Goal: Task Accomplishment & Management: Use online tool/utility

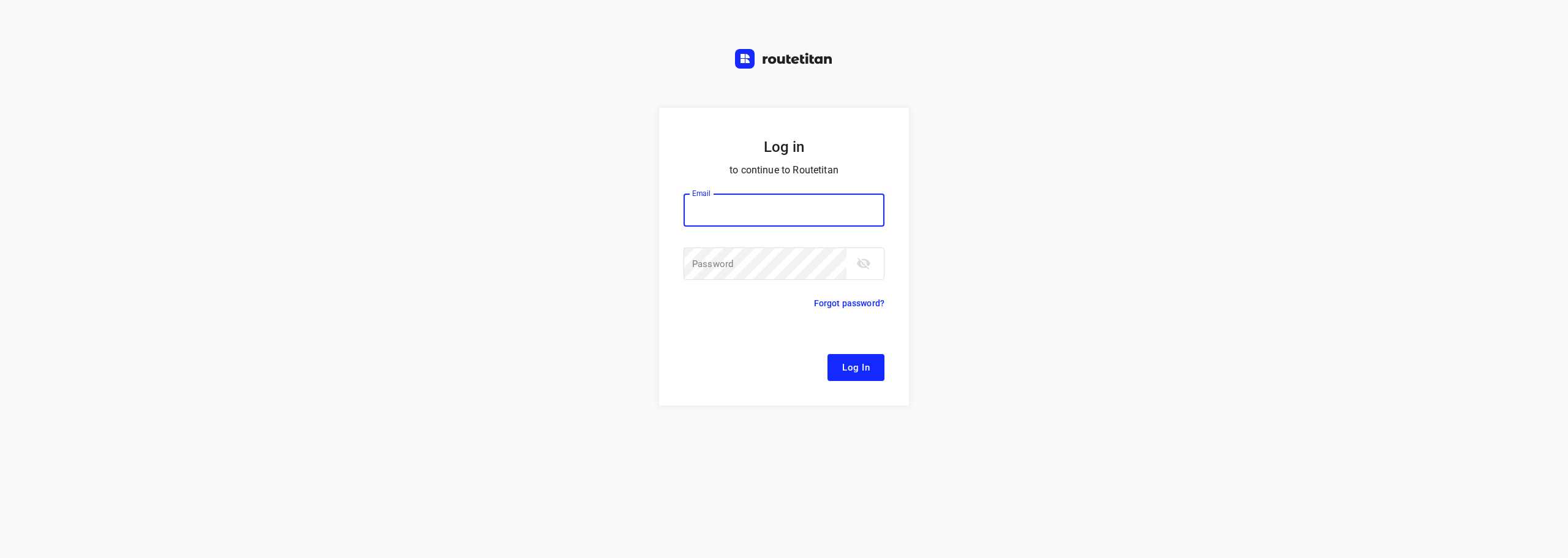
click at [788, 216] on input "email" at bounding box center [784, 210] width 201 height 33
type input "[EMAIL_ADDRESS][DOMAIN_NAME]"
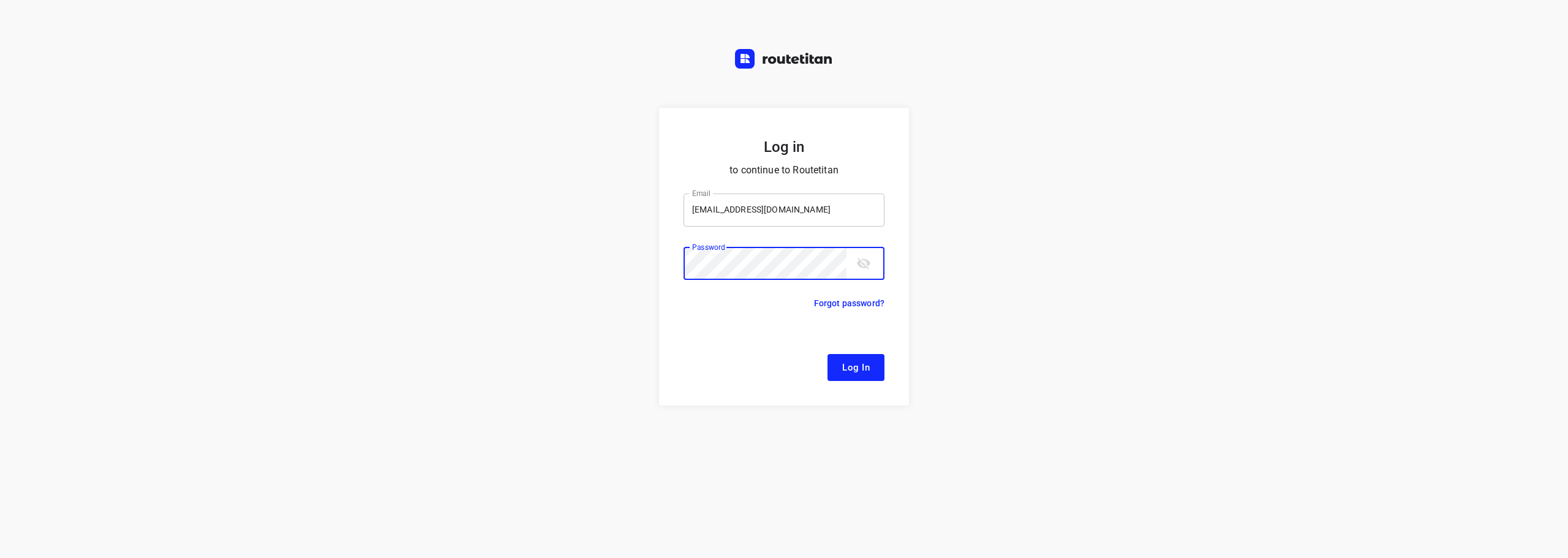
click at [827, 354] on button "Log In" at bounding box center [856, 368] width 57 height 27
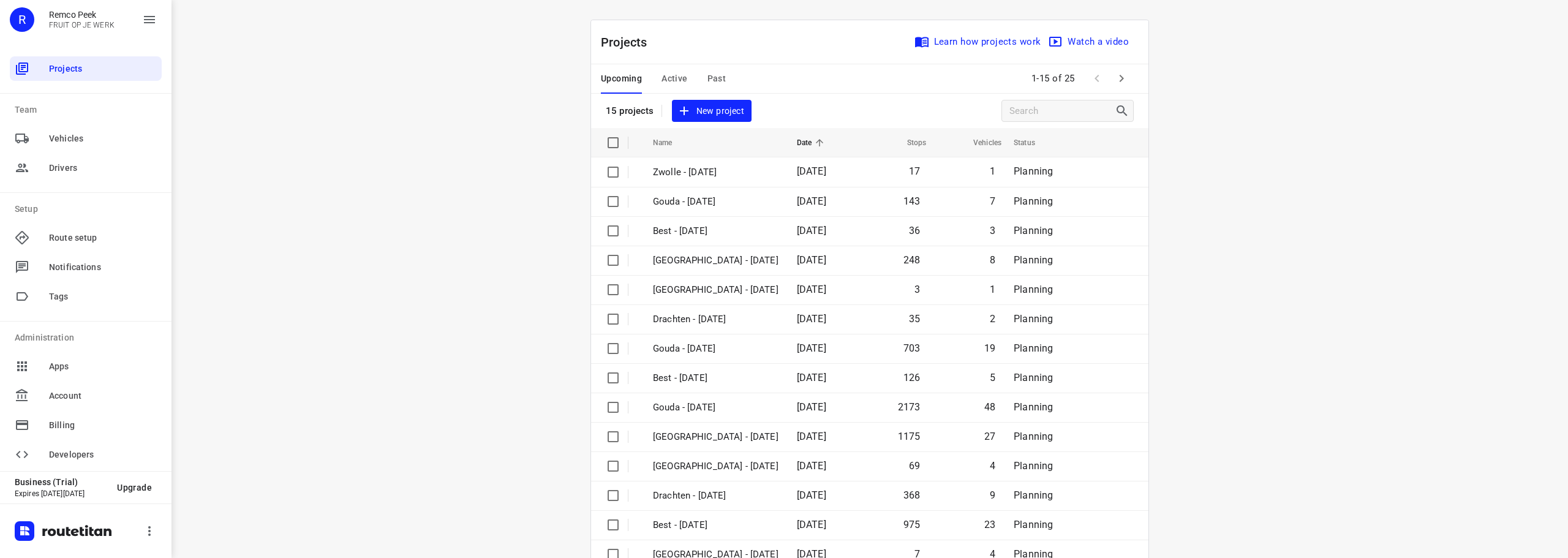
click at [493, 184] on div "i © 2025 Routetitan , © Stadia Maps , © OpenMapTiles © OpenStreetMap contributo…" at bounding box center [869, 279] width 1397 height 558
click at [661, 71] on span "Active" at bounding box center [674, 78] width 26 height 15
click at [1119, 80] on icon "button" at bounding box center [1121, 78] width 14 height 14
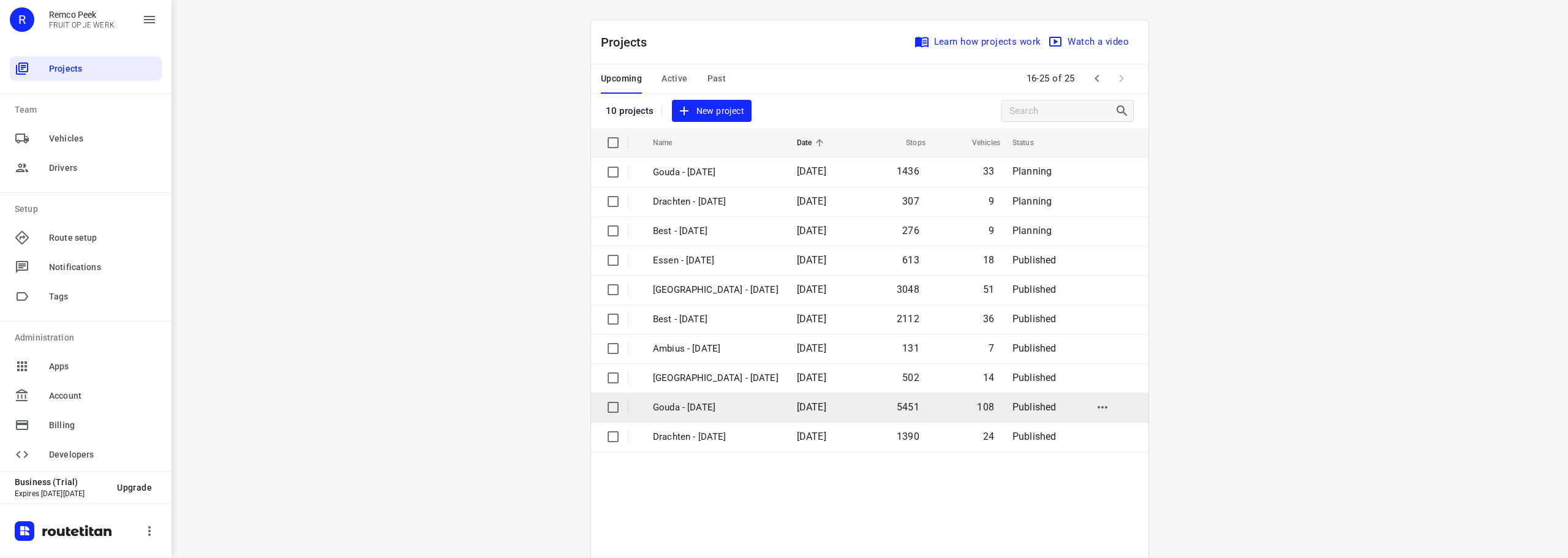
click at [718, 399] on td "Gouda - Monday" at bounding box center [714, 407] width 147 height 30
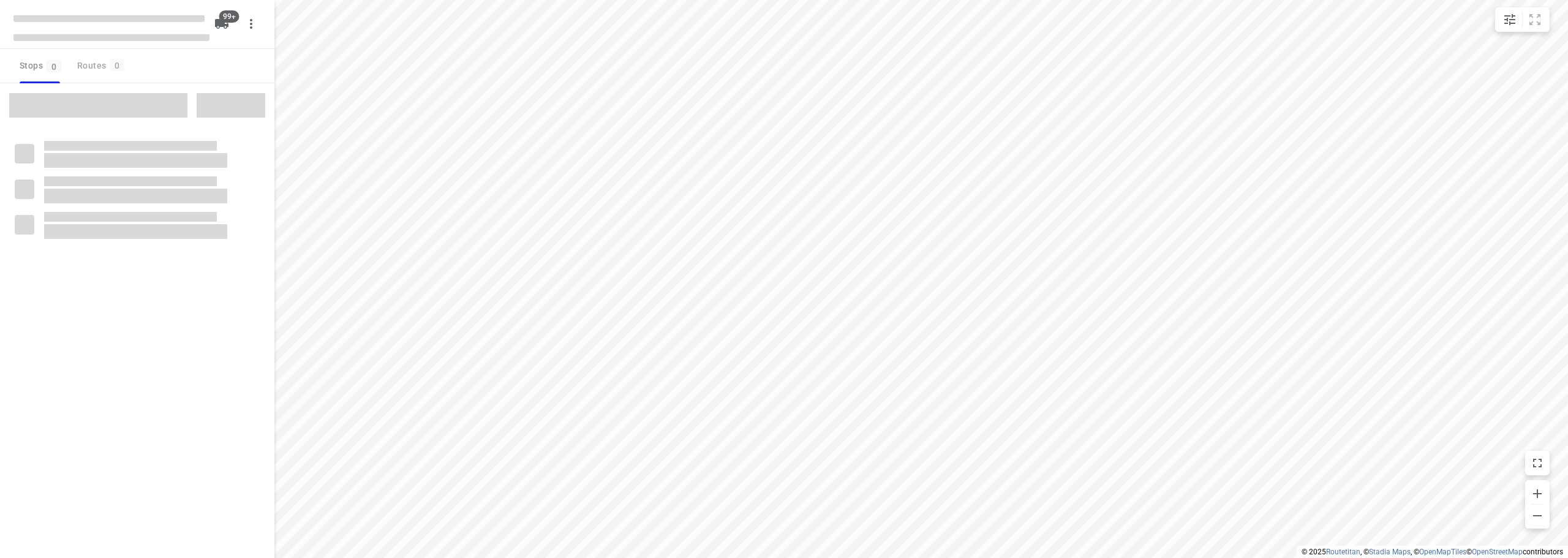
checkbox input "true"
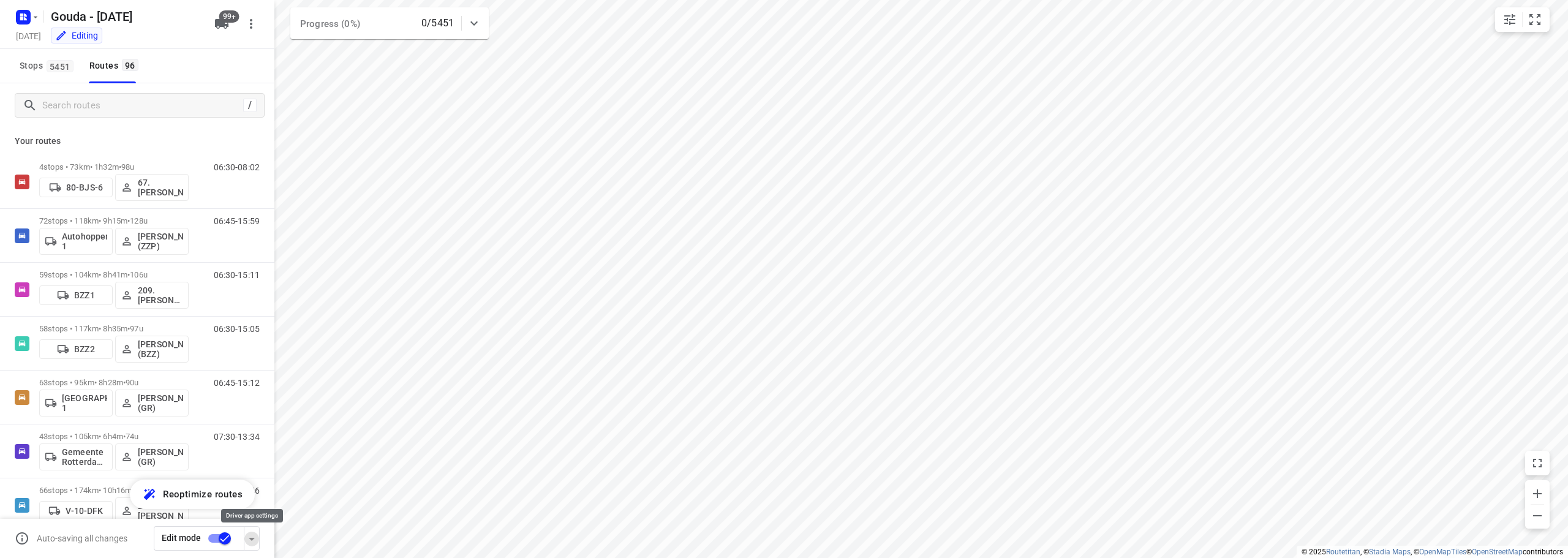
click at [251, 537] on icon "button" at bounding box center [251, 538] width 14 height 14
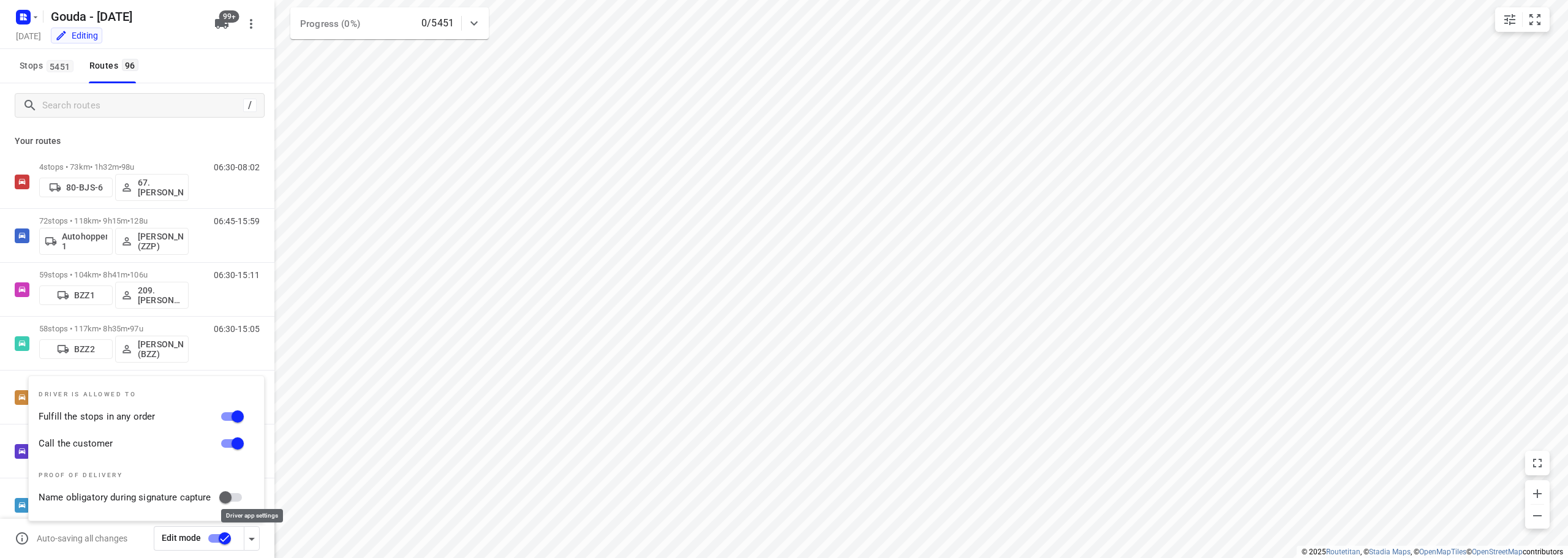
click at [248, 539] on icon "button" at bounding box center [251, 538] width 14 height 14
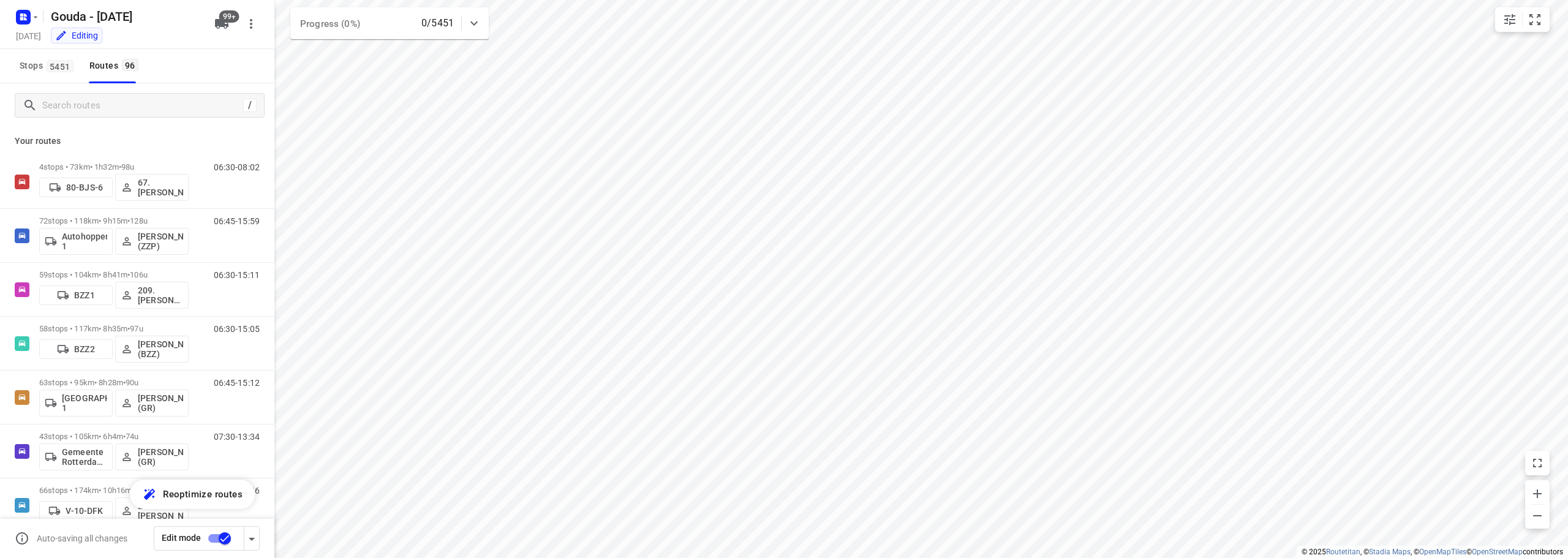
click at [230, 64] on div "Stops 5451 Routes 96" at bounding box center [137, 66] width 274 height 34
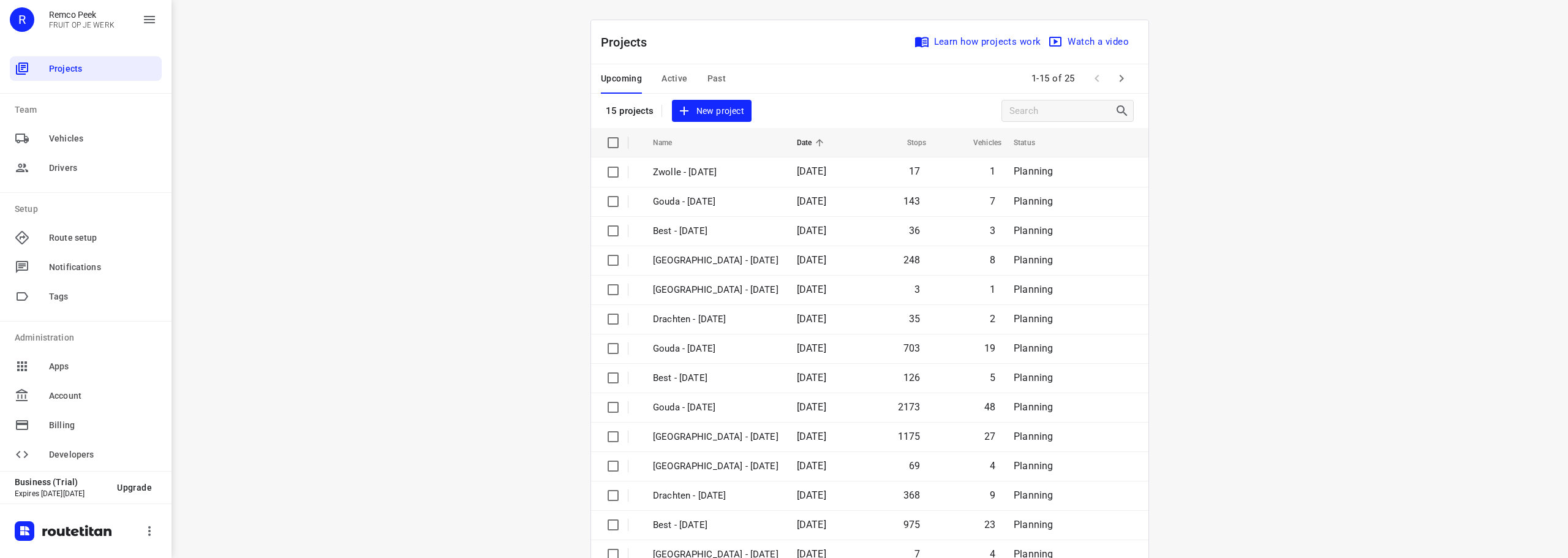
click at [1125, 82] on button "button" at bounding box center [1121, 78] width 25 height 25
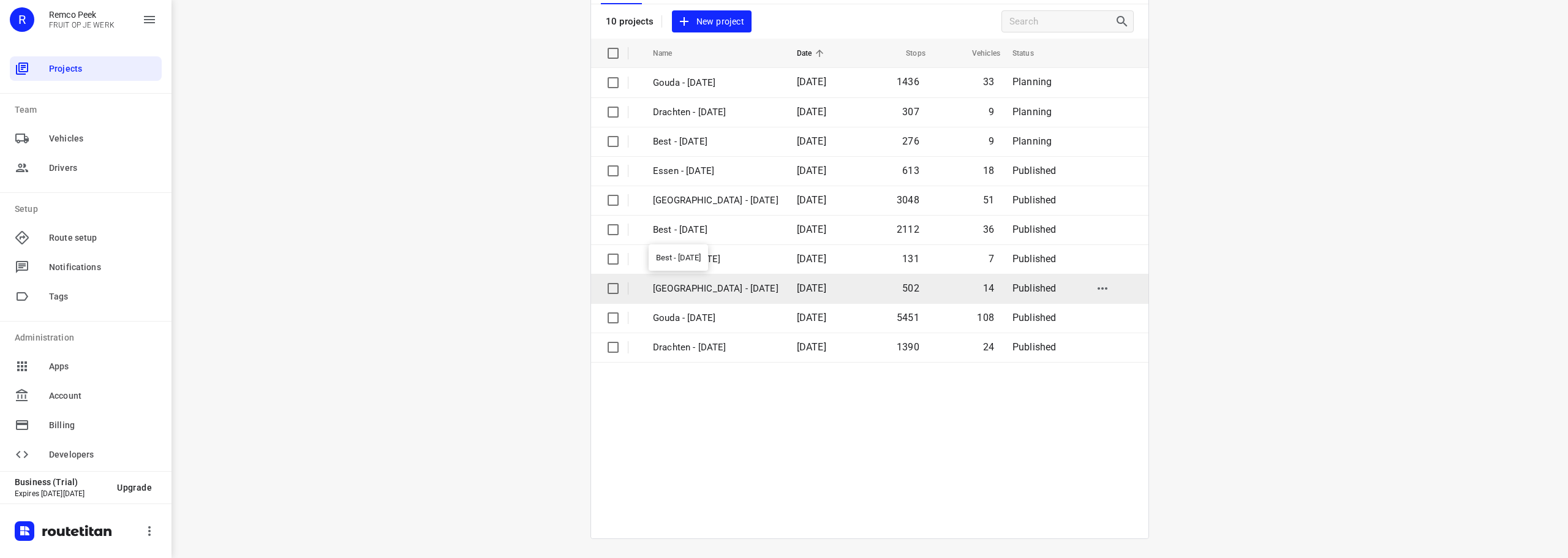
scroll to position [90, 0]
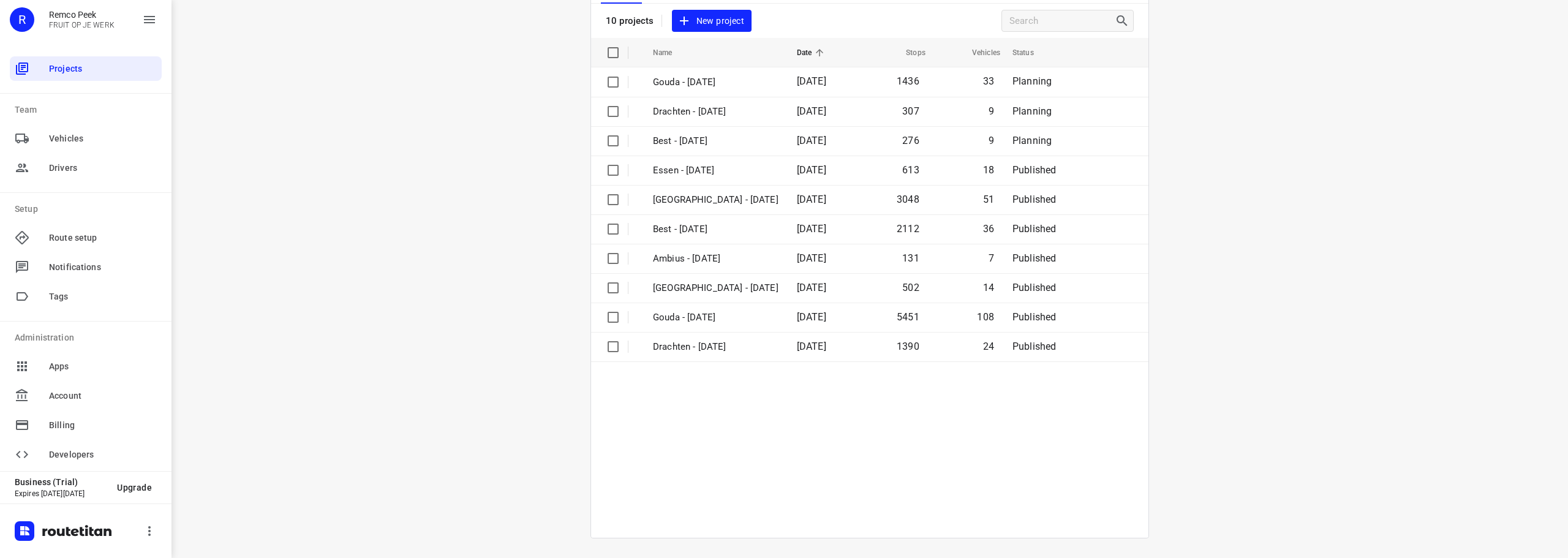
click at [707, 420] on table "Name Date Stops Vehicles Status Gouda - Tuesday 14 Oct 2025 1436 33 Planning Dr…" at bounding box center [870, 288] width 557 height 500
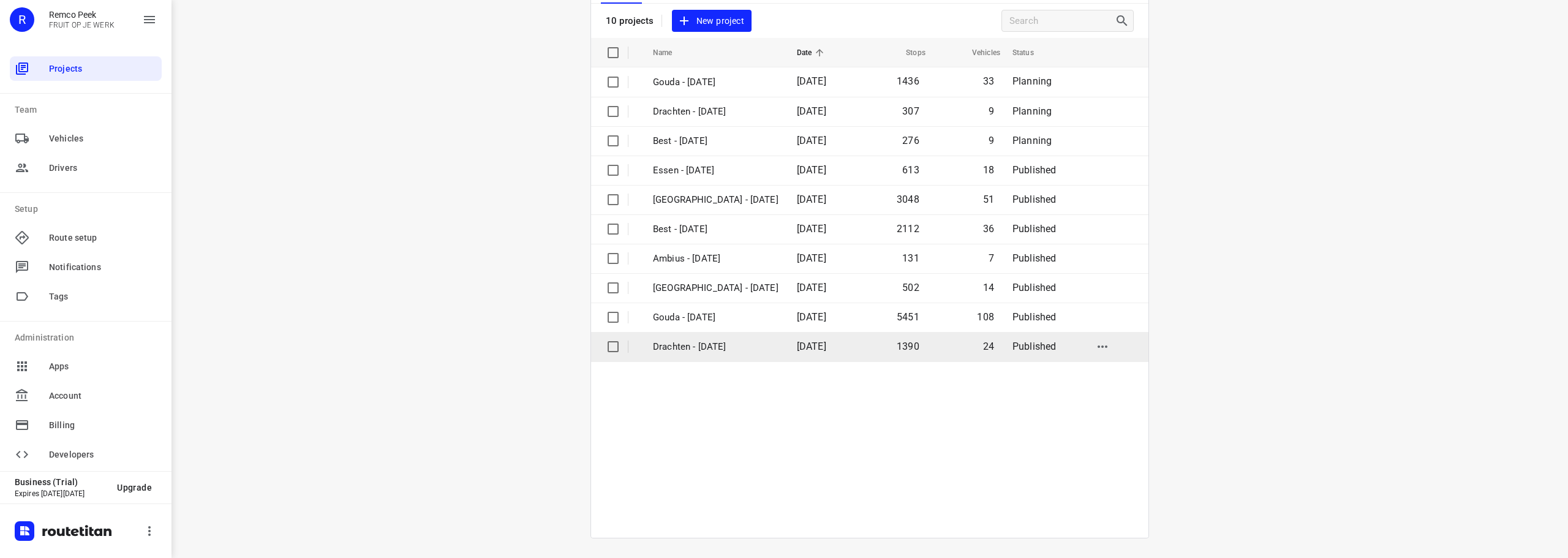
click at [683, 345] on p "Drachten - [DATE]" at bounding box center [715, 347] width 125 height 14
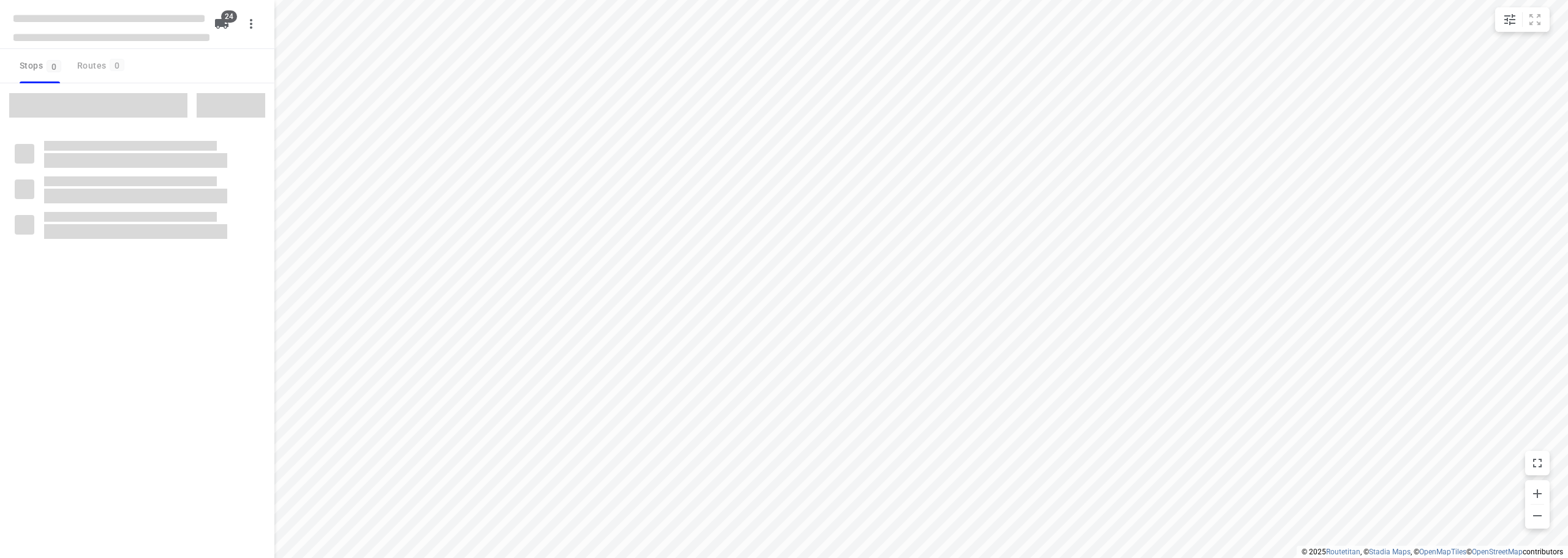
checkbox input "true"
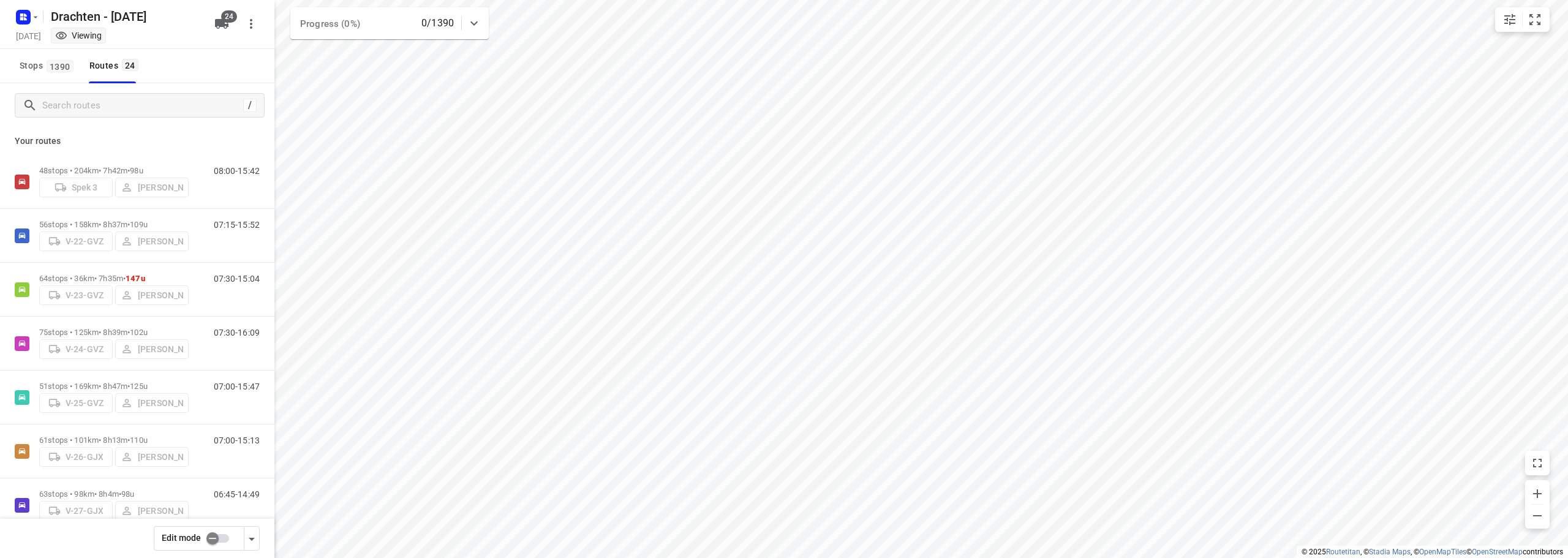
click at [253, 541] on icon "button" at bounding box center [251, 538] width 14 height 14
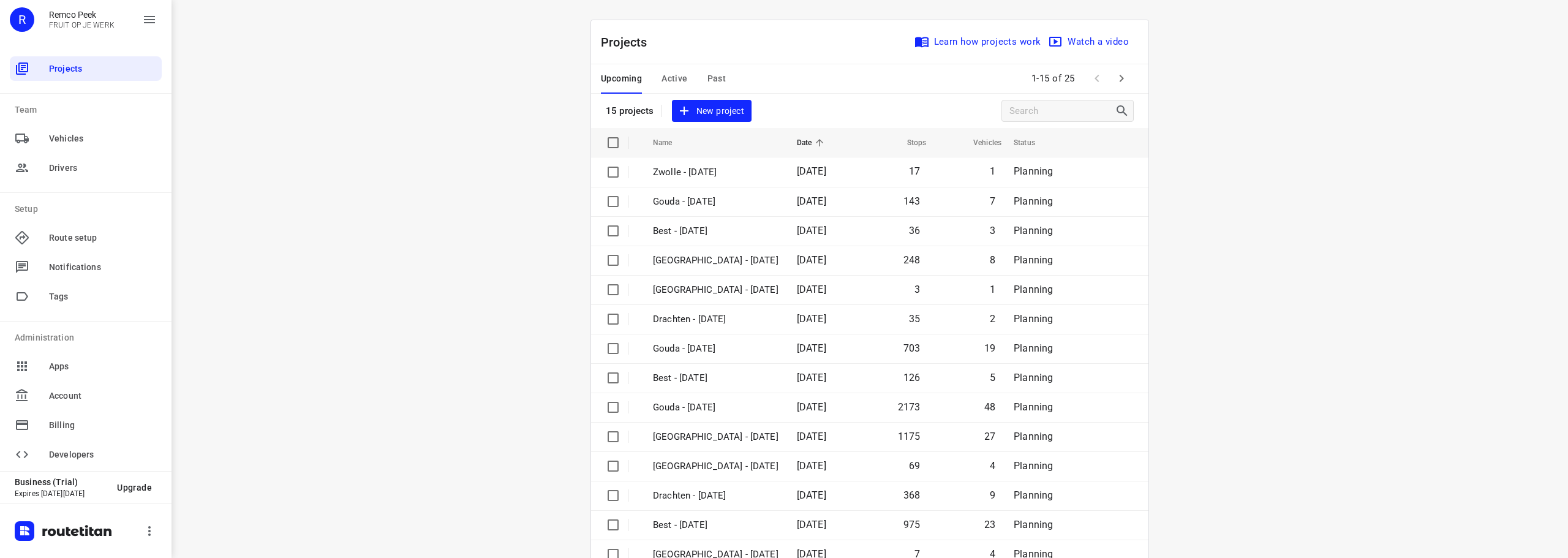
click at [1121, 71] on button "button" at bounding box center [1121, 78] width 25 height 25
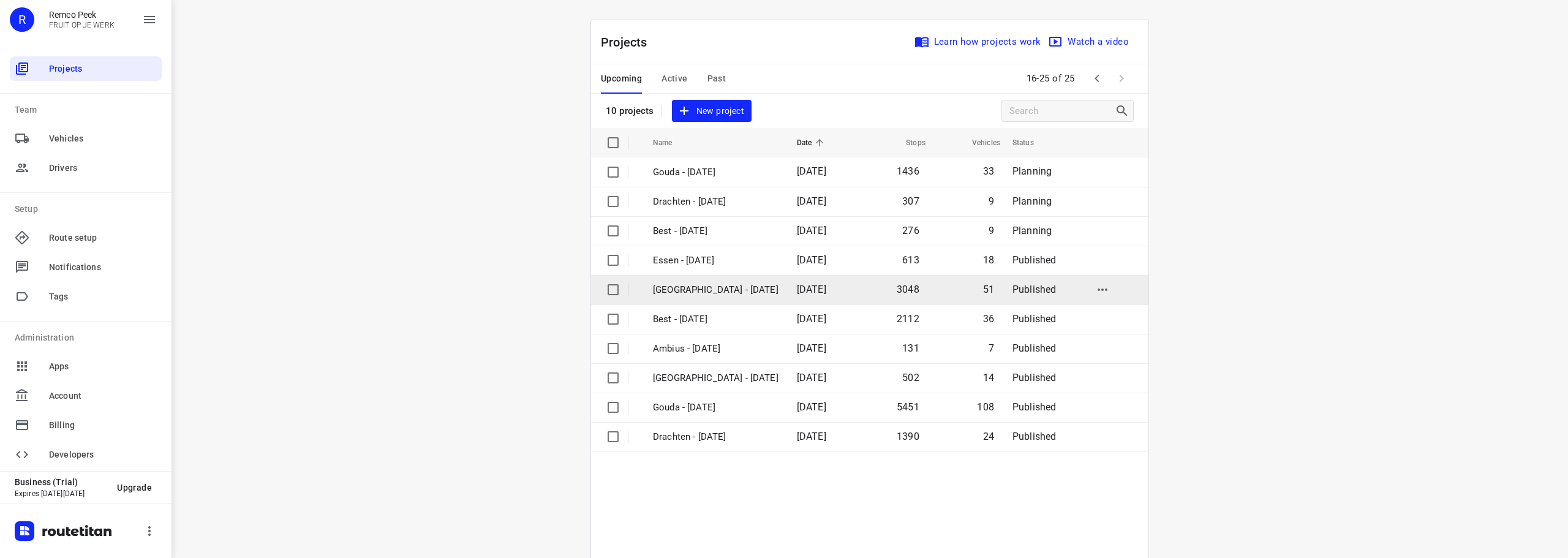
click at [702, 288] on p "[GEOGRAPHIC_DATA] - [DATE]" at bounding box center [715, 290] width 125 height 14
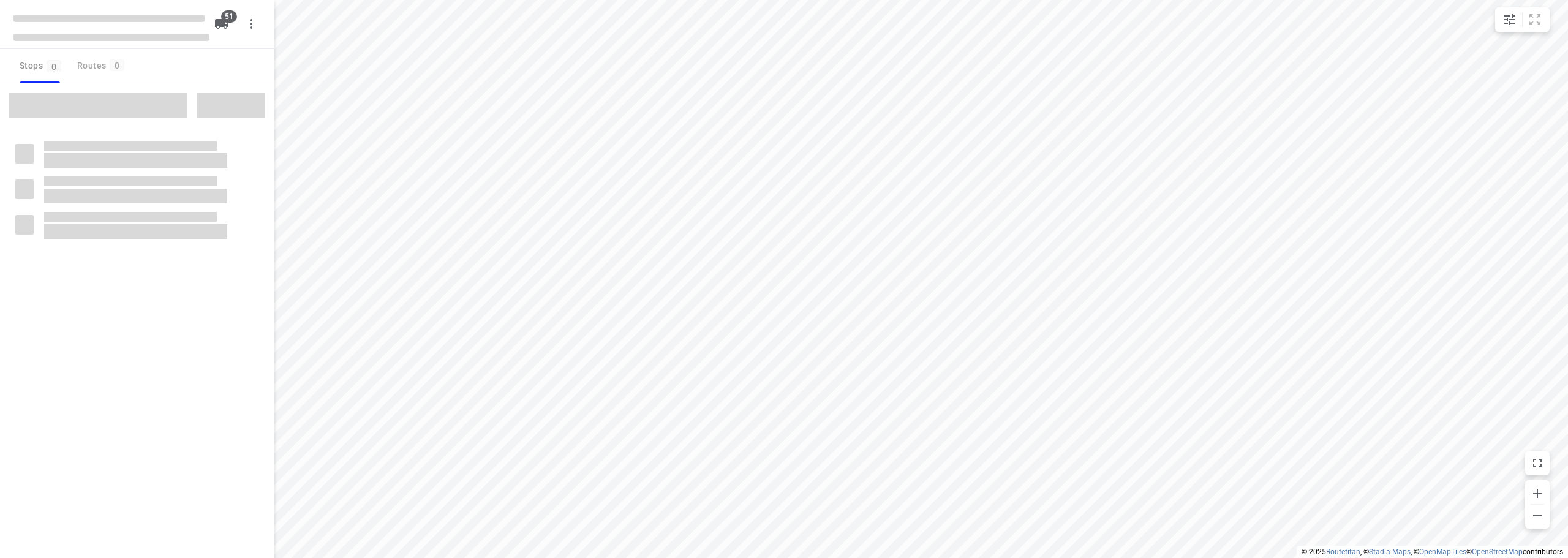
checkbox input "true"
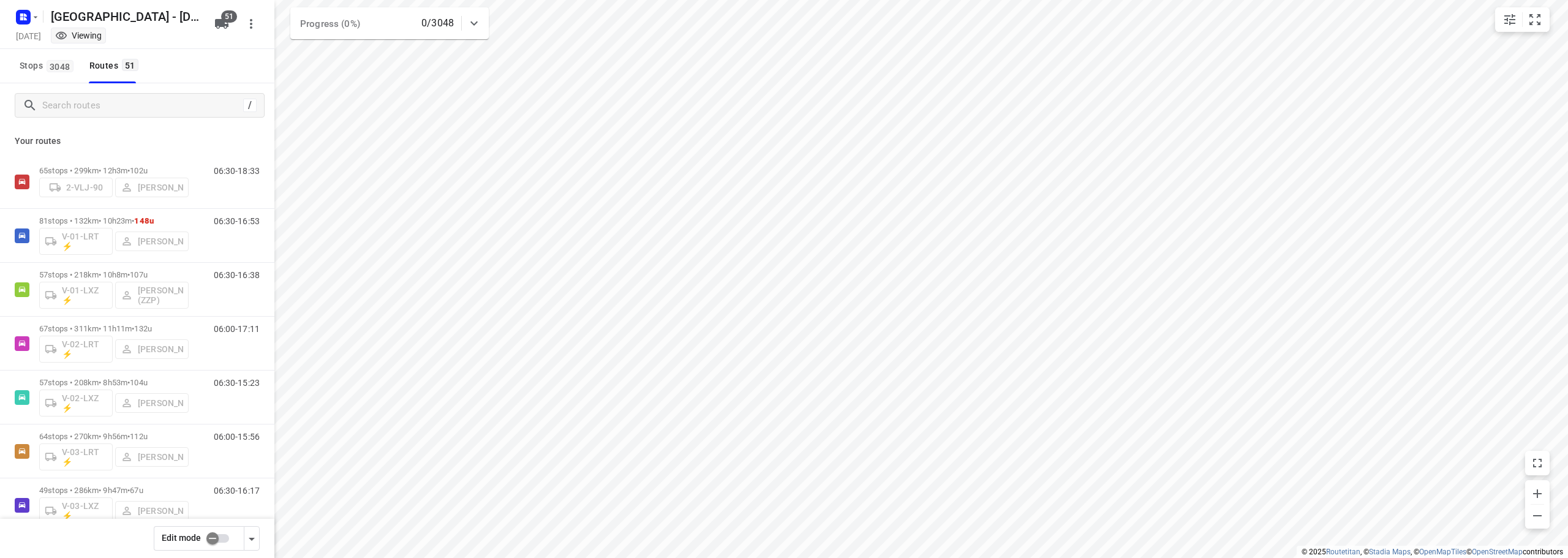
click at [247, 540] on icon "button" at bounding box center [251, 538] width 14 height 14
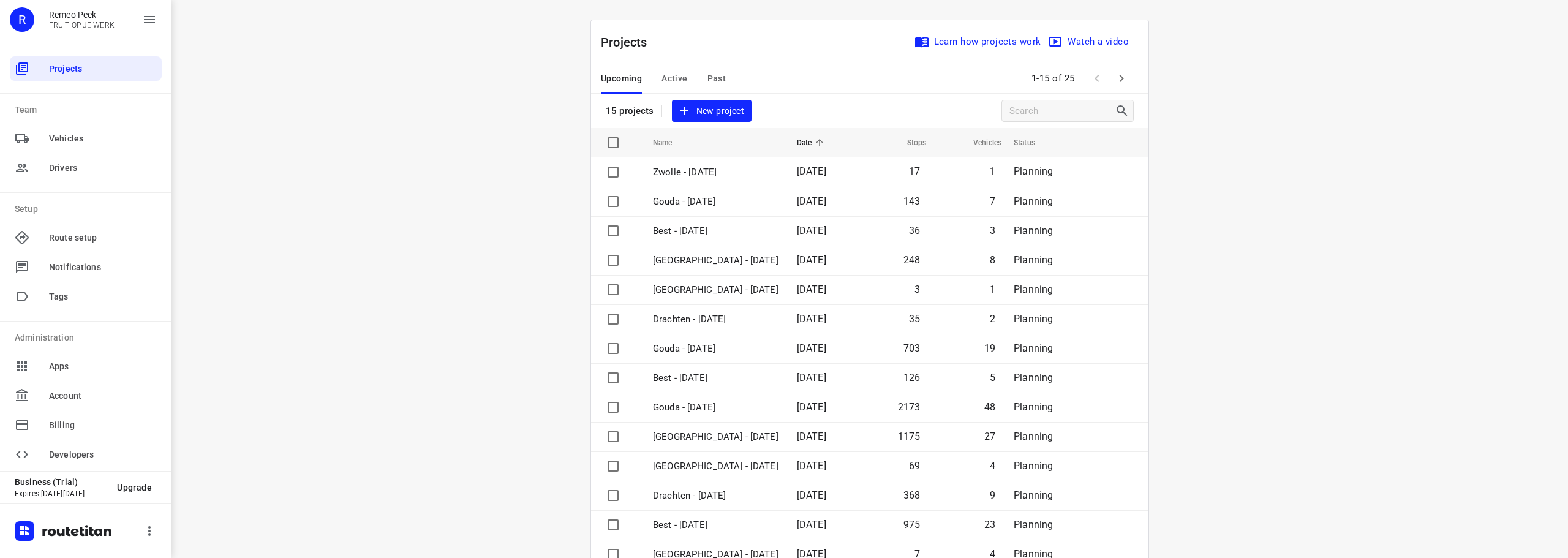
click at [1122, 78] on icon "button" at bounding box center [1121, 78] width 14 height 14
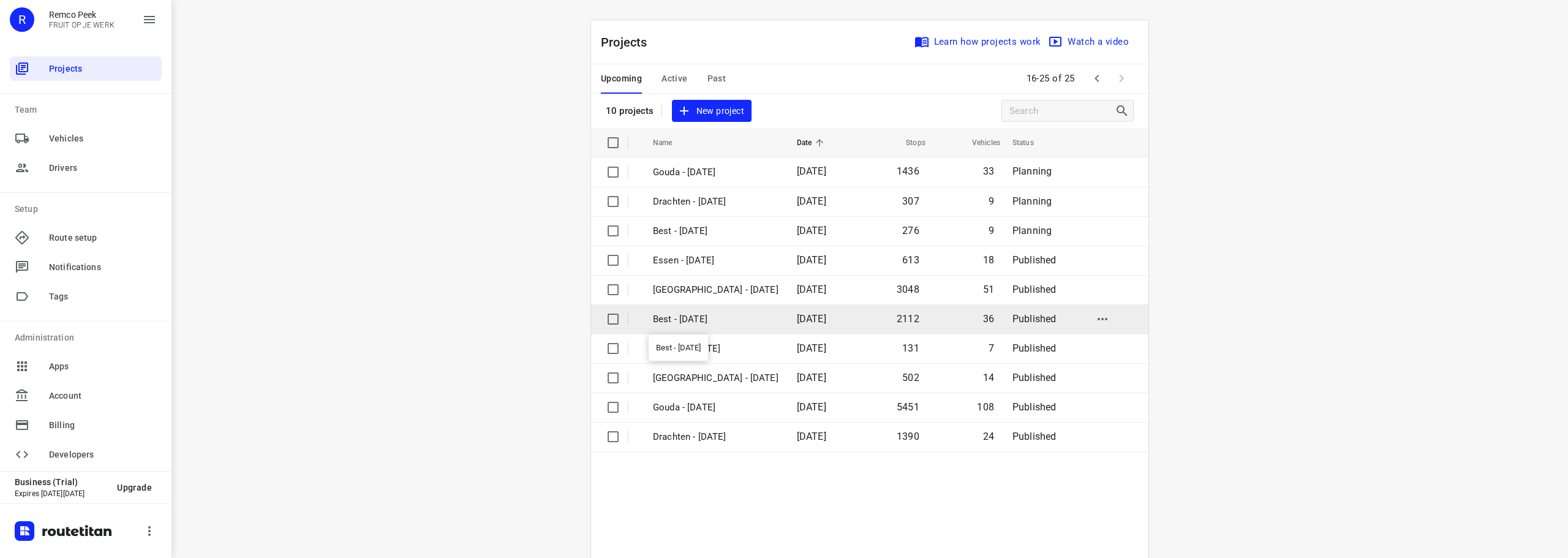
click at [731, 325] on p "Best - [DATE]" at bounding box center [715, 319] width 125 height 14
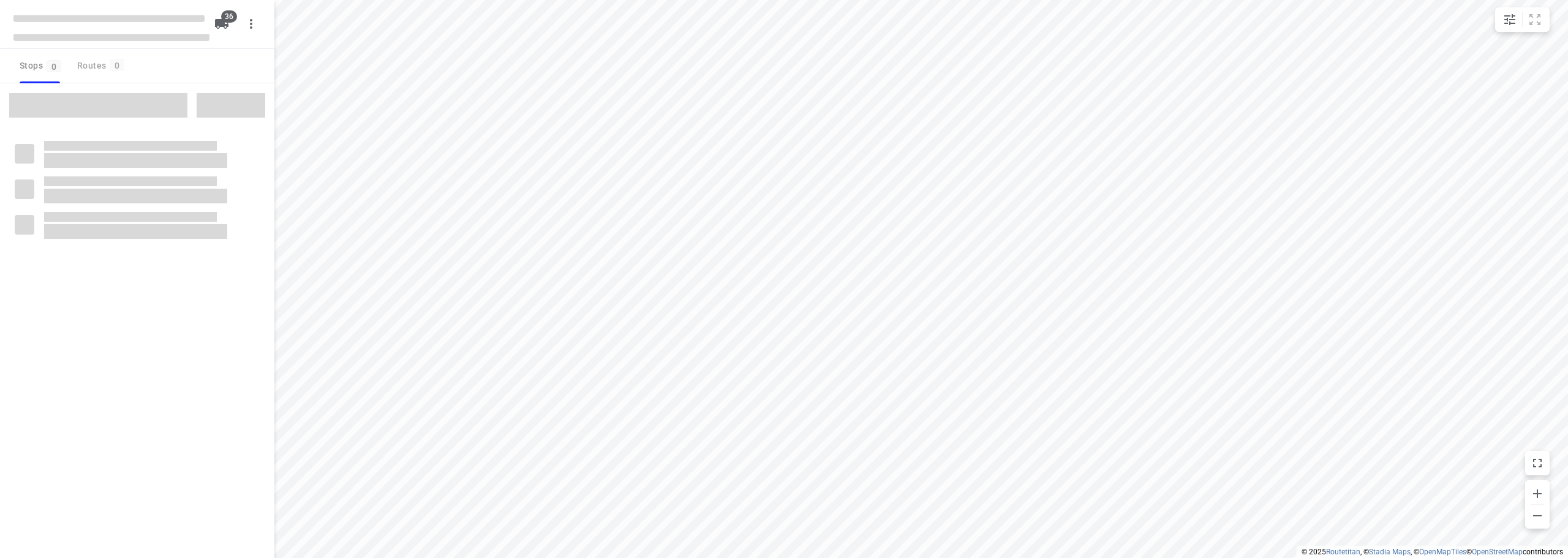
checkbox input "true"
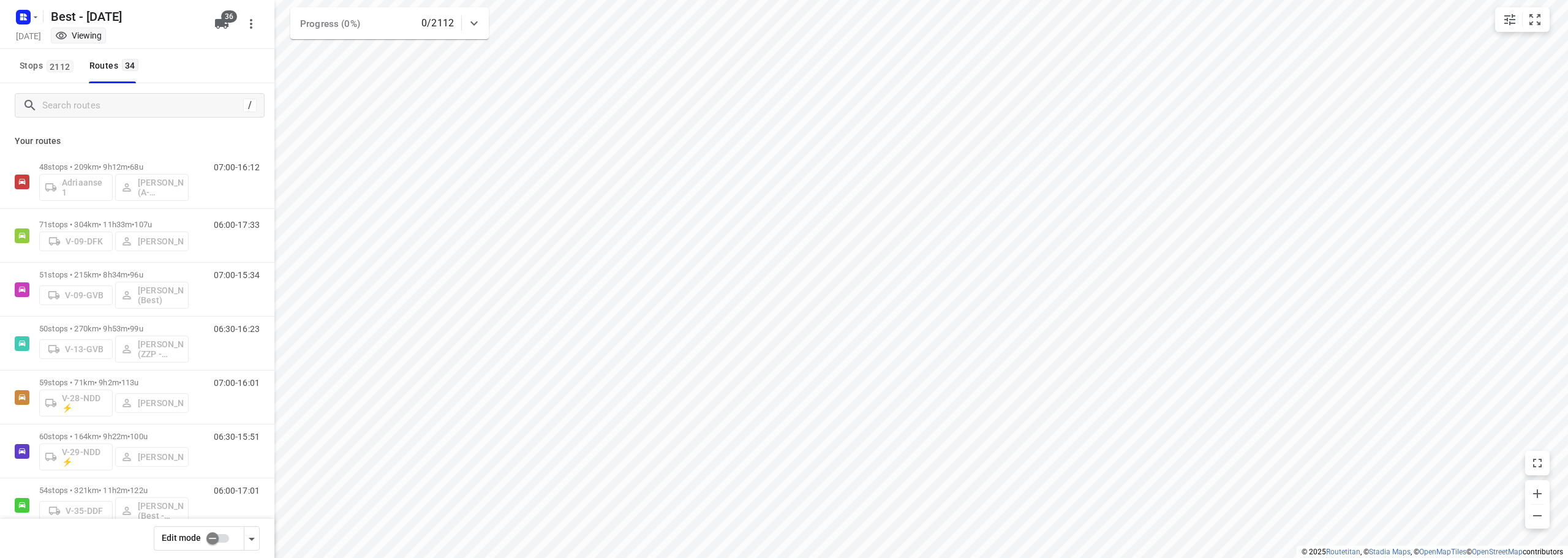
drag, startPoint x: 243, startPoint y: 543, endPoint x: 250, endPoint y: 539, distance: 8.1
click at [244, 541] on div "Edit mode" at bounding box center [206, 538] width 106 height 25
click at [250, 539] on icon "button" at bounding box center [251, 538] width 14 height 14
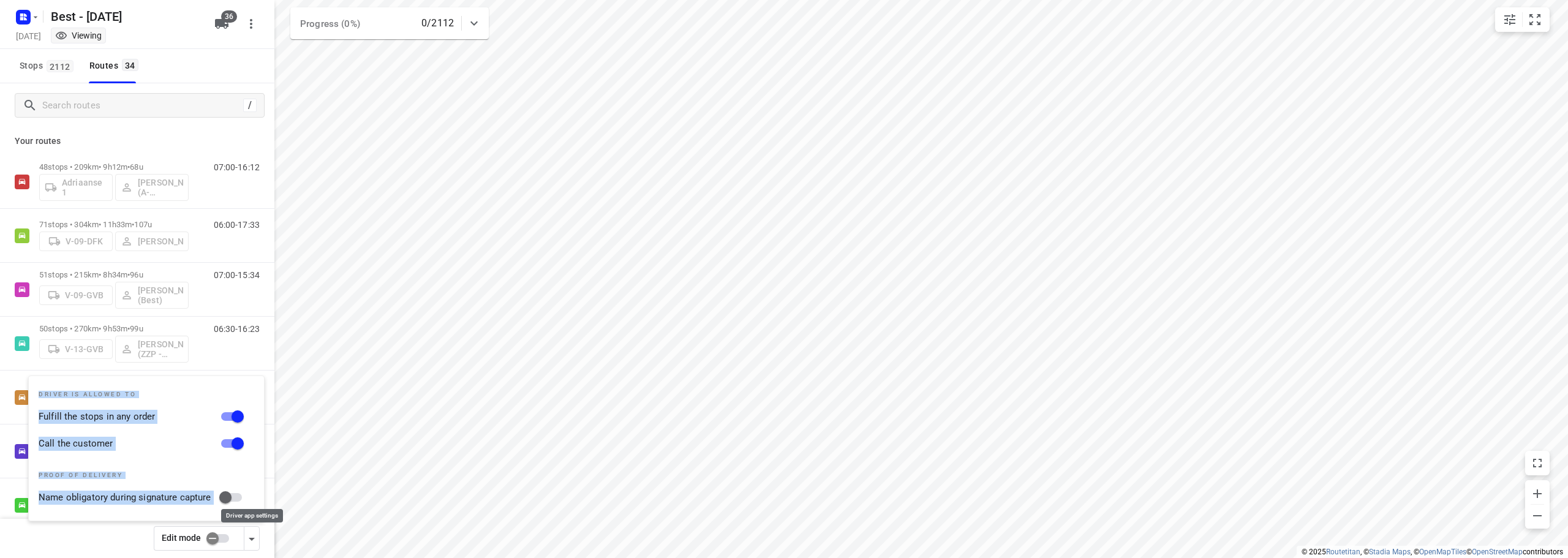
click at [250, 539] on icon "button" at bounding box center [251, 538] width 14 height 14
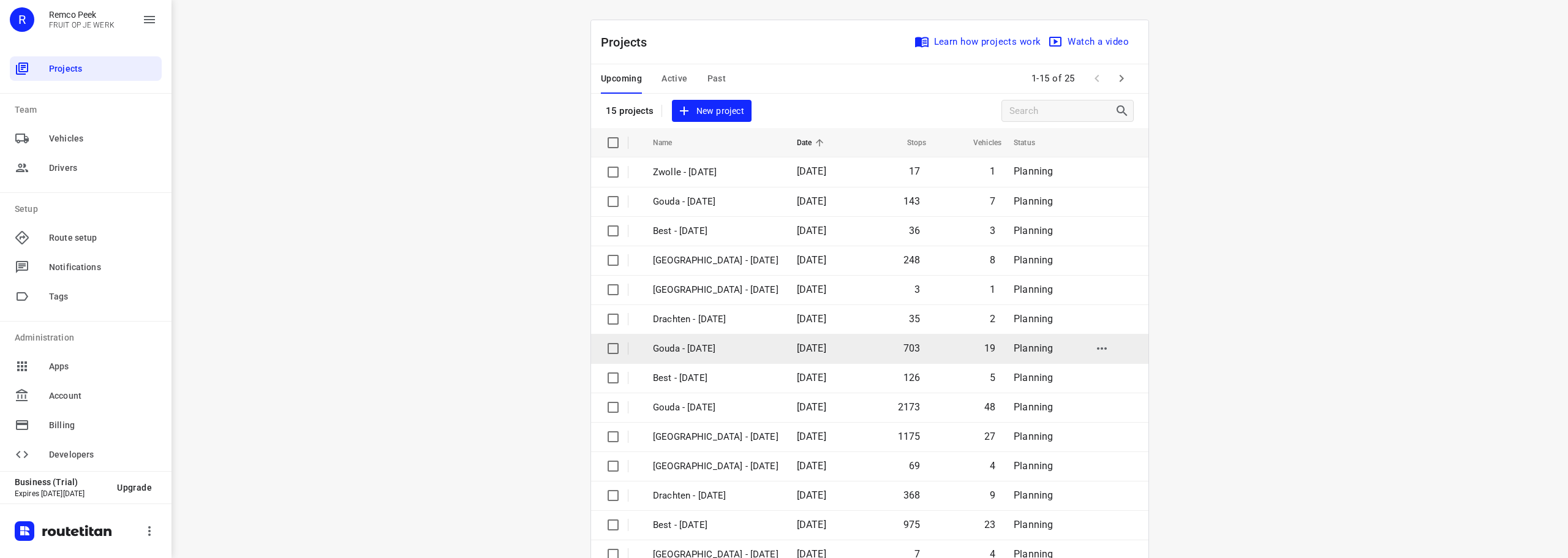
click at [712, 354] on p "Gouda - [DATE]" at bounding box center [715, 348] width 125 height 14
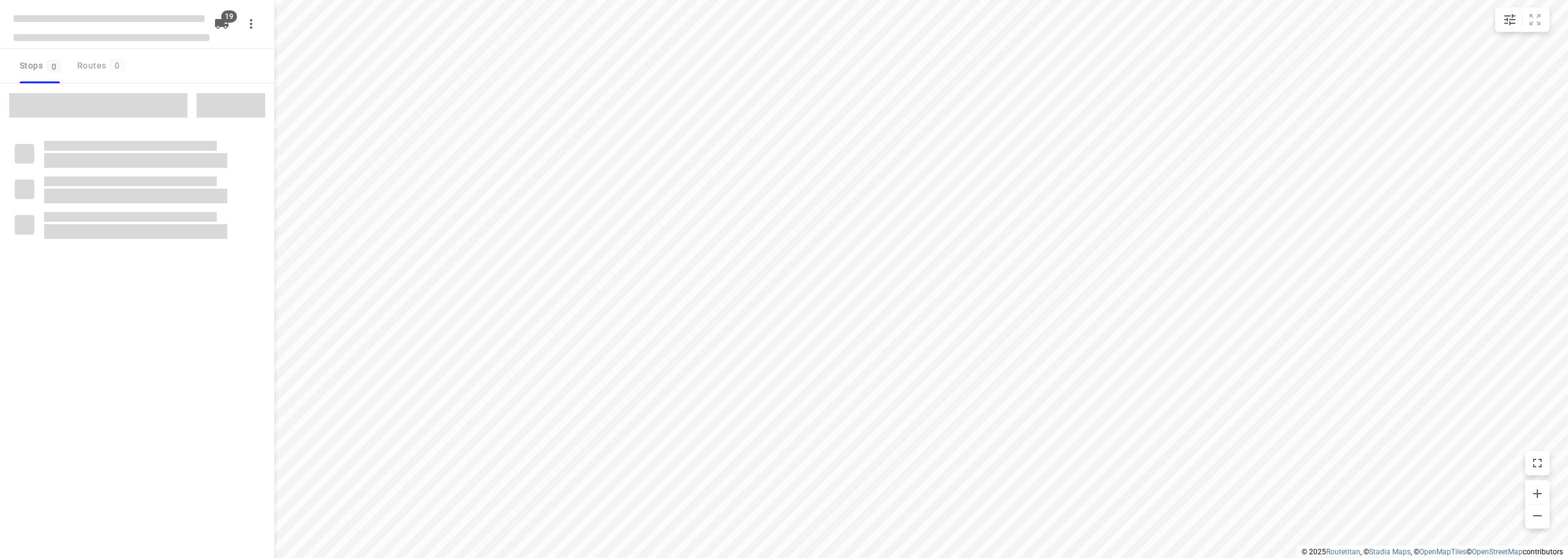
checkbox input "true"
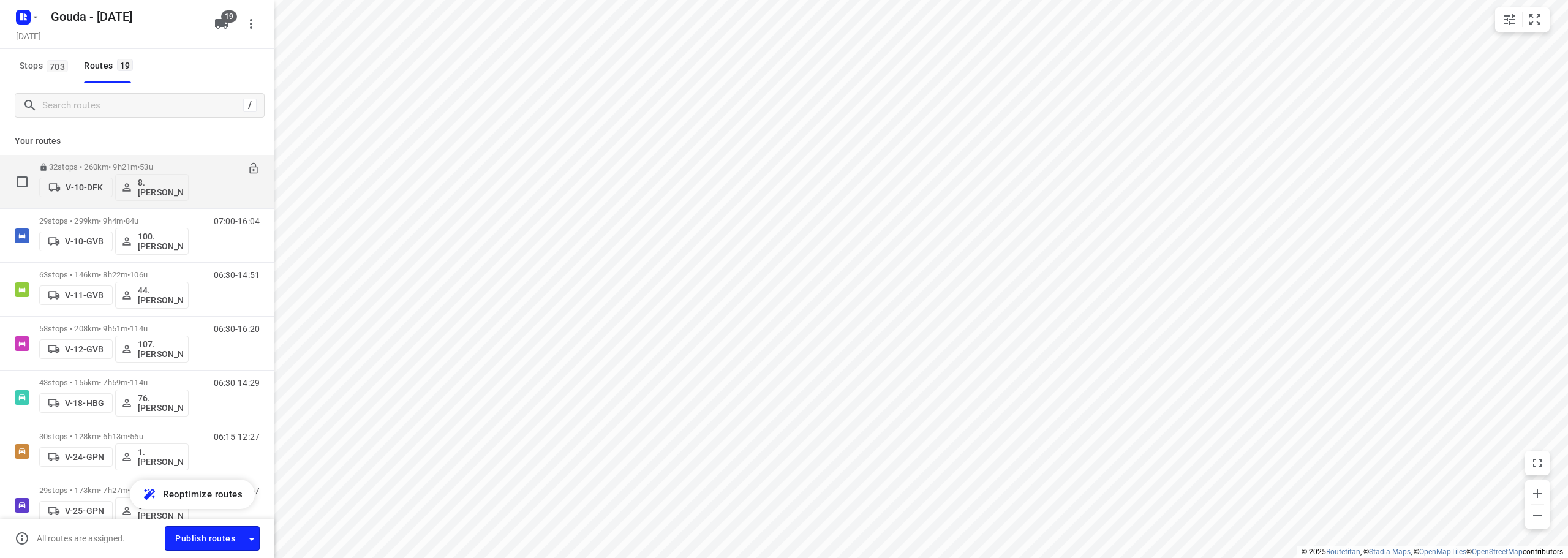
click at [133, 163] on p "32 stops • 260km • 9h21m • 53u" at bounding box center [113, 167] width 149 height 9
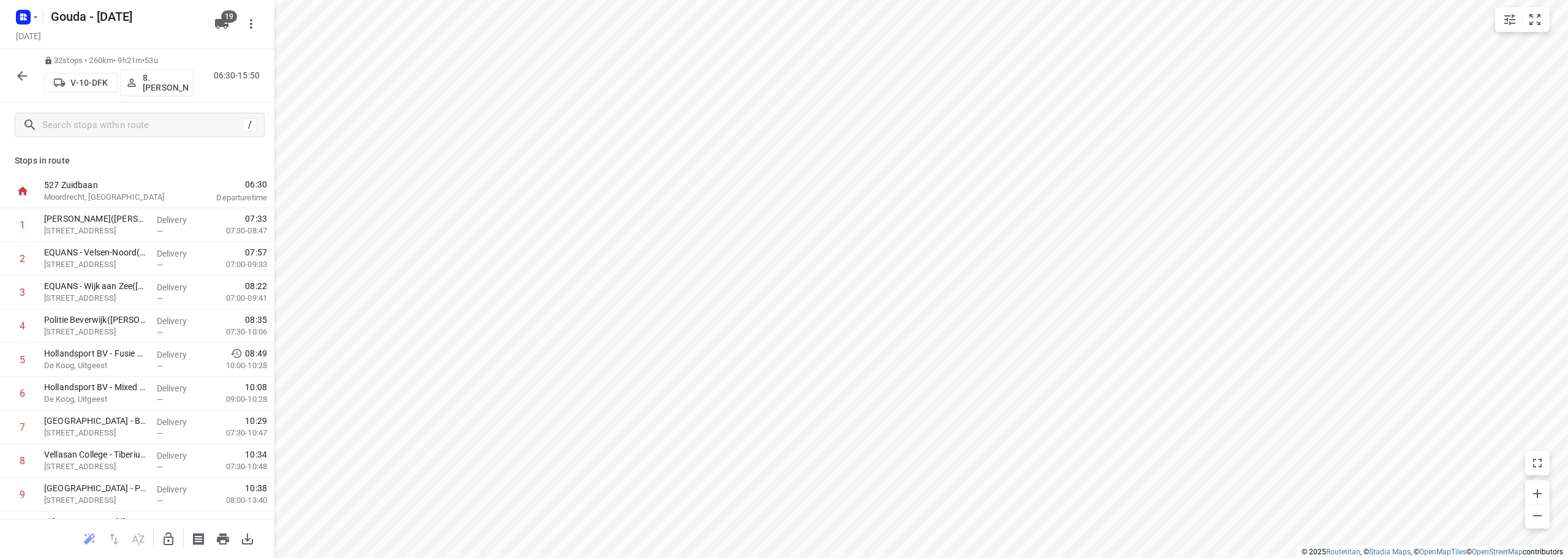
click at [23, 82] on icon "button" at bounding box center [21, 76] width 14 height 14
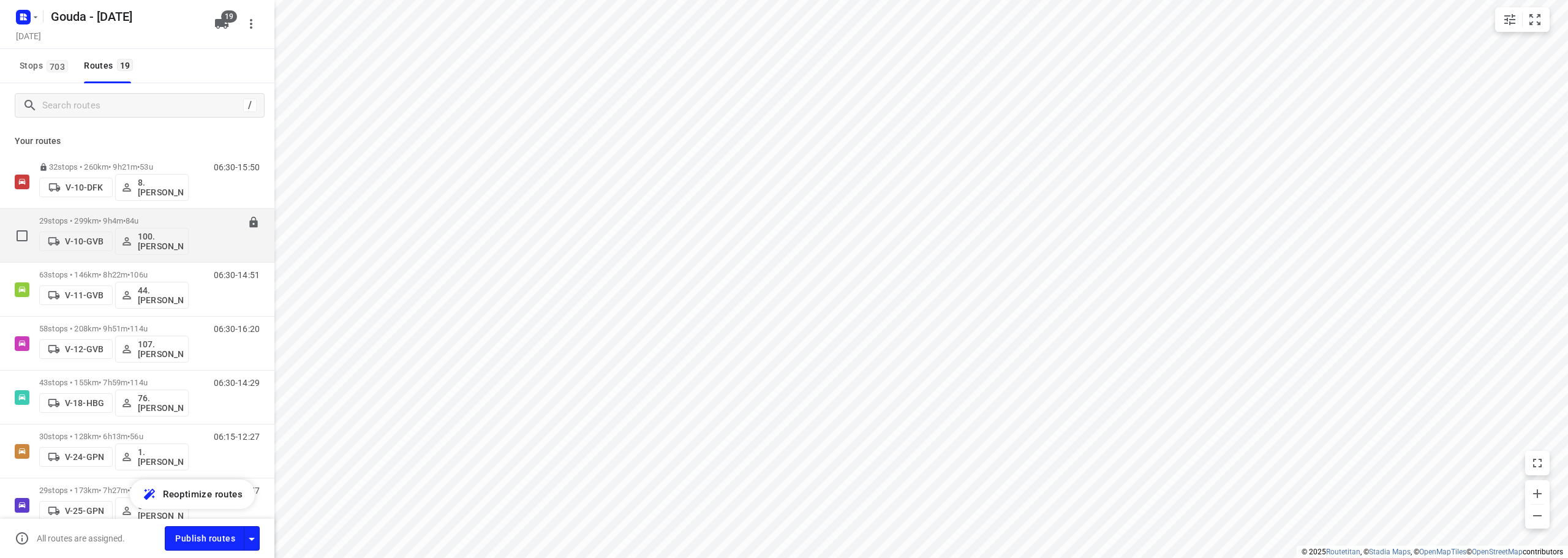
click at [165, 217] on p "29 stops • 299km • 9h4m • 84u" at bounding box center [113, 221] width 149 height 9
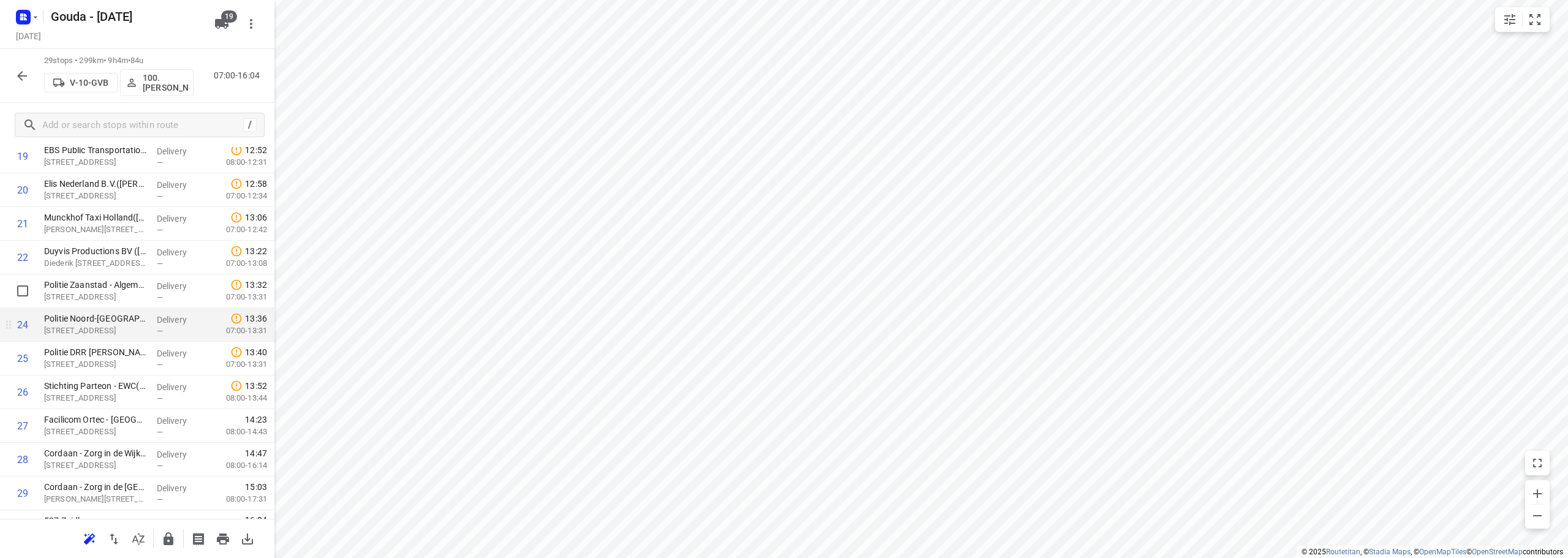
scroll to position [700, 0]
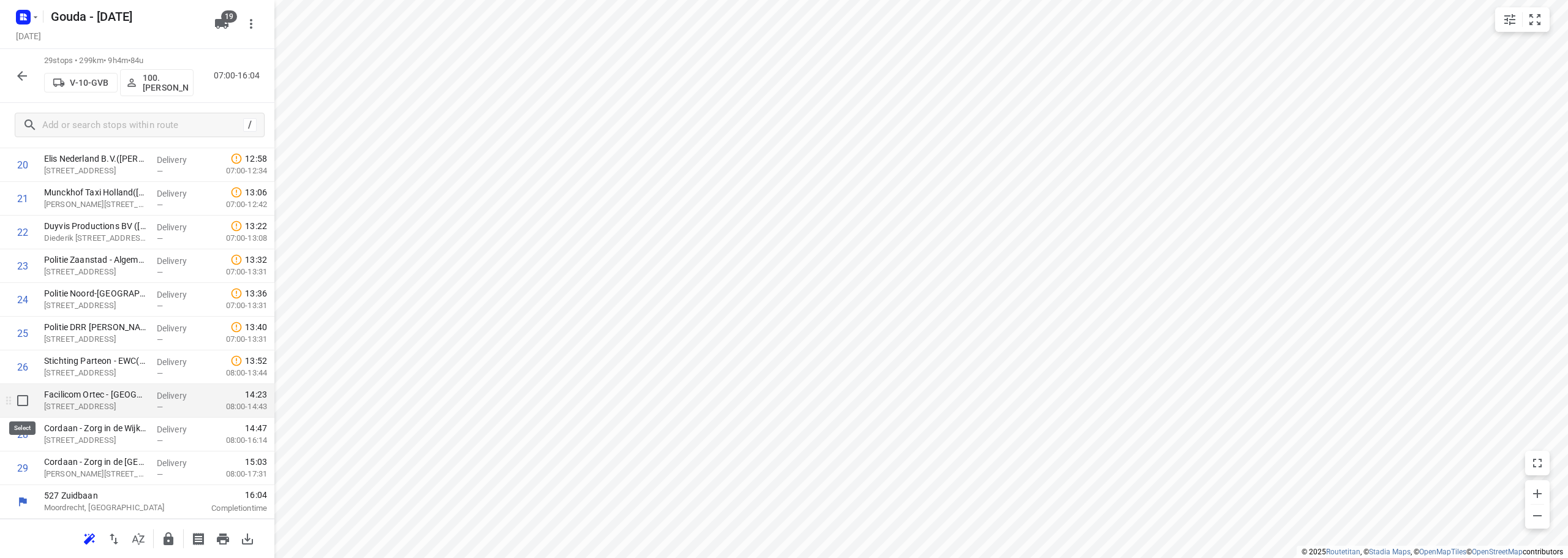
click at [16, 406] on input "checkbox" at bounding box center [22, 400] width 25 height 25
checkbox input "true"
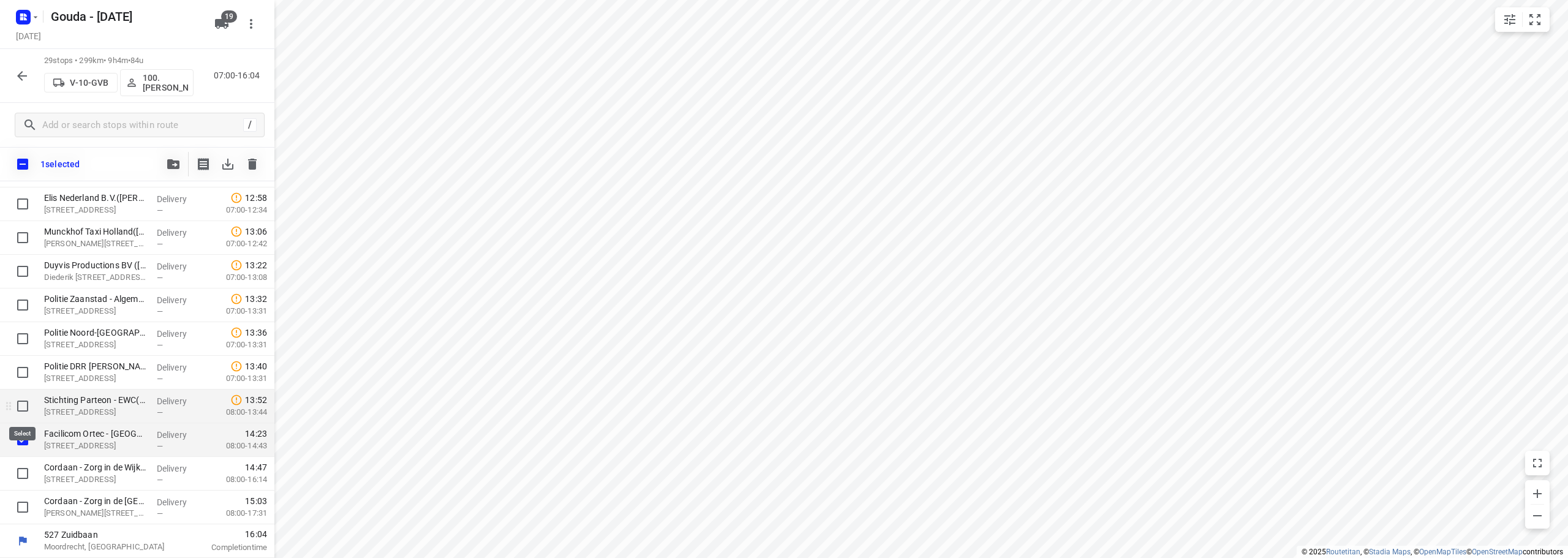
scroll to position [695, 0]
click at [170, 160] on icon "button" at bounding box center [173, 164] width 12 height 10
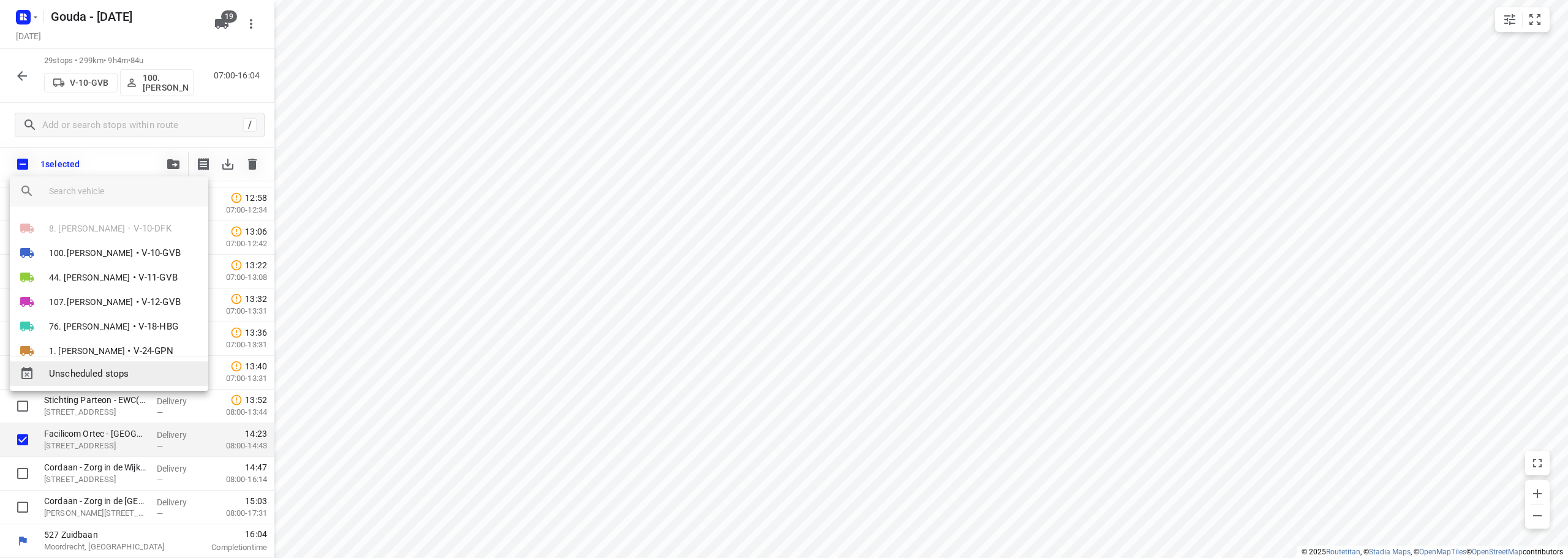
click at [122, 375] on span "Unscheduled stops" at bounding box center [124, 374] width 149 height 14
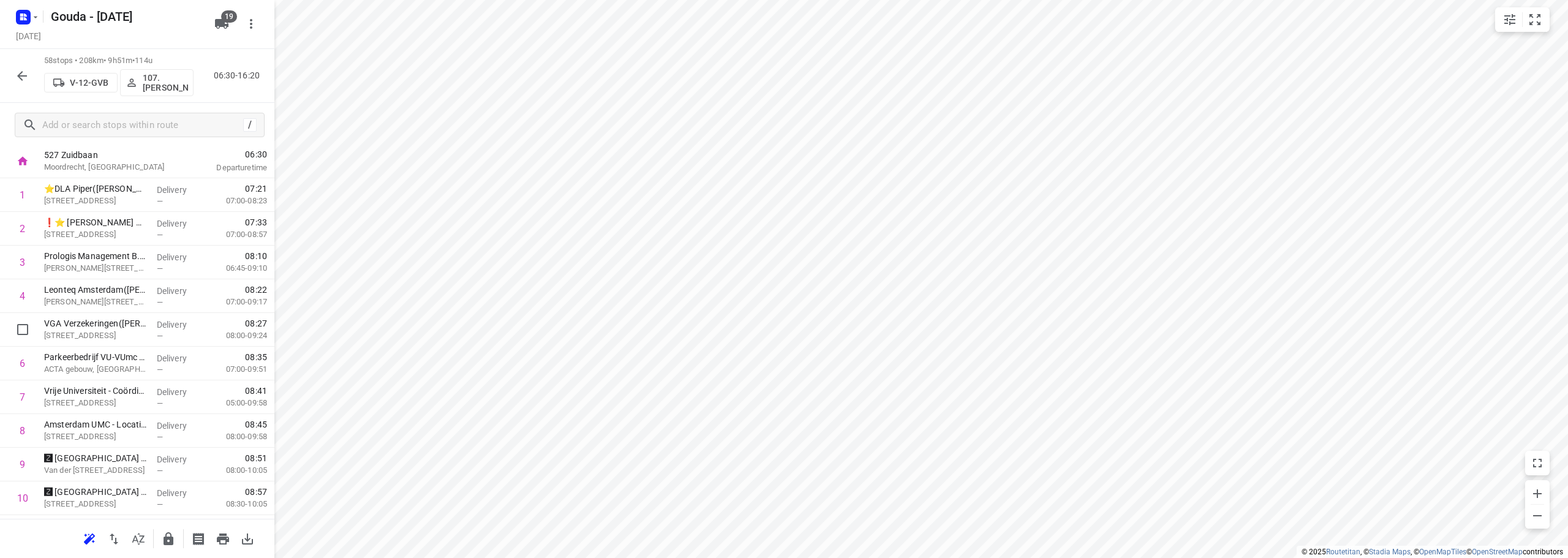
scroll to position [0, 0]
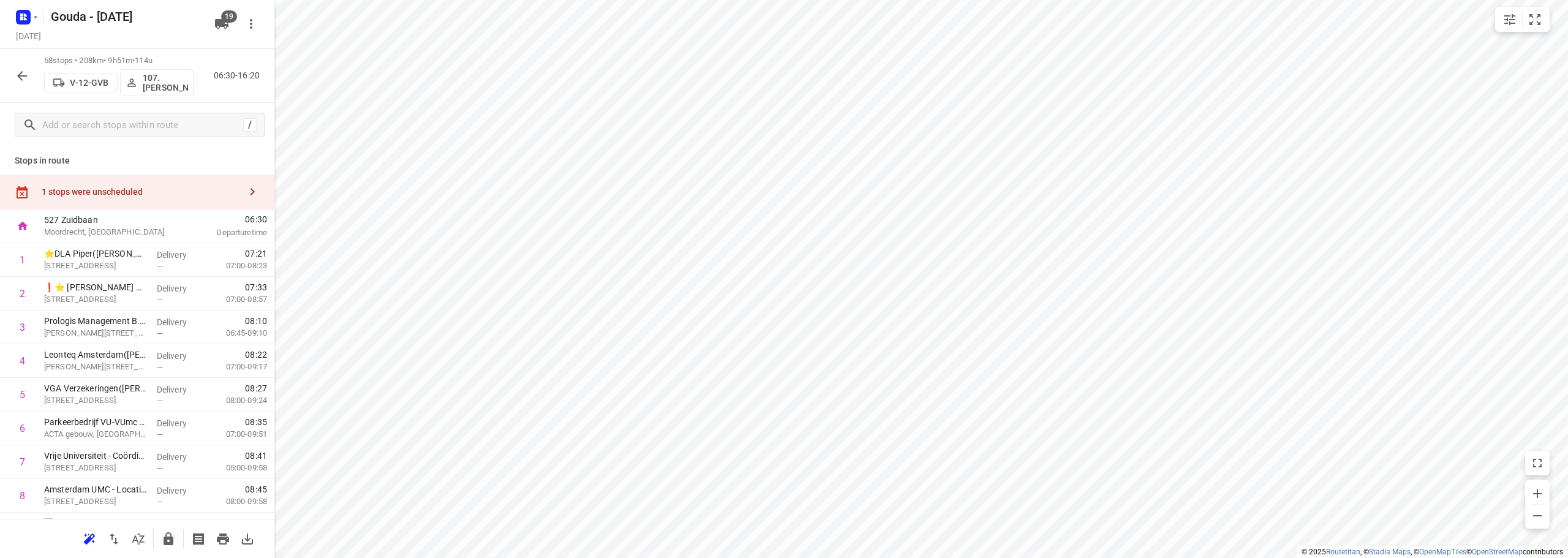
click at [134, 197] on div "1 stops were unscheduled" at bounding box center [141, 192] width 199 height 10
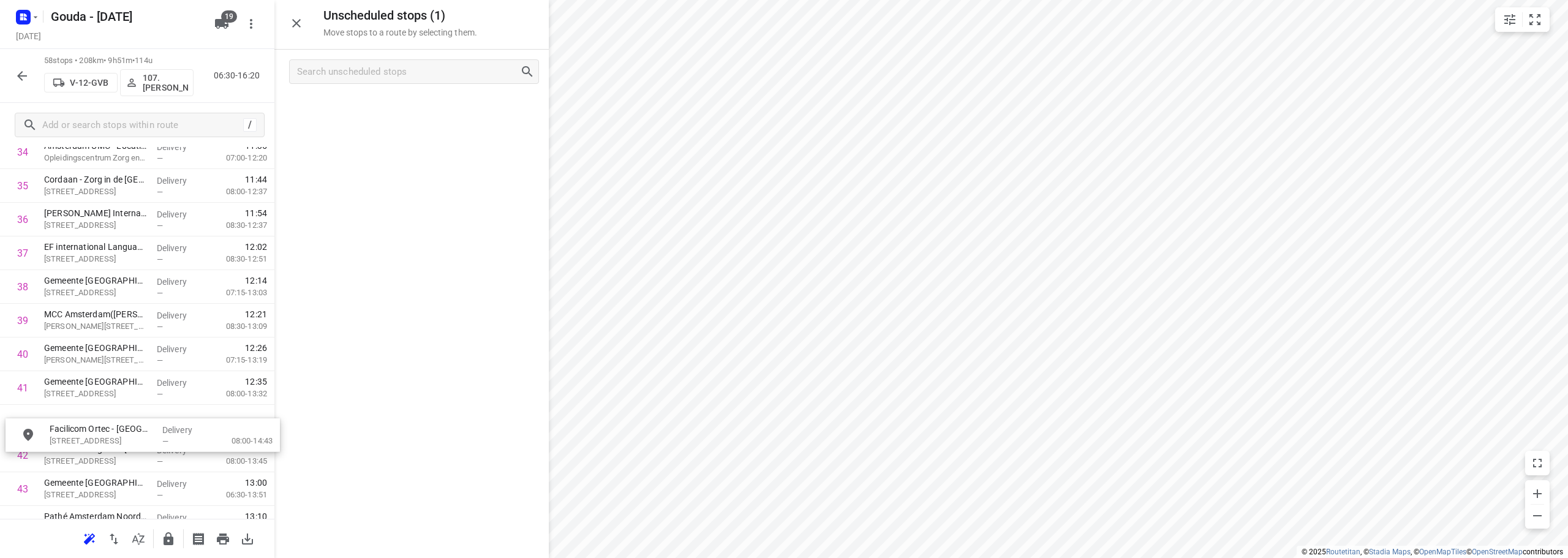
scroll to position [1221, 0]
drag, startPoint x: 398, startPoint y: 111, endPoint x: 114, endPoint y: 393, distance: 400.2
click at [24, 71] on icon "button" at bounding box center [21, 76] width 14 height 14
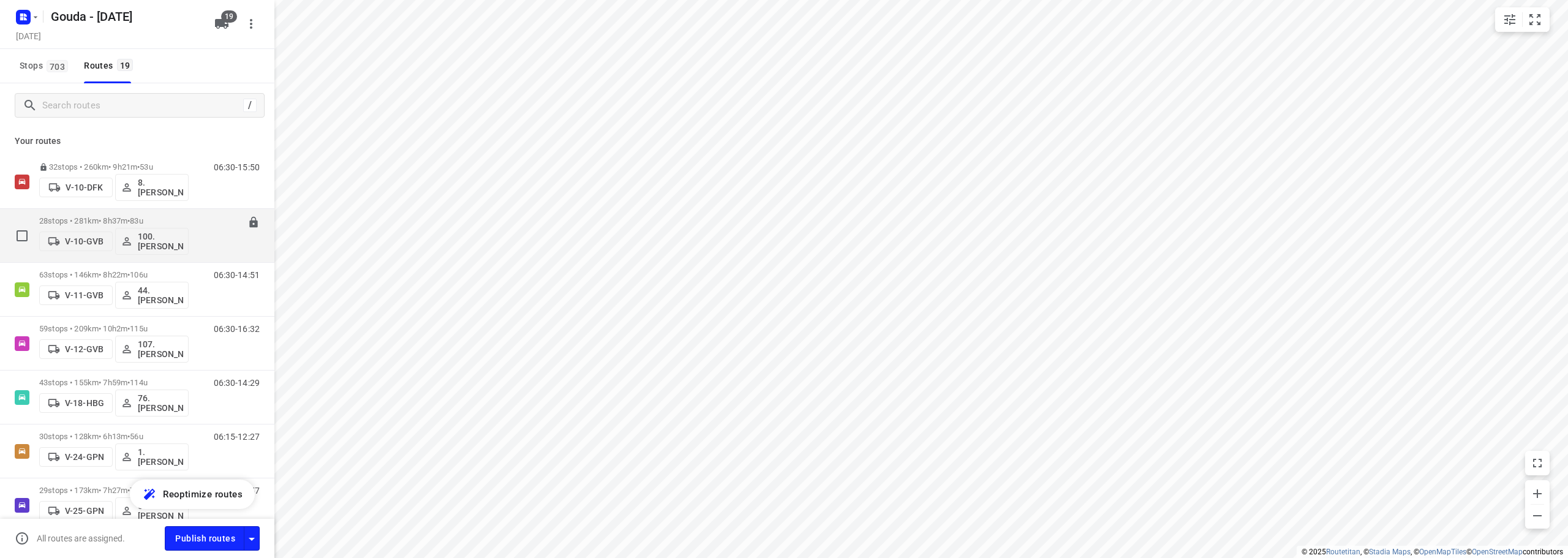
click at [158, 219] on p "28 stops • 281km • 8h37m • 83u" at bounding box center [113, 221] width 149 height 9
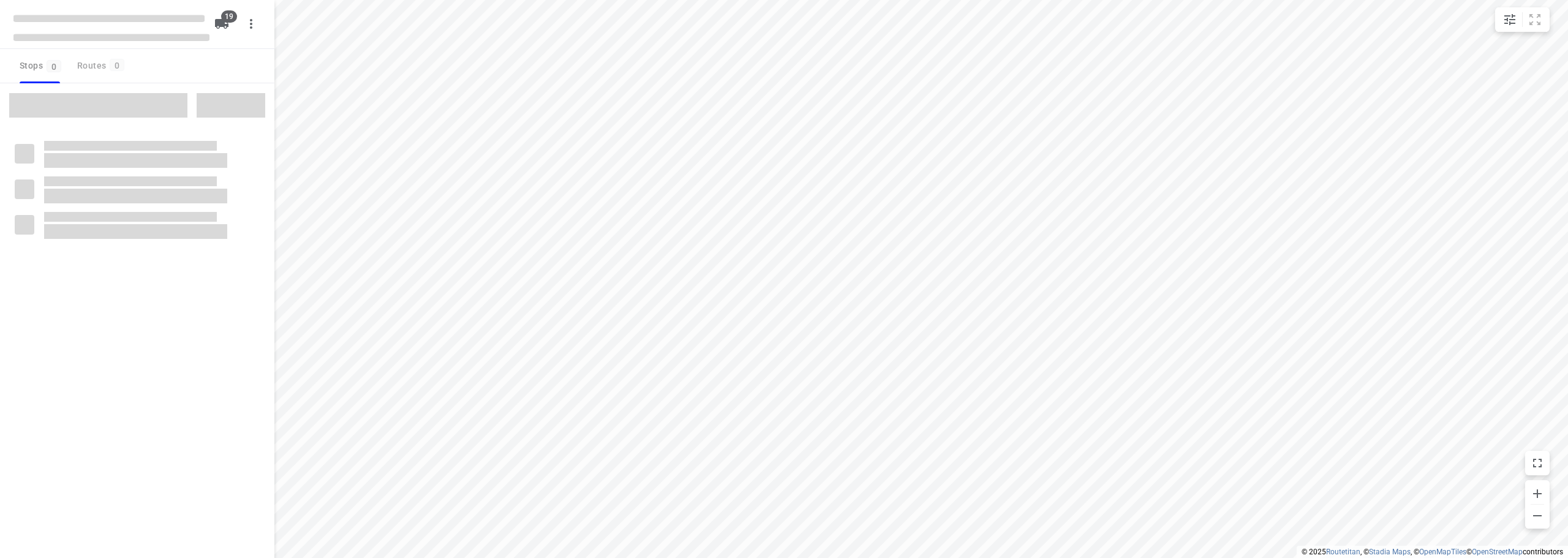
checkbox input "true"
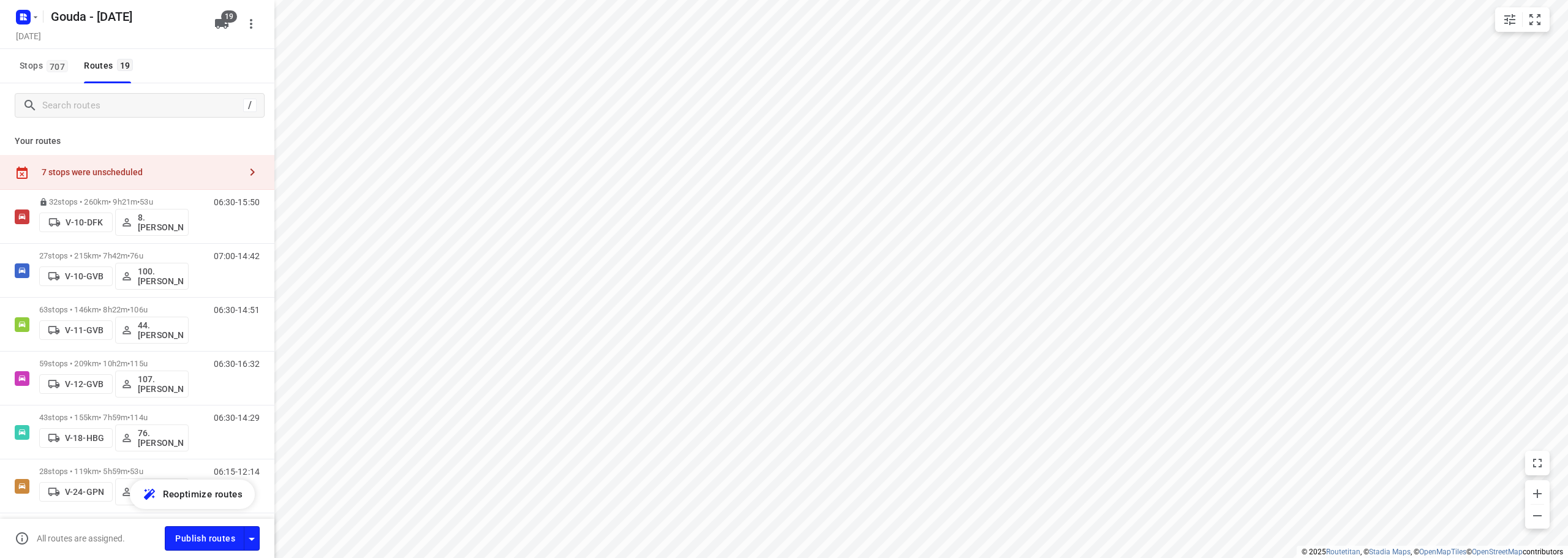
click at [954, 0] on html "i © 2025 Routetitan , © Stadia Maps , © OpenMapTiles © OpenStreetMap contributo…" at bounding box center [784, 279] width 1568 height 558
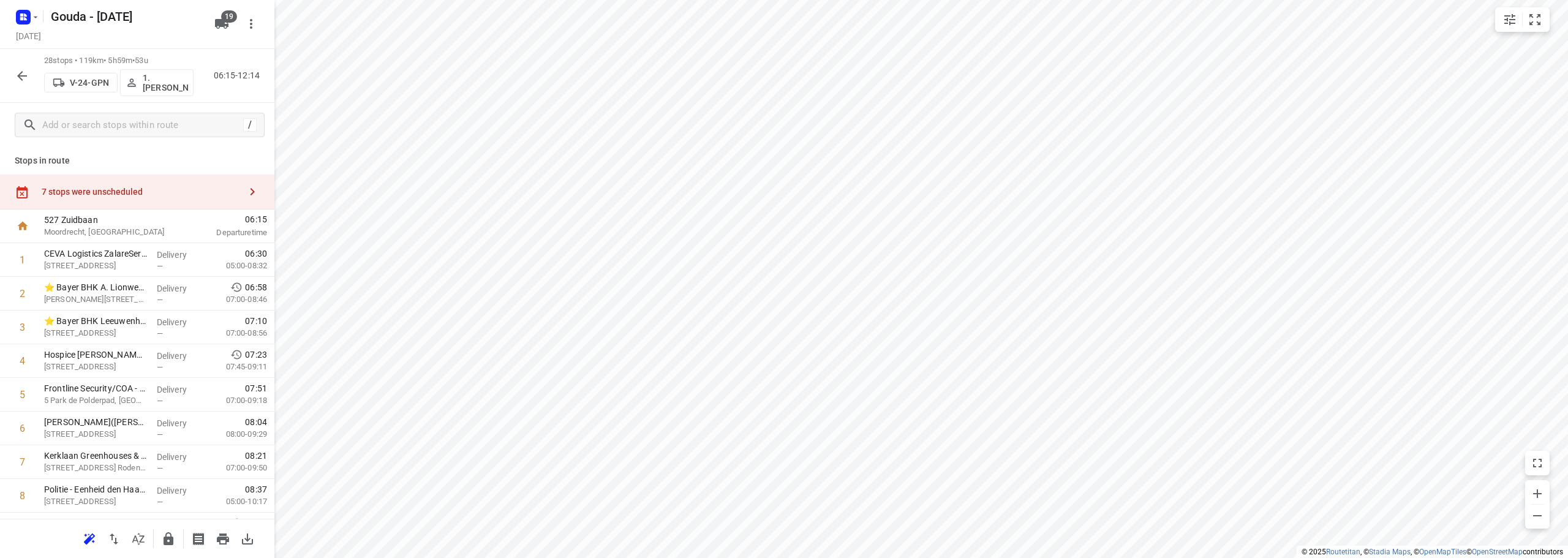
click at [177, 195] on div "7 stops were unscheduled" at bounding box center [141, 192] width 199 height 10
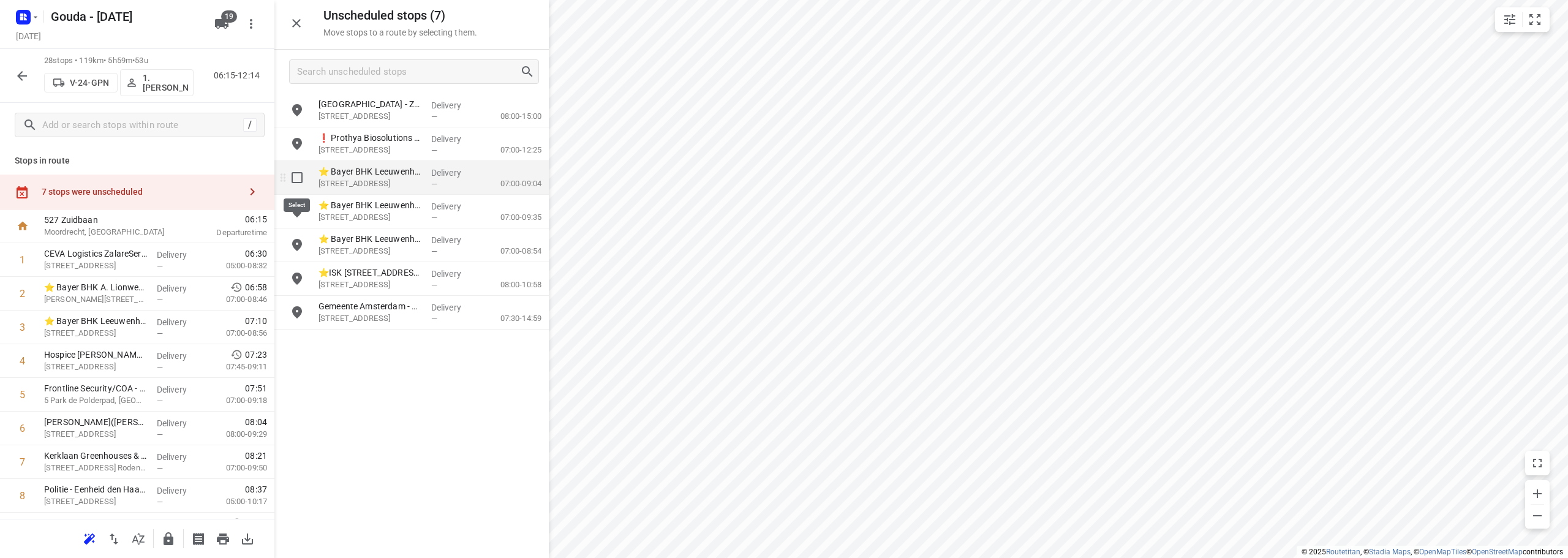
click at [303, 181] on input "grid" at bounding box center [297, 177] width 25 height 25
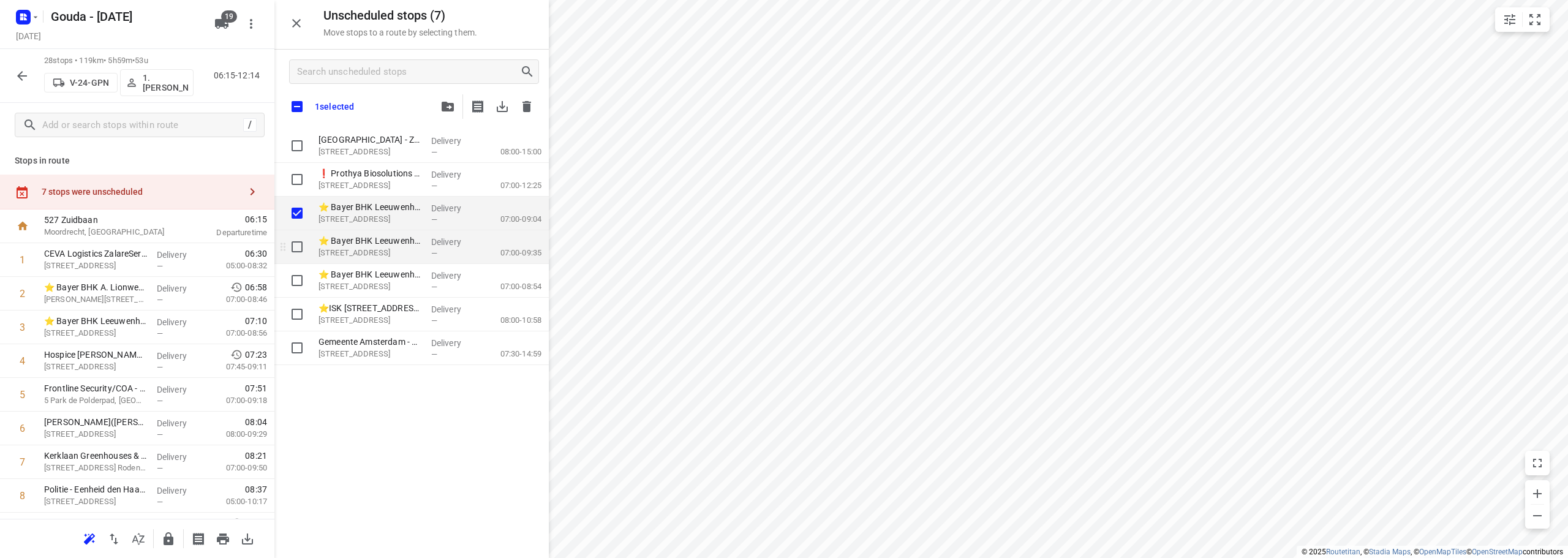
checkbox input "true"
click at [295, 250] on input "grid" at bounding box center [297, 246] width 25 height 25
checkbox input "true"
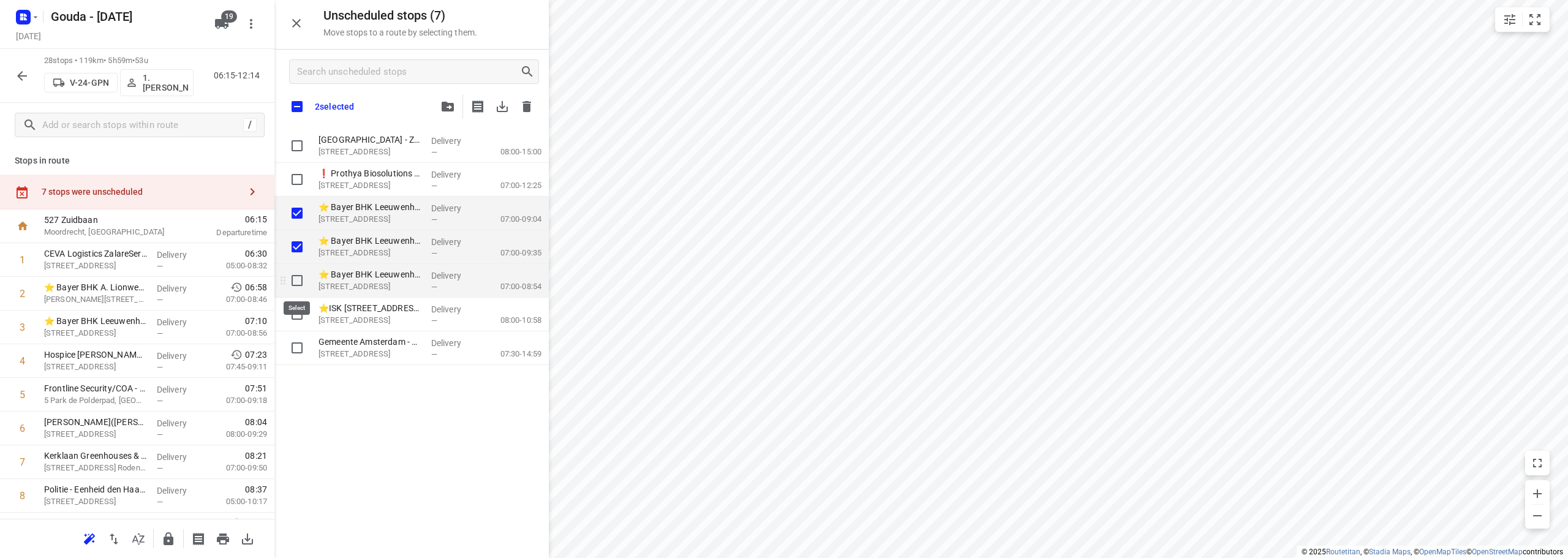
click at [293, 278] on input "grid" at bounding box center [297, 280] width 25 height 25
checkbox input "true"
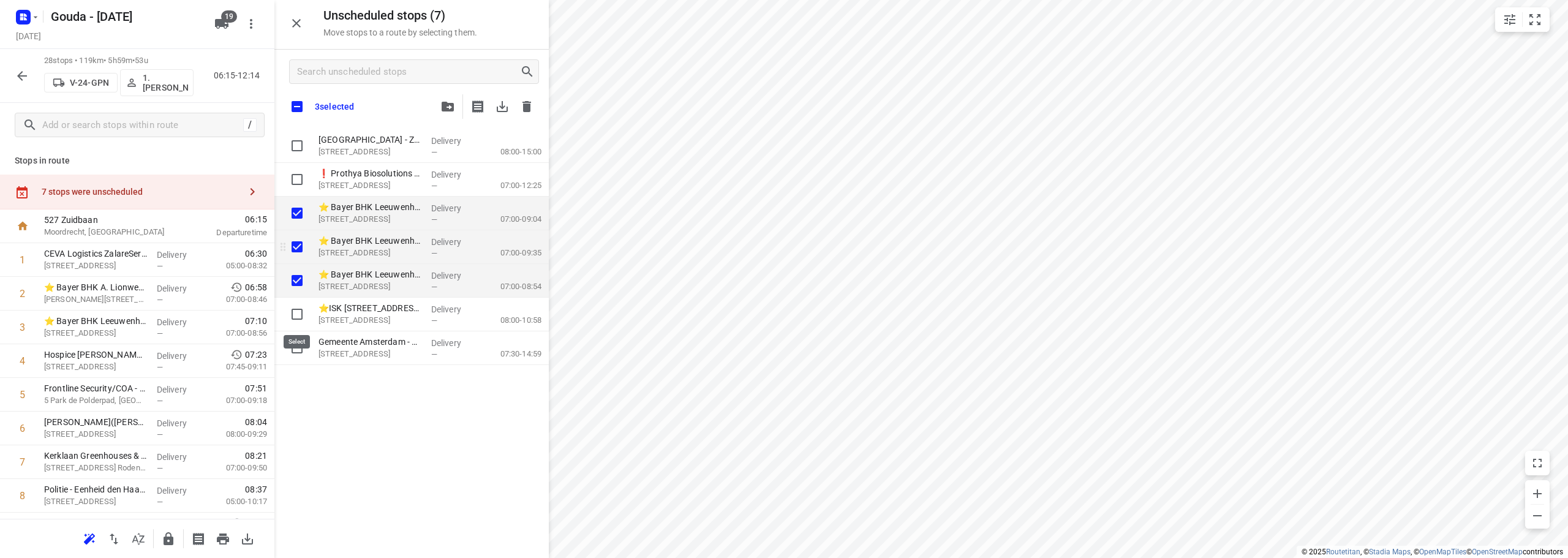
checkbox input "true"
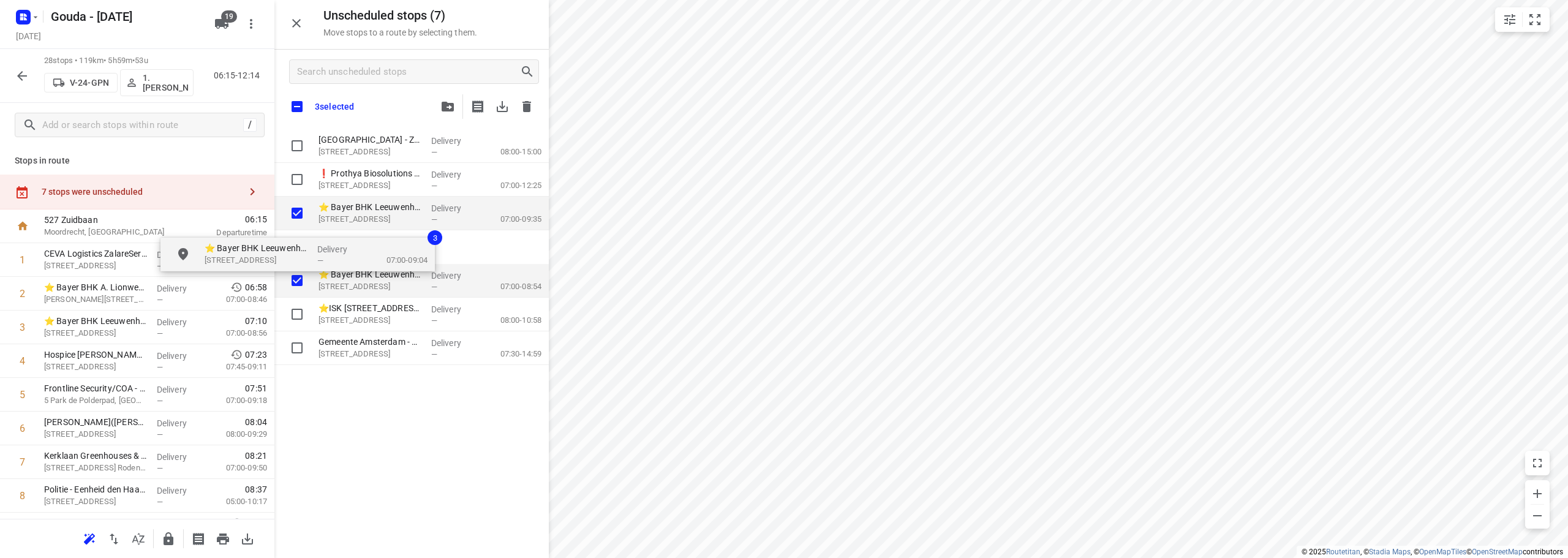
checkbox input "true"
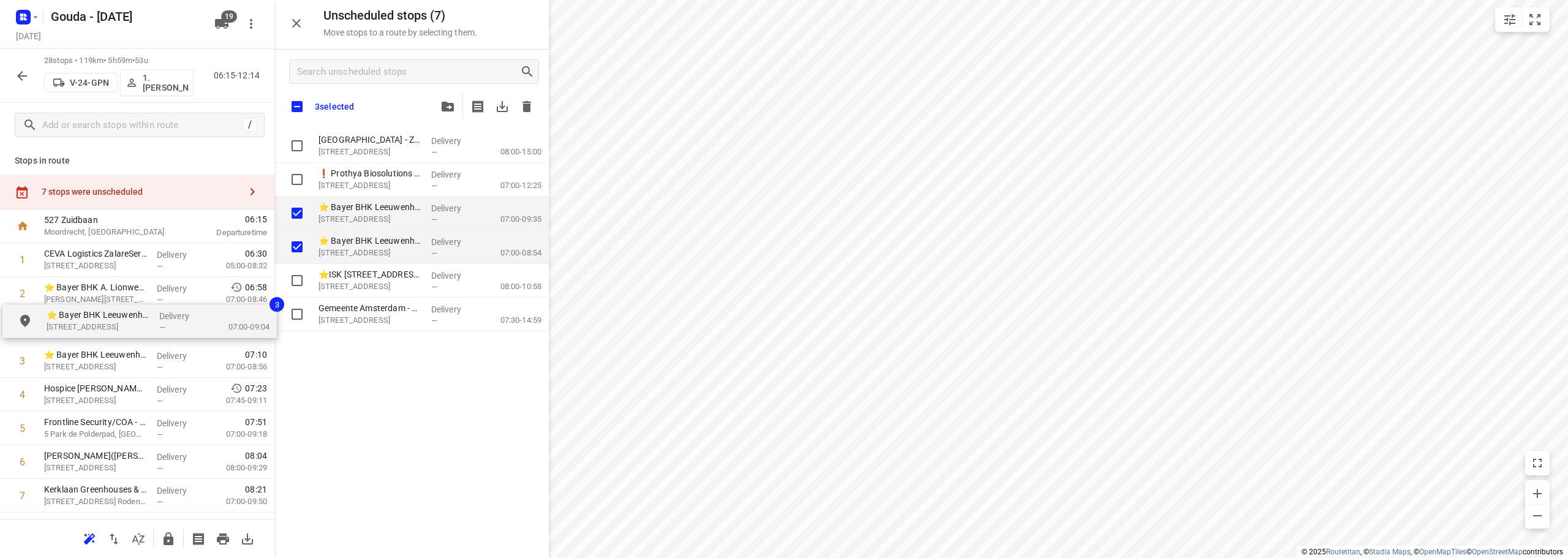
drag, startPoint x: 384, startPoint y: 226, endPoint x: 97, endPoint y: 337, distance: 307.7
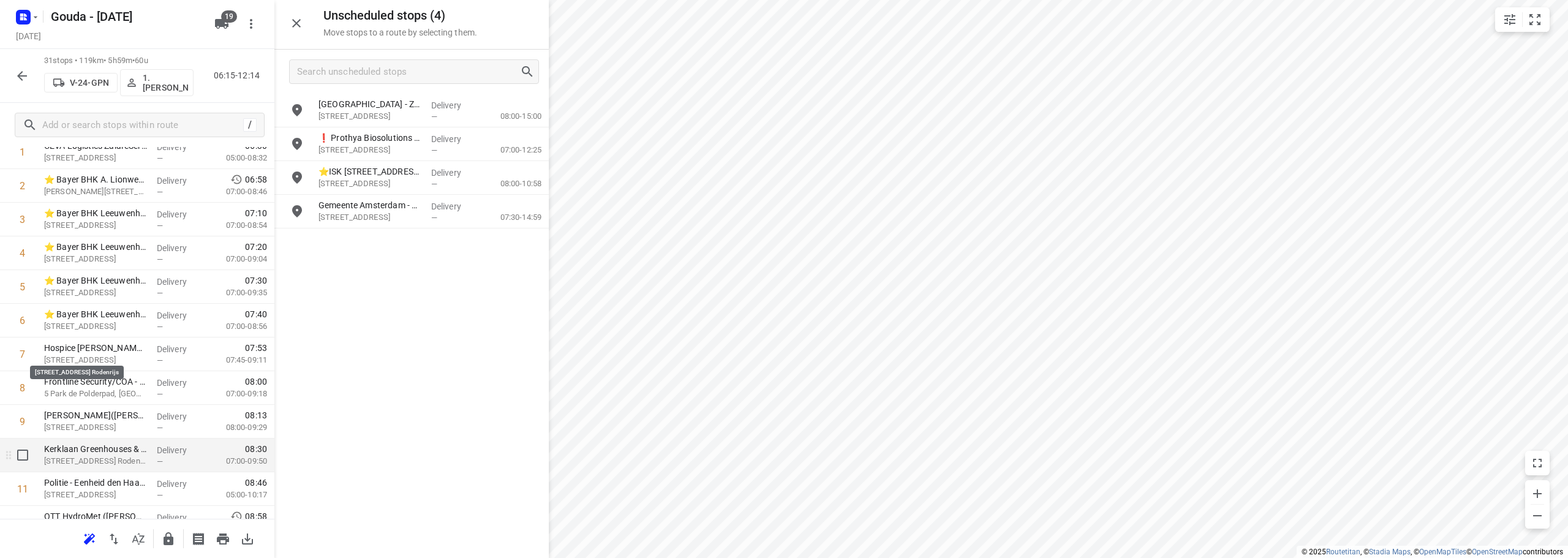
scroll to position [367, 0]
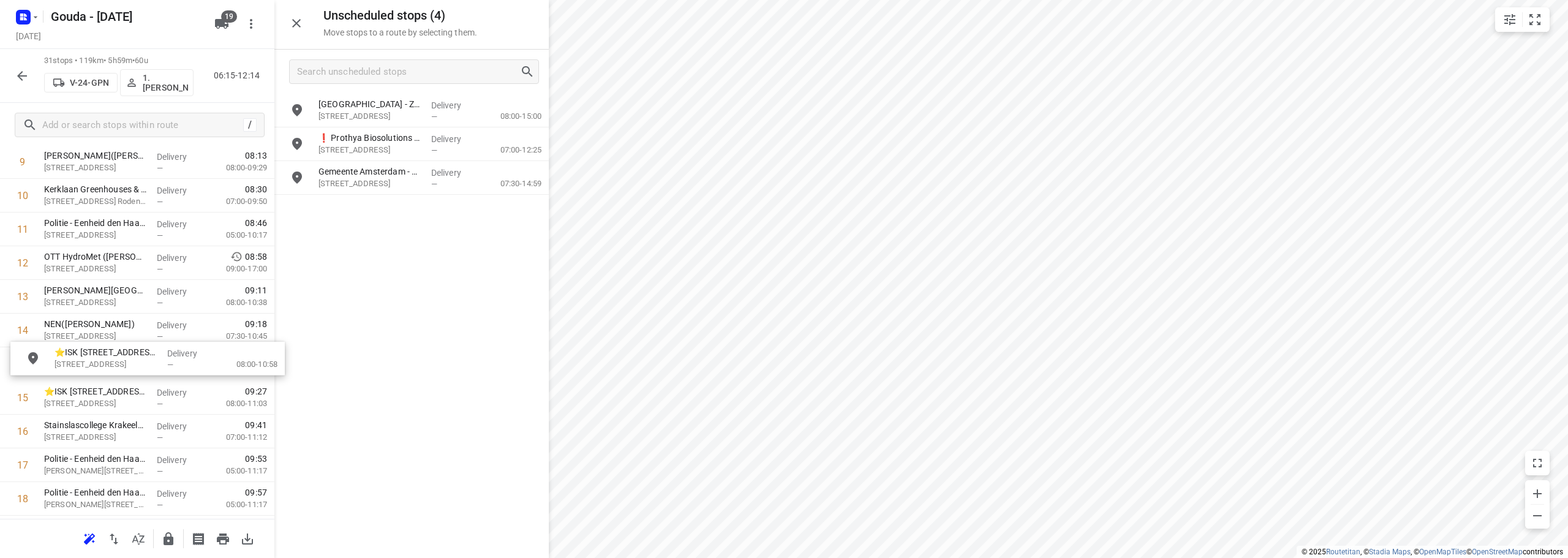
drag, startPoint x: 386, startPoint y: 181, endPoint x: 118, endPoint y: 367, distance: 326.2
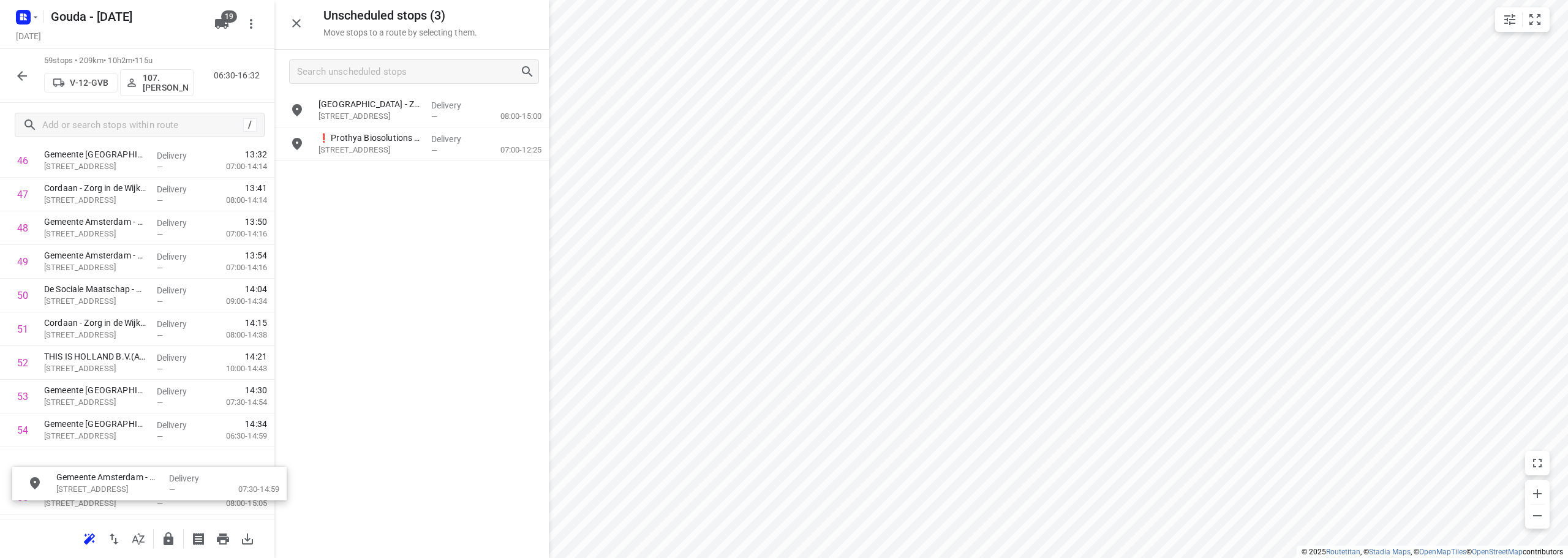
scroll to position [1616, 0]
drag, startPoint x: 409, startPoint y: 178, endPoint x: 147, endPoint y: 406, distance: 347.3
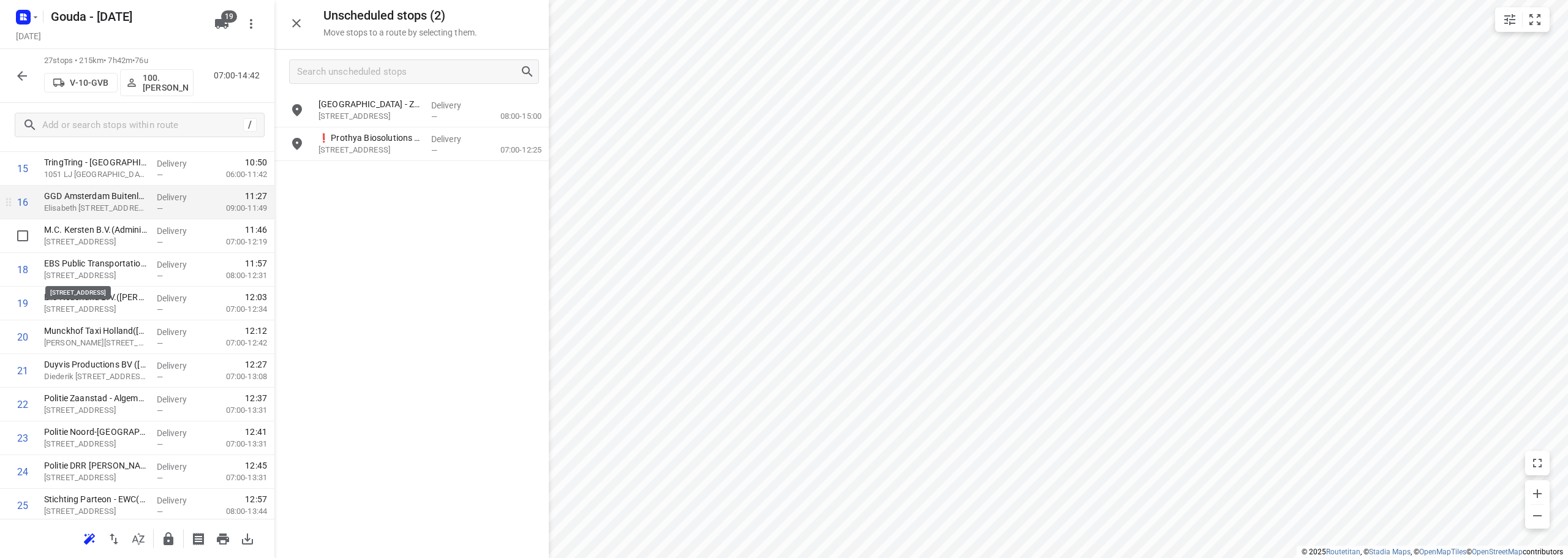
scroll to position [484, 0]
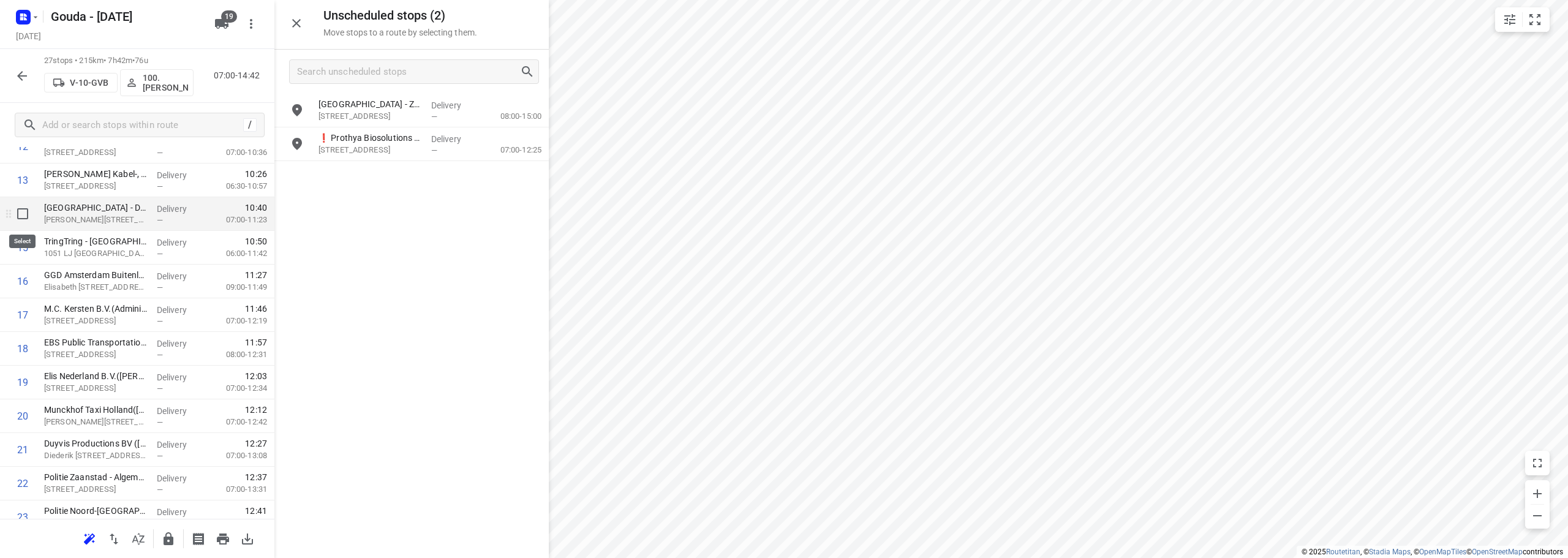
click at [20, 216] on input "checkbox" at bounding box center [22, 214] width 25 height 25
checkbox input "true"
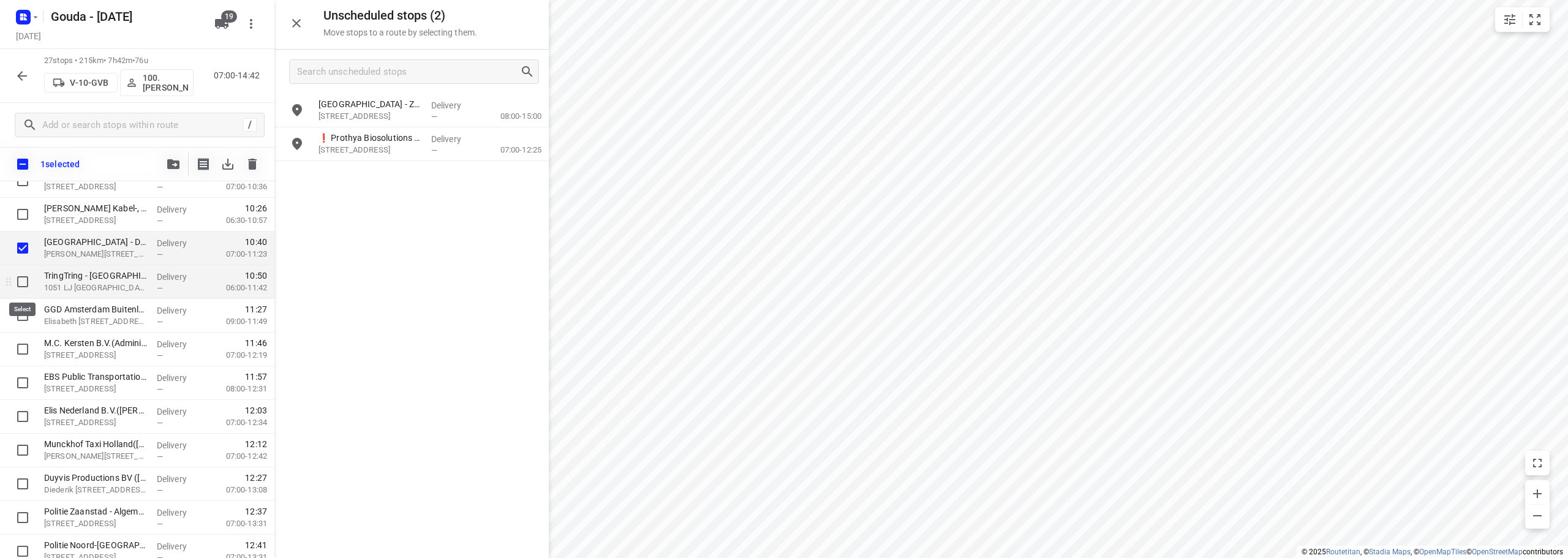
click at [26, 282] on input "checkbox" at bounding box center [22, 281] width 25 height 25
checkbox input "true"
click at [23, 316] on input "checkbox" at bounding box center [22, 315] width 25 height 25
checkbox input "true"
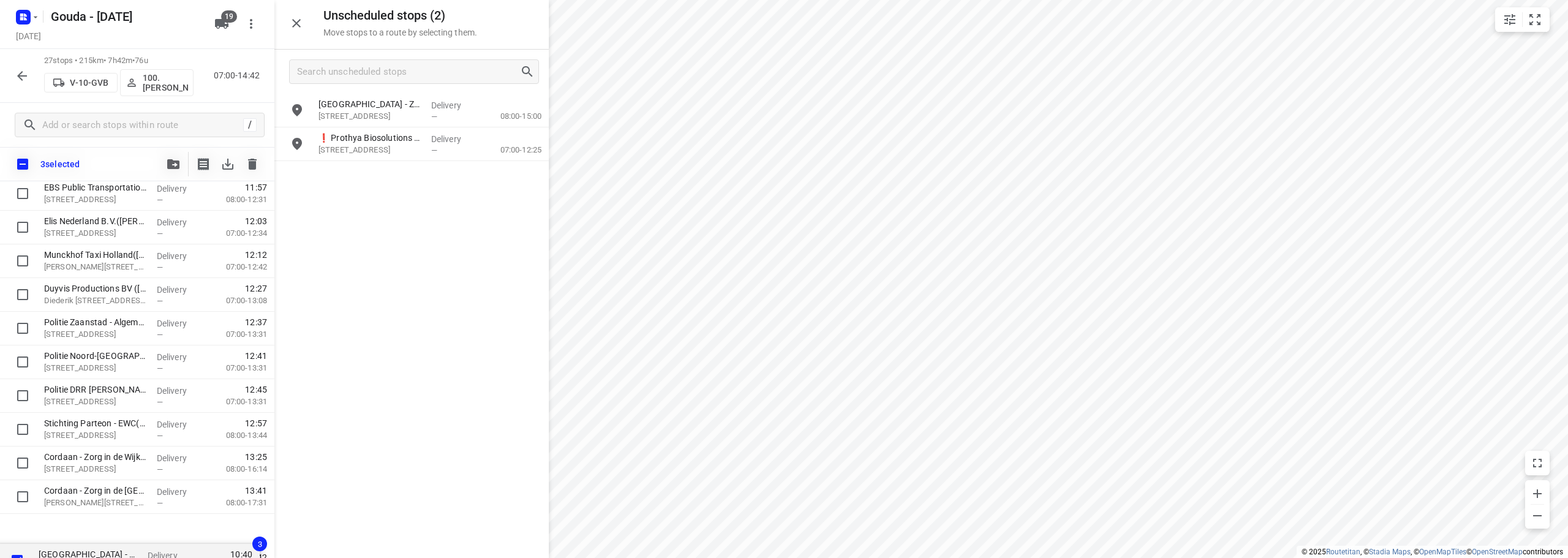
scroll to position [663, 0]
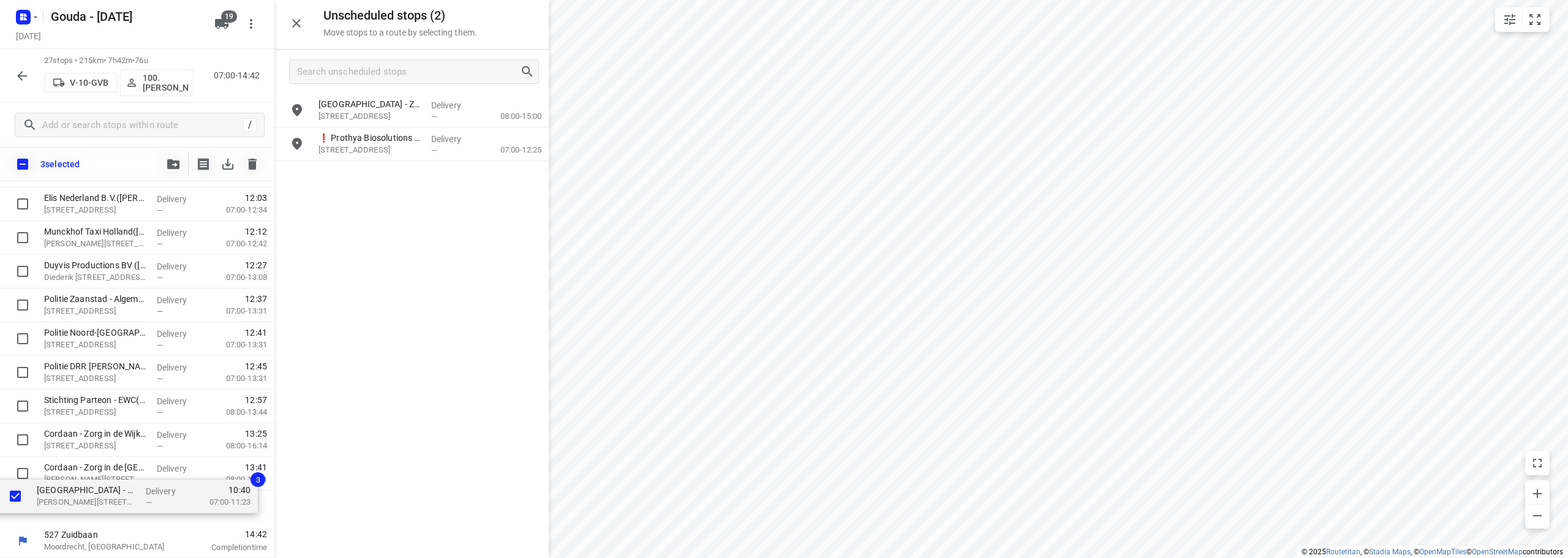
drag, startPoint x: 115, startPoint y: 251, endPoint x: 107, endPoint y: 504, distance: 253.1
click at [107, 504] on div "Gemeente Amsterdam - Directie Afval en Grondstoffen - Nieuw-Zeelandweg(Gerda Kl…" at bounding box center [137, 70] width 274 height 910
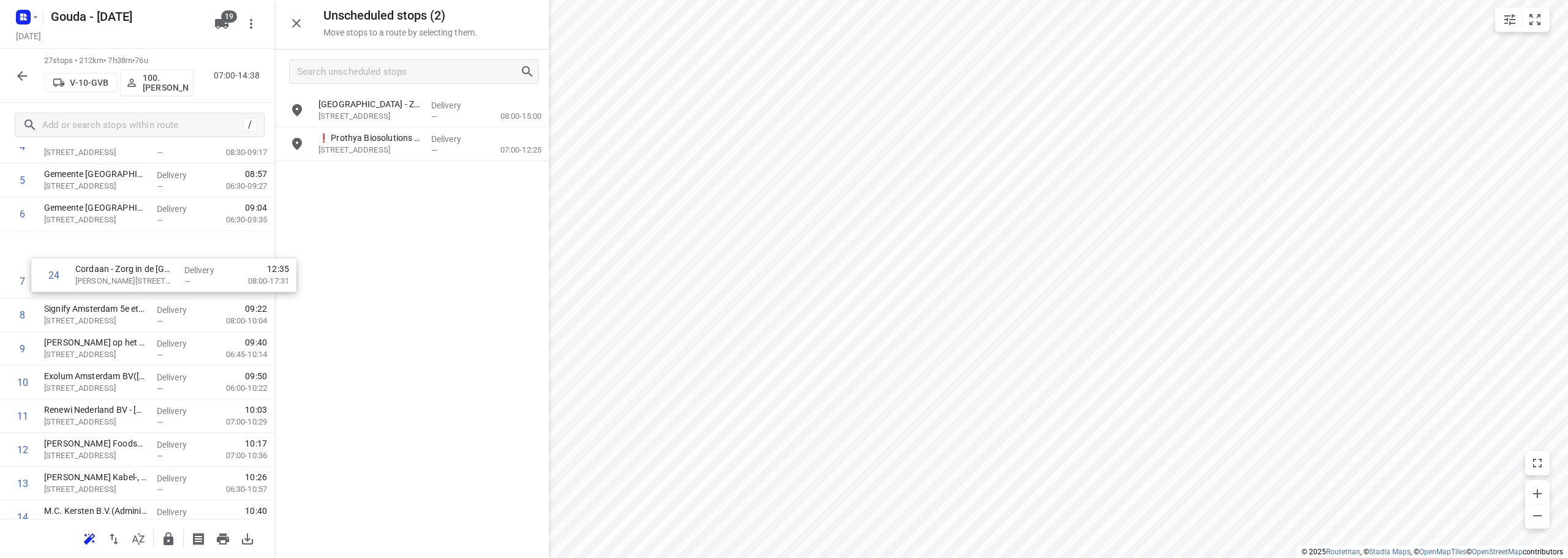
scroll to position [203, 0]
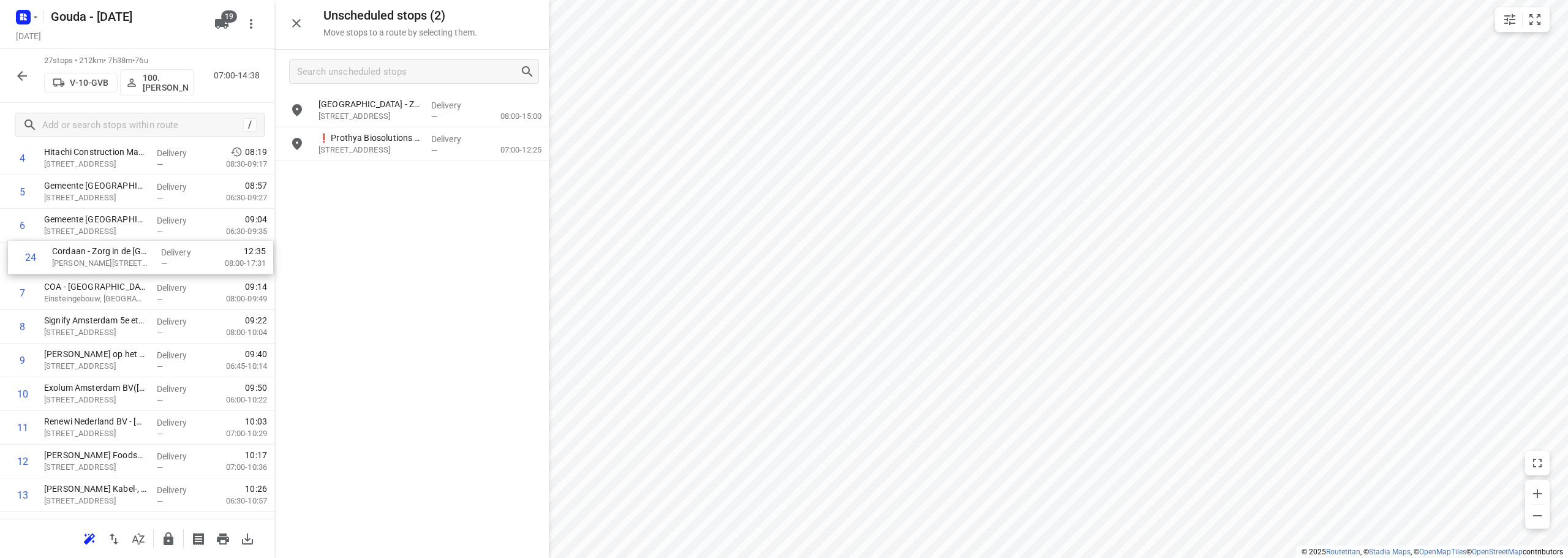
drag, startPoint x: 121, startPoint y: 381, endPoint x: 130, endPoint y: 261, distance: 120.3
click at [130, 261] on div "1 Gemeente Amsterdam - Directie Afval en Grondstoffen - Nieuw-Zeelandweg(Gerda …" at bounding box center [137, 495] width 274 height 910
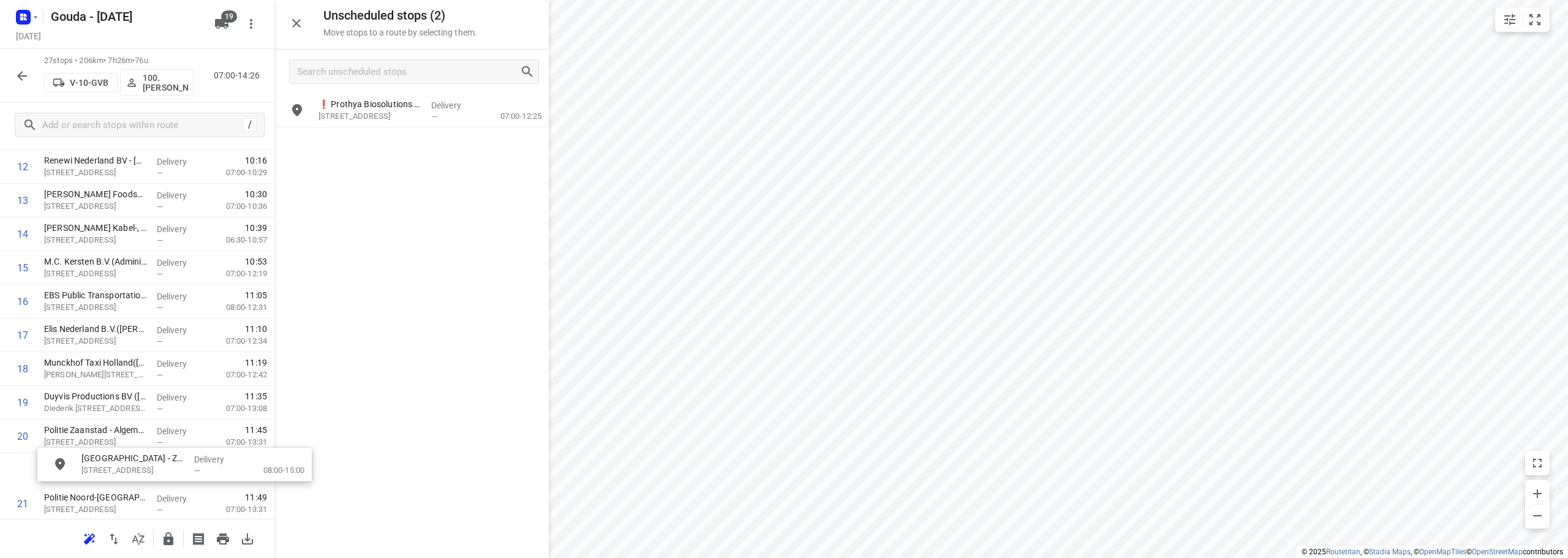
scroll to position [481, 0]
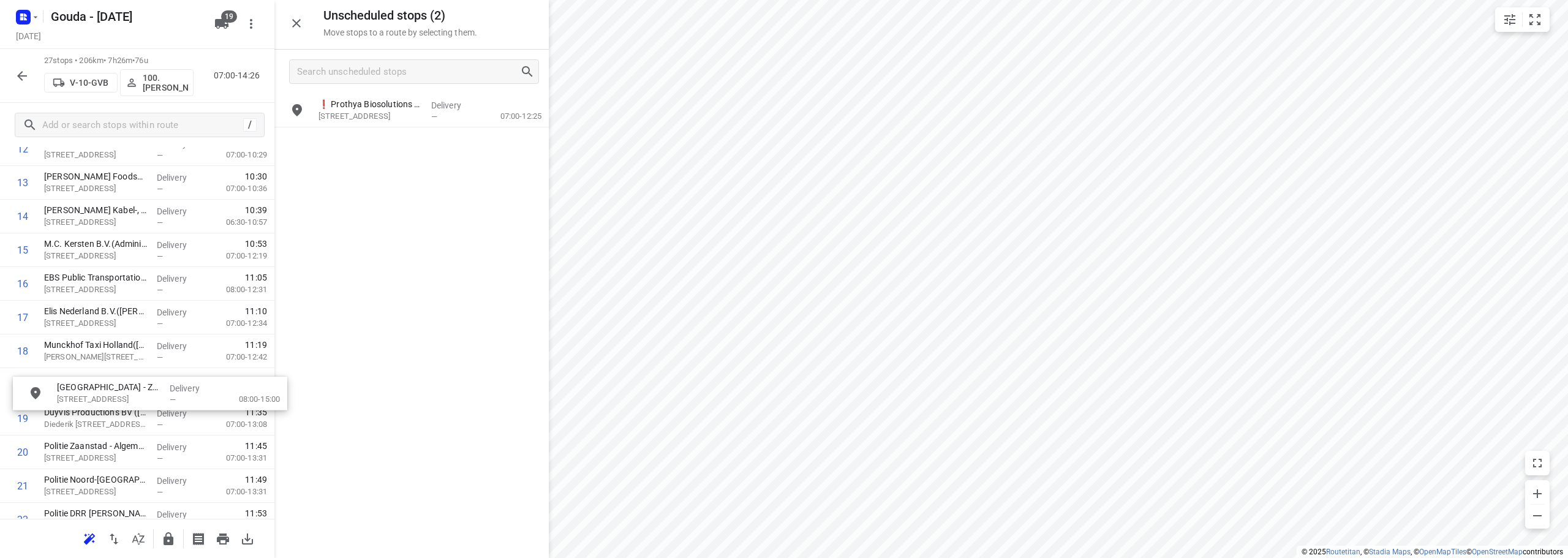
drag, startPoint x: 424, startPoint y: 113, endPoint x: 165, endPoint y: 400, distance: 386.6
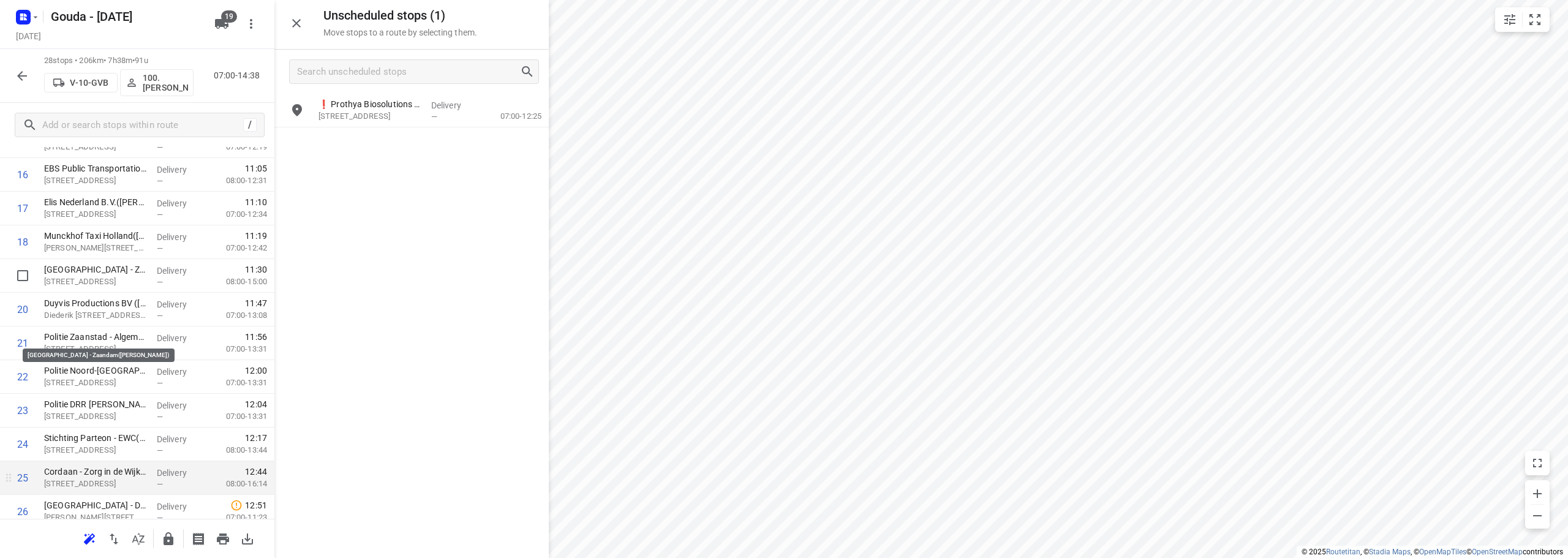
scroll to position [701, 0]
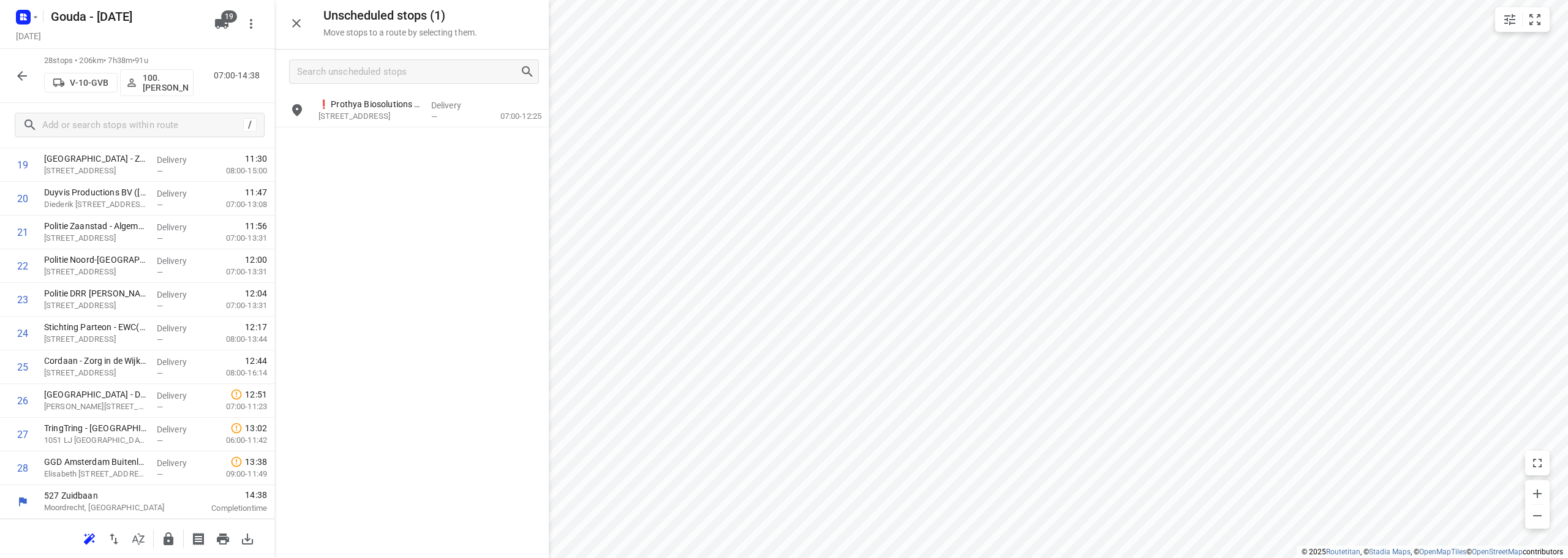
click at [25, 64] on button "button" at bounding box center [22, 76] width 25 height 25
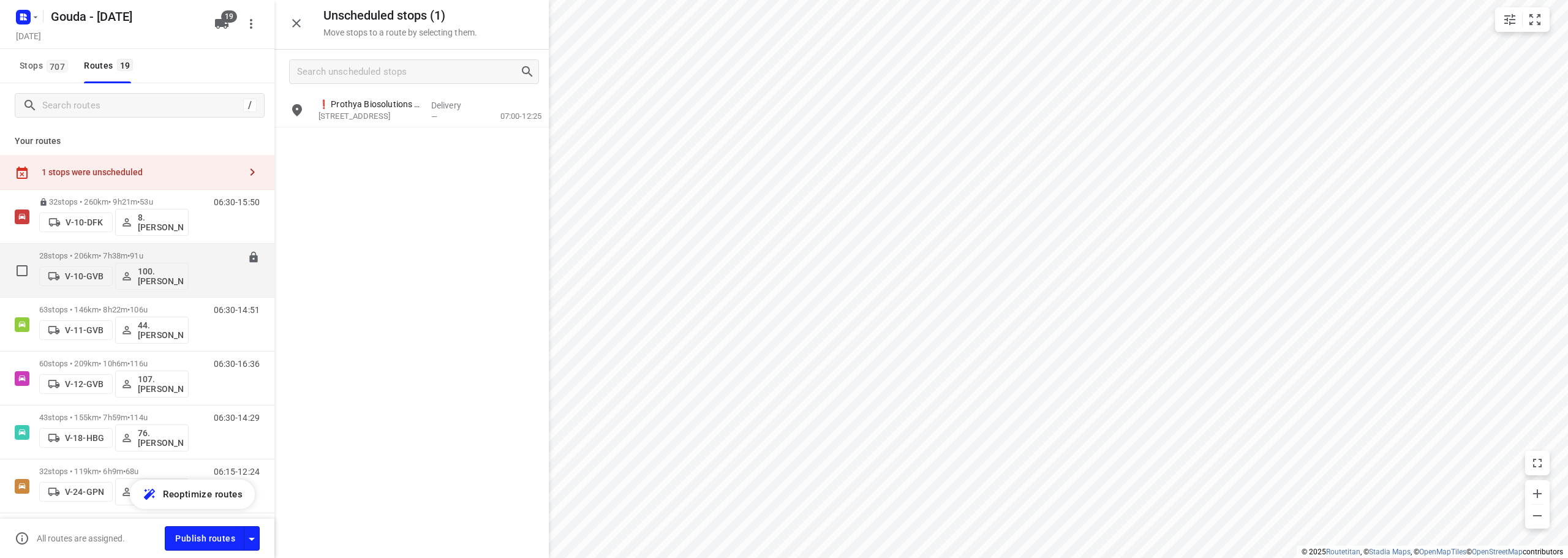
click at [159, 254] on p "28 stops • 206km • 7h38m • 91u" at bounding box center [113, 256] width 149 height 9
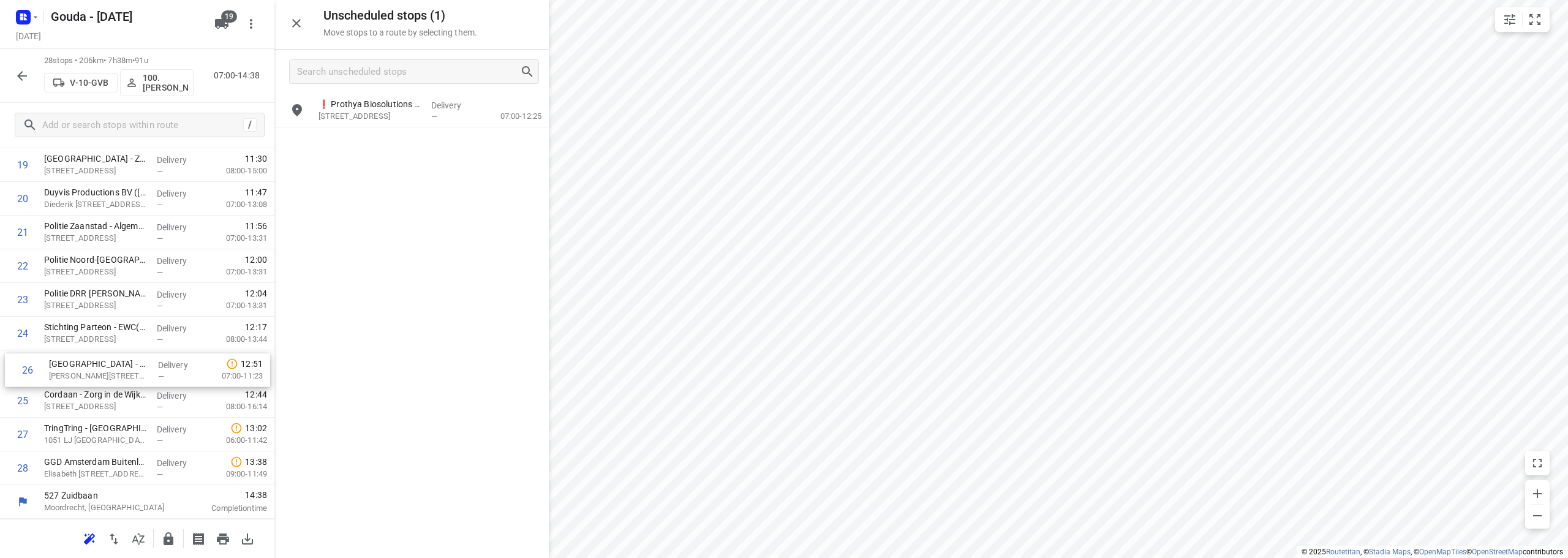
drag, startPoint x: 91, startPoint y: 402, endPoint x: 97, endPoint y: 365, distance: 37.5
click at [97, 365] on div "1 Gemeente Amsterdam - Directie Afval en Grondstoffen - Nieuw-Zeelandweg(Gerda …" at bounding box center [137, 13] width 274 height 943
click at [165, 540] on icon "button" at bounding box center [169, 538] width 10 height 13
click at [0, 59] on div "28 stops • 205km • 7h35m • 91u V-10-GVB 100.Henk Vos 07:00-14:35" at bounding box center [137, 76] width 274 height 54
click at [20, 75] on icon "button" at bounding box center [22, 76] width 10 height 10
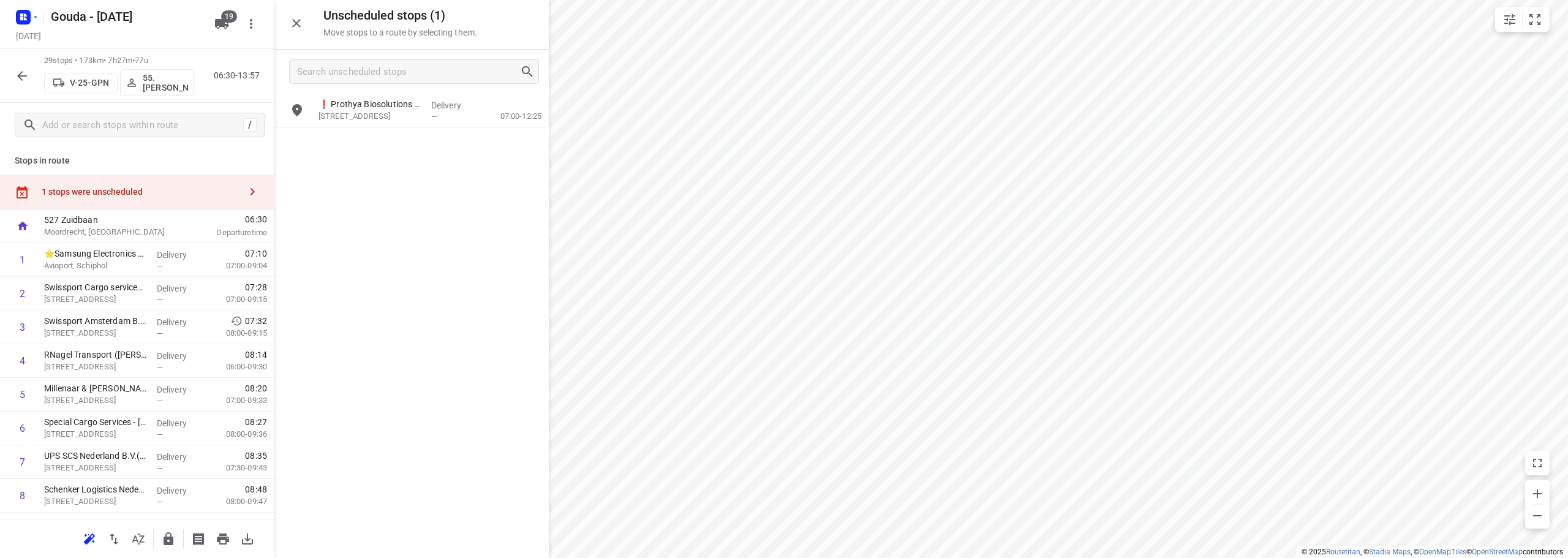
click at [195, 153] on div "Stops in route 1 stops were unscheduled 527 Zuidbaan Moordrecht, Netherlands 06…" at bounding box center [137, 333] width 274 height 371
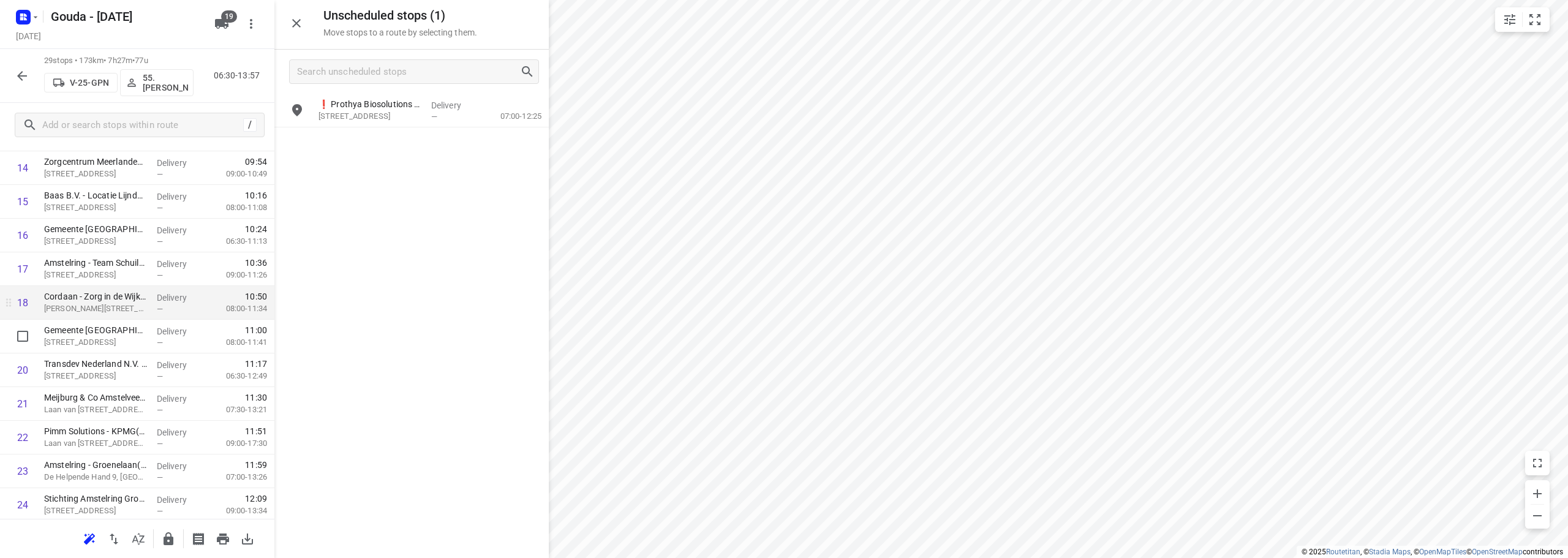
scroll to position [551, 0]
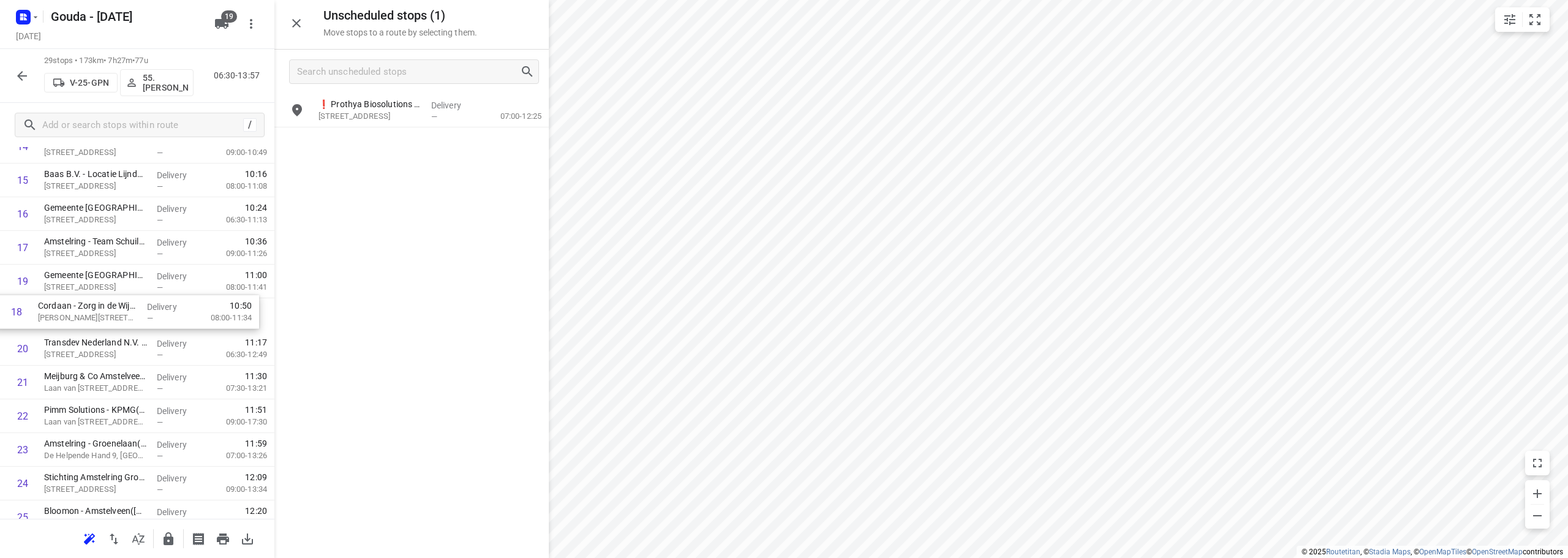
drag, startPoint x: 147, startPoint y: 289, endPoint x: 141, endPoint y: 325, distance: 36.5
click at [141, 325] on div "1 ⭐Samsung Electronics Benelux B.V.(Timothy van Bentum) Avioport, Schiphol Deli…" at bounding box center [137, 180] width 274 height 977
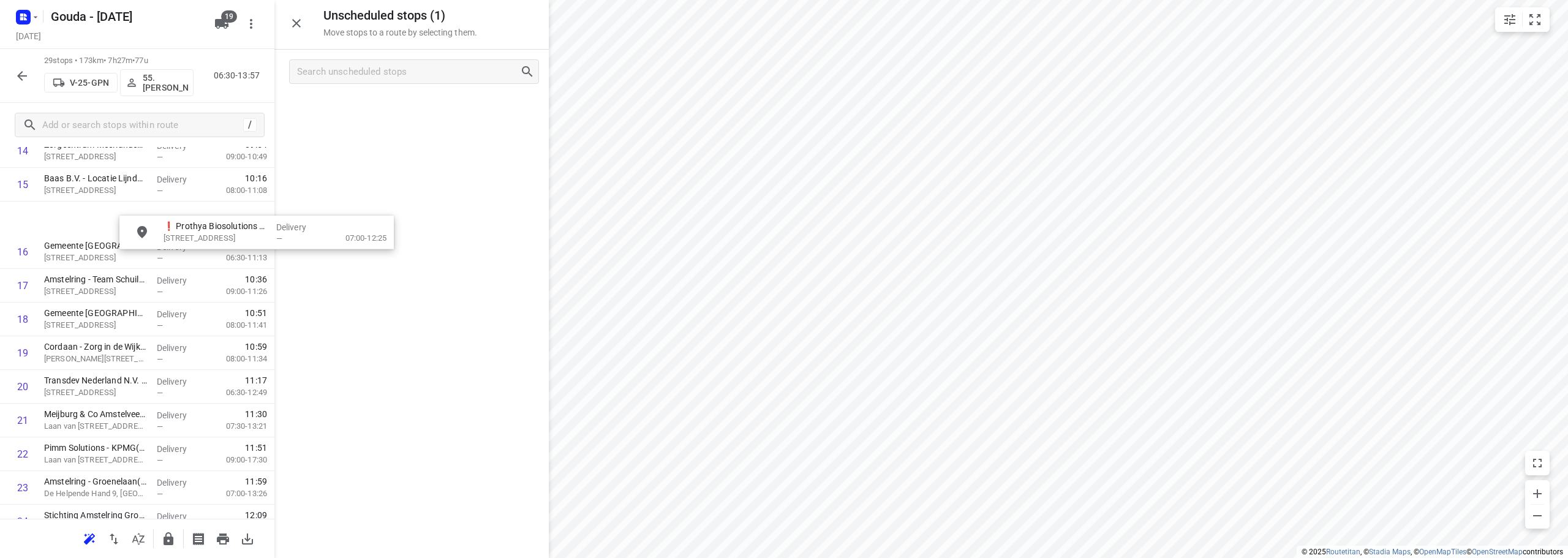
scroll to position [544, 9]
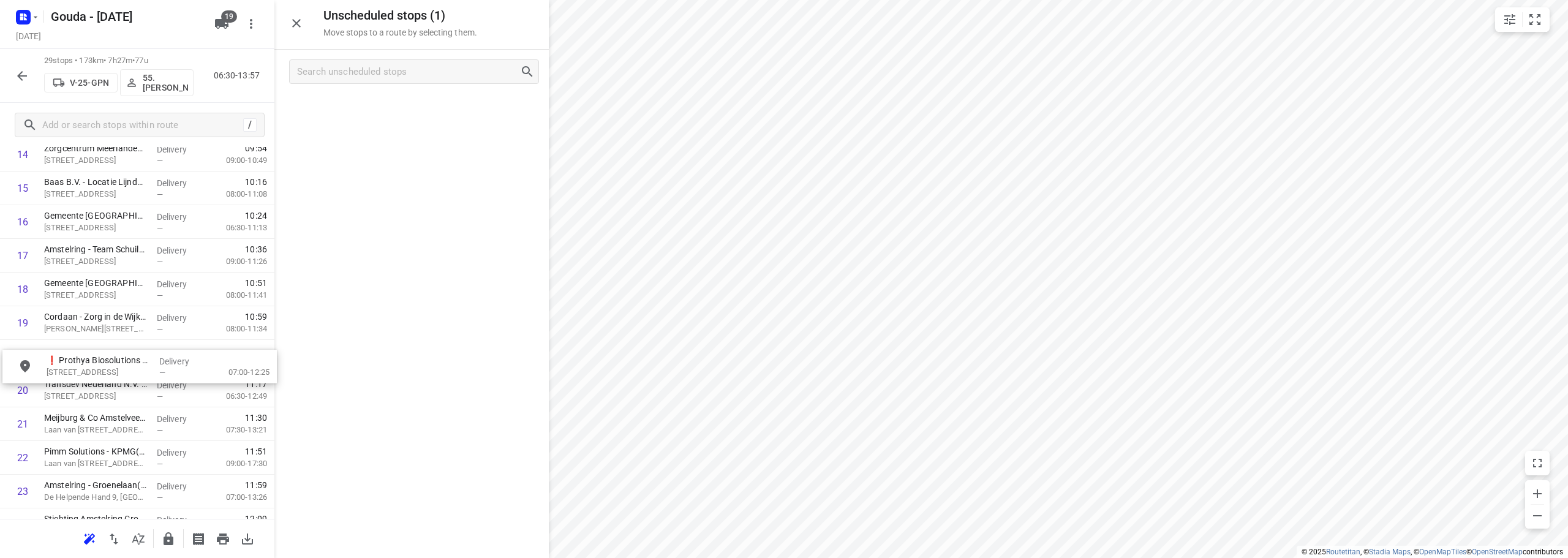
drag, startPoint x: 412, startPoint y: 108, endPoint x: 136, endPoint y: 370, distance: 380.6
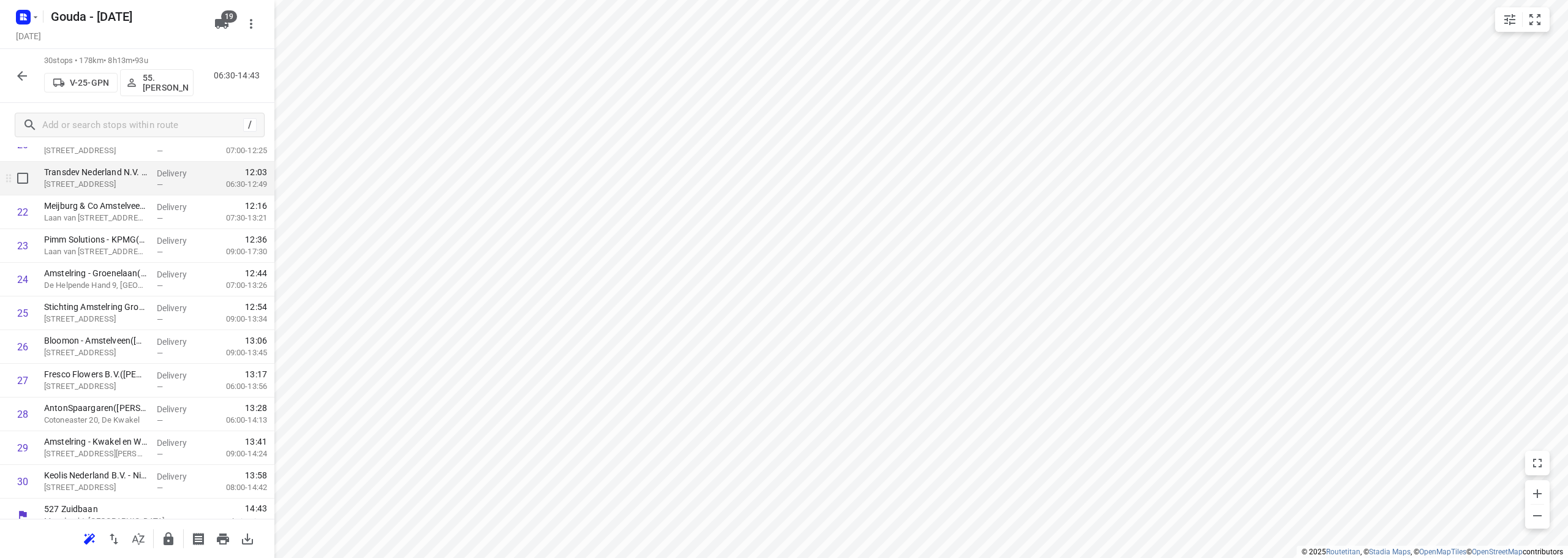
scroll to position [733, 0]
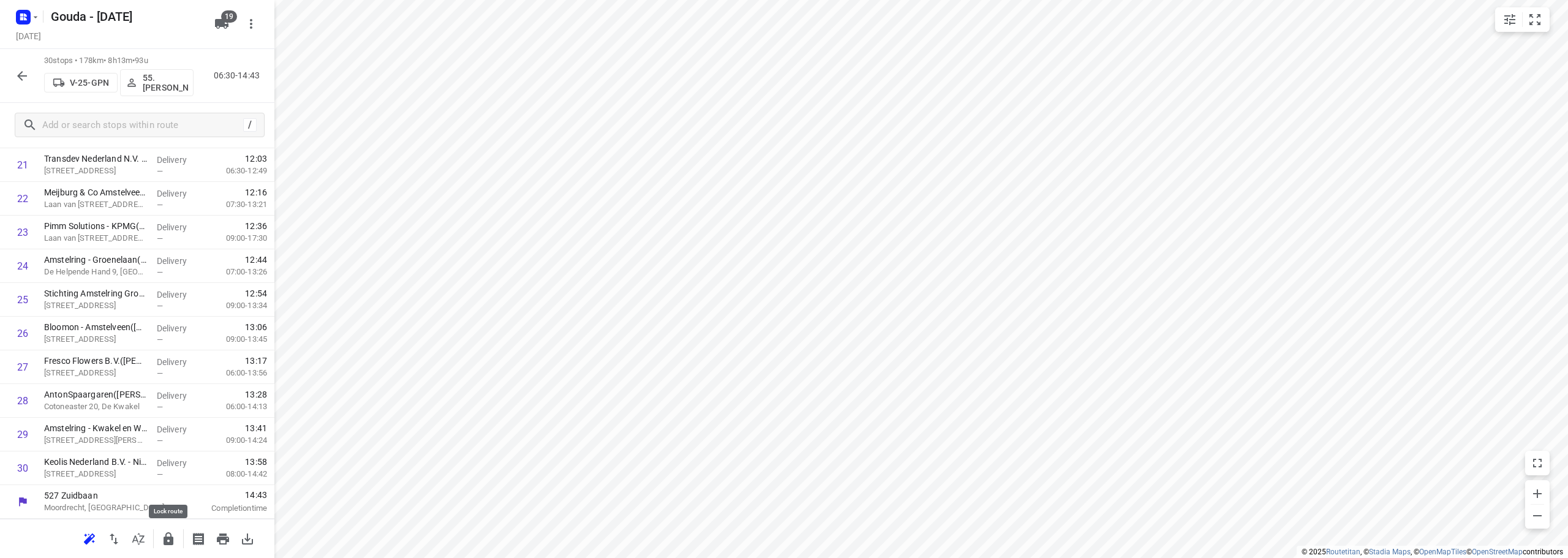
click at [162, 539] on icon "button" at bounding box center [168, 538] width 14 height 14
click at [176, 531] on button "button" at bounding box center [168, 538] width 25 height 25
click at [160, 535] on button "button" at bounding box center [168, 538] width 25 height 25
click at [21, 74] on icon "button" at bounding box center [21, 76] width 14 height 14
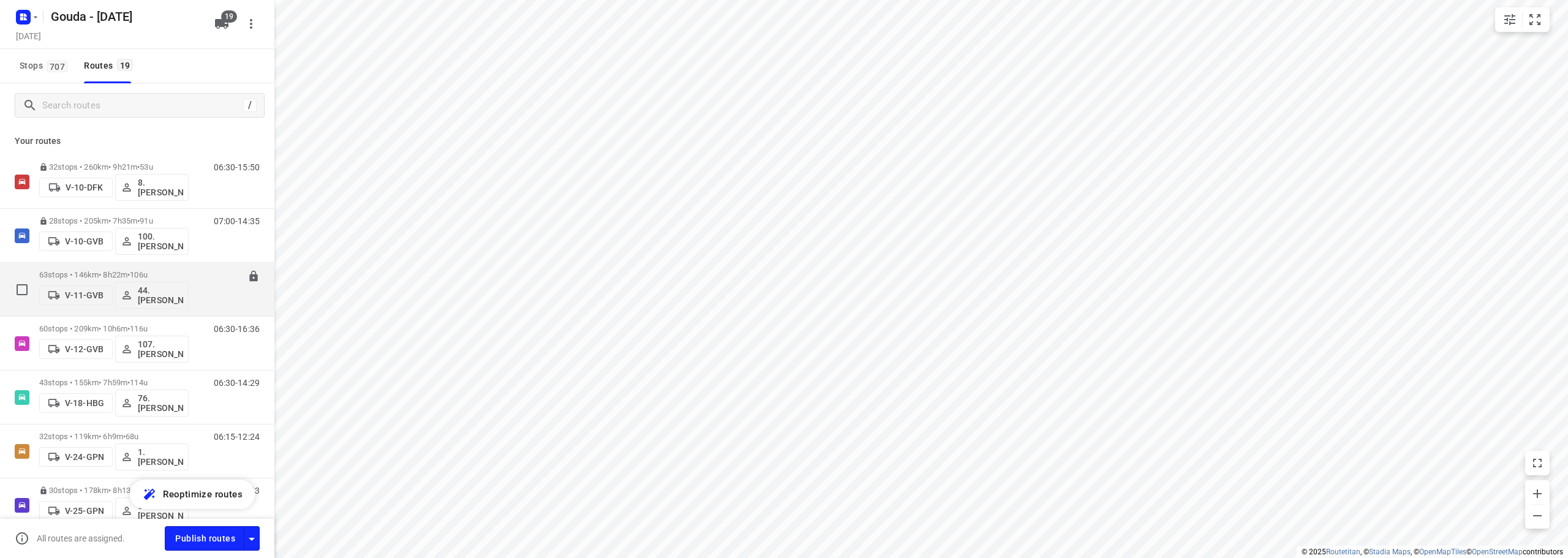
click at [187, 271] on p "63 stops • 146km • 8h22m • 106u" at bounding box center [113, 274] width 149 height 9
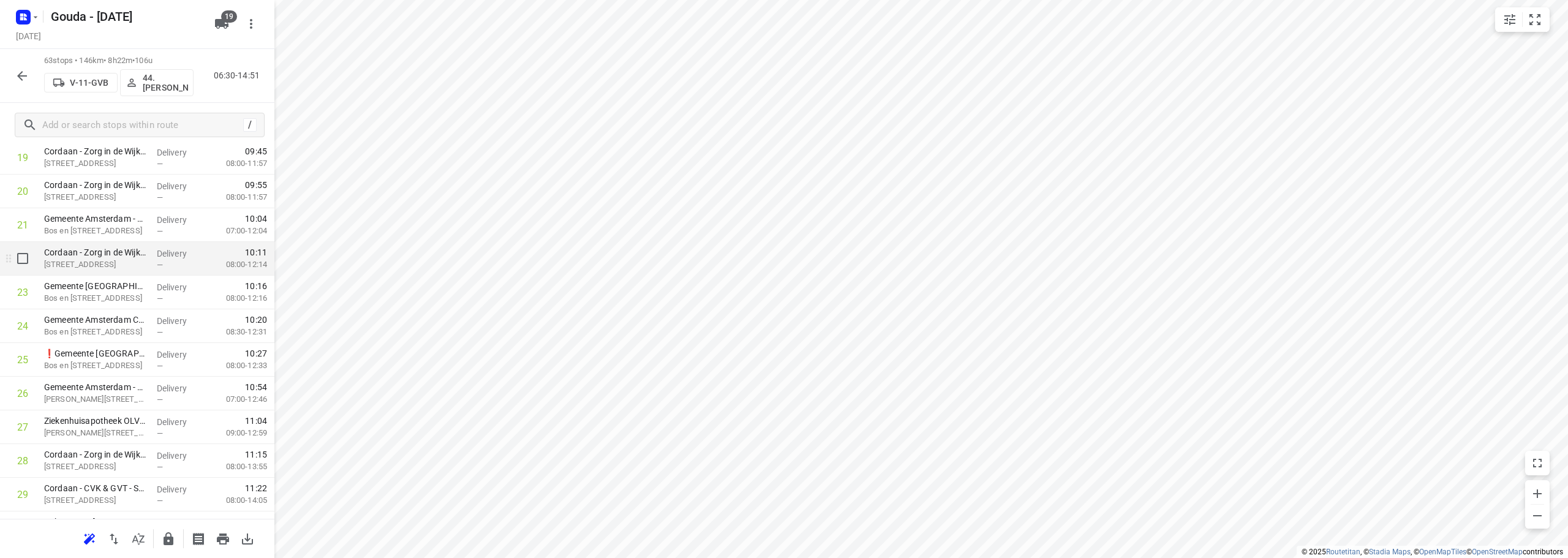
scroll to position [551, 0]
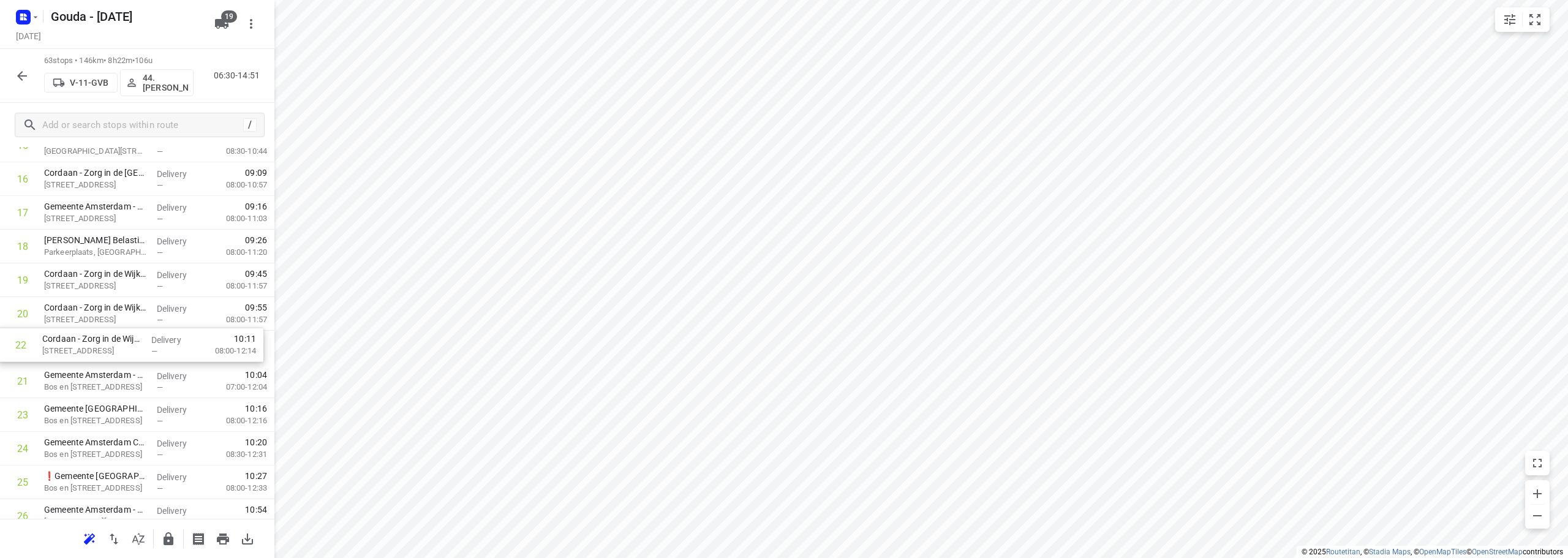
drag, startPoint x: 117, startPoint y: 383, endPoint x: 113, endPoint y: 342, distance: 41.2
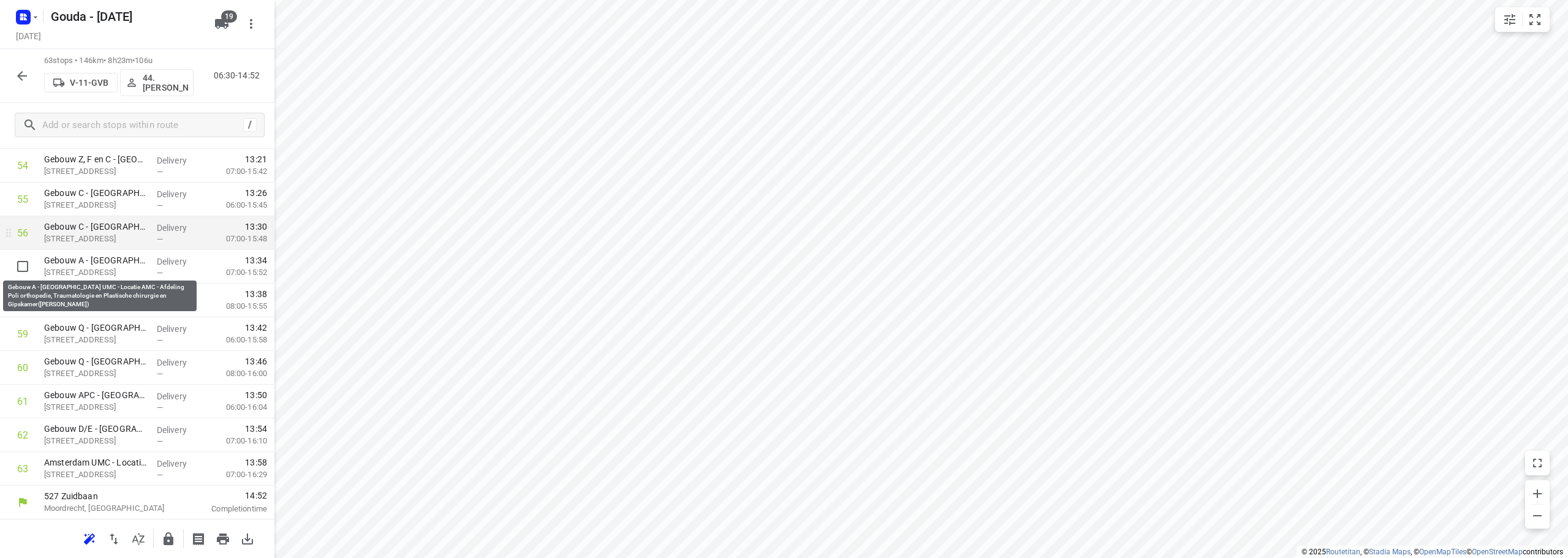
scroll to position [1845, 0]
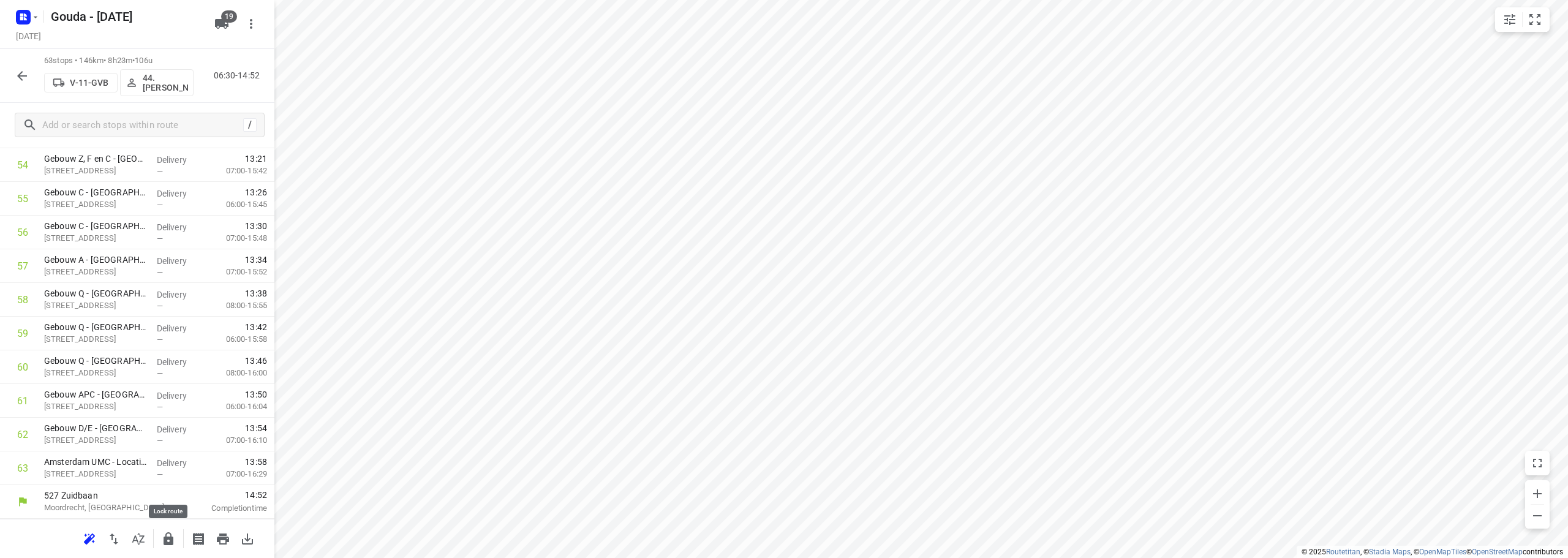
click at [172, 546] on icon "button" at bounding box center [168, 538] width 14 height 14
click at [23, 75] on icon "button" at bounding box center [21, 76] width 14 height 14
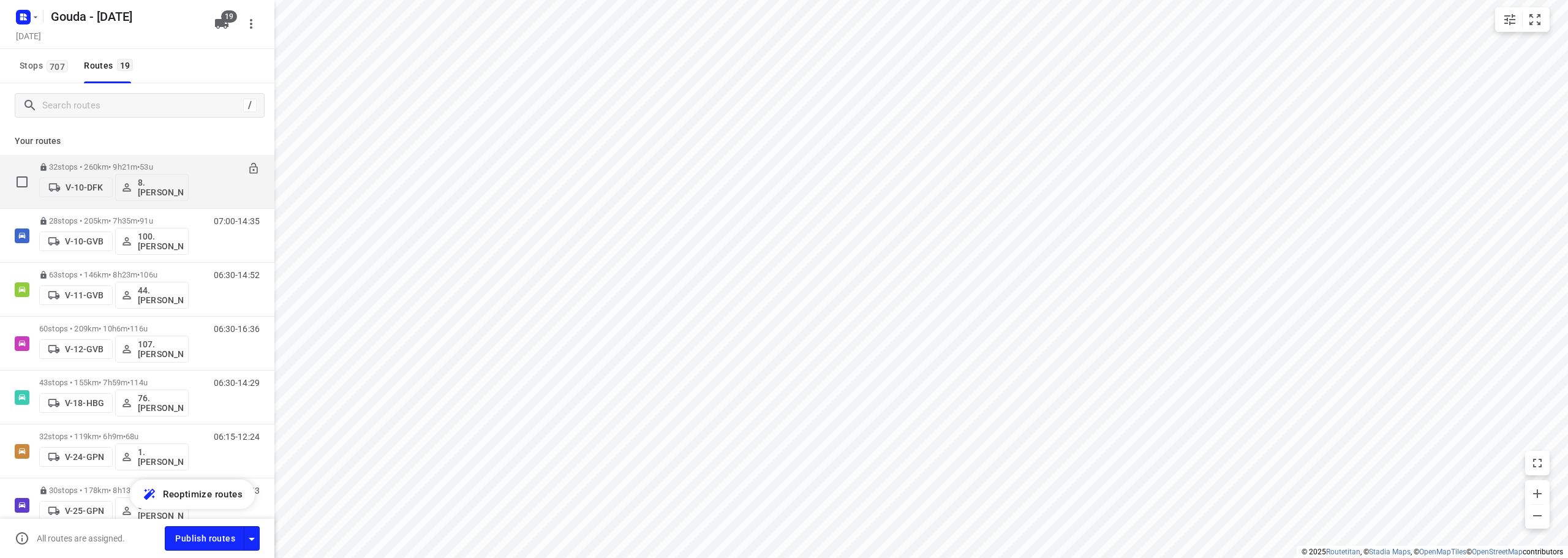
scroll to position [61, 0]
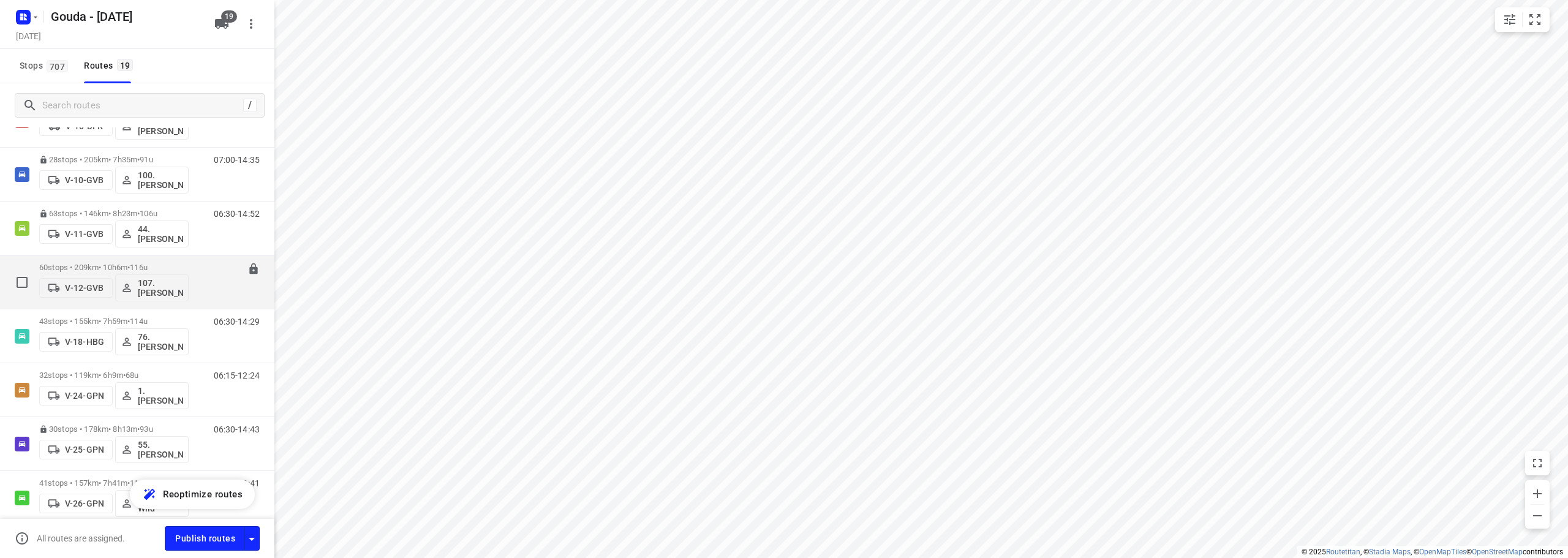
click at [147, 262] on span "116u" at bounding box center [138, 267] width 18 height 9
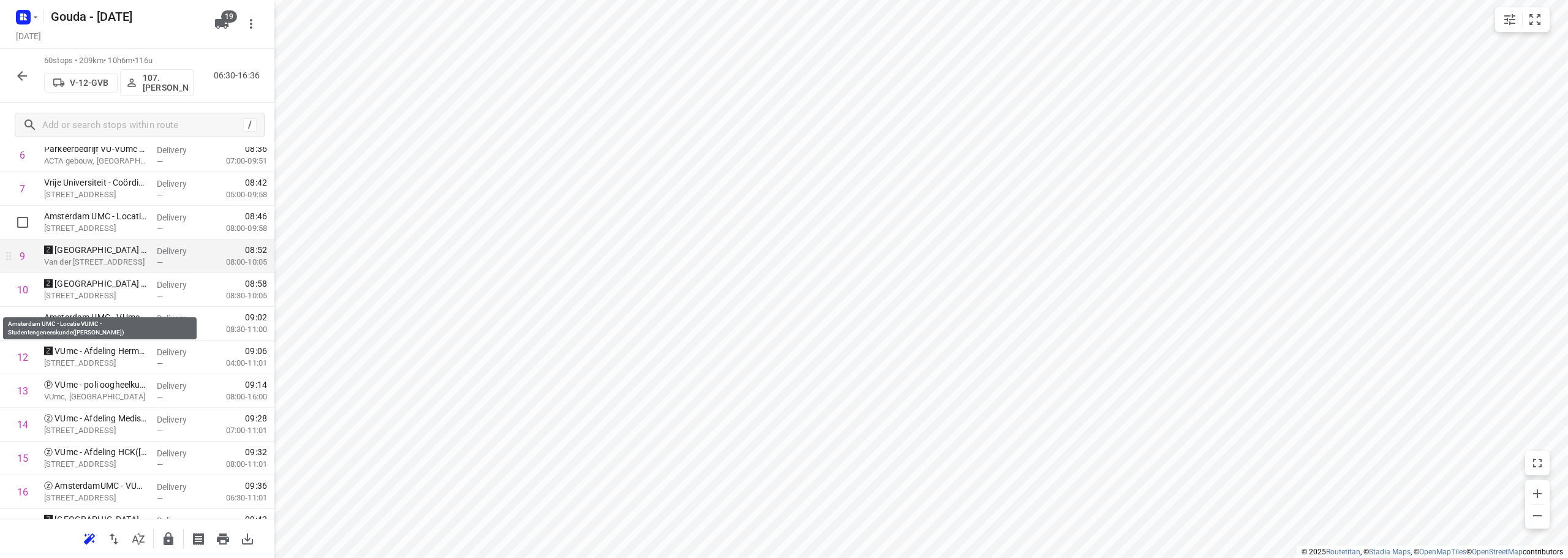
scroll to position [245, 0]
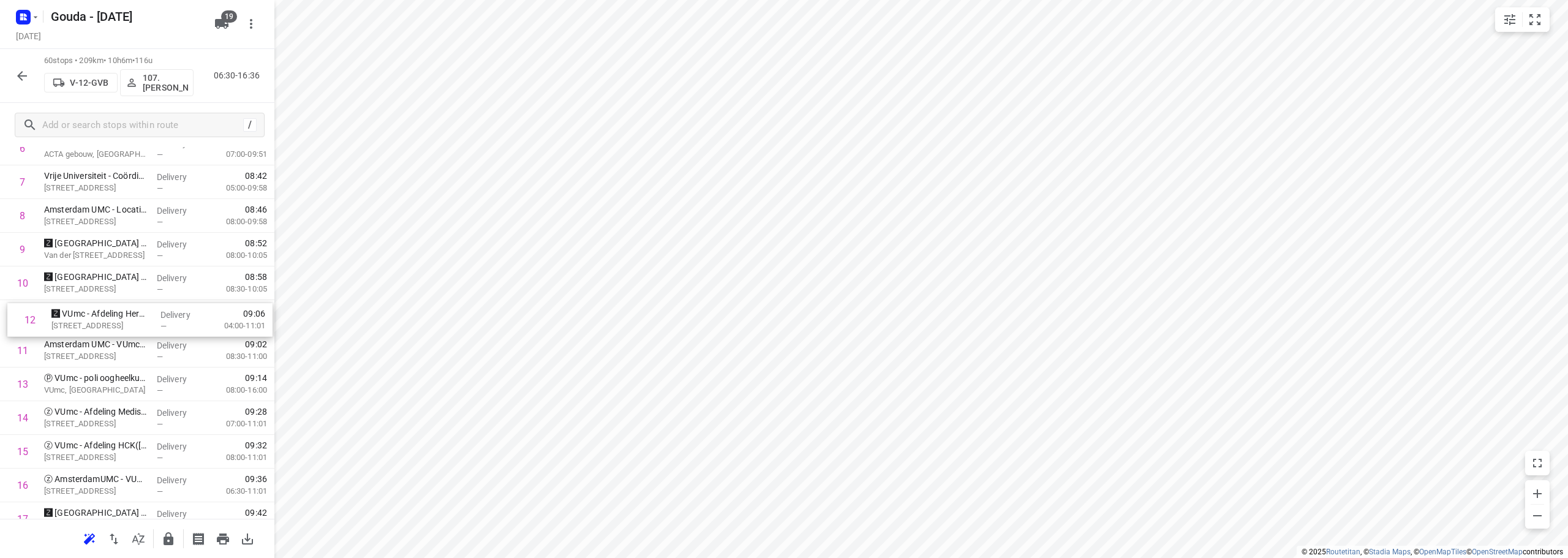
drag, startPoint x: 83, startPoint y: 358, endPoint x: 90, endPoint y: 323, distance: 35.7
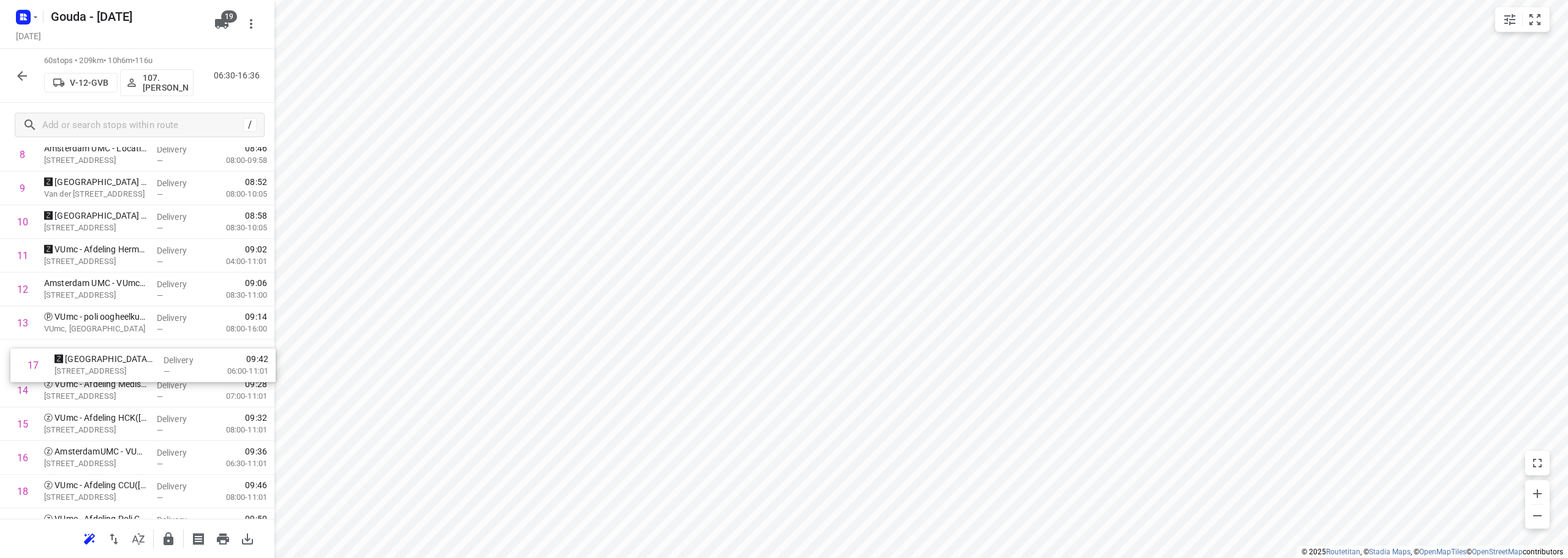
scroll to position [307, 0]
drag, startPoint x: 75, startPoint y: 458, endPoint x: 76, endPoint y: 279, distance: 179.0
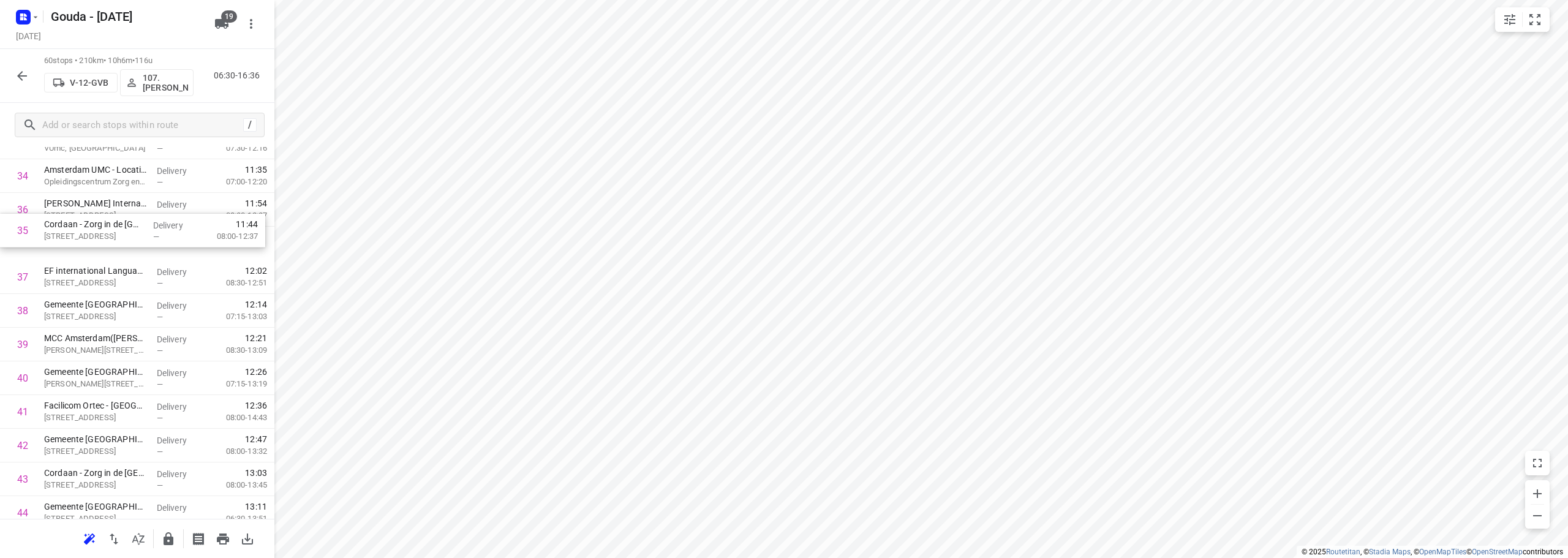
scroll to position [1158, 0]
drag, startPoint x: 153, startPoint y: 212, endPoint x: 151, endPoint y: 397, distance: 185.0
click at [151, 397] on div "1 ❗⭐ Van Lanschot Bankiers Amsterdam - Beethovenstraat(Sylvia, Marcel, Sandra v…" at bounding box center [137, 60] width 274 height 2021
drag, startPoint x: 135, startPoint y: 252, endPoint x: 135, endPoint y: 325, distance: 73.0
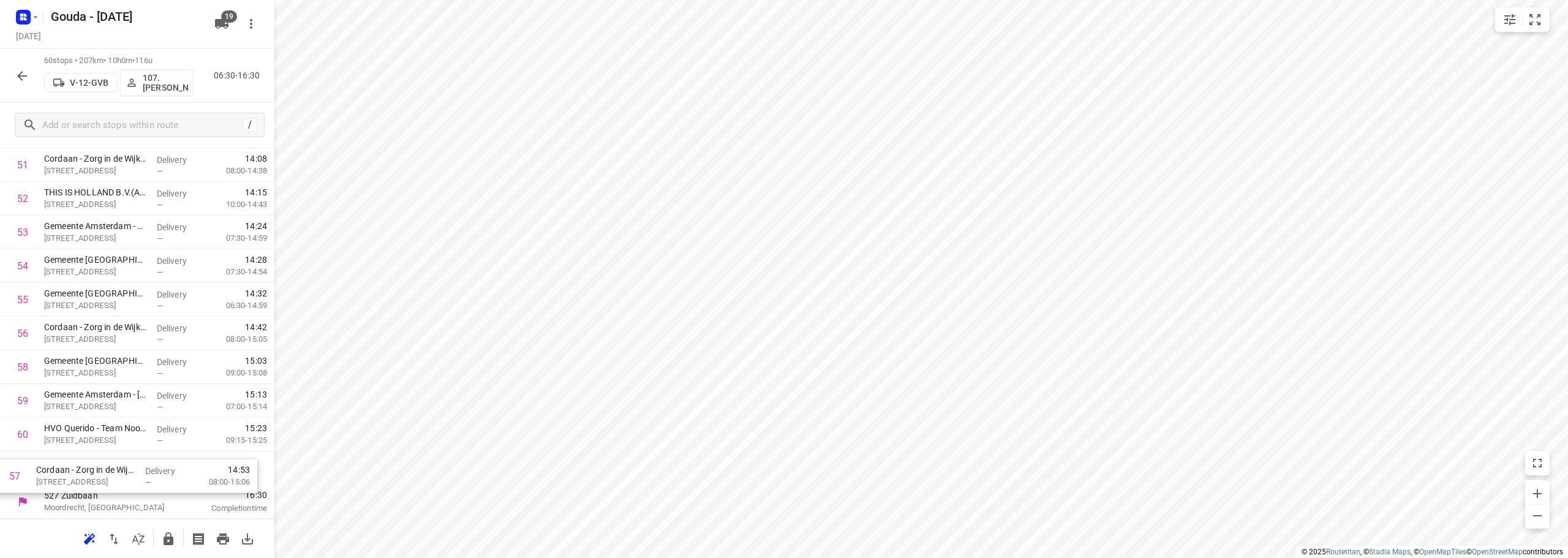
scroll to position [1744, 0]
drag, startPoint x: 182, startPoint y: 395, endPoint x: 172, endPoint y: 476, distance: 81.6
click at [173, 532] on button "button" at bounding box center [168, 538] width 25 height 25
click at [15, 70] on icon "button" at bounding box center [21, 76] width 14 height 14
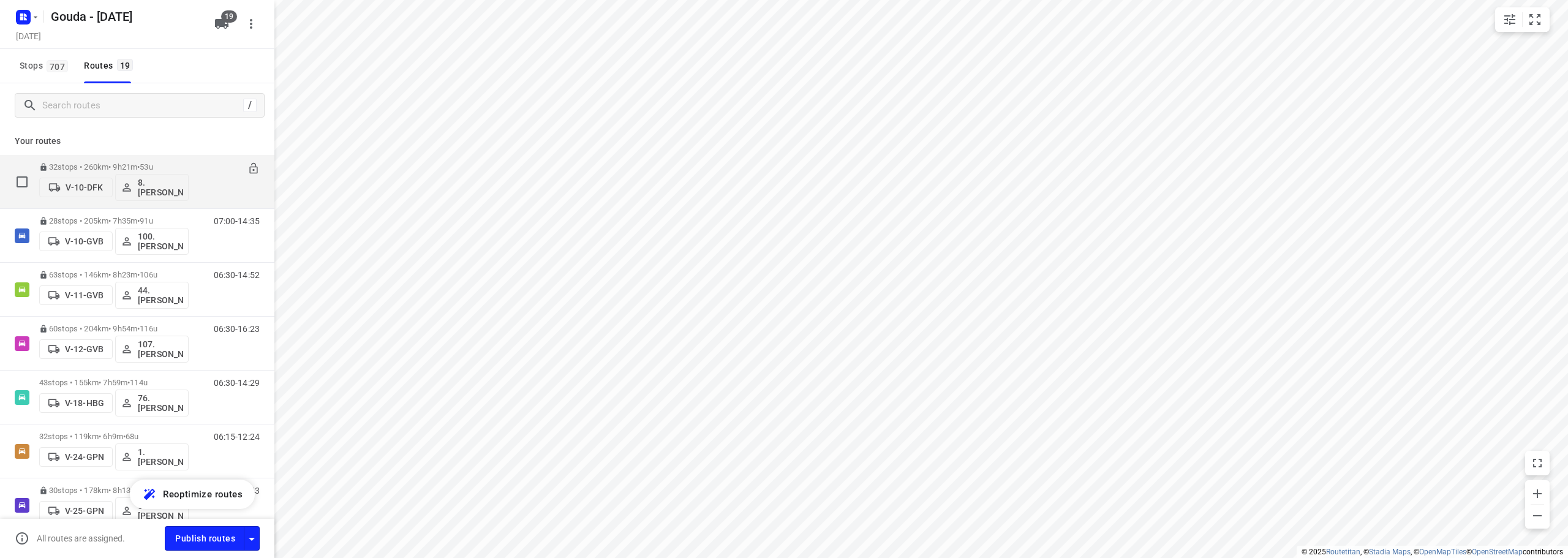
scroll to position [61, 0]
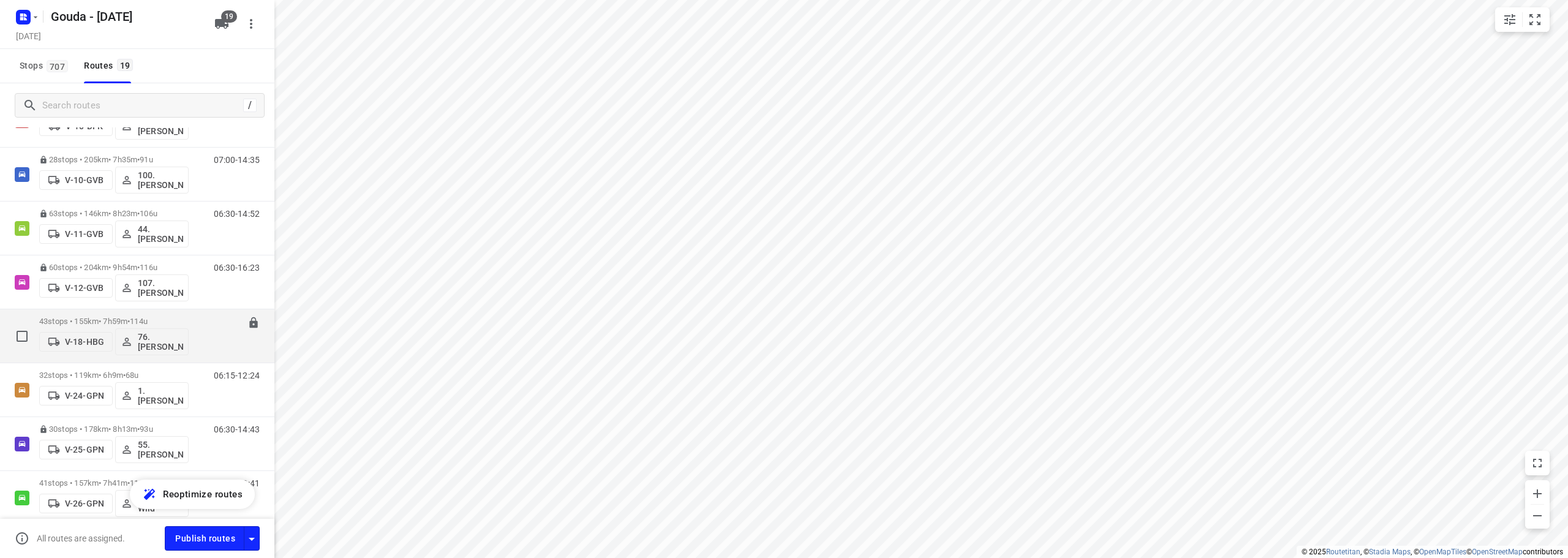
click at [169, 321] on p "43 stops • 155km • 7h59m • 114u" at bounding box center [113, 321] width 149 height 9
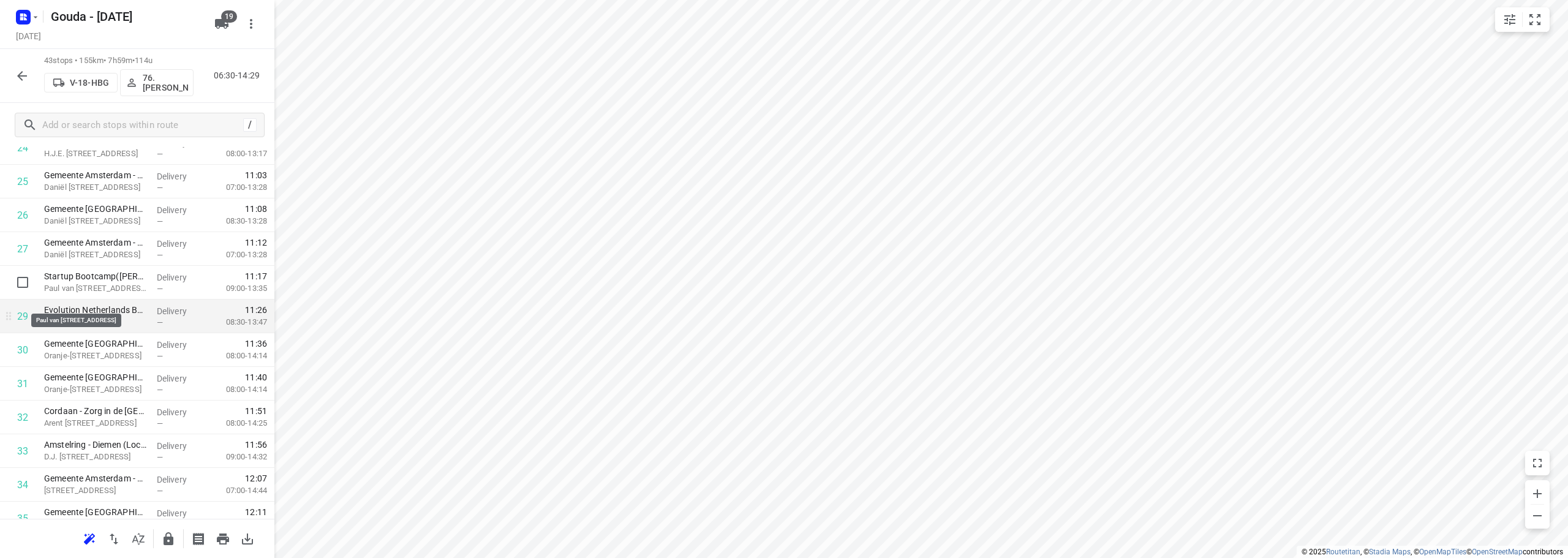
scroll to position [857, 0]
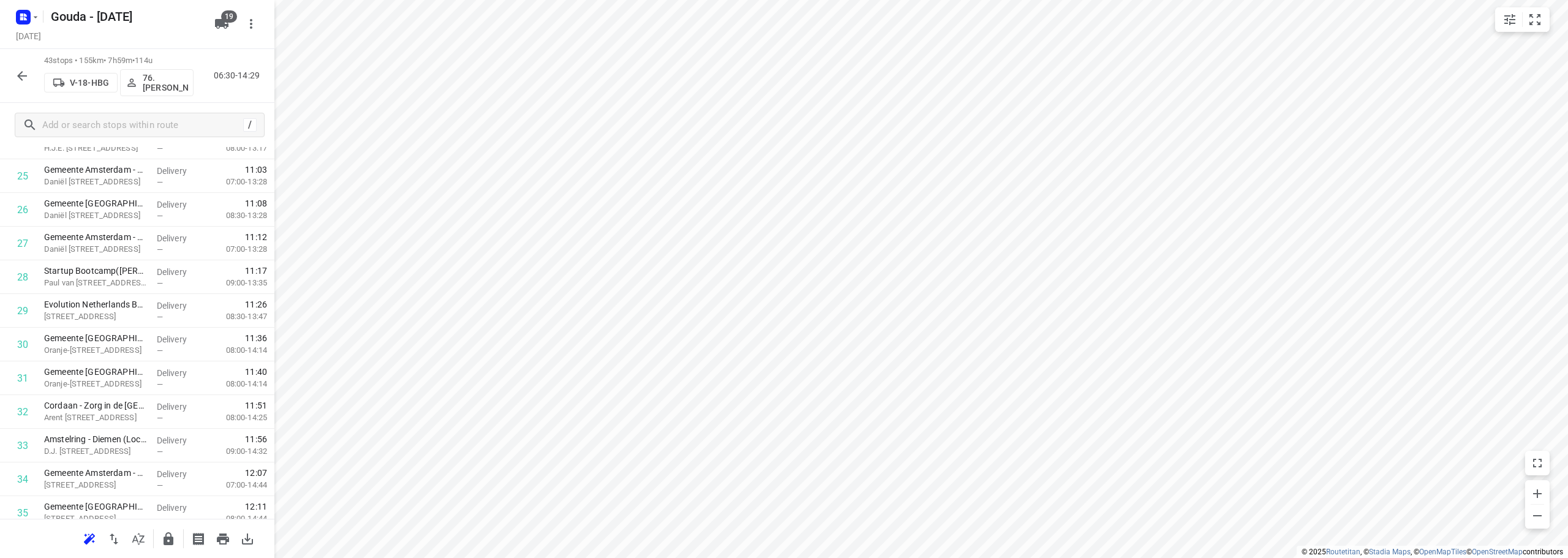
click at [868, 557] on html "i © 2025 Routetitan , © Stadia Maps , © OpenMapTiles © OpenStreetMap contributo…" at bounding box center [784, 279] width 1568 height 558
click at [163, 544] on icon "button" at bounding box center [168, 538] width 14 height 14
click at [19, 76] on icon "button" at bounding box center [22, 76] width 10 height 10
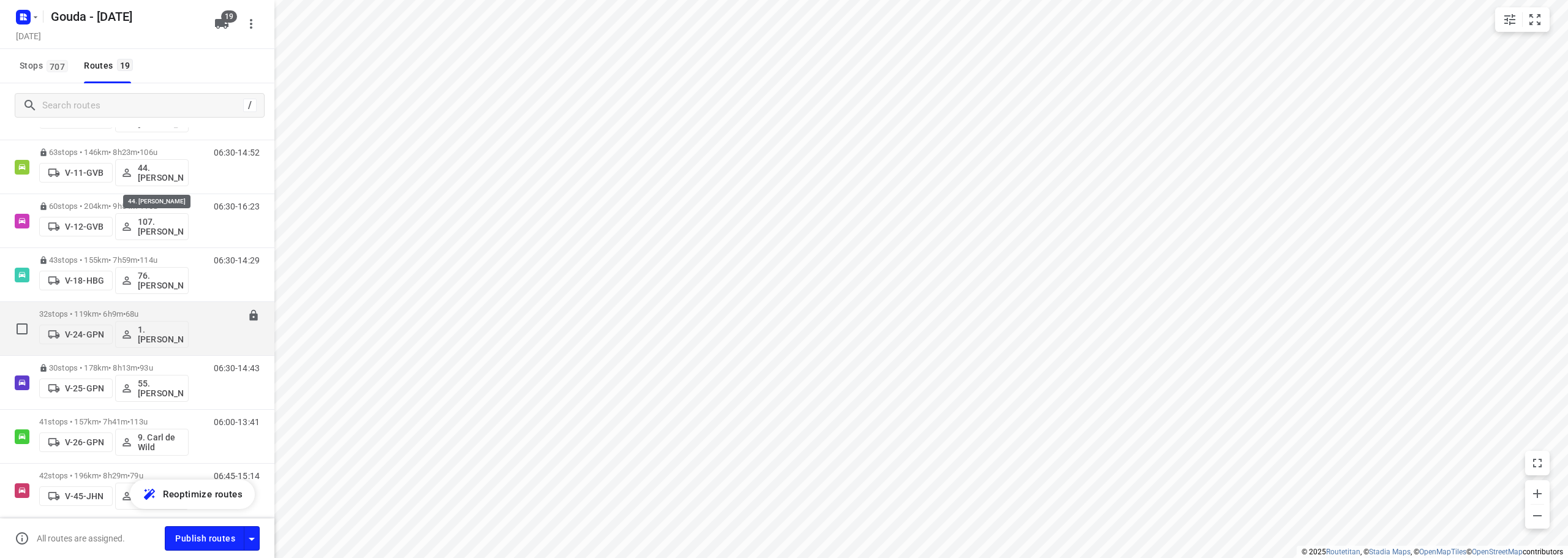
scroll to position [184, 0]
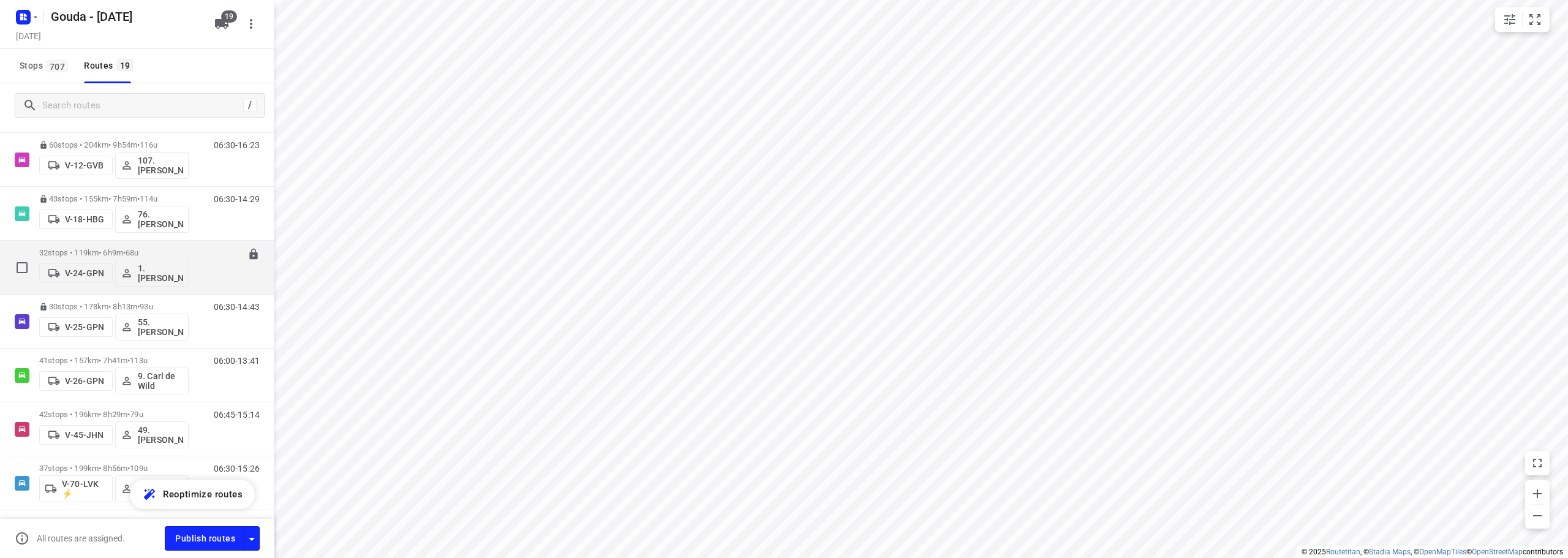
click at [164, 245] on div "32 stops • 119km • 6h9m • 68u V-24-GPN 1. Abdul Shadeh" at bounding box center [113, 267] width 149 height 51
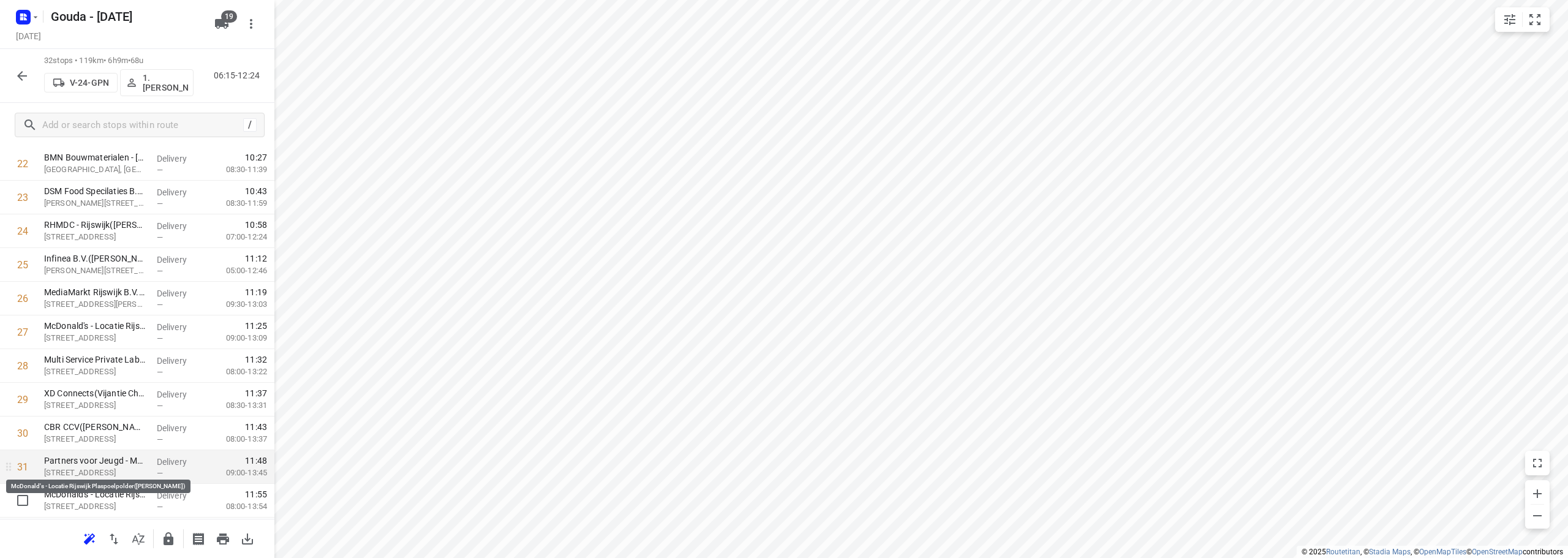
scroll to position [801, 0]
click at [169, 536] on icon "button" at bounding box center [168, 538] width 14 height 14
click at [32, 73] on button "button" at bounding box center [22, 76] width 25 height 25
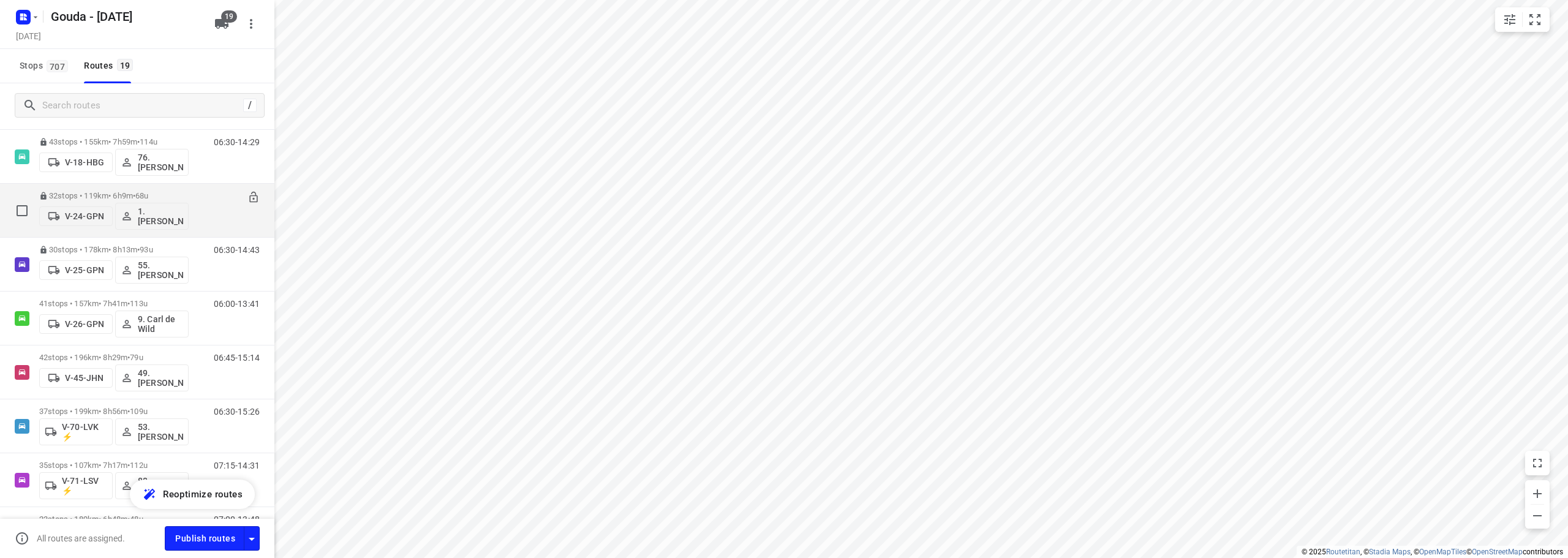
scroll to position [245, 0]
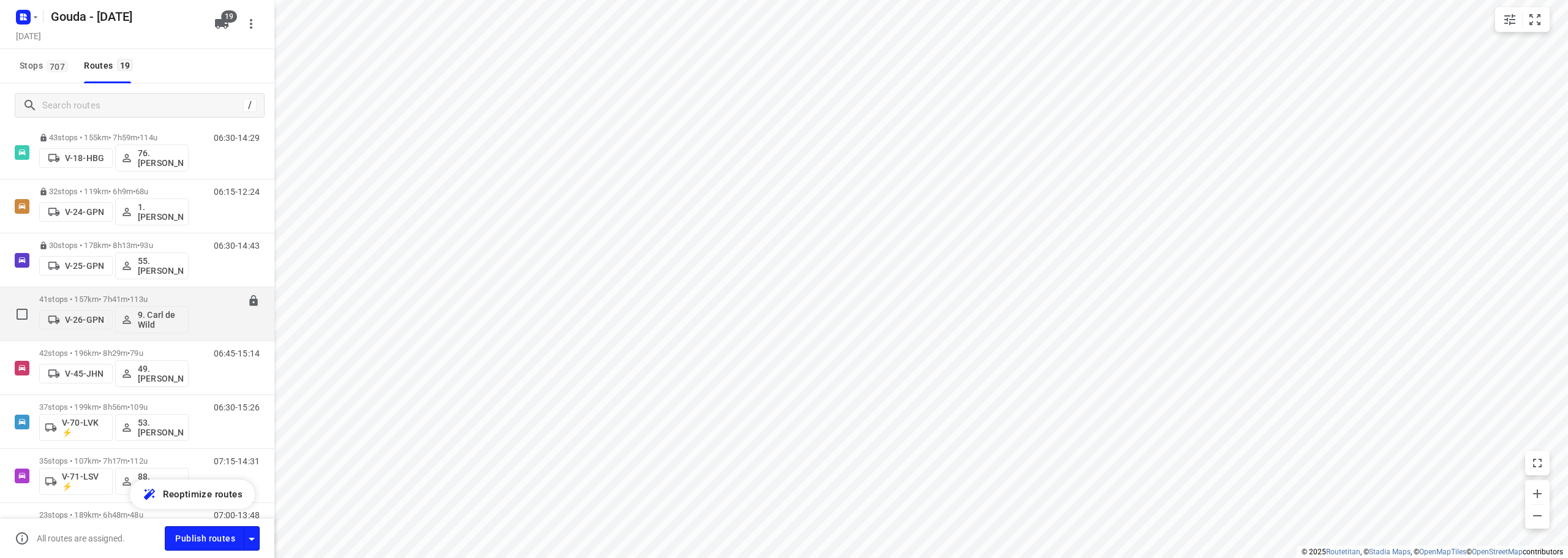
click at [130, 297] on span "•" at bounding box center [129, 299] width 3 height 9
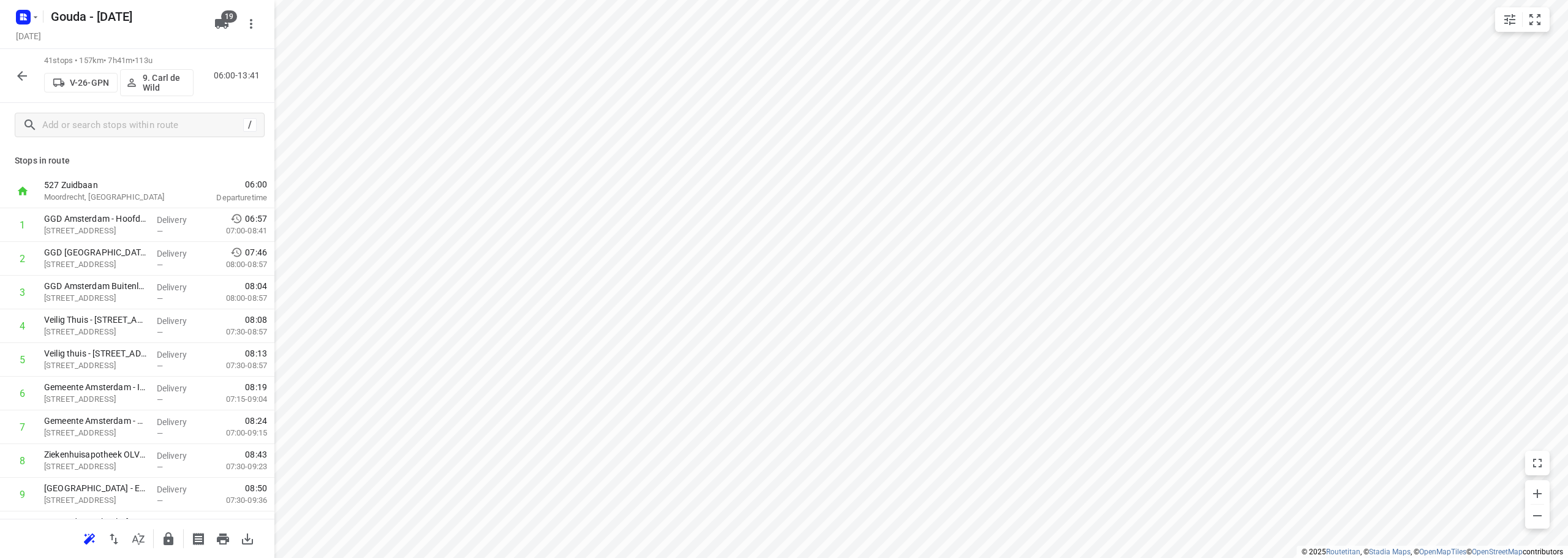
click at [772, 557] on html "i © 2025 Routetitan , © Stadia Maps , © OpenMapTiles © OpenStreetMap contributo…" at bounding box center [784, 279] width 1568 height 558
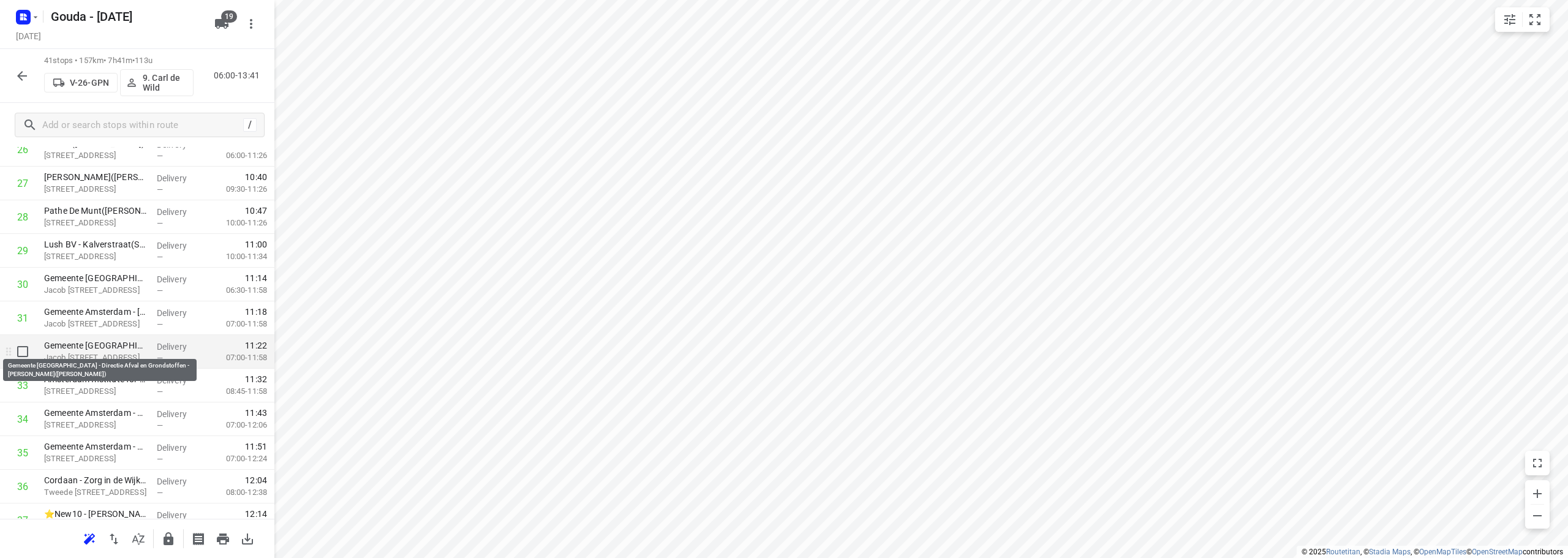
scroll to position [918, 0]
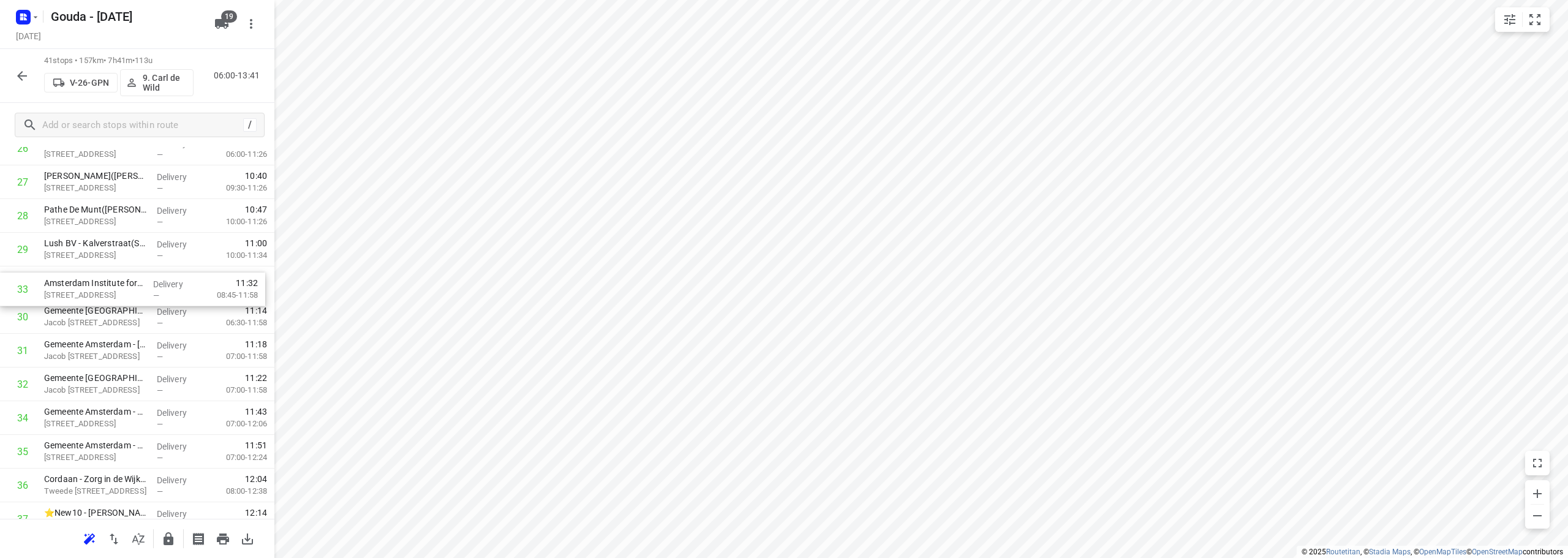
drag, startPoint x: 161, startPoint y: 392, endPoint x: 162, endPoint y: 290, distance: 102.0
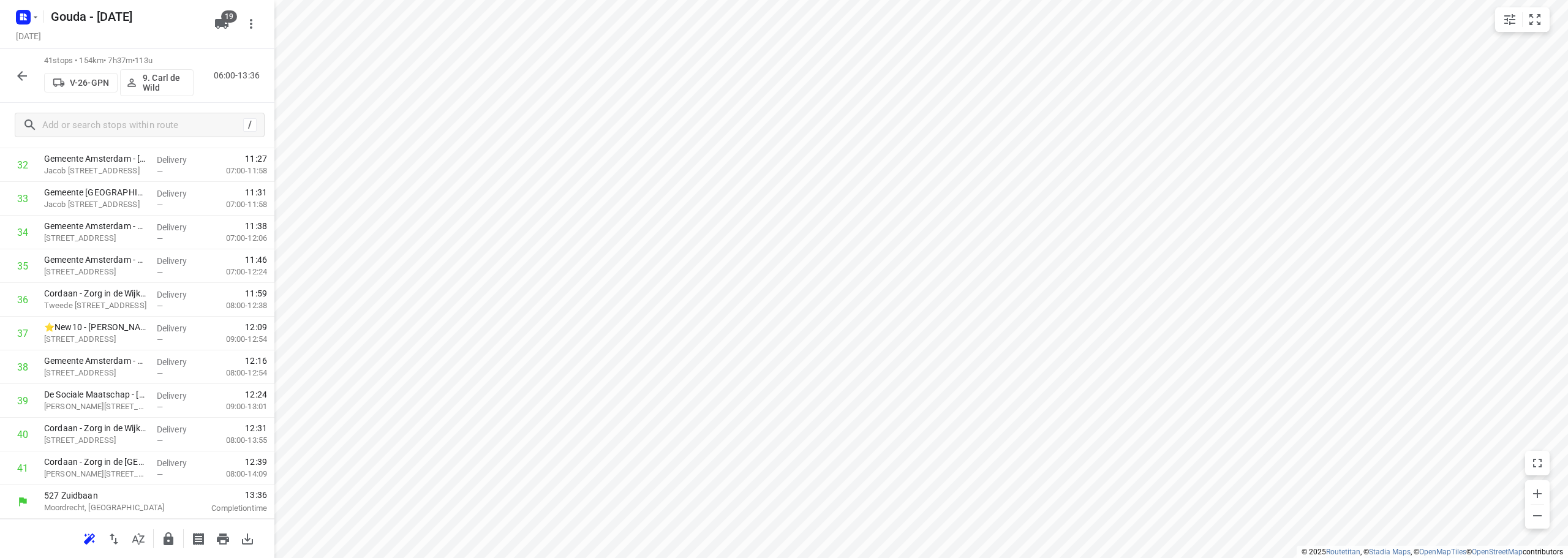
click at [165, 539] on icon "button" at bounding box center [169, 538] width 10 height 13
click at [21, 78] on icon "button" at bounding box center [21, 76] width 14 height 14
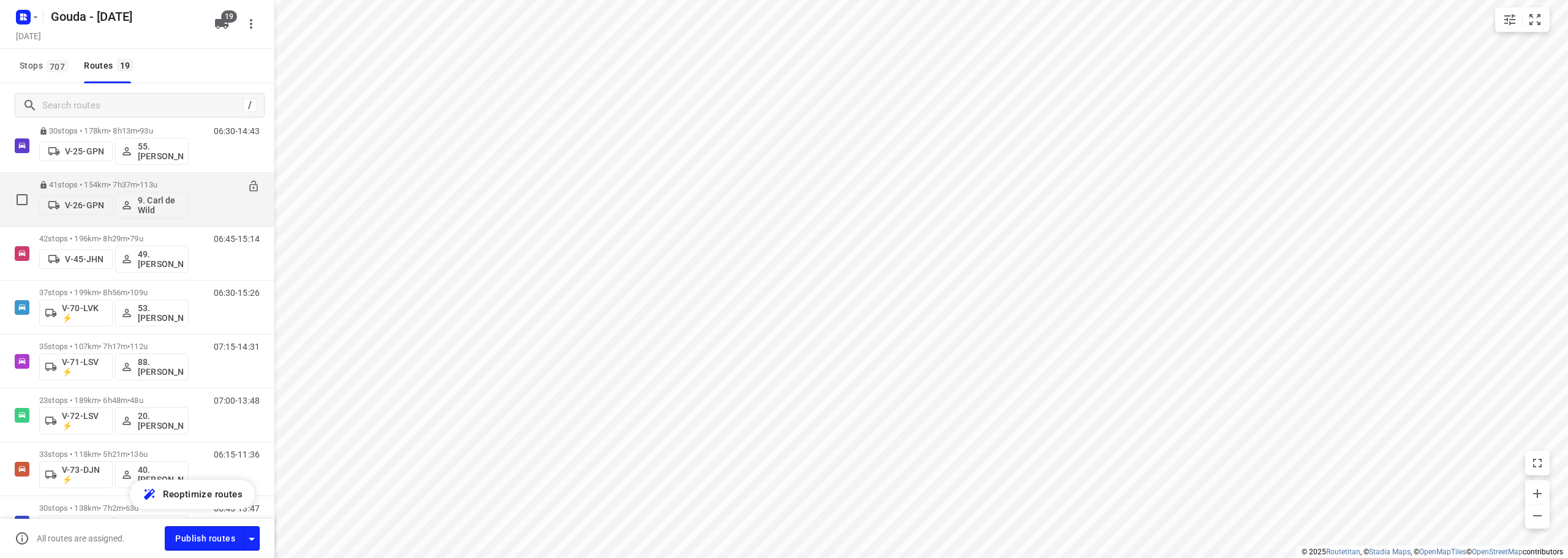
scroll to position [367, 0]
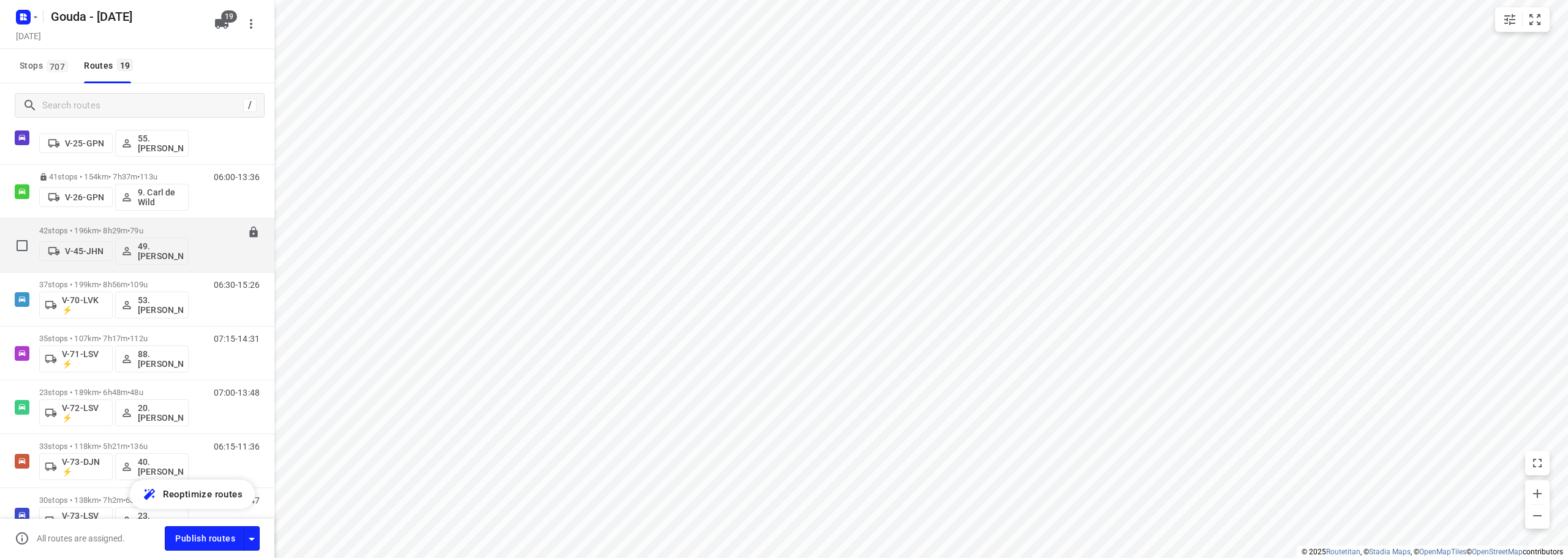
click at [157, 226] on p "42 stops • 196km • 8h29m • 79u" at bounding box center [113, 230] width 149 height 9
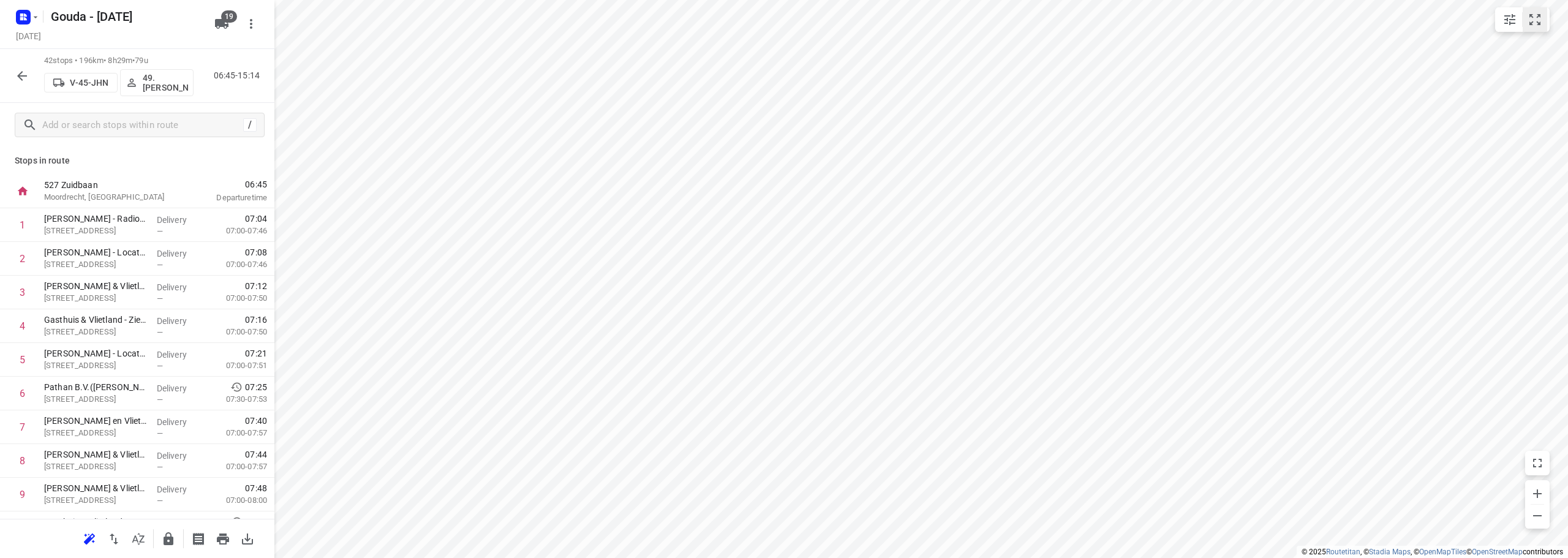
click at [1536, 13] on icon "small contained button group" at bounding box center [1535, 19] width 14 height 14
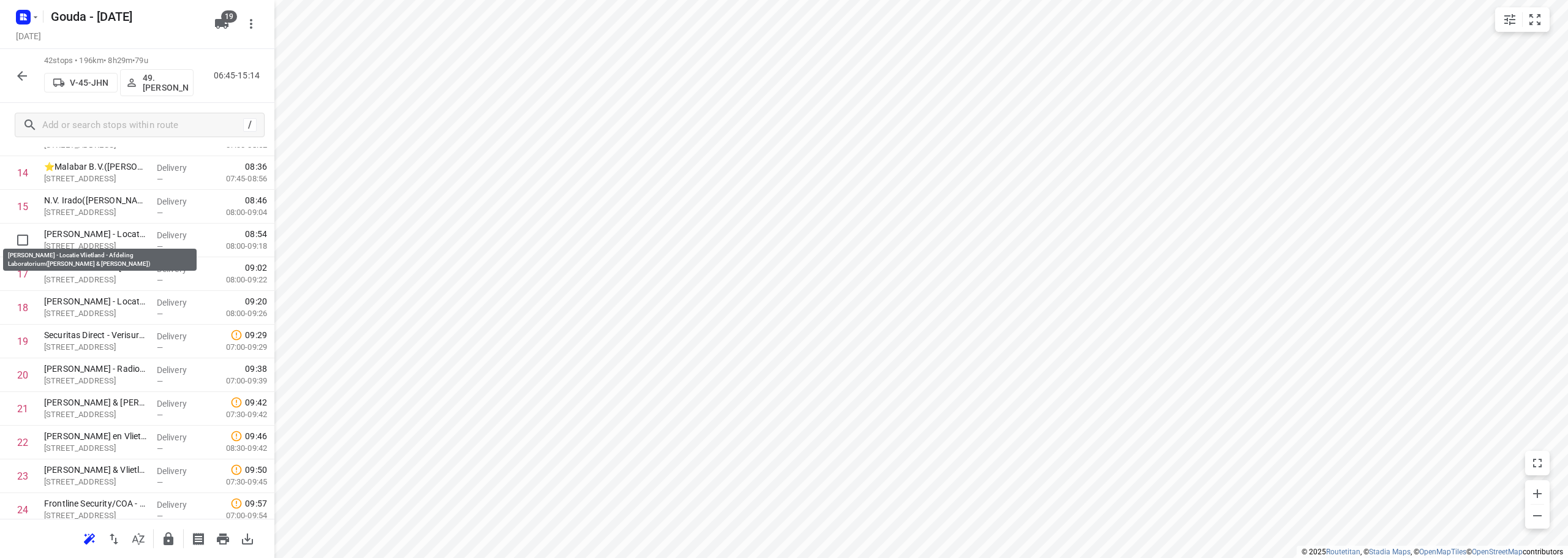
scroll to position [489, 0]
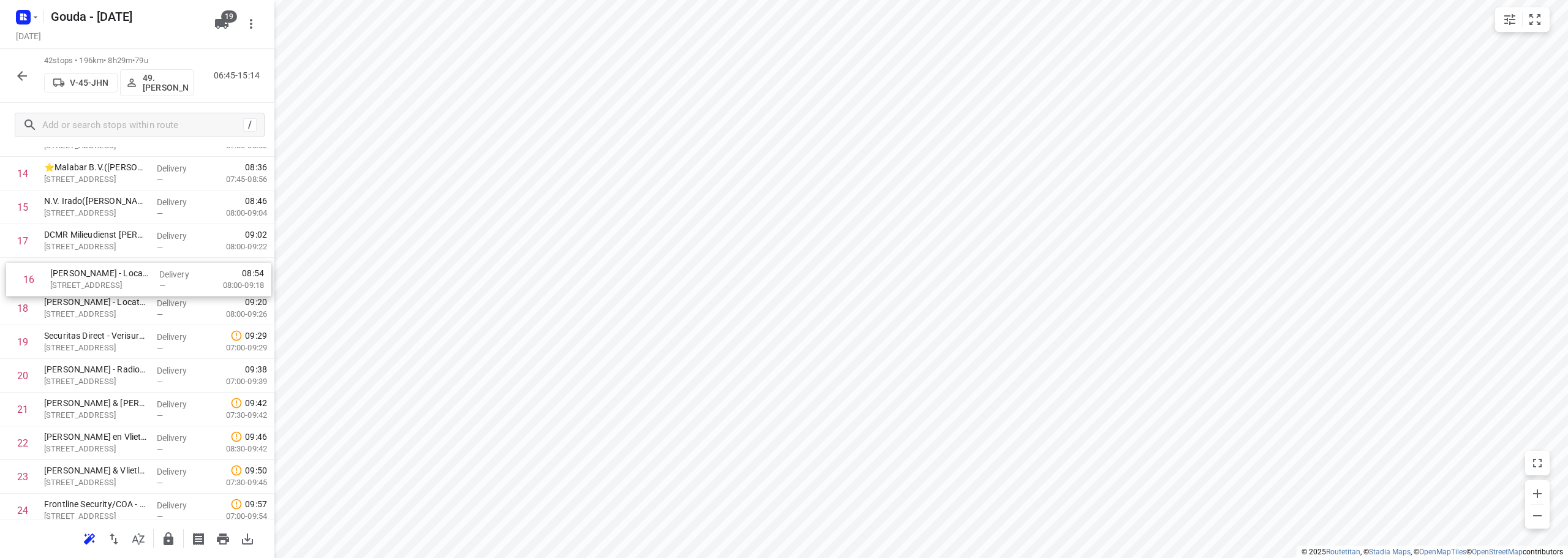
drag, startPoint x: 130, startPoint y: 233, endPoint x: 138, endPoint y: 276, distance: 43.7
click at [138, 276] on div "1 Franciscus Gasthuis - Radiologie(Fleur Neerbos) Kleiweg 500, Rotterdam Delive…" at bounding box center [137, 426] width 274 height 1415
drag, startPoint x: 123, startPoint y: 341, endPoint x: 124, endPoint y: 274, distance: 67.0
click at [124, 274] on div "1 Franciscus Gasthuis - Radiologie(Fleur Neerbos) Kleiweg 500, Rotterdam Delive…" at bounding box center [137, 426] width 274 height 1415
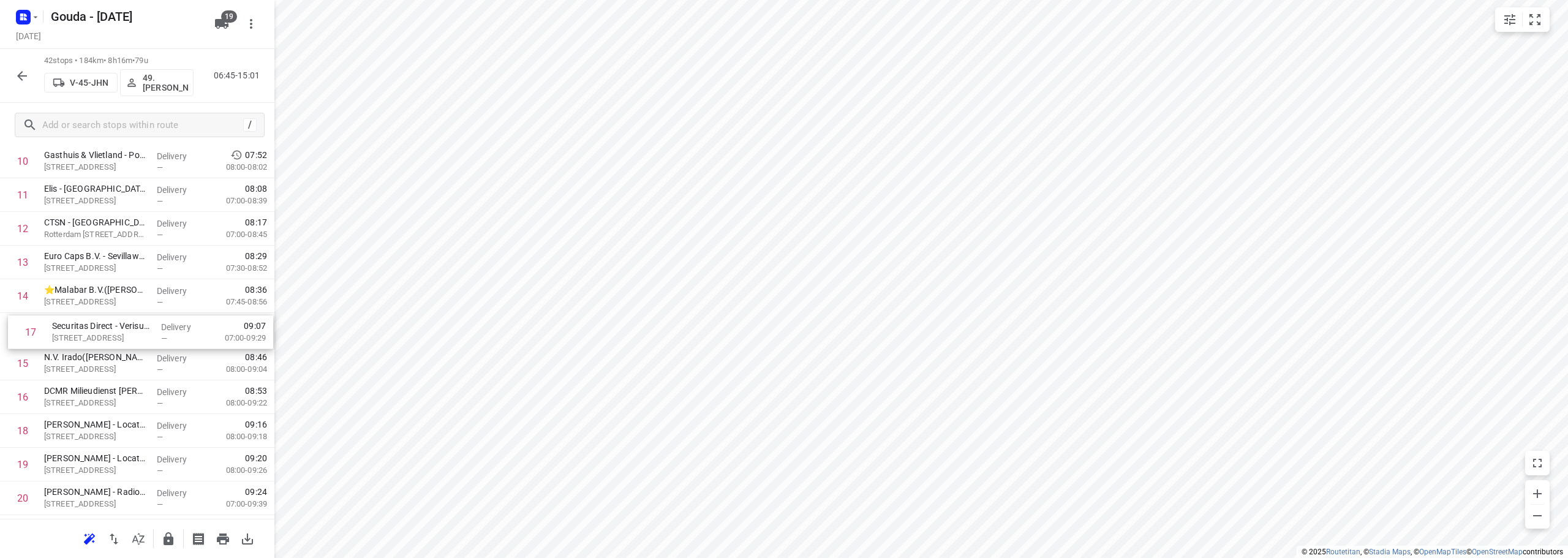
drag, startPoint x: 95, startPoint y: 400, endPoint x: 101, endPoint y: 331, distance: 69.3
click at [101, 331] on div "1 Franciscus Gasthuis - Radiologie(Fleur Neerbos) Kleiweg 500, Rotterdam Delive…" at bounding box center [137, 549] width 274 height 1415
drag, startPoint x: 134, startPoint y: 408, endPoint x: 137, endPoint y: 331, distance: 77.1
click at [137, 331] on div "1 Franciscus Gasthuis - Radiologie(Fleur Neerbos) Kleiweg 500, Rotterdam Delive…" at bounding box center [137, 549] width 274 height 1415
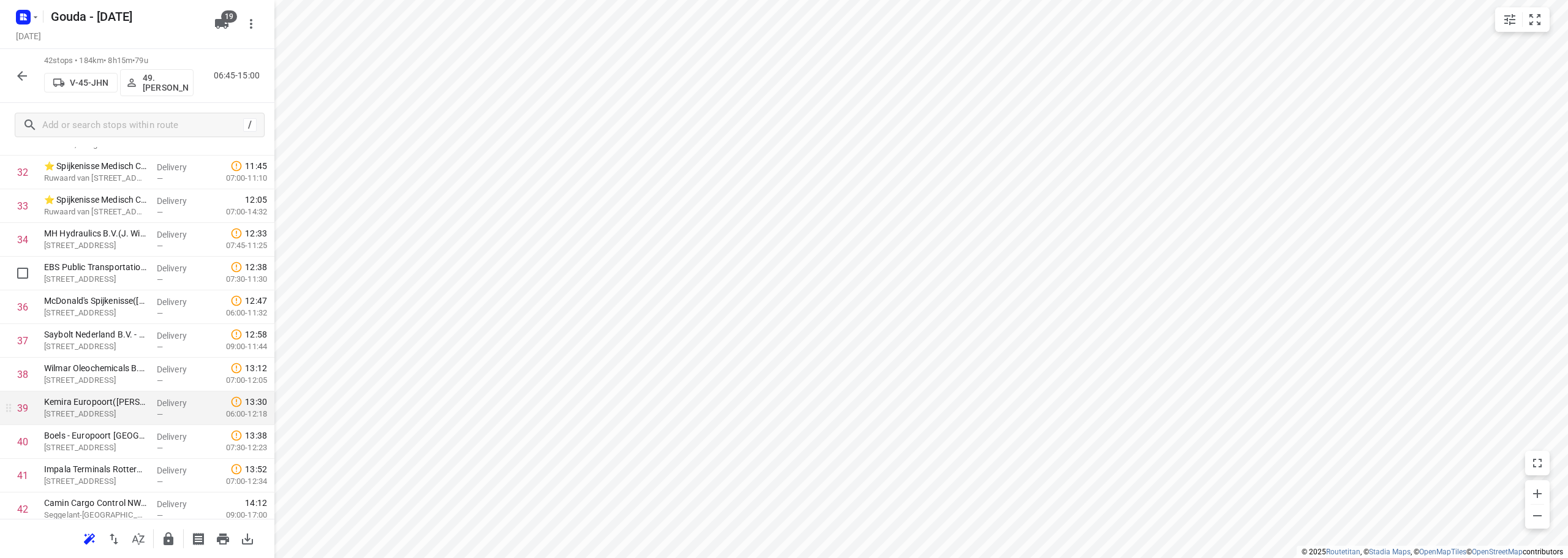
scroll to position [1138, 0]
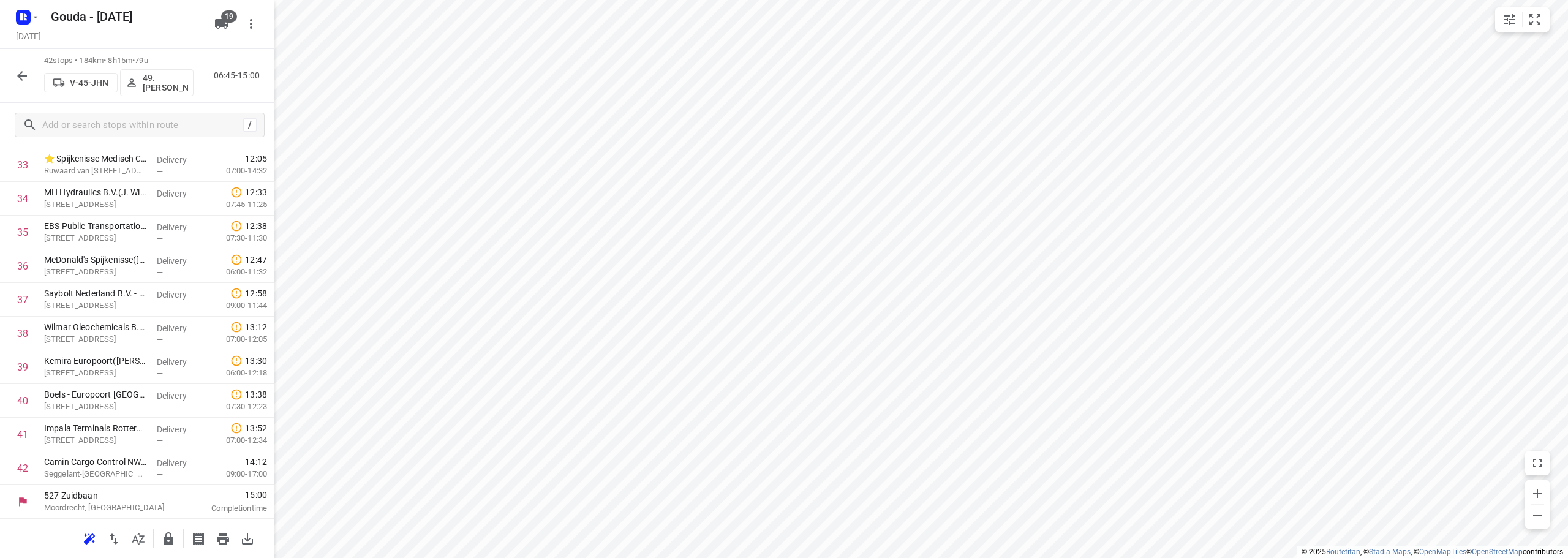
click at [180, 532] on div at bounding box center [168, 538] width 25 height 25
click at [174, 535] on icon "button" at bounding box center [168, 538] width 14 height 14
click at [20, 72] on icon "button" at bounding box center [21, 76] width 14 height 14
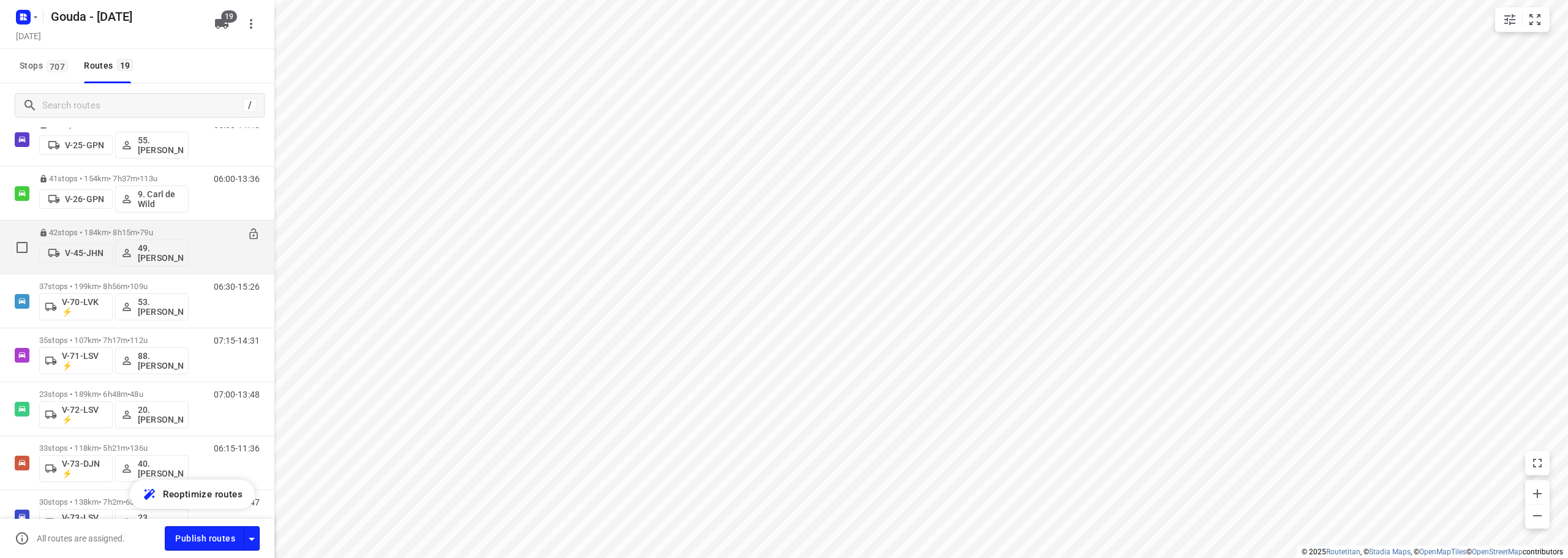
scroll to position [429, 0]
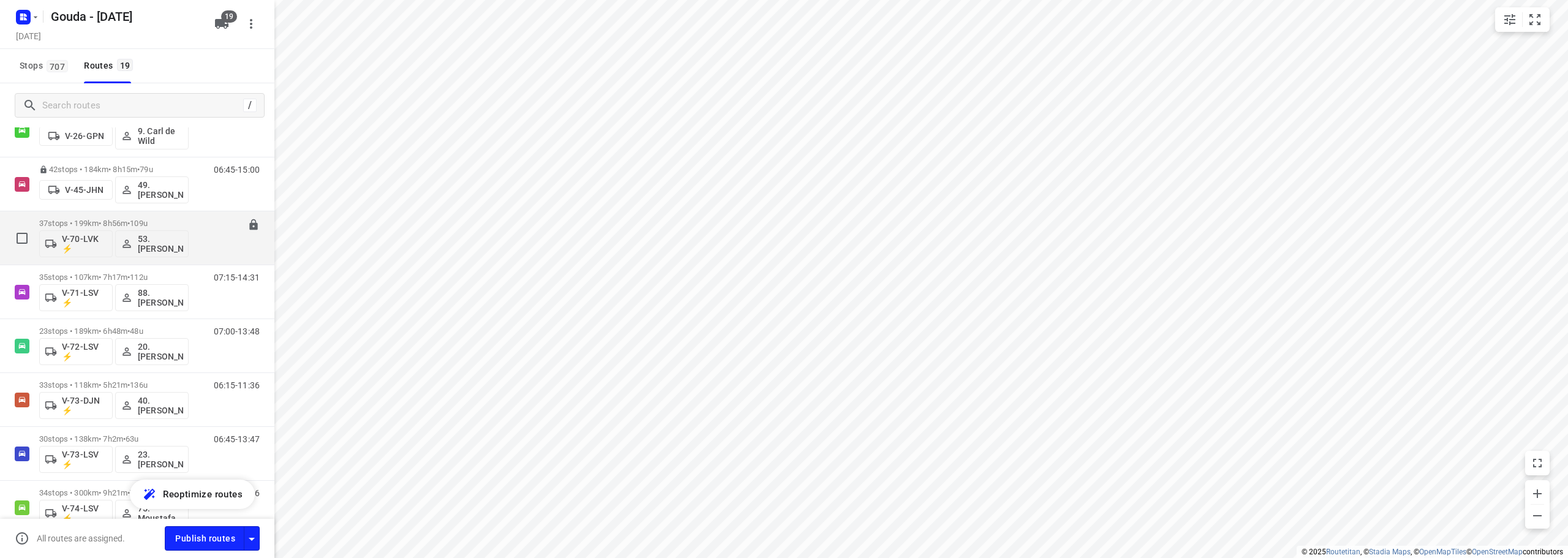
click at [199, 221] on div "06:30-15:26" at bounding box center [229, 241] width 61 height 44
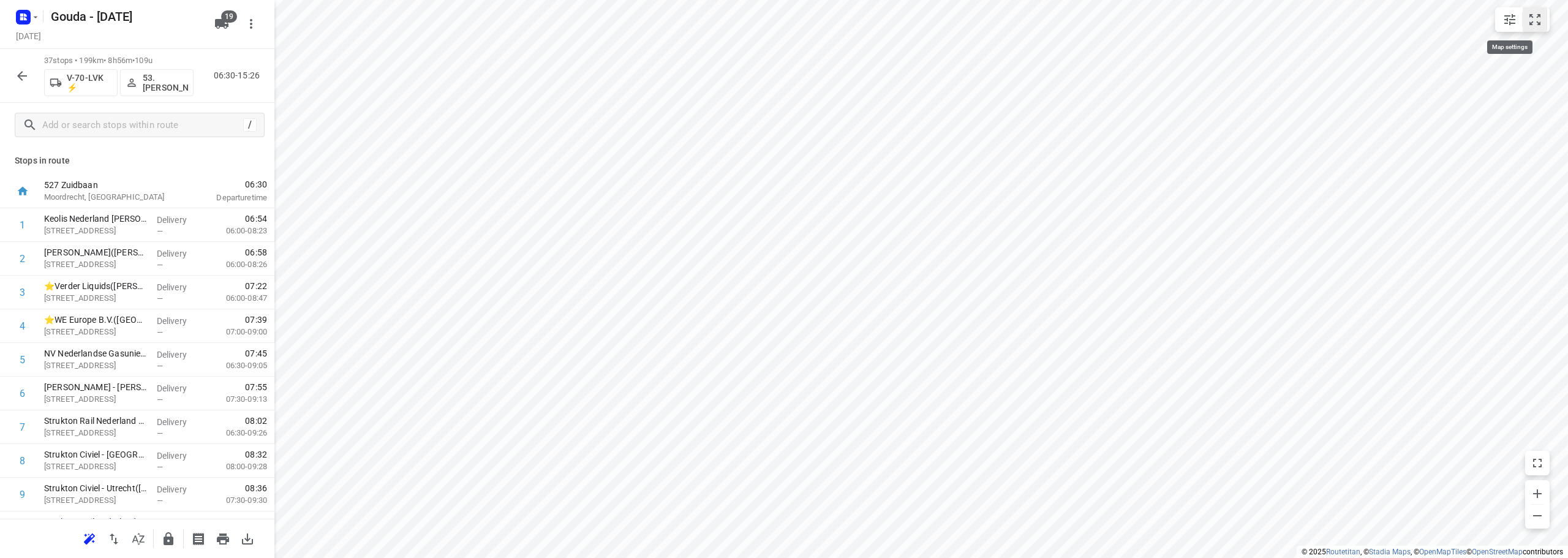
click at [1531, 20] on icon "small contained button group" at bounding box center [1535, 19] width 14 height 14
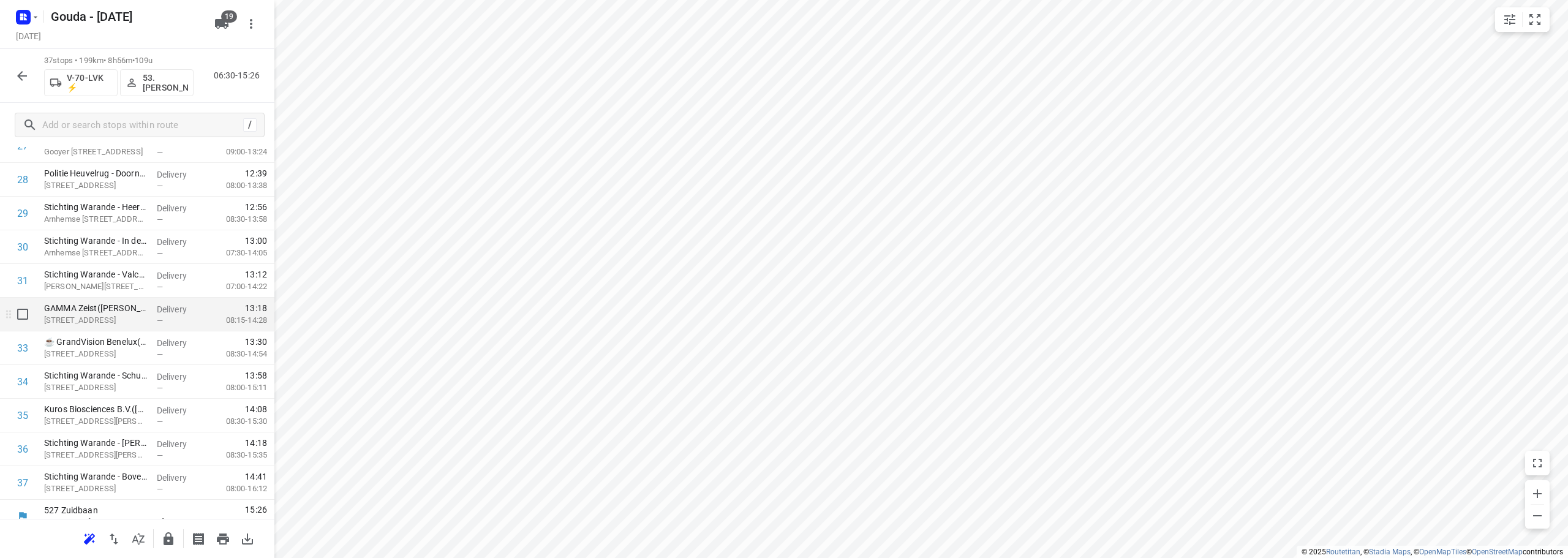
scroll to position [969, 0]
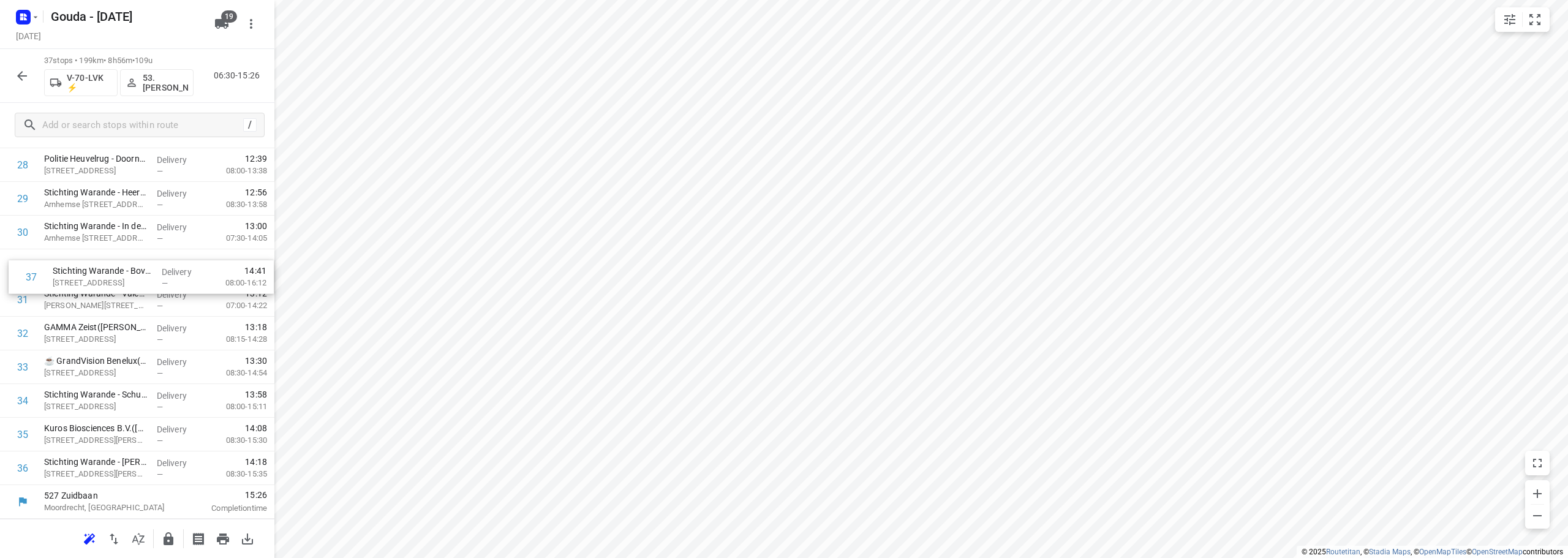
drag, startPoint x: 122, startPoint y: 469, endPoint x: 131, endPoint y: 267, distance: 202.2
click at [164, 539] on icon "button" at bounding box center [169, 538] width 10 height 13
click at [20, 78] on icon "button" at bounding box center [22, 76] width 10 height 10
click at [19, 66] on button "button" at bounding box center [22, 76] width 25 height 25
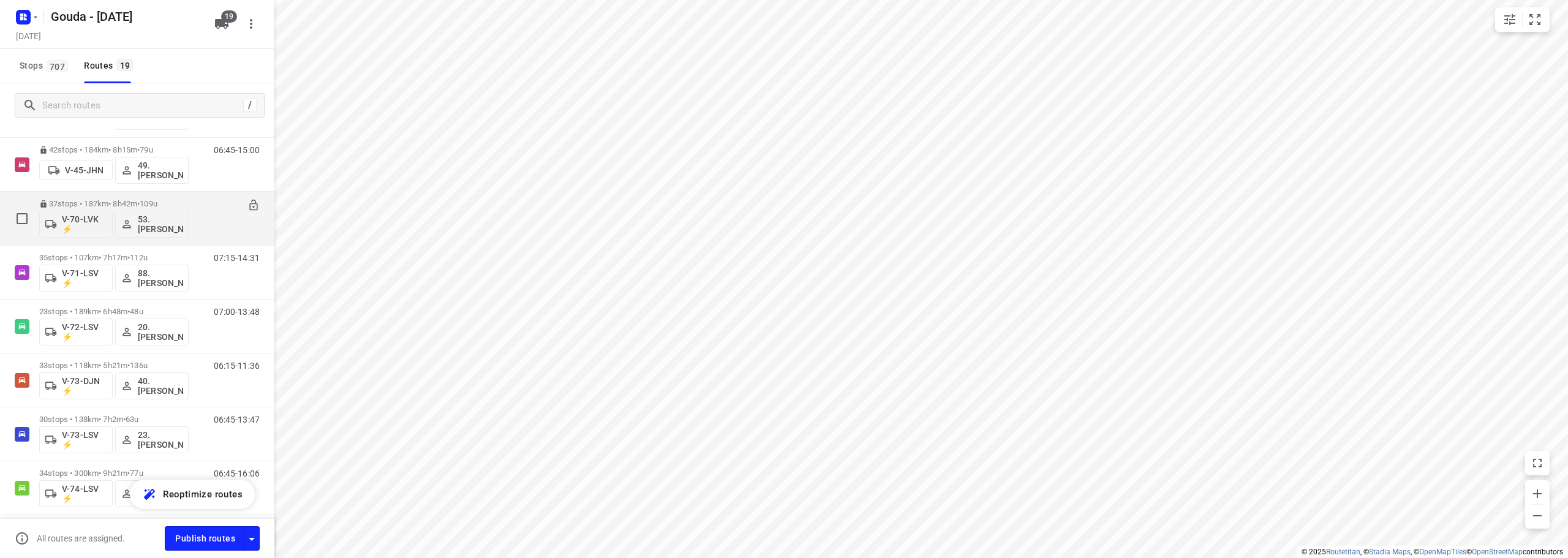
scroll to position [429, 0]
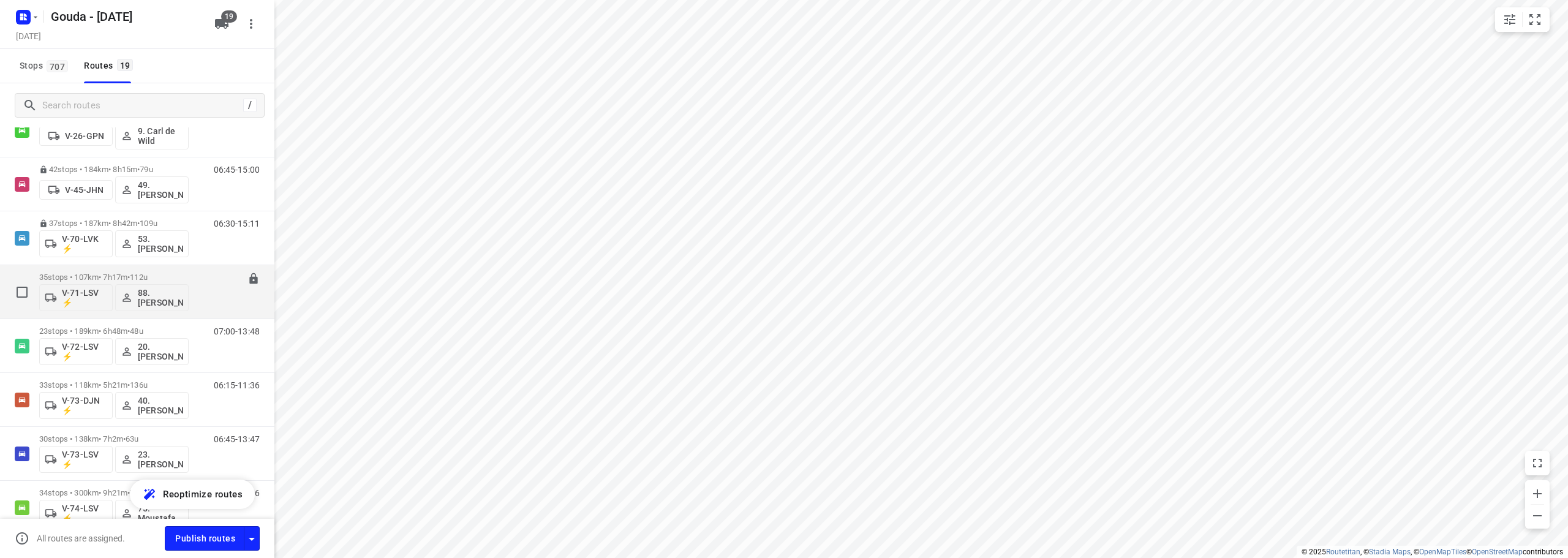
click at [160, 278] on p "35 stops • 107km • 7h17m • 112u" at bounding box center [113, 277] width 149 height 9
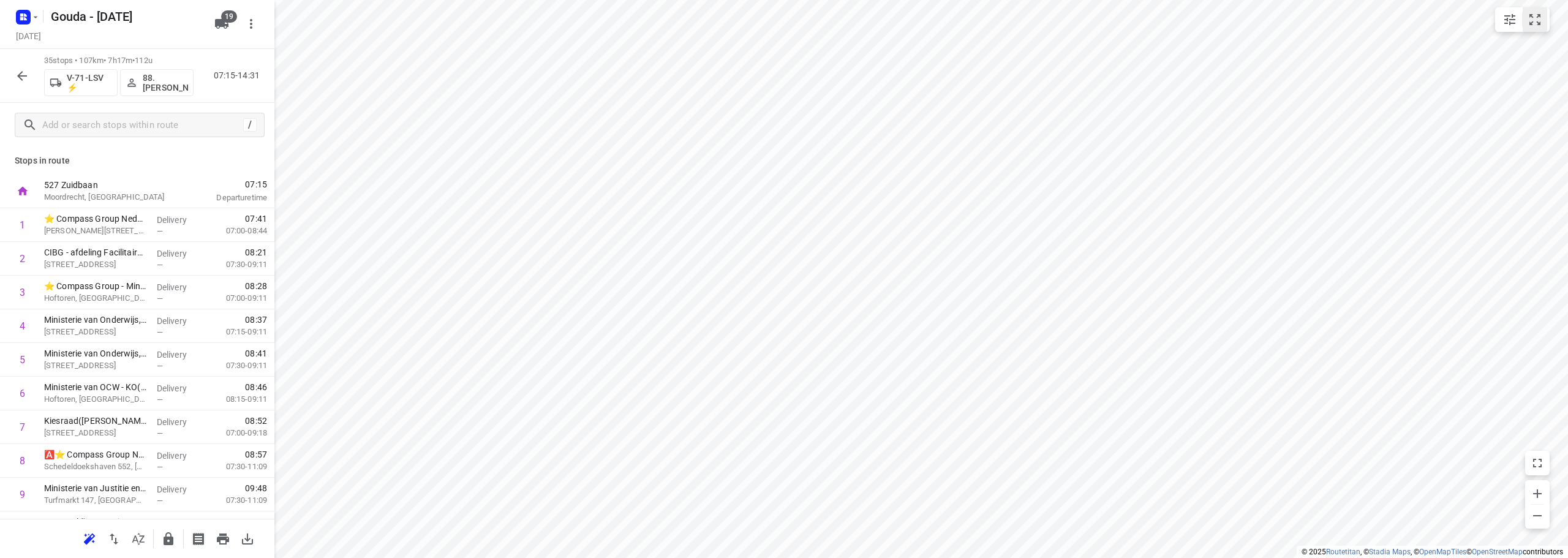
click at [1542, 23] on icon "small contained button group" at bounding box center [1535, 19] width 14 height 14
drag, startPoint x: 106, startPoint y: 296, endPoint x: 97, endPoint y: 362, distance: 66.6
click at [20, 260] on input "checkbox" at bounding box center [22, 258] width 25 height 25
checkbox input "true"
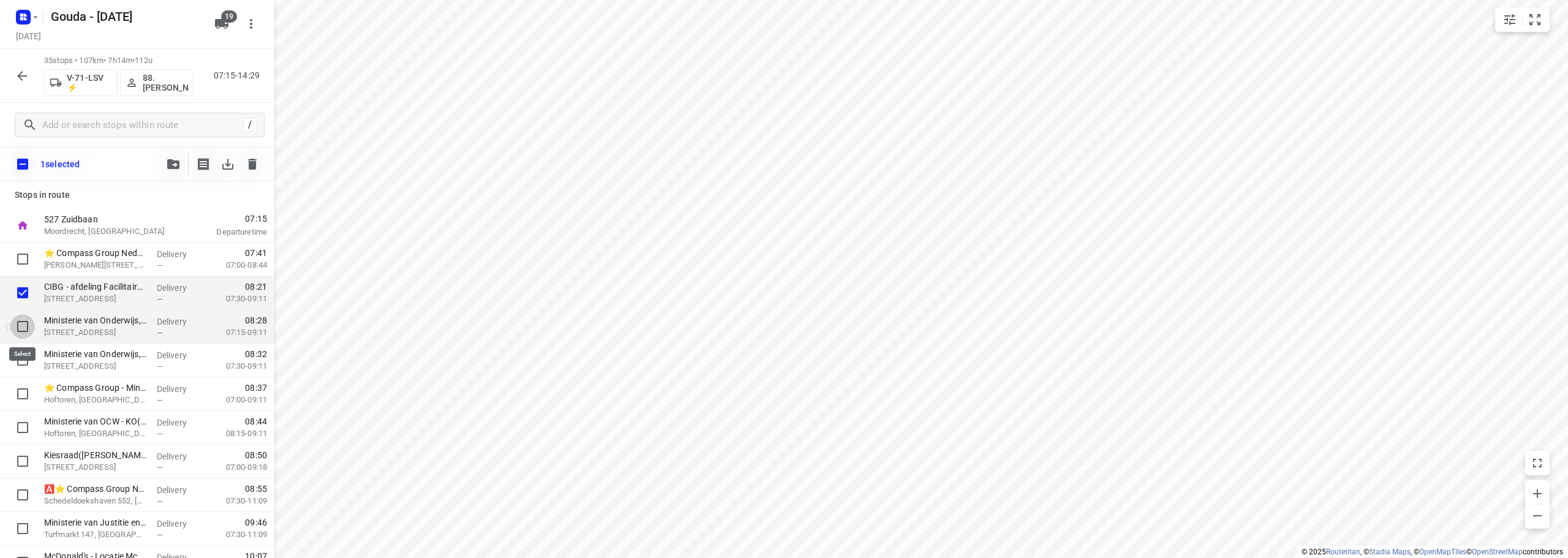
click at [23, 333] on input "checkbox" at bounding box center [22, 326] width 25 height 25
checkbox input "true"
click at [20, 362] on input "checkbox" at bounding box center [22, 360] width 25 height 25
checkbox input "true"
drag, startPoint x: 84, startPoint y: 296, endPoint x: 70, endPoint y: 404, distance: 108.9
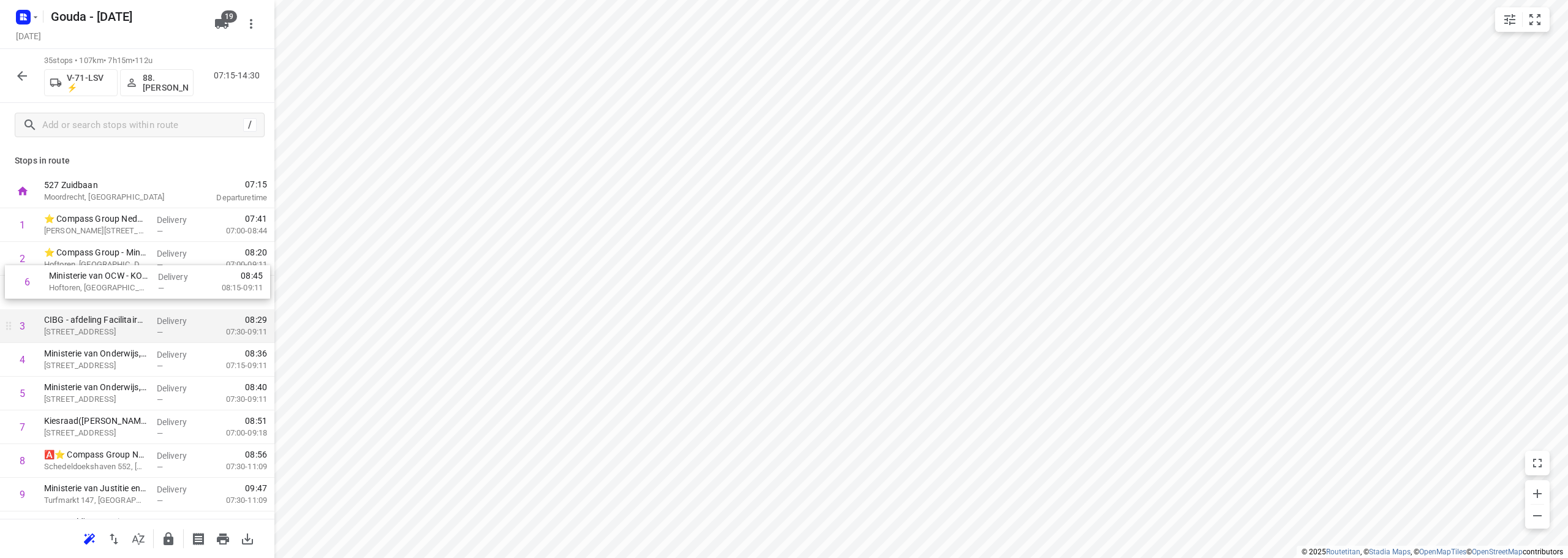
drag, startPoint x: 93, startPoint y: 404, endPoint x: 141, endPoint y: 309, distance: 106.4
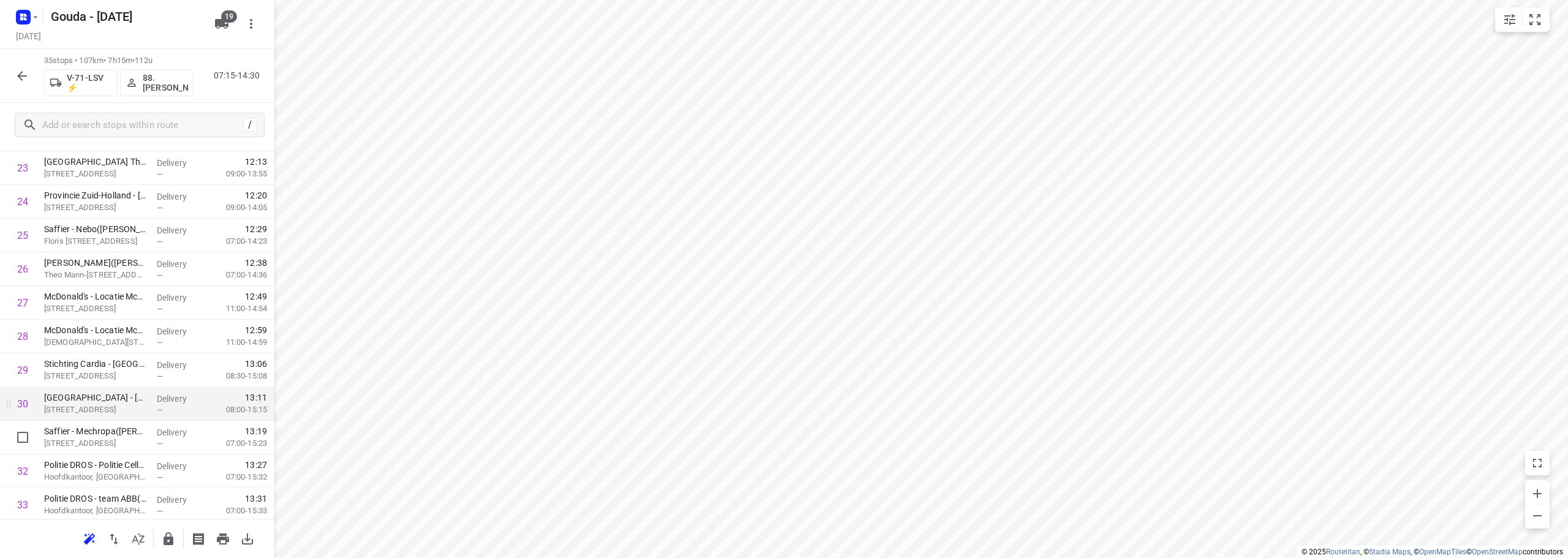
scroll to position [902, 0]
click at [22, 433] on input "checkbox" at bounding box center [22, 434] width 25 height 25
checkbox input "true"
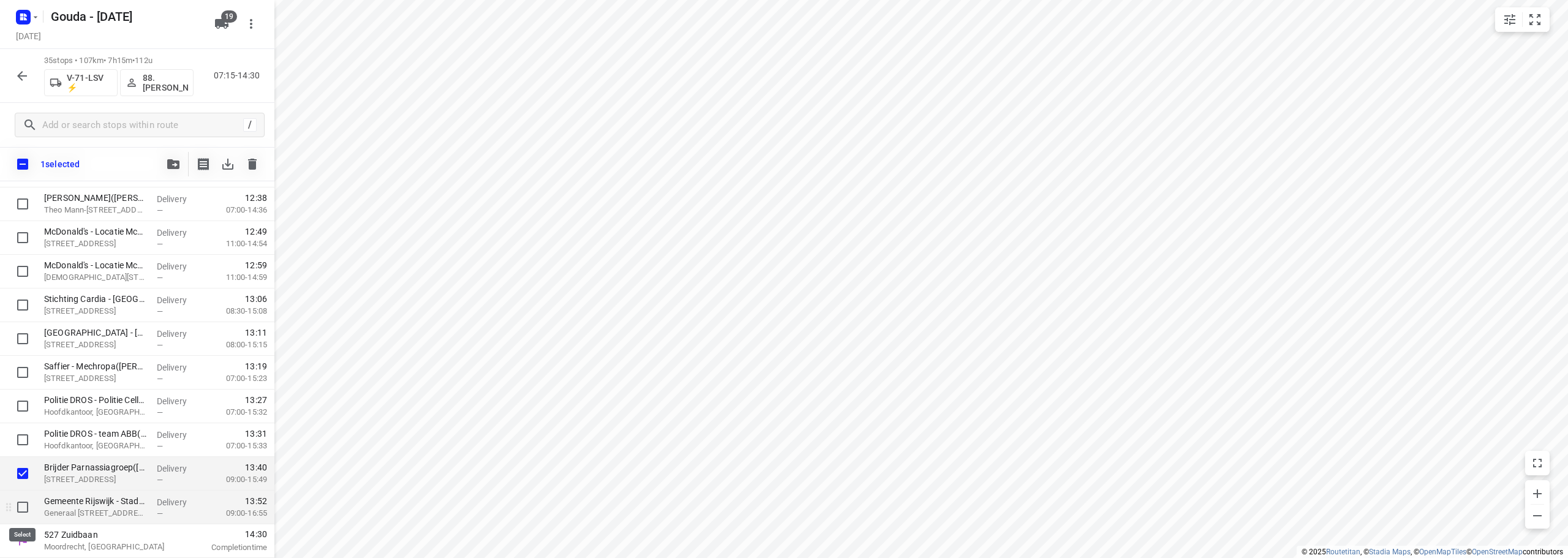
click at [19, 503] on input "checkbox" at bounding box center [22, 507] width 25 height 25
checkbox input "true"
click at [172, 159] on icon "button" at bounding box center [173, 164] width 12 height 10
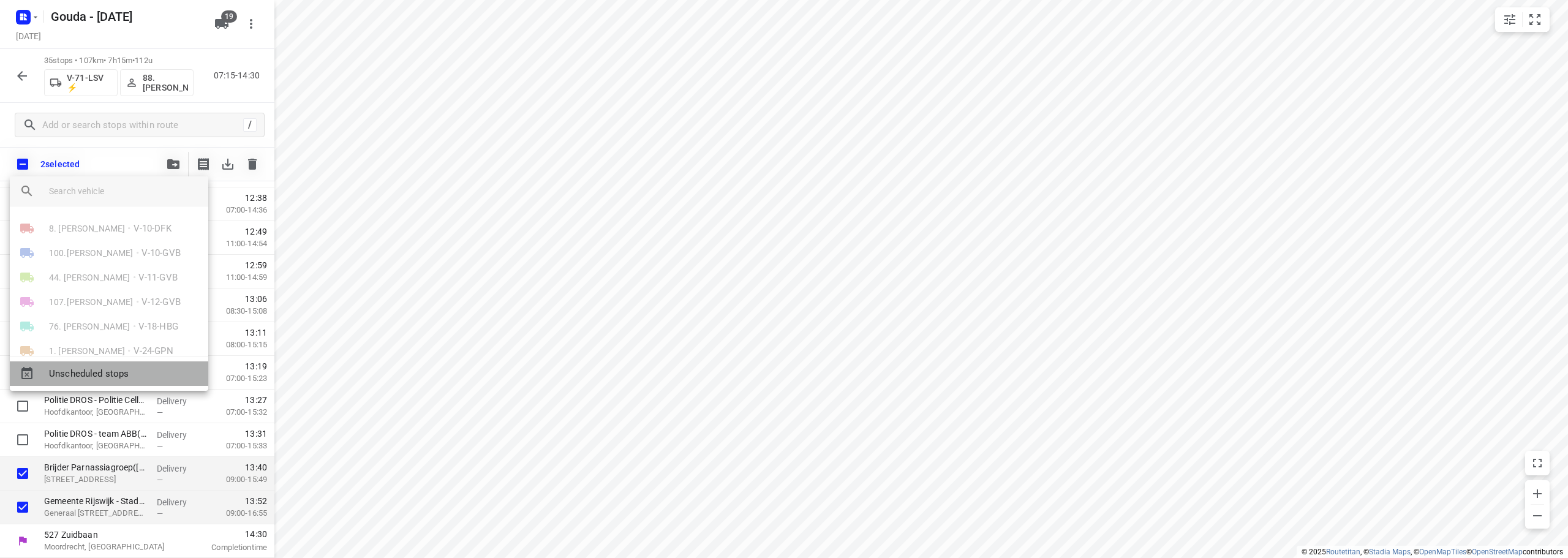
click at [143, 370] on span "Unscheduled stops" at bounding box center [124, 374] width 149 height 14
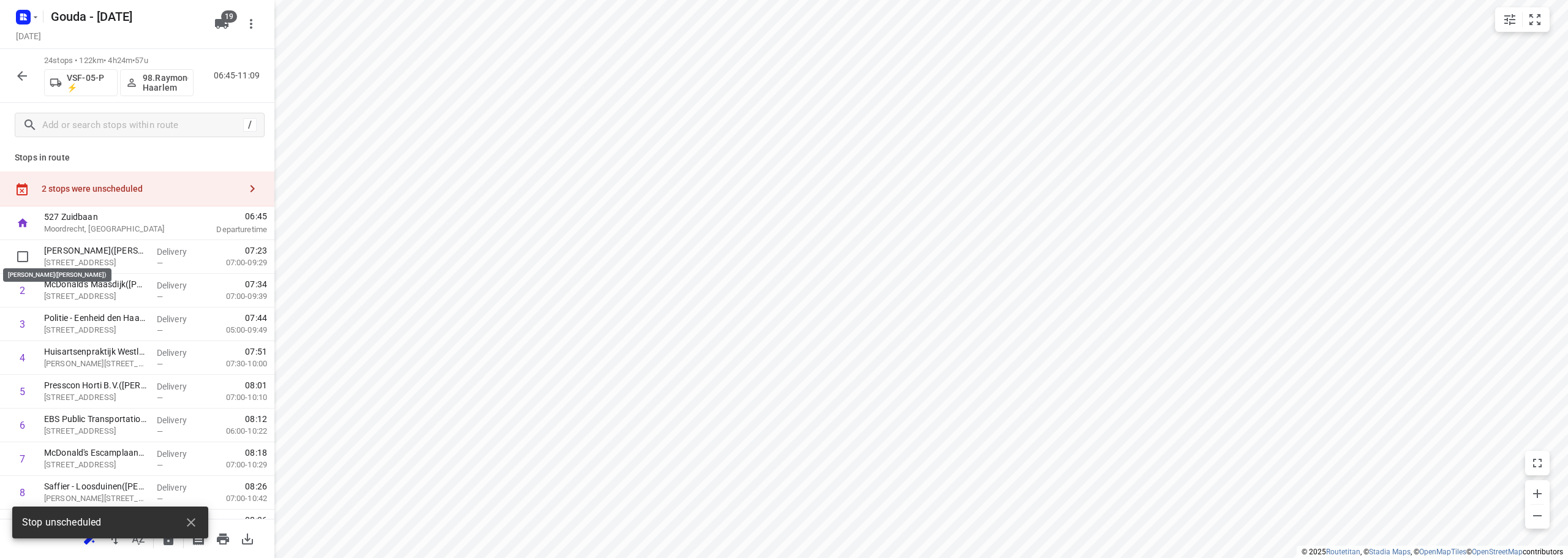
scroll to position [0, 0]
click at [132, 191] on div "2 stops were unscheduled" at bounding box center [141, 192] width 199 height 10
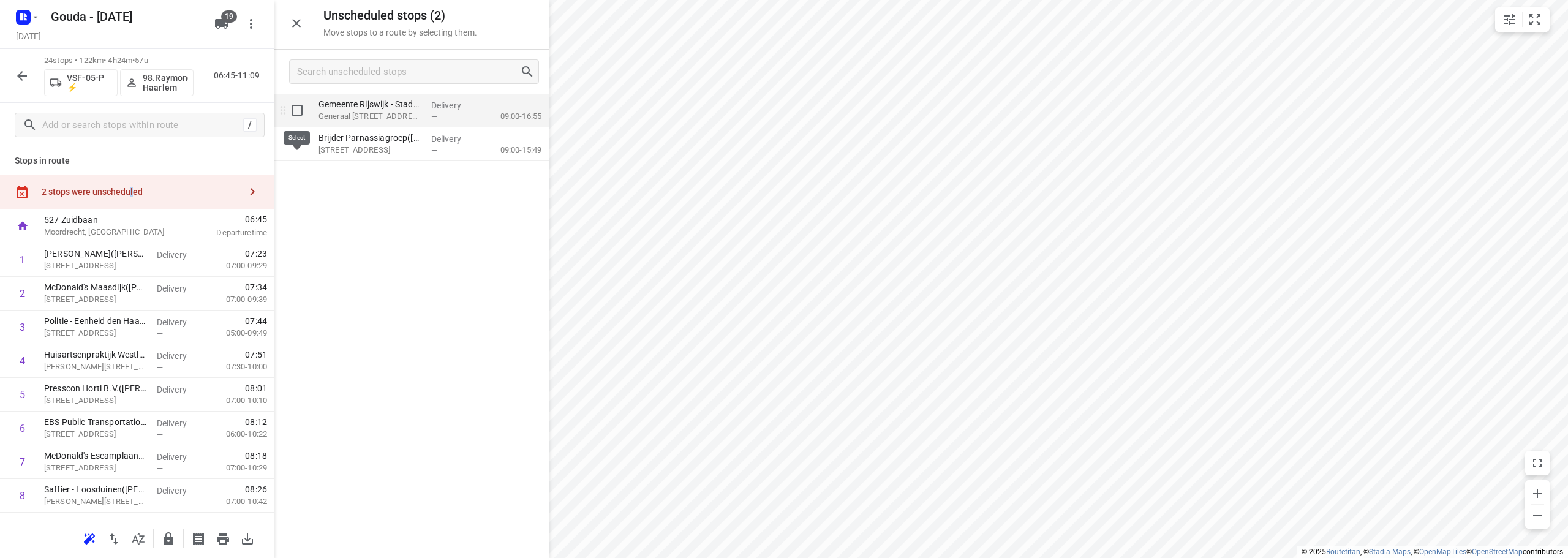
click at [289, 108] on input "grid" at bounding box center [297, 110] width 25 height 25
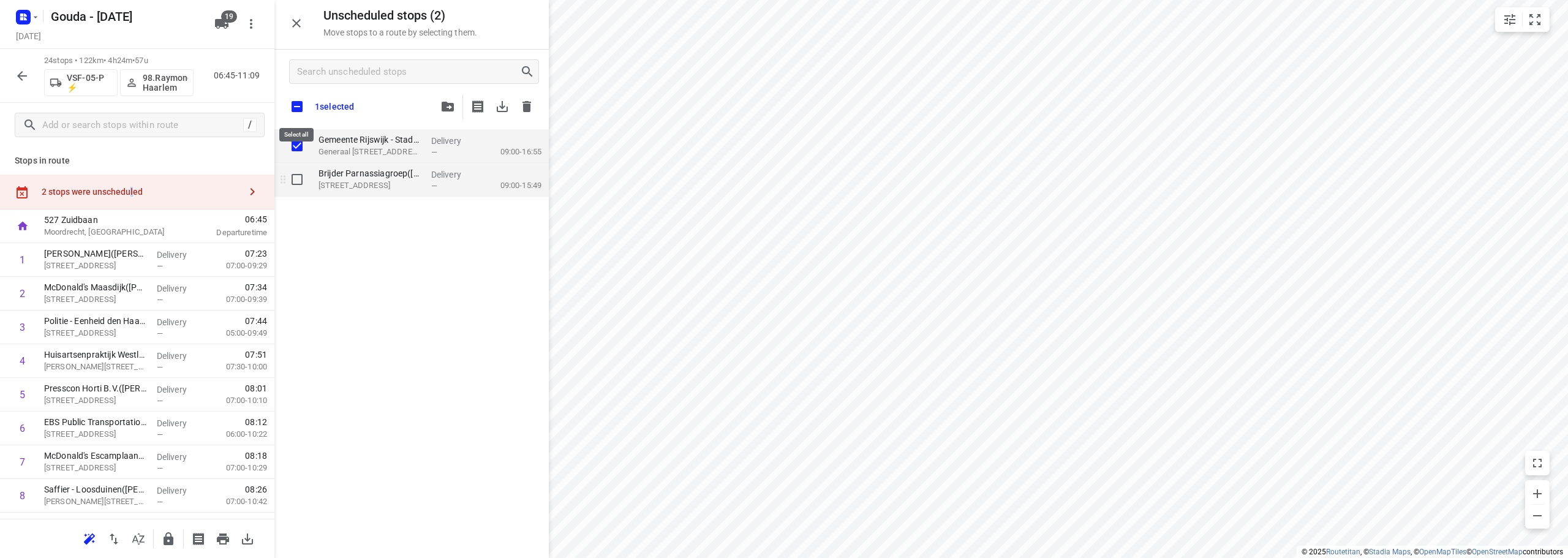
checkbox input "true"
click at [294, 187] on input "grid" at bounding box center [297, 179] width 25 height 25
checkbox input "true"
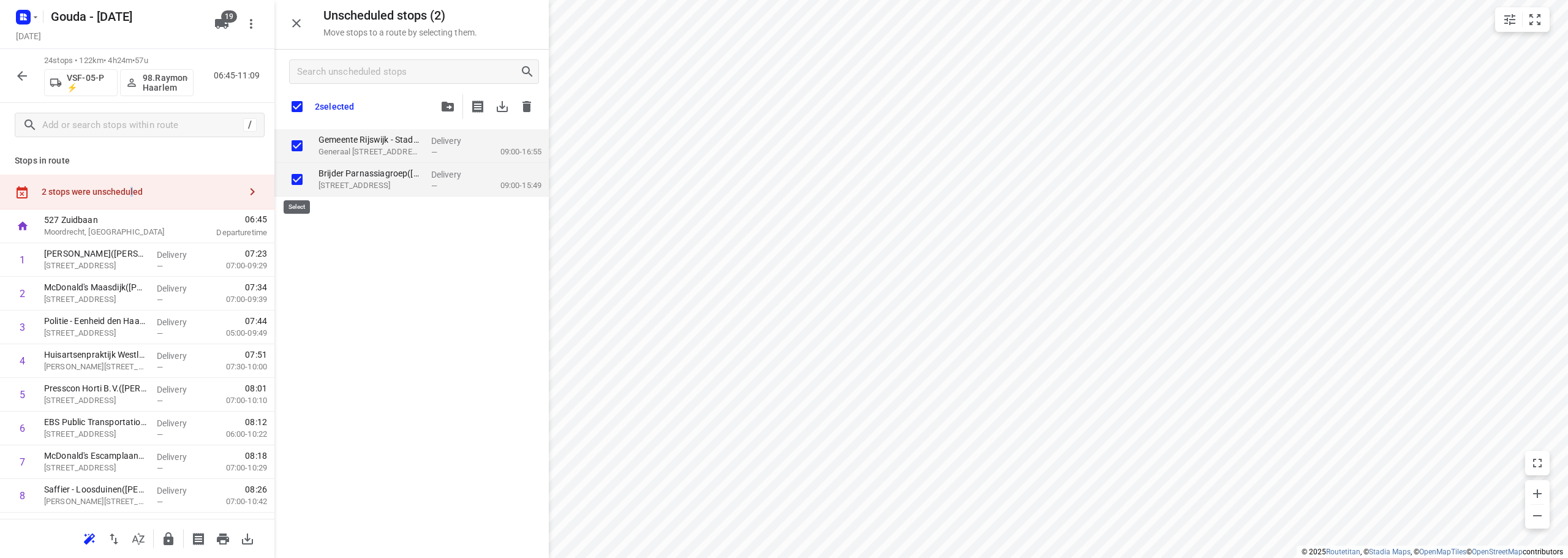
checkbox input "true"
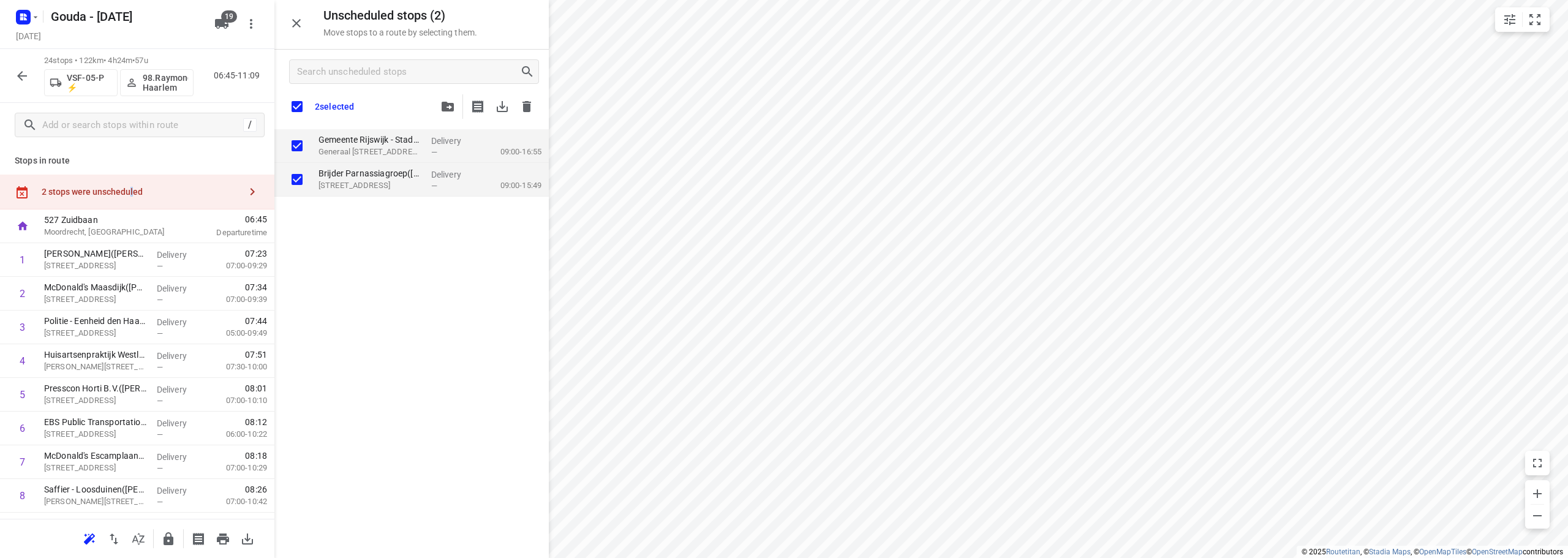
checkbox input "true"
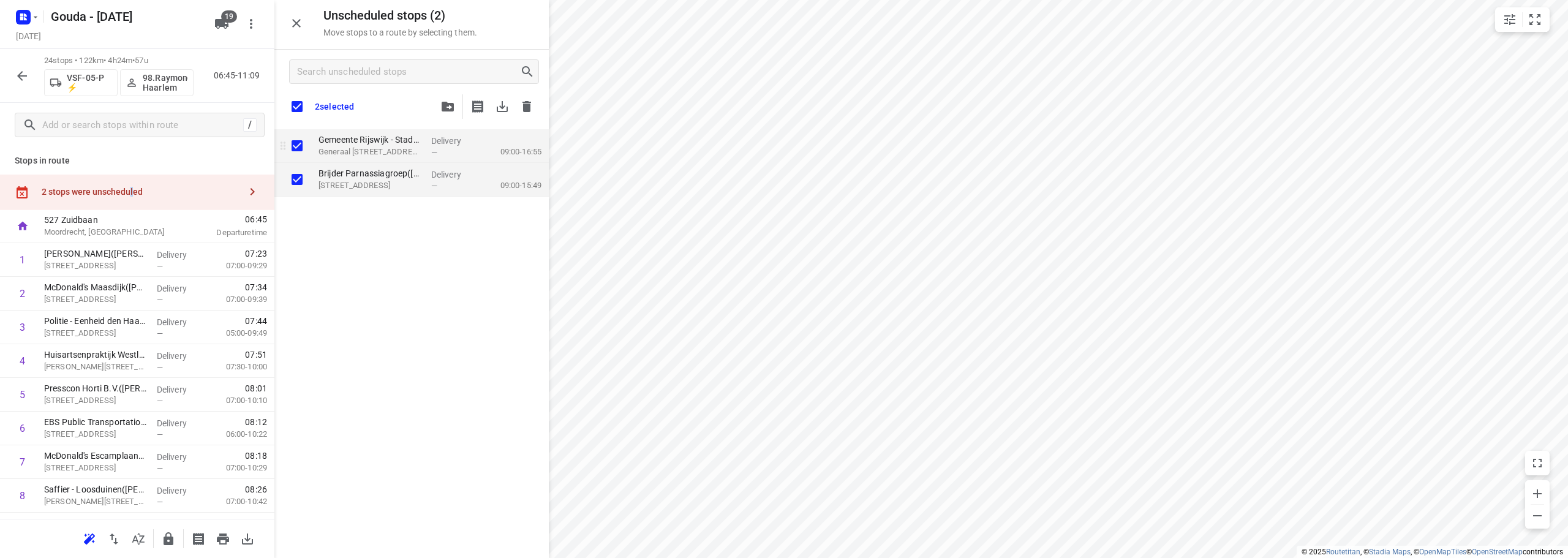
checkbox input "true"
click at [290, 183] on input "grid" at bounding box center [297, 179] width 25 height 25
checkbox input "false"
checkbox input "true"
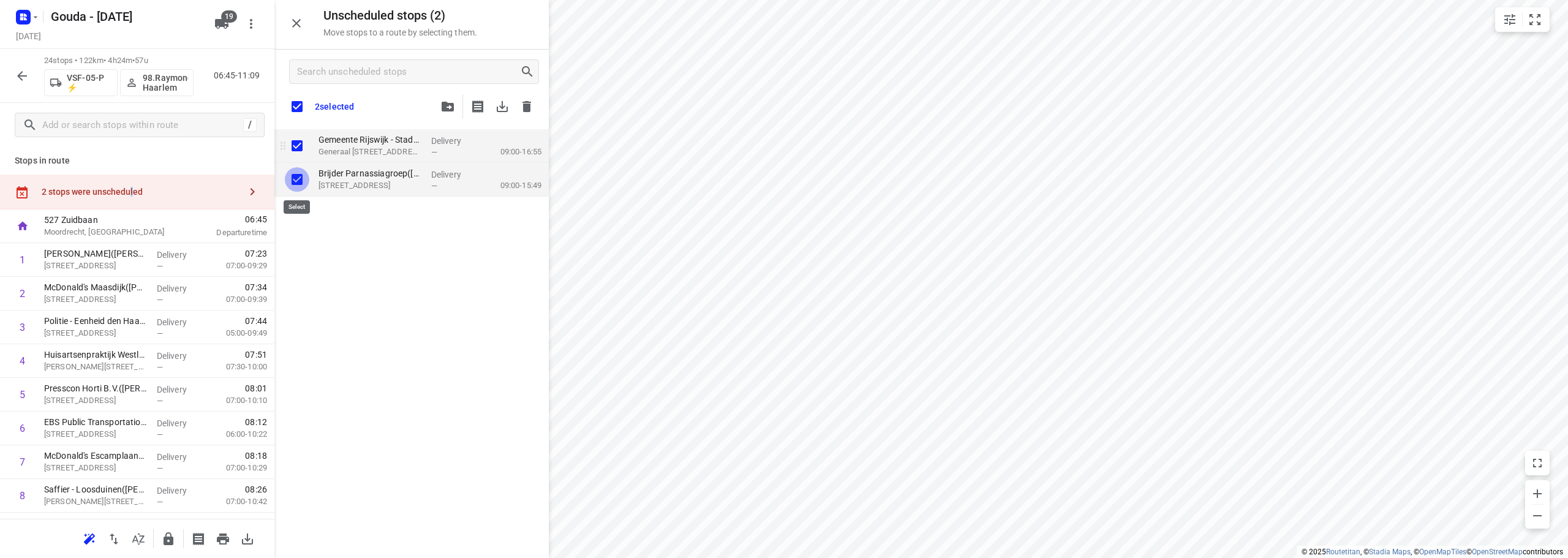
checkbox input "false"
checkbox input "true"
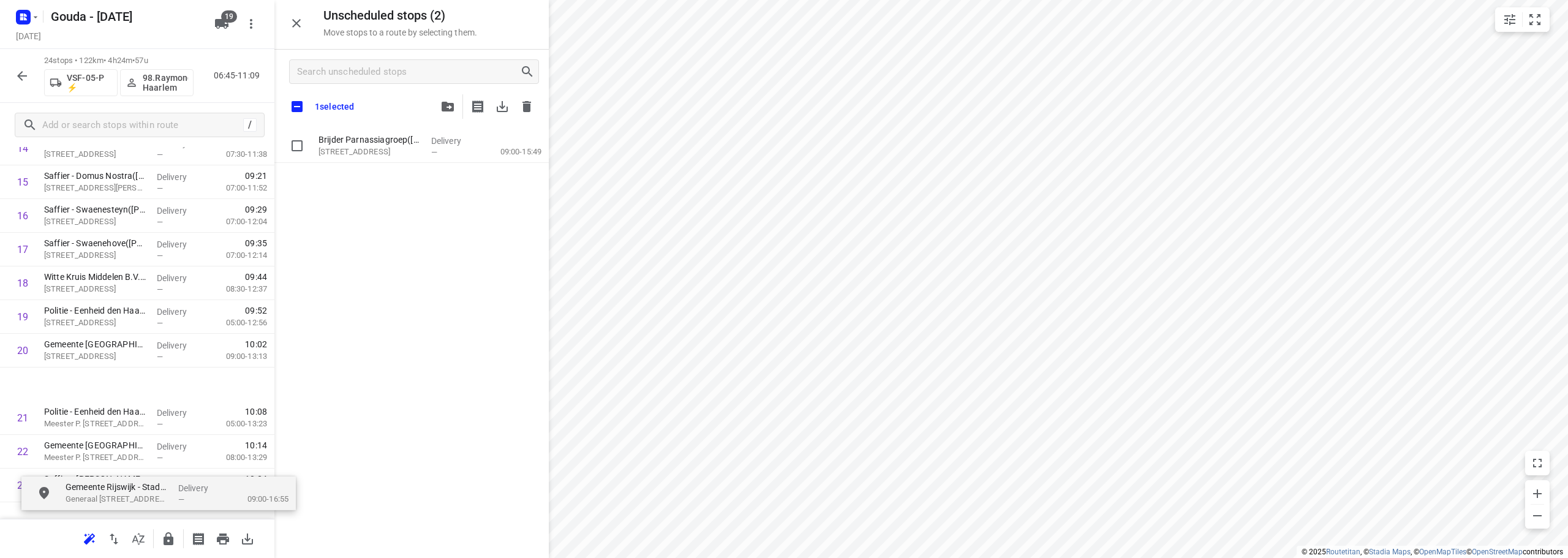
scroll to position [608, 7]
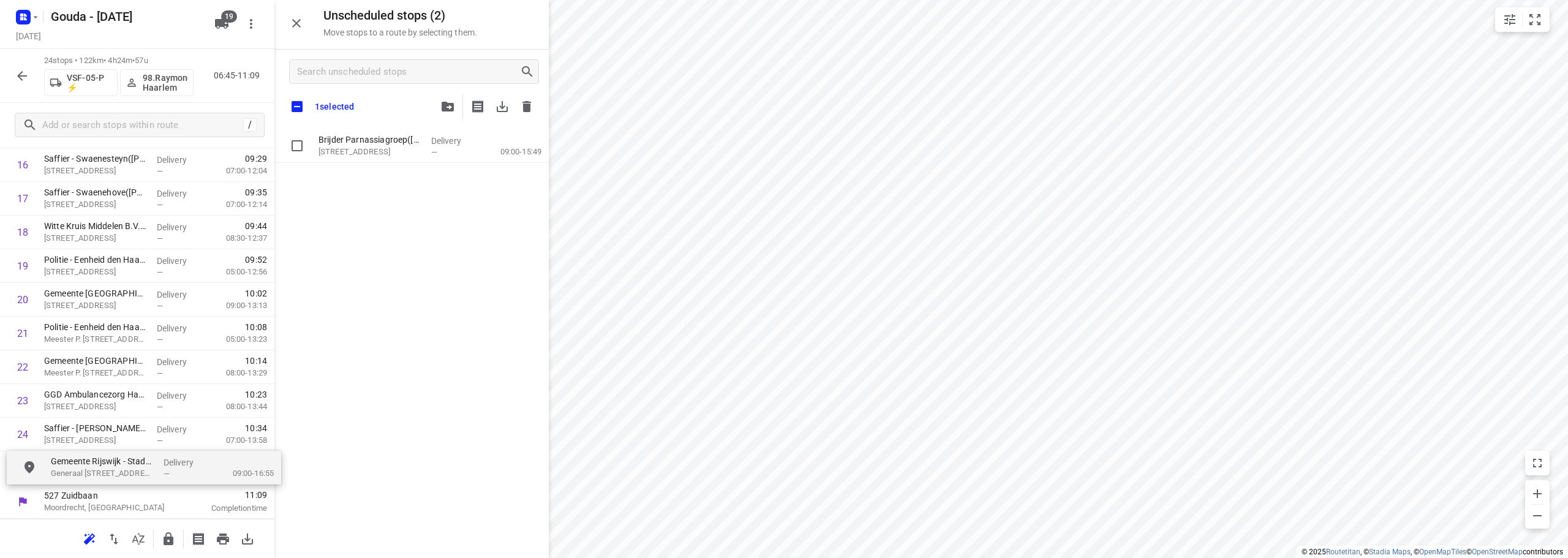
drag, startPoint x: 359, startPoint y: 142, endPoint x: 389, endPoint y: 395, distance: 254.8
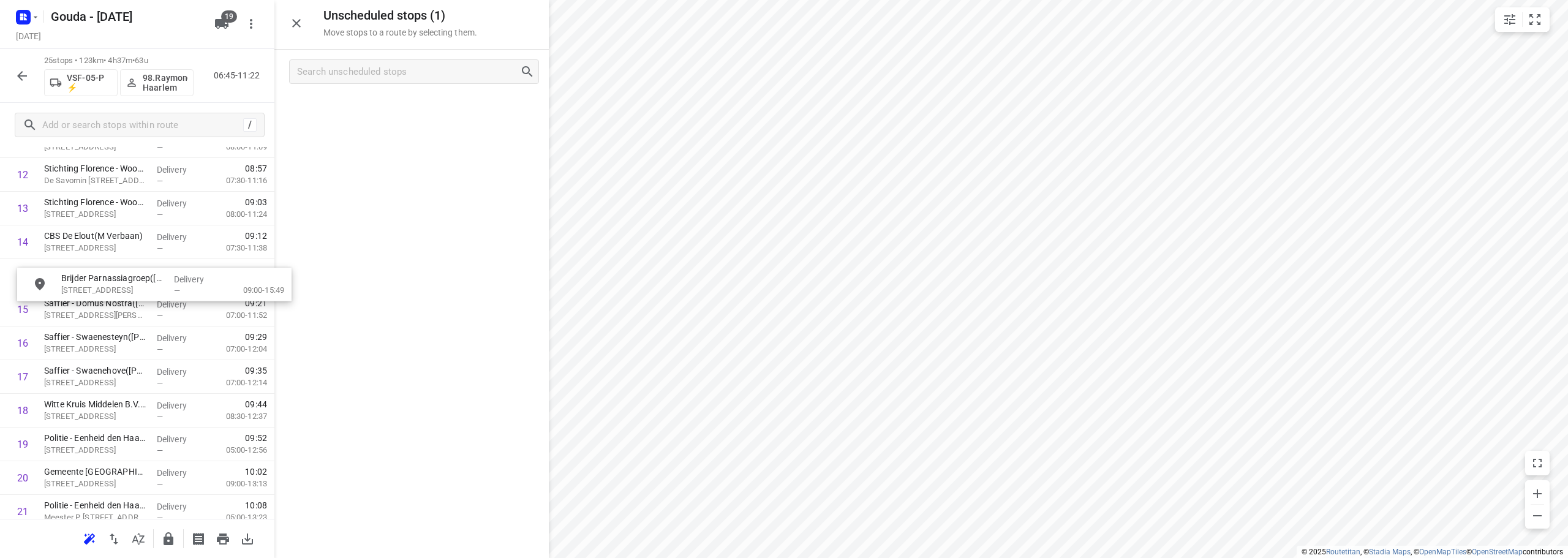
scroll to position [456, 0]
drag, startPoint x: 376, startPoint y: 125, endPoint x: 124, endPoint y: 297, distance: 305.1
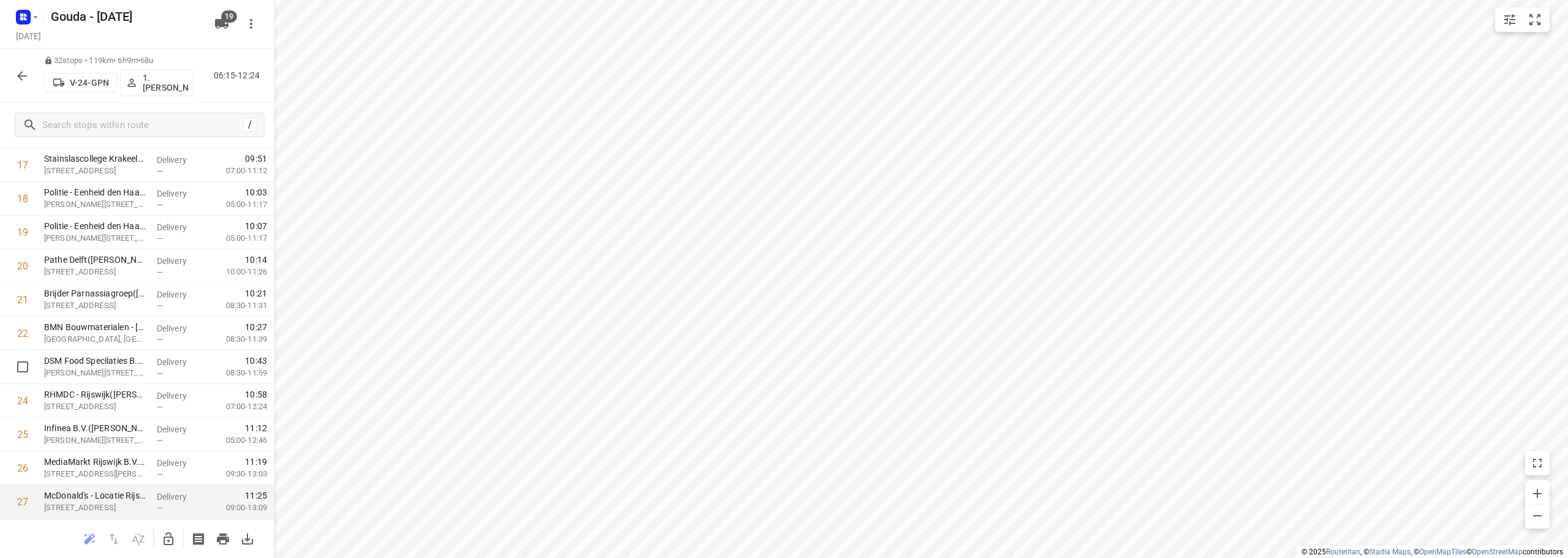
scroll to position [801, 0]
click at [26, 69] on icon "button" at bounding box center [21, 76] width 14 height 14
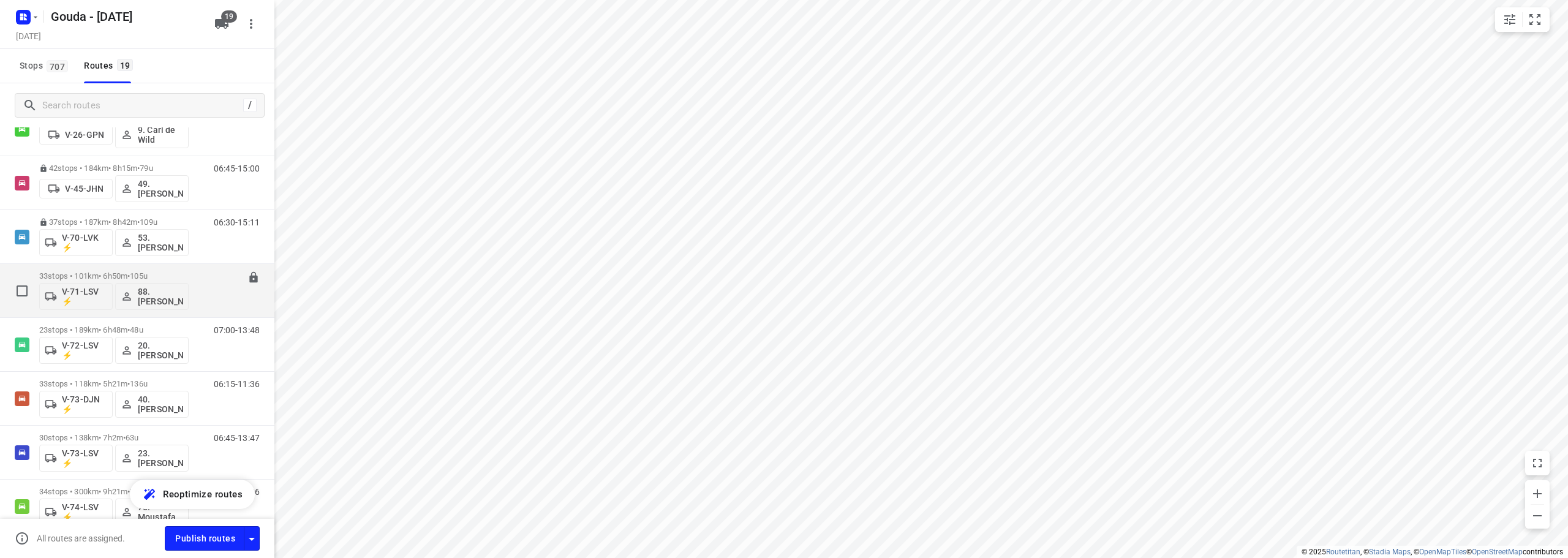
scroll to position [490, 0]
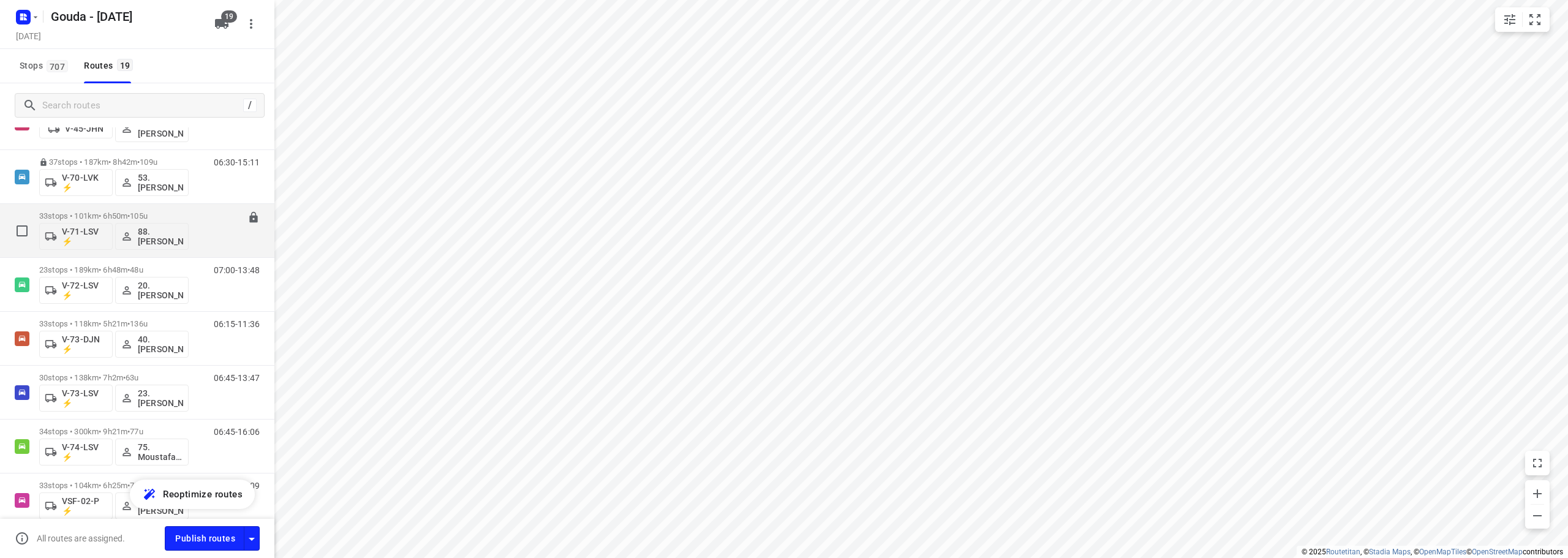
click at [199, 228] on div "07:15-14:04" at bounding box center [229, 233] width 61 height 44
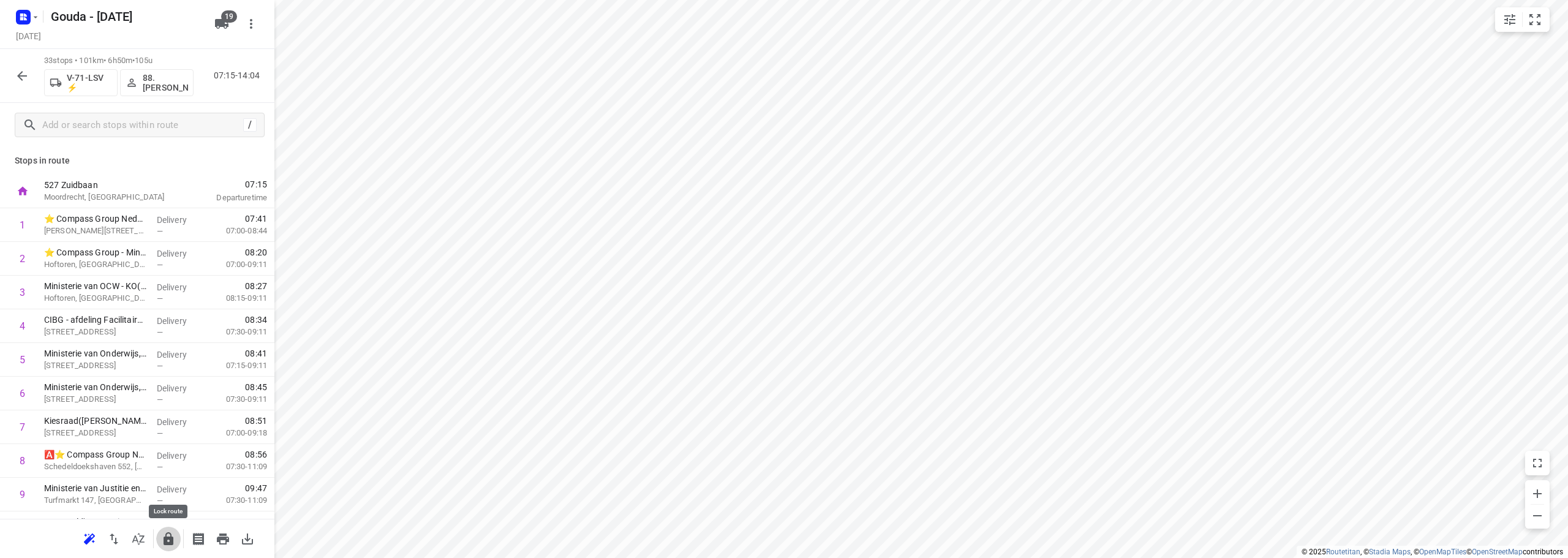
click at [160, 546] on button "button" at bounding box center [168, 538] width 25 height 25
click at [23, 78] on icon "button" at bounding box center [21, 76] width 14 height 14
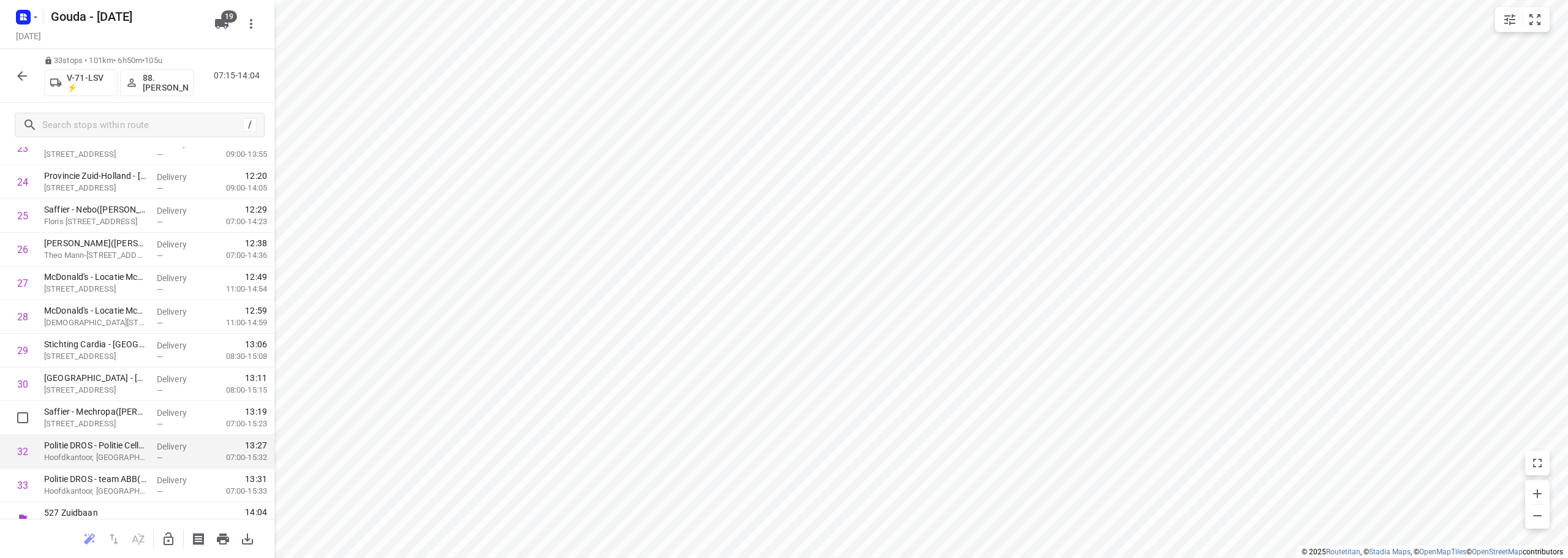
scroll to position [835, 0]
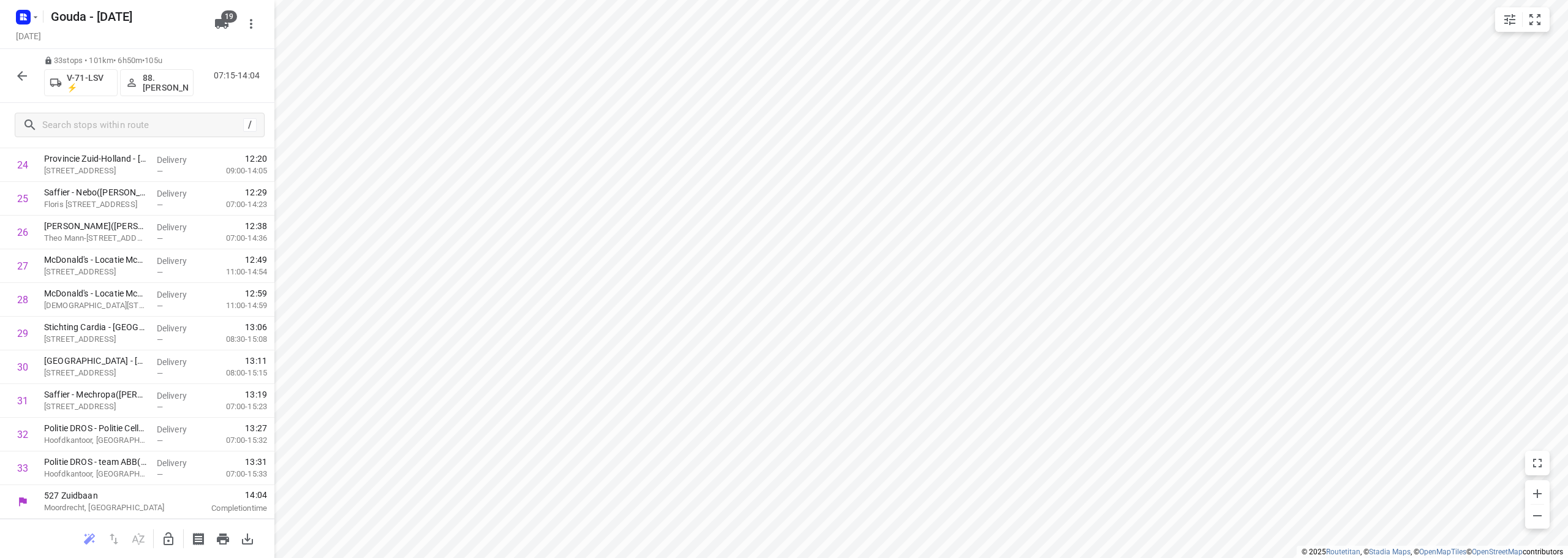
click at [19, 78] on icon "button" at bounding box center [21, 76] width 14 height 14
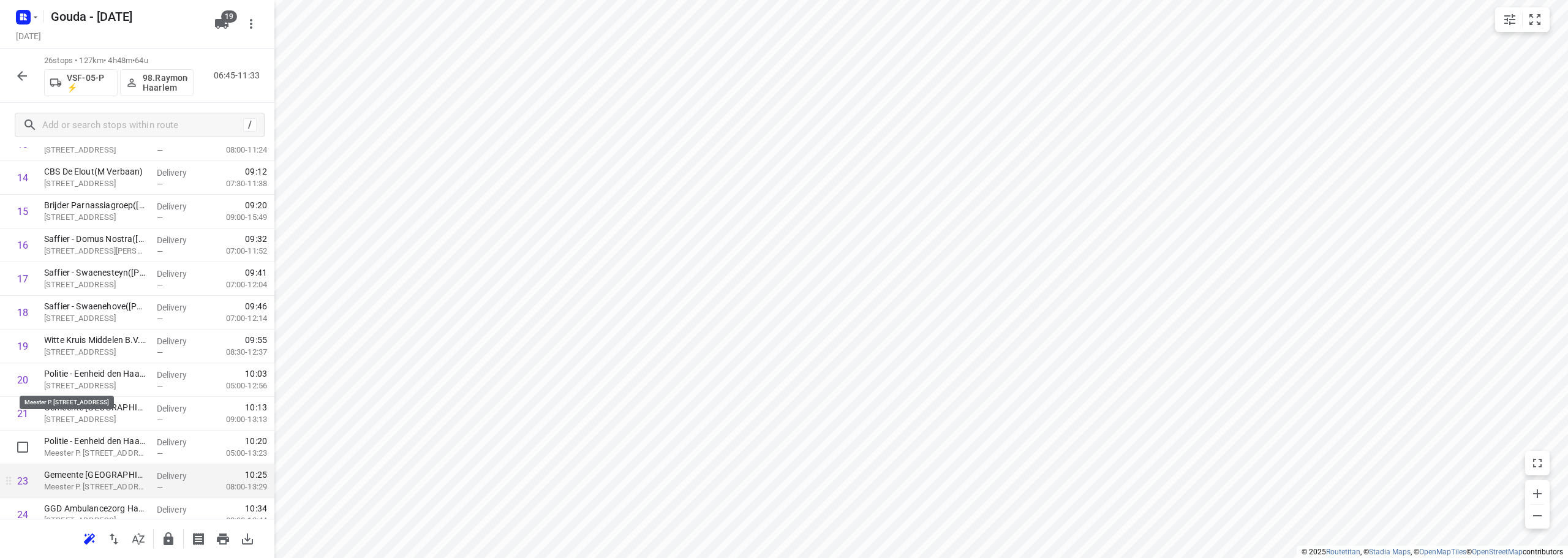
scroll to position [599, 0]
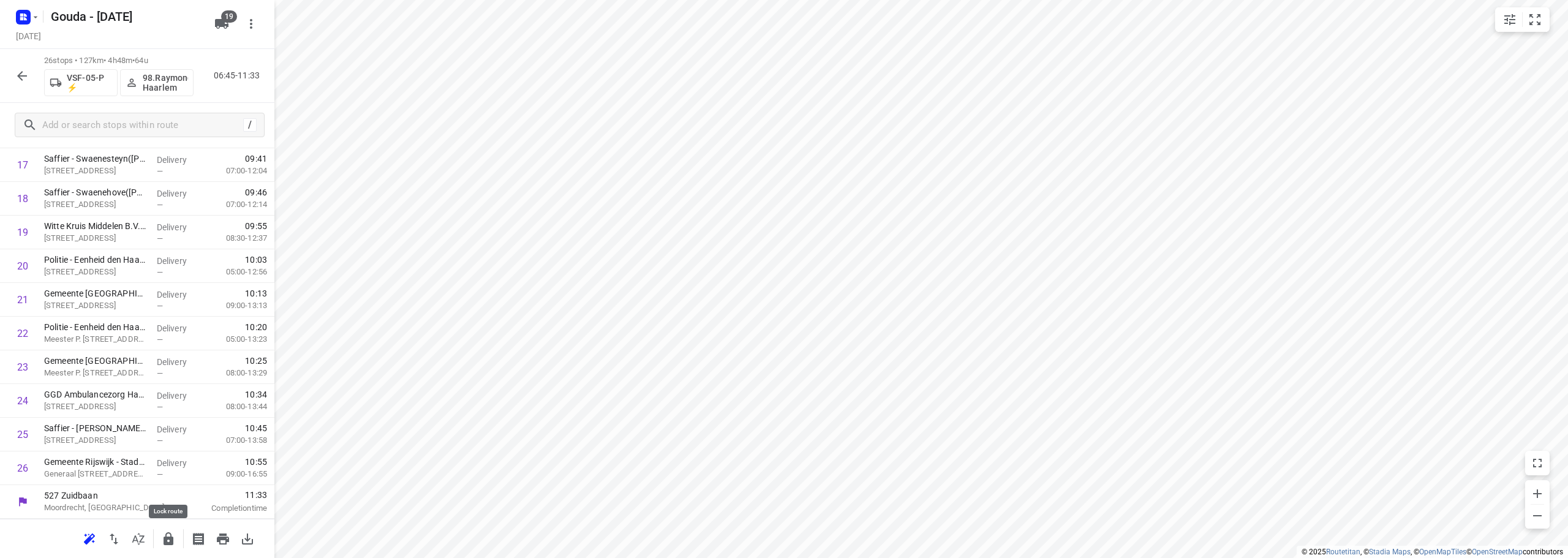
click at [164, 537] on icon "button" at bounding box center [168, 538] width 14 height 14
click at [28, 76] on icon "button" at bounding box center [21, 76] width 14 height 14
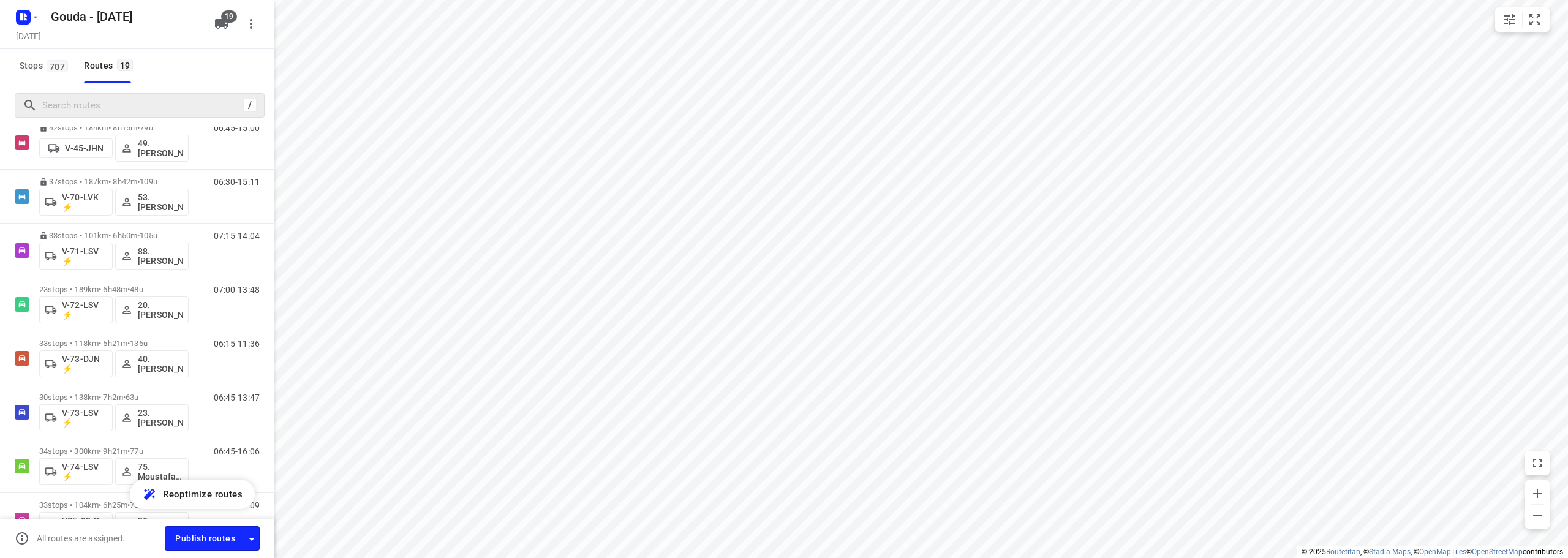
scroll to position [490, 0]
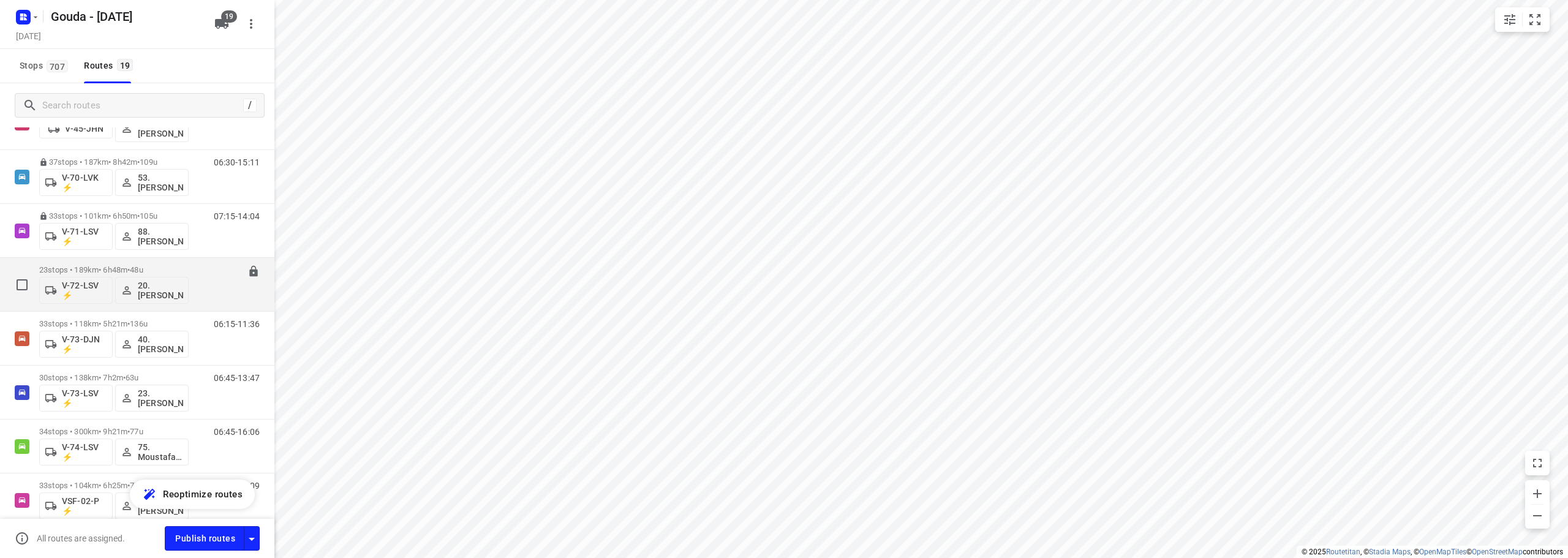
click at [177, 273] on p "23 stops • 189km • 6h48m • 48u" at bounding box center [113, 269] width 149 height 9
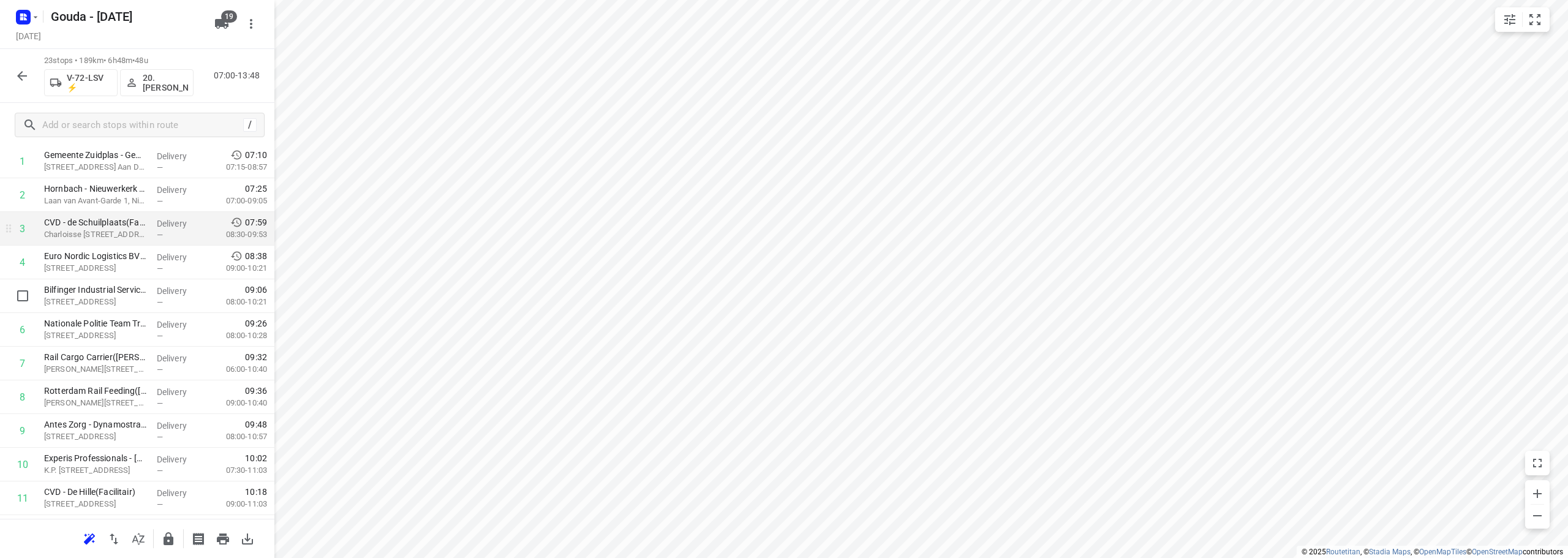
scroll to position [123, 0]
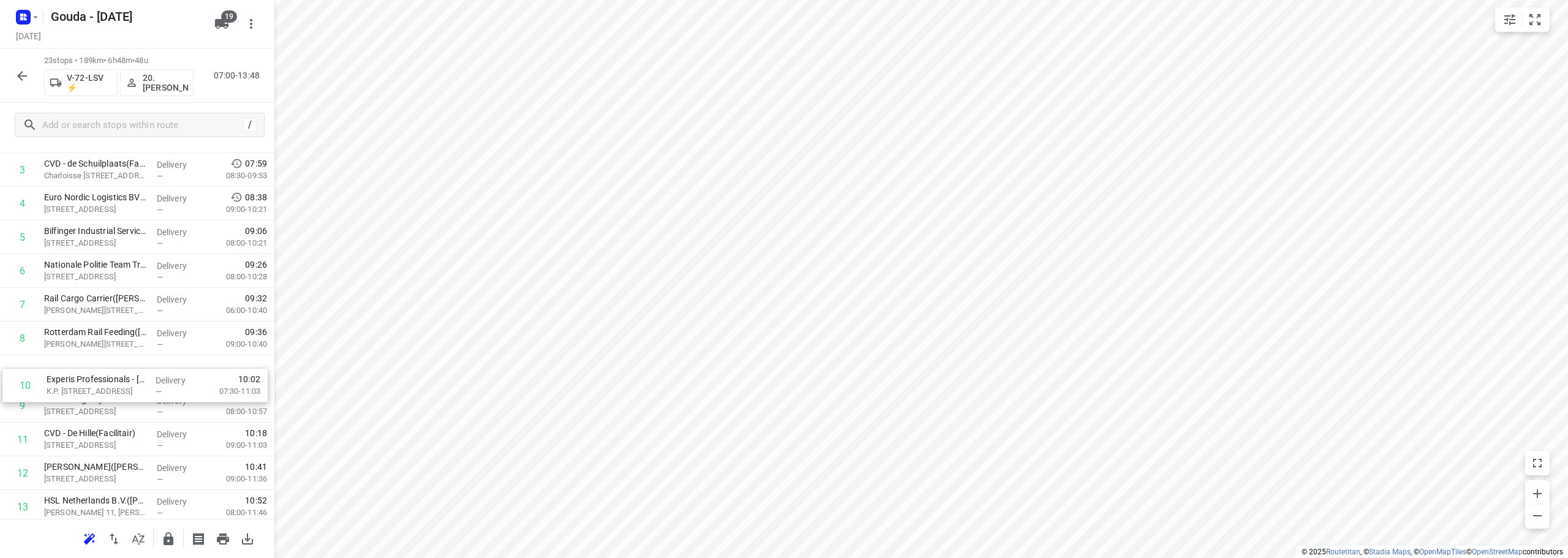
drag, startPoint x: 143, startPoint y: 409, endPoint x: 145, endPoint y: 379, distance: 30.1
click at [145, 379] on div "1 Gemeente Zuidplas - Gemeentehuis(Charlene Ritfeld) Raadhuisplein 1, Nieuwerke…" at bounding box center [137, 473] width 274 height 774
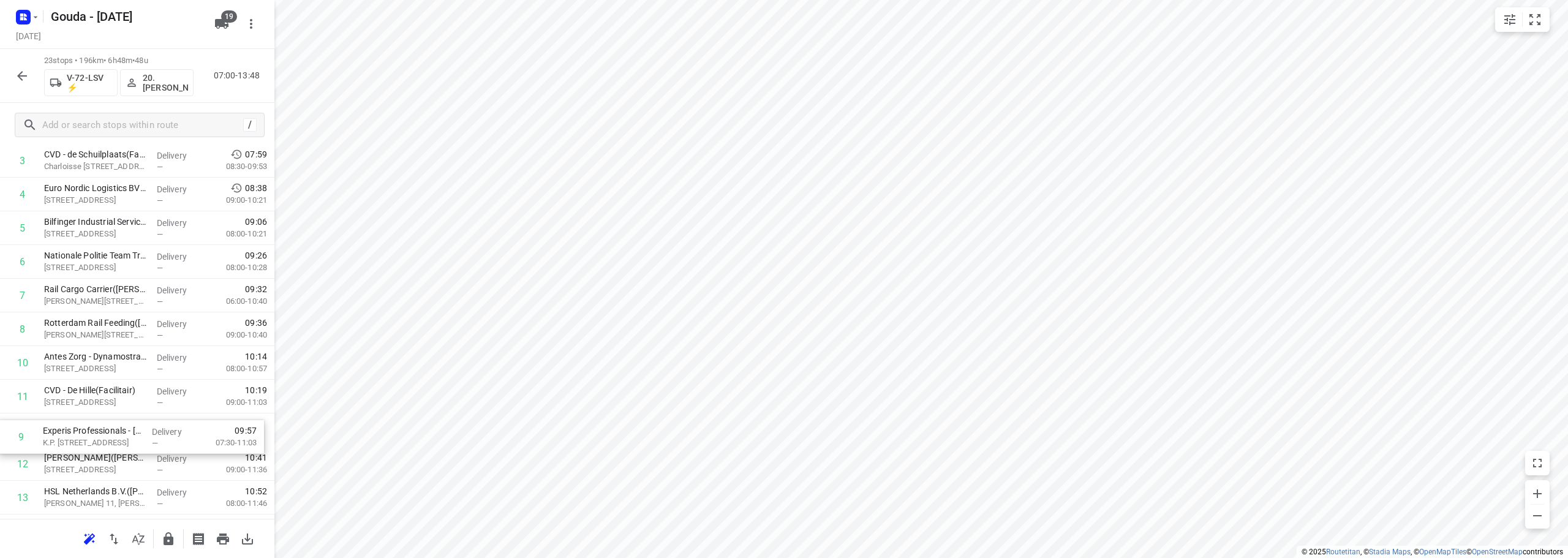
drag, startPoint x: 121, startPoint y: 374, endPoint x: 118, endPoint y: 443, distance: 69.1
click at [118, 443] on div "1 Gemeente Zuidplas - Gemeentehuis(Charlene Ritfeld) Raadhuisplein 1, Nieuwerke…" at bounding box center [137, 463] width 274 height 774
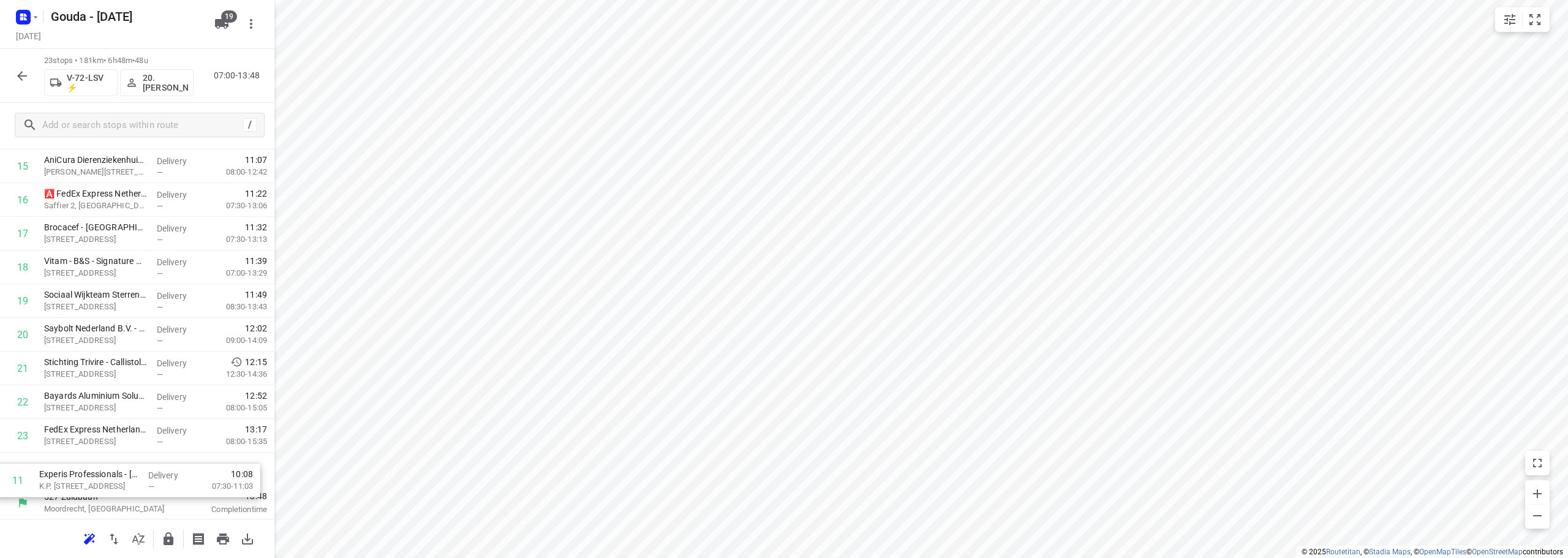
scroll to position [498, 0]
drag, startPoint x: 124, startPoint y: 192, endPoint x: 138, endPoint y: 495, distance: 303.3
click at [138, 495] on div "527 Zuidbaan Moordrecht, Netherlands 07:00 Departure time 1 Gemeente Zuidplas -…" at bounding box center [137, 97] width 274 height 843
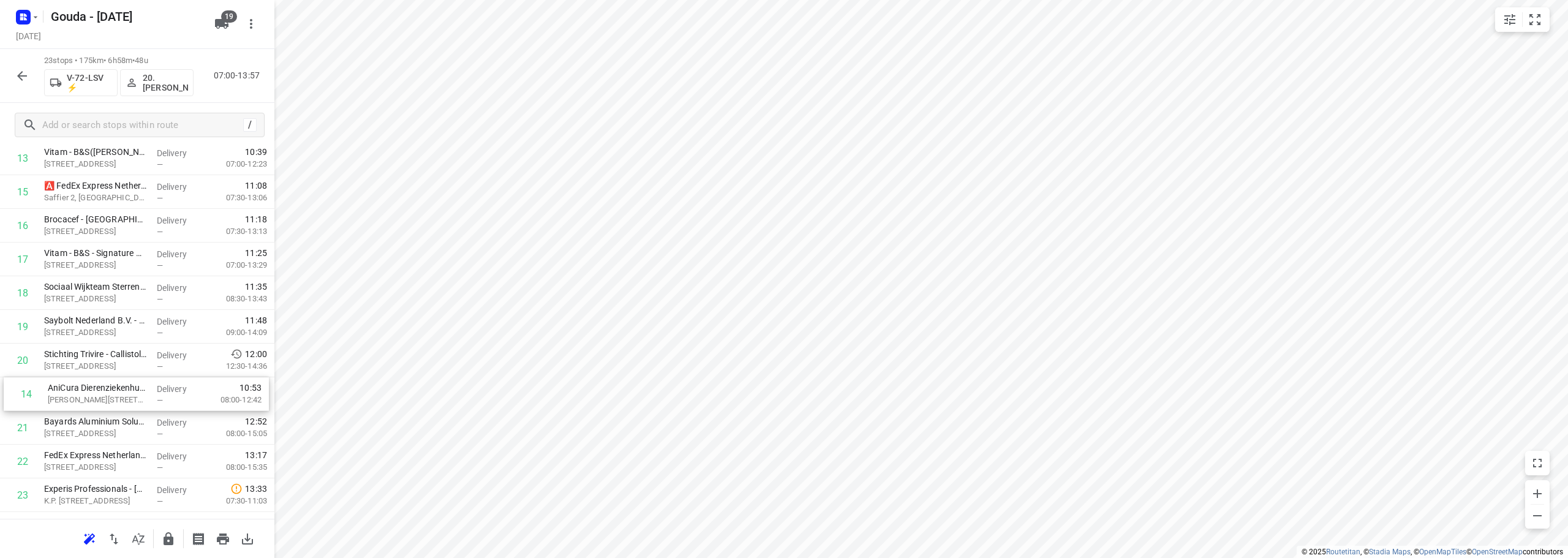
drag, startPoint x: 117, startPoint y: 297, endPoint x: 121, endPoint y: 399, distance: 102.1
click at [121, 399] on div "1 Gemeente Zuidplas - Gemeentehuis(Charlene Ritfeld) Raadhuisplein 1, Nieuwerke…" at bounding box center [137, 124] width 274 height 774
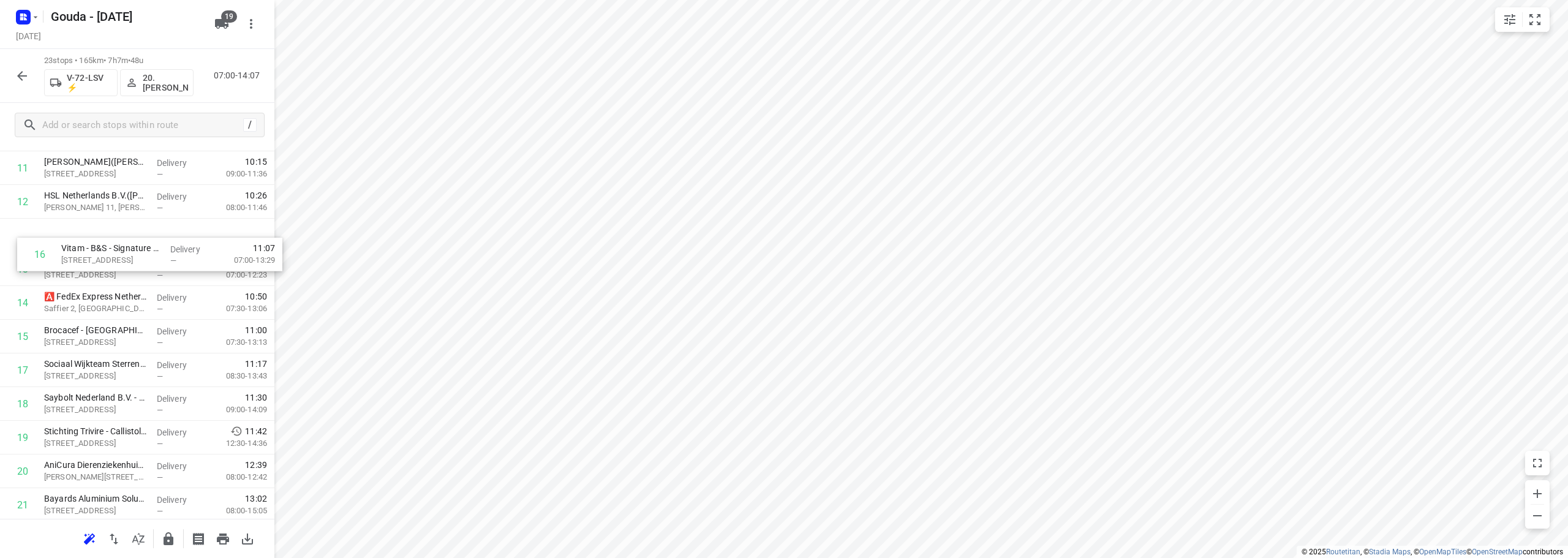
scroll to position [388, 0]
drag, startPoint x: 144, startPoint y: 267, endPoint x: 210, endPoint y: 267, distance: 66.0
click at [153, 279] on div "1 Gemeente Zuidplas - Gemeentehuis(Charlene Ritfeld) Raadhuisplein 1, Nieuwerke…" at bounding box center [137, 207] width 274 height 774
click at [142, 379] on div "1 Gemeente Zuidplas - Gemeentehuis(Charlene Ritfeld) Raadhuisplein 1, Nieuwerke…" at bounding box center [137, 130] width 274 height 774
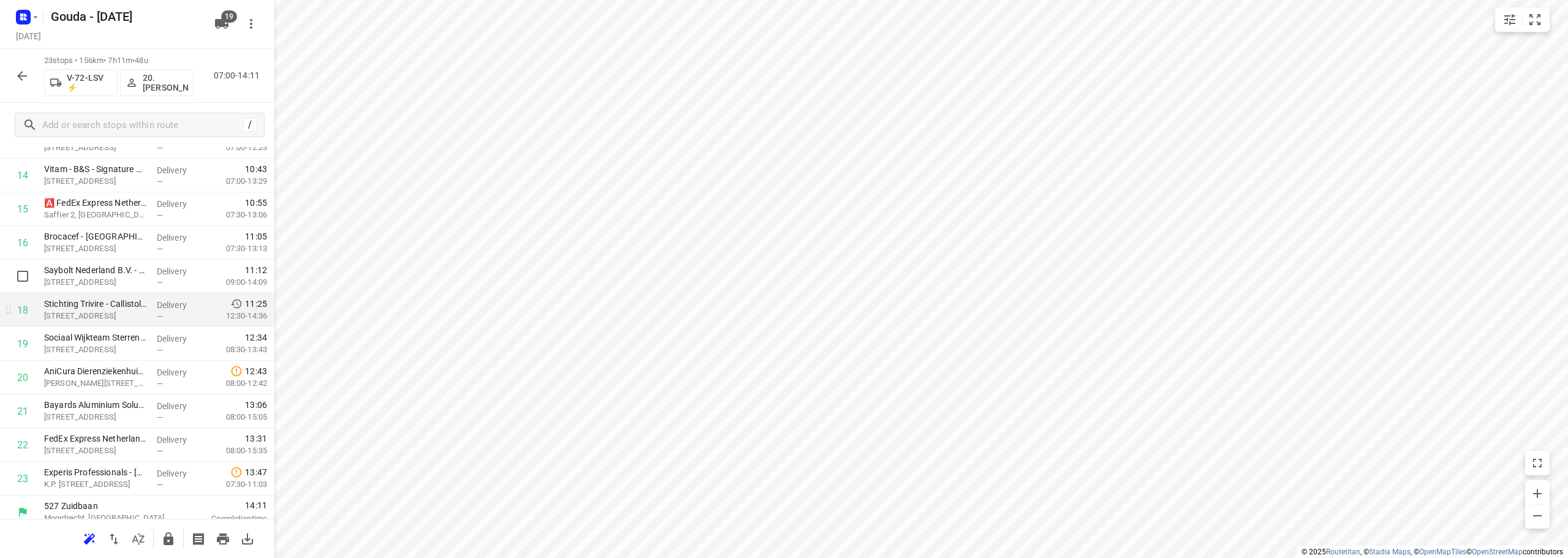
scroll to position [498, 0]
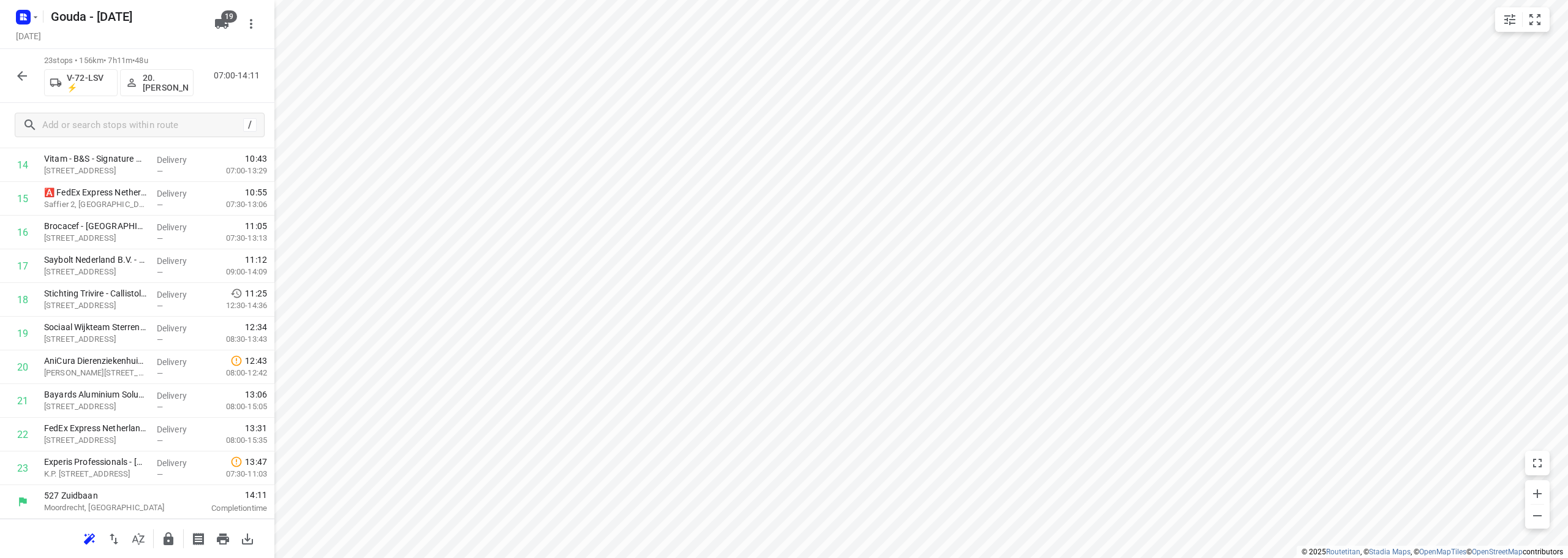
click at [171, 537] on icon "button" at bounding box center [169, 538] width 10 height 13
click at [20, 78] on icon "button" at bounding box center [21, 76] width 14 height 14
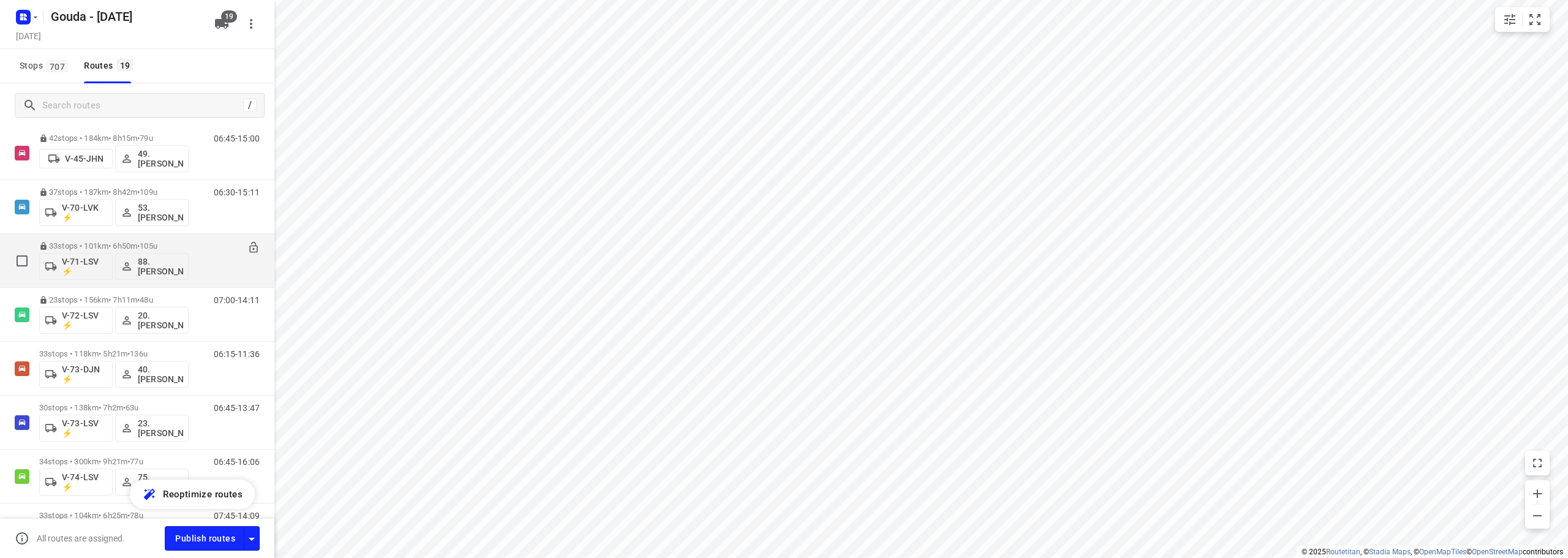
scroll to position [490, 0]
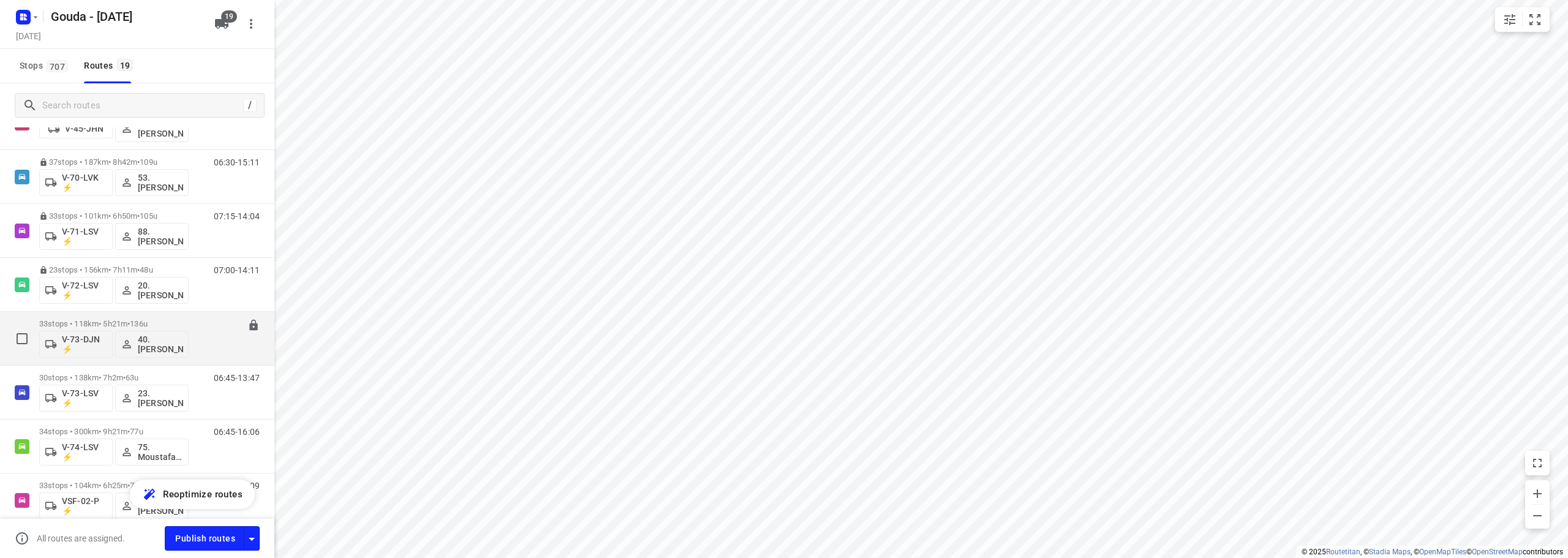
click at [147, 319] on div "33 stops • 118km • 5h21m • 136u V-73-DJN ⚡ 40.Marco van den Heuvel" at bounding box center [113, 338] width 149 height 51
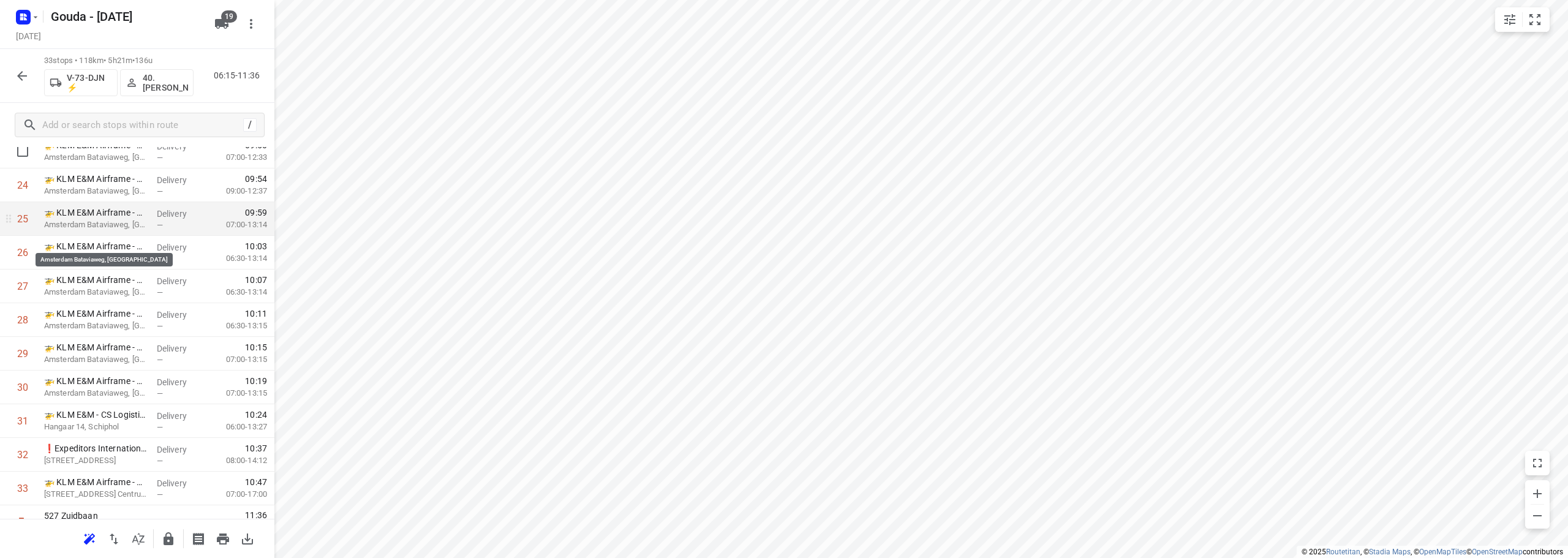
scroll to position [835, 0]
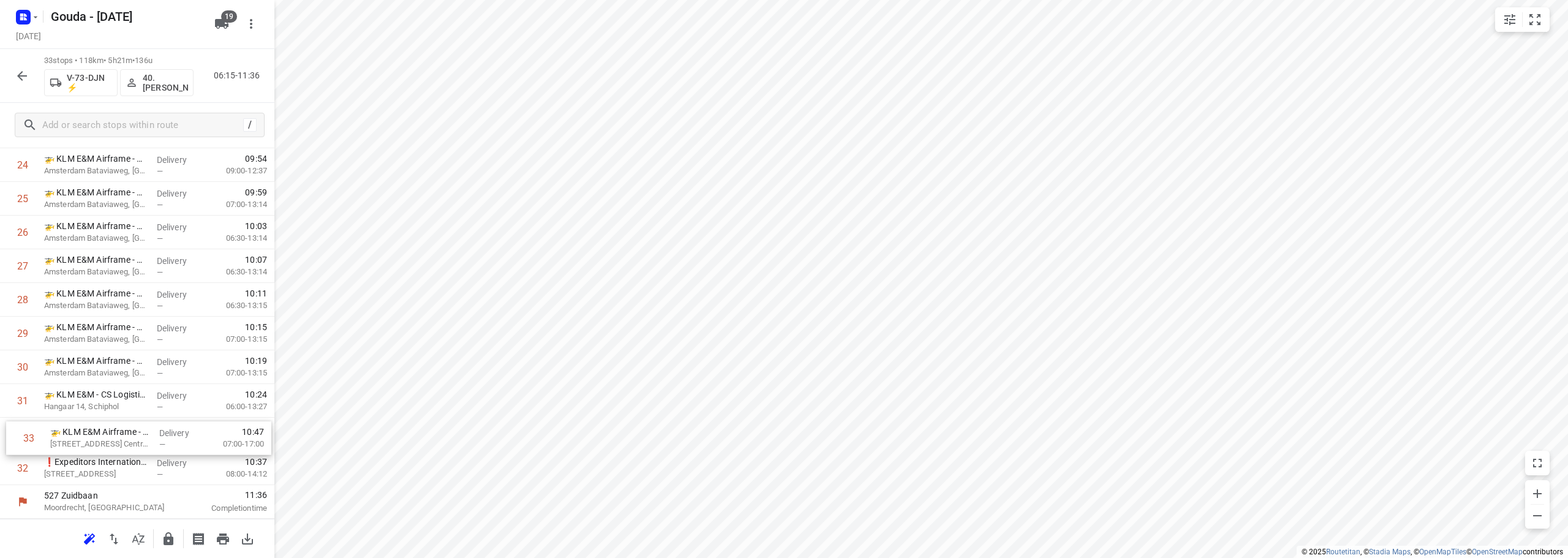
drag, startPoint x: 104, startPoint y: 463, endPoint x: 110, endPoint y: 429, distance: 34.5
click at [162, 546] on icon "button" at bounding box center [168, 538] width 14 height 14
click at [13, 75] on button "button" at bounding box center [22, 76] width 25 height 25
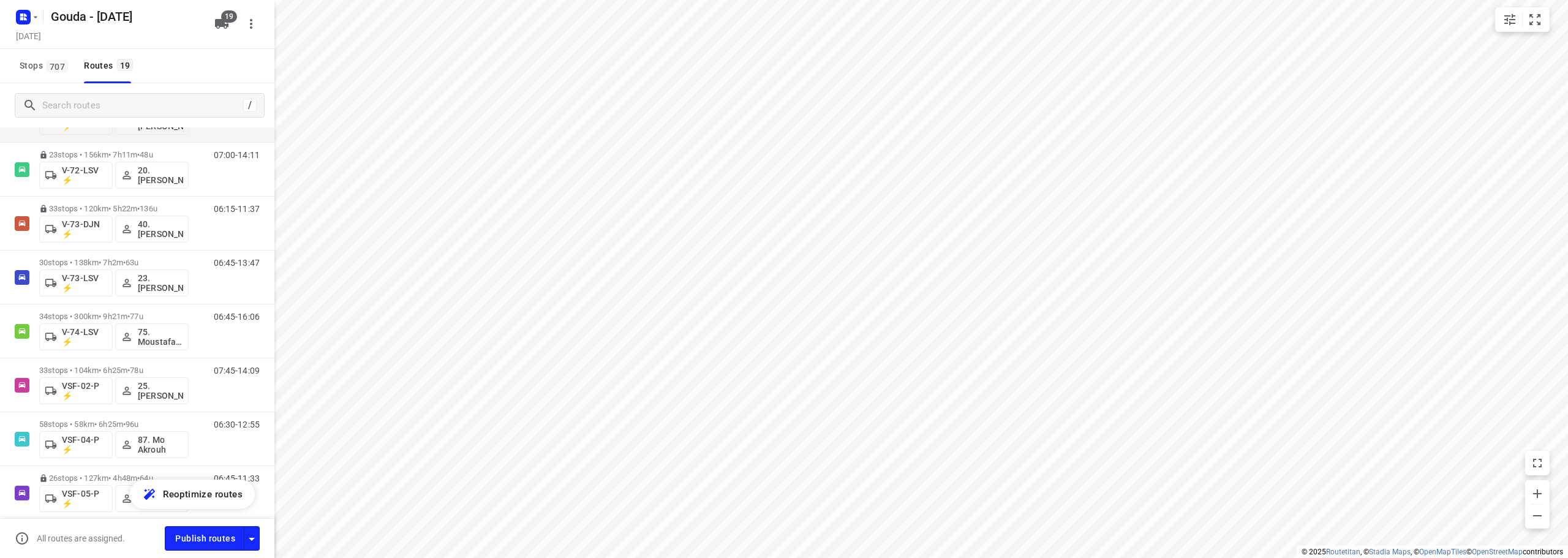
scroll to position [613, 0]
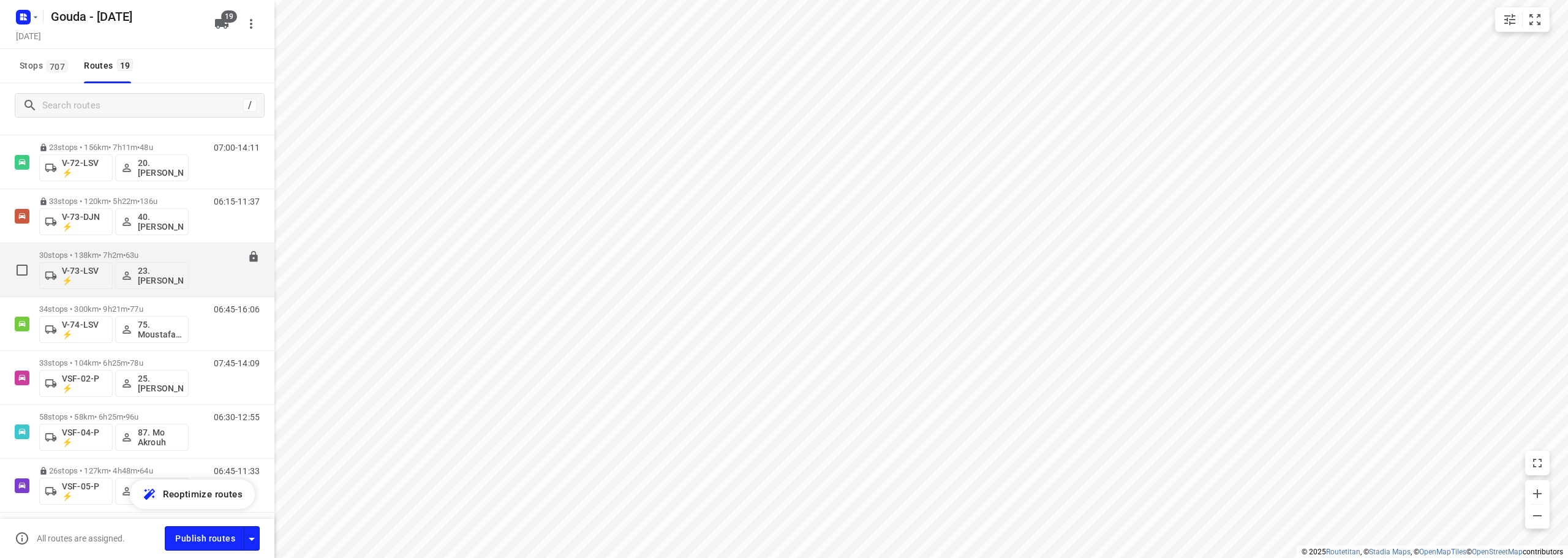
click at [199, 256] on div "06:45-13:47" at bounding box center [229, 273] width 61 height 44
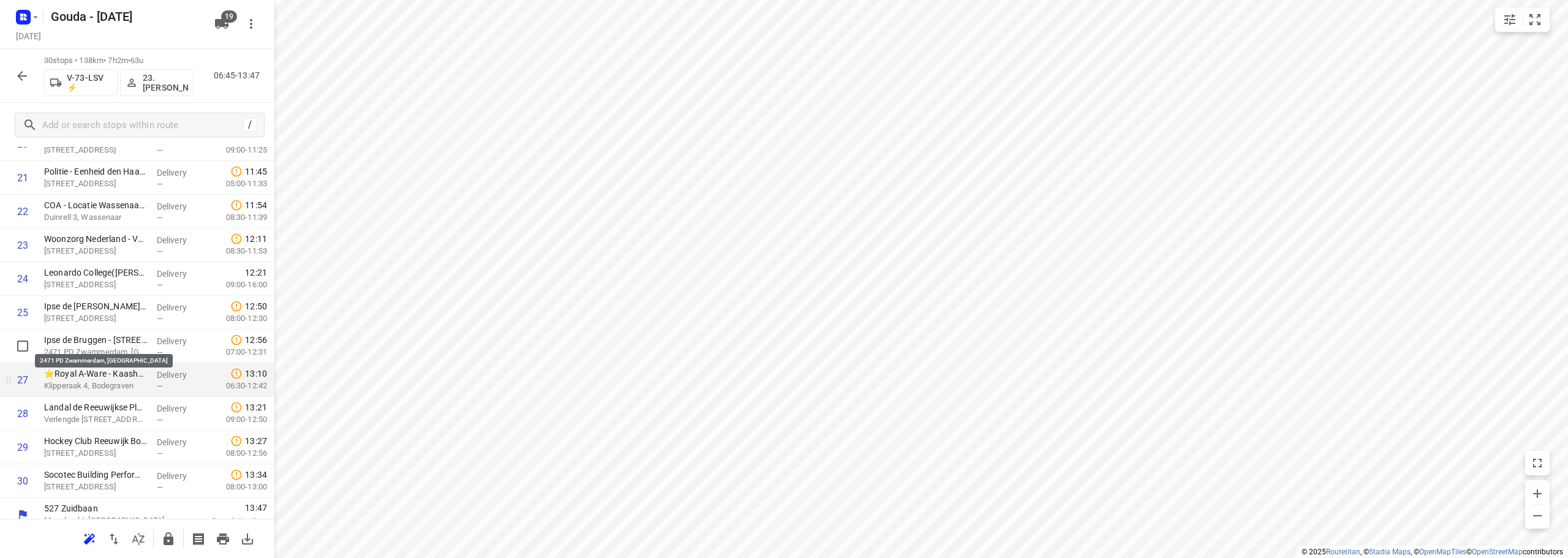
scroll to position [733, 0]
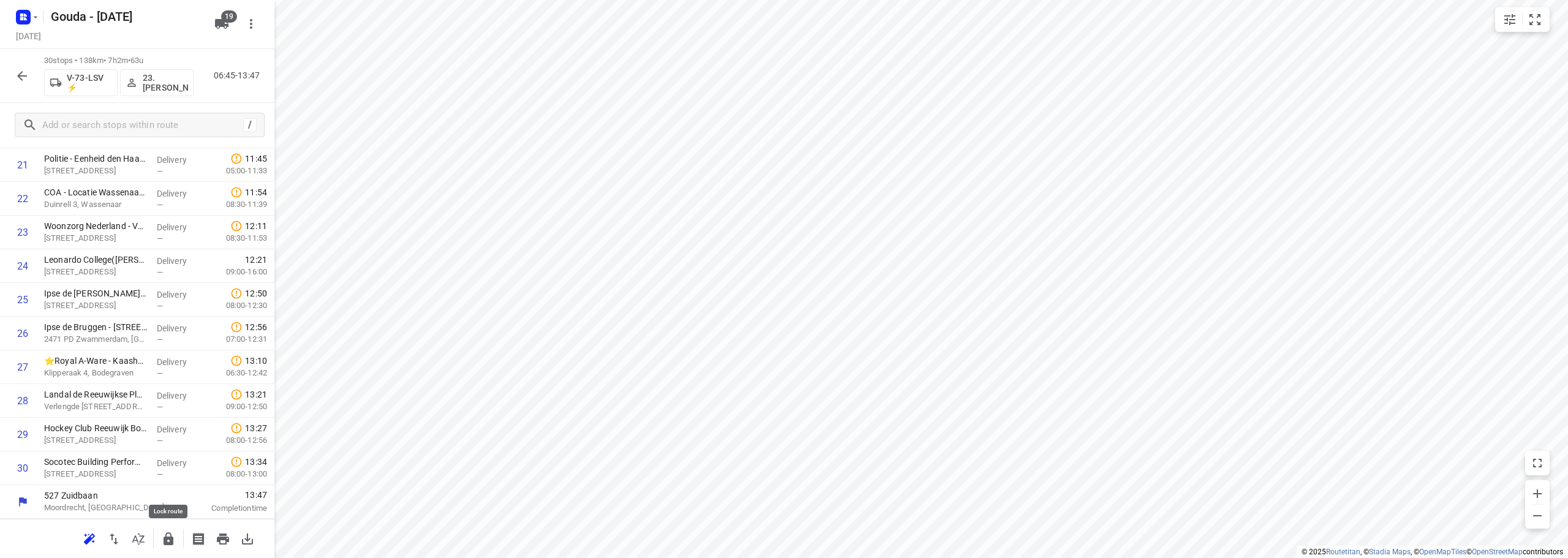
click at [168, 542] on icon "button" at bounding box center [168, 538] width 14 height 14
click at [21, 77] on icon "button" at bounding box center [21, 76] width 14 height 14
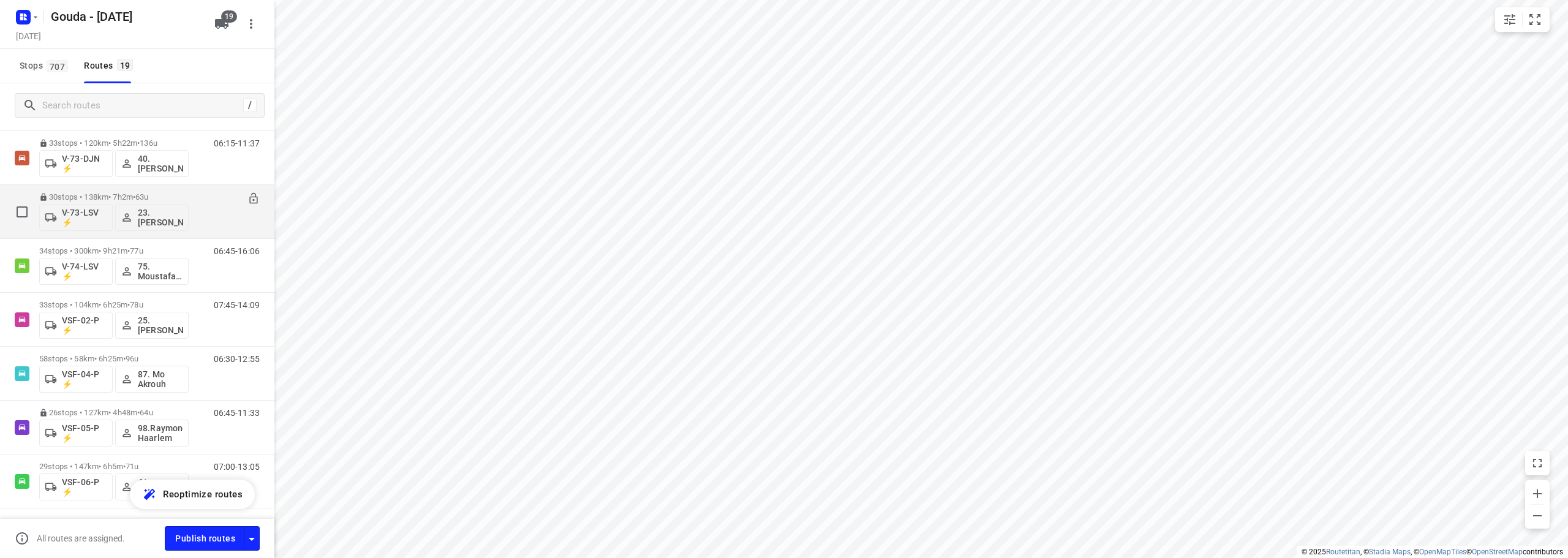
scroll to position [674, 0]
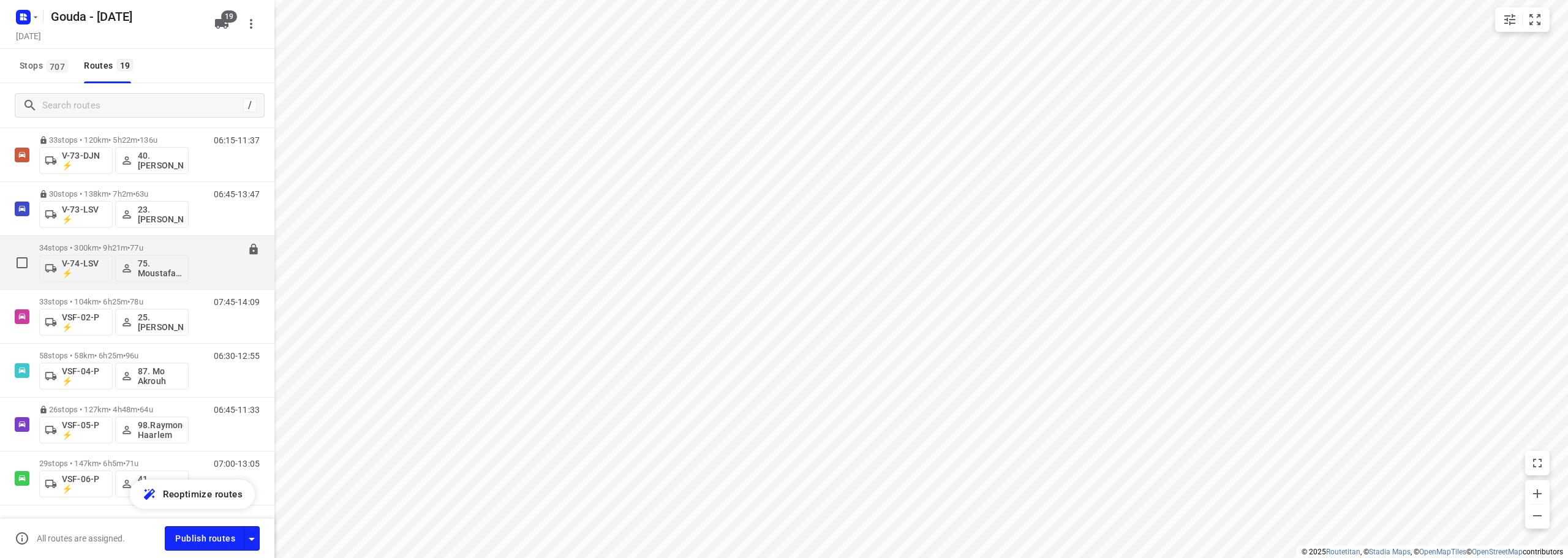
click at [182, 240] on div "34 stops • 300km • 9h21m • 77u V-74-LSV ⚡ 75. Moustafa Shhadeh" at bounding box center [113, 262] width 149 height 51
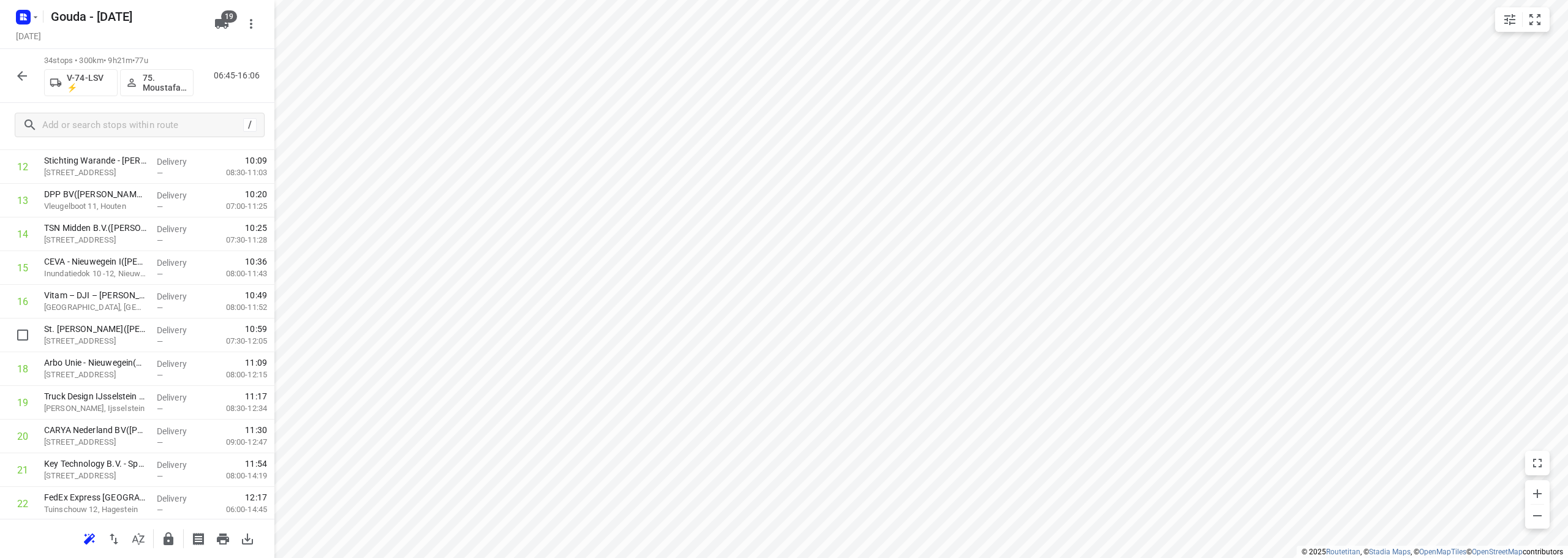
scroll to position [868, 0]
click at [89, 130] on input "text" at bounding box center [153, 125] width 221 height 19
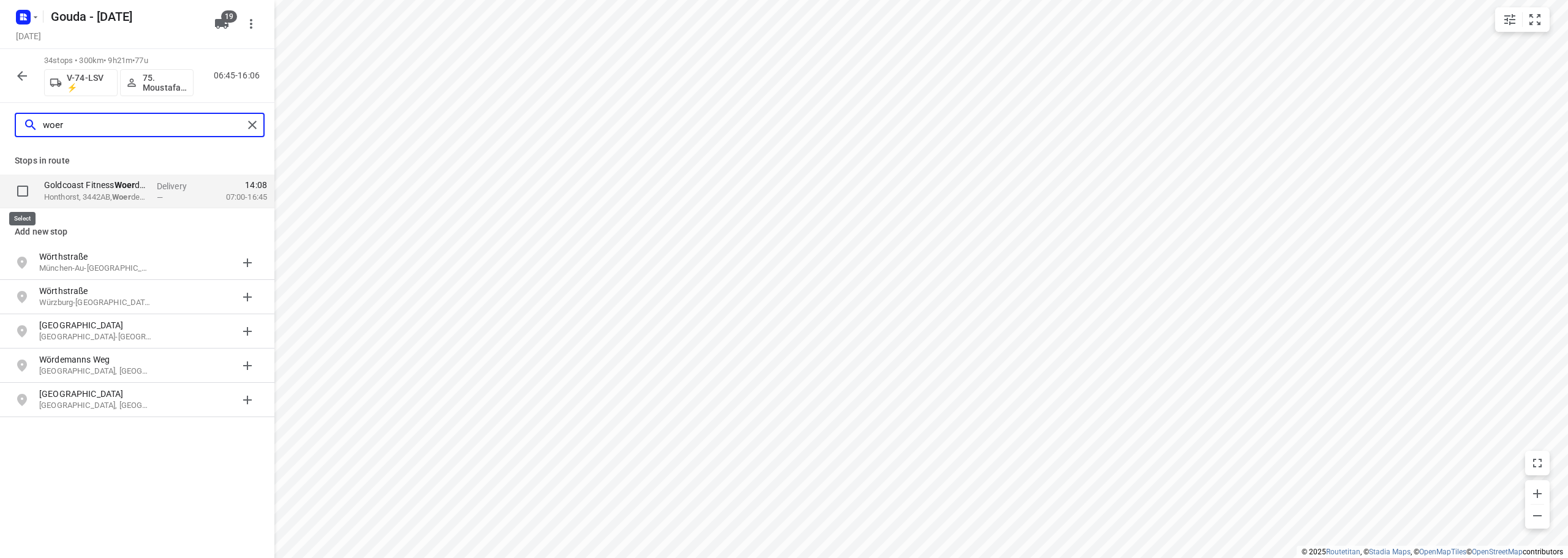
type input "woer"
click at [27, 188] on input "checkbox" at bounding box center [22, 191] width 25 height 25
checkbox input "true"
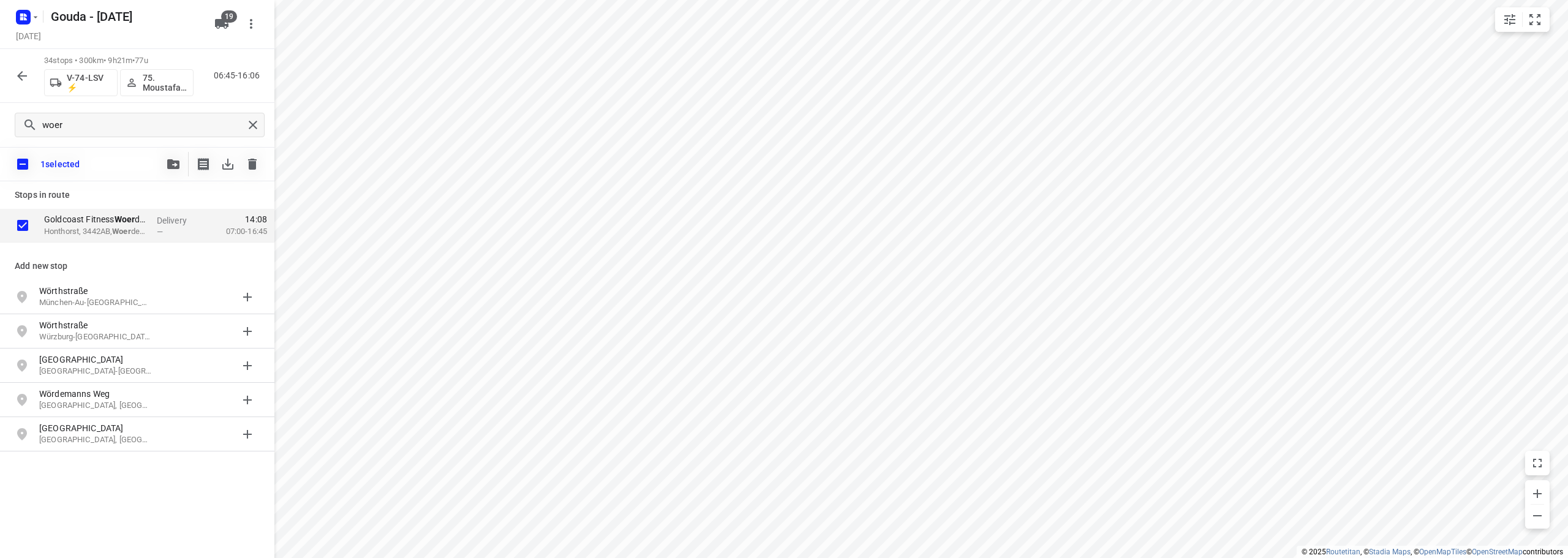
click at [164, 164] on button "button" at bounding box center [173, 164] width 25 height 25
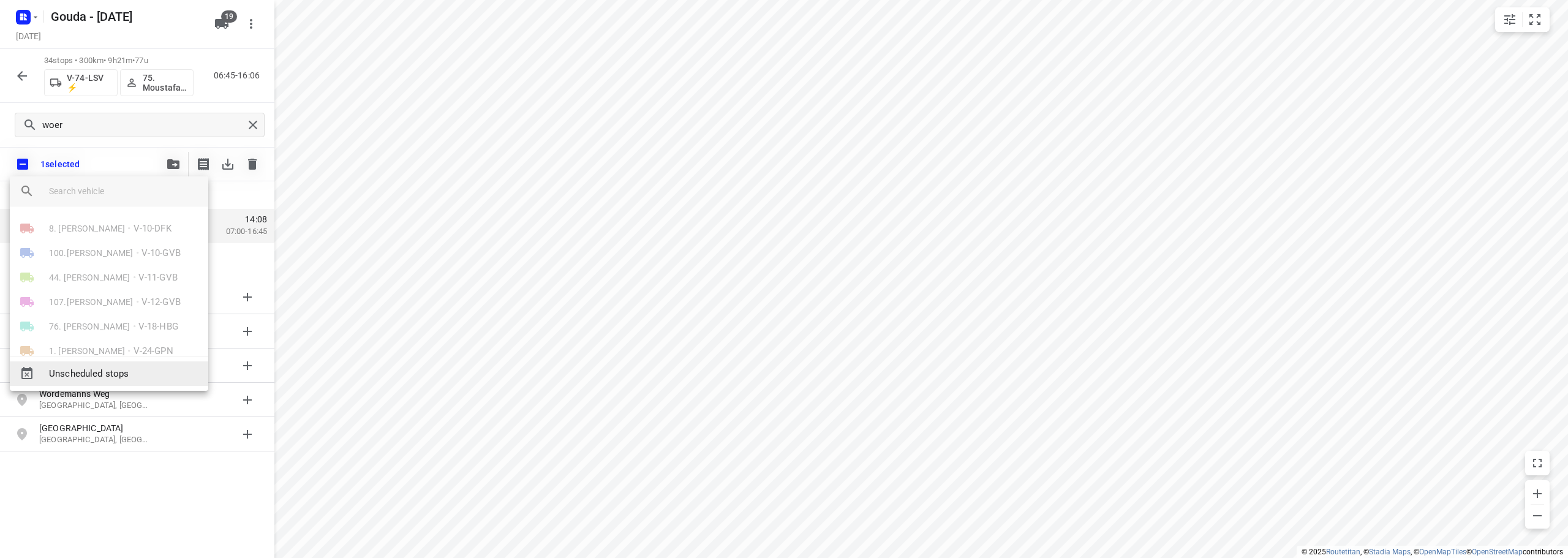
click at [157, 373] on span "Unscheduled stops" at bounding box center [124, 374] width 149 height 14
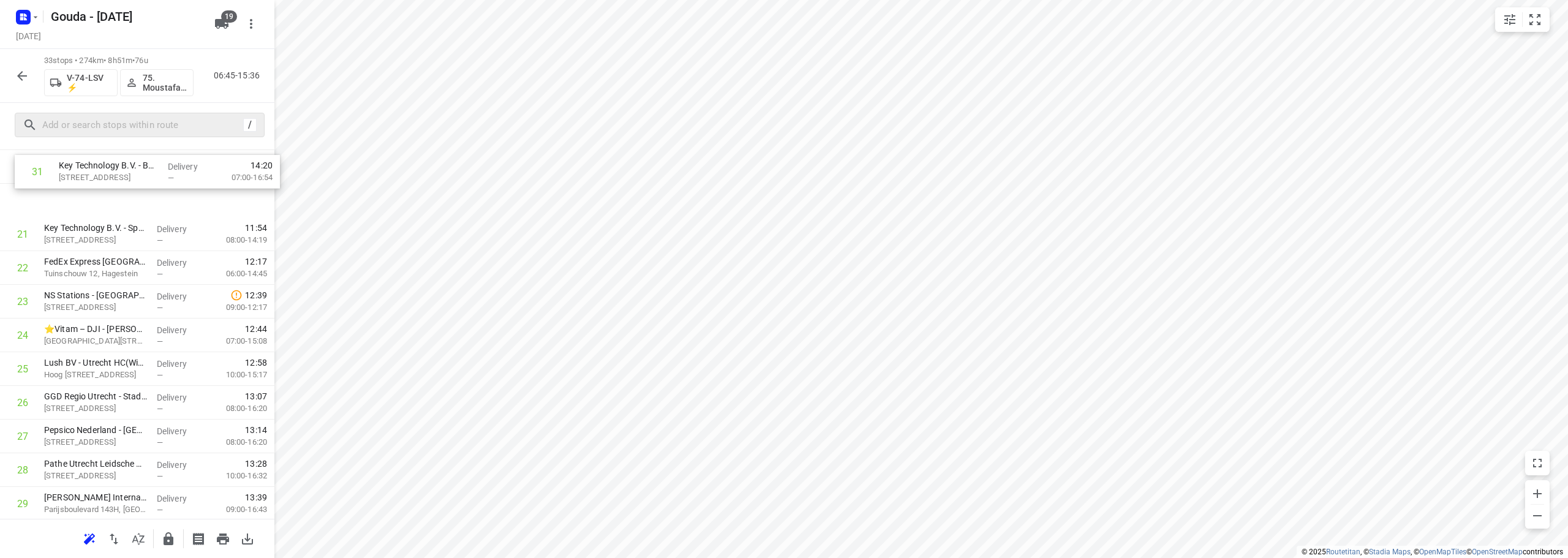
scroll to position [612, 0]
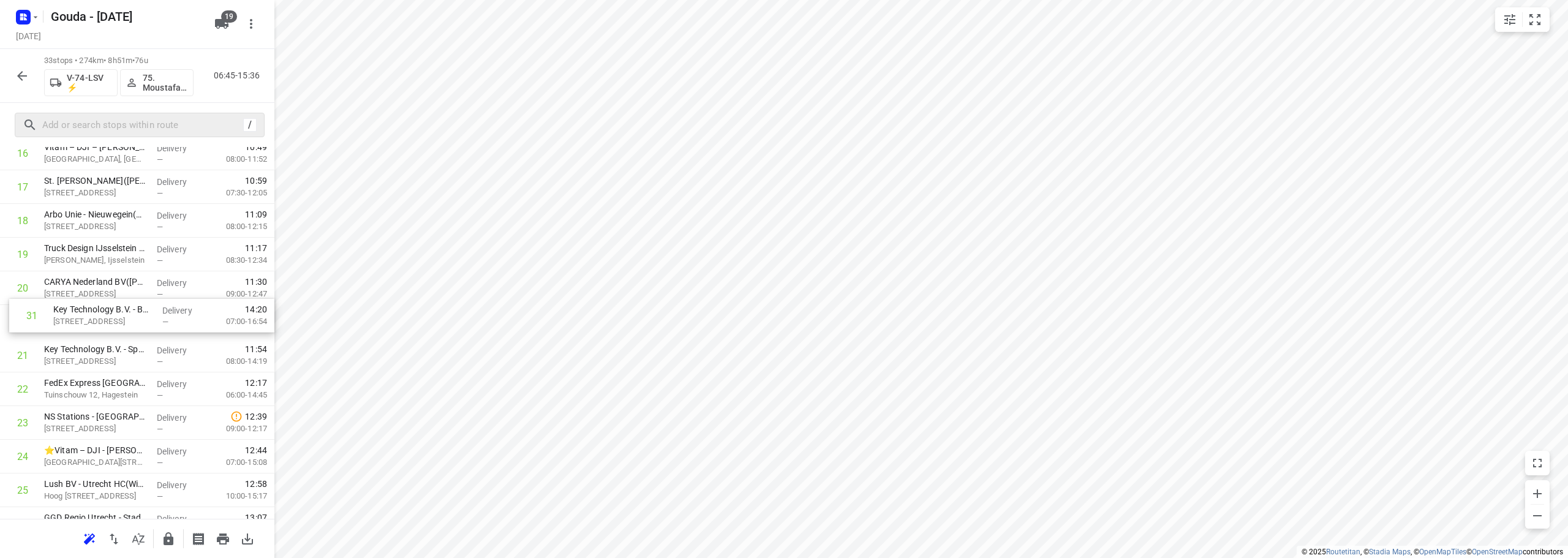
drag, startPoint x: 118, startPoint y: 402, endPoint x: 126, endPoint y: 304, distance: 98.3
click at [126, 304] on div "1 ViCentra B.V.(Gabriella / Jamie) Rijnzathe 6, Utrecht Delivery — 07:13 08:00-…" at bounding box center [137, 187] width 274 height 1112
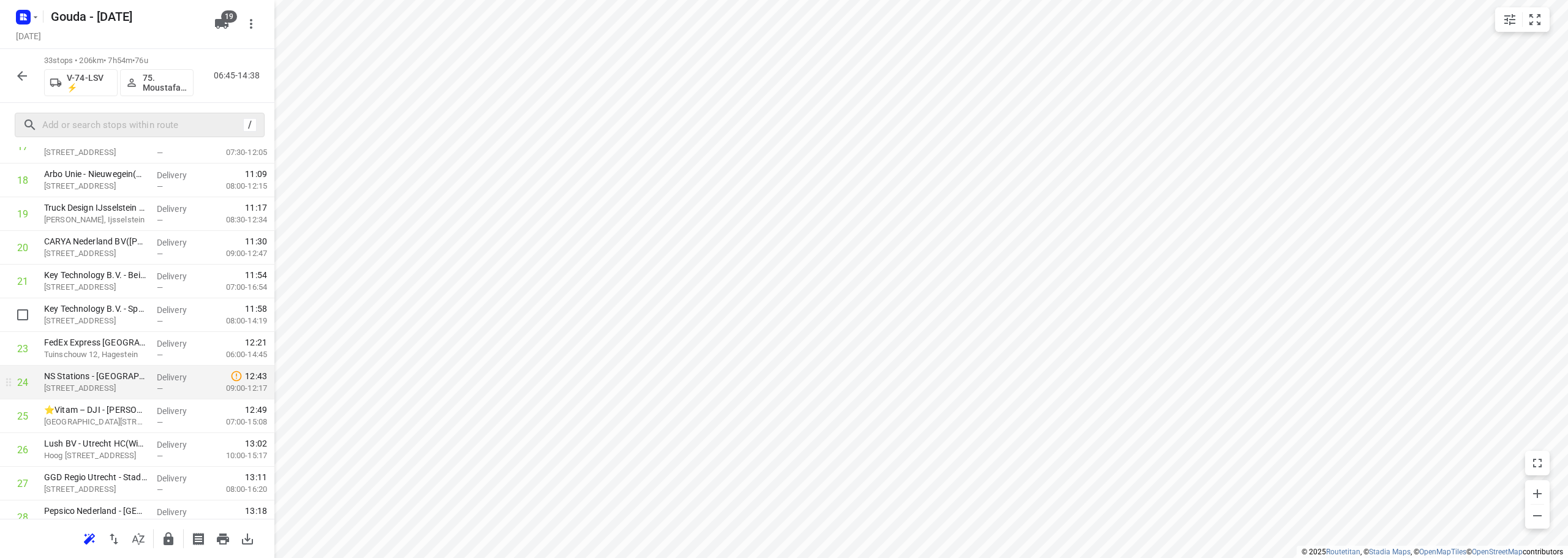
scroll to position [734, 0]
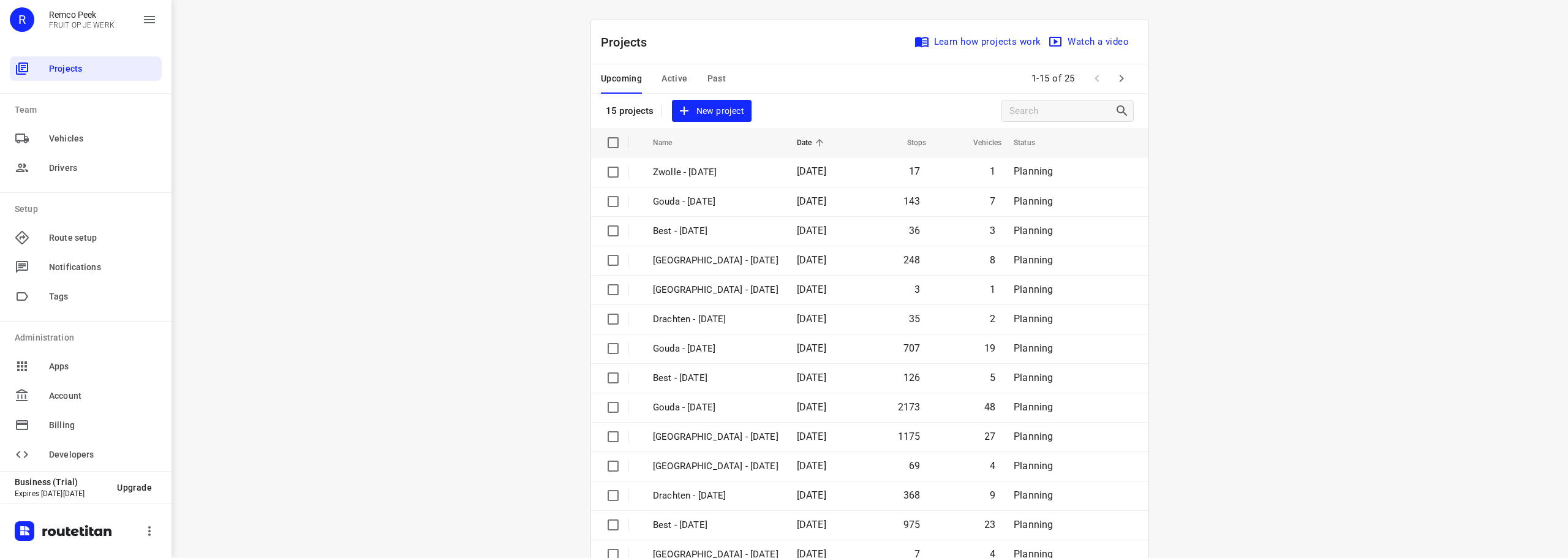
click at [707, 78] on span "Past" at bounding box center [717, 78] width 19 height 15
click at [632, 83] on span "Upcoming" at bounding box center [621, 78] width 41 height 15
click at [670, 75] on span "Active" at bounding box center [674, 78] width 26 height 15
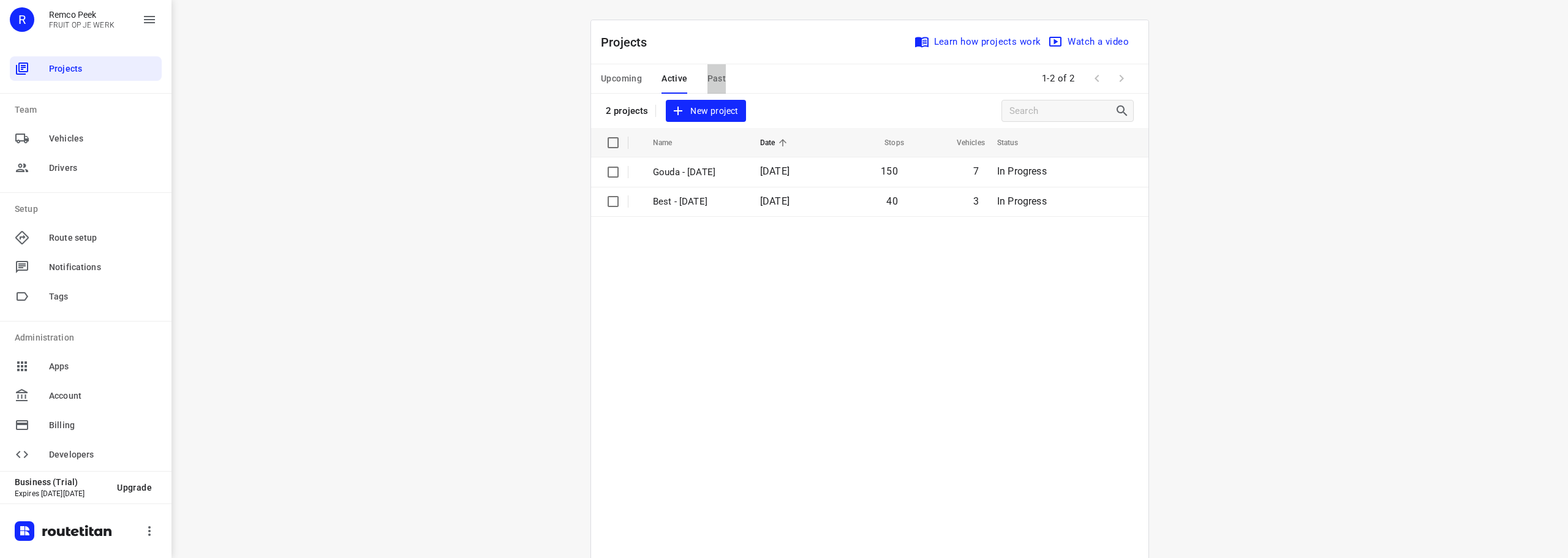
click at [715, 82] on span "Past" at bounding box center [717, 78] width 19 height 15
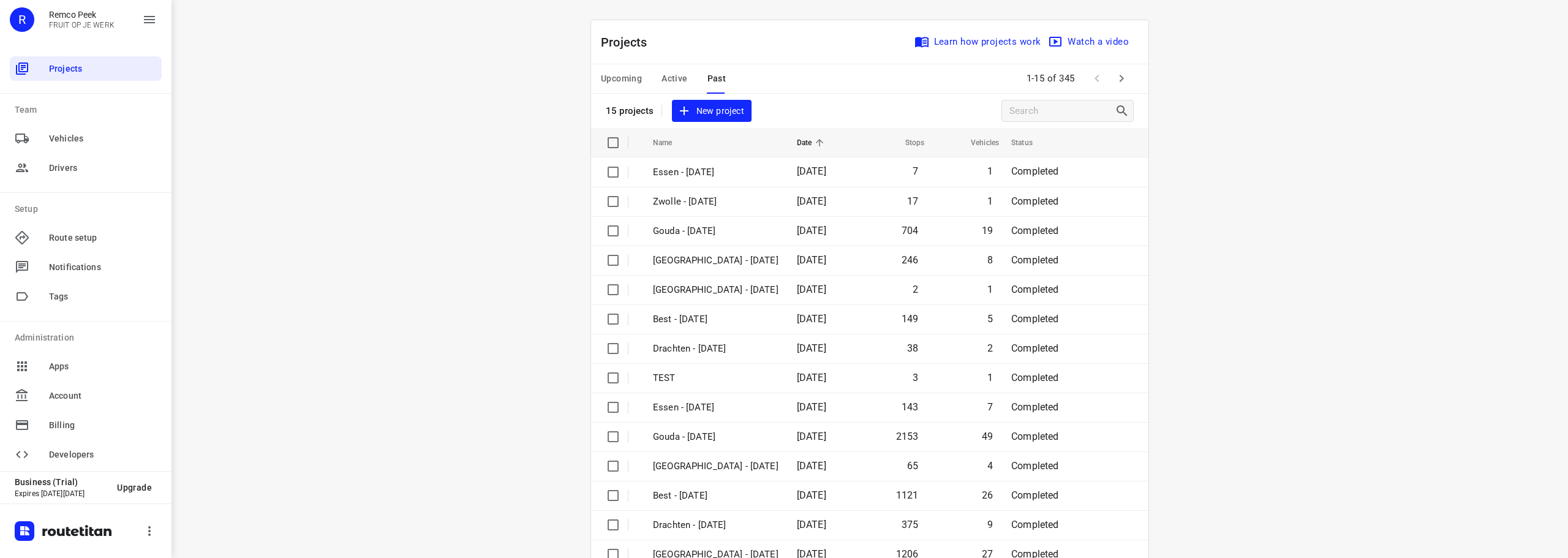
click at [679, 84] on span "Active" at bounding box center [674, 78] width 26 height 15
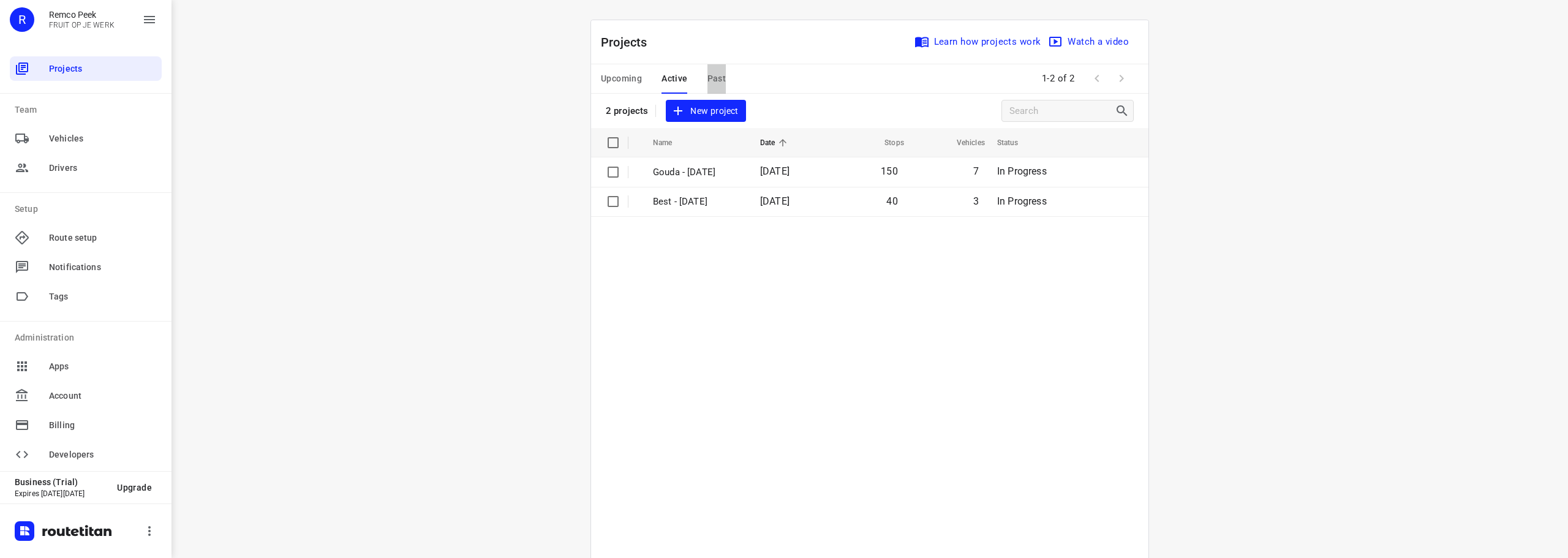
click at [718, 78] on span "Past" at bounding box center [717, 78] width 19 height 15
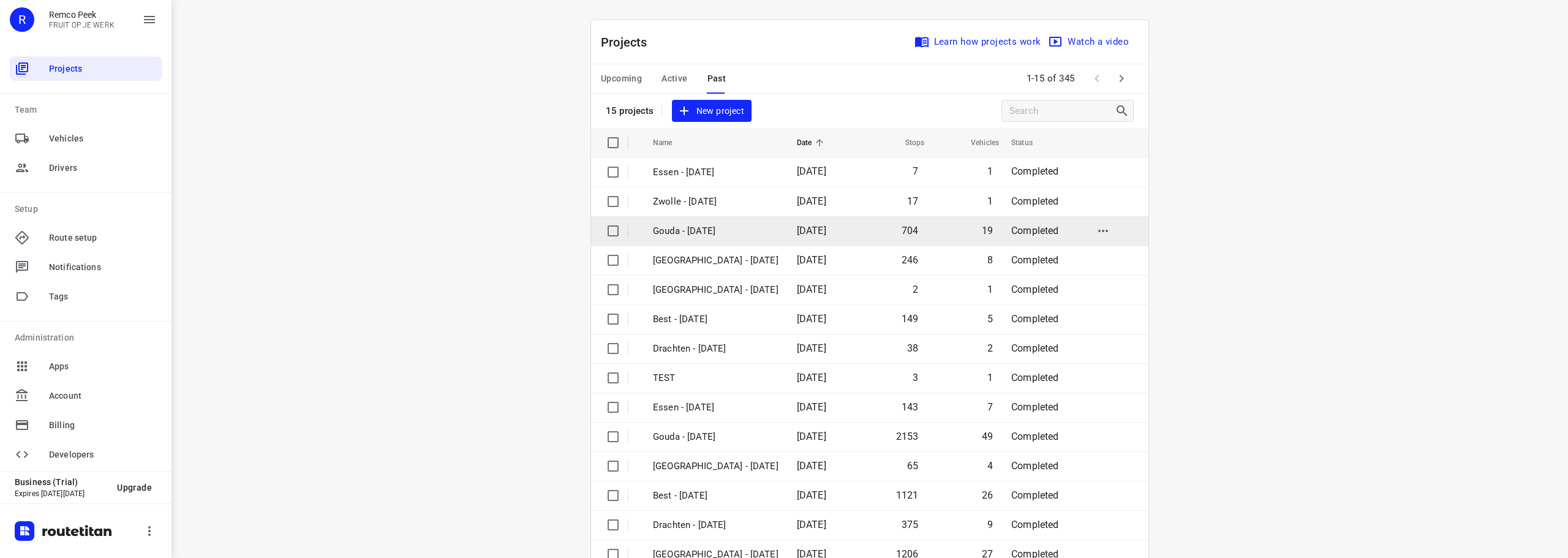
click at [704, 226] on p "Gouda - [DATE]" at bounding box center [715, 231] width 125 height 14
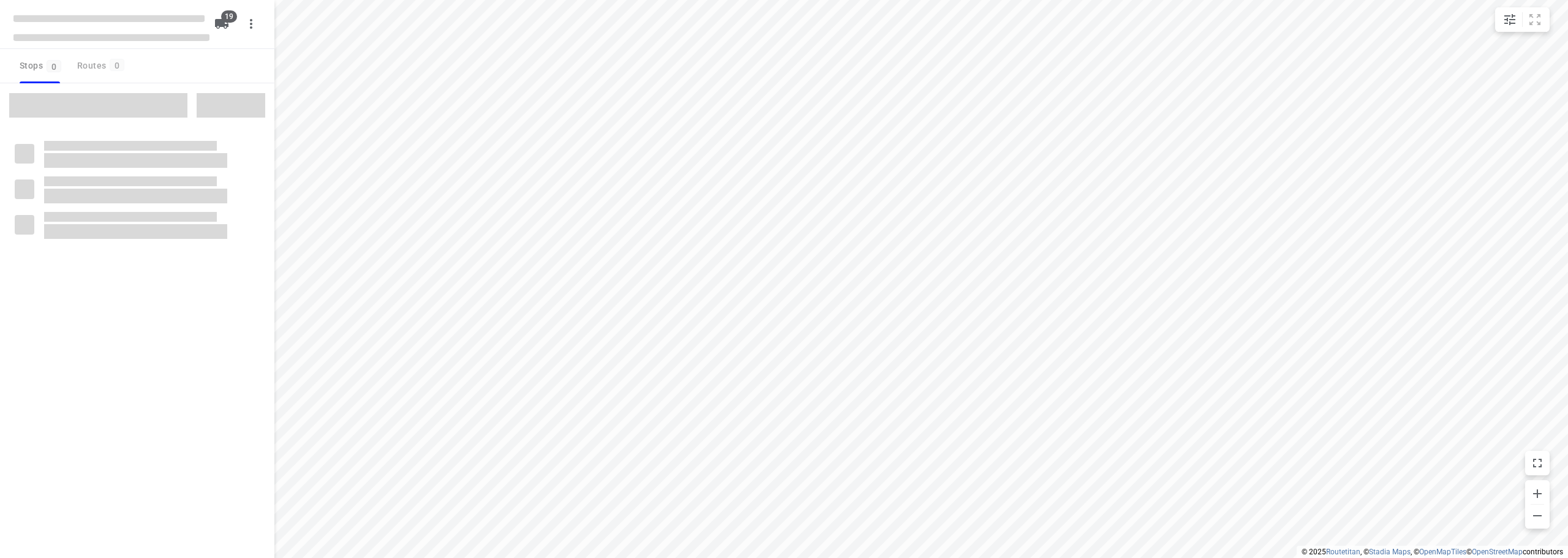
checkbox input "true"
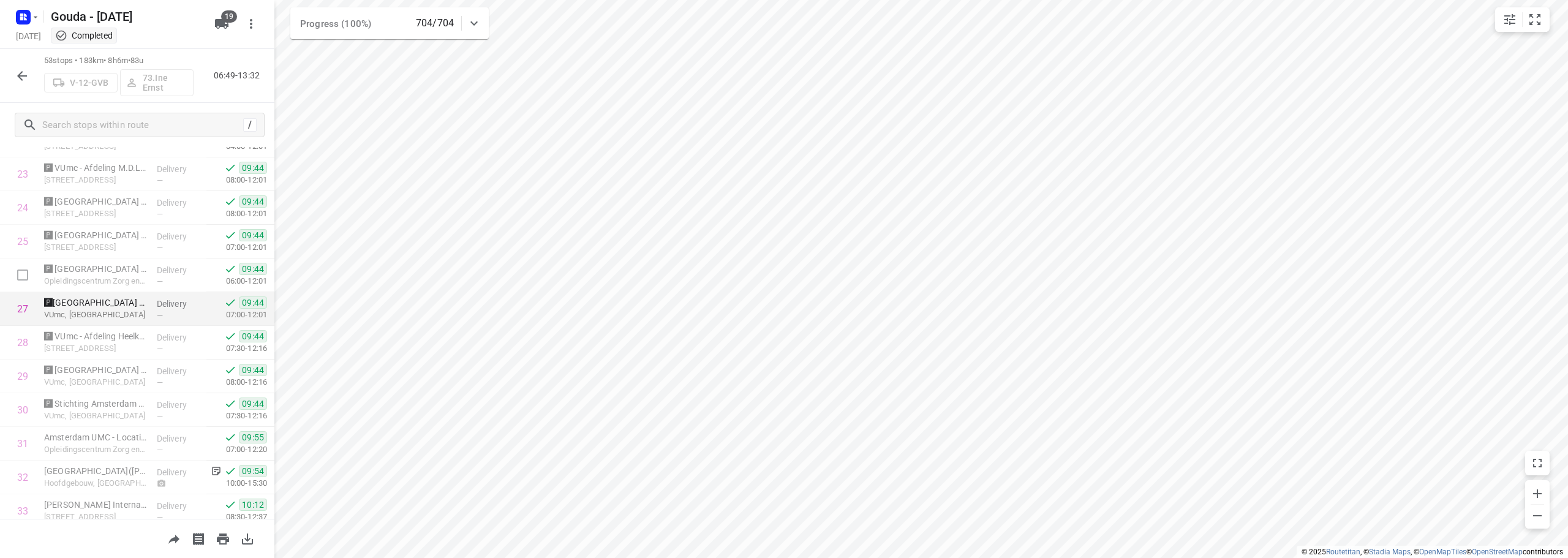
scroll to position [797, 0]
click at [1050, 0] on html "i © 2025 Routetitan , © Stadia Maps , © OpenMapTiles © OpenStreetMap contributo…" at bounding box center [784, 279] width 1568 height 558
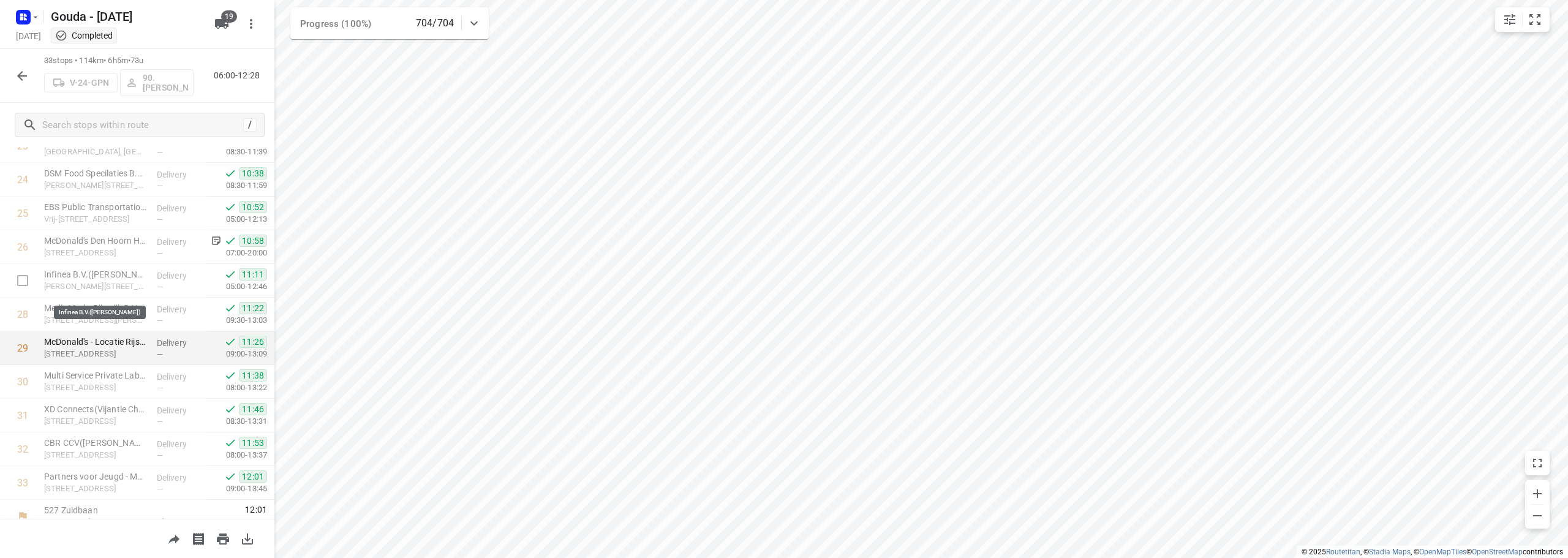
scroll to position [835, 0]
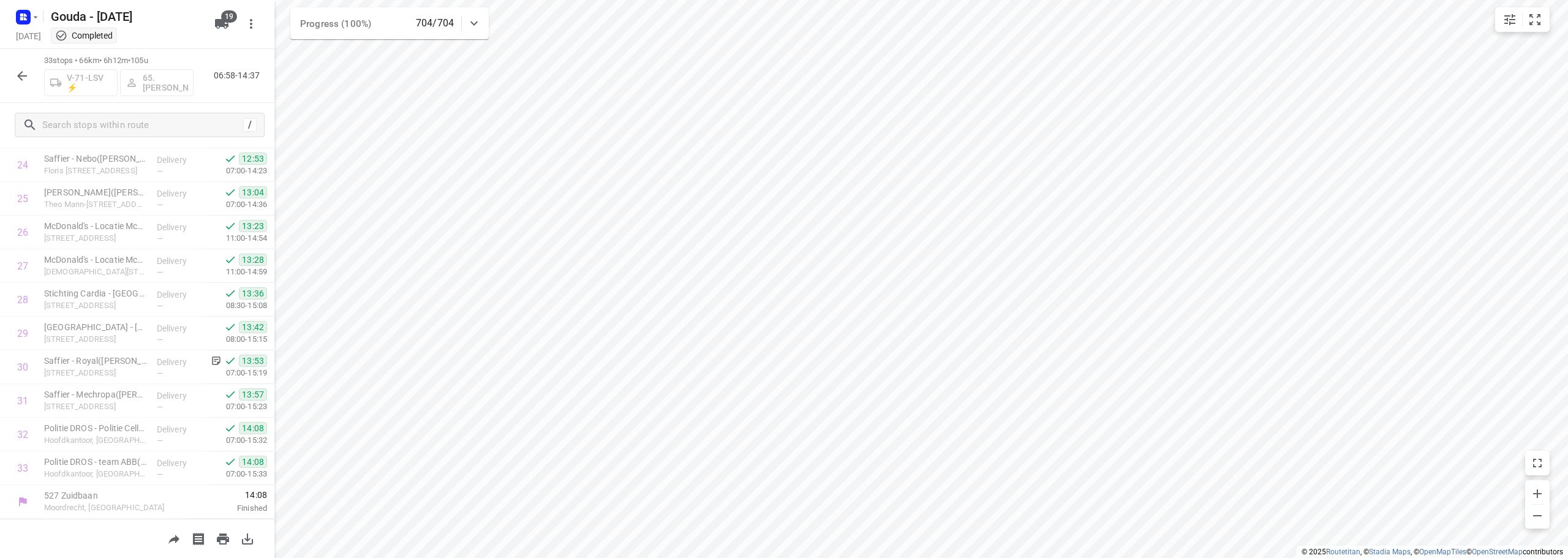
click at [32, 75] on button "button" at bounding box center [22, 76] width 25 height 25
click at [893, 557] on html "i © 2025 Routetitan , © Stadia Maps , © OpenMapTiles © OpenStreetMap contributo…" at bounding box center [784, 279] width 1568 height 558
click at [243, 169] on div "Stops in route 527 Zuidbaan Moordrecht, Netherlands 06:49 Started 1 ⭐DLA Piper(…" at bounding box center [137, 333] width 274 height 371
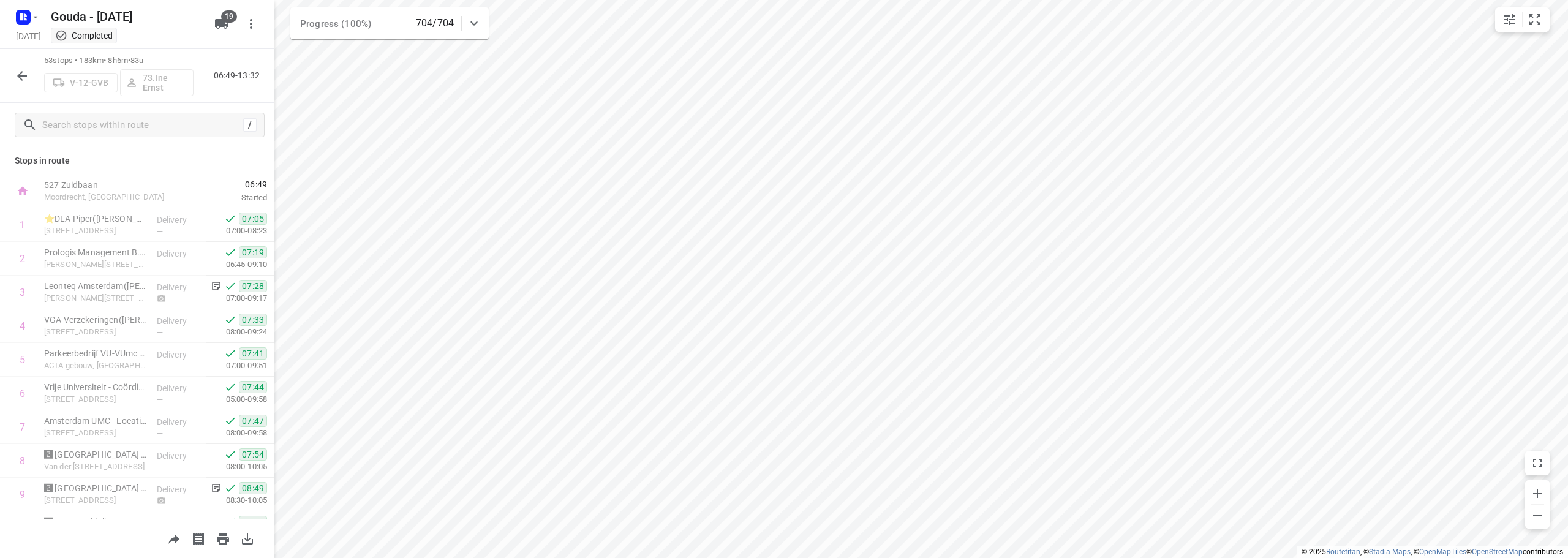
click at [252, 153] on div "Stops in route 527 Zuidbaan Moordrecht, Netherlands 06:49 Started 1 ⭐DLA Piper(…" at bounding box center [137, 333] width 274 height 371
click at [240, 161] on p "Stops in route" at bounding box center [137, 160] width 245 height 13
click at [21, 74] on icon "button" at bounding box center [21, 76] width 14 height 14
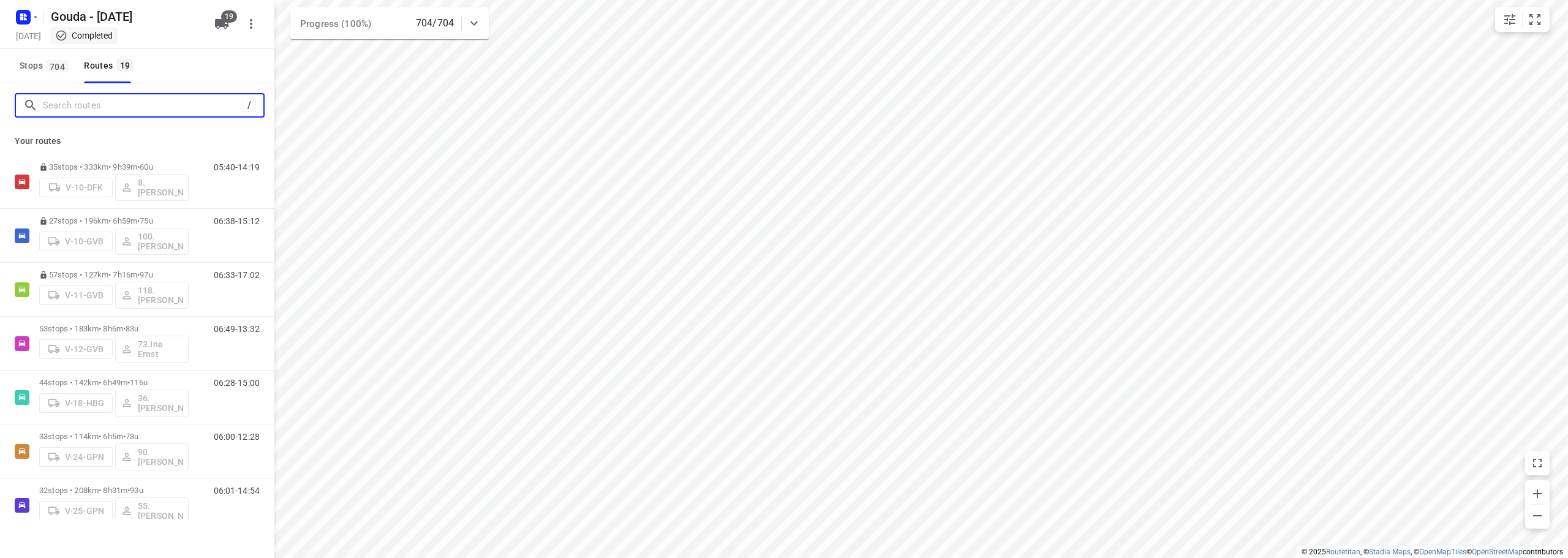
click at [107, 98] on input "Search routes" at bounding box center [142, 106] width 199 height 19
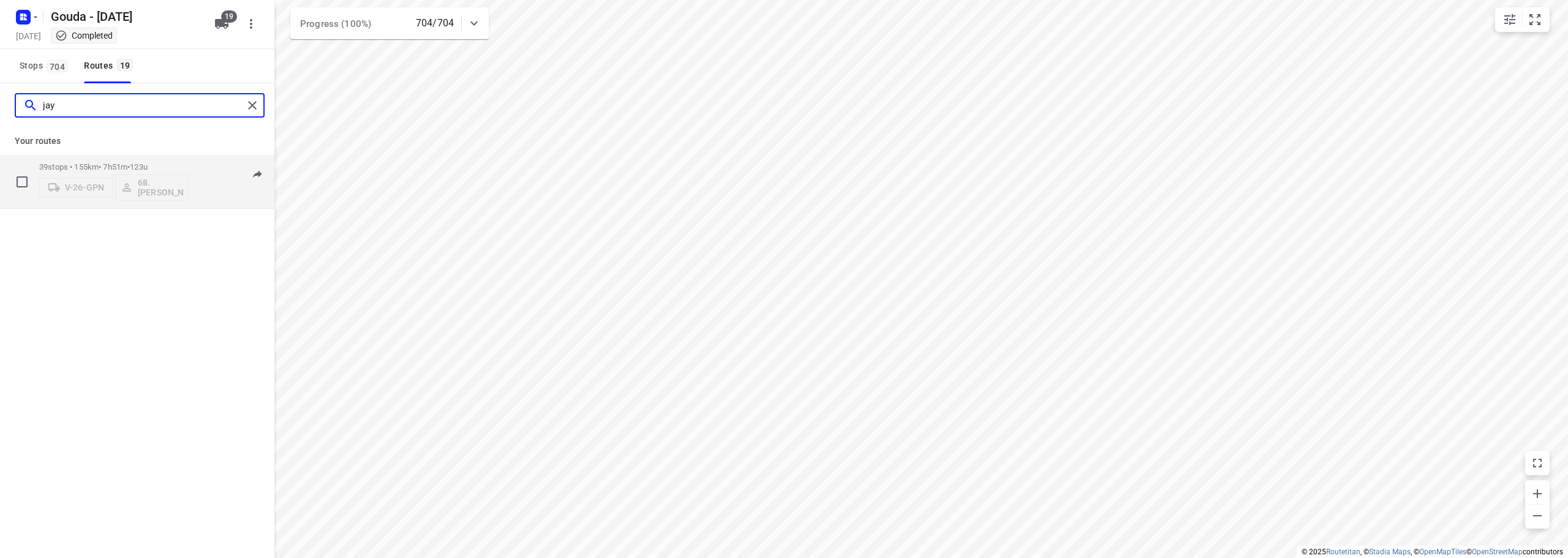
type input "jay"
click at [147, 168] on span "123u" at bounding box center [138, 167] width 18 height 9
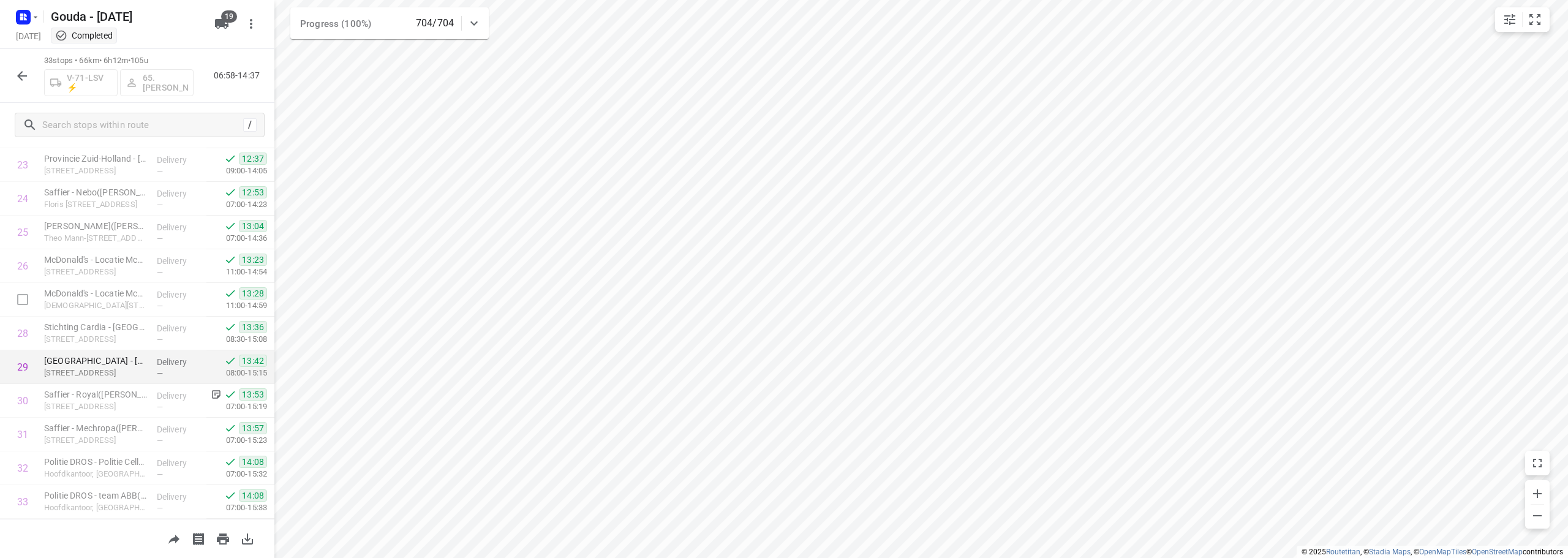
scroll to position [835, 0]
click at [21, 71] on icon "button" at bounding box center [21, 76] width 14 height 14
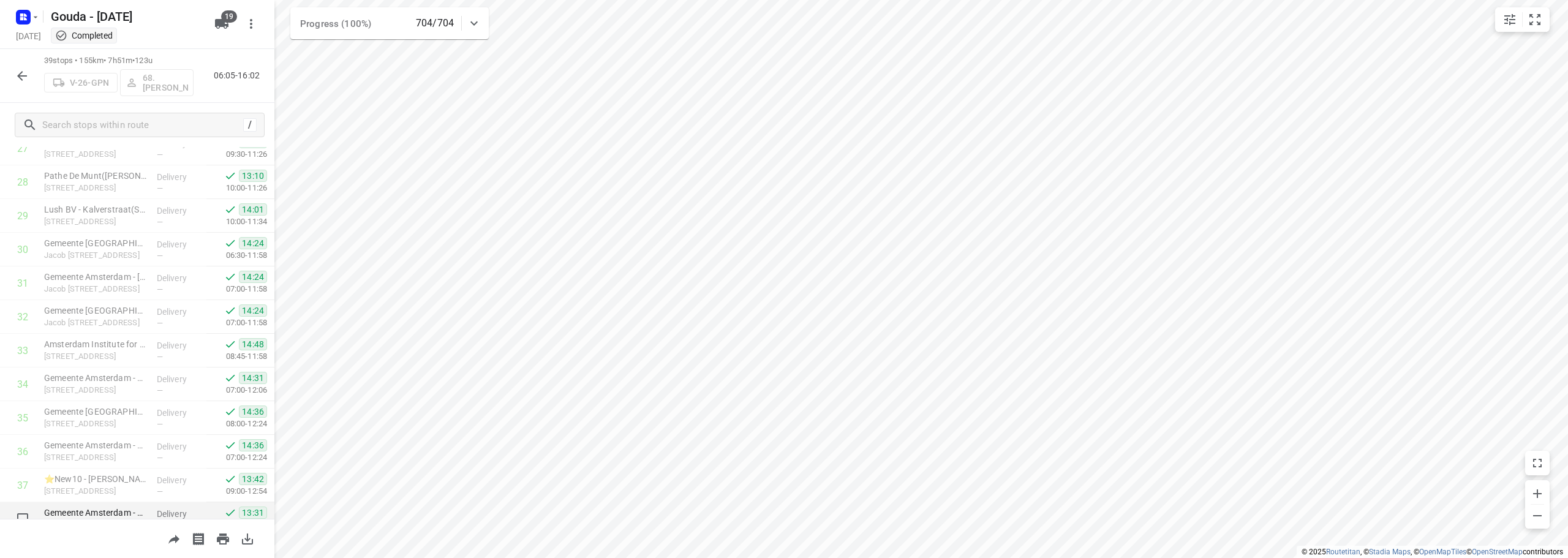
scroll to position [1037, 0]
click at [12, 79] on button "button" at bounding box center [22, 76] width 25 height 25
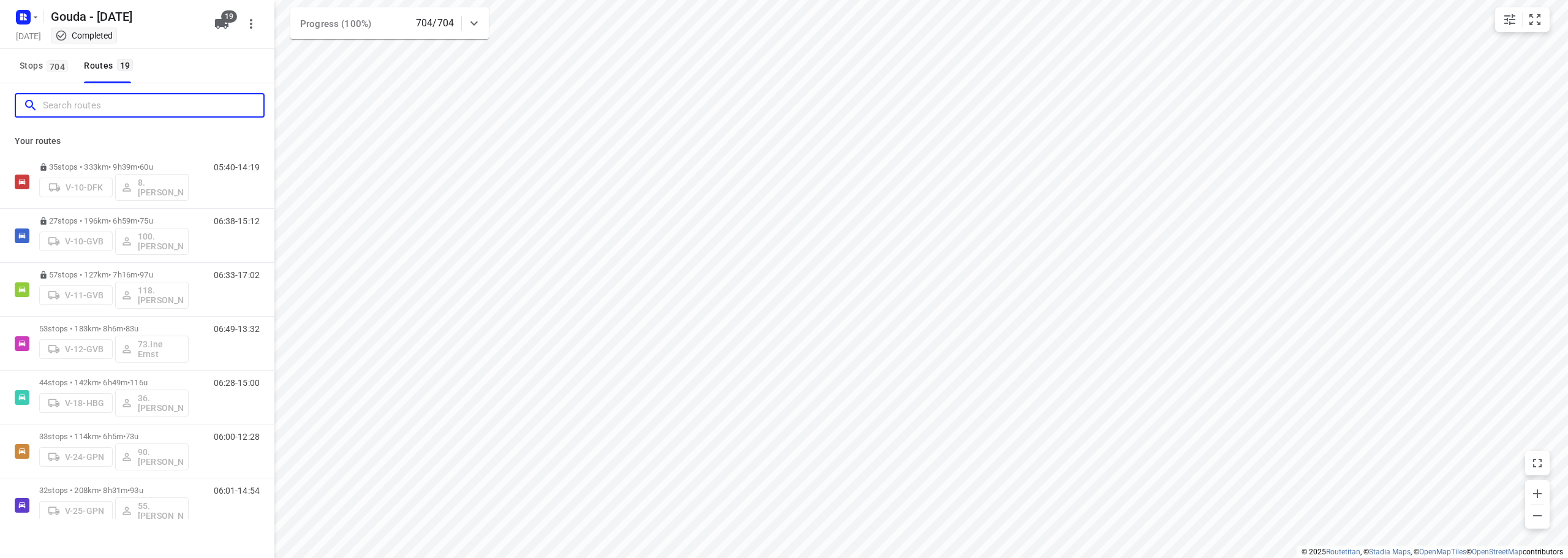
click at [71, 101] on input "Search routes" at bounding box center [153, 106] width 221 height 19
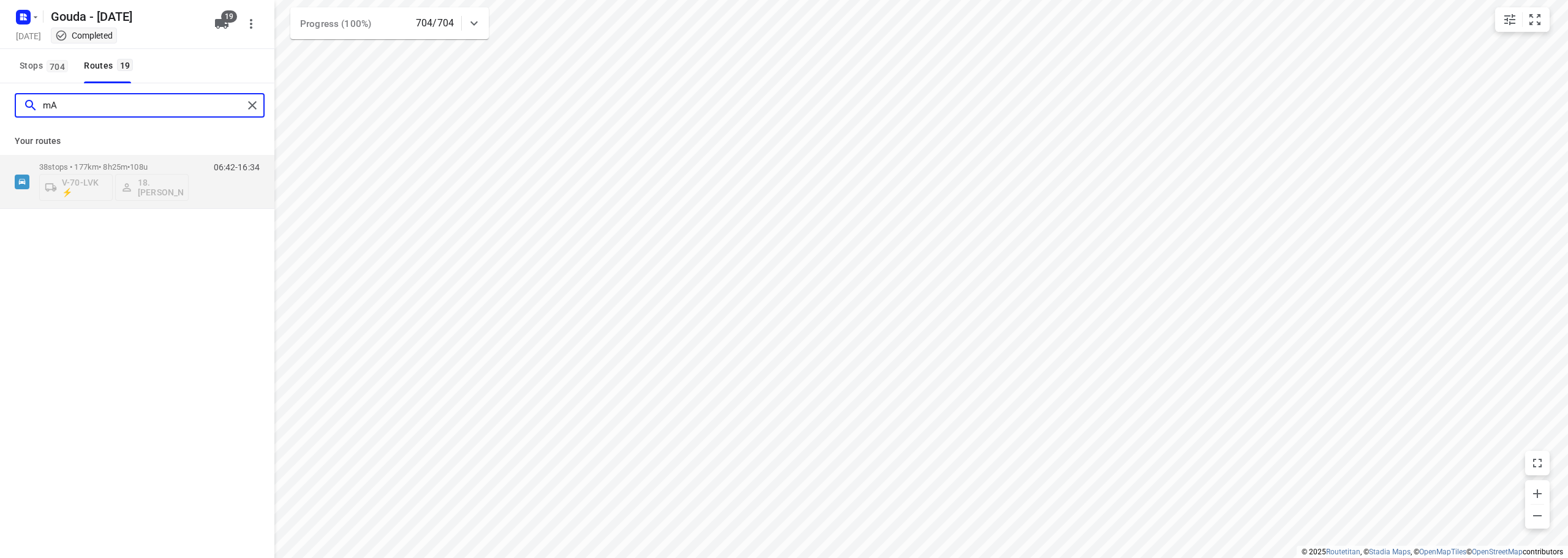
type input "m"
type input "MAARTEN"
click at [186, 158] on div "38 stops • 177km • 8h25m • 108u V-70-LVK ⚡ 18.Maarten Smit" at bounding box center [113, 181] width 149 height 51
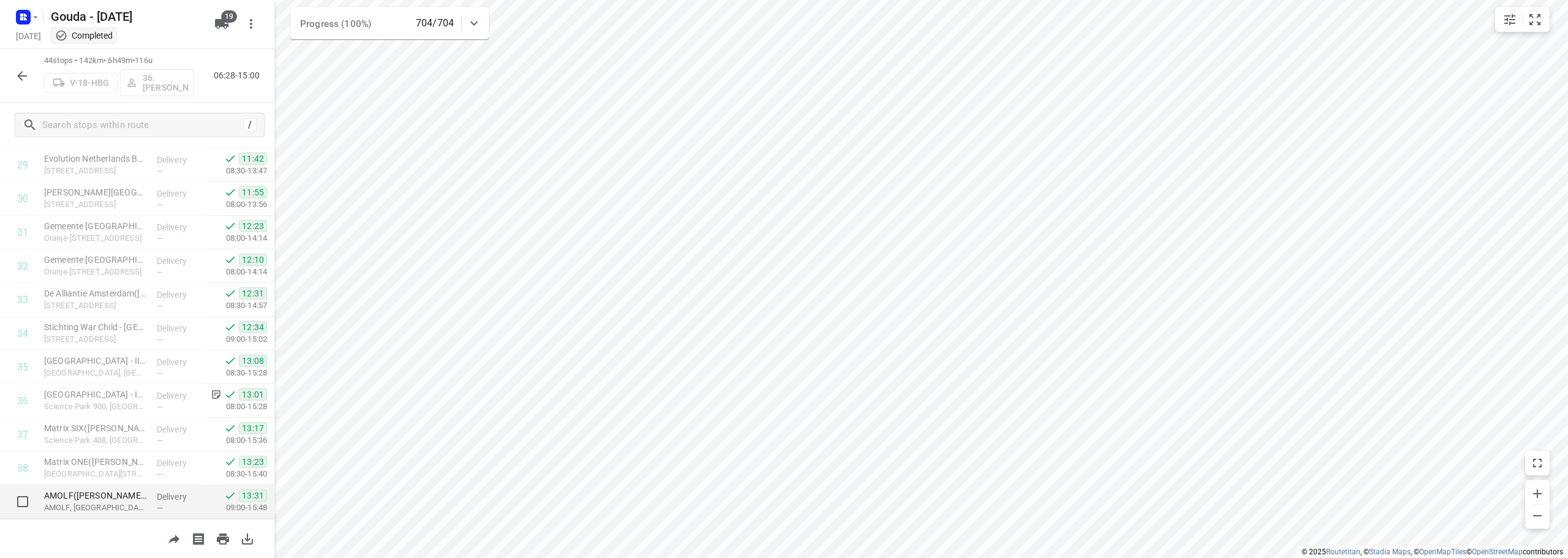
scroll to position [1205, 0]
click at [662, 0] on html "i © 2025 Routetitan , © Stadia Maps , © OpenMapTiles © OpenStreetMap contributo…" at bounding box center [784, 279] width 1568 height 558
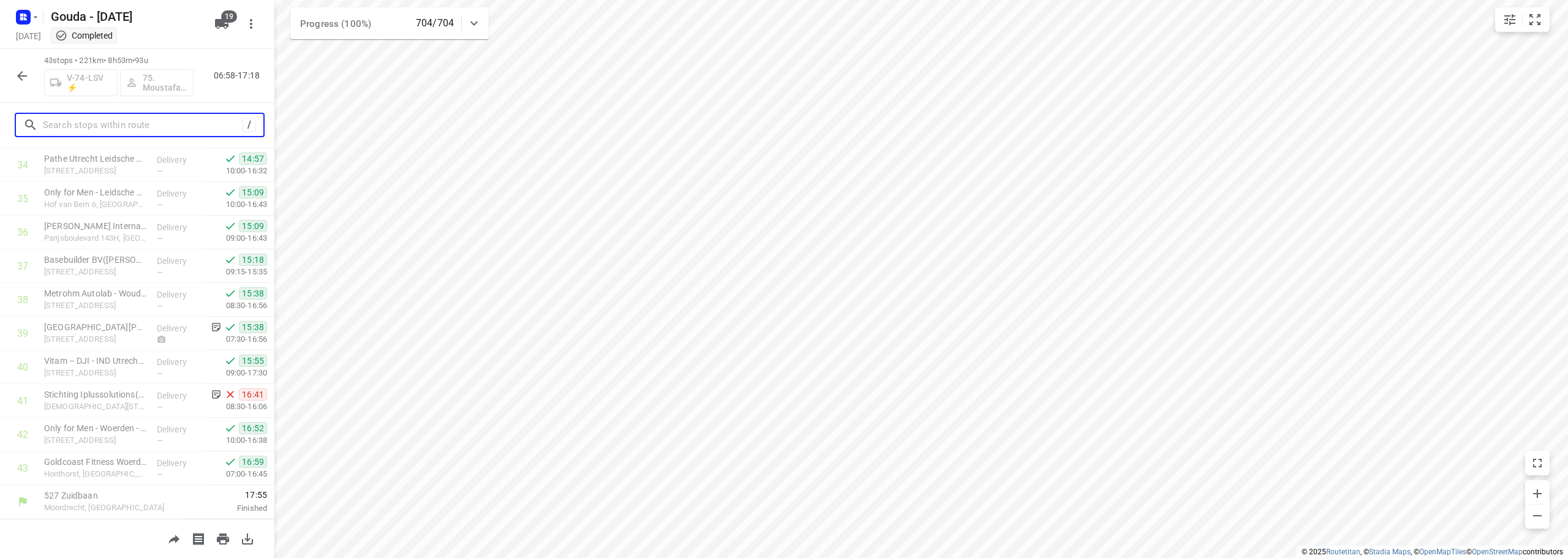
click at [95, 128] on input "text" at bounding box center [142, 125] width 199 height 19
click at [16, 66] on button "button" at bounding box center [22, 76] width 25 height 25
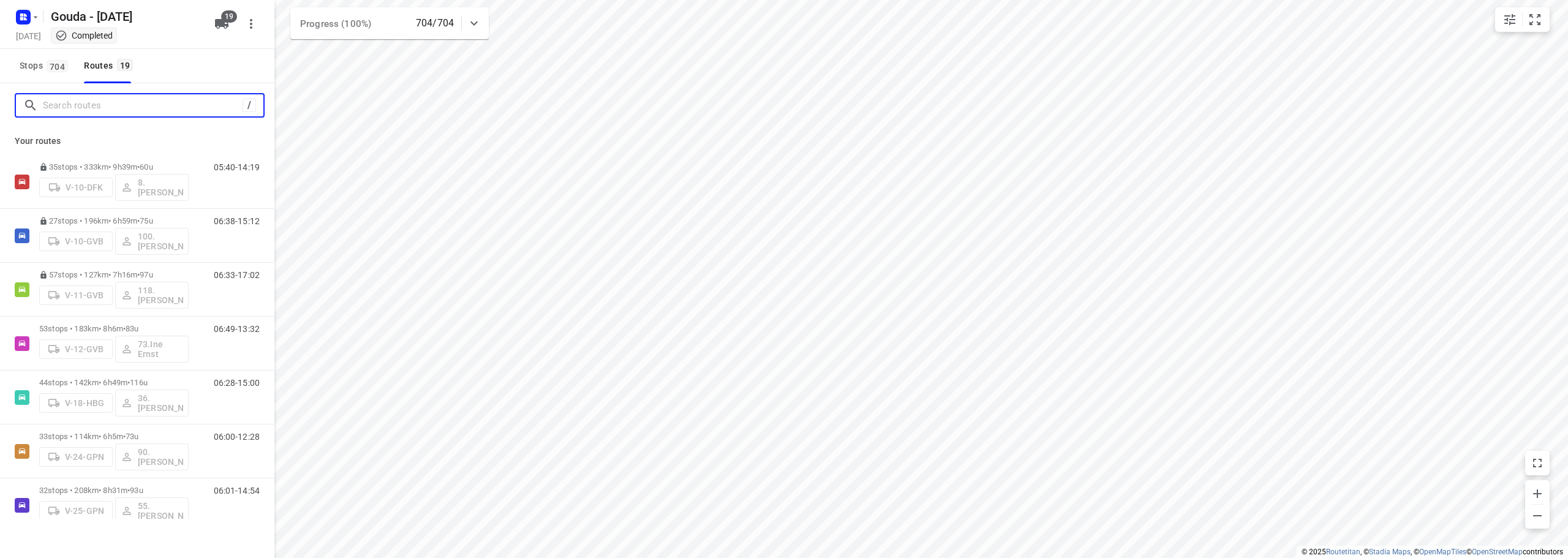
click at [84, 99] on input "Search routes" at bounding box center [142, 106] width 199 height 19
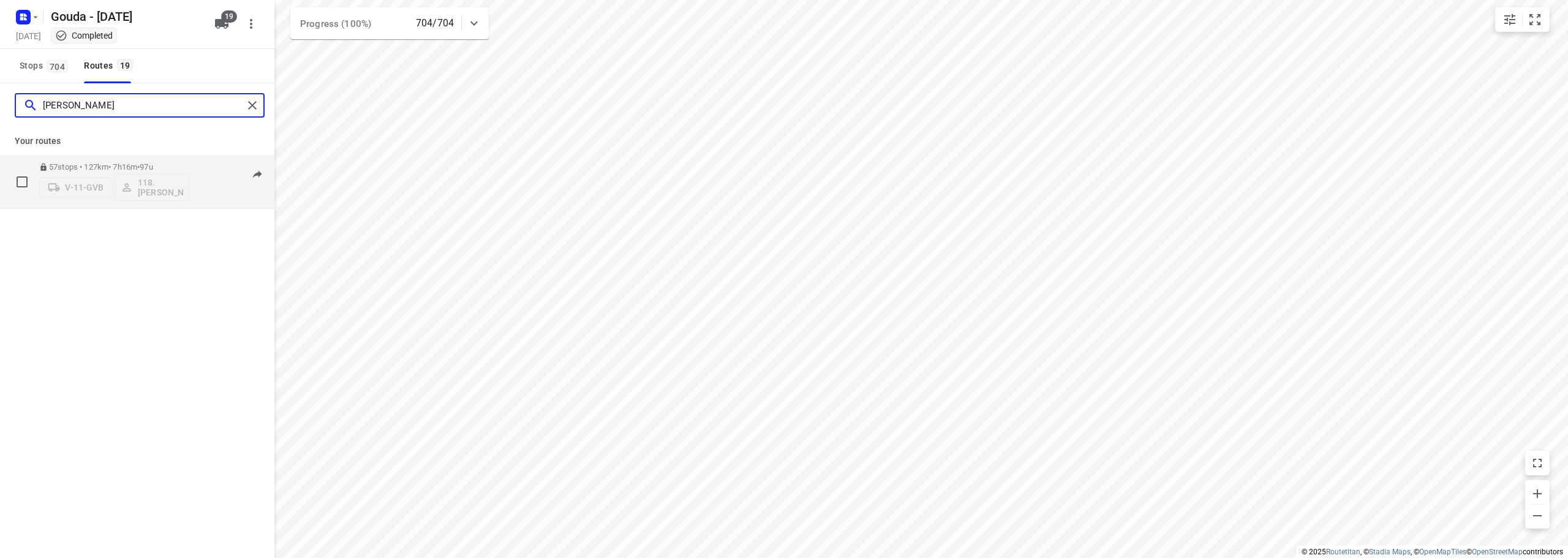
type input "[PERSON_NAME]"
click at [150, 161] on div "57 stops • 127km • 7h16m • 97u V-11-GVB 118.Niels Peterbroers" at bounding box center [113, 181] width 149 height 51
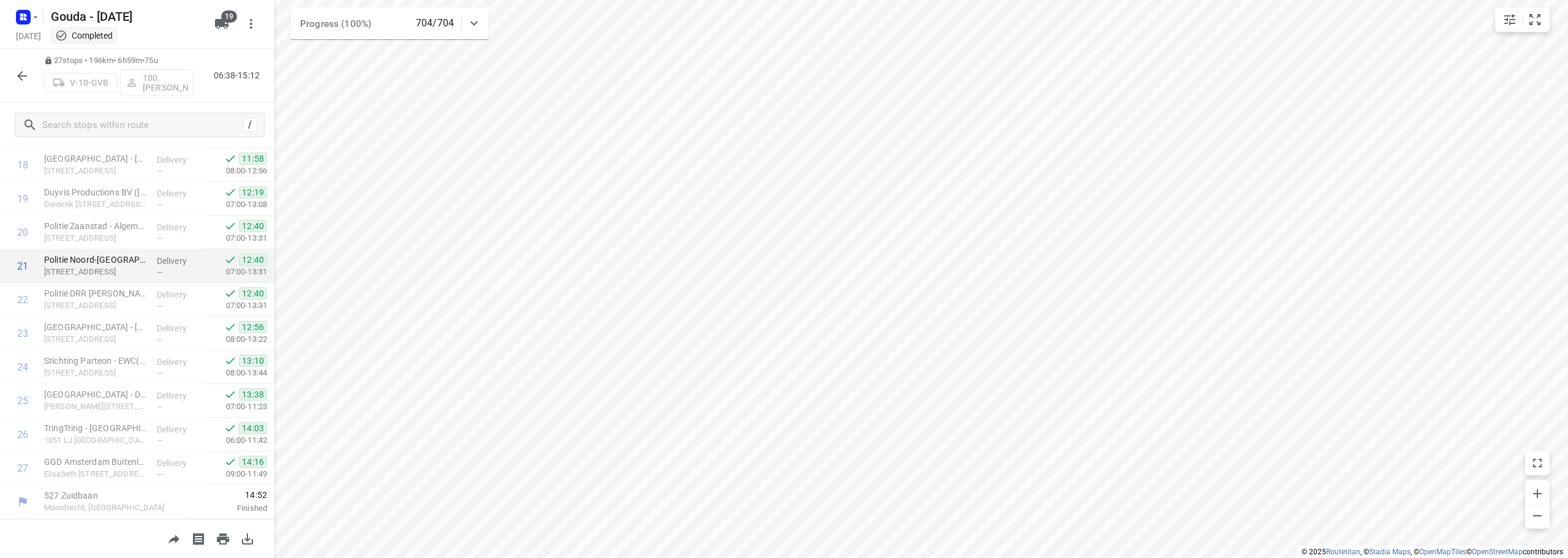
scroll to position [633, 0]
click at [20, 69] on icon "button" at bounding box center [21, 76] width 14 height 14
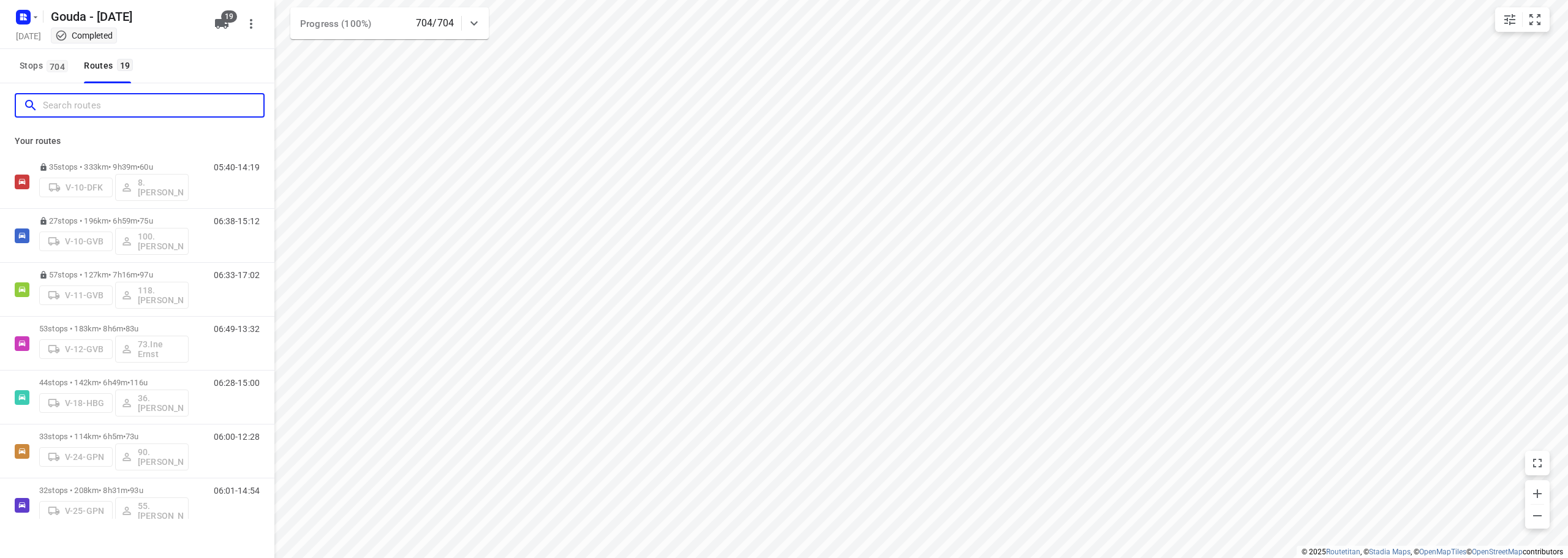
click at [102, 100] on input "Search routes" at bounding box center [153, 106] width 221 height 19
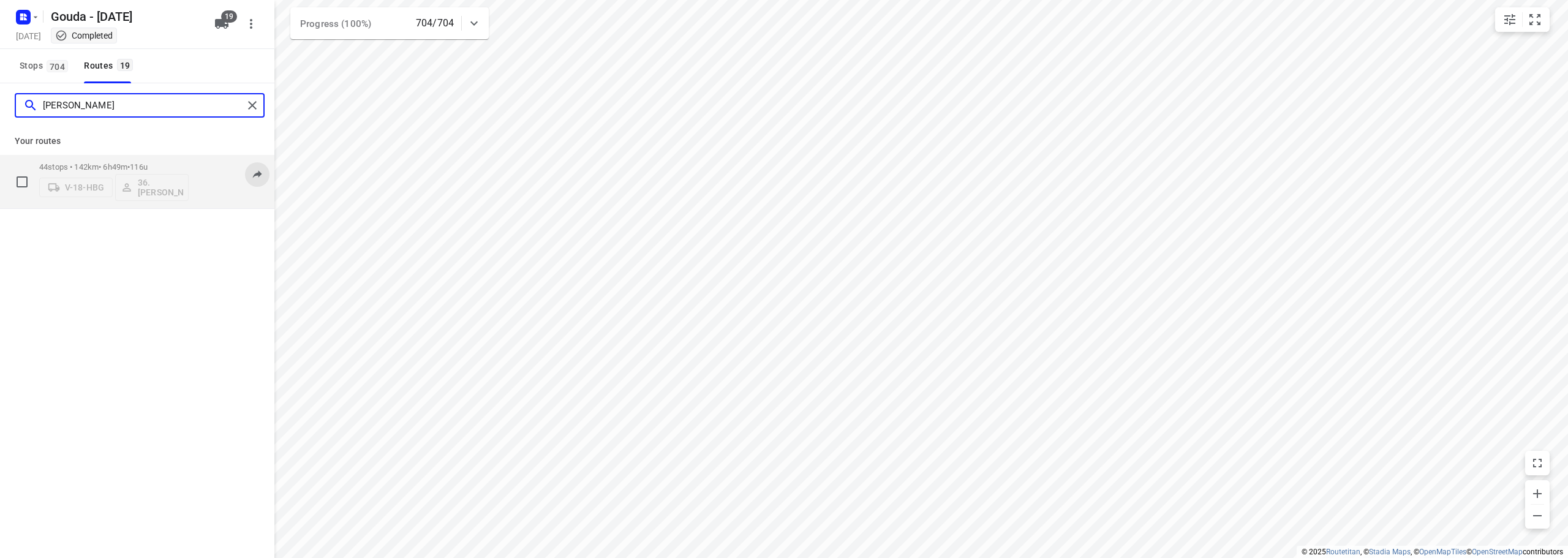
type input "[PERSON_NAME]"
click at [63, 154] on div "Your routes 44 stops • 142km • 6h49m • 116u V-18-HBG 36. Jeffrey Persoon 06:28-…" at bounding box center [137, 169] width 274 height 82
click at [92, 160] on div "44 stops • 142km • 6h49m • 116u V-18-HBG 36. Jeffrey Persoon" at bounding box center [113, 181] width 149 height 51
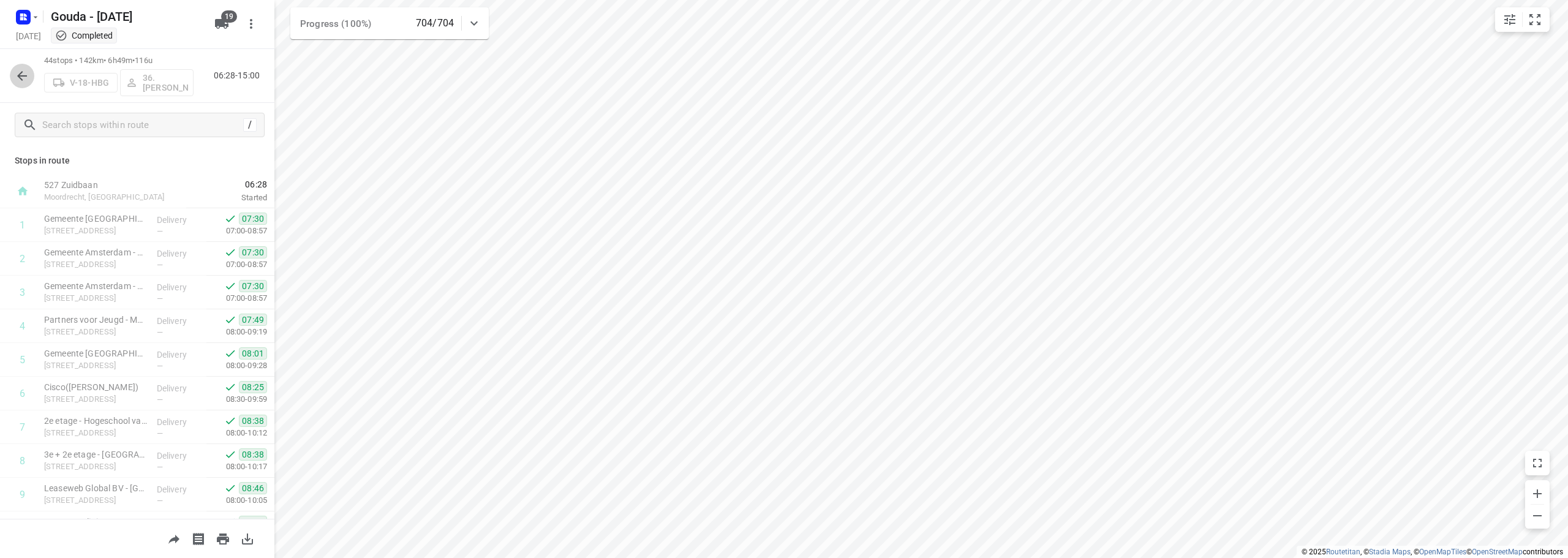
click at [20, 66] on button "button" at bounding box center [22, 76] width 25 height 25
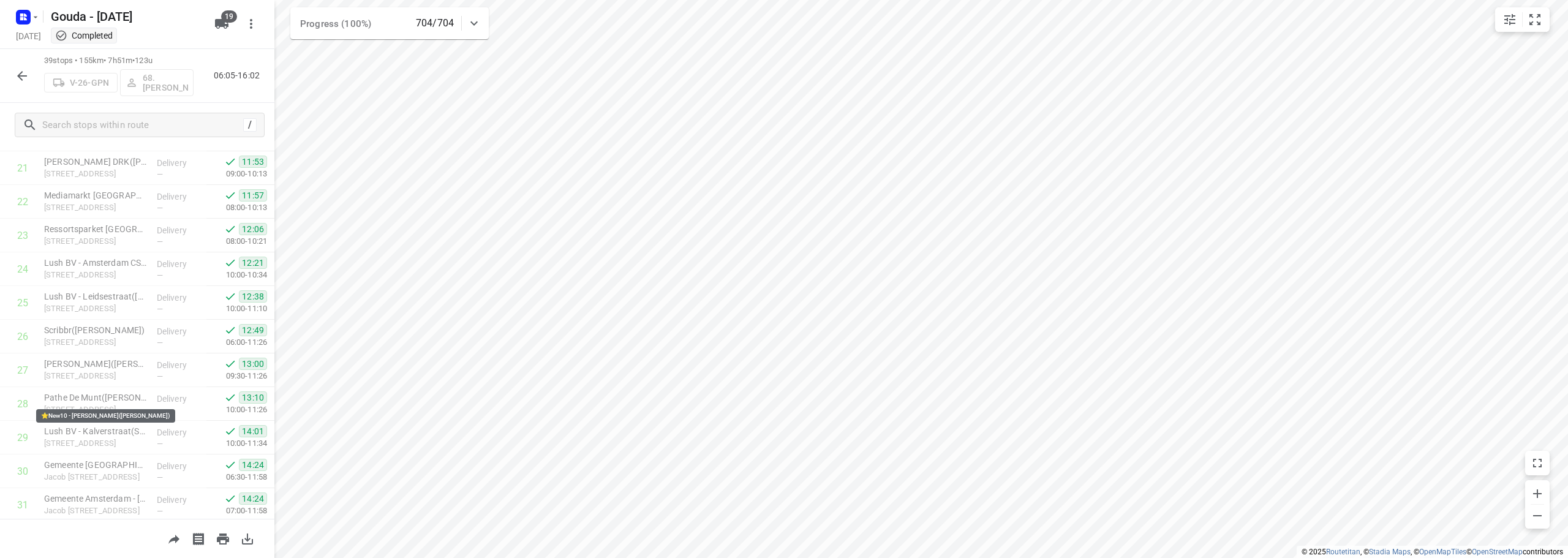
scroll to position [1037, 0]
click at [19, 79] on icon "button" at bounding box center [21, 76] width 14 height 14
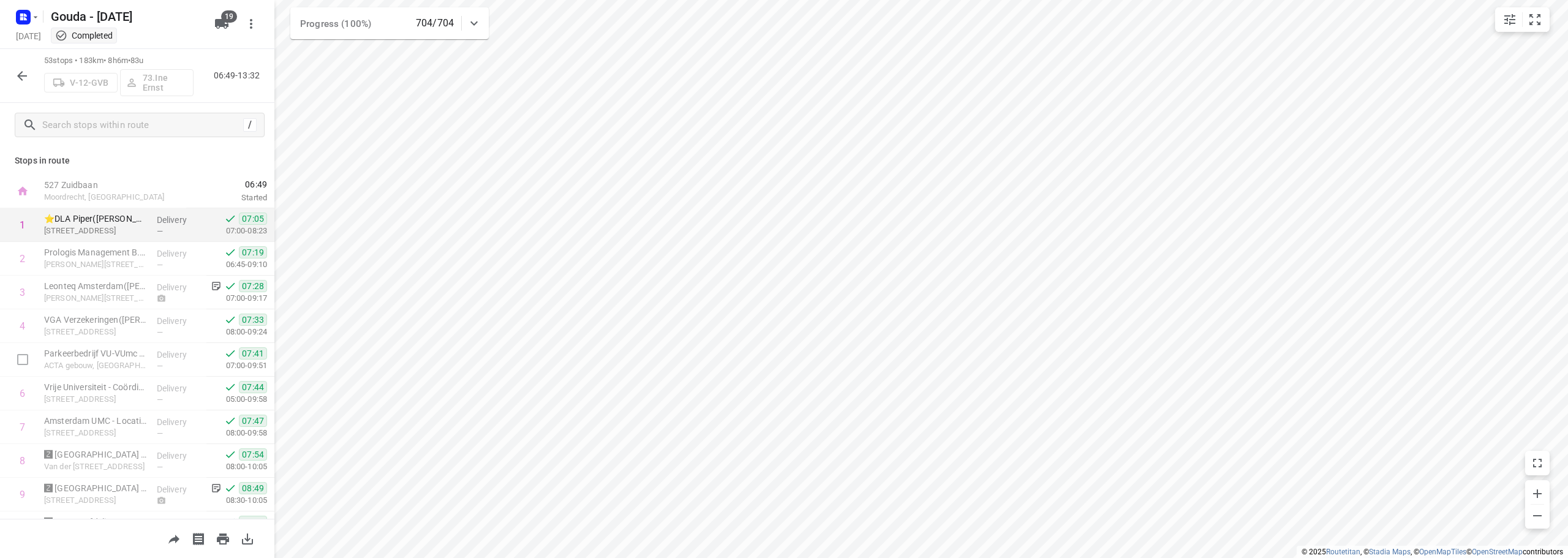
drag, startPoint x: 25, startPoint y: 76, endPoint x: 197, endPoint y: 220, distance: 224.3
click at [158, 320] on div "53 stops • 183km • 8h6m • 83u V-12-GVB 73.Ine Ernst 06:49-13:32 / Stops in rout…" at bounding box center [137, 303] width 274 height 509
click at [206, 164] on p "Stops in route" at bounding box center [137, 160] width 245 height 13
click at [226, 149] on div "Stops in route 527 Zuidbaan Moordrecht, Netherlands 06:49 Started 1 ⭐DLA Piper(…" at bounding box center [137, 333] width 274 height 371
click at [18, 79] on icon "button" at bounding box center [21, 76] width 14 height 14
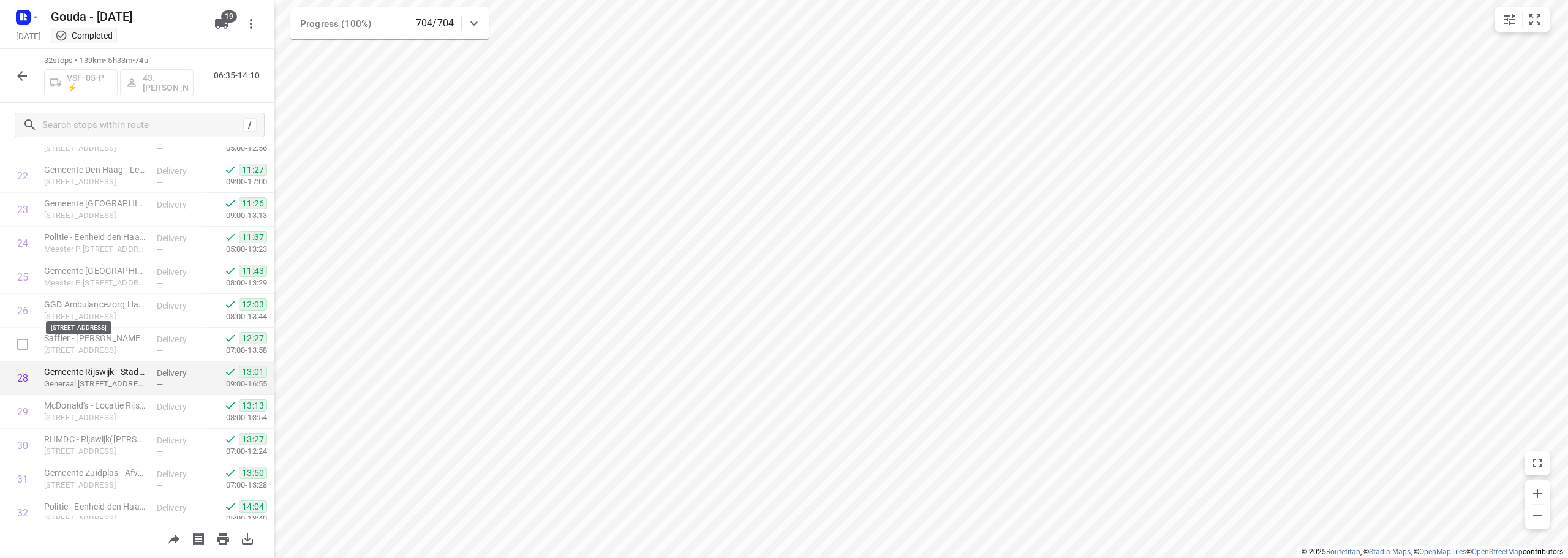
scroll to position [801, 0]
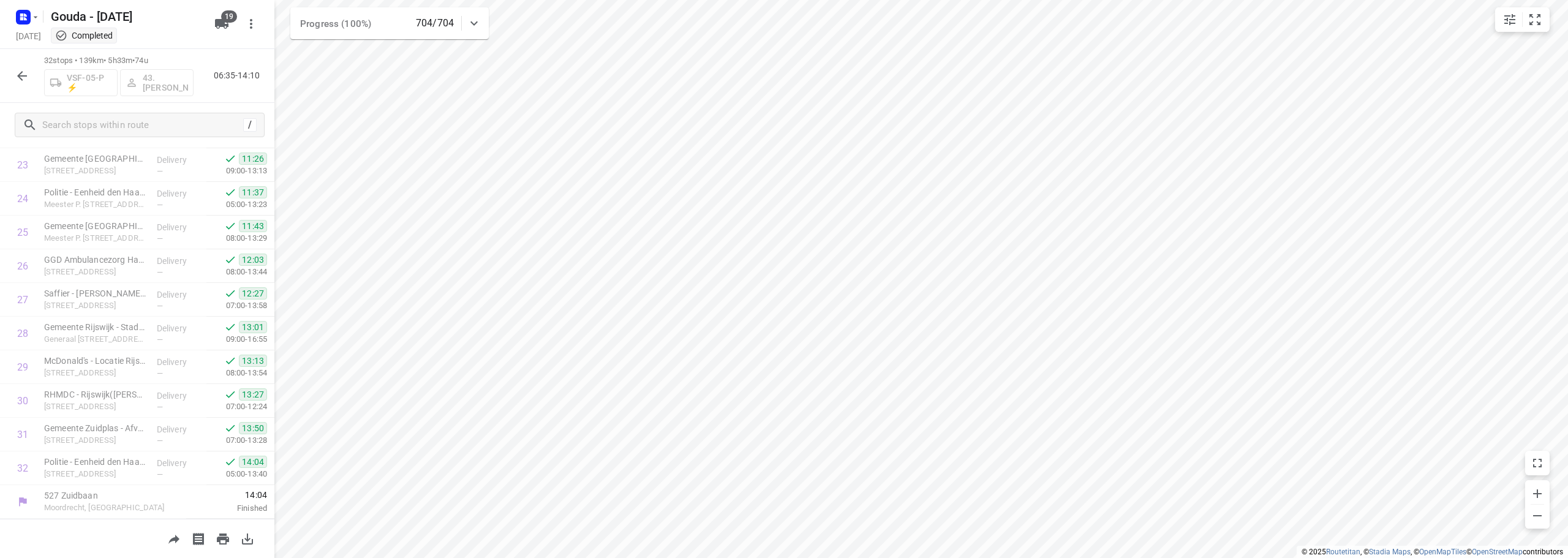
click at [0, 71] on div "32 stops • 139km • 5h33m • 74u VSF-05-P ⚡ 43.Bryan Hougardy 06:35-14:10" at bounding box center [137, 76] width 274 height 54
click at [26, 74] on icon "button" at bounding box center [21, 76] width 14 height 14
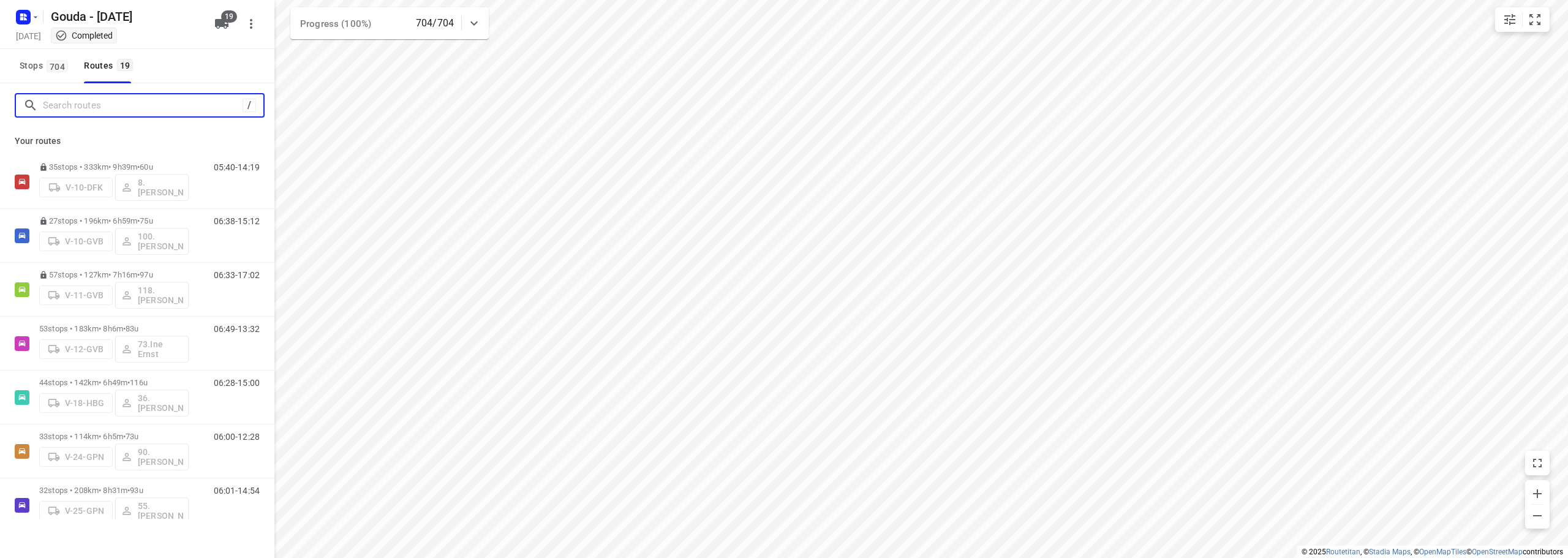
click at [71, 112] on input "Search routes" at bounding box center [142, 106] width 199 height 19
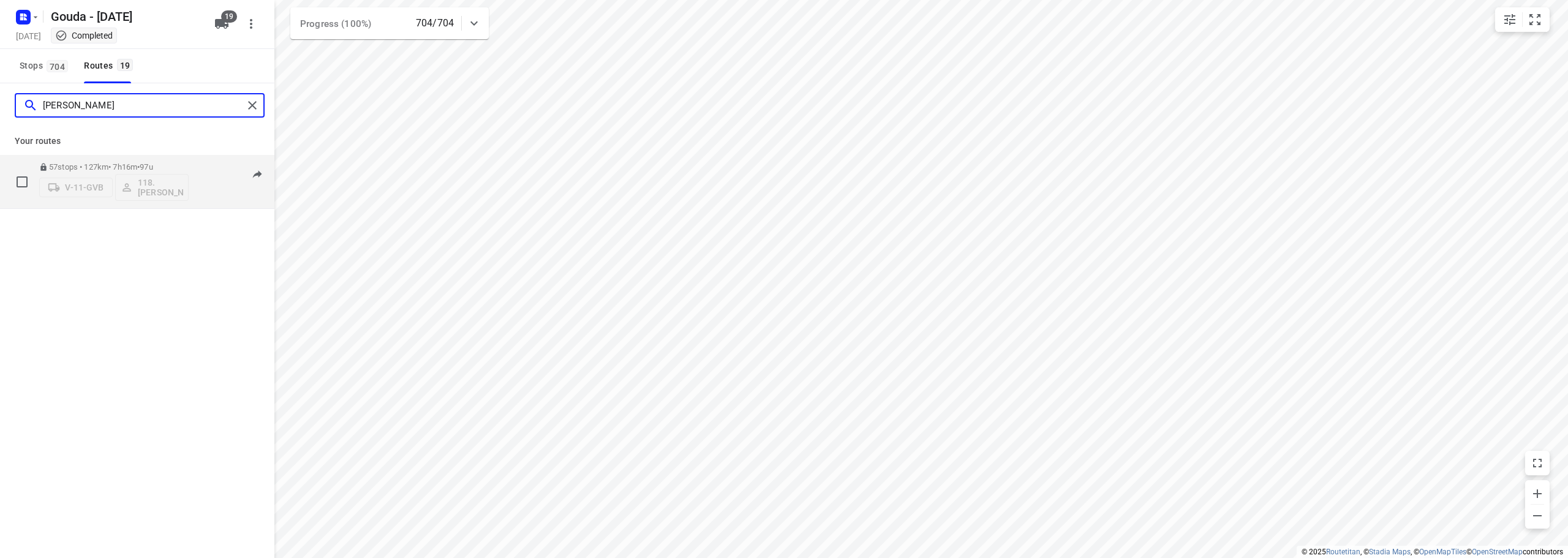
type input "niels"
click at [127, 165] on p "57 stops • 127km • 7h16m • 97u" at bounding box center [113, 167] width 149 height 9
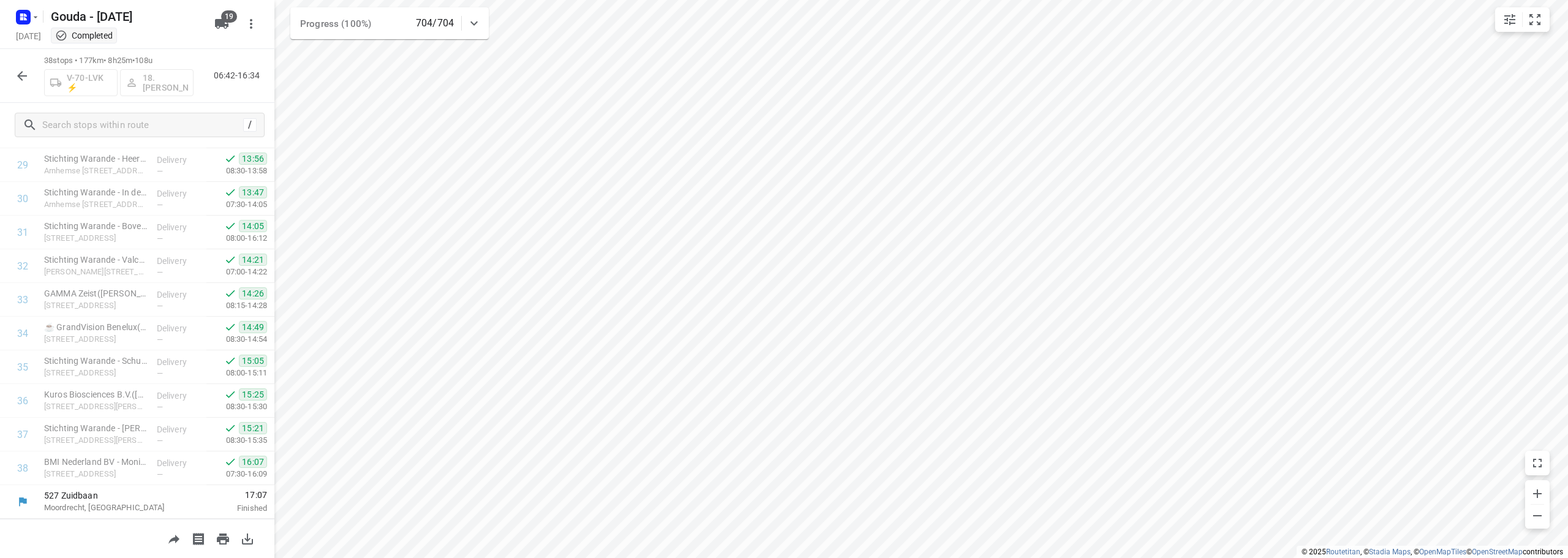
scroll to position [1004, 0]
click at [20, 69] on icon "button" at bounding box center [21, 76] width 14 height 14
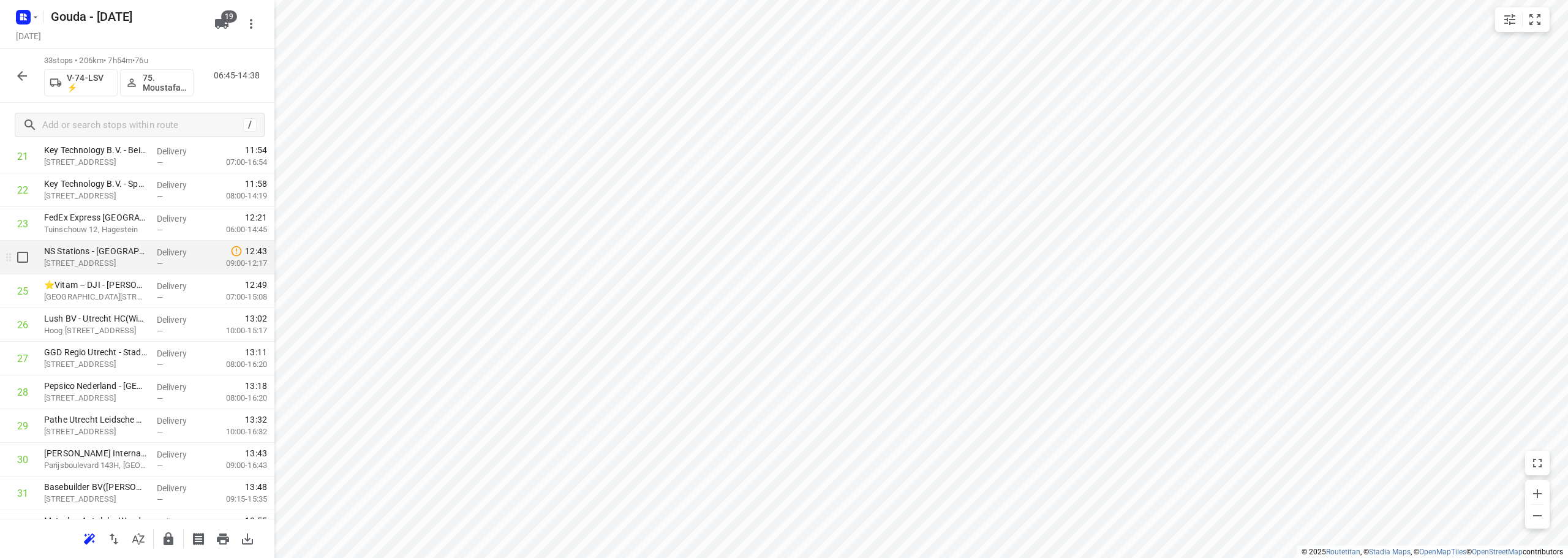
scroll to position [796, 0]
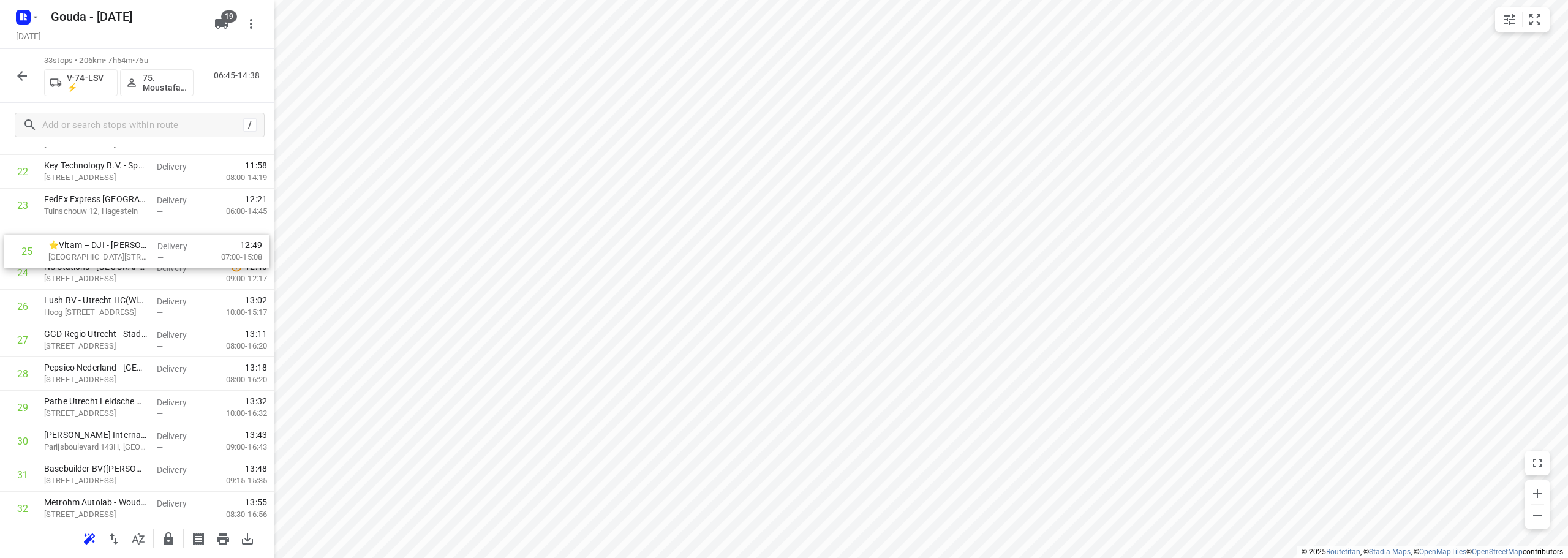
drag, startPoint x: 128, startPoint y: 262, endPoint x: 131, endPoint y: 233, distance: 29.2
click at [131, 233] on div "1 ViCentra B.V.([PERSON_NAME] / [PERSON_NAME] 6, [GEOGRAPHIC_DATA] Delivery — 0…" at bounding box center [137, 3] width 274 height 1112
click at [119, 267] on div "1 ViCentra B.V.([PERSON_NAME] / [PERSON_NAME] 6, [GEOGRAPHIC_DATA] Delivery — 0…" at bounding box center [137, 3] width 274 height 1112
click at [160, 539] on button "button" at bounding box center [168, 538] width 25 height 25
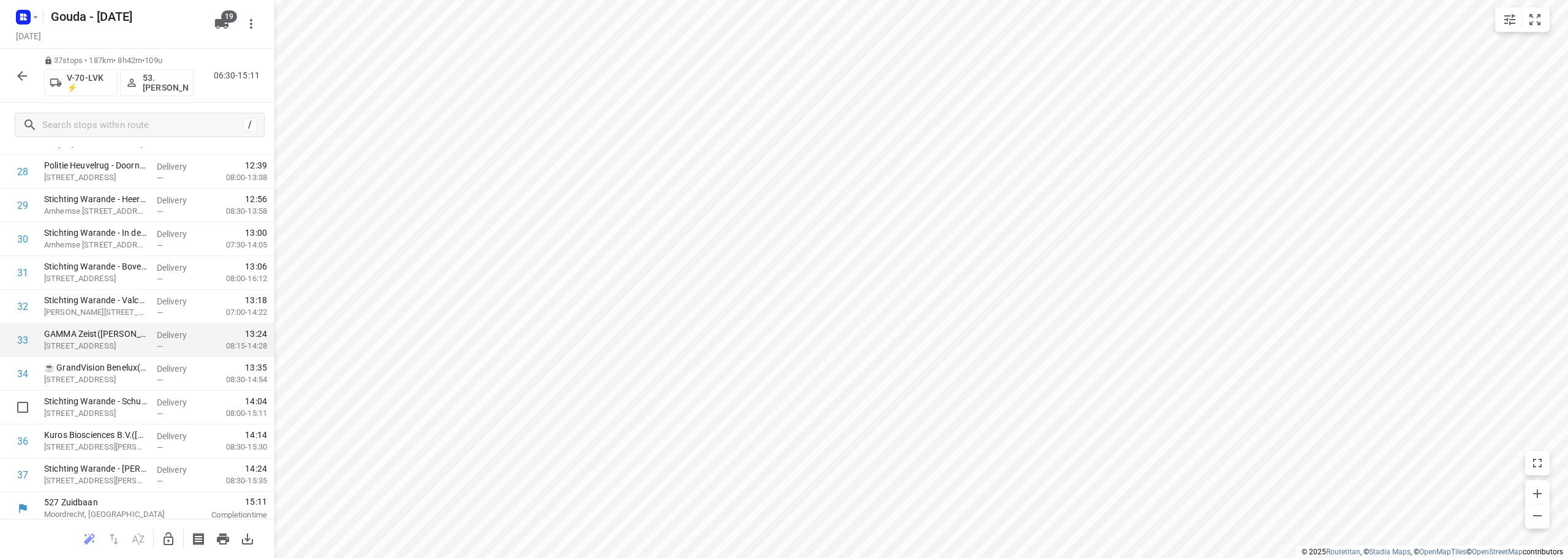
scroll to position [1004, 0]
click at [13, 78] on button "button" at bounding box center [22, 76] width 25 height 25
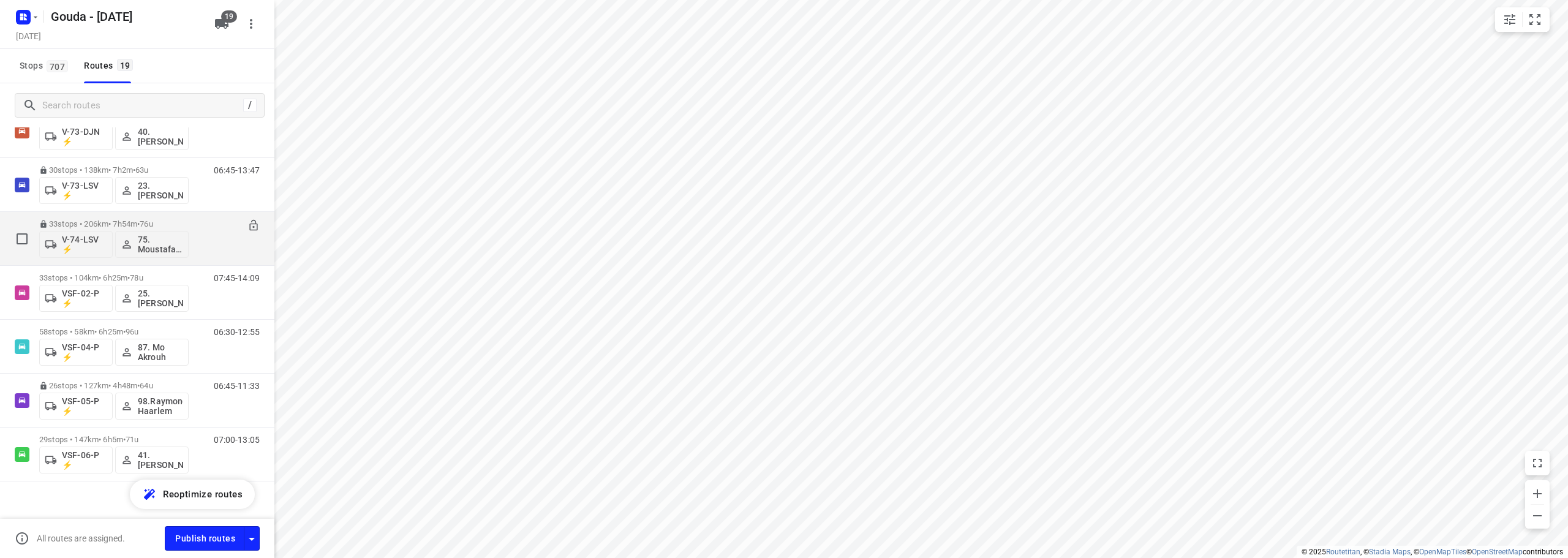
scroll to position [744, 0]
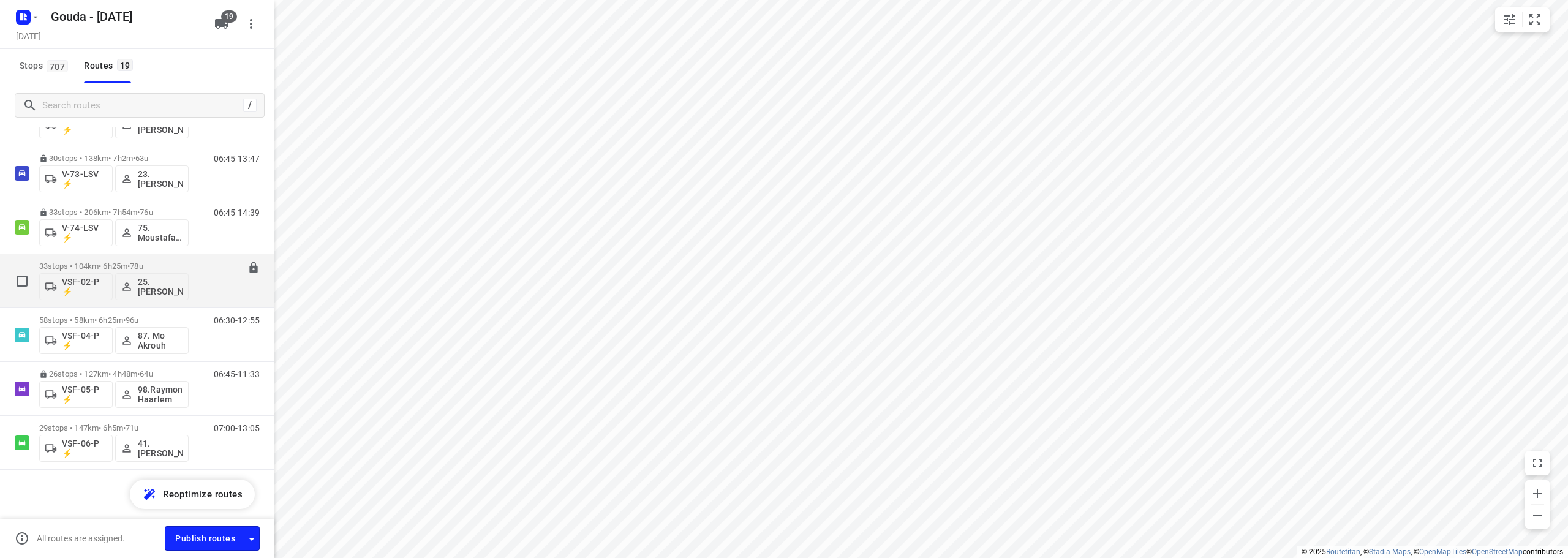
click at [171, 266] on p "33 stops • 104km • 6h25m • 78u" at bounding box center [113, 266] width 149 height 9
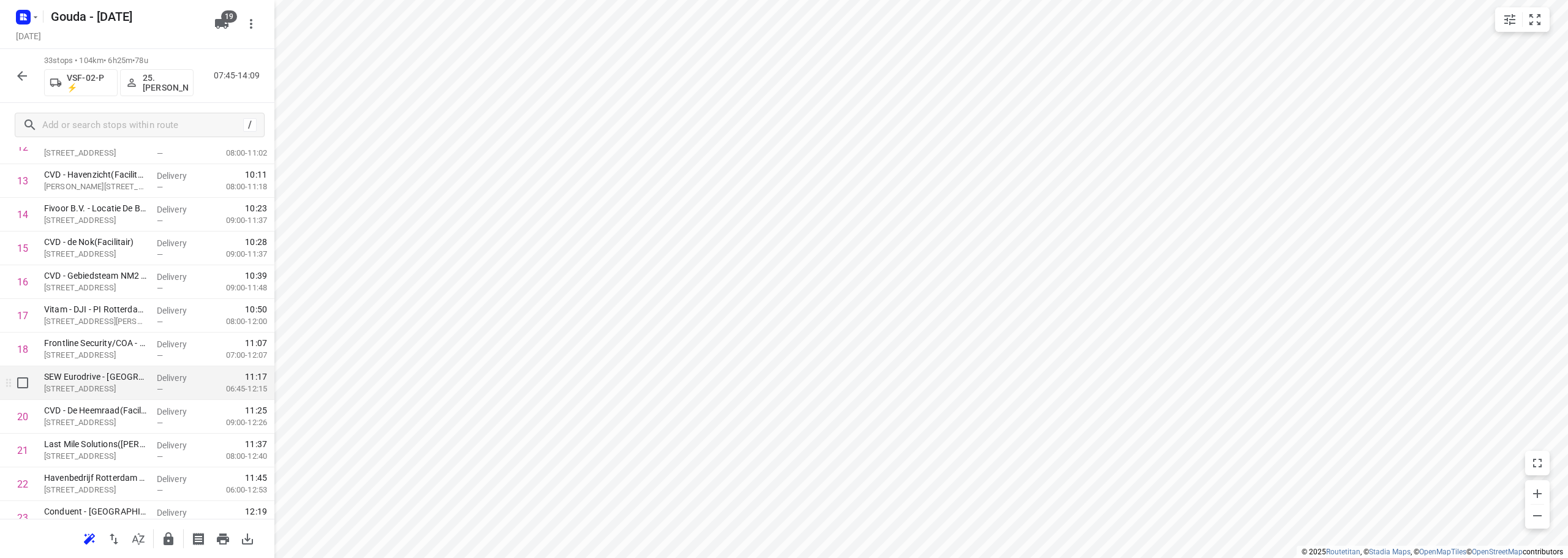
scroll to position [490, 0]
drag, startPoint x: 112, startPoint y: 378, endPoint x: 110, endPoint y: 348, distance: 30.1
click at [110, 348] on div "1 Frimex Installatie([PERSON_NAME]) Grote Esch 1160, Moordrecht Delivery — 07:4…" at bounding box center [137, 308] width 274 height 1112
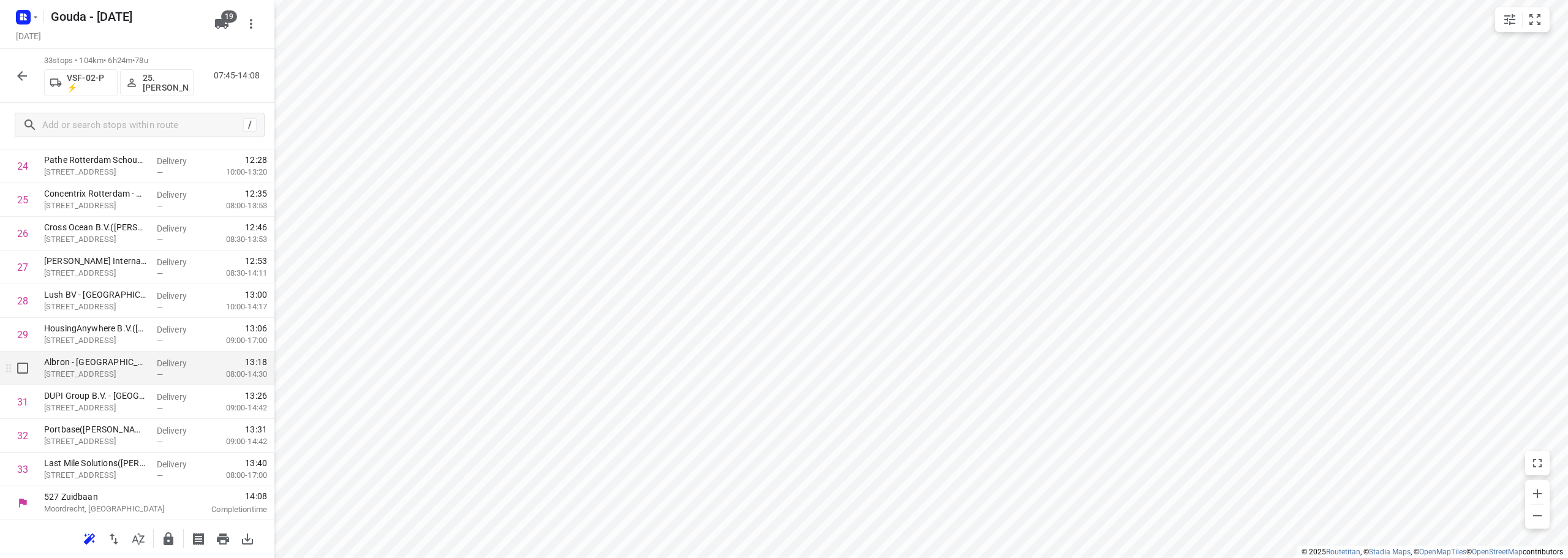
scroll to position [870, 0]
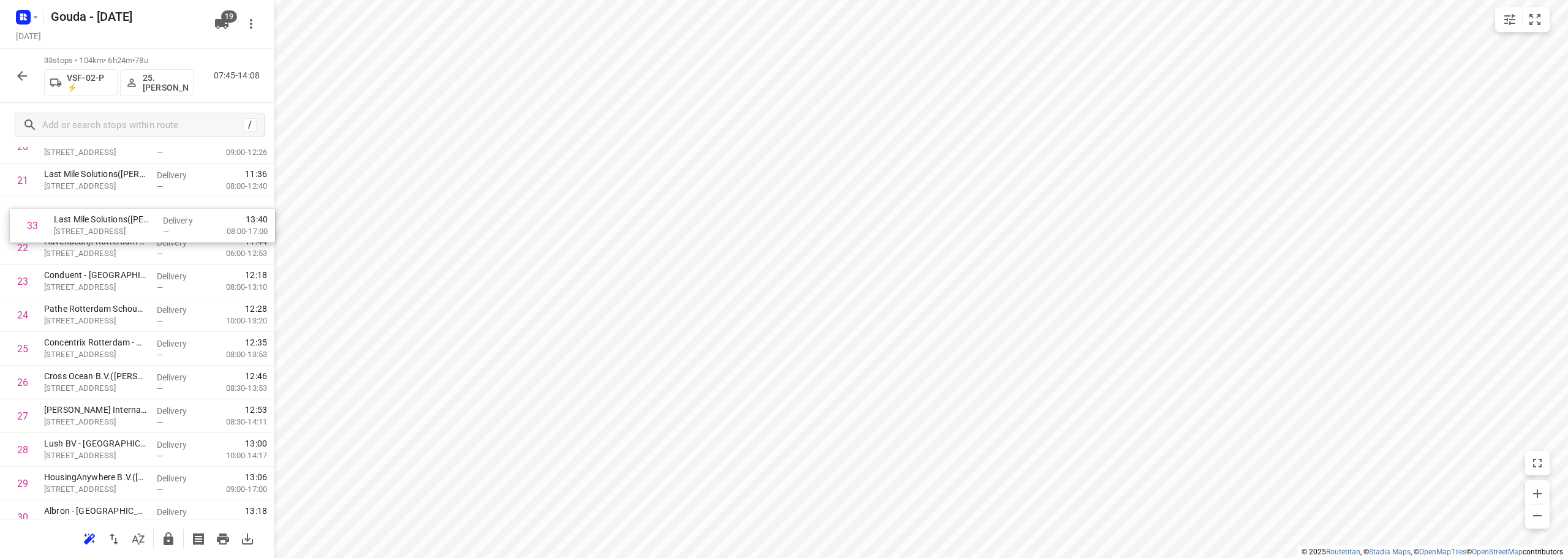
drag, startPoint x: 164, startPoint y: 472, endPoint x: 174, endPoint y: 224, distance: 248.2
click at [174, 224] on div "1 Frimex Installatie([PERSON_NAME]) Grote Esch 1160, Moordrecht Delivery — 07:4…" at bounding box center [137, 45] width 274 height 1112
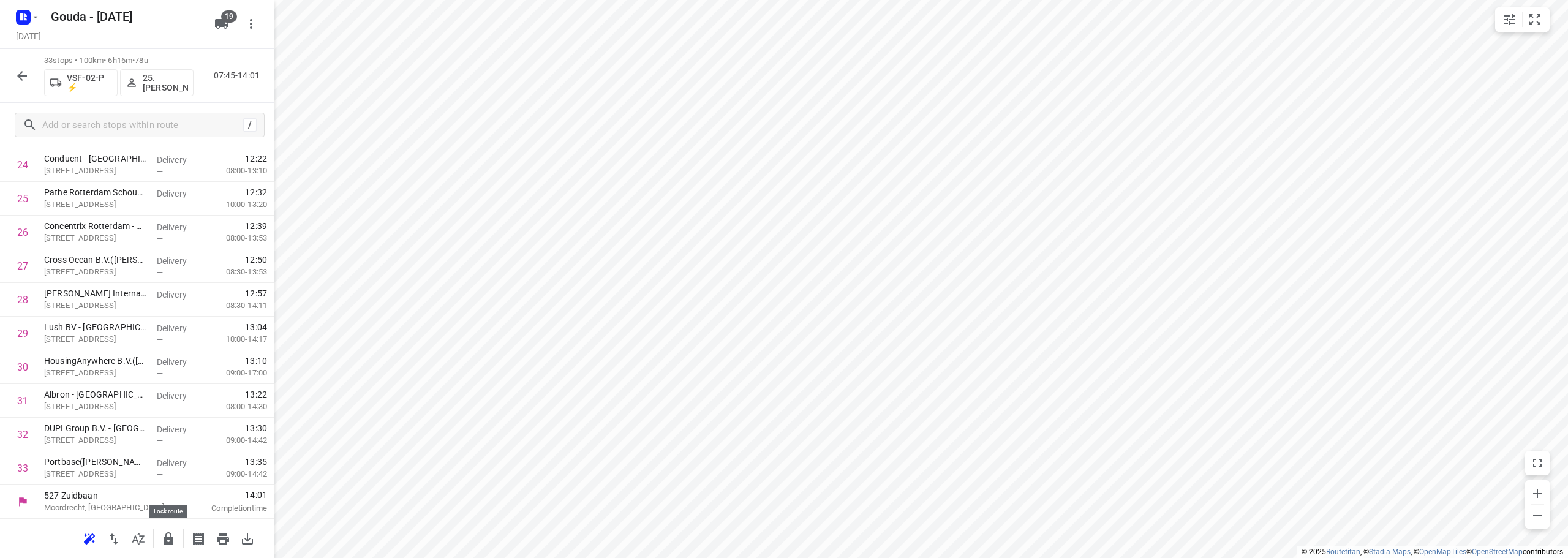
click at [172, 538] on icon "button" at bounding box center [169, 538] width 10 height 13
click at [16, 73] on icon "button" at bounding box center [21, 76] width 14 height 14
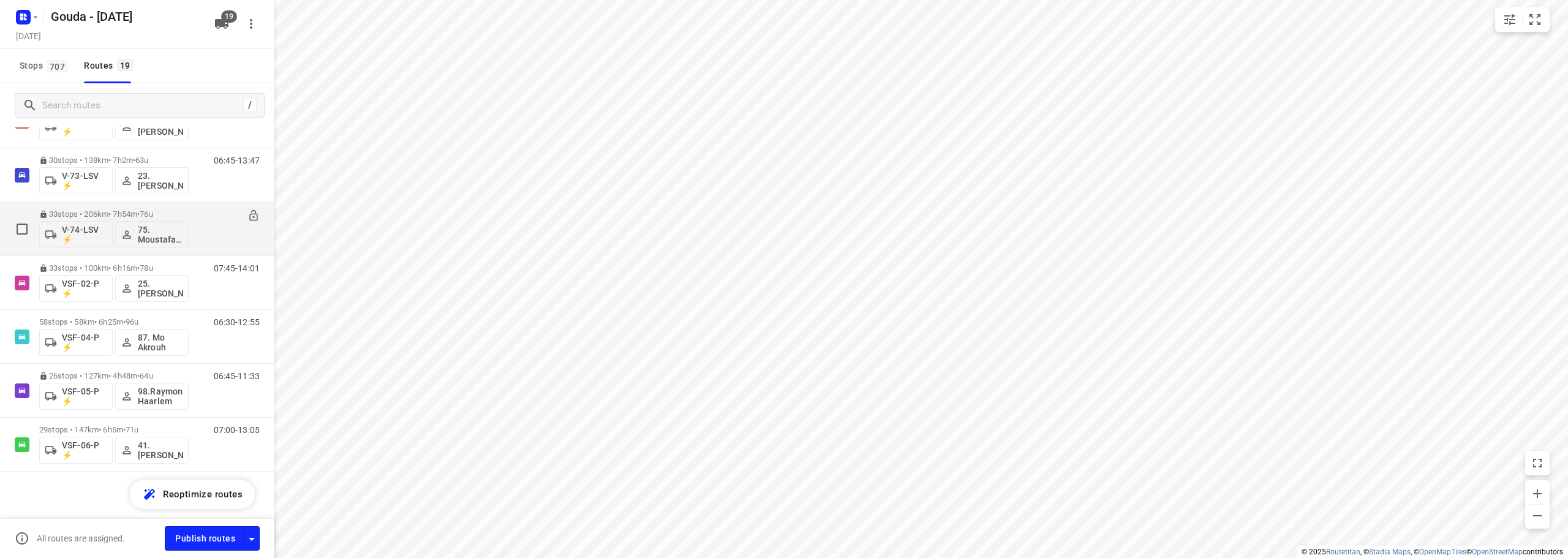
scroll to position [744, 0]
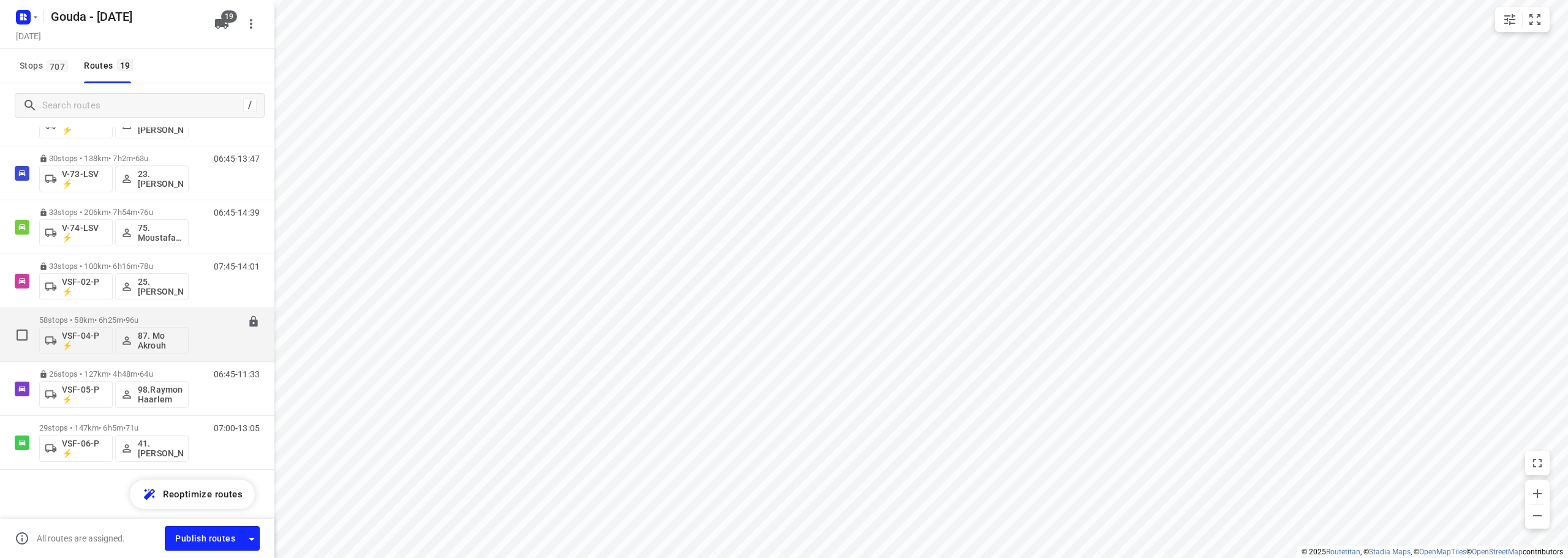
click at [187, 315] on div "58 stops • 58km • 6h25m • 96u VSF-04-P ⚡ 87. Mo Akrouh" at bounding box center [113, 335] width 149 height 51
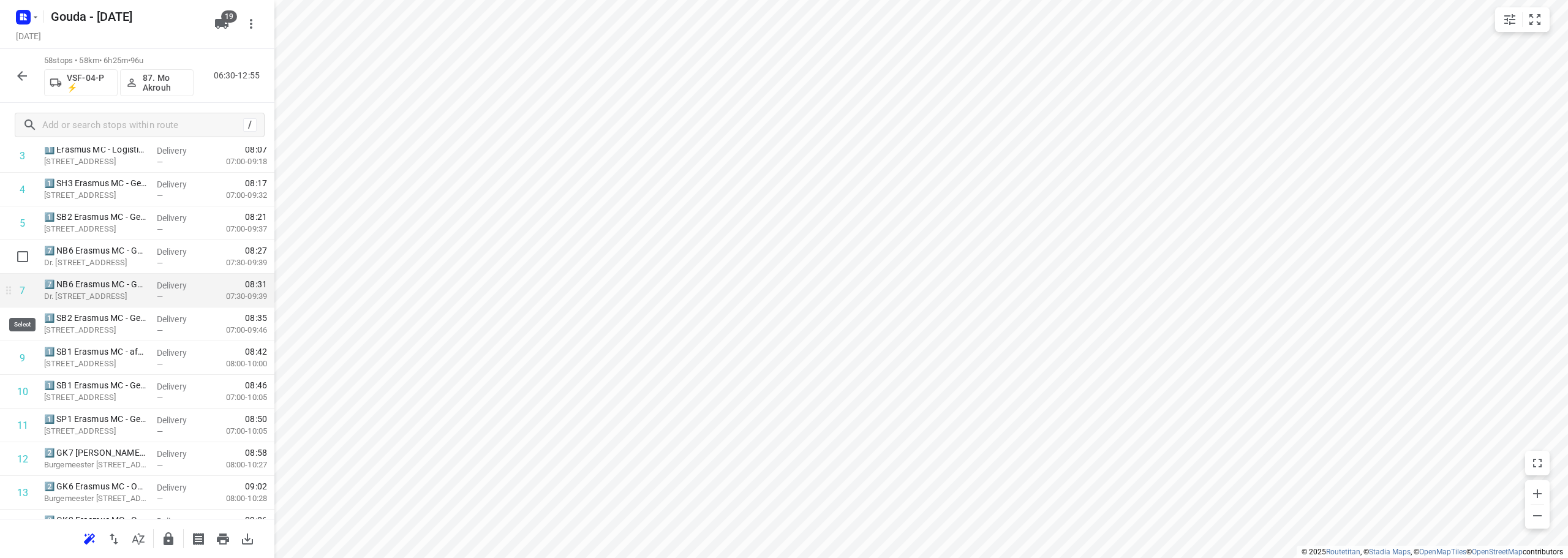
scroll to position [184, 0]
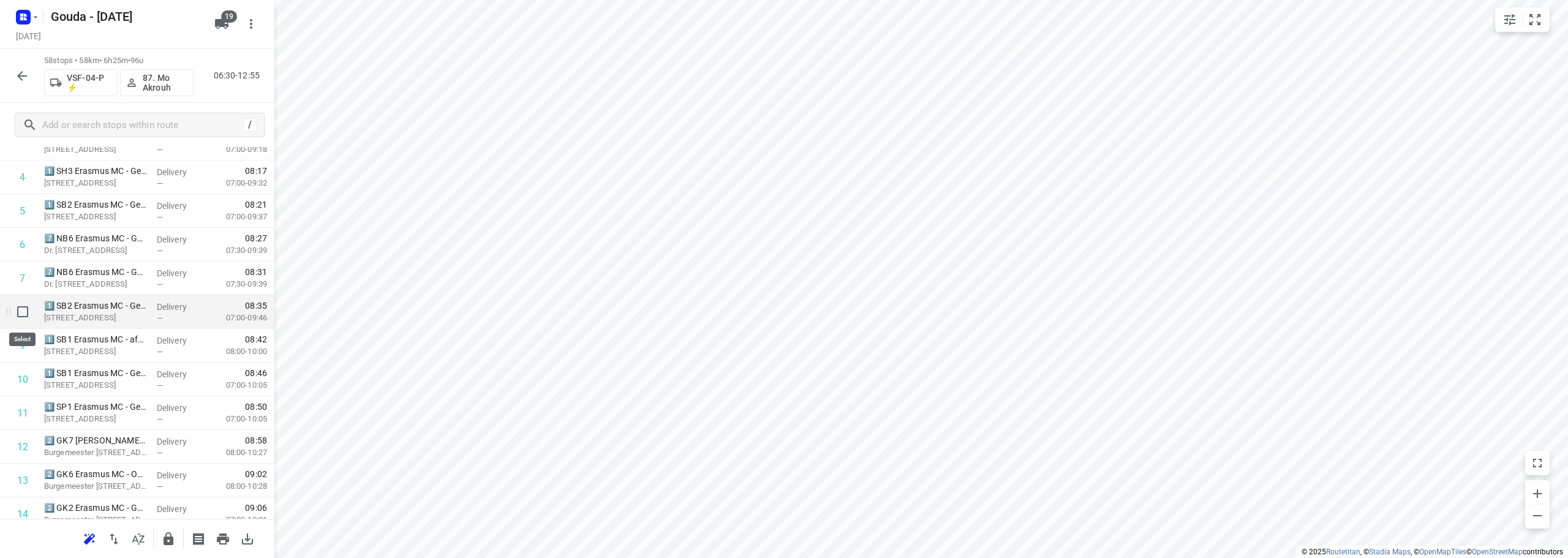
click at [14, 316] on input "checkbox" at bounding box center [22, 312] width 25 height 25
checkbox input "true"
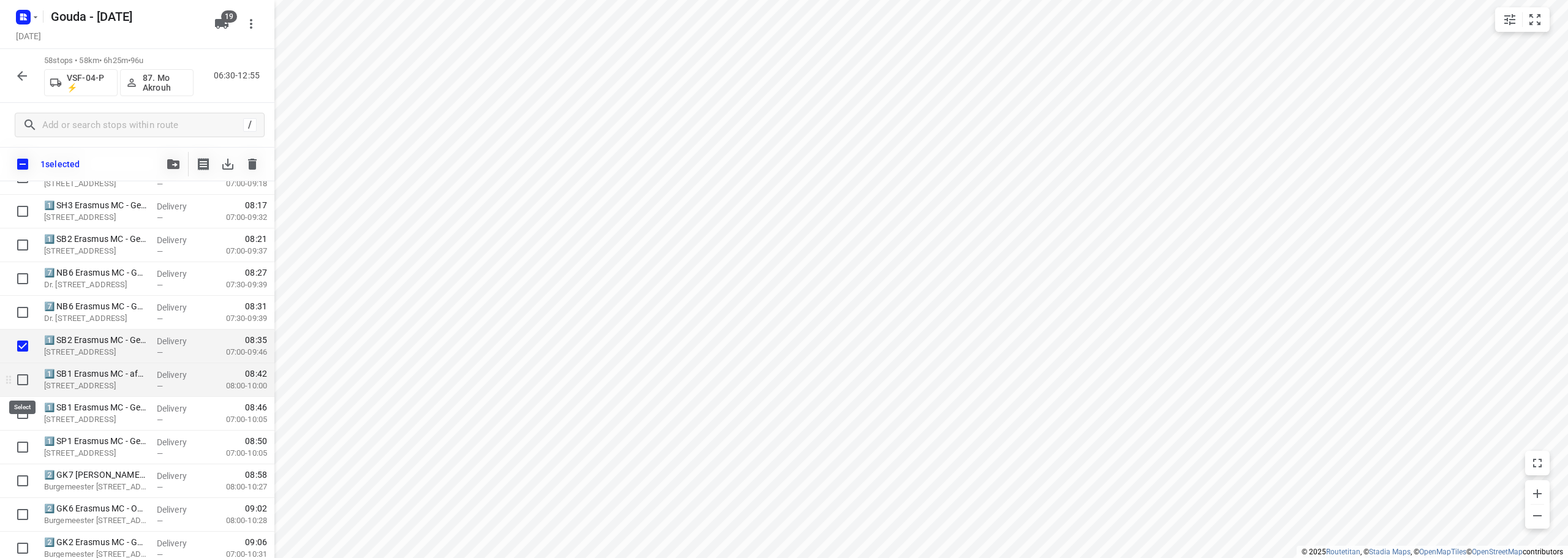
click at [14, 376] on input "checkbox" at bounding box center [22, 379] width 25 height 25
checkbox input "true"
click at [20, 411] on input "checkbox" at bounding box center [22, 413] width 25 height 25
checkbox input "true"
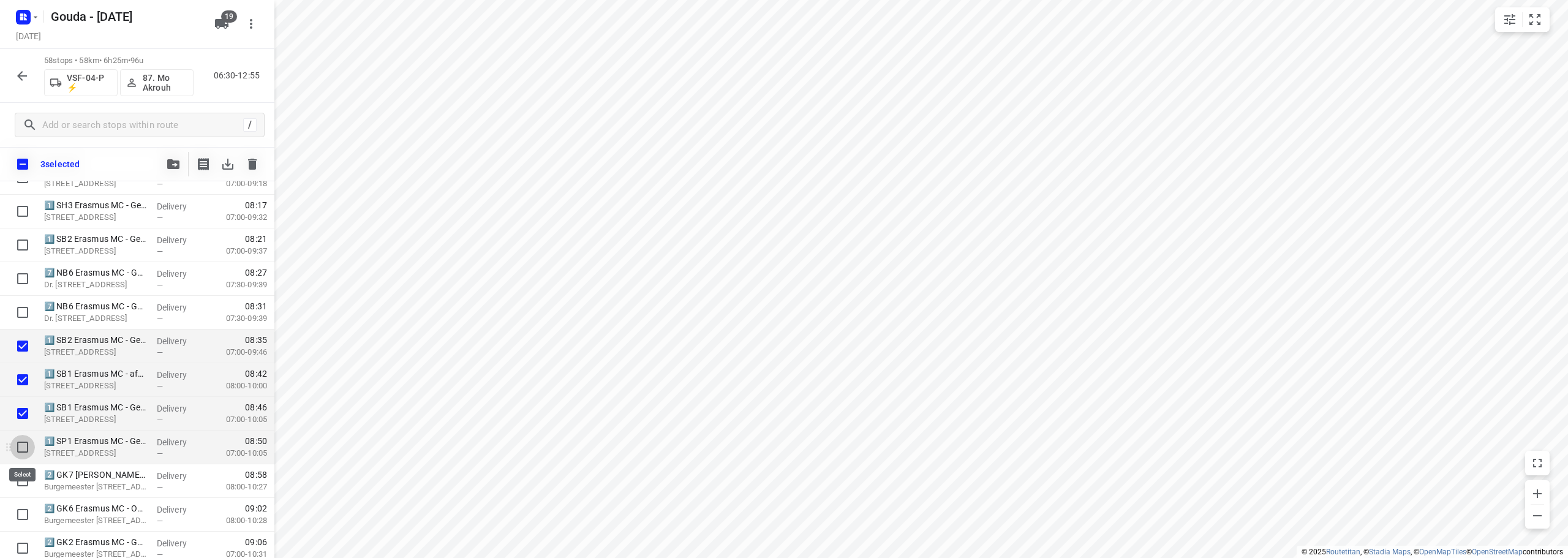
click at [19, 453] on input "checkbox" at bounding box center [22, 446] width 25 height 25
checkbox input "true"
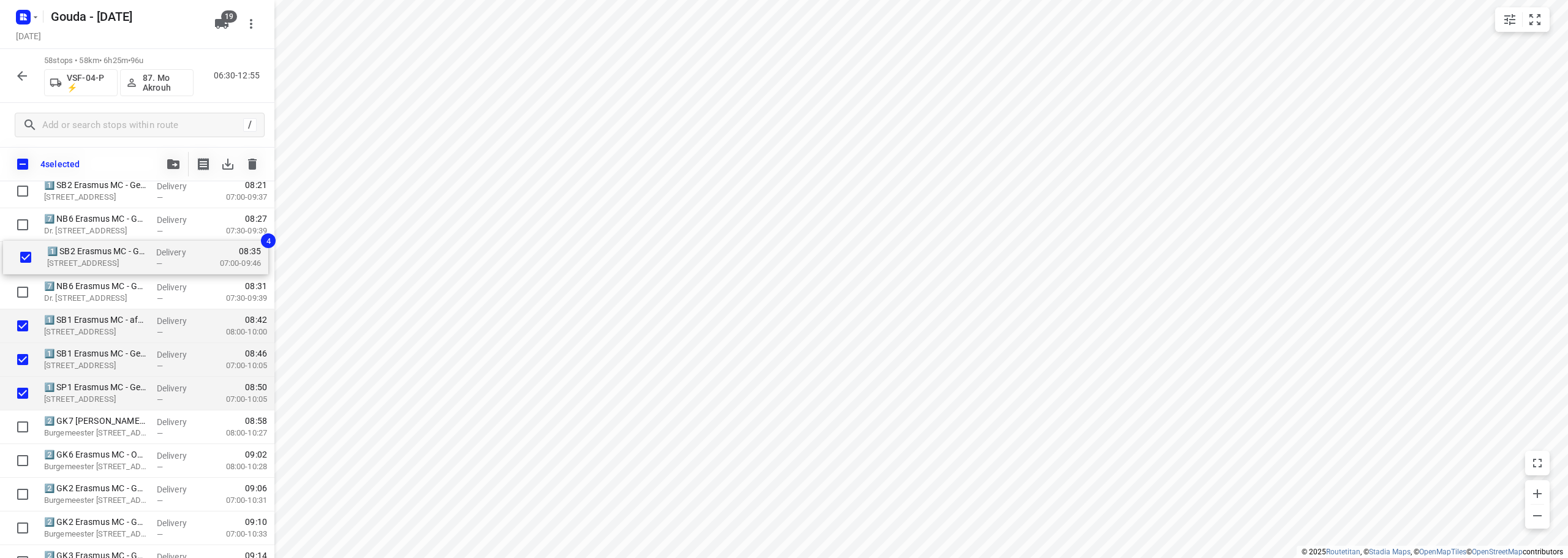
scroll to position [227, 0]
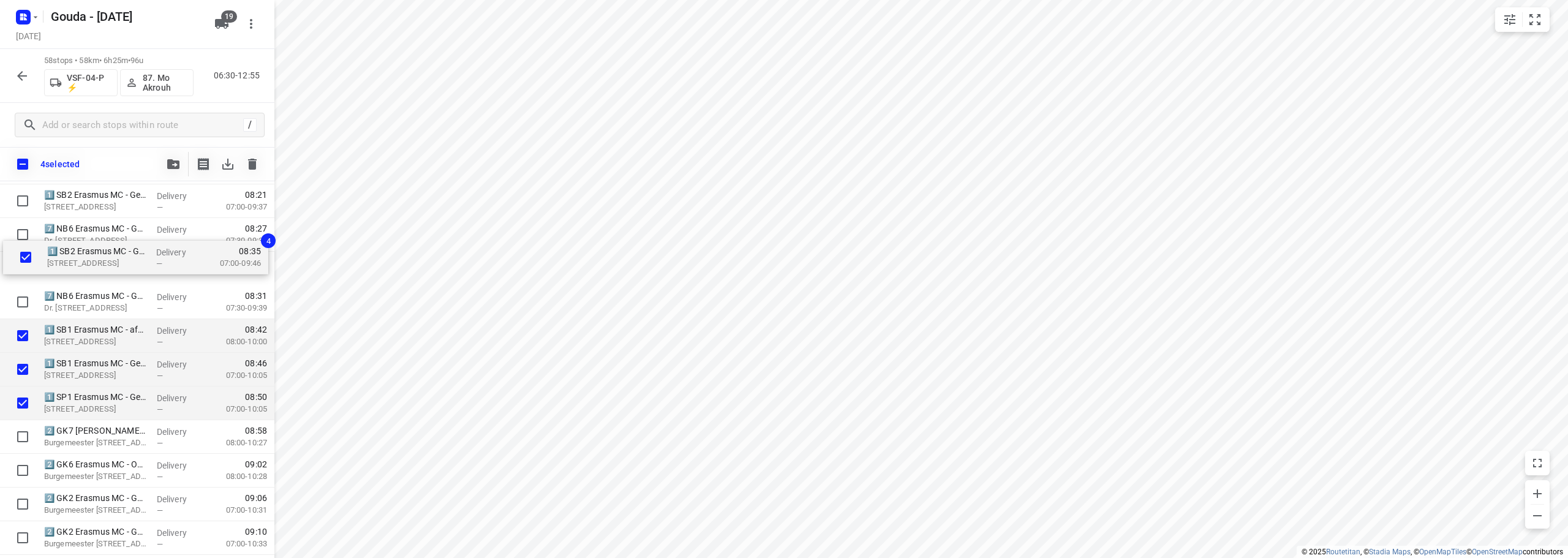
drag, startPoint x: 80, startPoint y: 291, endPoint x: 84, endPoint y: 259, distance: 32.2
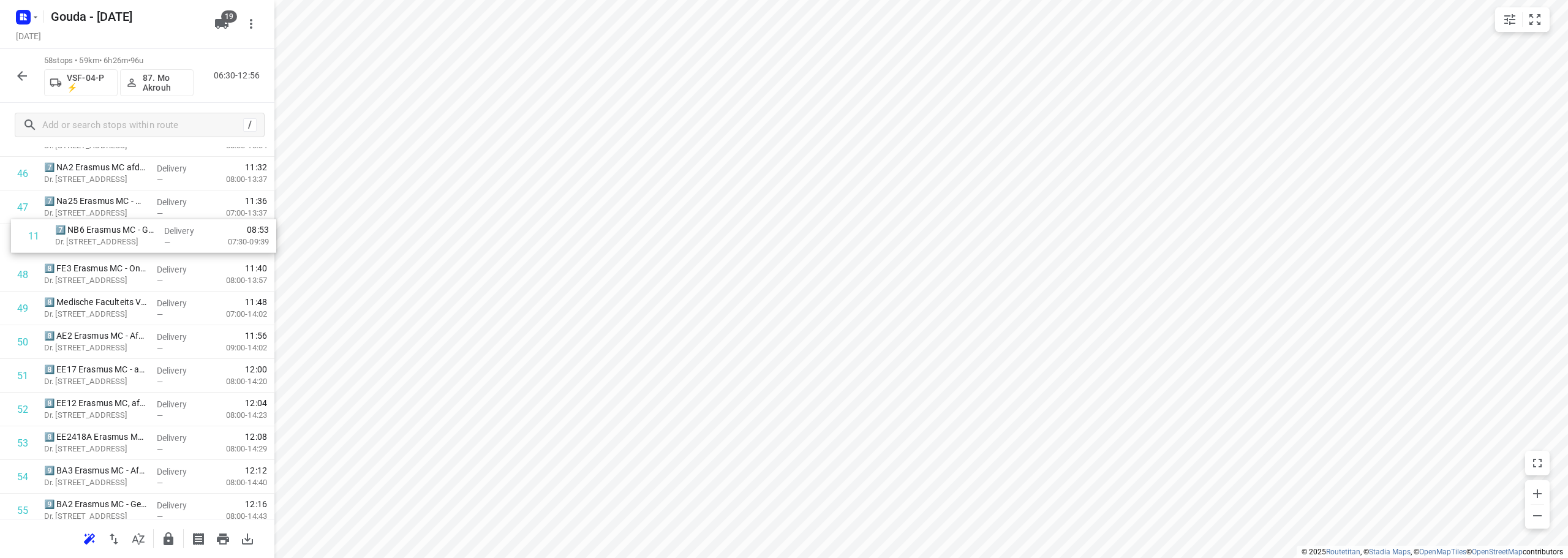
scroll to position [1565, 0]
drag, startPoint x: 99, startPoint y: 371, endPoint x: 101, endPoint y: 247, distance: 124.0
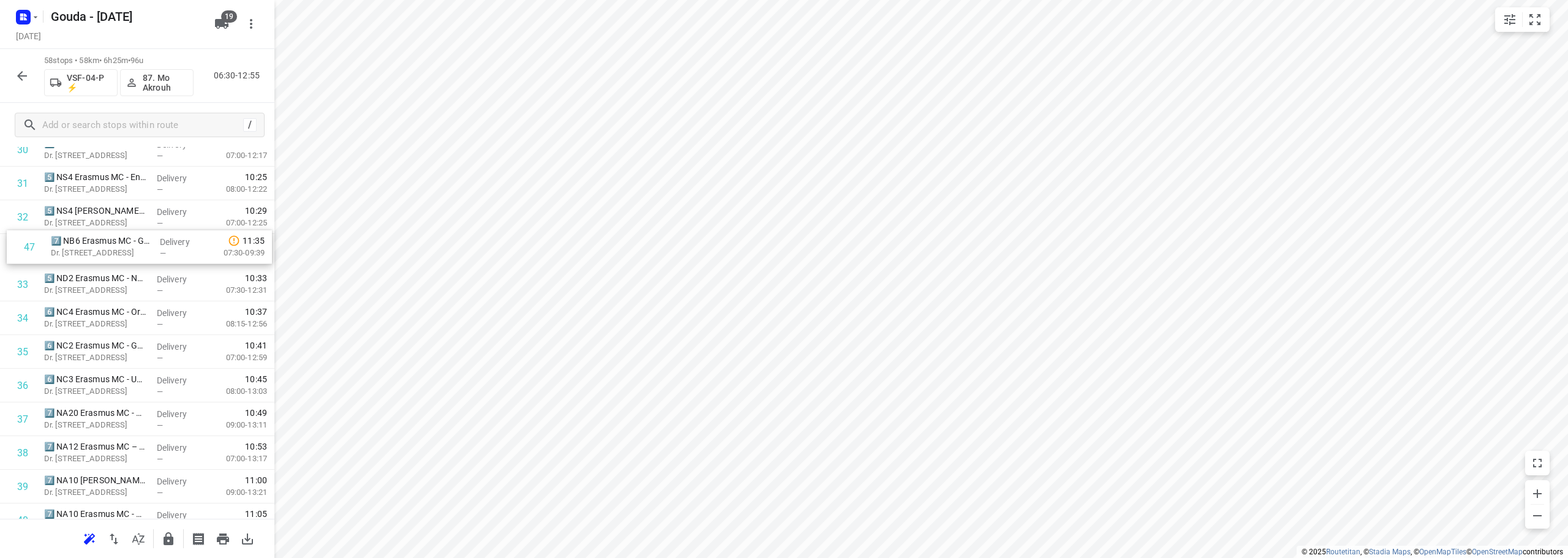
scroll to position [1086, 0]
drag, startPoint x: 112, startPoint y: 430, endPoint x: 103, endPoint y: 368, distance: 62.6
click at [103, 368] on div "1 1️⃣ SB3 Erasmus MC - OK [PERSON_NAME](OK secretariaat) Dr. [STREET_ADDRESS] D…" at bounding box center [137, 134] width 274 height 1953
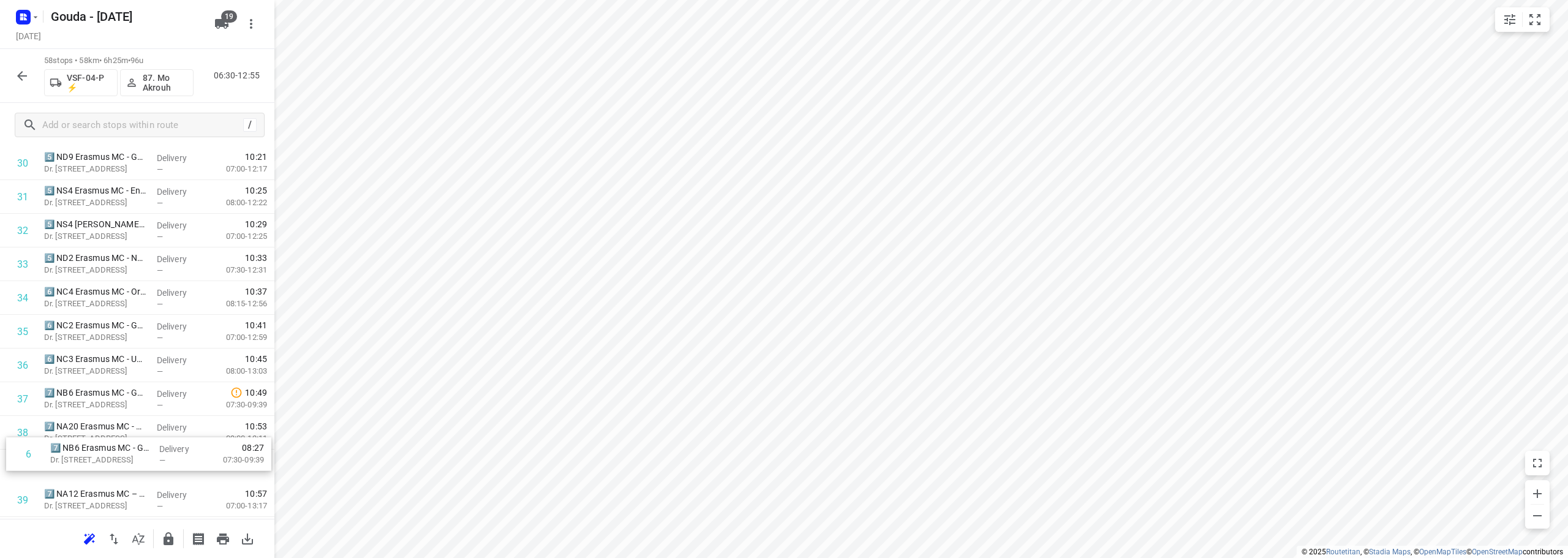
scroll to position [1040, 0]
drag, startPoint x: 120, startPoint y: 302, endPoint x: 139, endPoint y: 402, distance: 101.8
click at [139, 402] on div "1 1️⃣ SB3 Erasmus MC - OK [PERSON_NAME](OK secretariaat) Dr. [STREET_ADDRESS] D…" at bounding box center [137, 179] width 274 height 1953
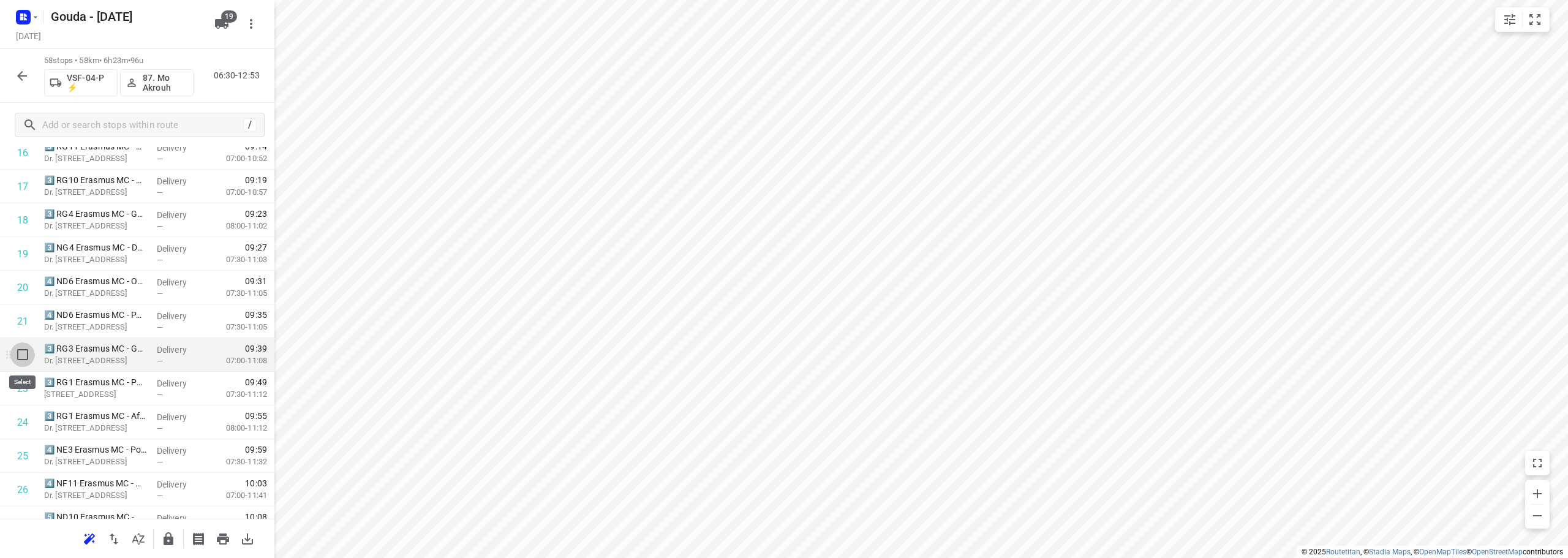
click at [13, 359] on input "checkbox" at bounding box center [22, 354] width 25 height 25
checkbox input "true"
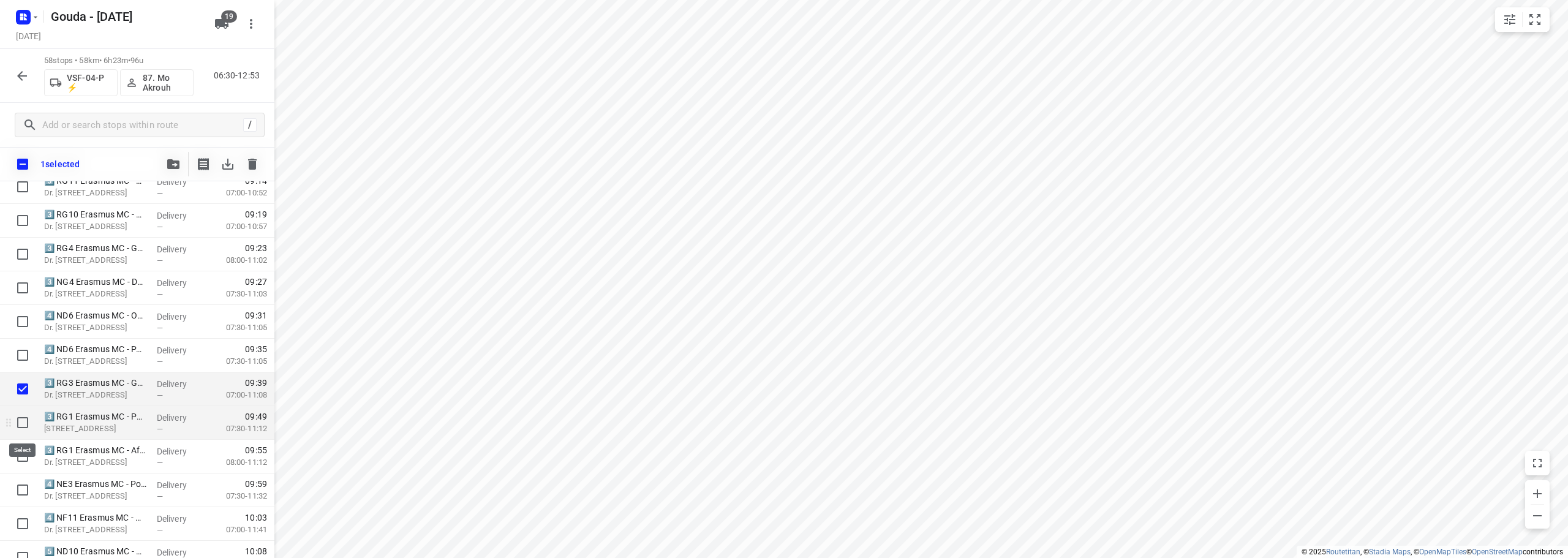
click at [20, 419] on input "checkbox" at bounding box center [22, 423] width 25 height 25
checkbox input "true"
click at [20, 449] on input "checkbox" at bounding box center [22, 456] width 25 height 25
checkbox input "true"
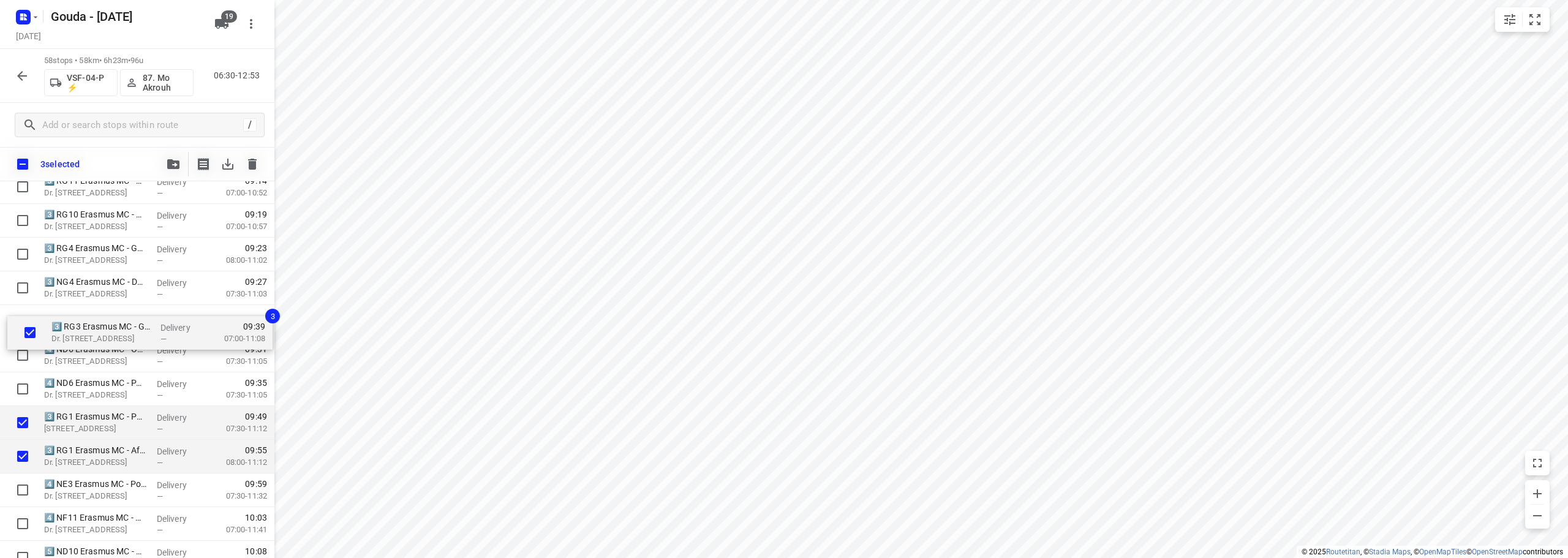
drag, startPoint x: 59, startPoint y: 383, endPoint x: 65, endPoint y: 318, distance: 65.3
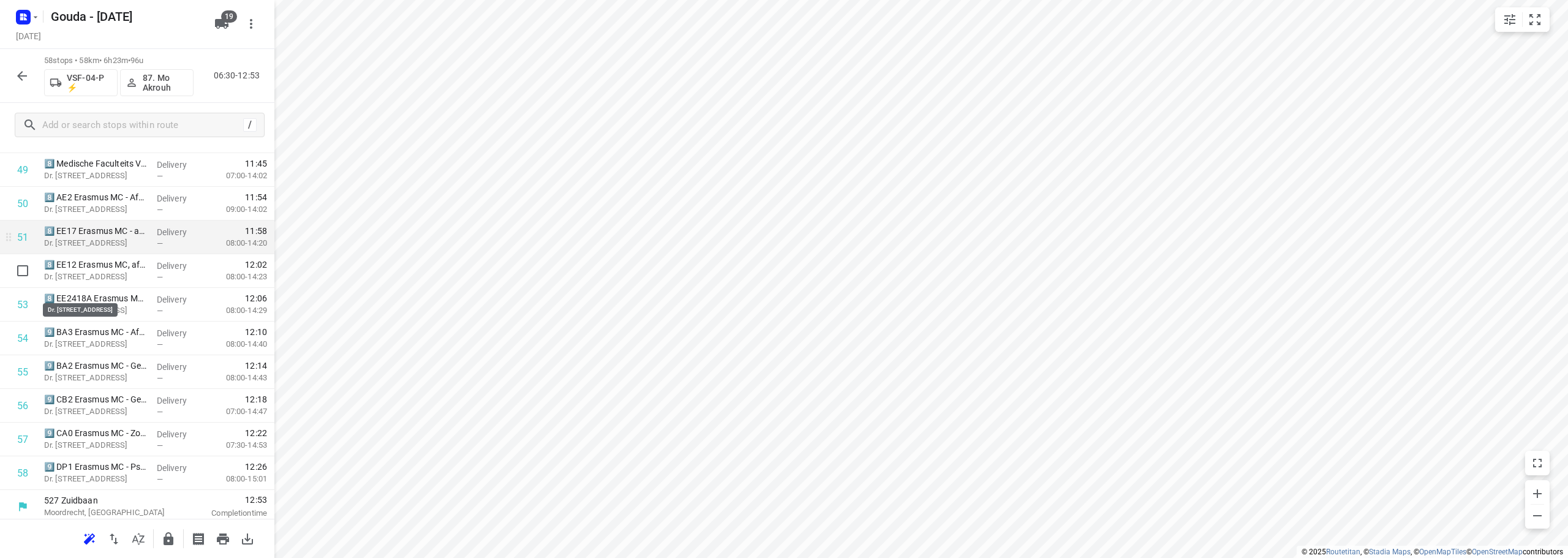
scroll to position [1711, 0]
click at [168, 546] on icon "button" at bounding box center [168, 538] width 14 height 14
click at [19, 75] on icon "button" at bounding box center [22, 76] width 10 height 10
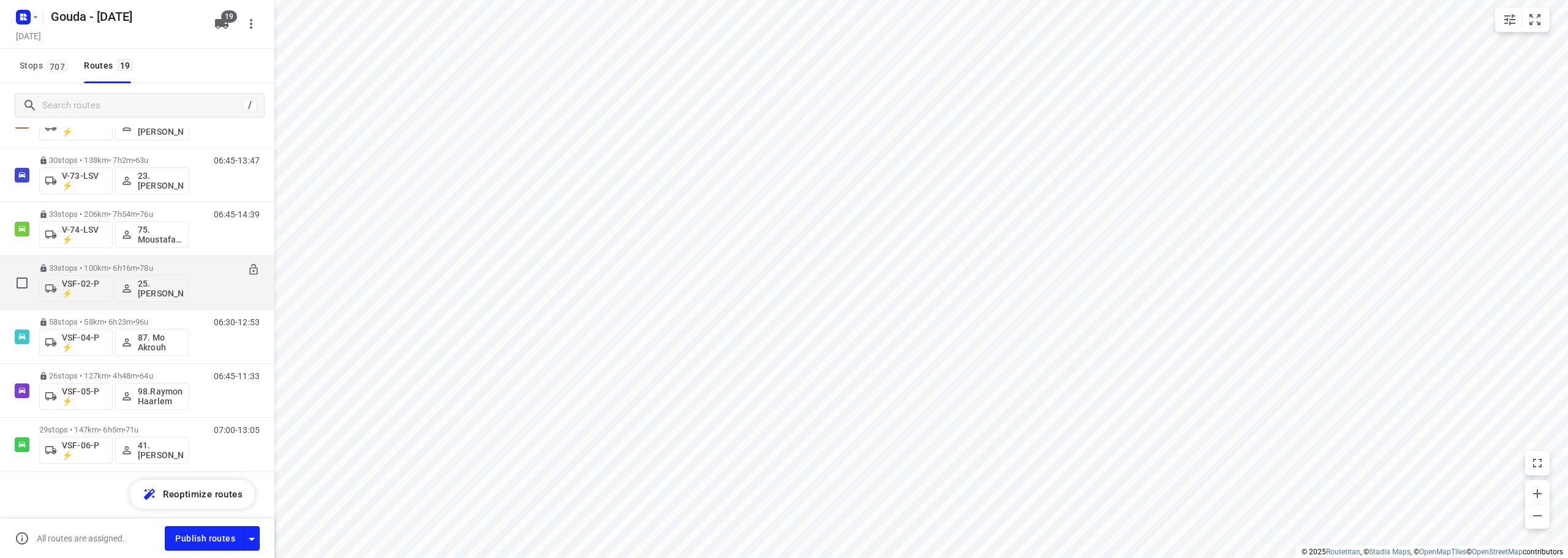
scroll to position [744, 0]
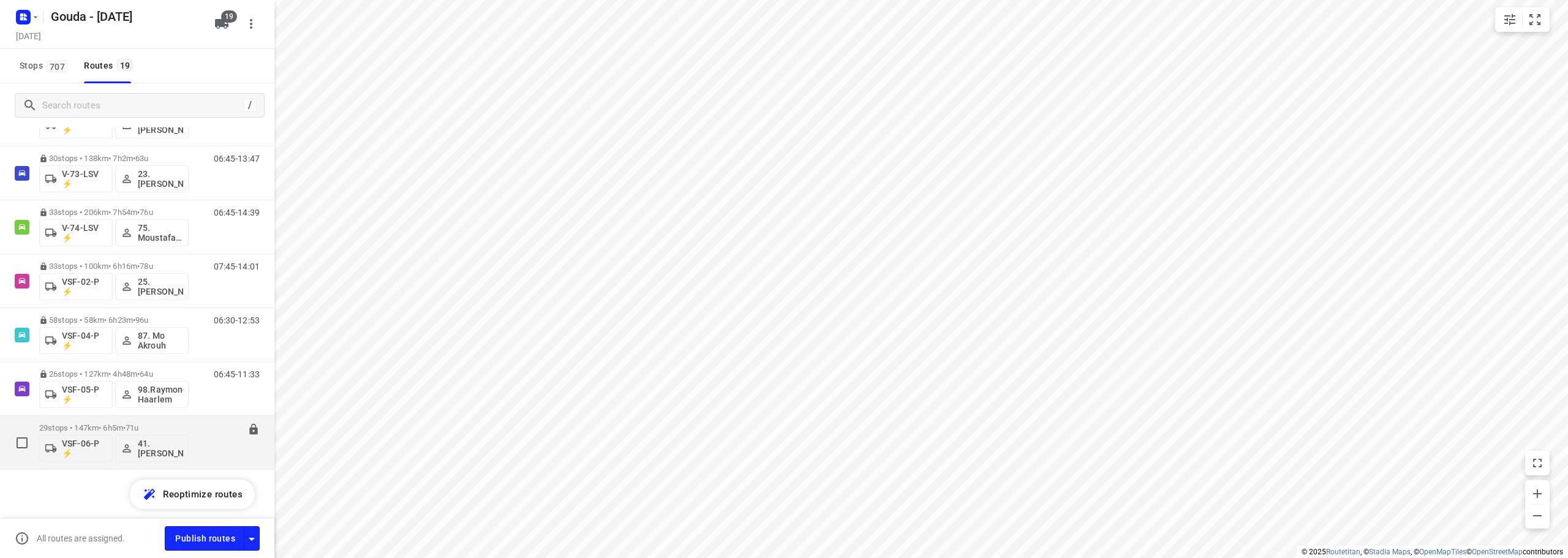
click at [190, 421] on div "29 stops • 147km • 6h5m • 71u VSF-06-P ⚡ 41.[PERSON_NAME] 07:00-13:05" at bounding box center [157, 443] width 235 height 51
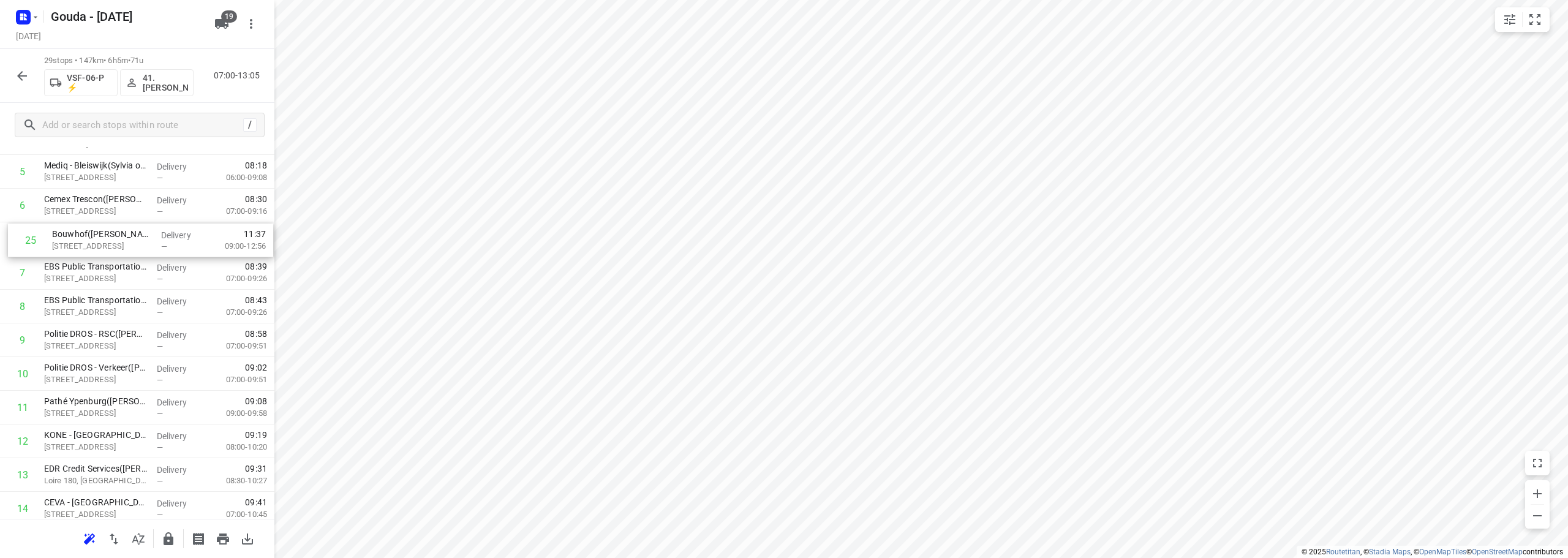
scroll to position [223, 0]
drag, startPoint x: 118, startPoint y: 345, endPoint x: 125, endPoint y: 249, distance: 96.3
click at [125, 249] on div "1 👷🏻⭐ Albron Nederland B.V. - Nutricia([PERSON_NAME]) [STREET_ADDRESS] Delivery…" at bounding box center [137, 509] width 274 height 977
drag, startPoint x: 125, startPoint y: 243, endPoint x: 126, endPoint y: 309, distance: 66.0
click at [126, 309] on div "1 👷🏻⭐ Albron Nederland B.V. - Nutricia([PERSON_NAME]) [STREET_ADDRESS] Delivery…" at bounding box center [137, 509] width 274 height 977
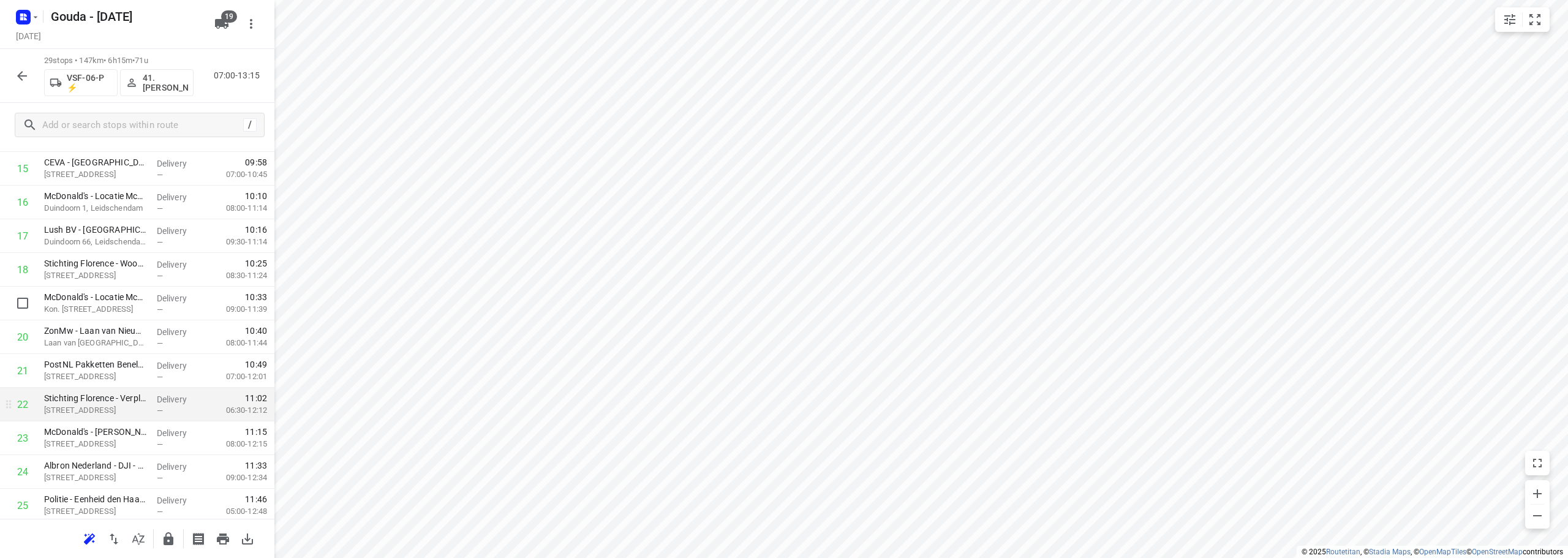
scroll to position [590, 0]
drag, startPoint x: 135, startPoint y: 379, endPoint x: 131, endPoint y: 273, distance: 106.1
click at [131, 273] on div "1 👷🏻⭐ Albron Nederland B.V. - Nutricia([PERSON_NAME]) [STREET_ADDRESS] Delivery…" at bounding box center [137, 141] width 274 height 977
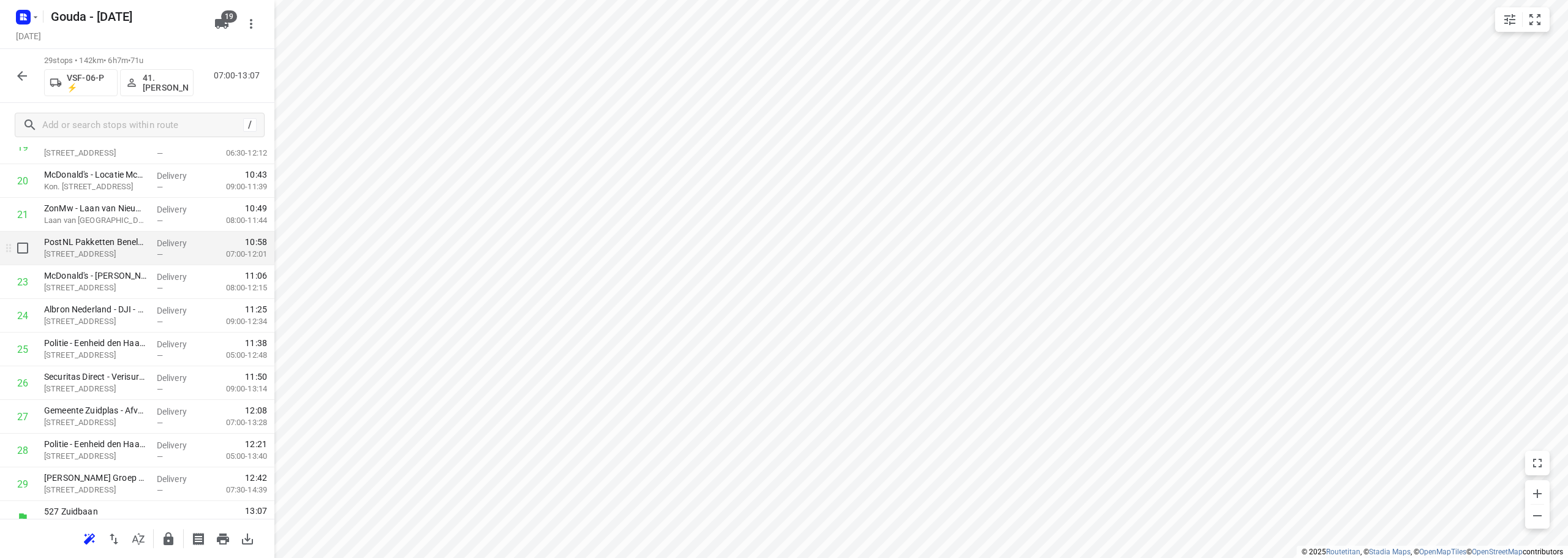
scroll to position [735, 0]
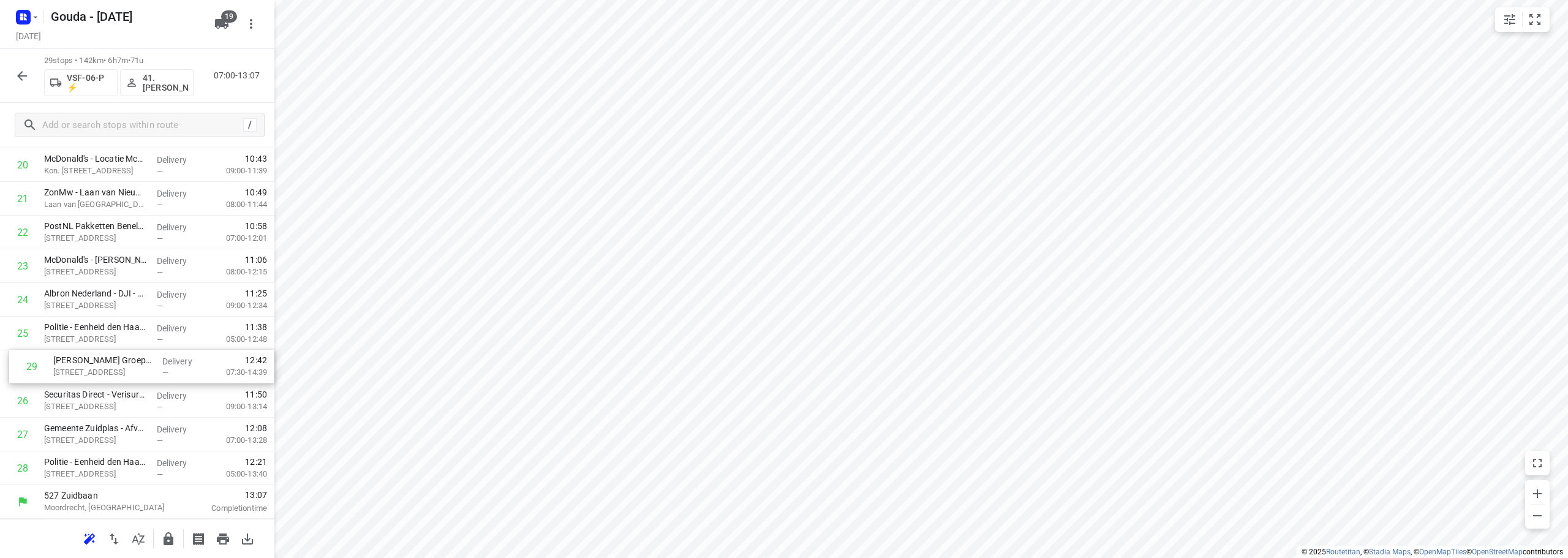
drag, startPoint x: 116, startPoint y: 473, endPoint x: 123, endPoint y: 367, distance: 106.2
click at [170, 547] on button "button" at bounding box center [168, 538] width 25 height 25
click at [34, 77] on div "29 stops • 114km • 5h40m • 71u VSF-06-P ⚡ 41.[PERSON_NAME] 07:00-12:40" at bounding box center [137, 76] width 274 height 54
click at [21, 75] on icon "button" at bounding box center [22, 76] width 10 height 10
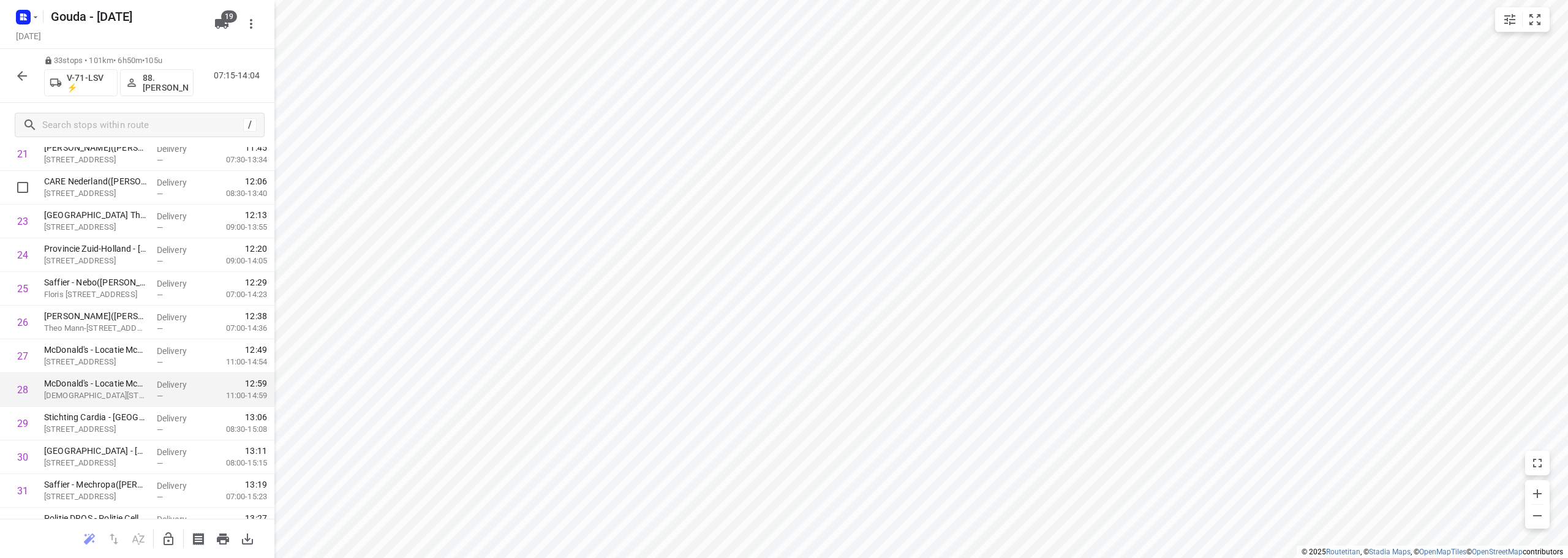
scroll to position [870, 0]
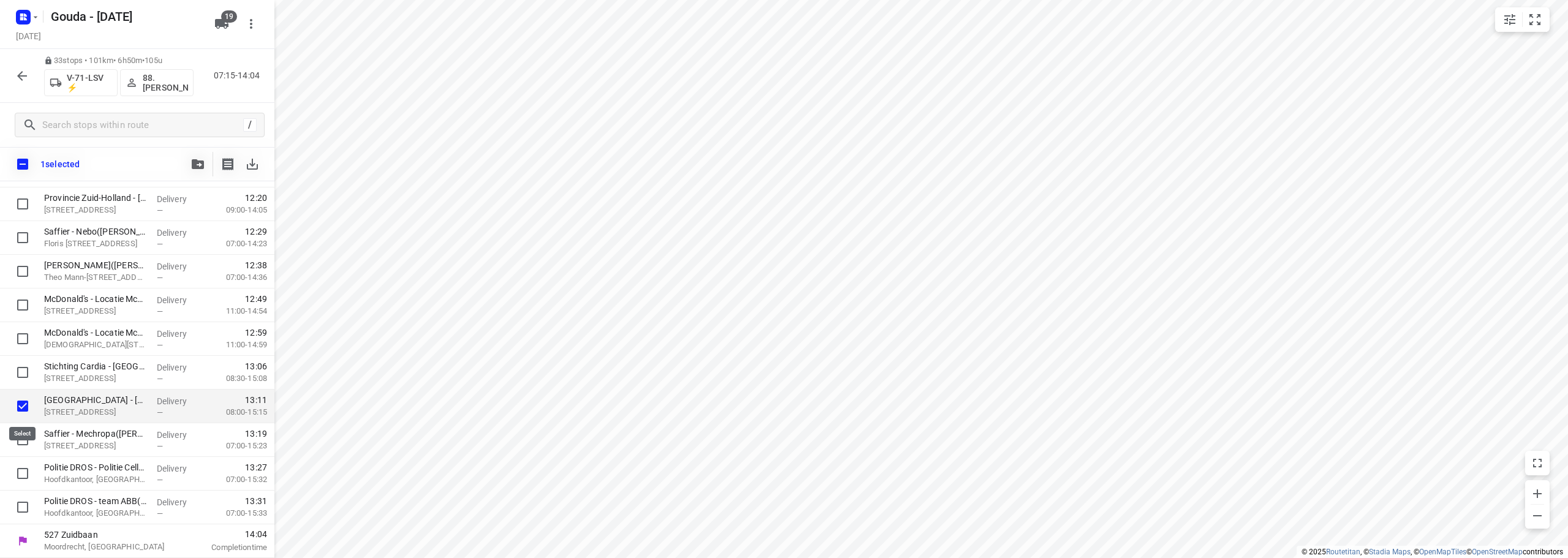
click at [22, 409] on input "checkbox" at bounding box center [22, 406] width 25 height 25
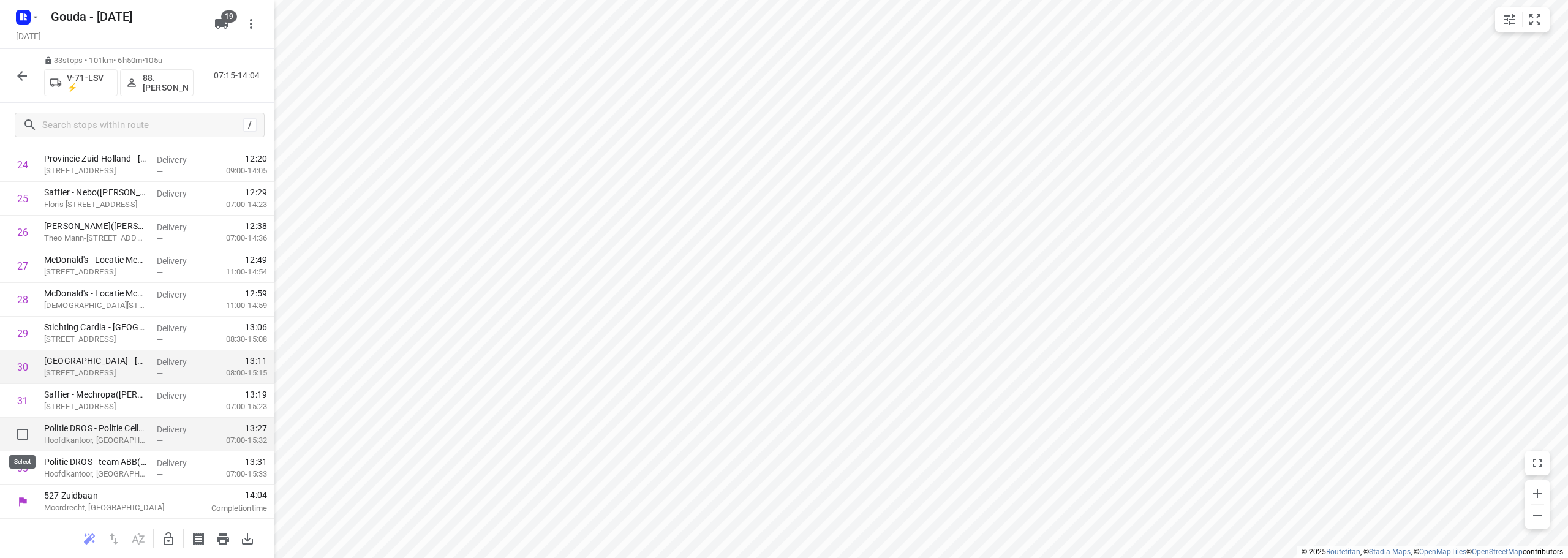
click at [31, 434] on input "checkbox" at bounding box center [22, 434] width 25 height 25
checkbox input "true"
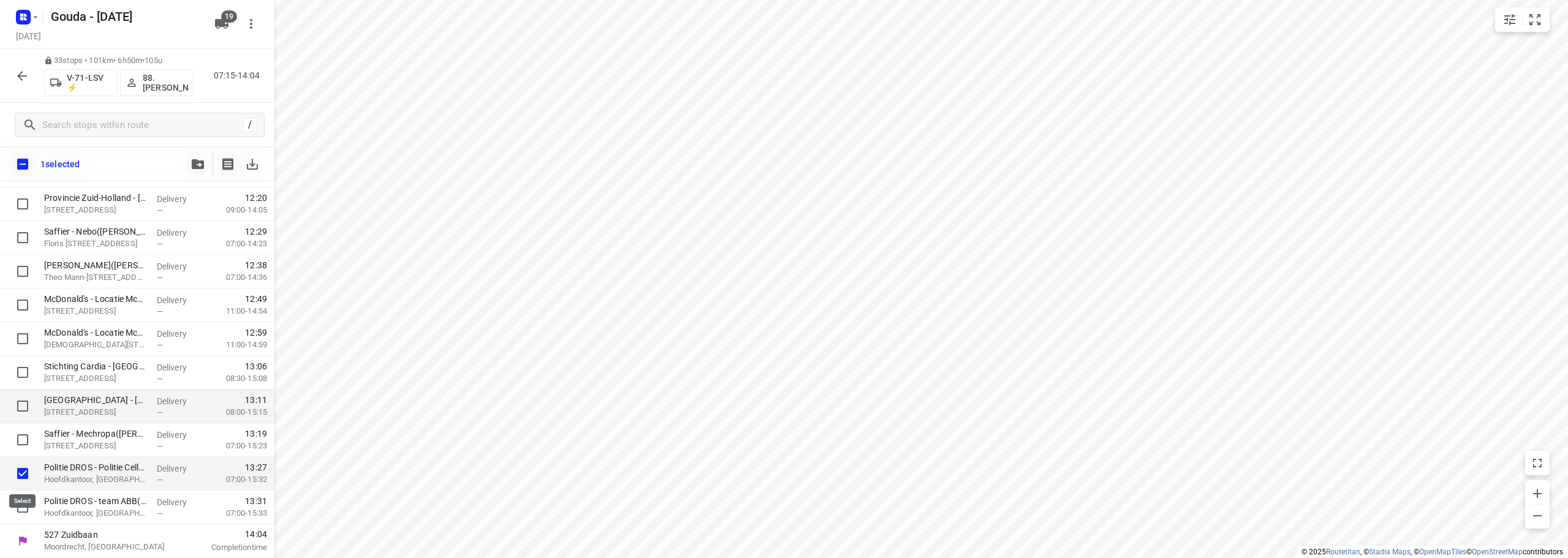
scroll to position [865, 0]
click at [16, 503] on input "checkbox" at bounding box center [22, 507] width 25 height 25
checkbox input "true"
click at [193, 156] on button "button" at bounding box center [198, 164] width 25 height 25
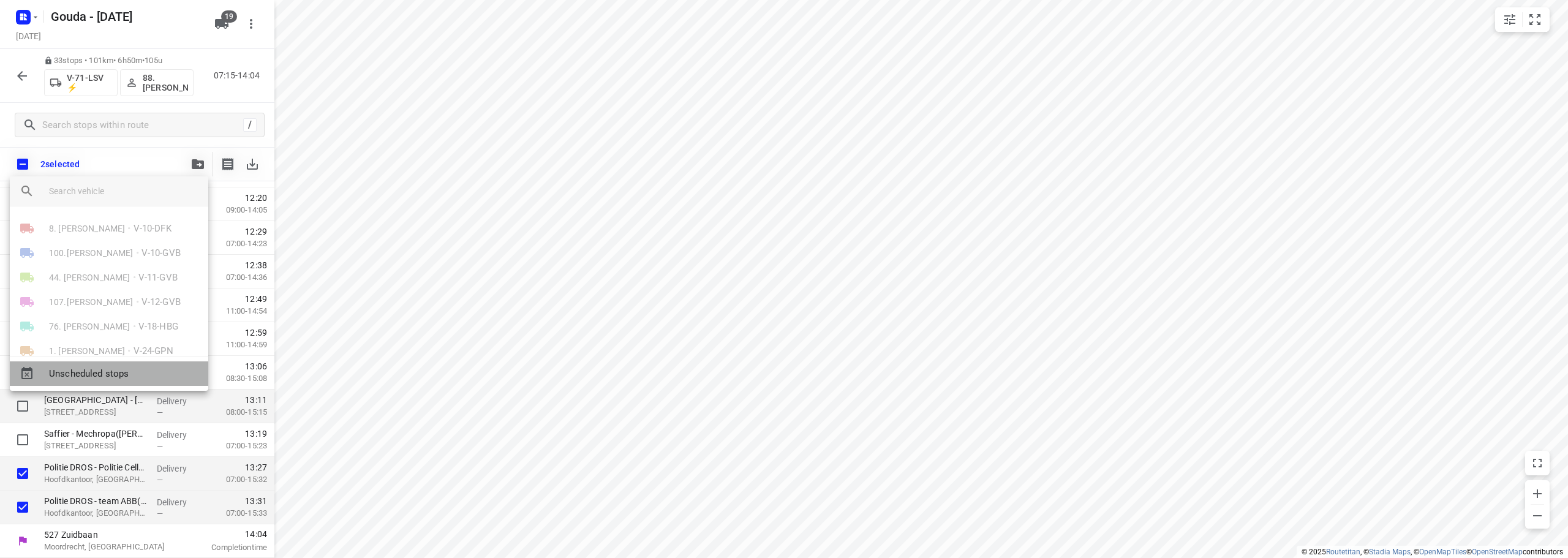
click at [152, 376] on span "Unscheduled stops" at bounding box center [124, 374] width 149 height 14
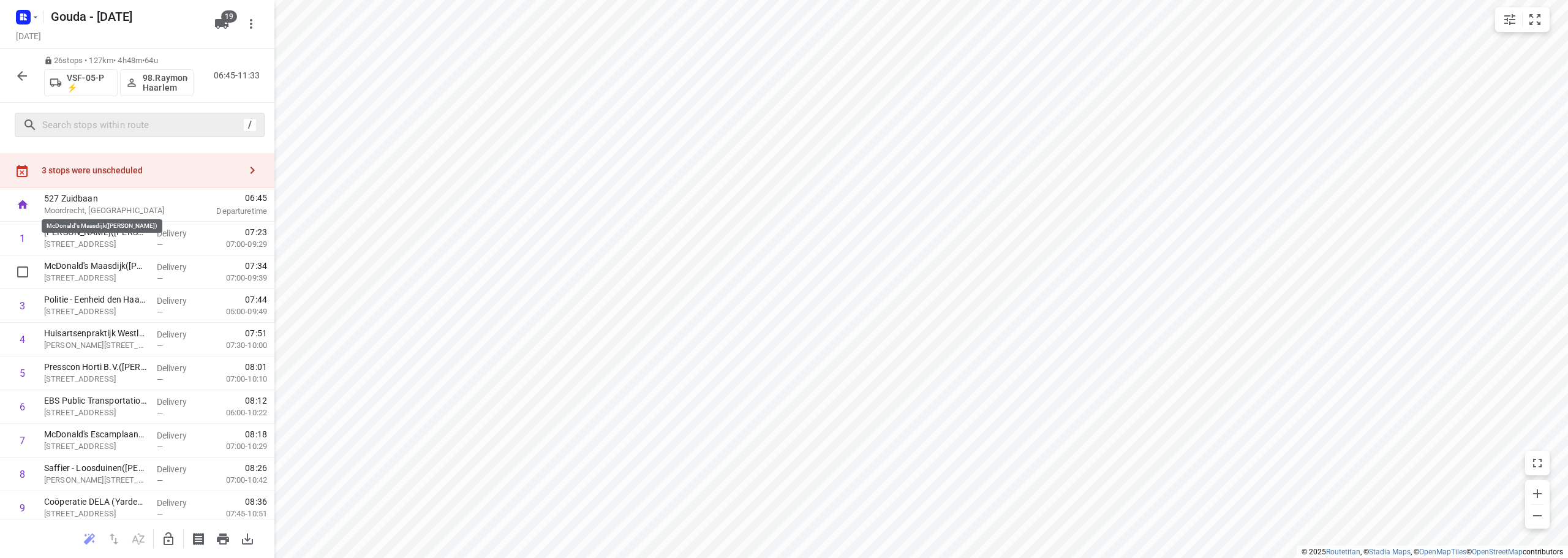
scroll to position [0, 0]
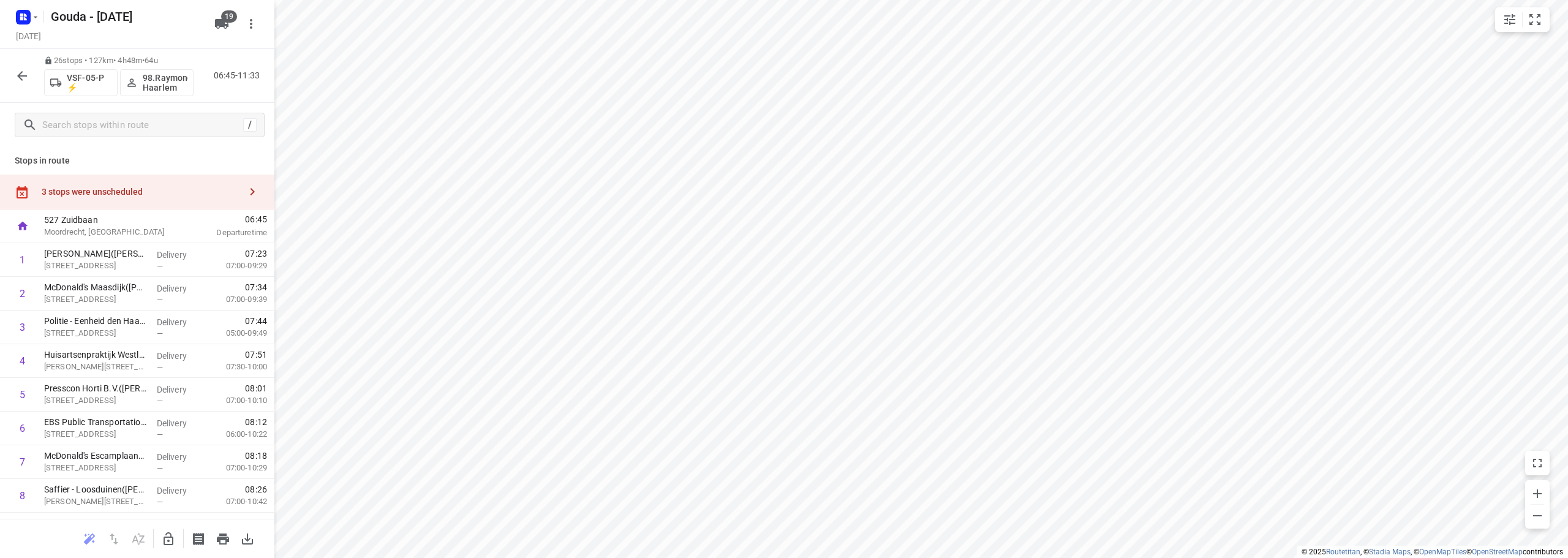
click at [114, 187] on div "3 stops were unscheduled" at bounding box center [141, 192] width 199 height 10
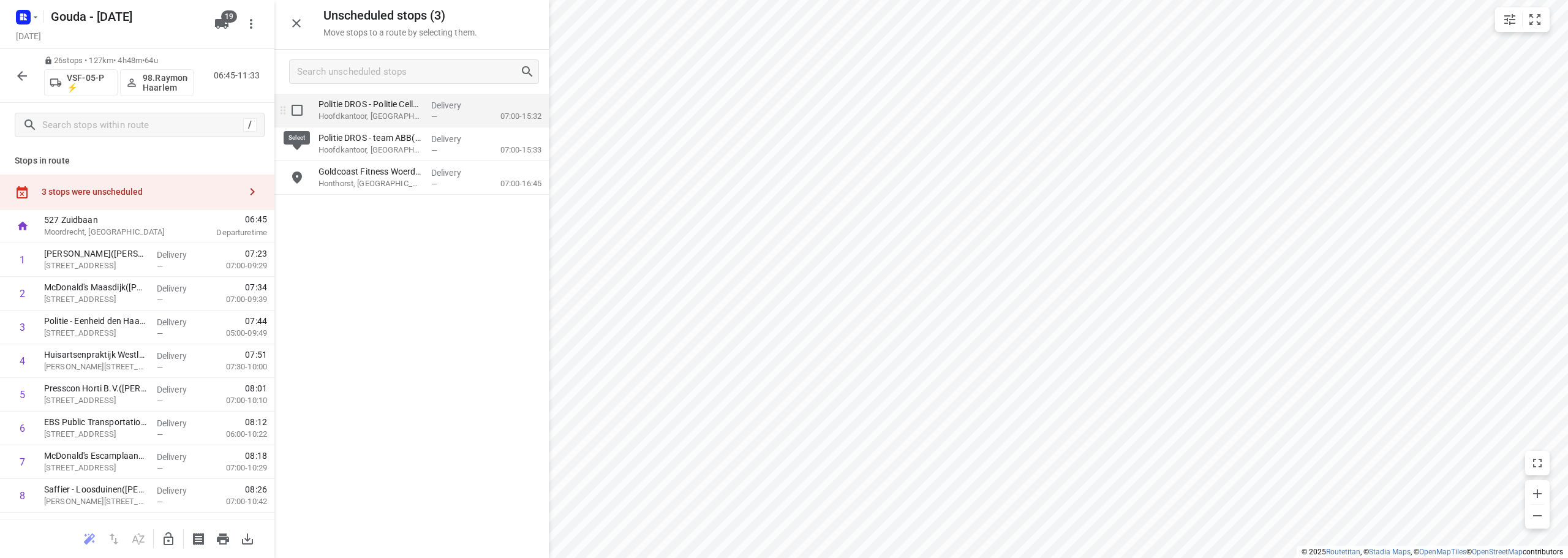
click at [285, 110] on input "grid" at bounding box center [297, 110] width 25 height 25
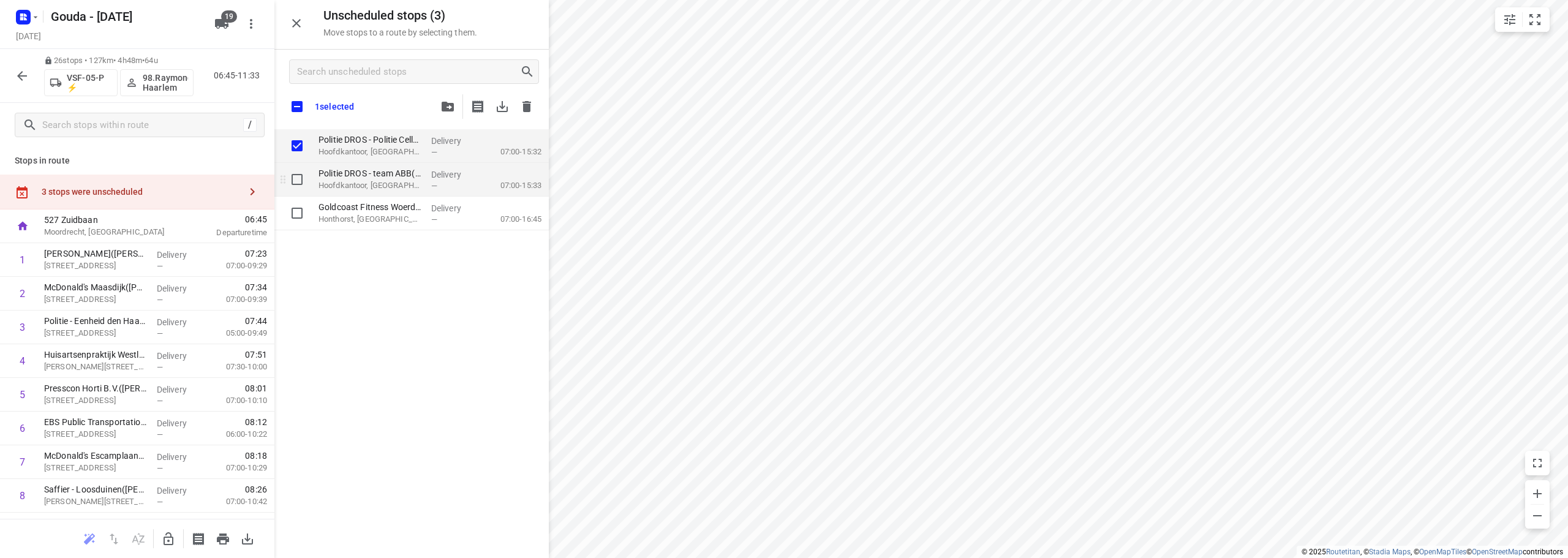
checkbox input "true"
click at [297, 184] on input "grid" at bounding box center [297, 179] width 25 height 25
checkbox input "true"
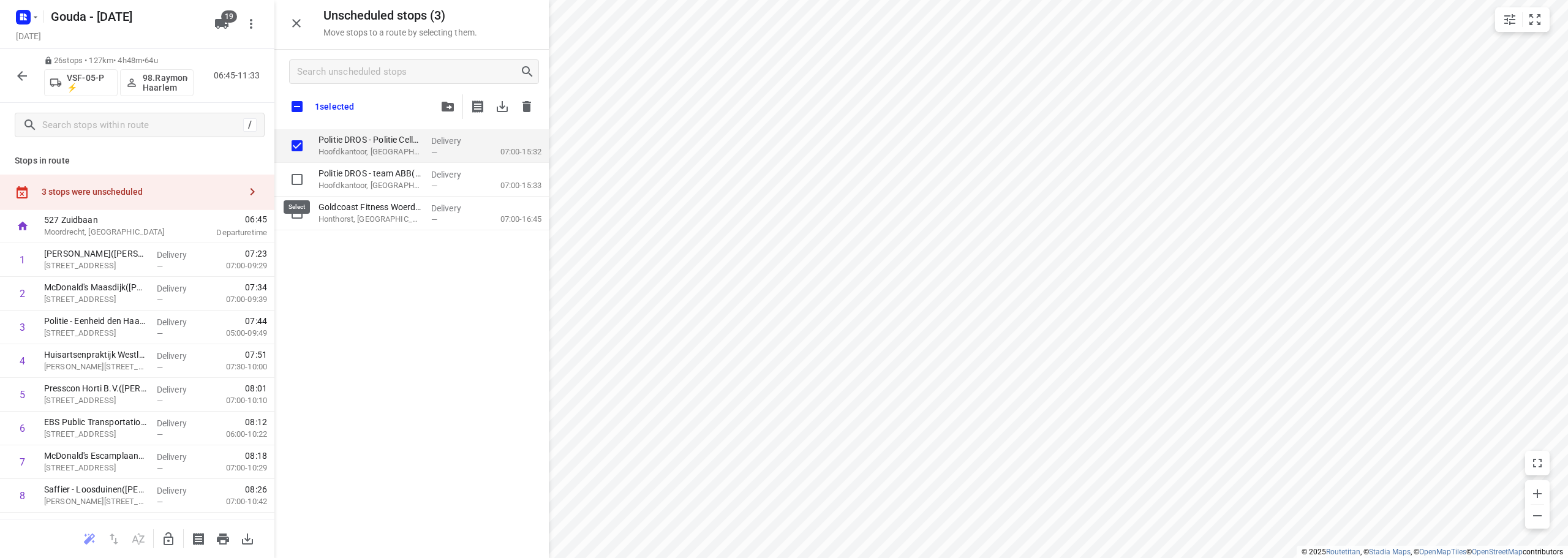
checkbox input "true"
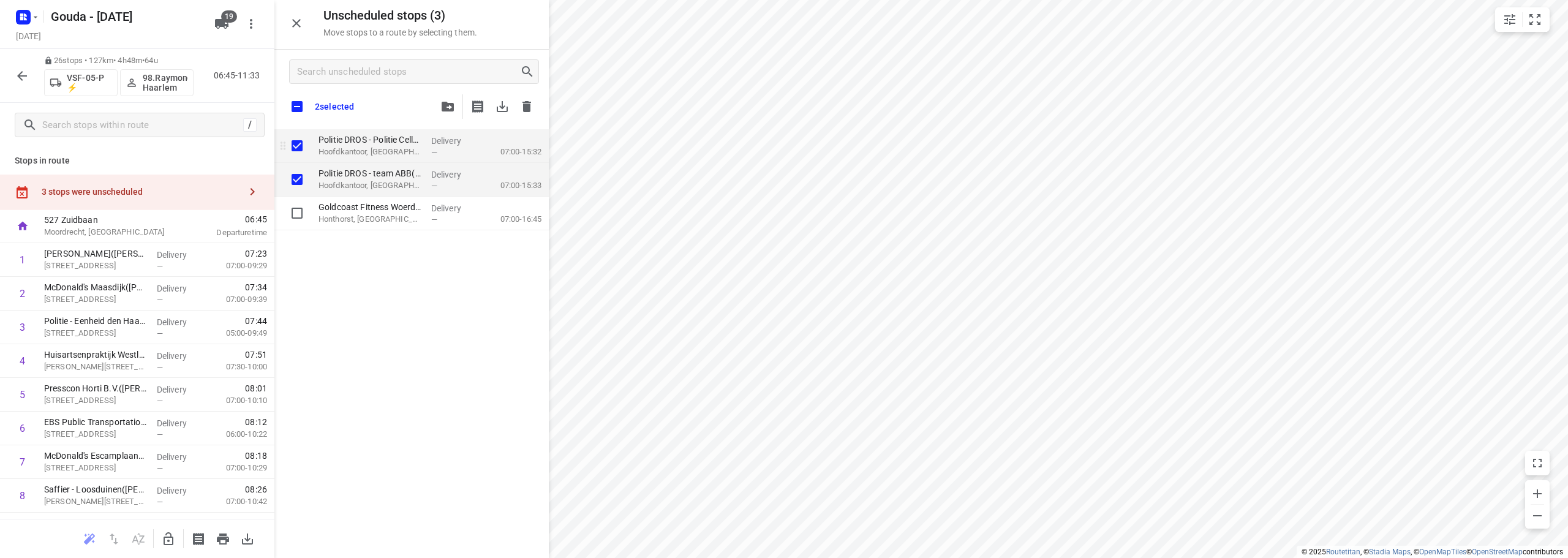
checkbox input "true"
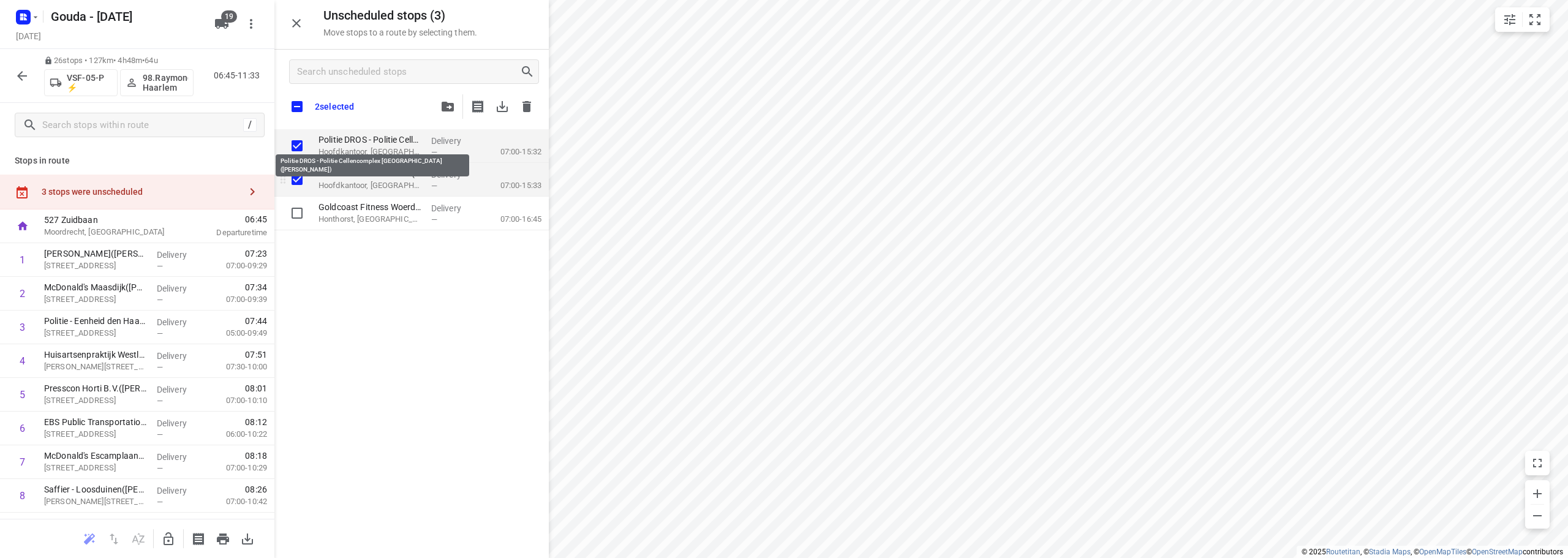
checkbox input "true"
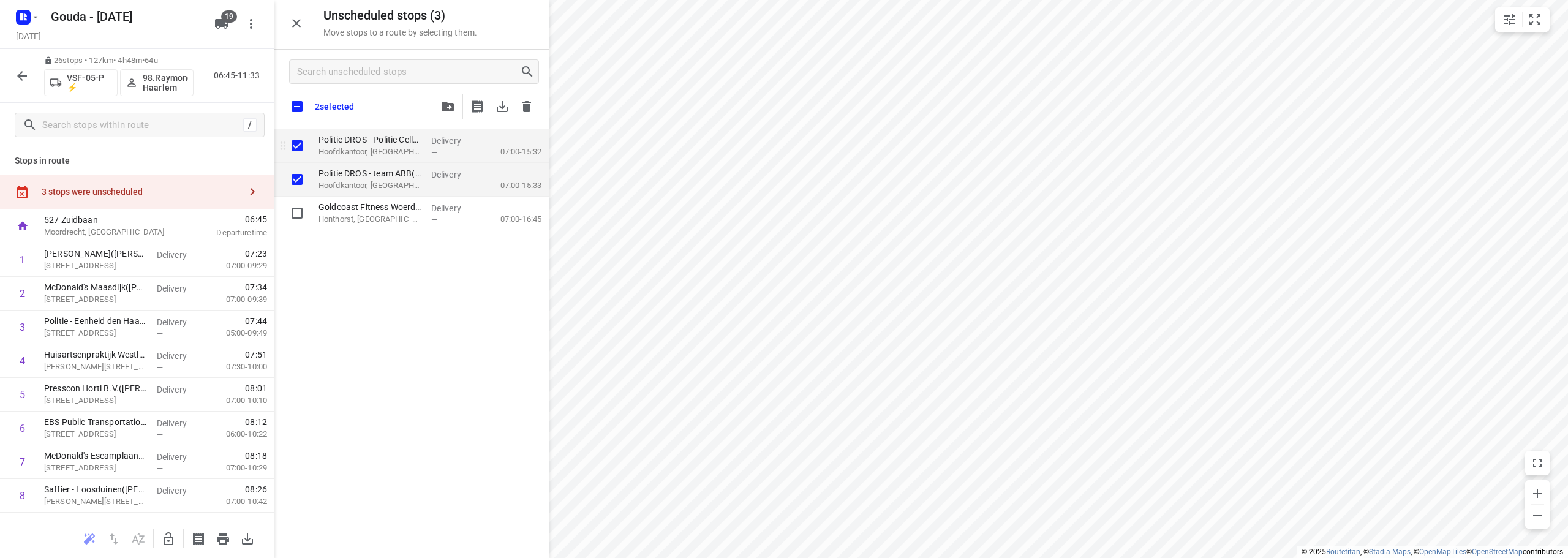
checkbox input "true"
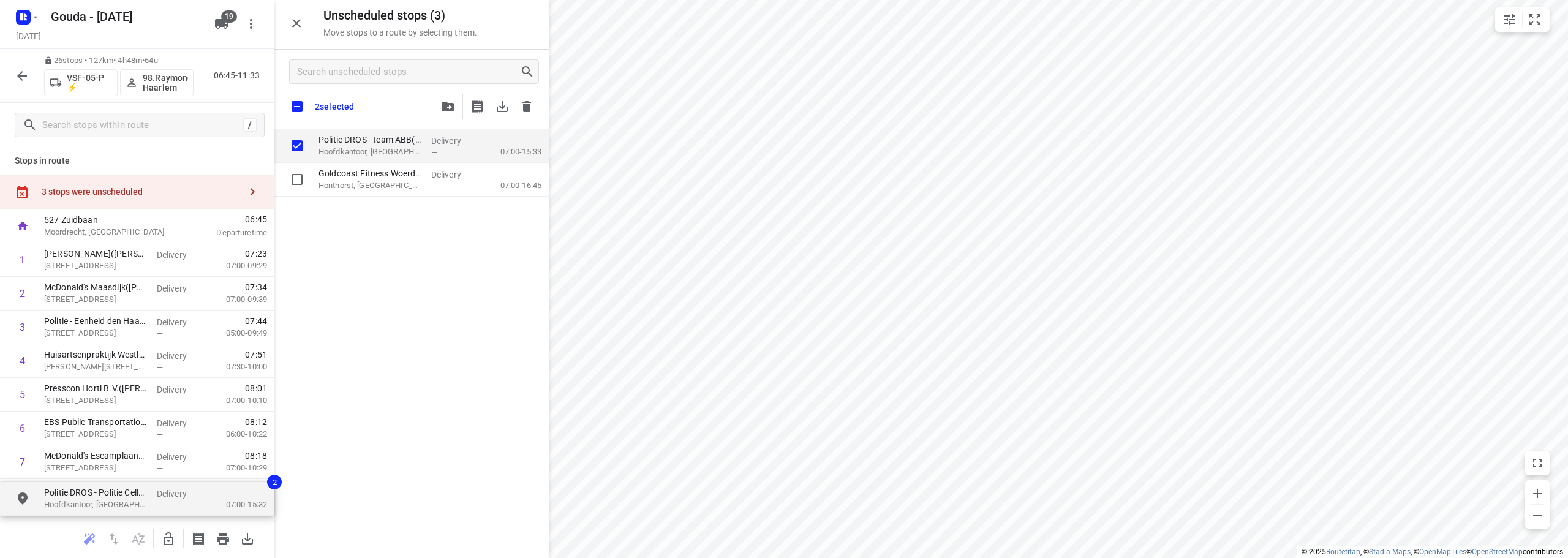
checkbox input "true"
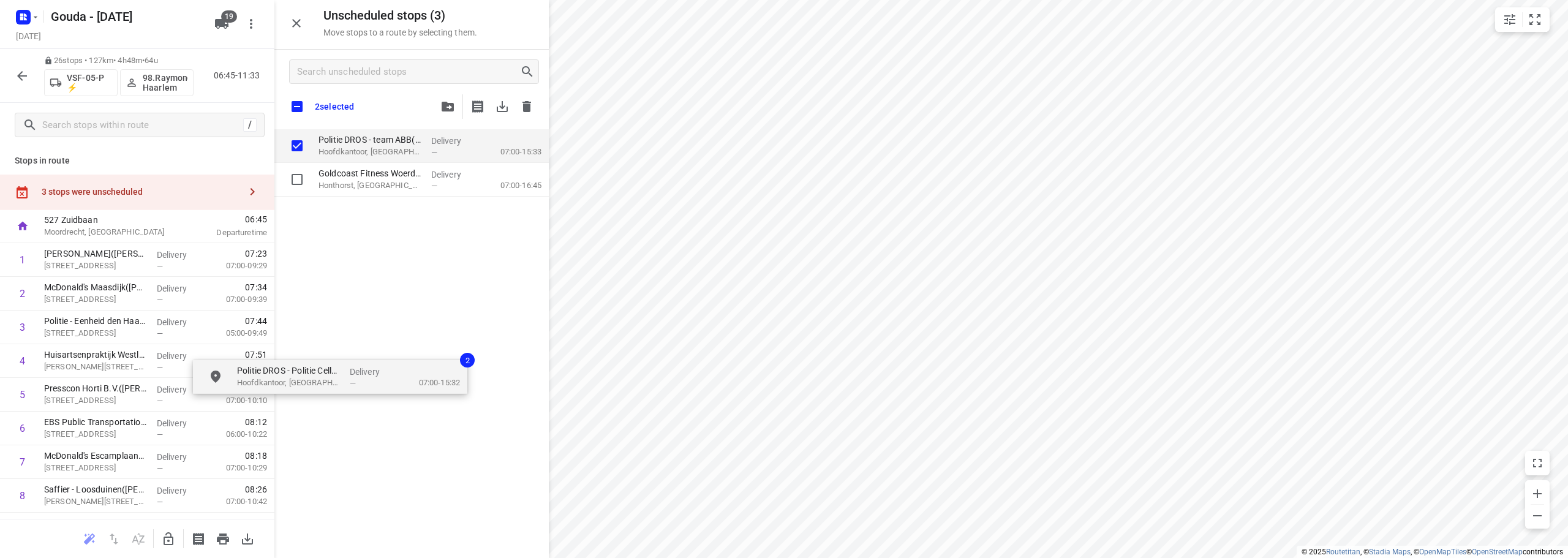
drag, startPoint x: 430, startPoint y: 150, endPoint x: 339, endPoint y: 391, distance: 257.6
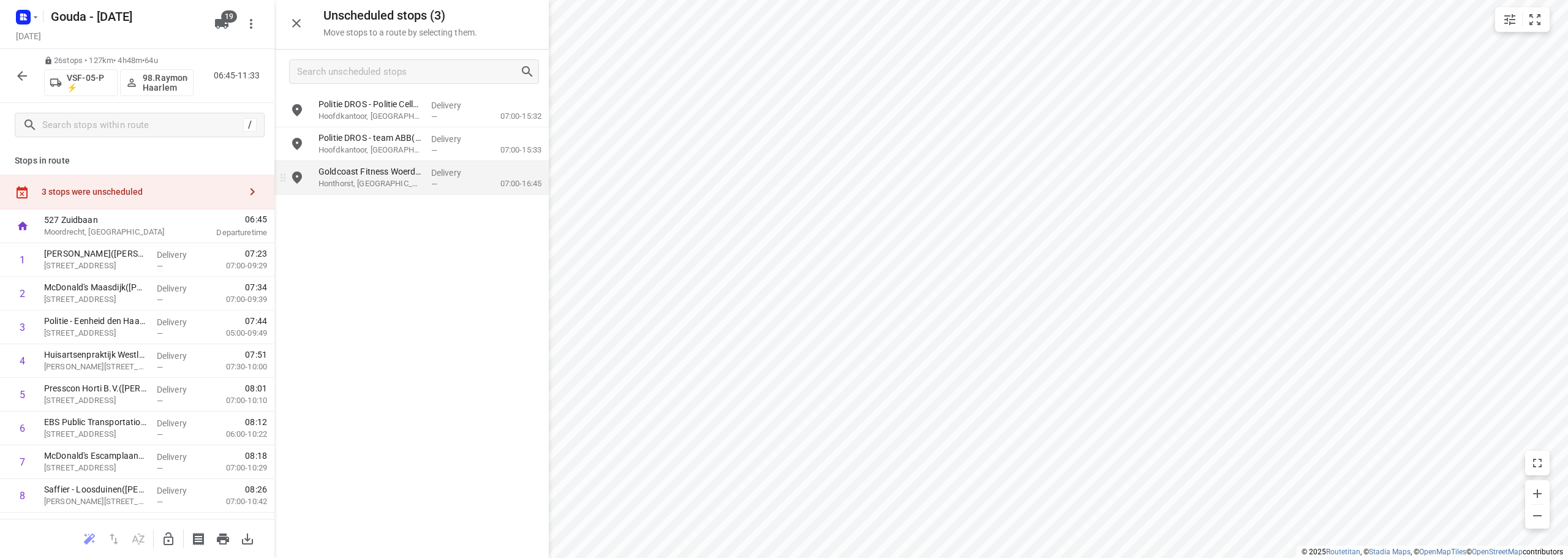
drag, startPoint x: 173, startPoint y: 539, endPoint x: 338, endPoint y: 187, distance: 388.8
click at [173, 536] on icon "button" at bounding box center [168, 538] width 14 height 14
click at [297, 116] on input "grid" at bounding box center [297, 110] width 25 height 25
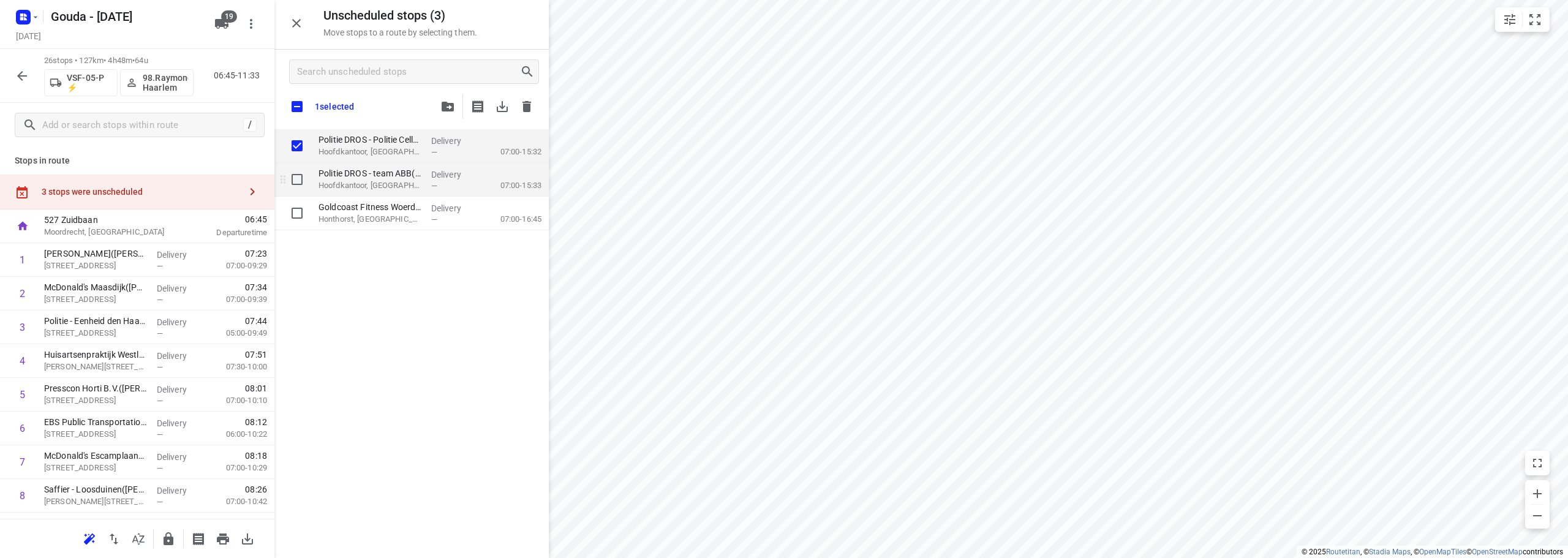
checkbox input "true"
drag, startPoint x: 296, startPoint y: 182, endPoint x: 329, endPoint y: 161, distance: 39.1
click at [297, 182] on input "grid" at bounding box center [297, 179] width 25 height 25
checkbox input "true"
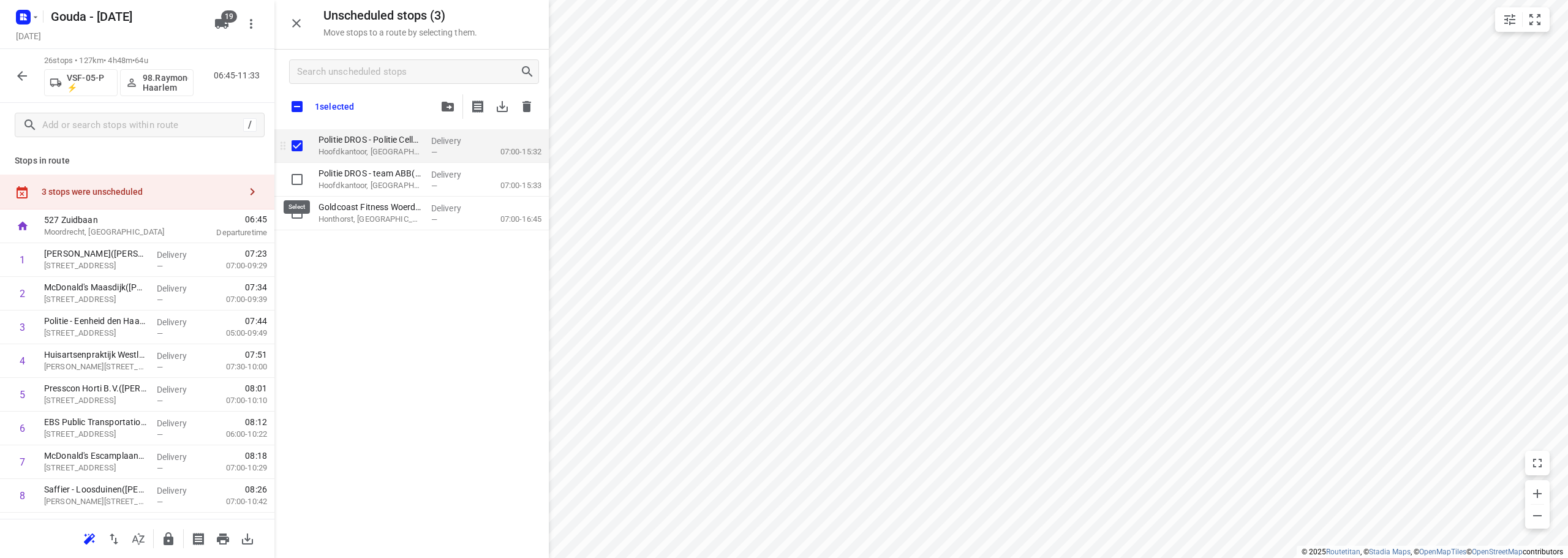
checkbox input "true"
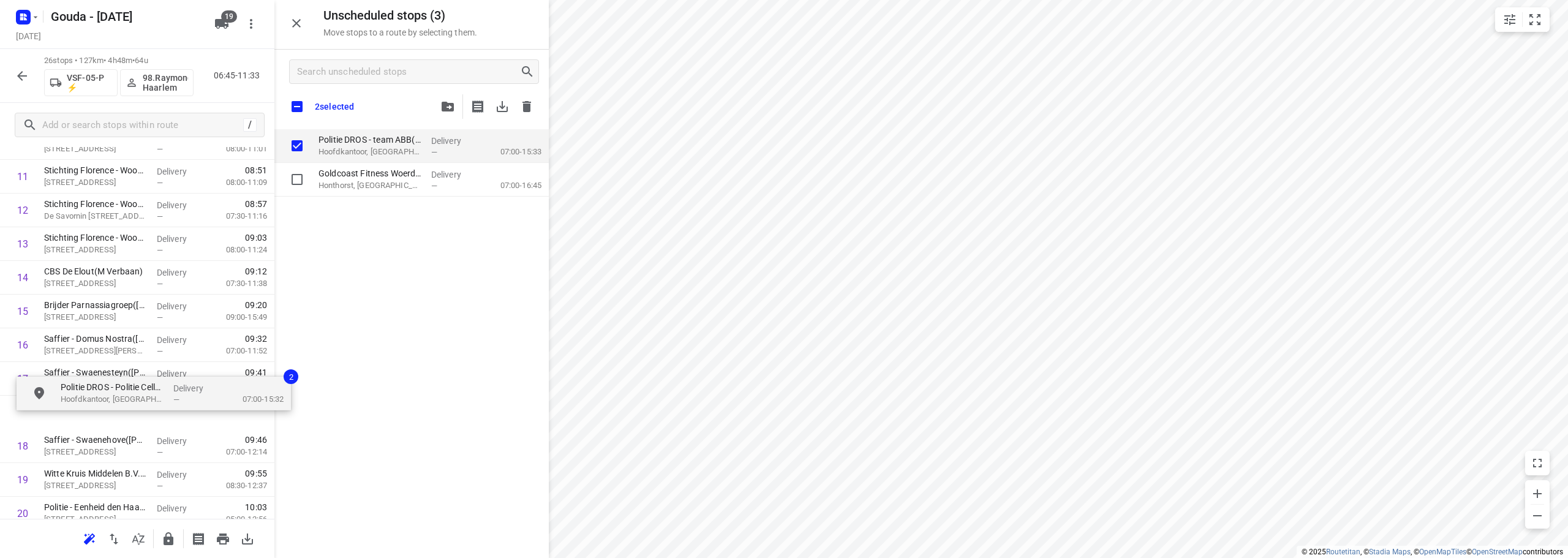
scroll to position [423, 0]
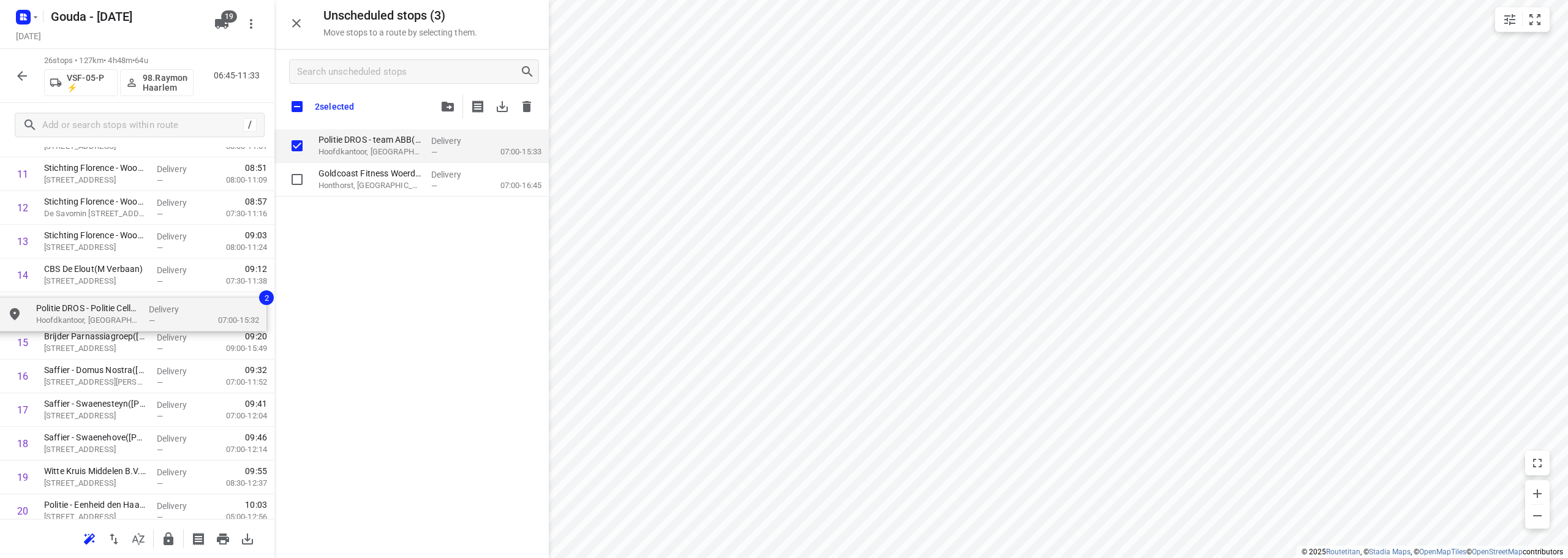
drag, startPoint x: 324, startPoint y: 184, endPoint x: 79, endPoint y: 309, distance: 275.0
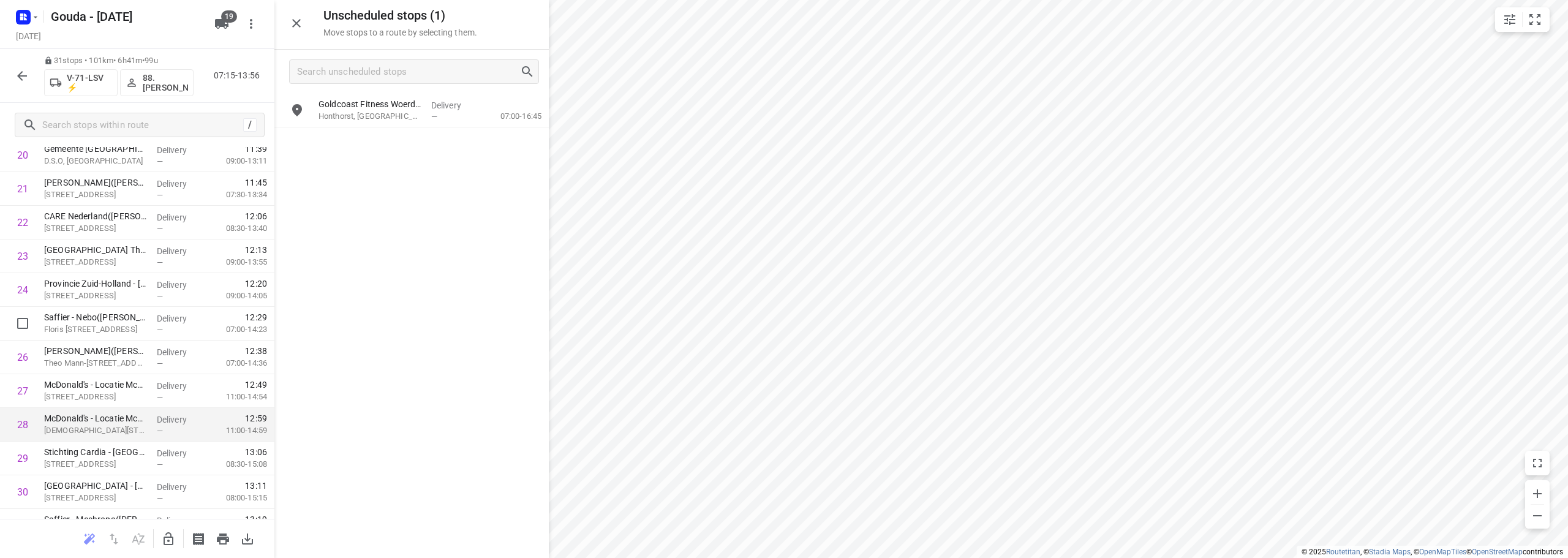
scroll to position [802, 0]
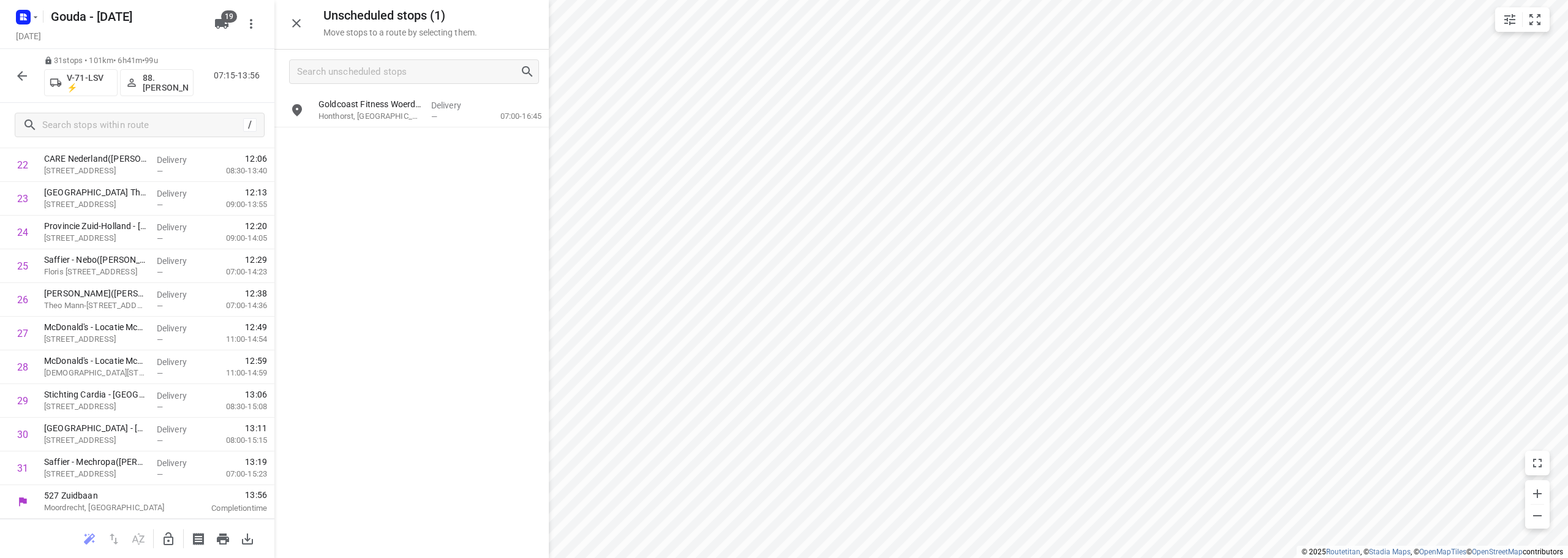
click at [298, 31] on button "button" at bounding box center [297, 23] width 25 height 25
click at [15, 73] on icon "button" at bounding box center [21, 76] width 14 height 14
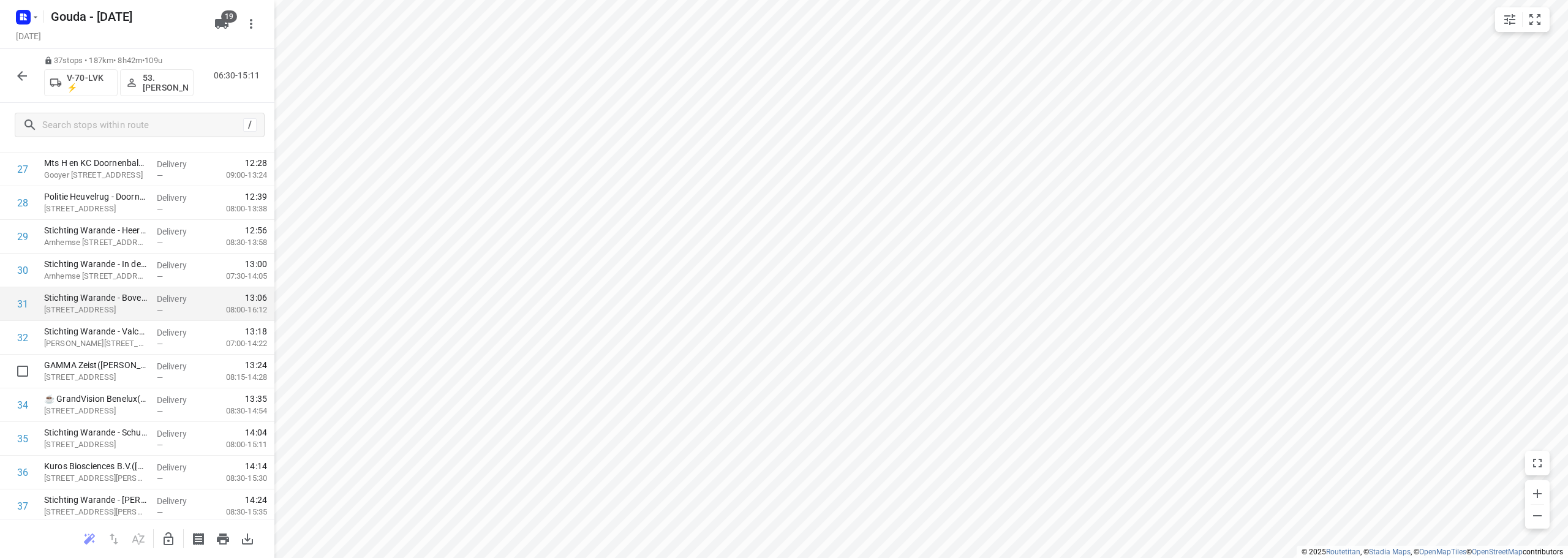
scroll to position [1004, 0]
click at [831, 557] on html "i © 2025 Routetitan , © Stadia Maps , © OpenMapTiles © OpenStreetMap contributo…" at bounding box center [784, 279] width 1568 height 558
click at [19, 72] on icon "button" at bounding box center [21, 76] width 14 height 14
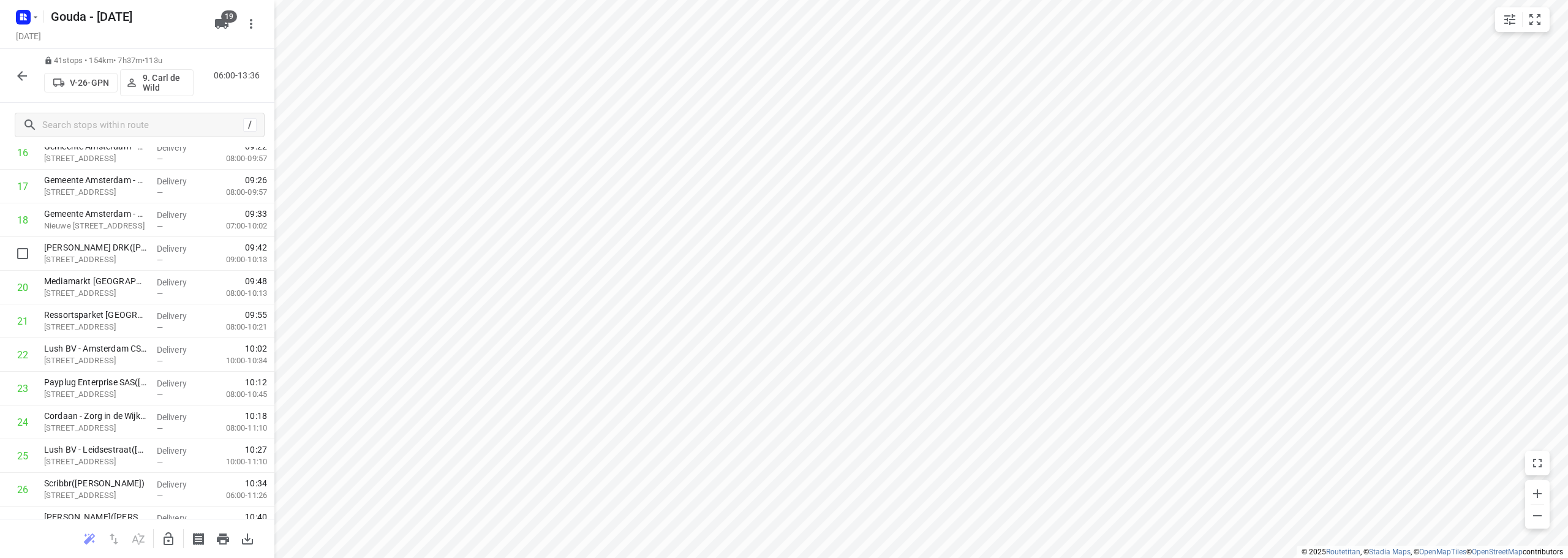
scroll to position [1139, 0]
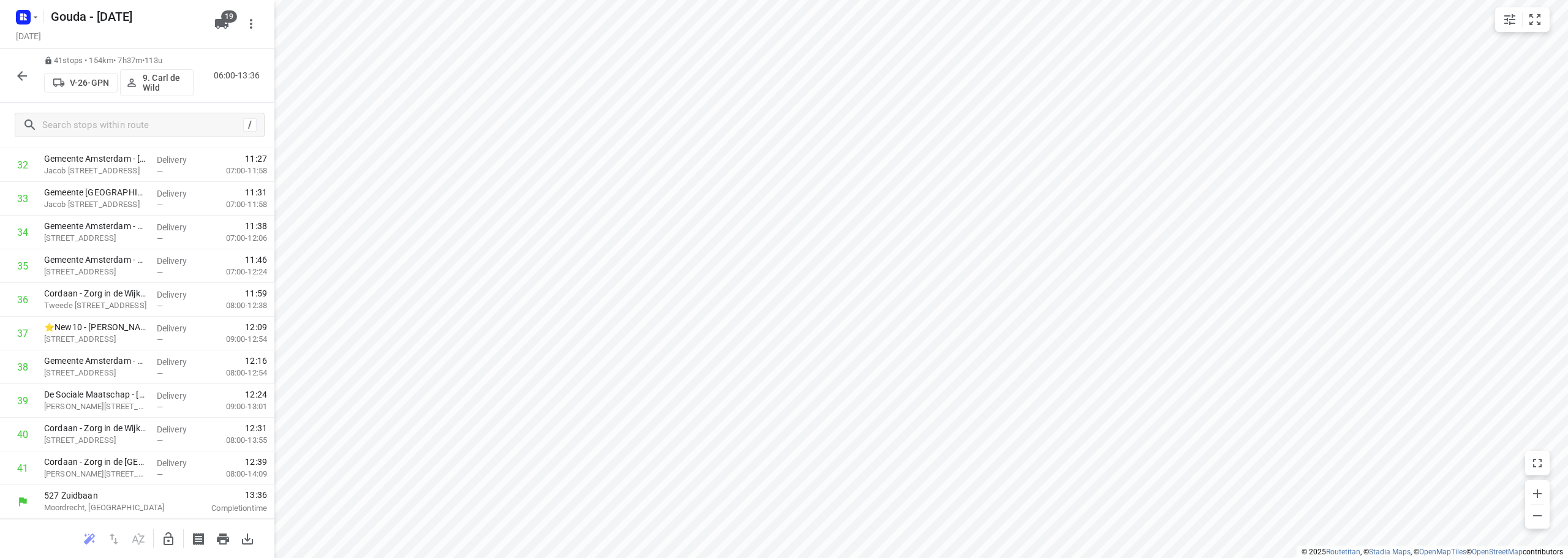
click at [17, 73] on icon "button" at bounding box center [21, 76] width 14 height 14
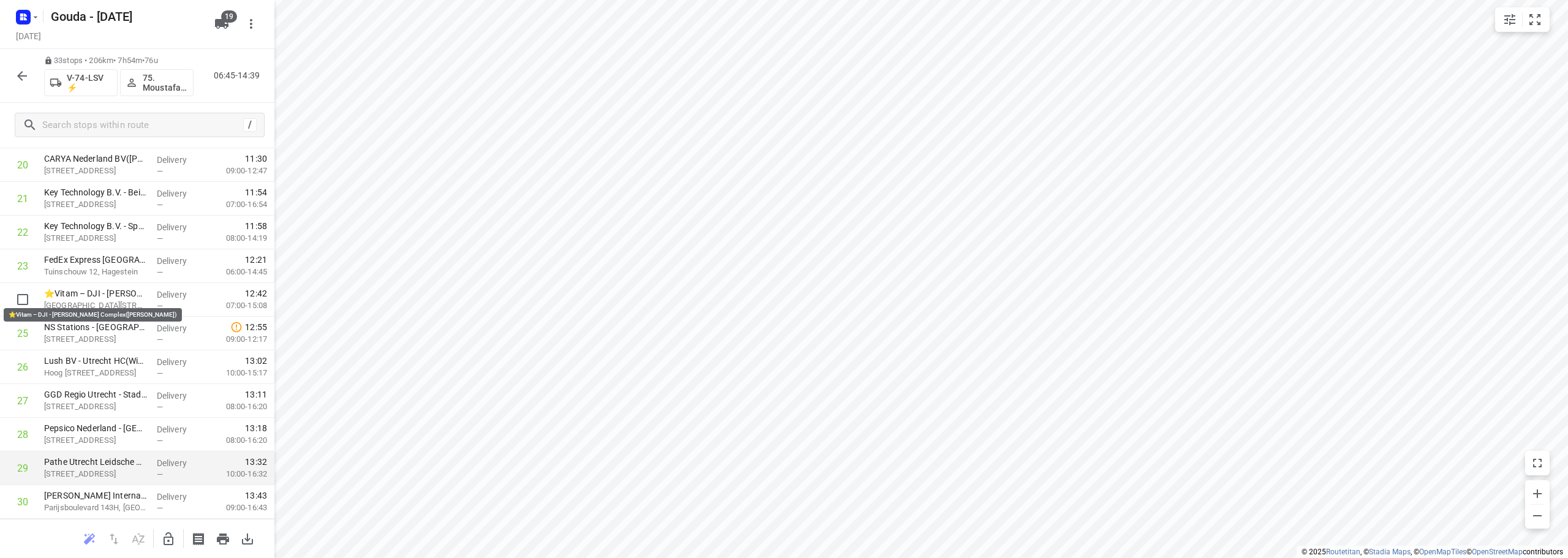
scroll to position [870, 0]
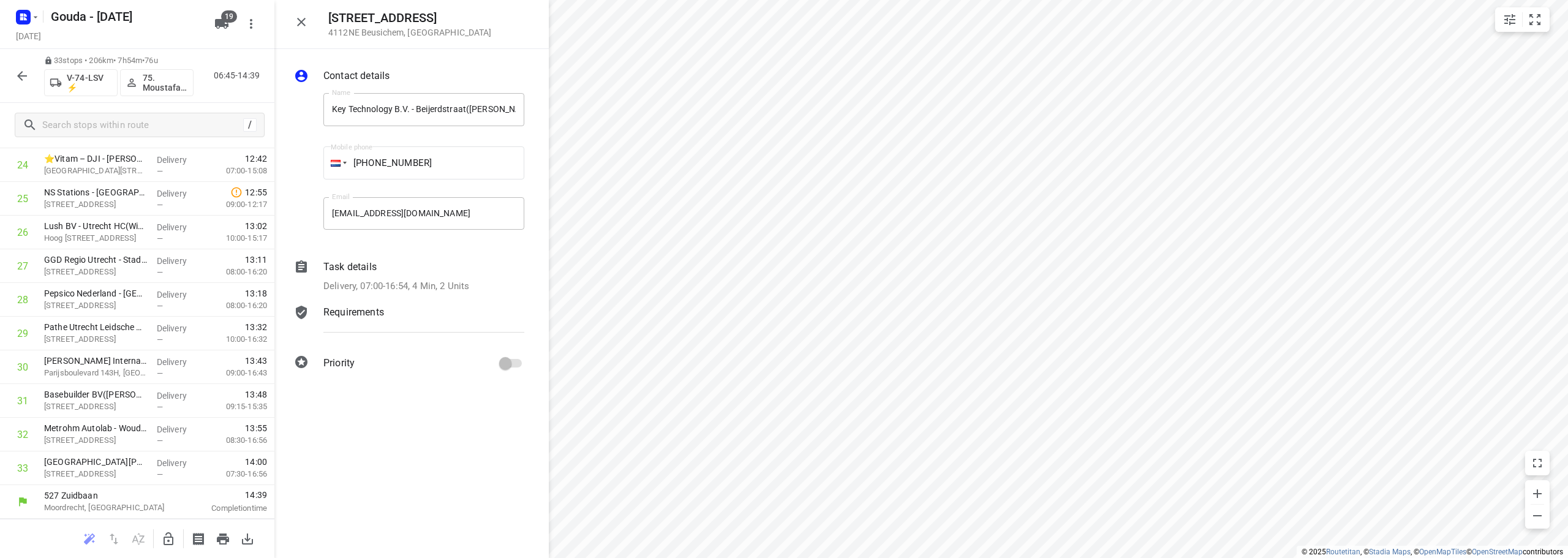
click at [23, 75] on icon "button" at bounding box center [22, 76] width 10 height 10
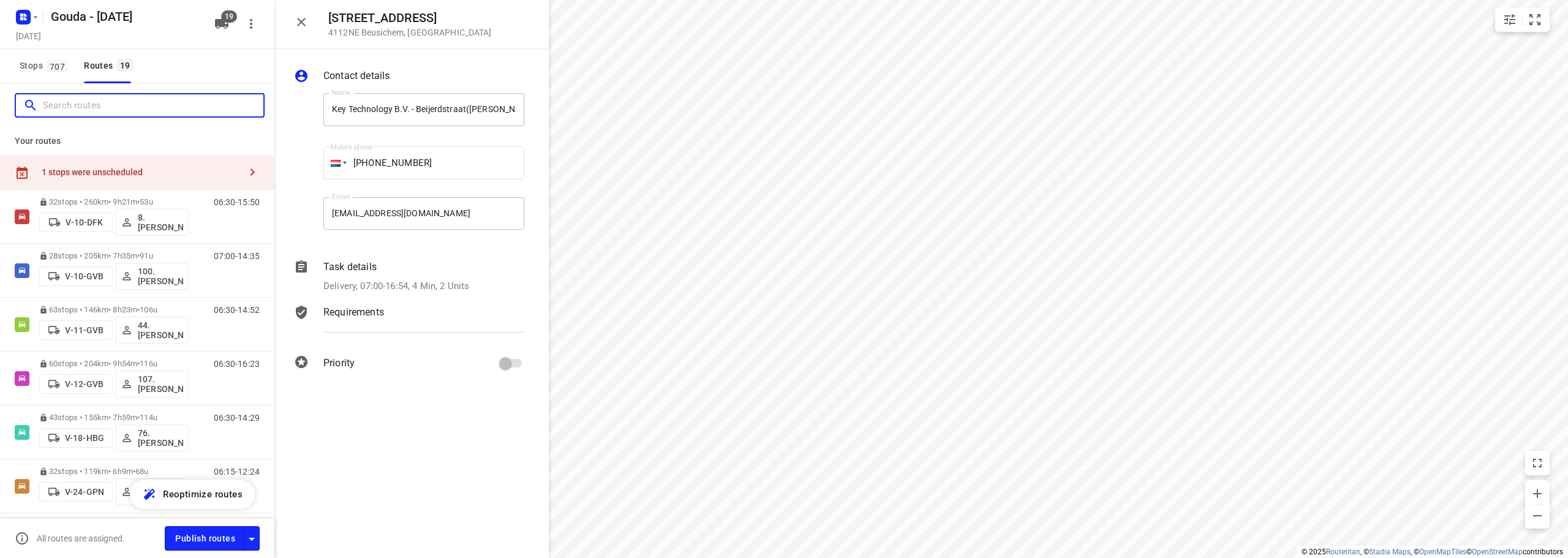
click at [60, 107] on input "Search routes" at bounding box center [153, 106] width 221 height 19
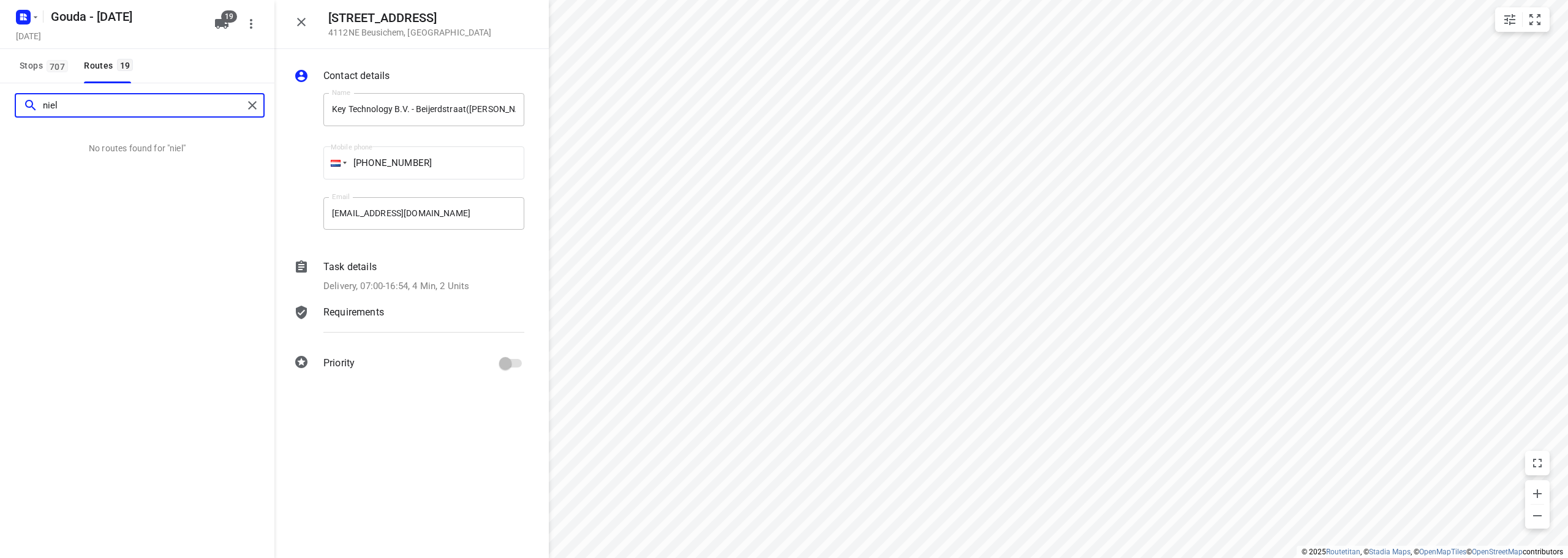
type input "niels"
drag, startPoint x: 61, startPoint y: 107, endPoint x: 4, endPoint y: 119, distance: 58.2
click at [0, 129] on div "niels No routes found for "niels"" at bounding box center [137, 118] width 274 height 71
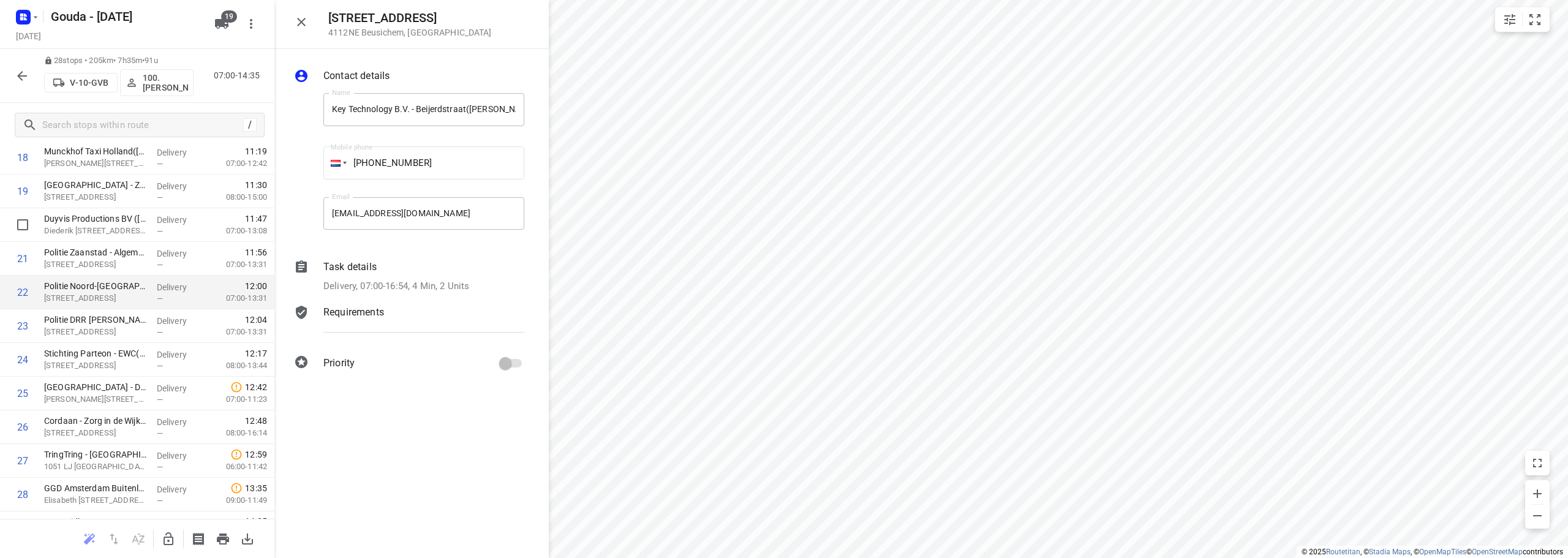
scroll to position [701, 0]
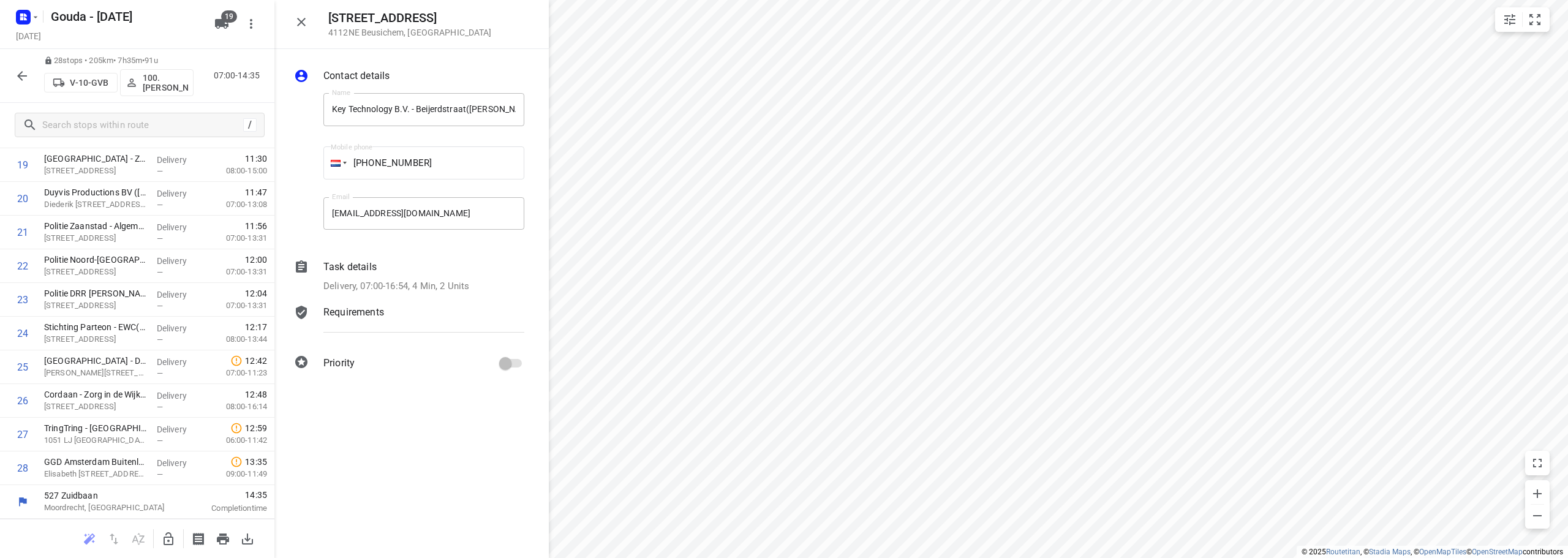
click at [30, 75] on button "button" at bounding box center [22, 76] width 25 height 25
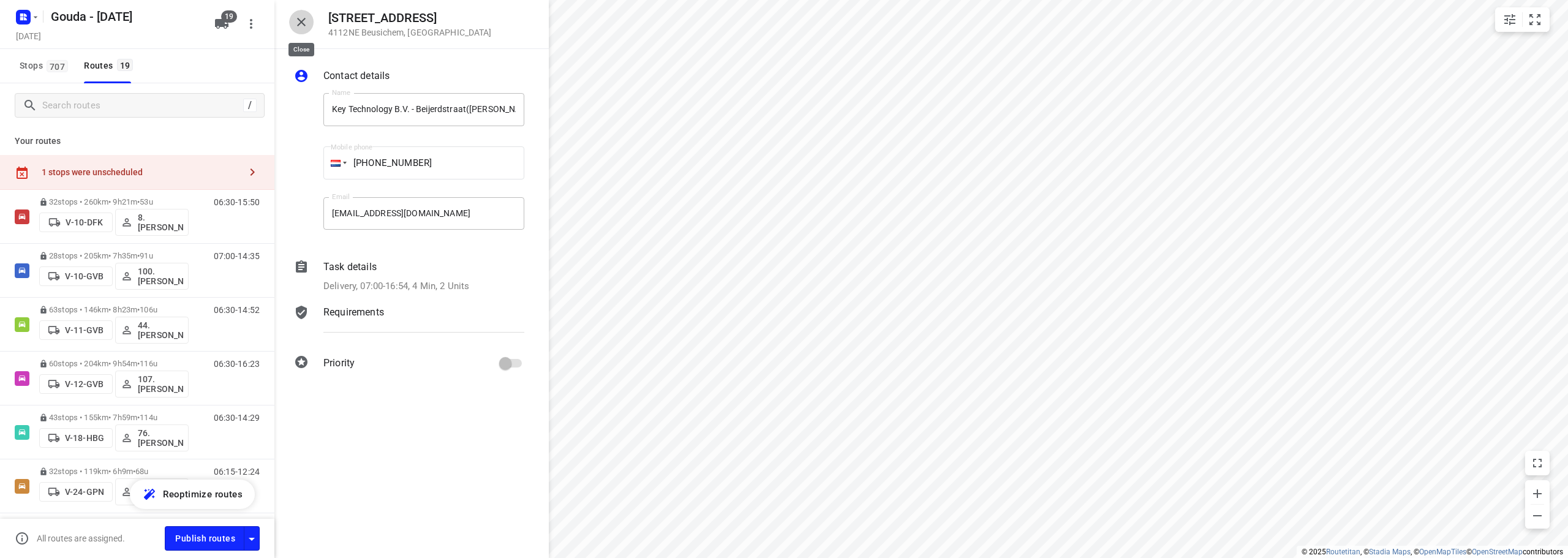
click at [310, 23] on button "button" at bounding box center [301, 22] width 25 height 25
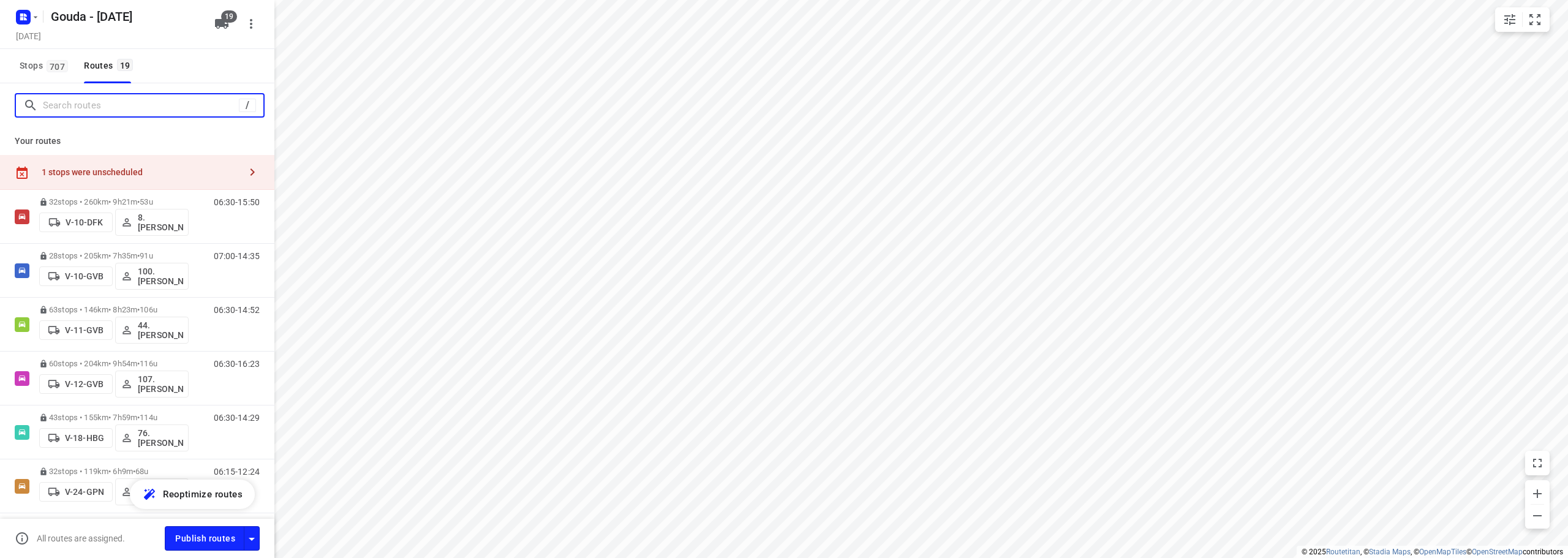
click at [74, 101] on input "Search routes" at bounding box center [141, 106] width 196 height 19
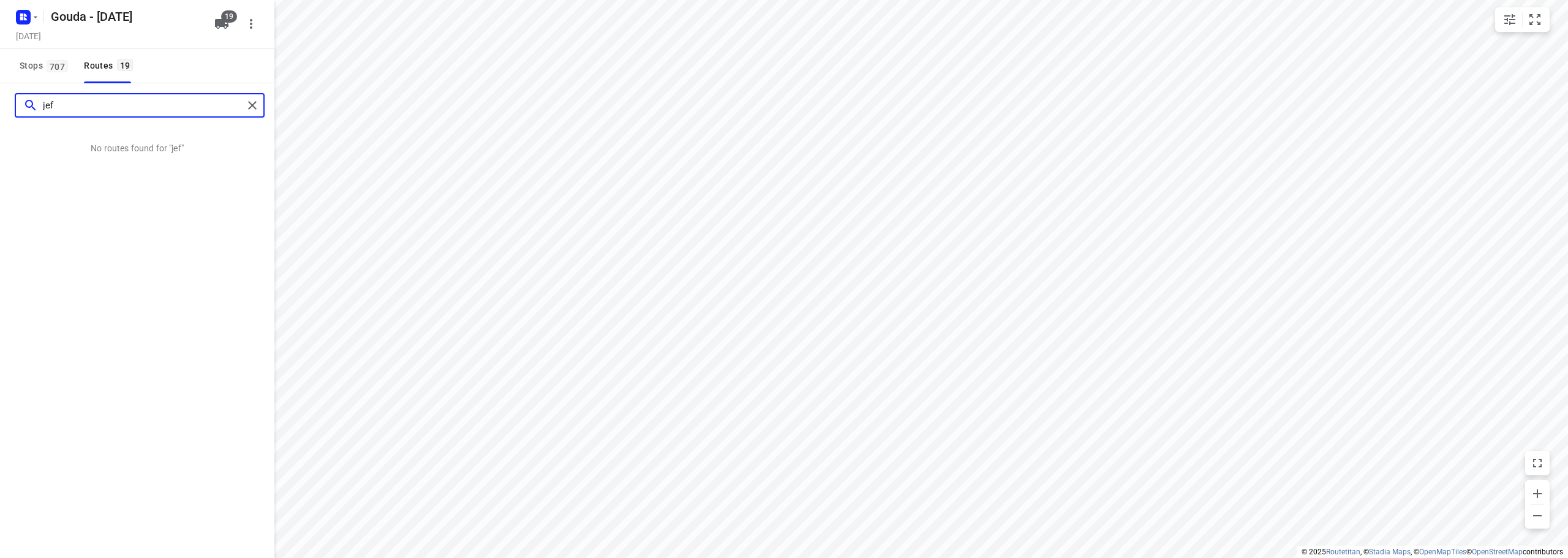
type input "jeff"
drag, startPoint x: 74, startPoint y: 101, endPoint x: 0, endPoint y: 94, distance: 74.3
click at [0, 94] on div "jeff" at bounding box center [137, 106] width 274 height 44
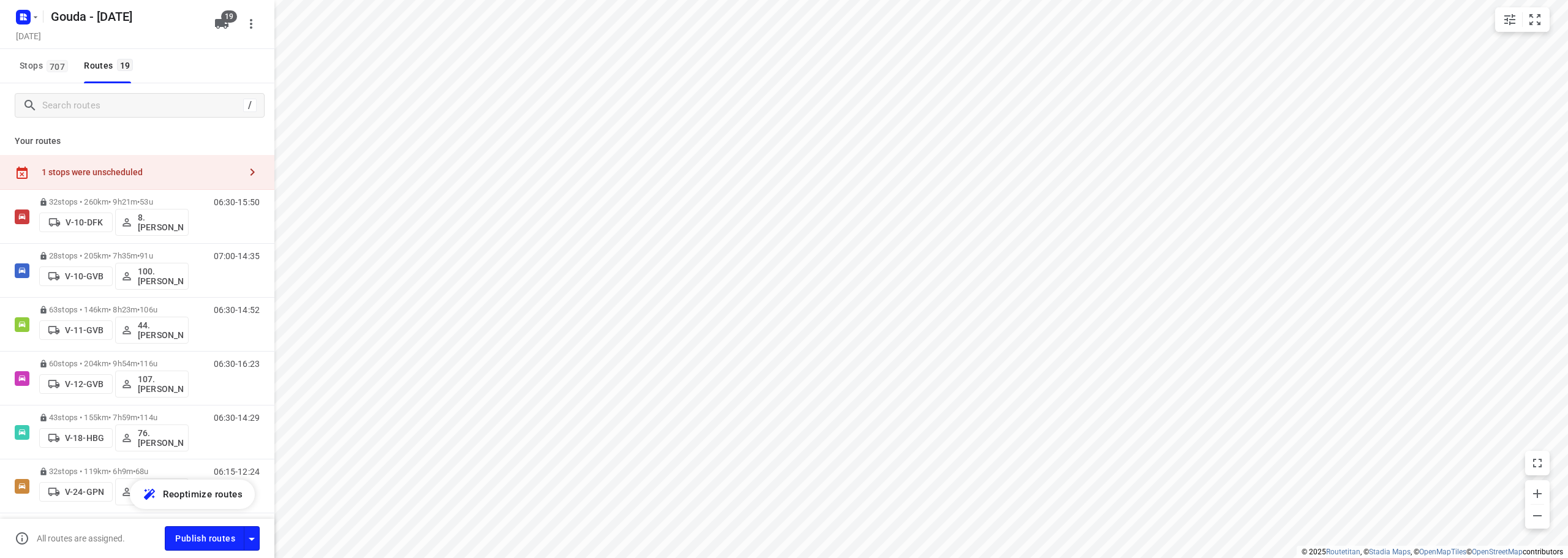
click at [118, 165] on div "1 stops were unscheduled" at bounding box center [137, 172] width 274 height 35
click at [304, 20] on button "button" at bounding box center [297, 23] width 25 height 25
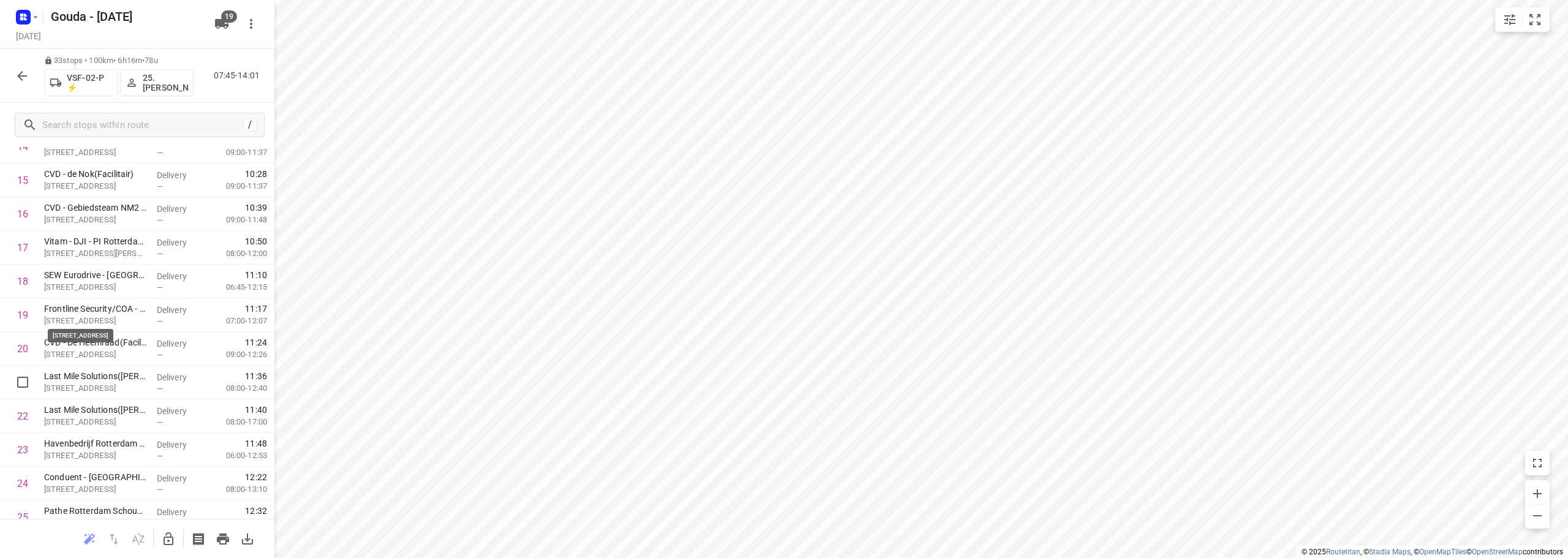
scroll to position [870, 0]
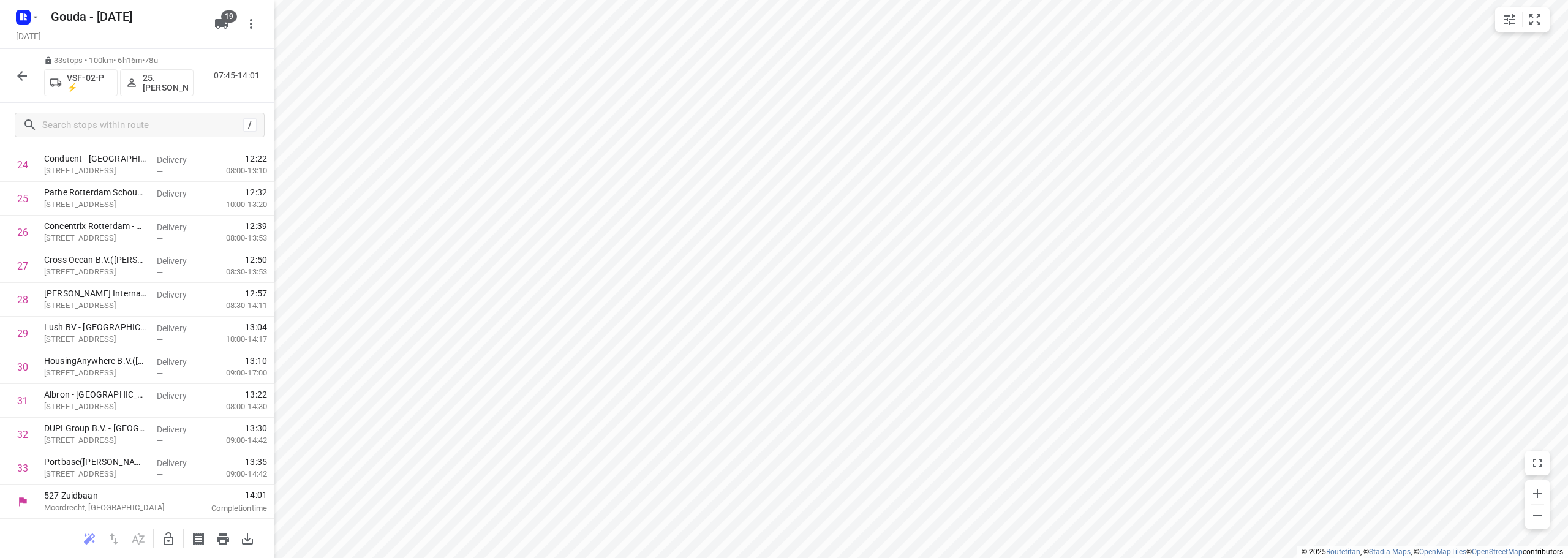
click at [26, 78] on icon "button" at bounding box center [21, 76] width 14 height 14
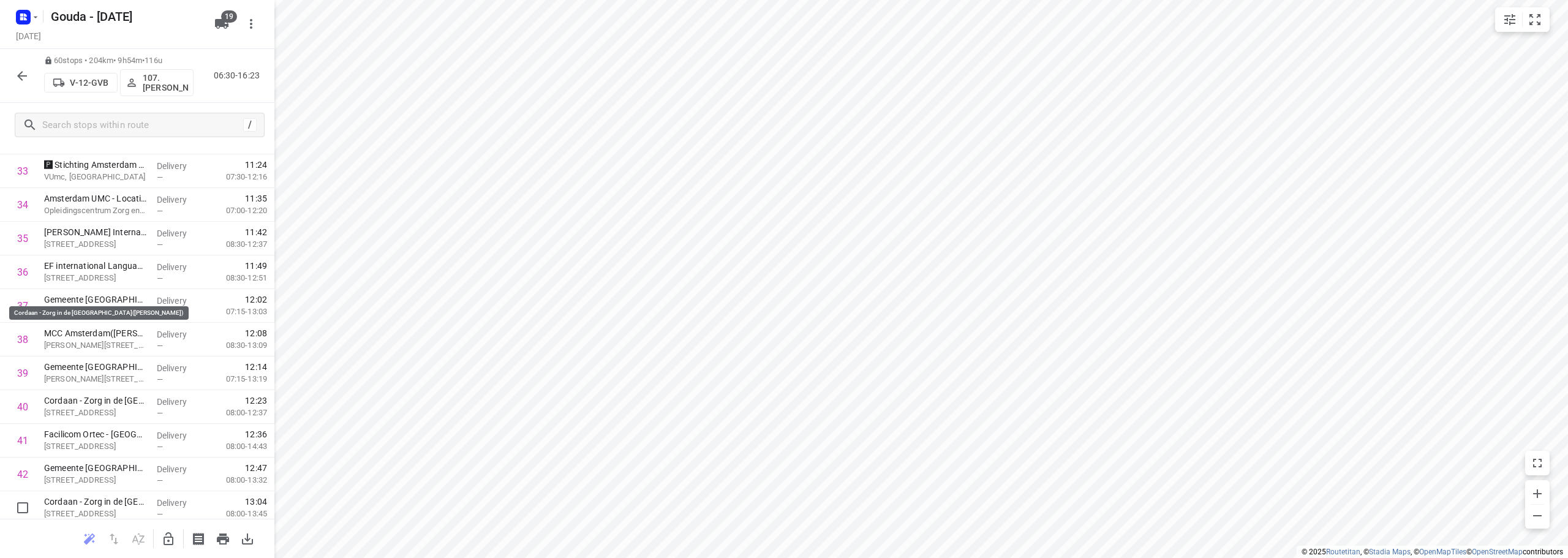
scroll to position [1779, 0]
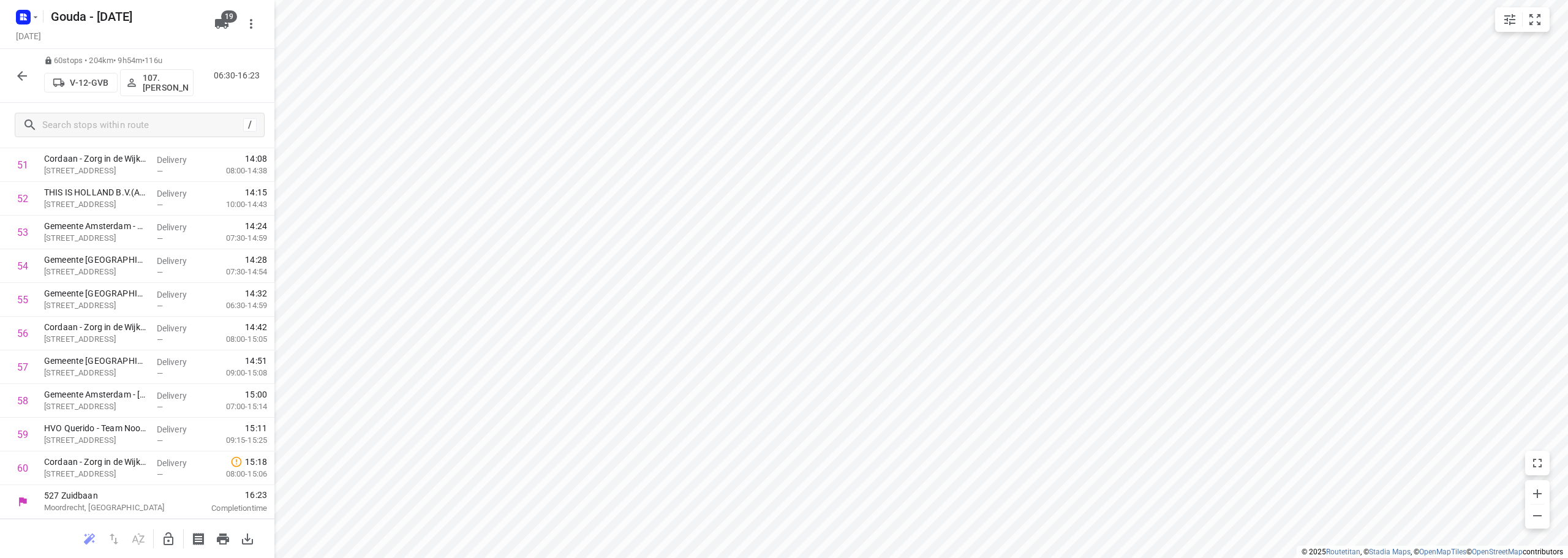
click at [1069, 0] on html "i © 2025 Routetitan , © Stadia Maps , © OpenMapTiles © OpenStreetMap contributo…" at bounding box center [784, 279] width 1568 height 558
click at [173, 541] on icon "button" at bounding box center [169, 538] width 10 height 13
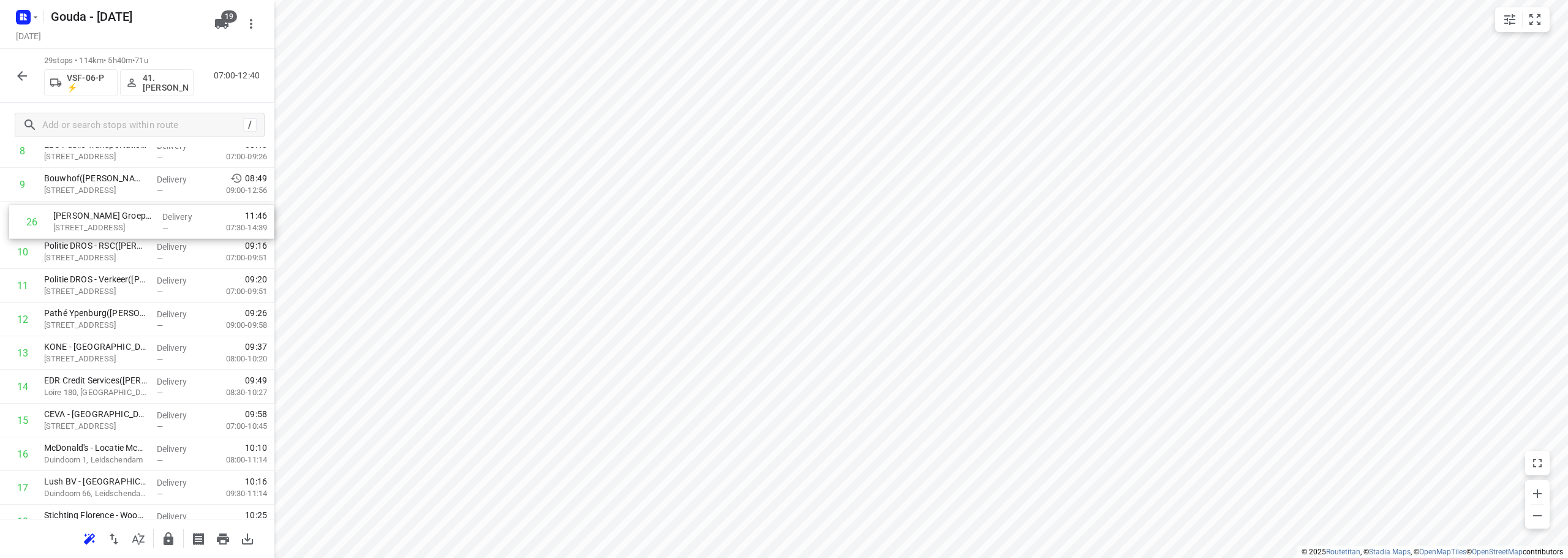
scroll to position [337, 0]
drag, startPoint x: 85, startPoint y: 365, endPoint x: 99, endPoint y: 212, distance: 153.6
click at [99, 212] on div "1 👷🏻⭐ Albron Nederland B.V. - Nutricia(Andre Kampmeijer) Waterzuiveringsweg 1, …" at bounding box center [137, 395] width 274 height 977
drag, startPoint x: 113, startPoint y: 366, endPoint x: 127, endPoint y: 256, distance: 110.9
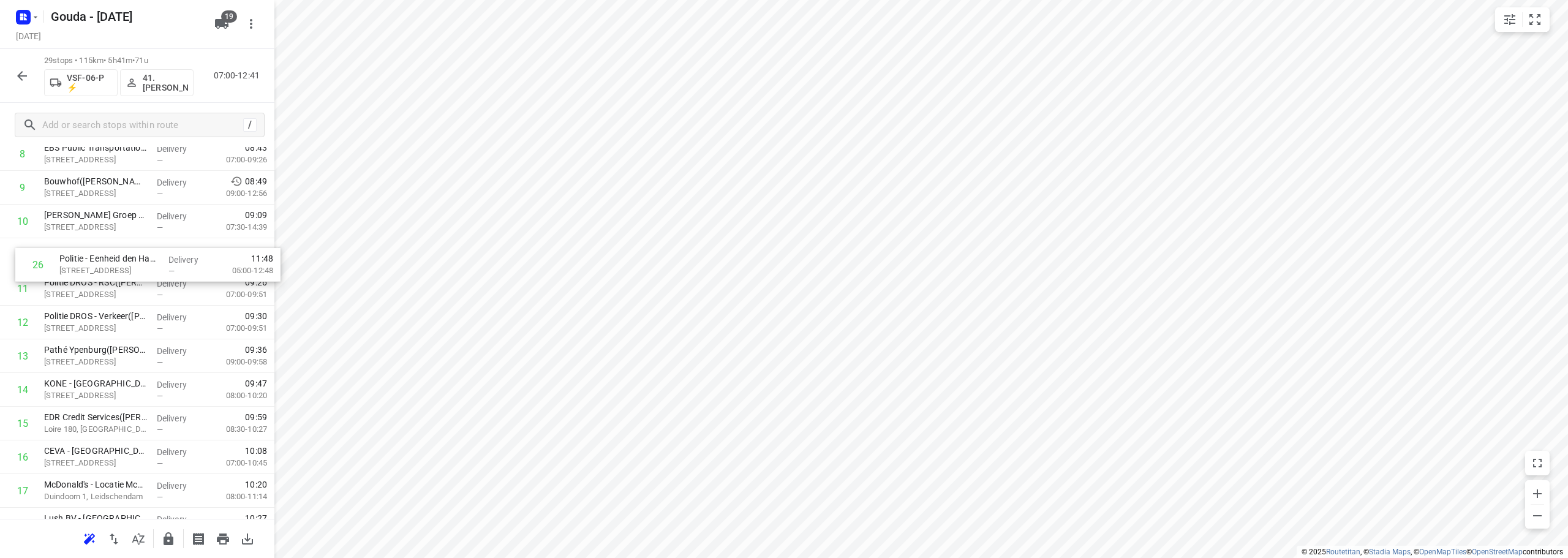
click at [127, 256] on div "1 👷🏻⭐ Albron Nederland B.V. - Nutricia(Andre Kampmeijer) Waterzuiveringsweg 1, …" at bounding box center [137, 389] width 274 height 977
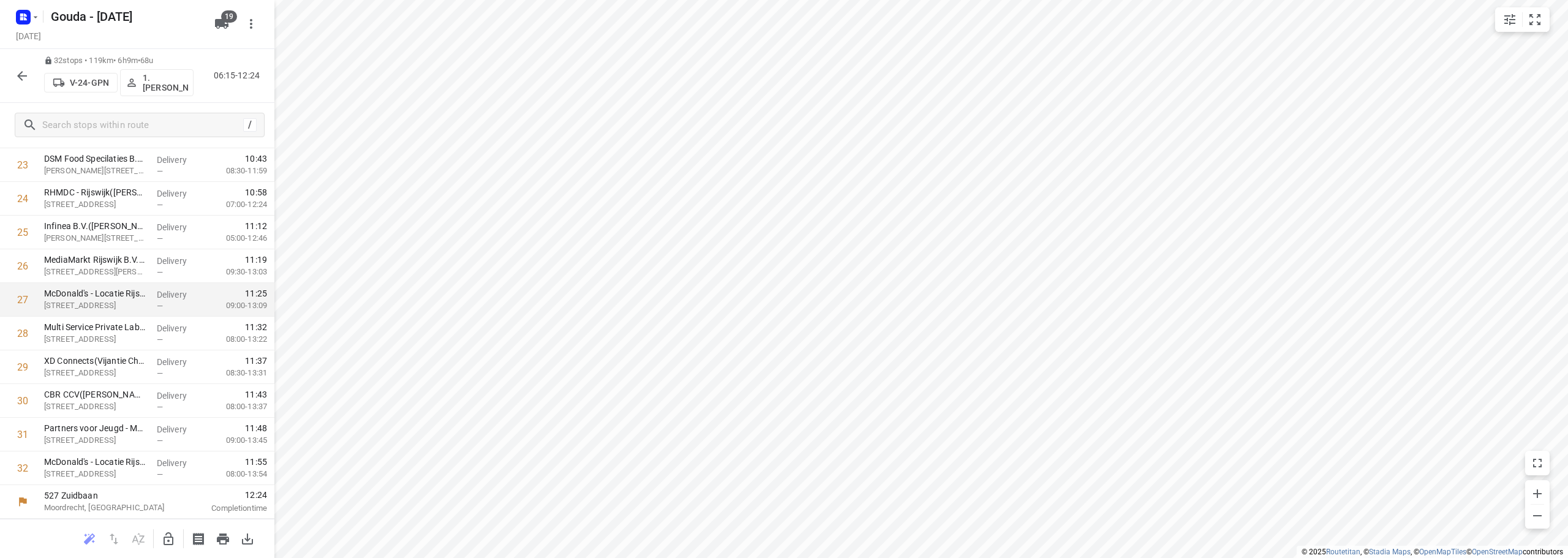
scroll to position [735, 0]
click at [23, 73] on icon "button" at bounding box center [21, 76] width 14 height 14
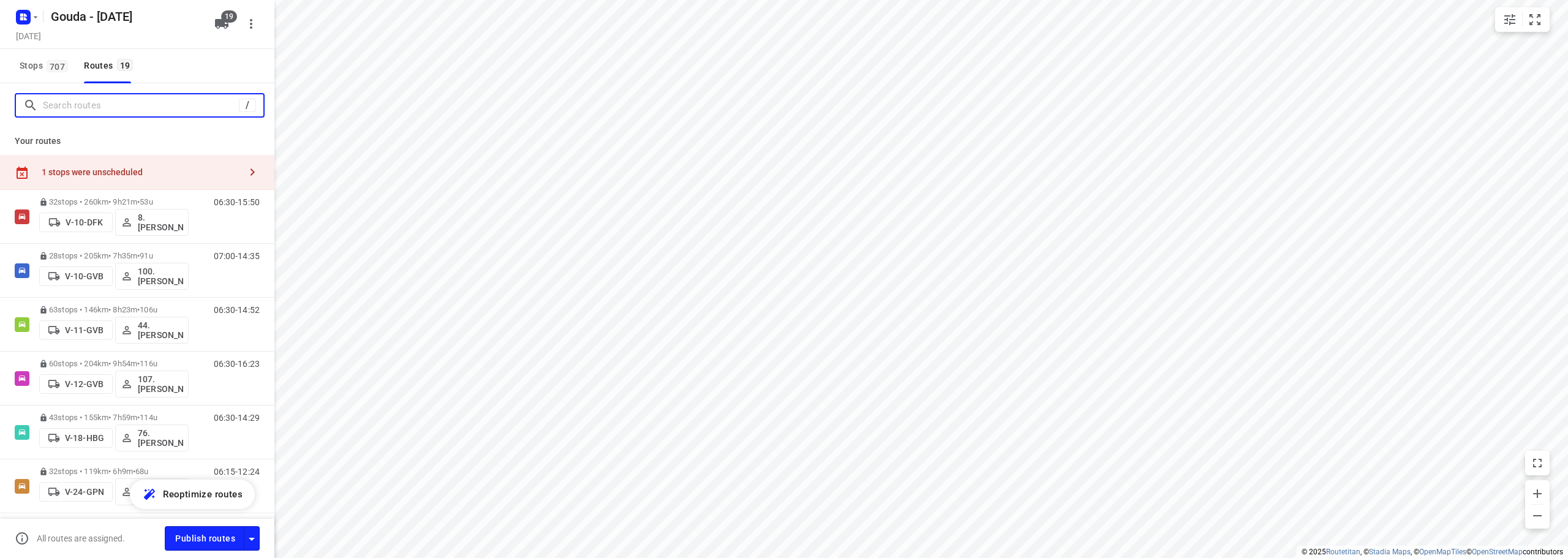
click at [132, 108] on input "Search routes" at bounding box center [141, 106] width 196 height 19
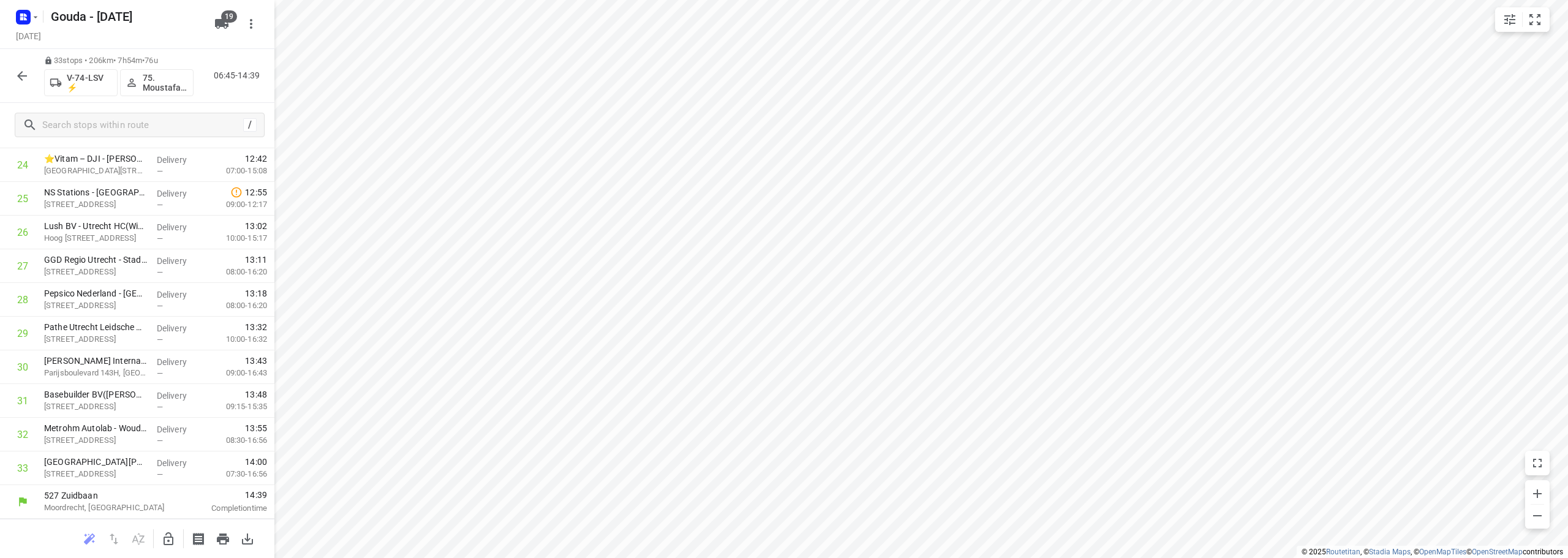
scroll to position [870, 0]
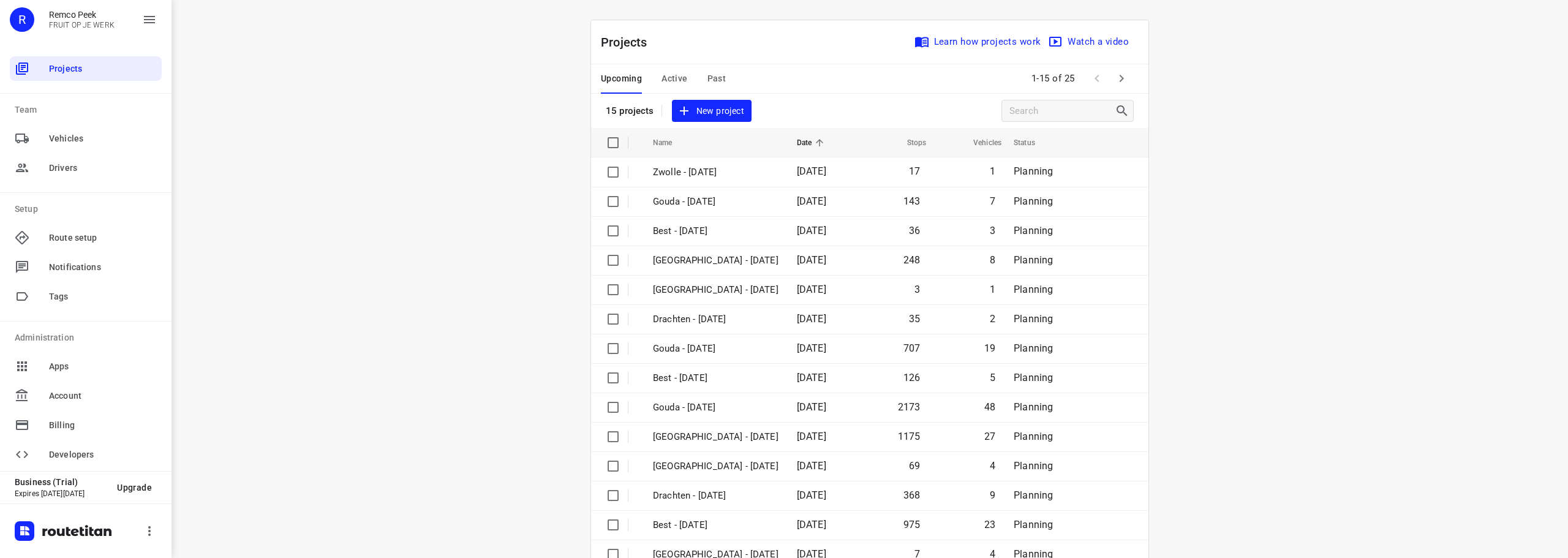
drag, startPoint x: 1359, startPoint y: 283, endPoint x: 1451, endPoint y: 15, distance: 283.4
click at [1359, 282] on div "i © 2025 Routetitan , © Stadia Maps , © OpenMapTiles © OpenStreetMap contributo…" at bounding box center [869, 279] width 1397 height 558
click at [731, 77] on div "Upcoming Active Past" at bounding box center [673, 78] width 145 height 30
click at [709, 78] on span "Past" at bounding box center [717, 78] width 19 height 15
click at [1115, 73] on icon "button" at bounding box center [1121, 78] width 14 height 14
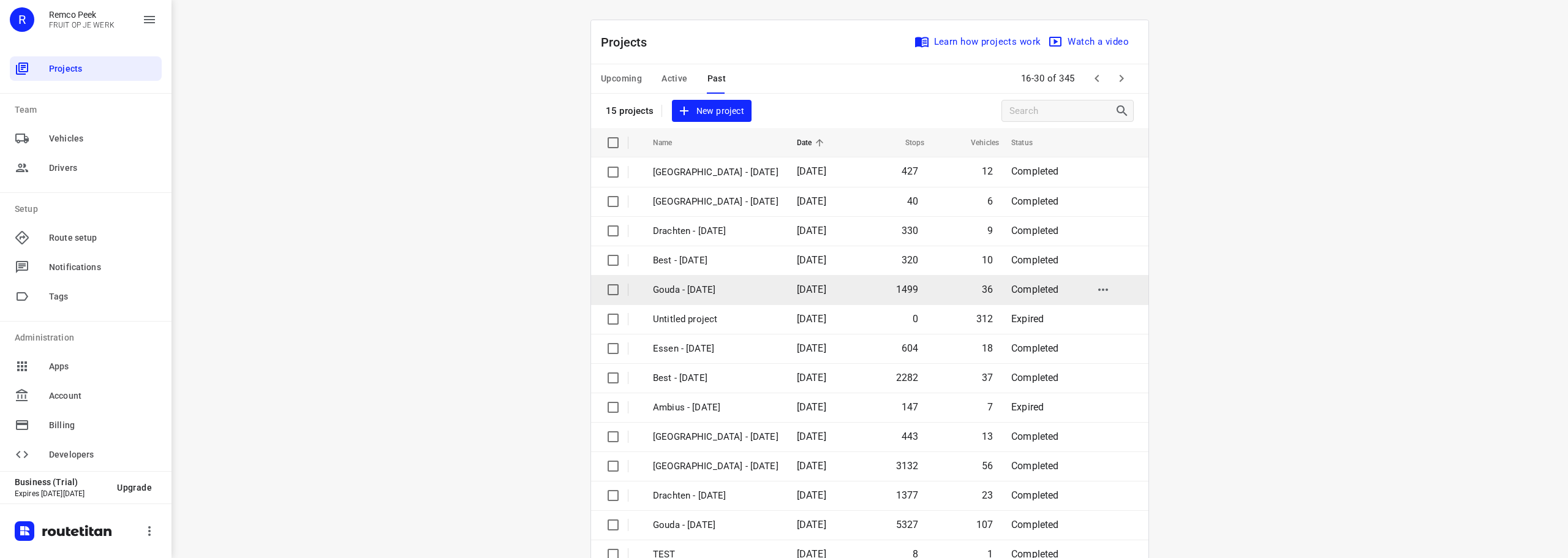
scroll to position [61, 0]
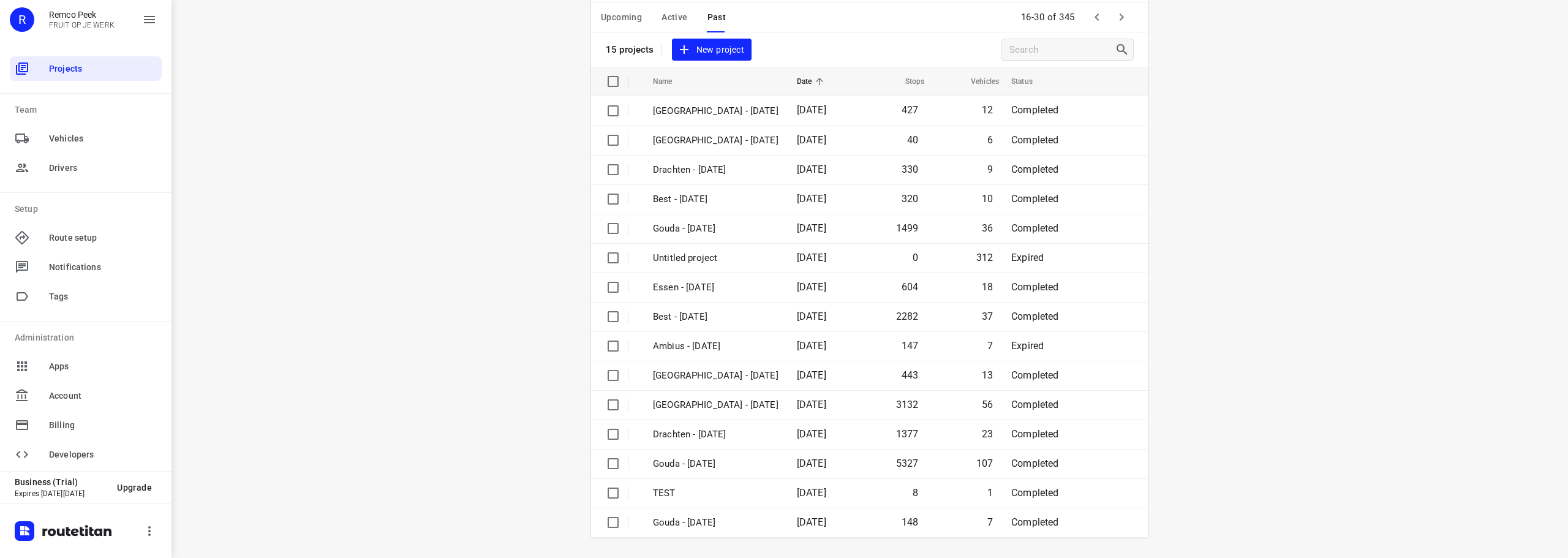
click at [1120, 17] on icon "button" at bounding box center [1121, 17] width 4 height 8
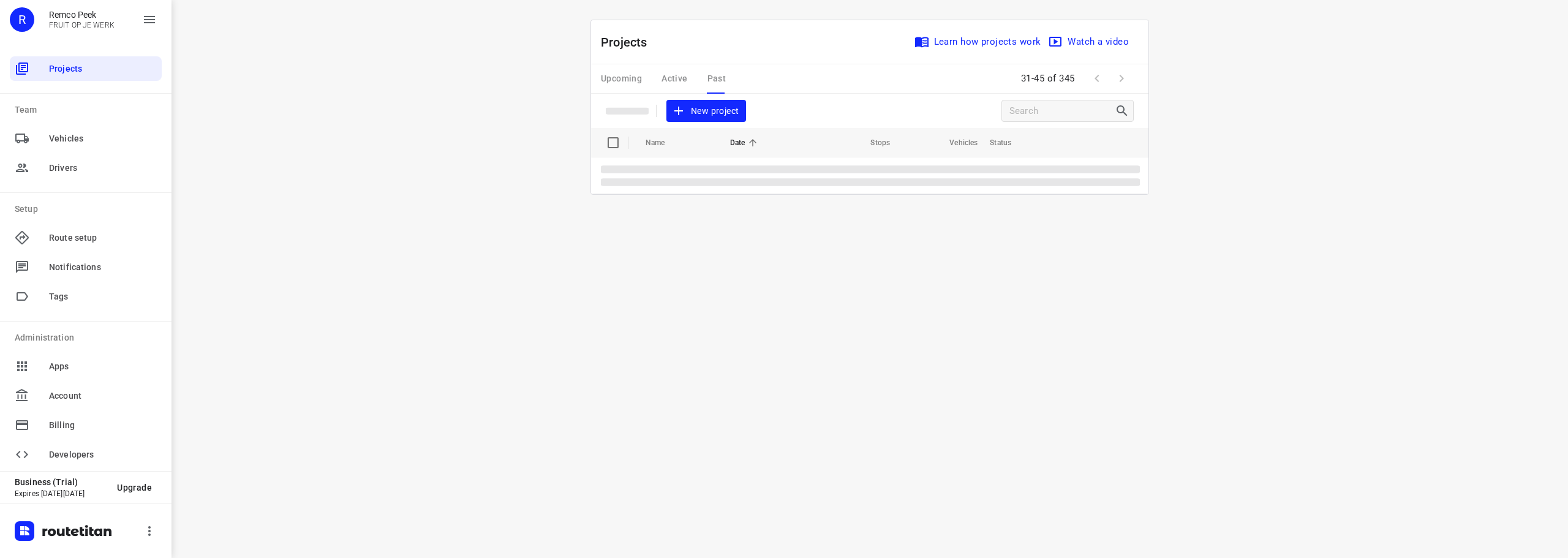
scroll to position [0, 0]
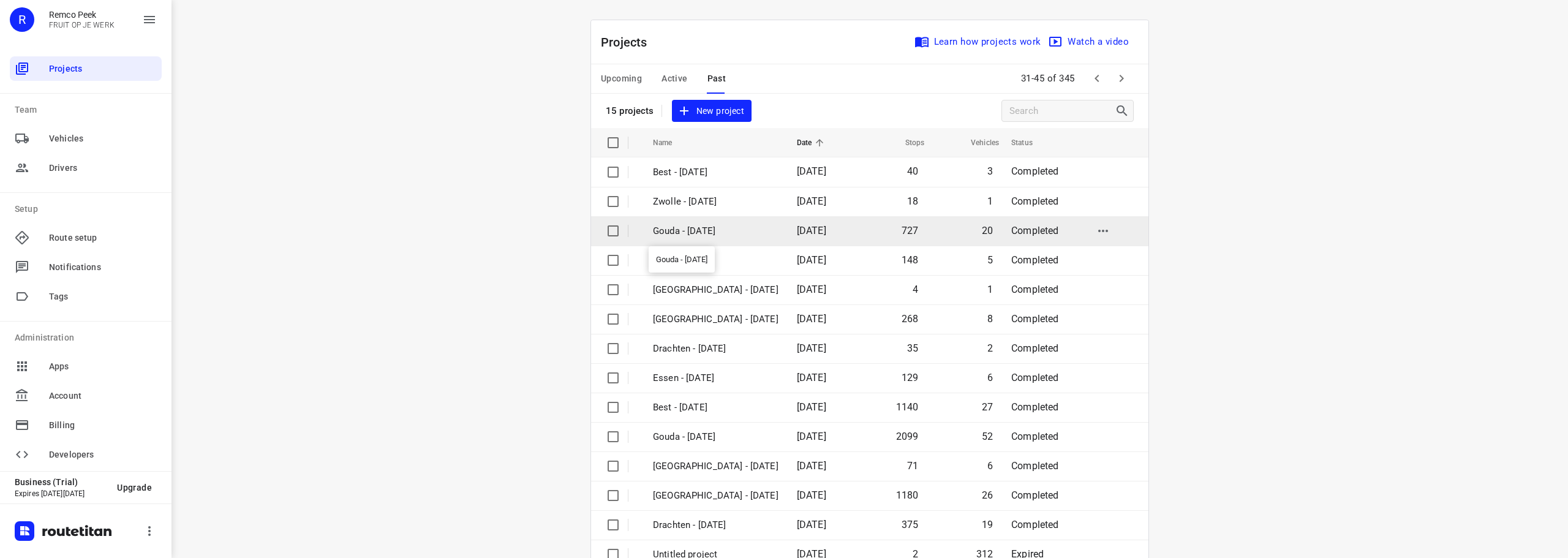
click at [691, 231] on p "Gouda - [DATE]" at bounding box center [715, 231] width 125 height 14
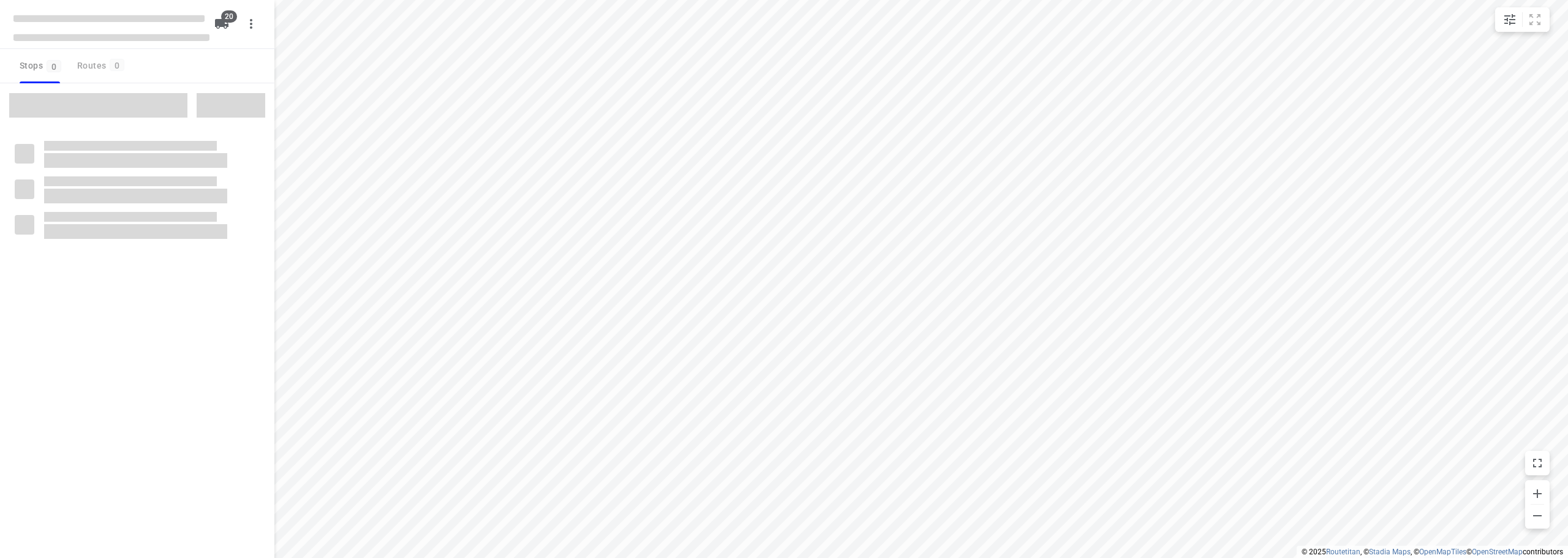
checkbox input "true"
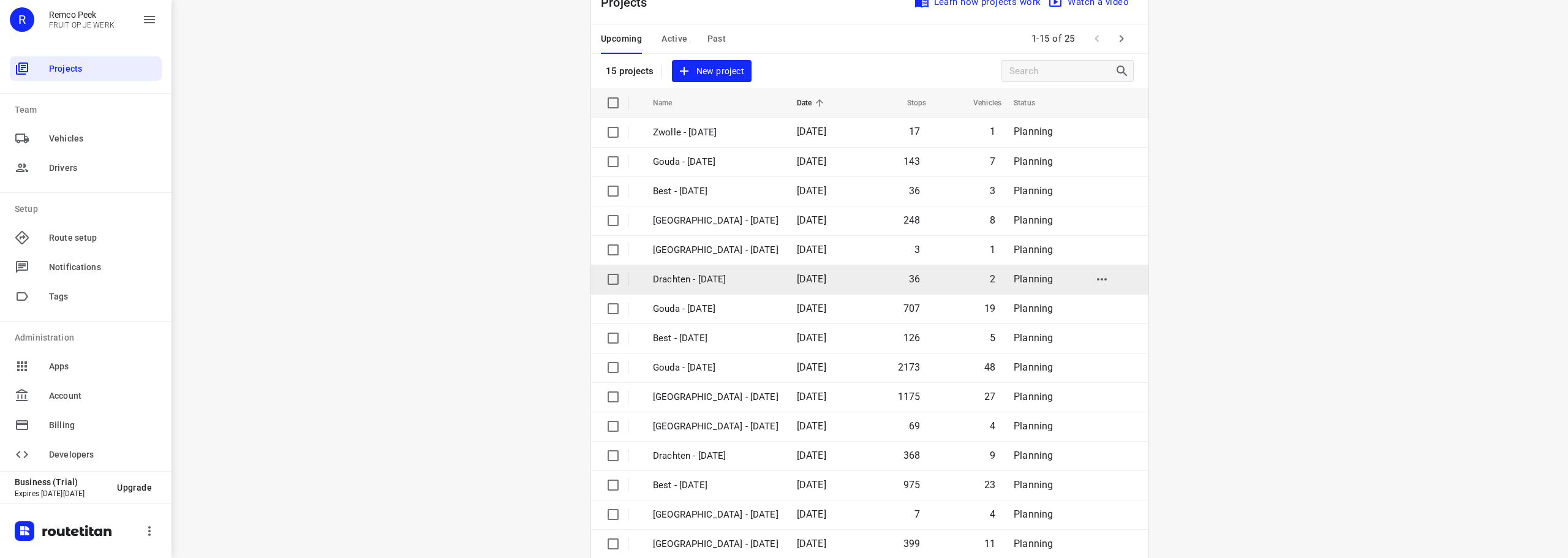
scroll to position [61, 0]
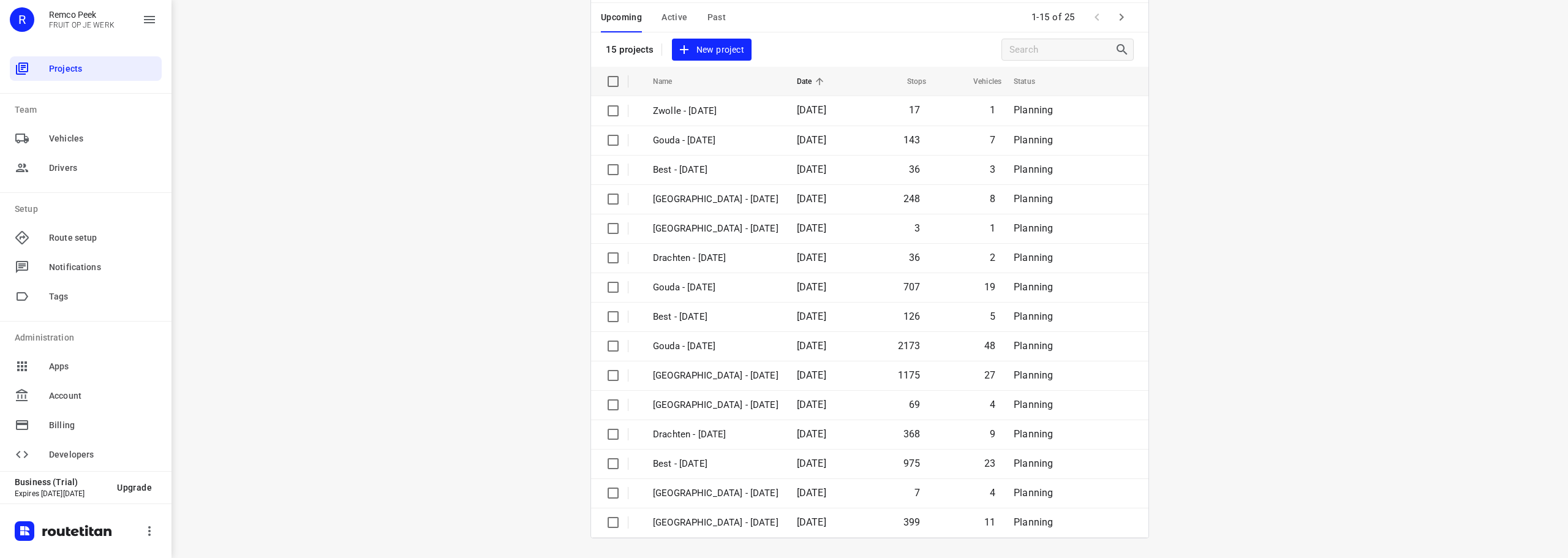
click at [1121, 20] on icon "button" at bounding box center [1121, 17] width 14 height 14
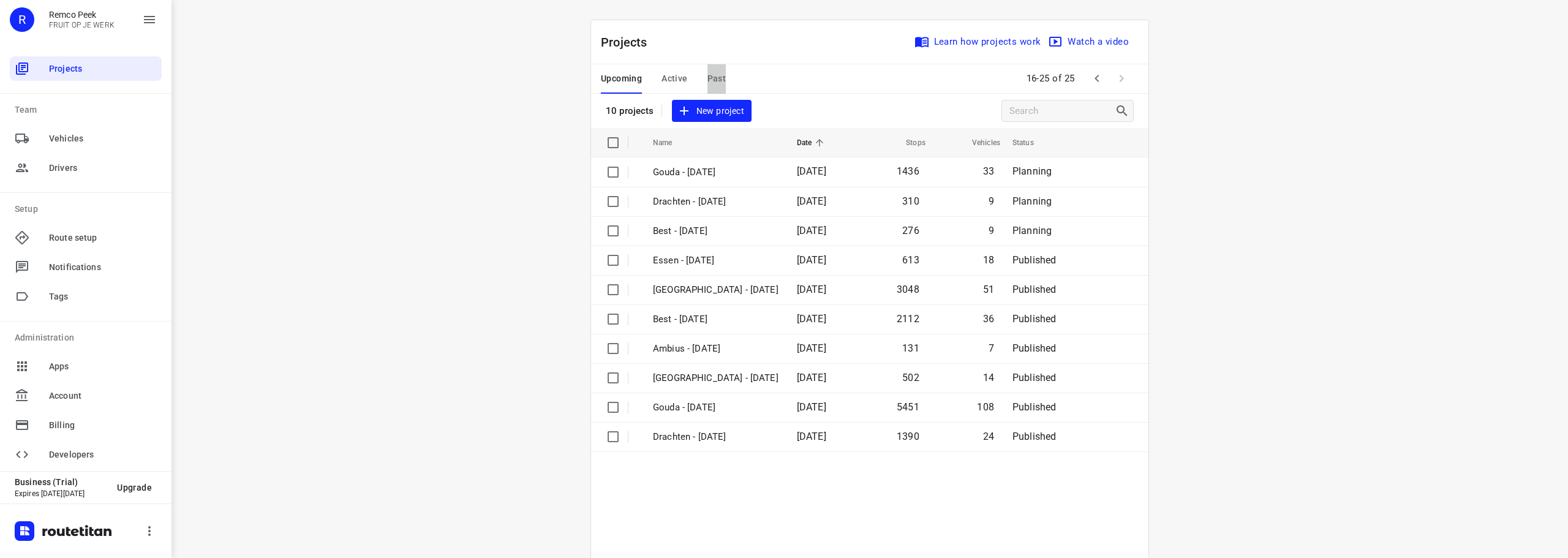
click at [720, 76] on span "Past" at bounding box center [717, 78] width 19 height 15
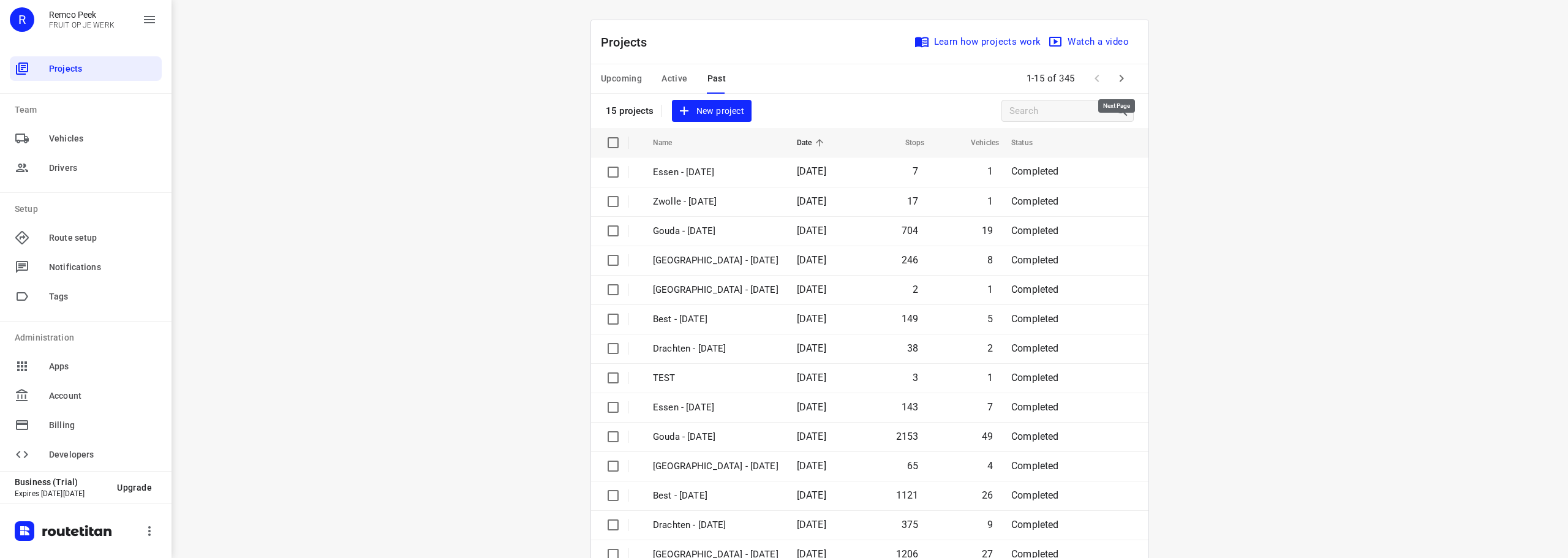
click at [1118, 73] on icon "button" at bounding box center [1121, 78] width 14 height 14
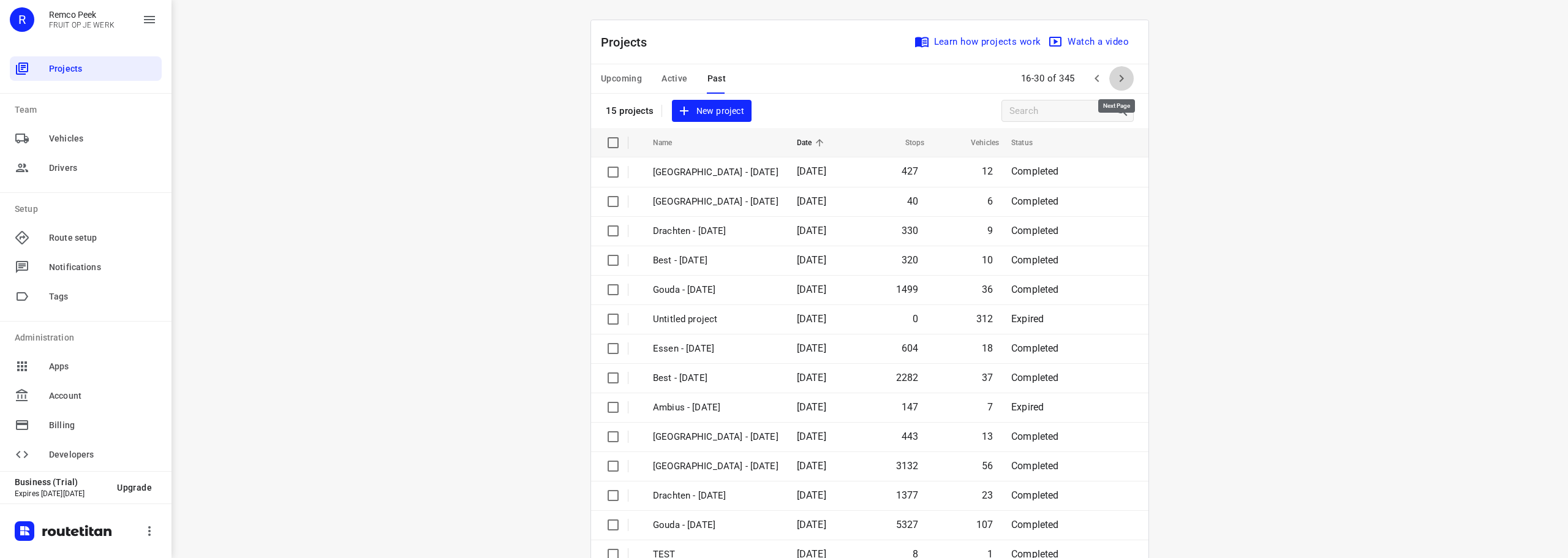
click at [1118, 73] on icon "button" at bounding box center [1121, 78] width 14 height 14
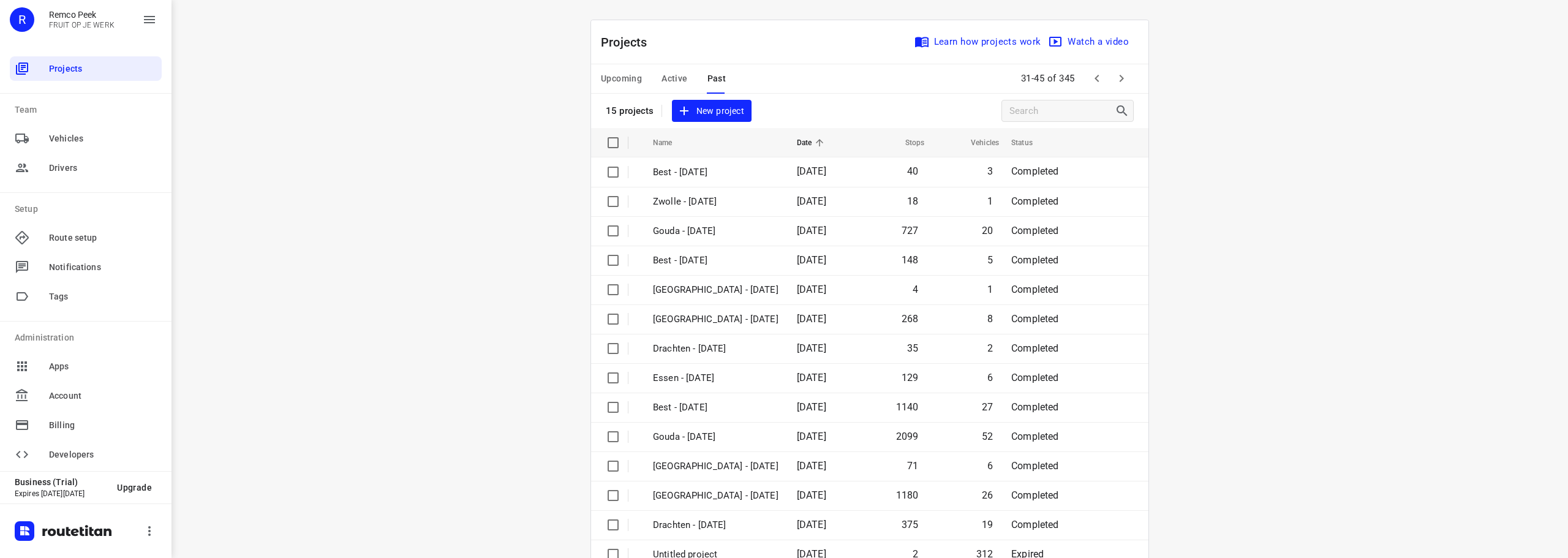
click at [1118, 73] on icon "button" at bounding box center [1121, 78] width 14 height 14
click at [1241, 348] on div "i © 2025 Routetitan , © Stadia Maps , © OpenMapTiles © OpenStreetMap contributo…" at bounding box center [869, 279] width 1397 height 558
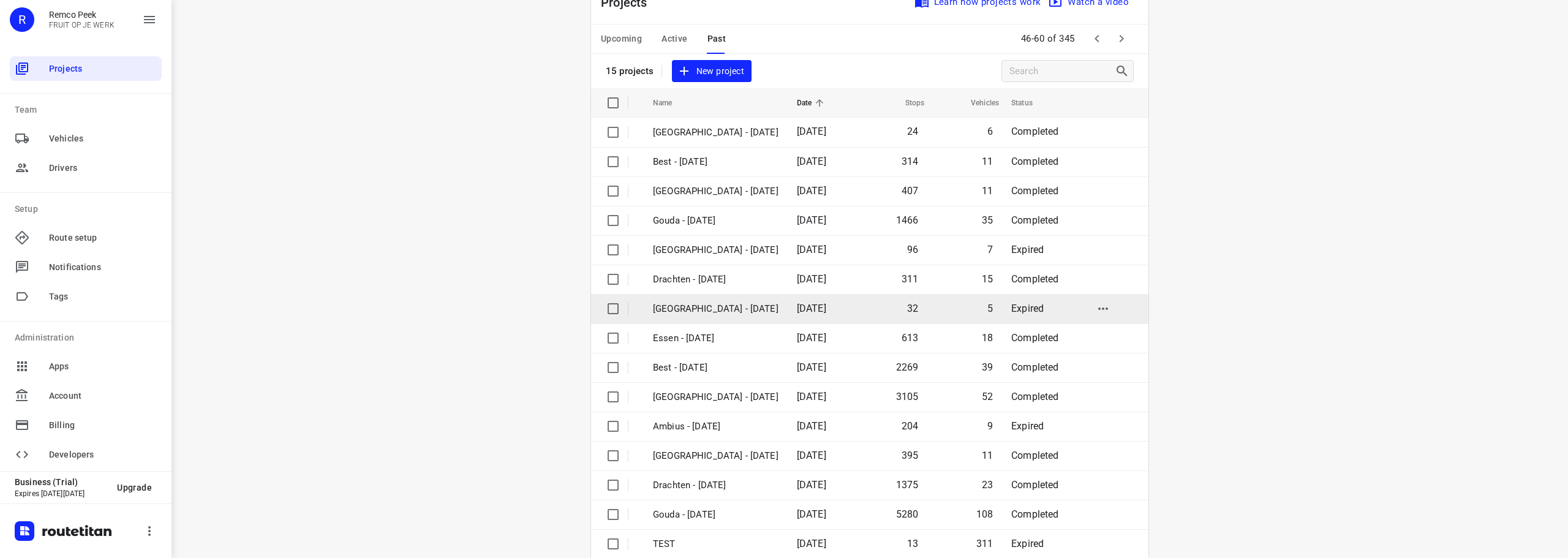
scroll to position [61, 0]
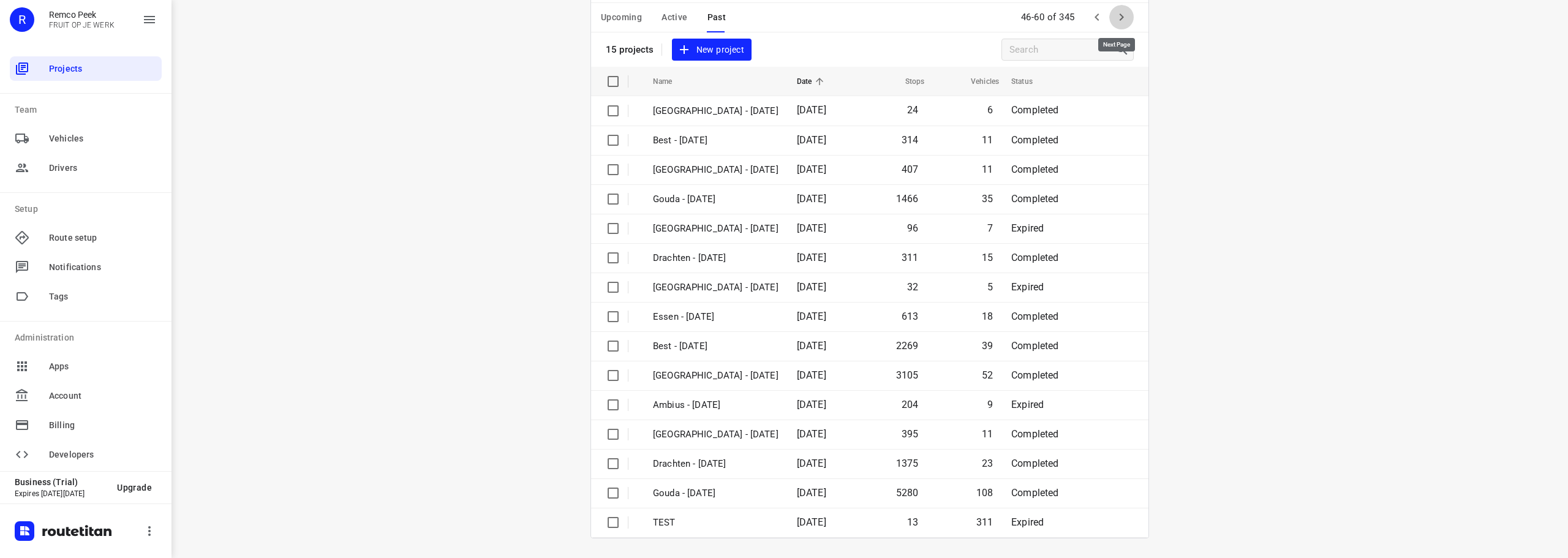
click at [1115, 16] on icon "button" at bounding box center [1121, 17] width 14 height 14
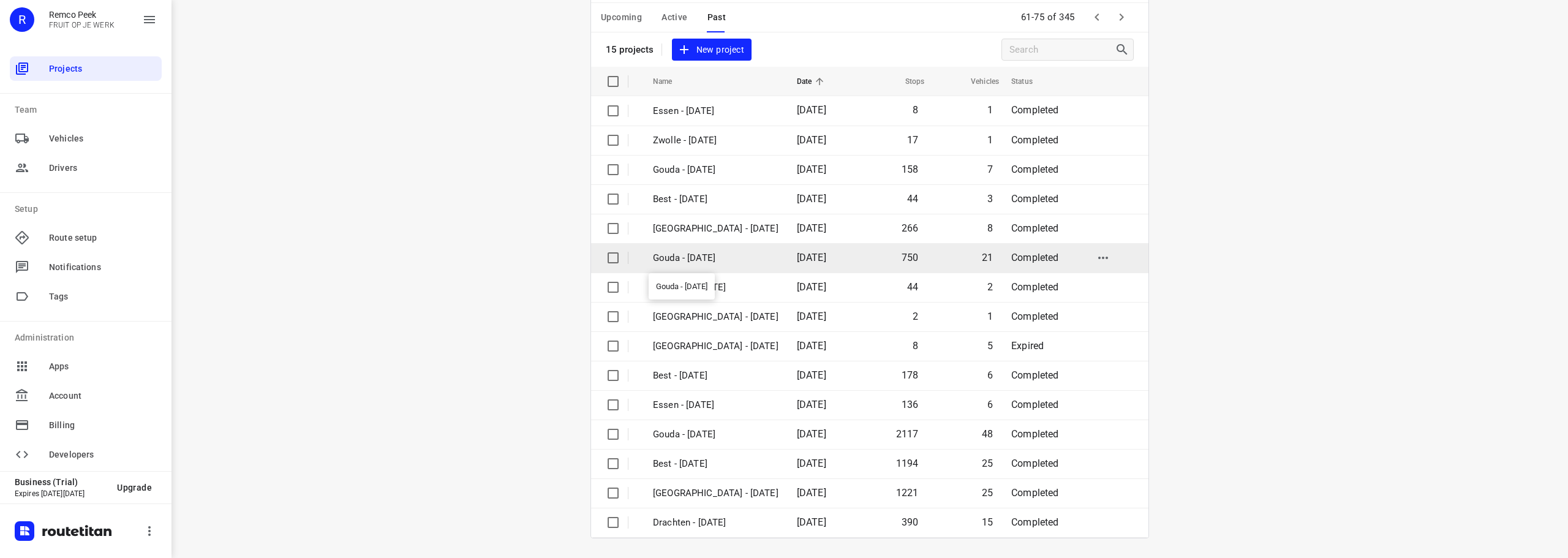
click at [692, 251] on p "Gouda - [DATE]" at bounding box center [715, 258] width 125 height 14
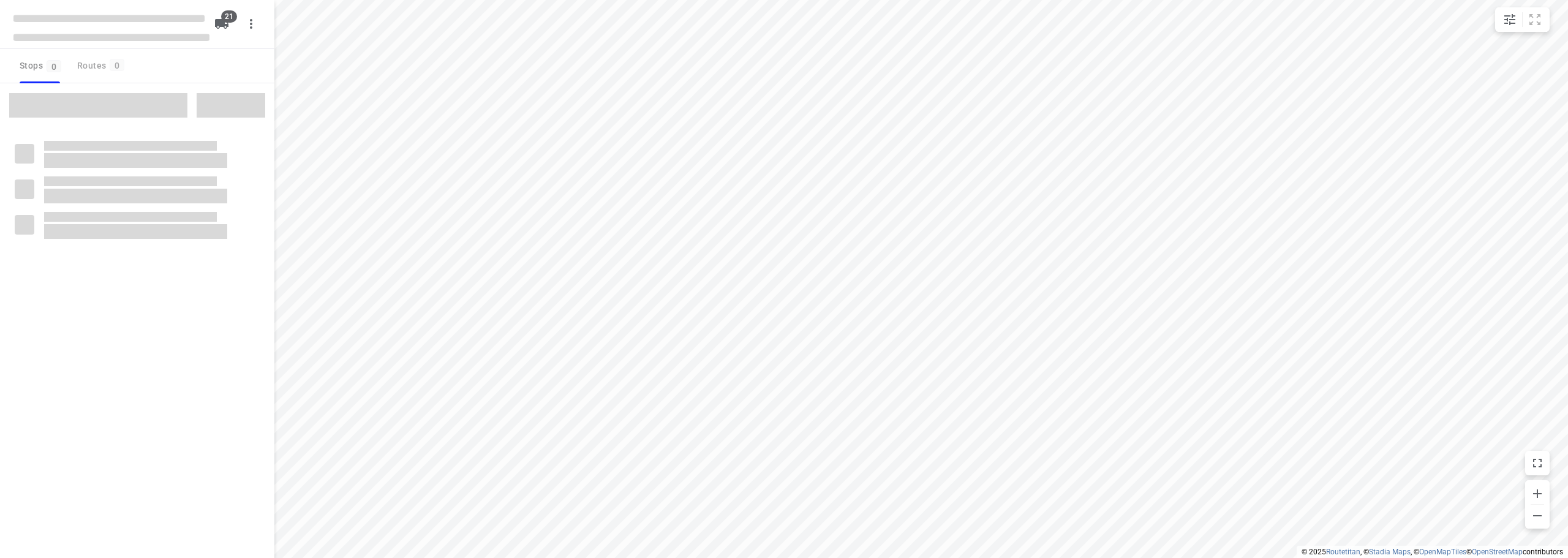
checkbox input "true"
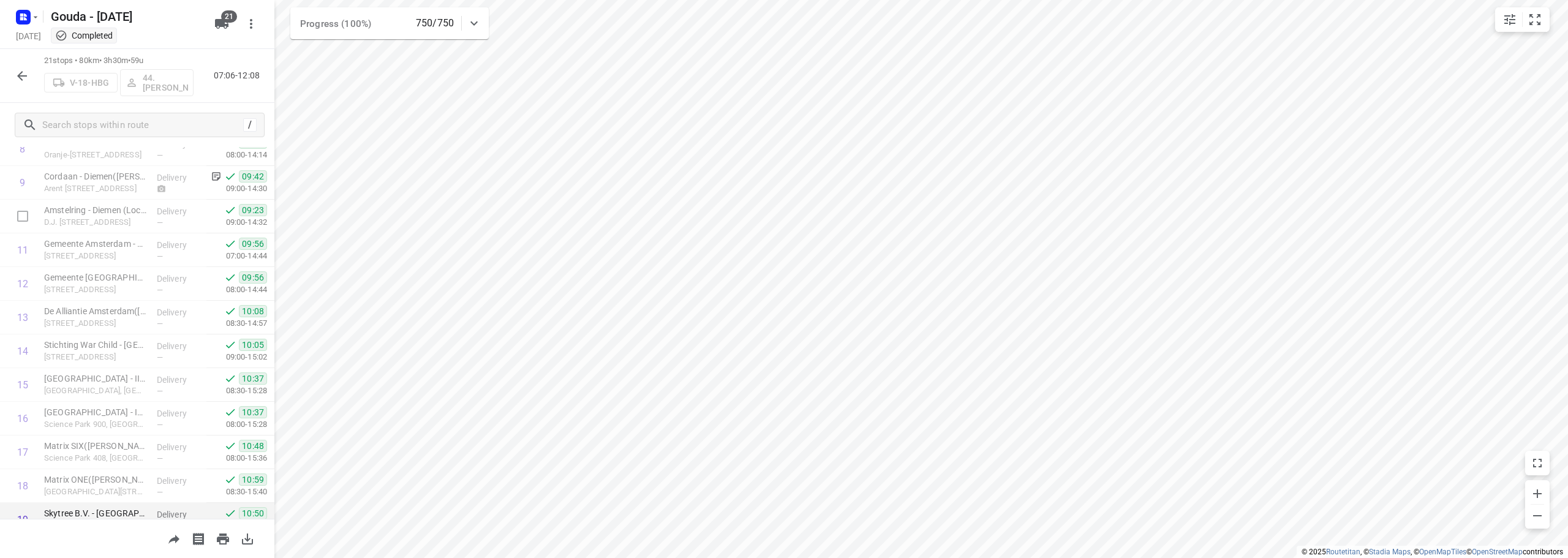
scroll to position [430, 0]
click at [19, 77] on icon "button" at bounding box center [22, 76] width 10 height 10
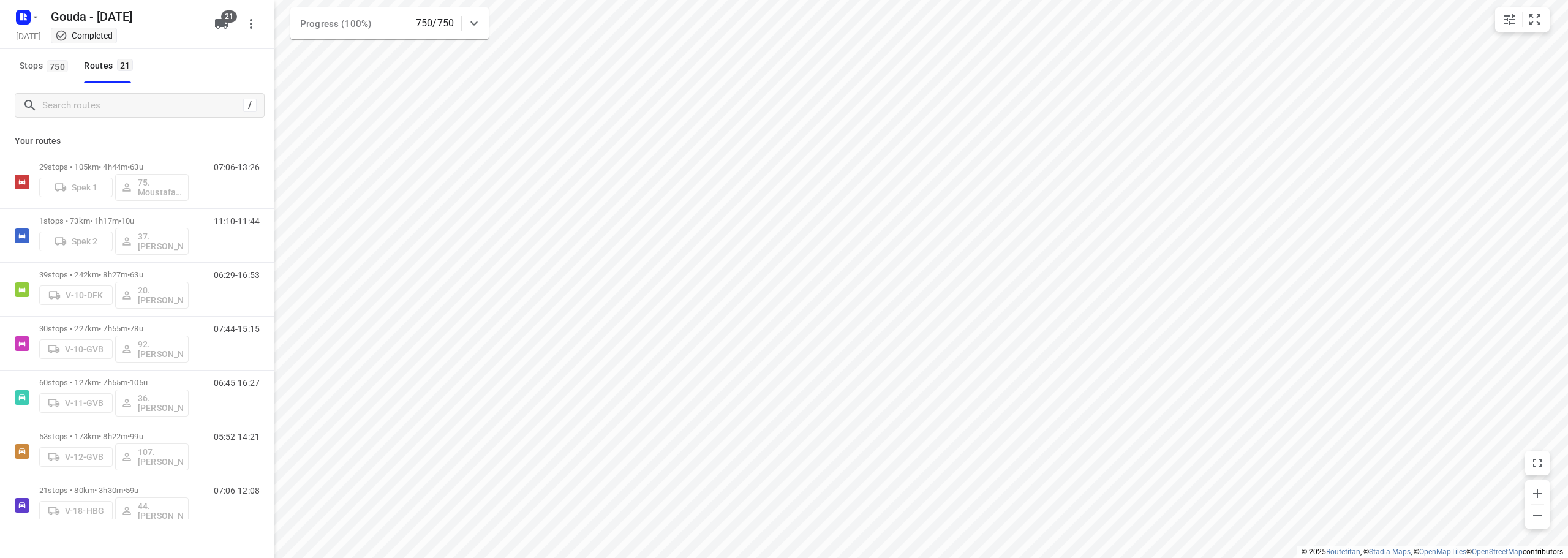
click at [207, 54] on div "Stops 750 Routes 21" at bounding box center [137, 66] width 274 height 34
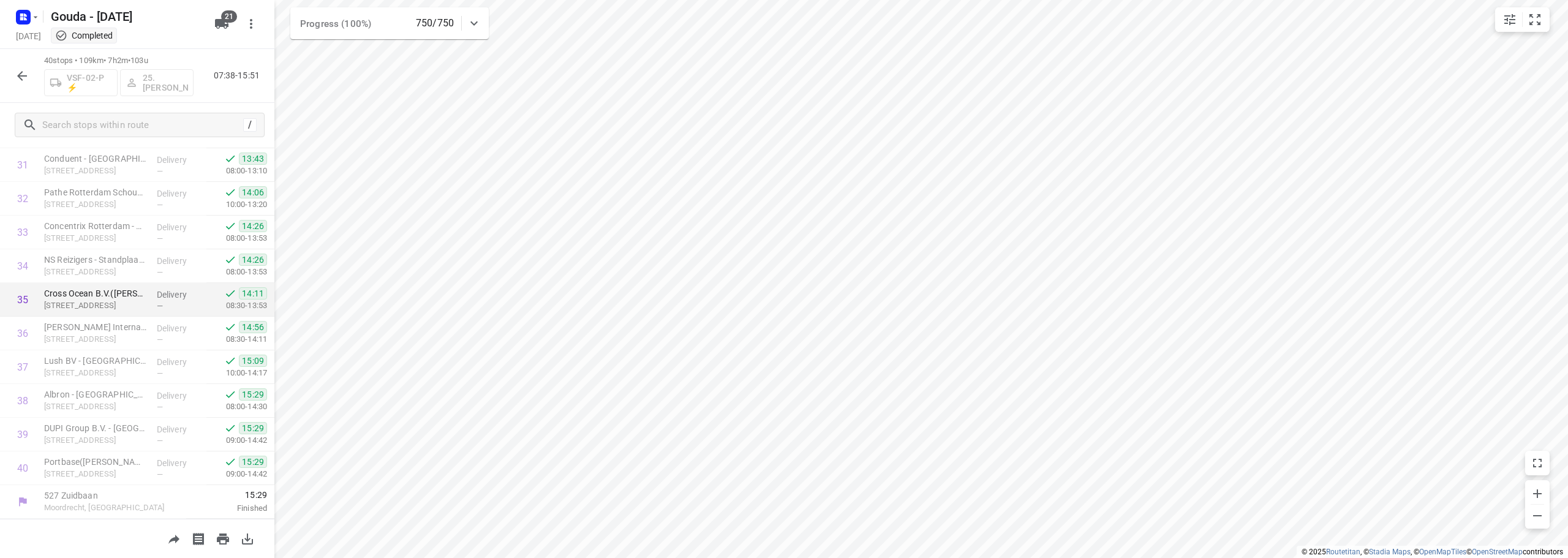
scroll to position [887, 0]
click at [119, 309] on p "Havenbedrijf Rotterdam N.V. - WPC([PERSON_NAME])" at bounding box center [95, 308] width 103 height 12
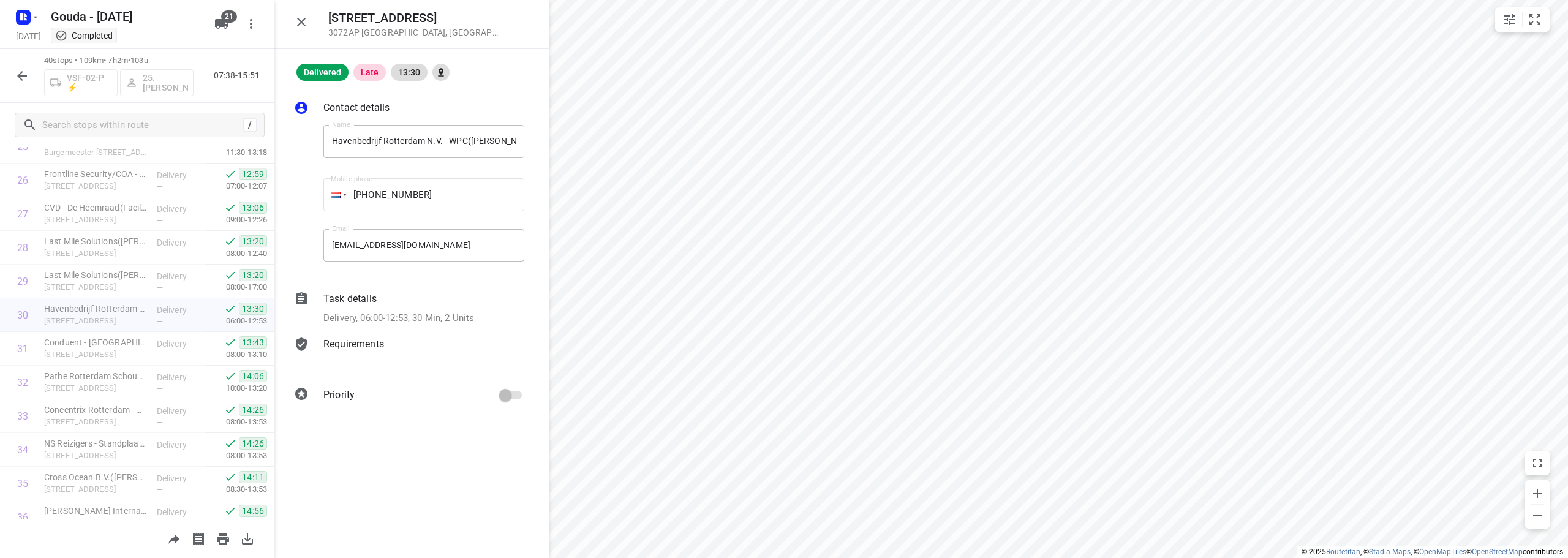
click at [304, 23] on icon "button" at bounding box center [301, 21] width 14 height 14
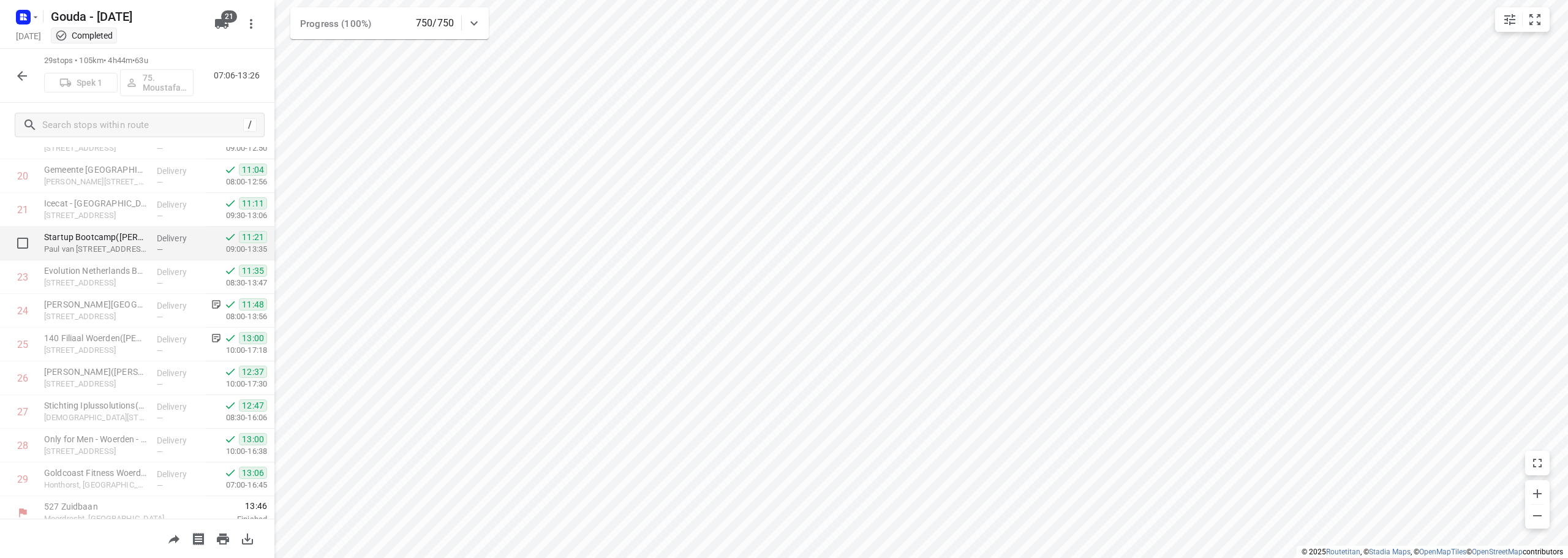
scroll to position [700, 0]
click at [36, 81] on div "29 stops • 105km • 4h44m • 63u Spek 1 75. Moustafa Shhadeh 07:06-13:26" at bounding box center [137, 76] width 274 height 54
click at [27, 75] on icon "button" at bounding box center [22, 76] width 10 height 10
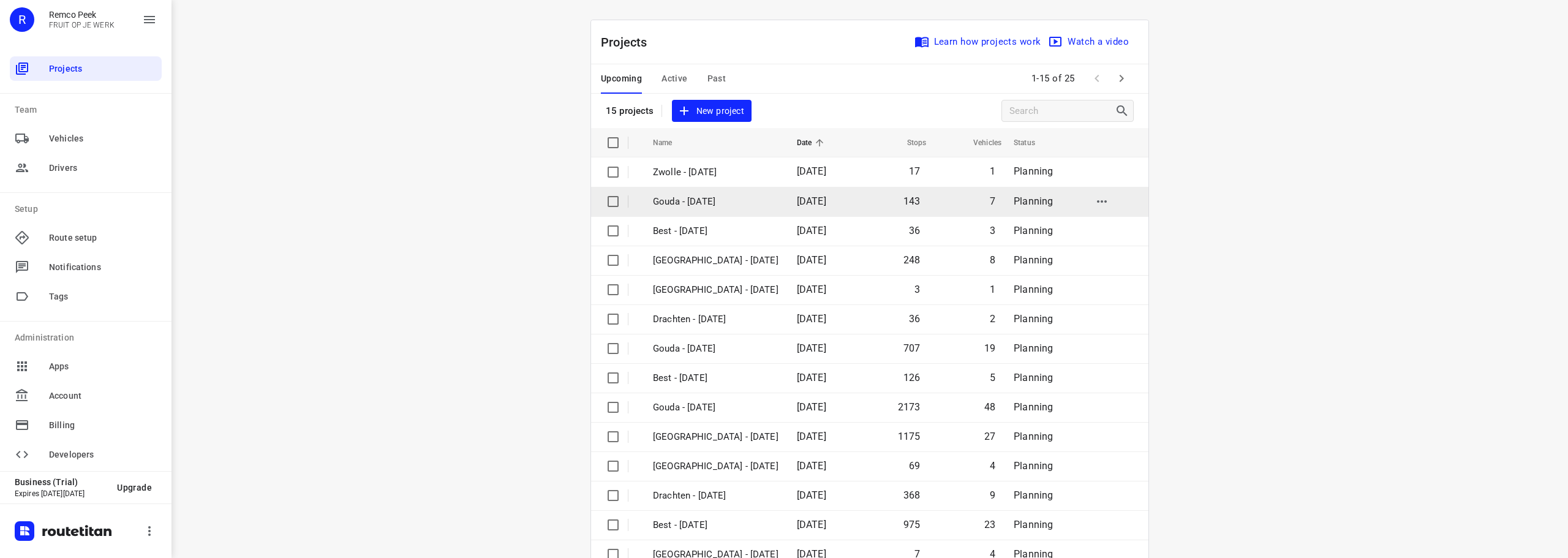
drag, startPoint x: 1253, startPoint y: 200, endPoint x: 879, endPoint y: 189, distance: 374.2
click at [1253, 200] on div "i © 2025 Routetitan , © Stadia Maps , © OpenMapTiles © OpenStreetMap contributo…" at bounding box center [869, 279] width 1397 height 558
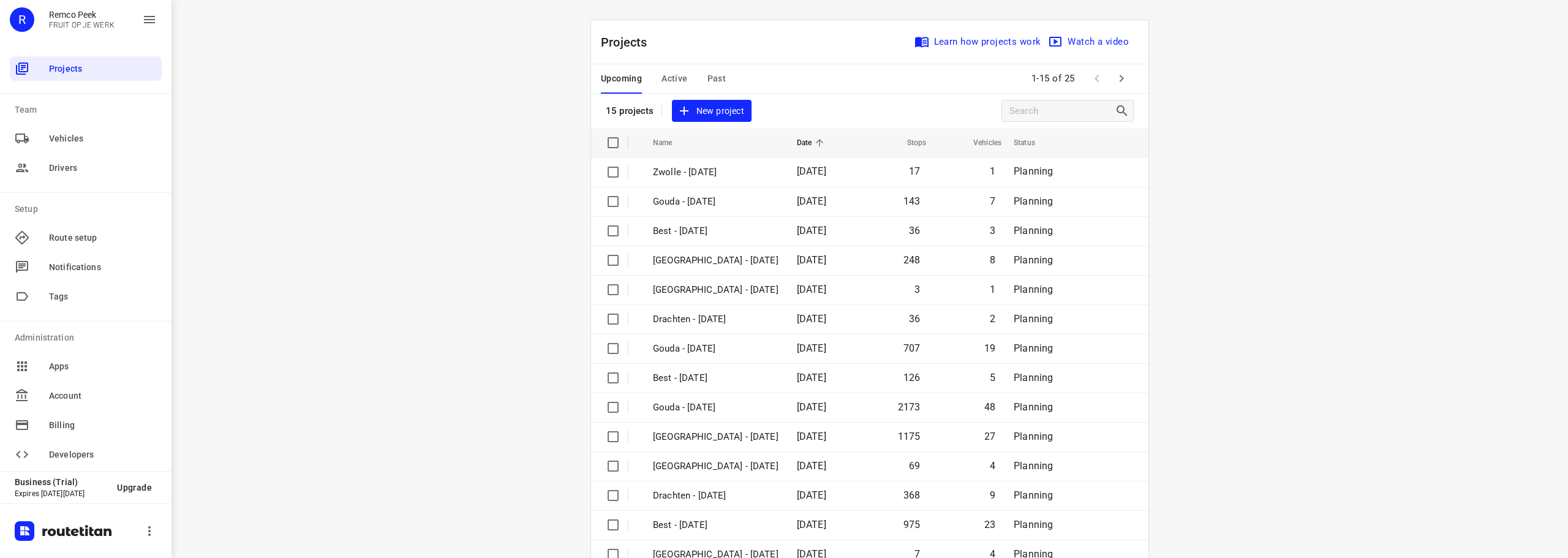
click at [707, 78] on span "Past" at bounding box center [717, 78] width 19 height 15
click at [1121, 73] on icon "button" at bounding box center [1121, 78] width 14 height 14
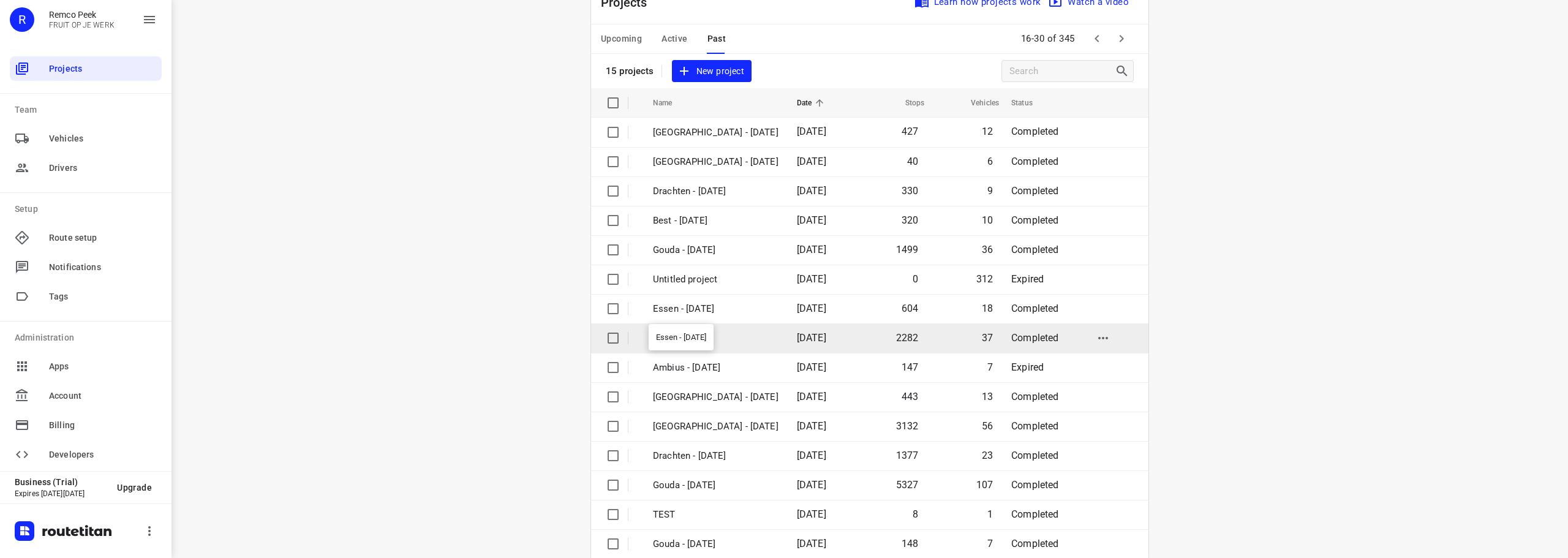
scroll to position [61, 0]
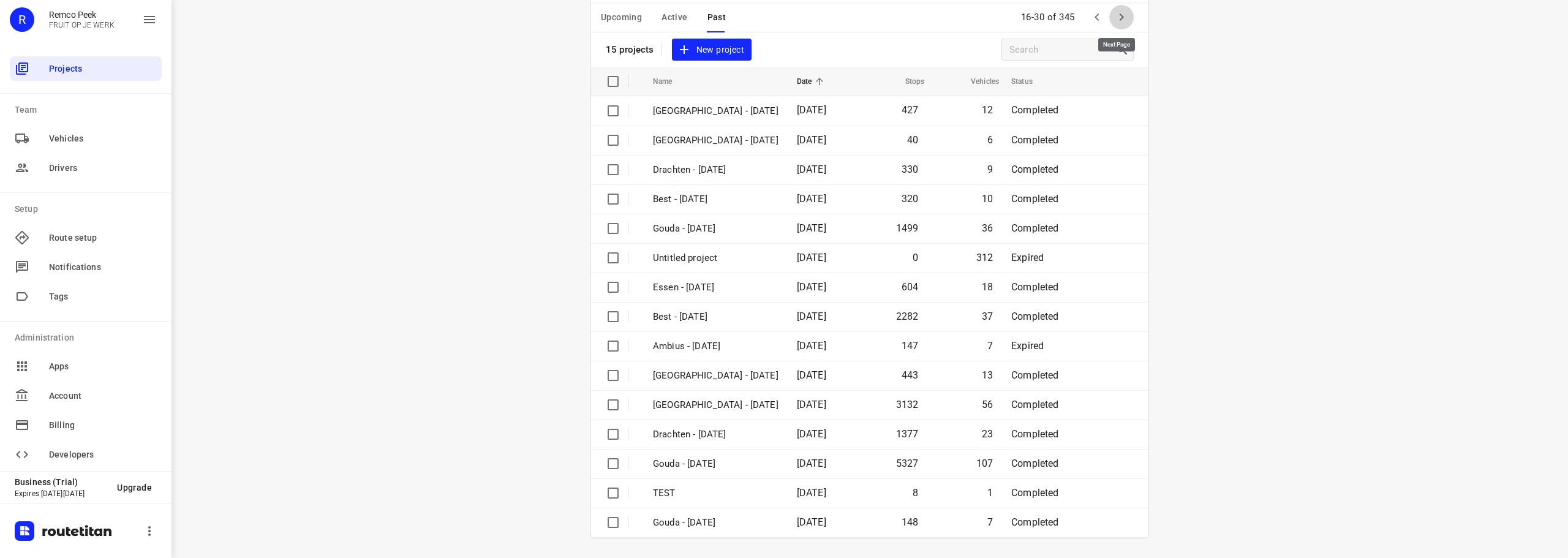
click at [1115, 14] on icon "button" at bounding box center [1121, 17] width 14 height 14
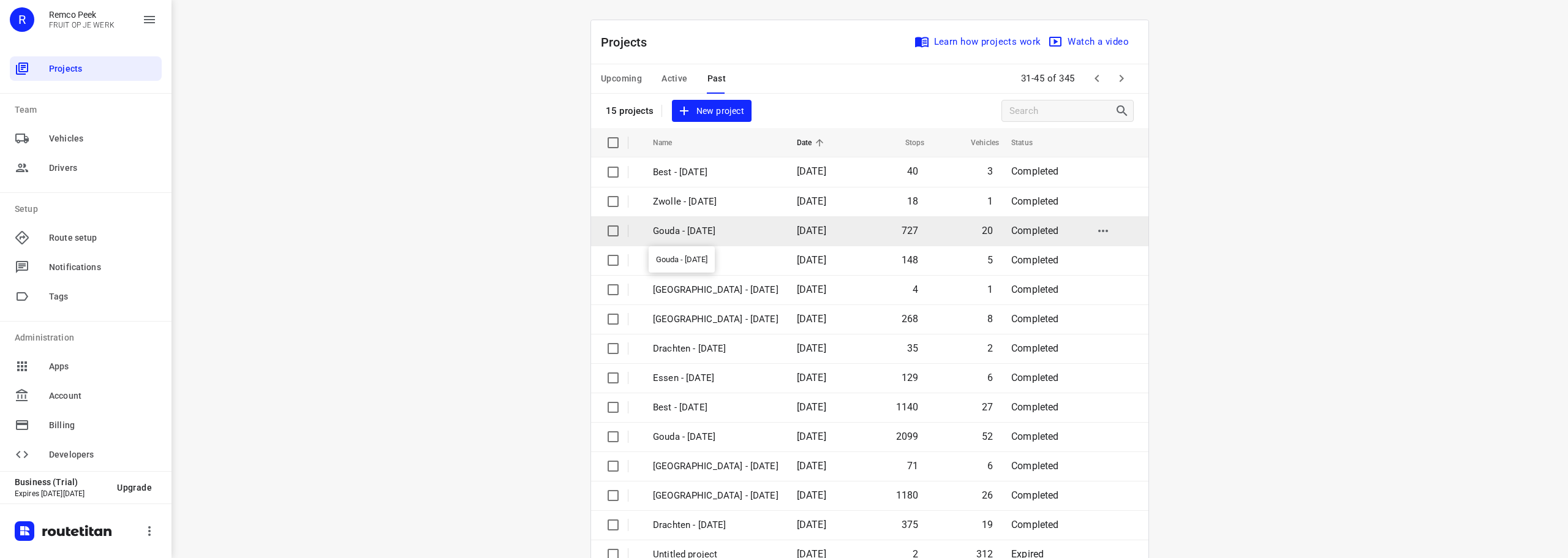
click at [706, 230] on p "Gouda - [DATE]" at bounding box center [715, 231] width 125 height 14
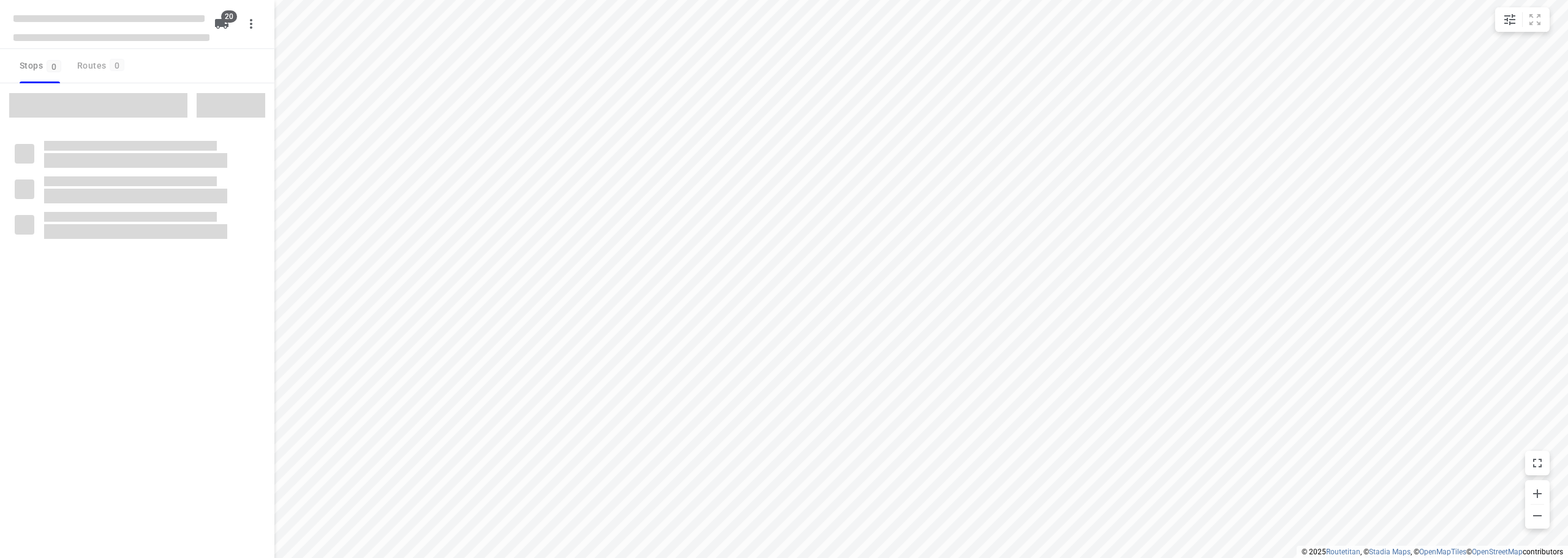
checkbox input "true"
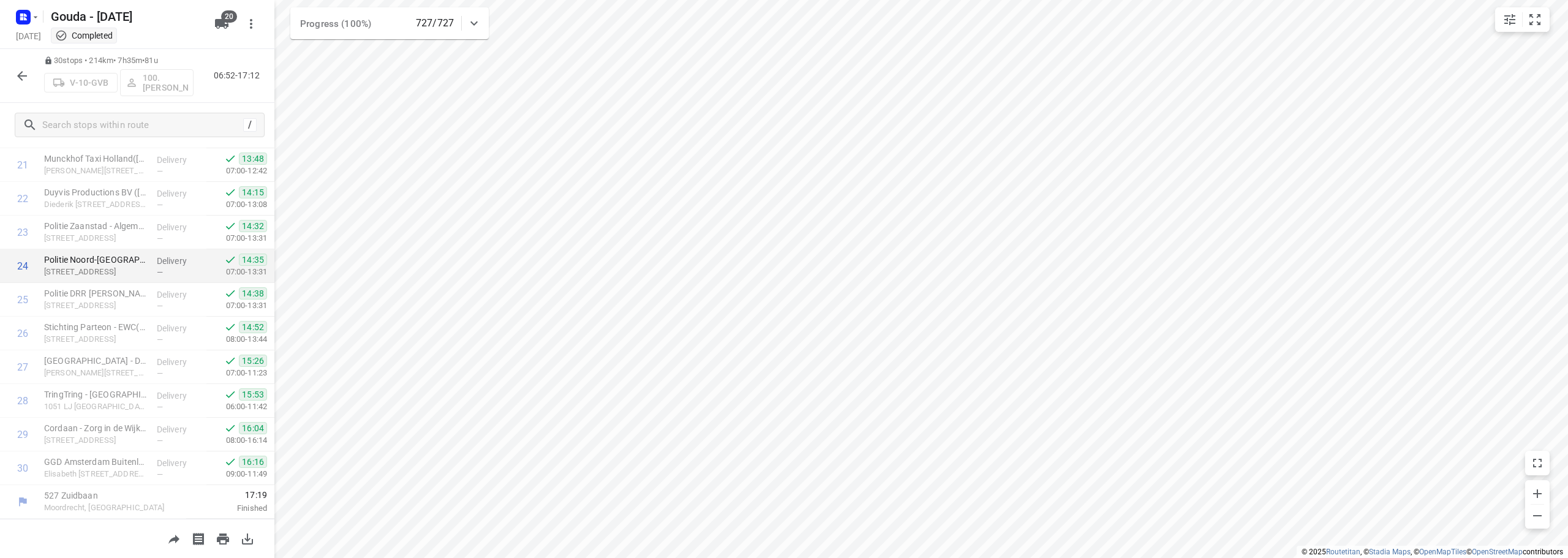
scroll to position [733, 0]
click at [14, 78] on button "button" at bounding box center [22, 76] width 25 height 25
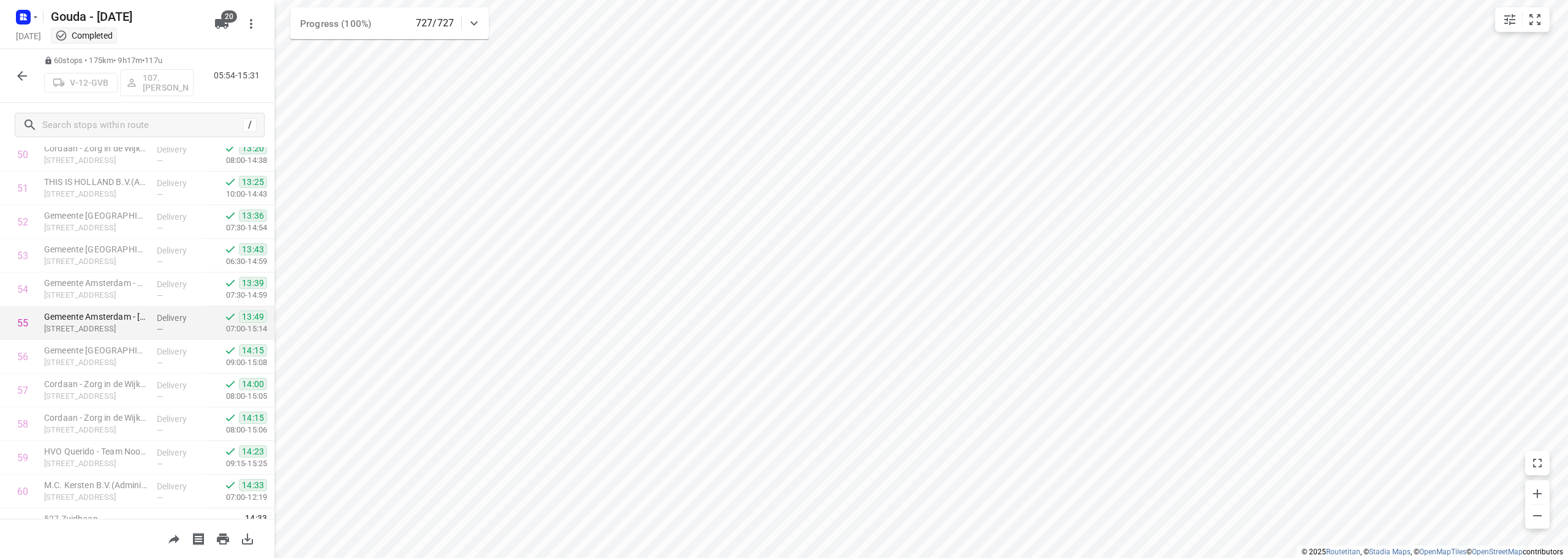
scroll to position [1744, 0]
click at [20, 73] on icon "button" at bounding box center [22, 76] width 10 height 10
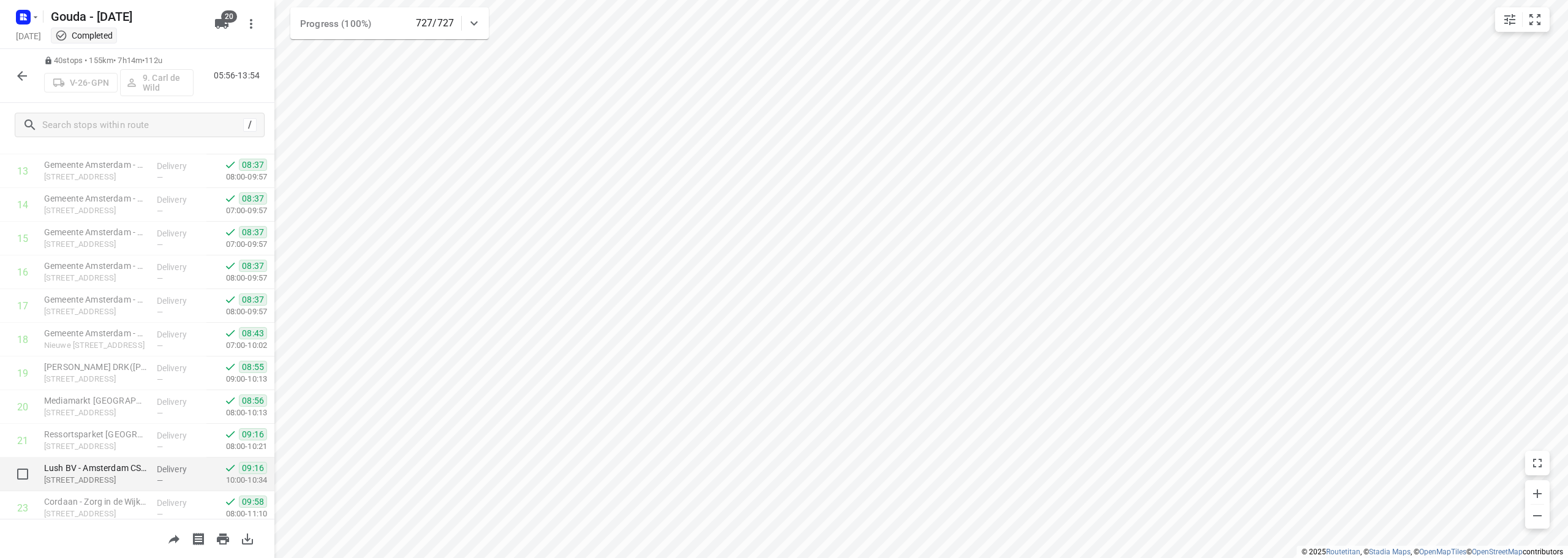
scroll to position [0, 0]
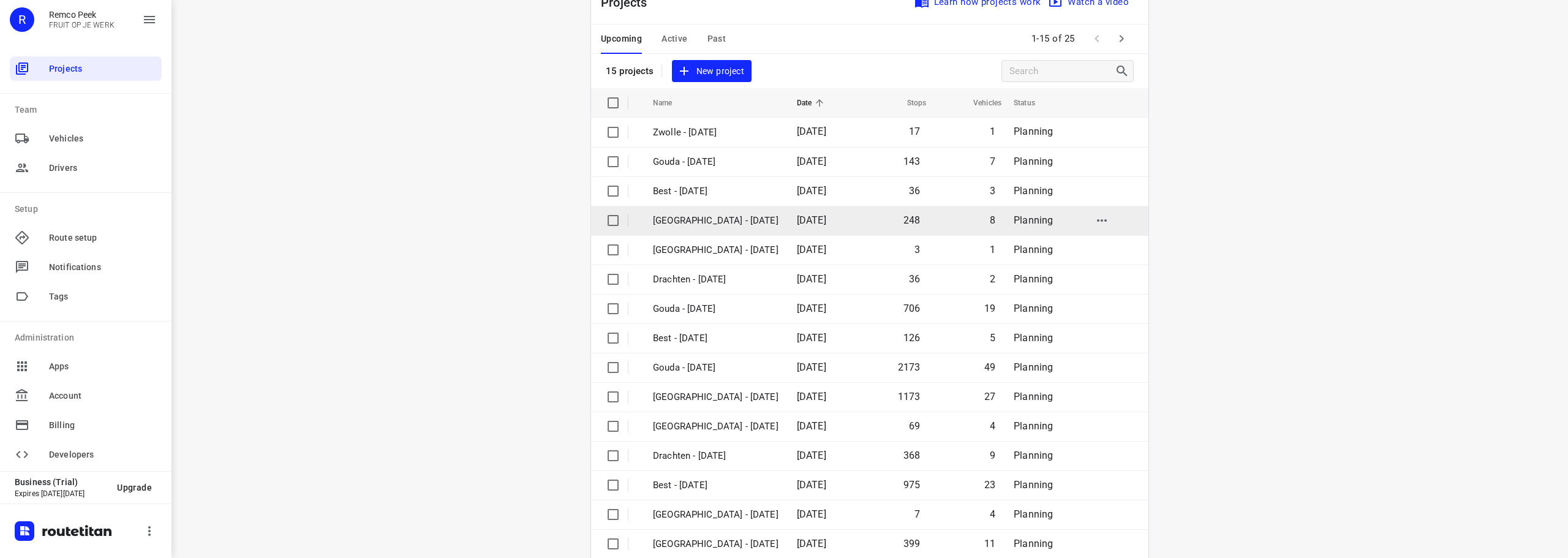
scroll to position [61, 0]
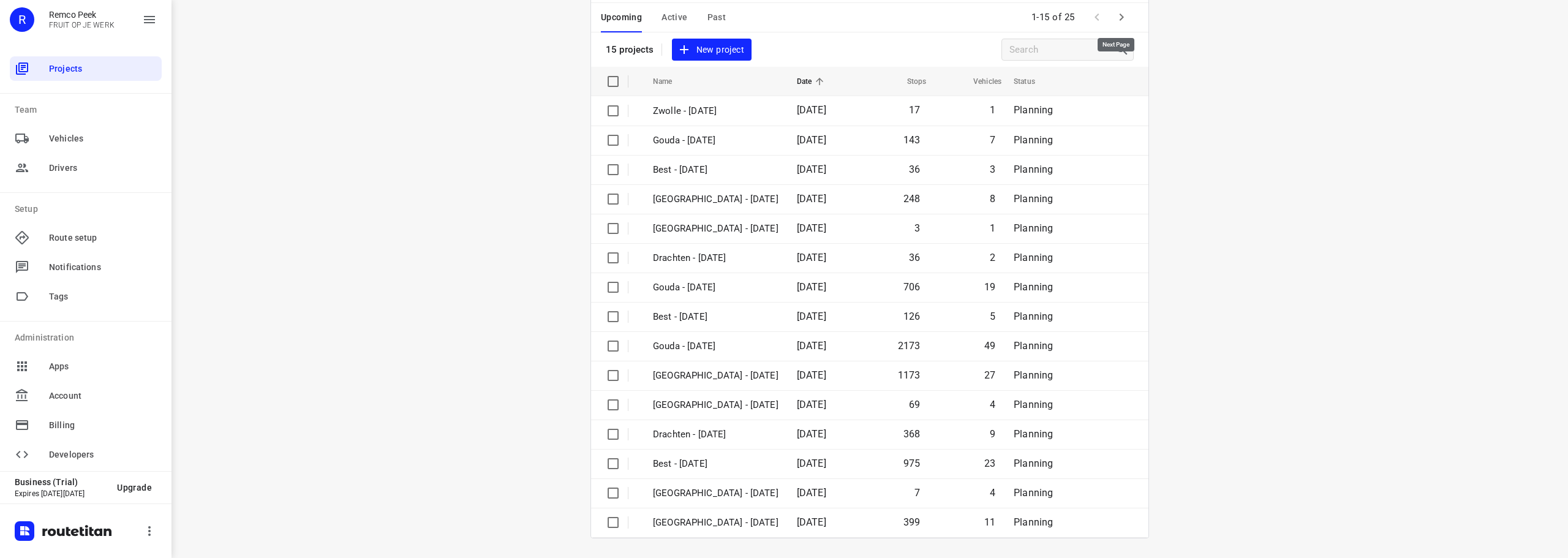
click at [1121, 19] on icon "button" at bounding box center [1121, 17] width 14 height 14
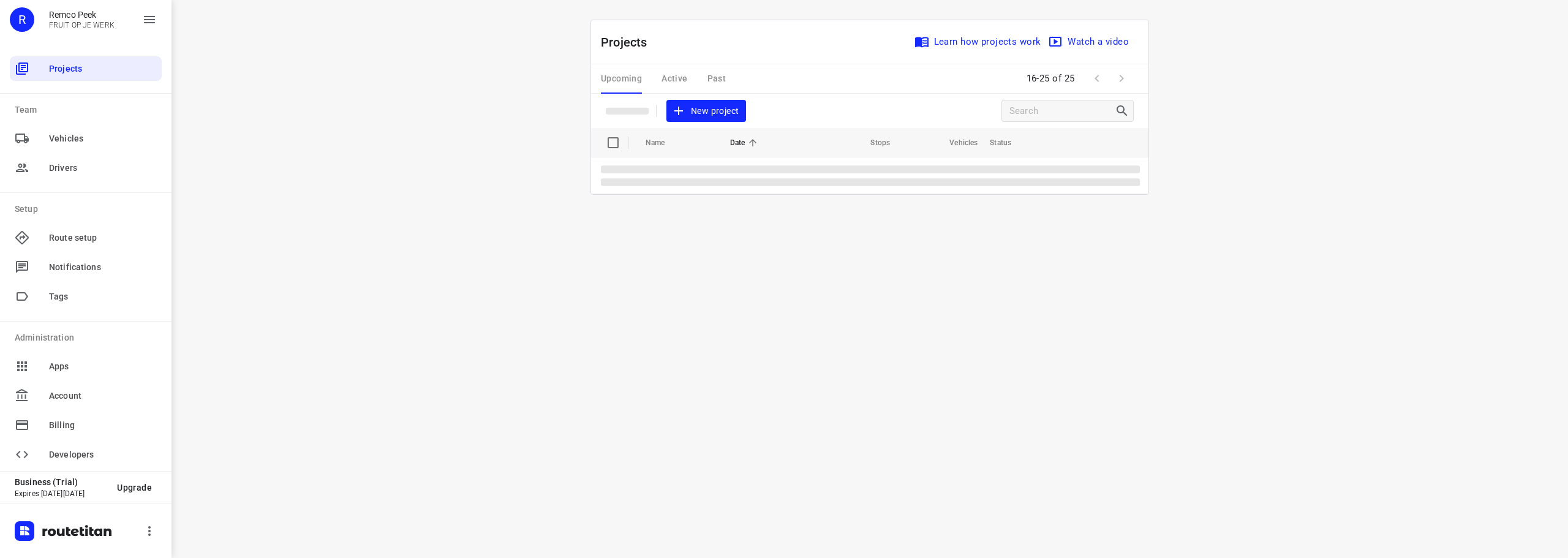
scroll to position [0, 0]
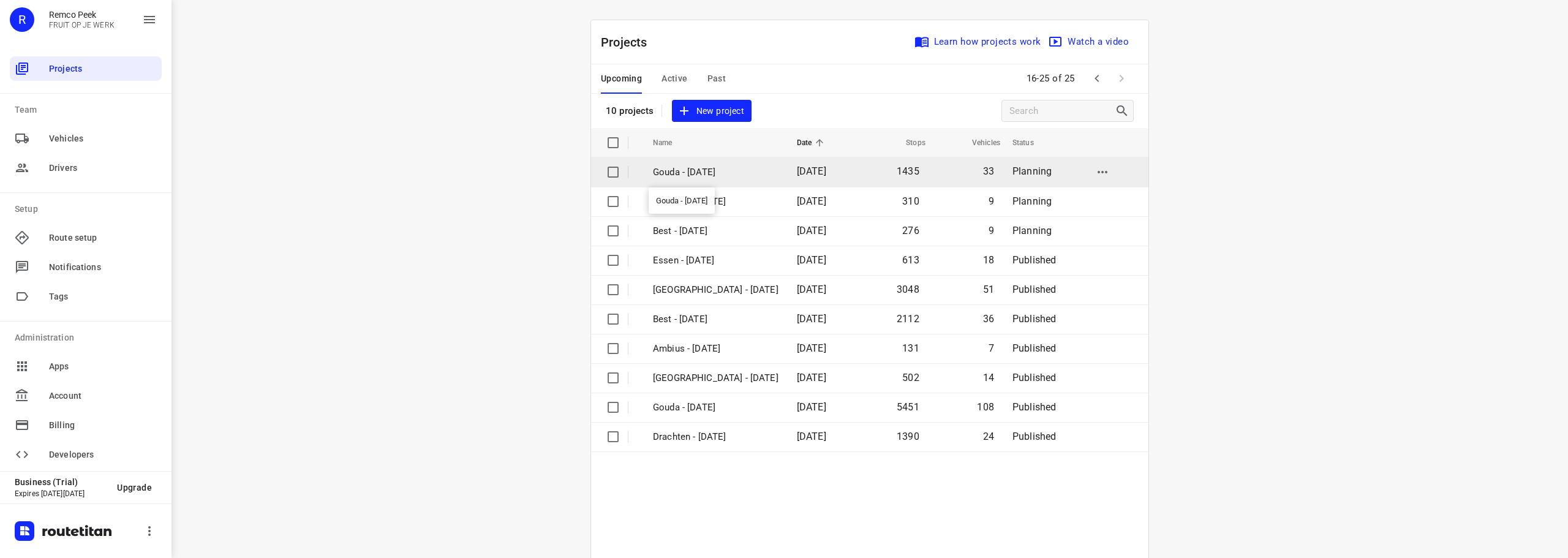
click at [695, 173] on p "Gouda - [DATE]" at bounding box center [715, 172] width 125 height 14
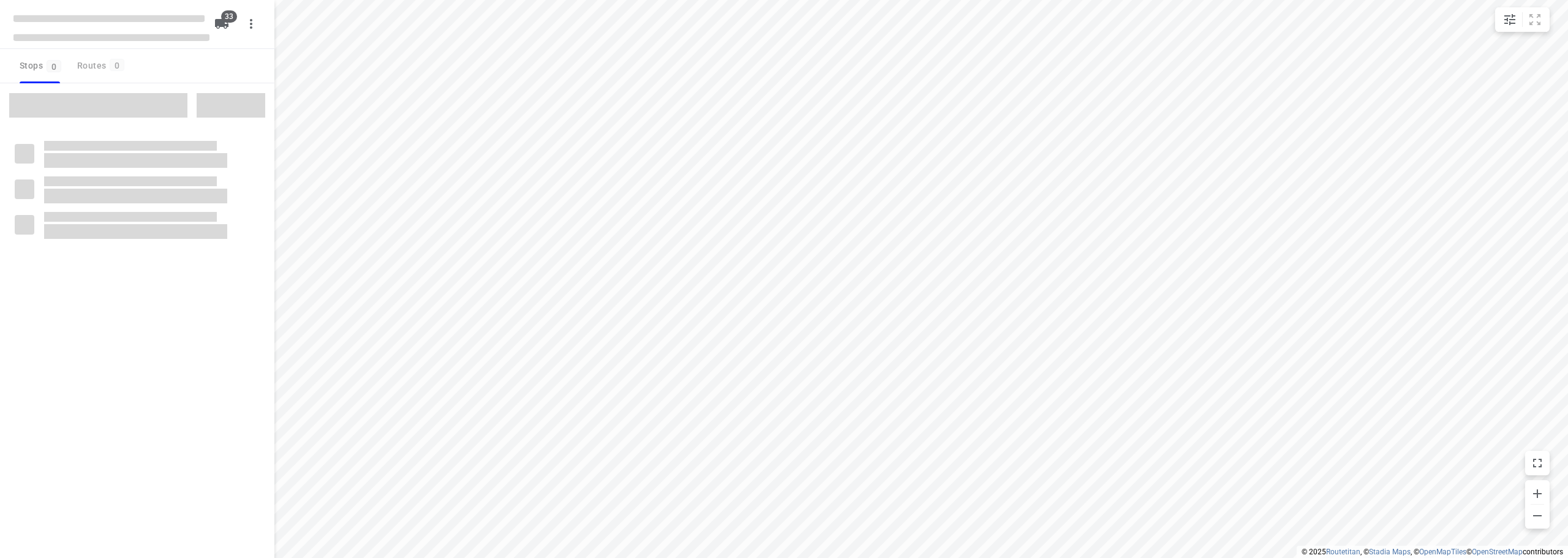
checkbox input "true"
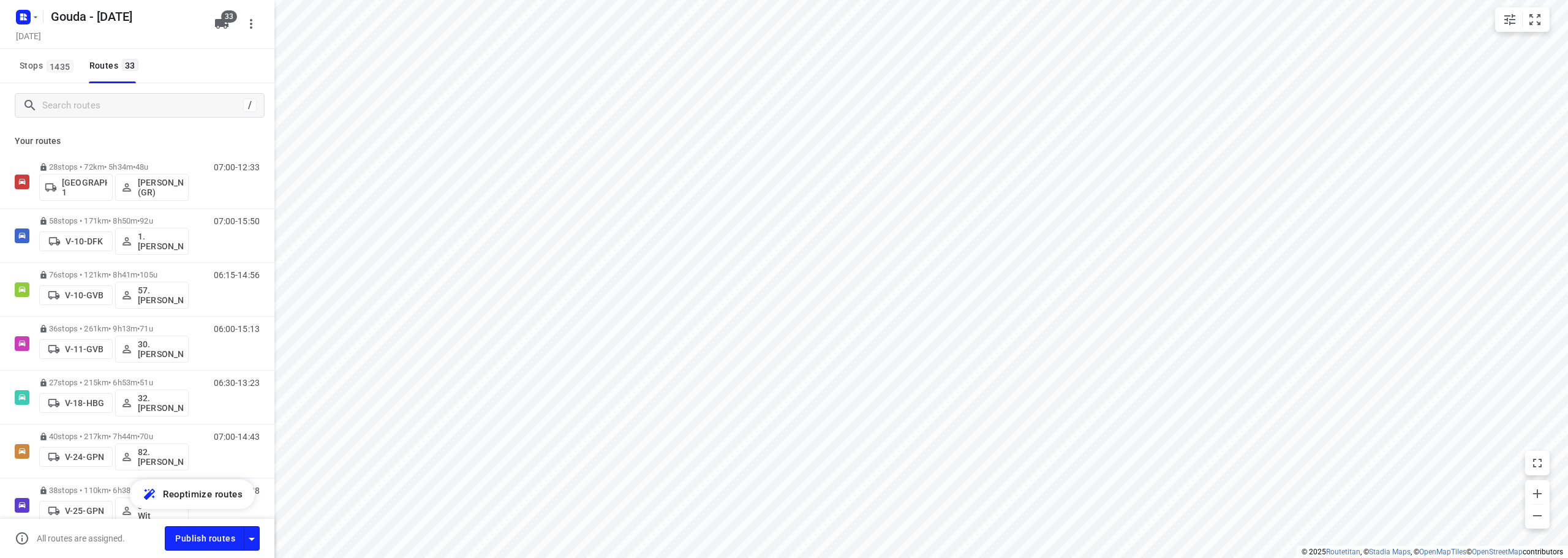
click at [703, 557] on html "i © 2025 Routetitan , © Stadia Maps , © OpenMapTiles © OpenStreetMap contributo…" at bounding box center [784, 279] width 1568 height 558
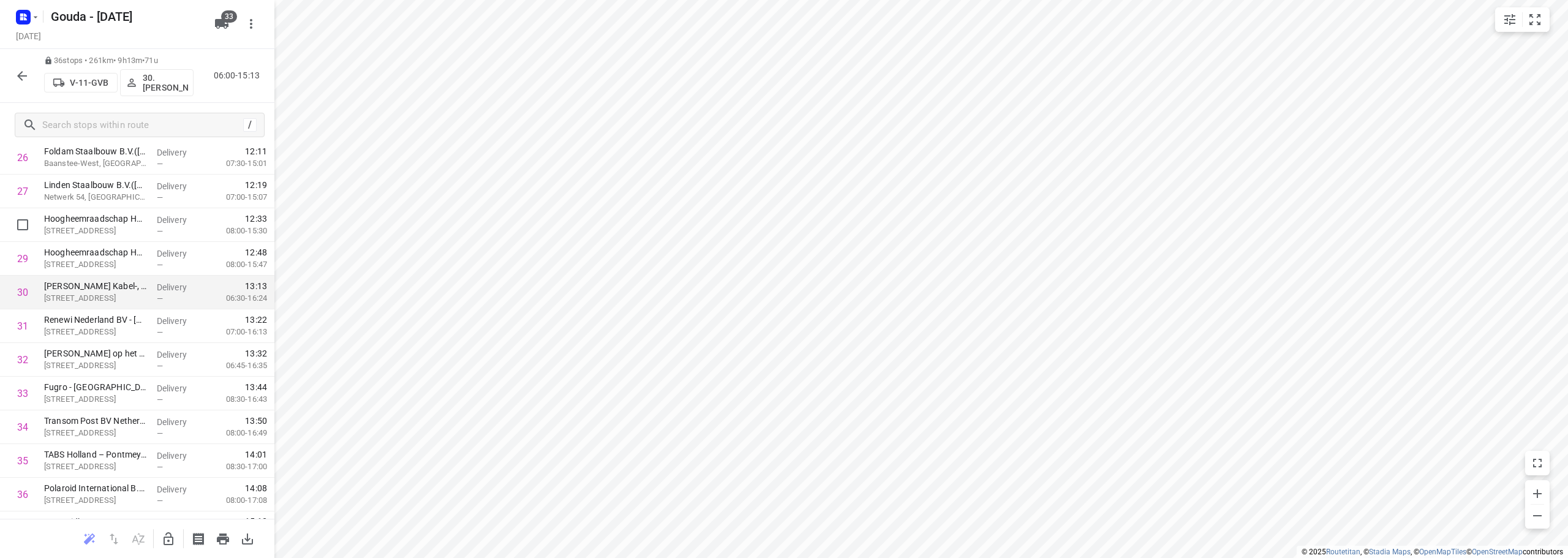
scroll to position [936, 0]
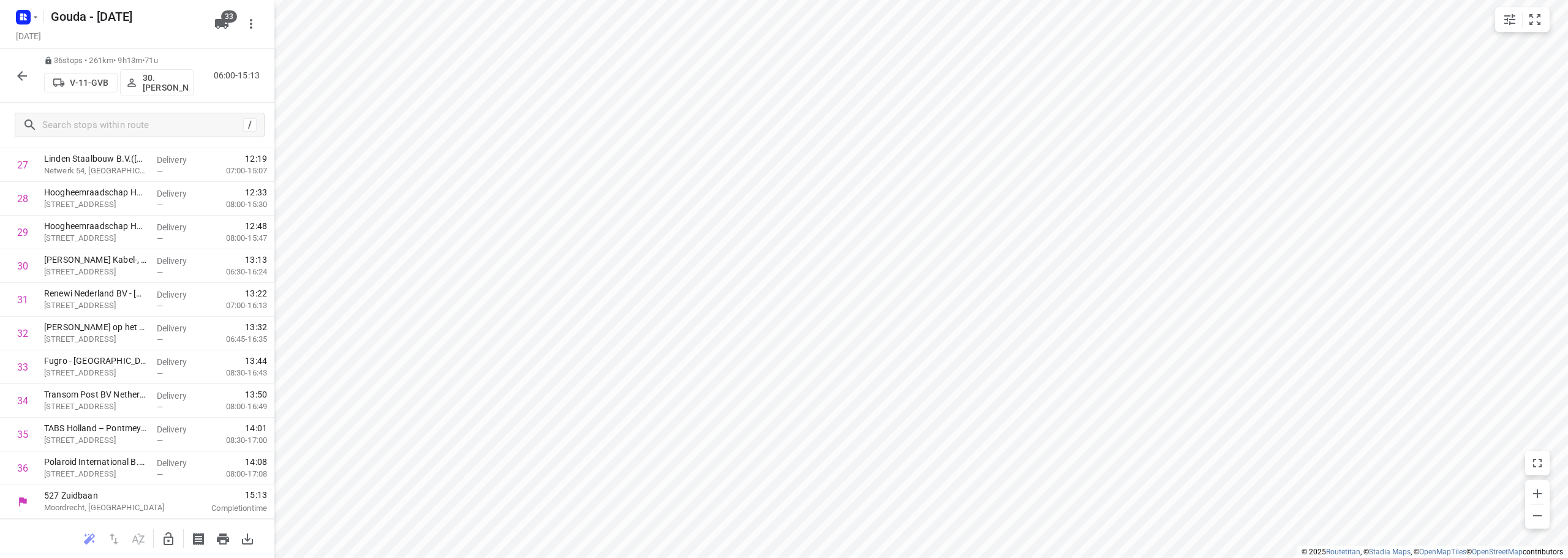
click at [1167, 0] on html "i © 2025 Routetitan , © Stadia Maps , © OpenMapTiles © OpenStreetMap contributo…" at bounding box center [784, 279] width 1568 height 558
click at [560, 557] on html "i © 2025 Routetitan , © Stadia Maps , © OpenMapTiles © OpenStreetMap contributo…" at bounding box center [784, 279] width 1568 height 558
click at [13, 76] on button "button" at bounding box center [22, 76] width 25 height 25
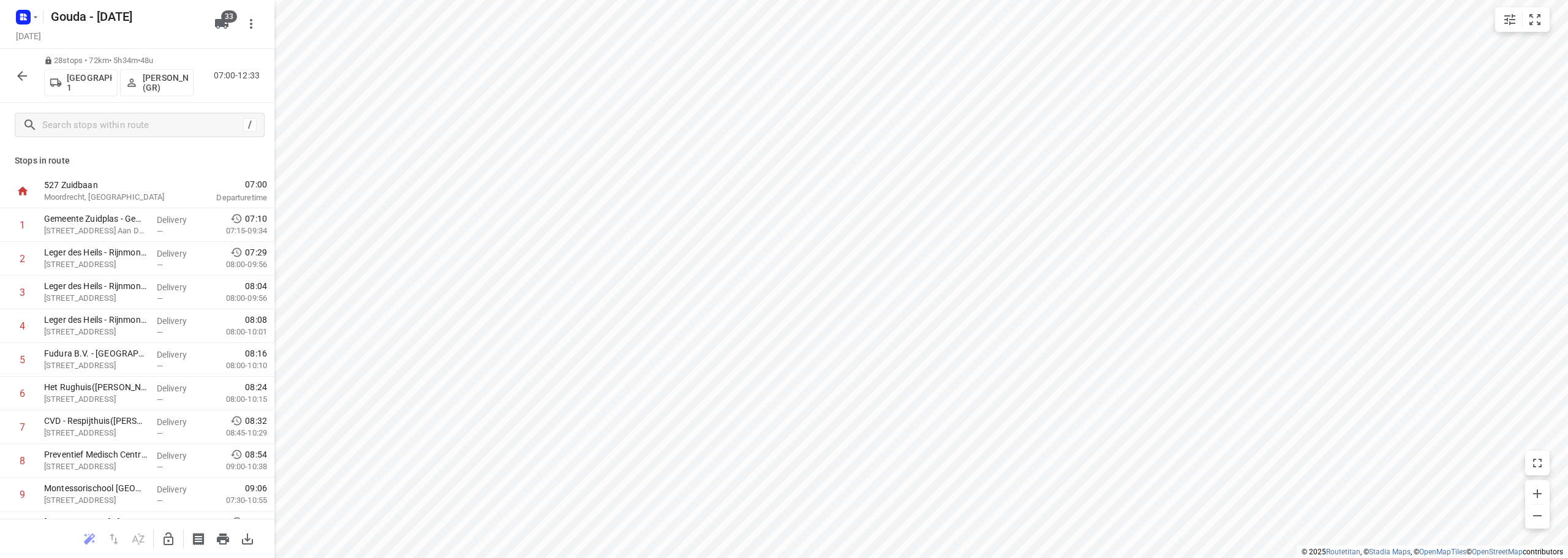
click at [24, 89] on div "28 stops • 72km • 5h34m • 48u Gemeente Rotterdam 1 Glenn Coomans (GR) 07:00-12:…" at bounding box center [137, 76] width 274 height 54
click at [23, 79] on icon "button" at bounding box center [21, 76] width 14 height 14
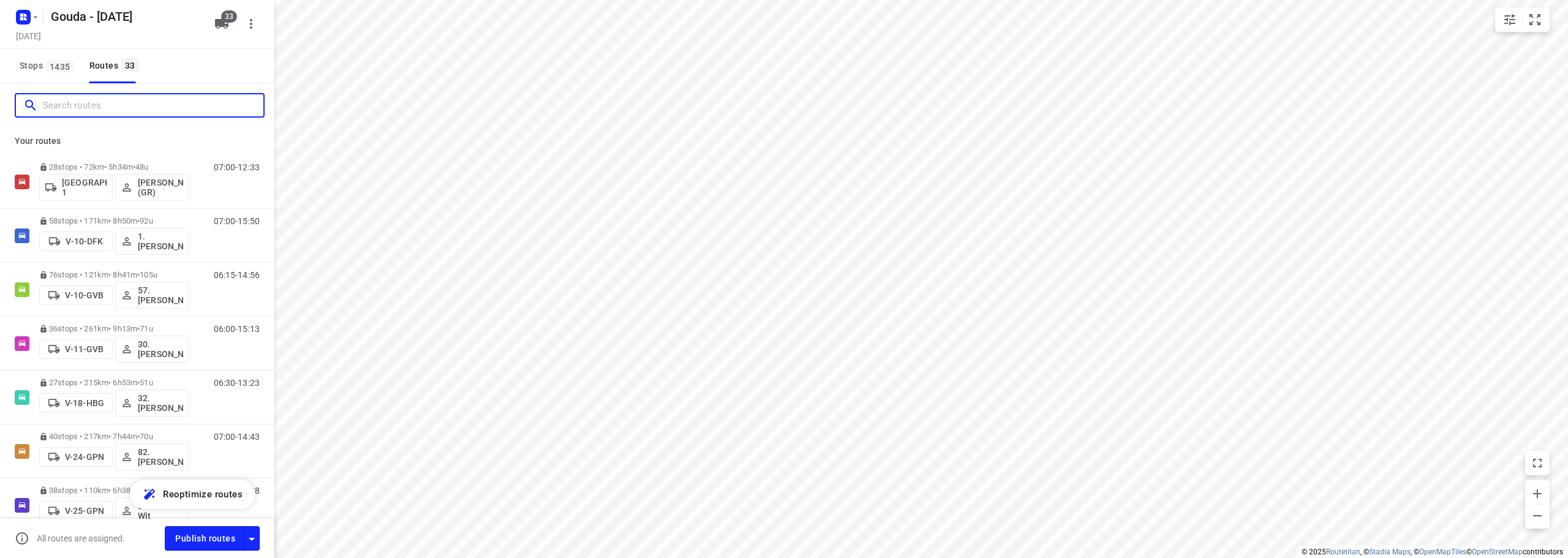
click at [105, 108] on input "Search routes" at bounding box center [153, 106] width 221 height 19
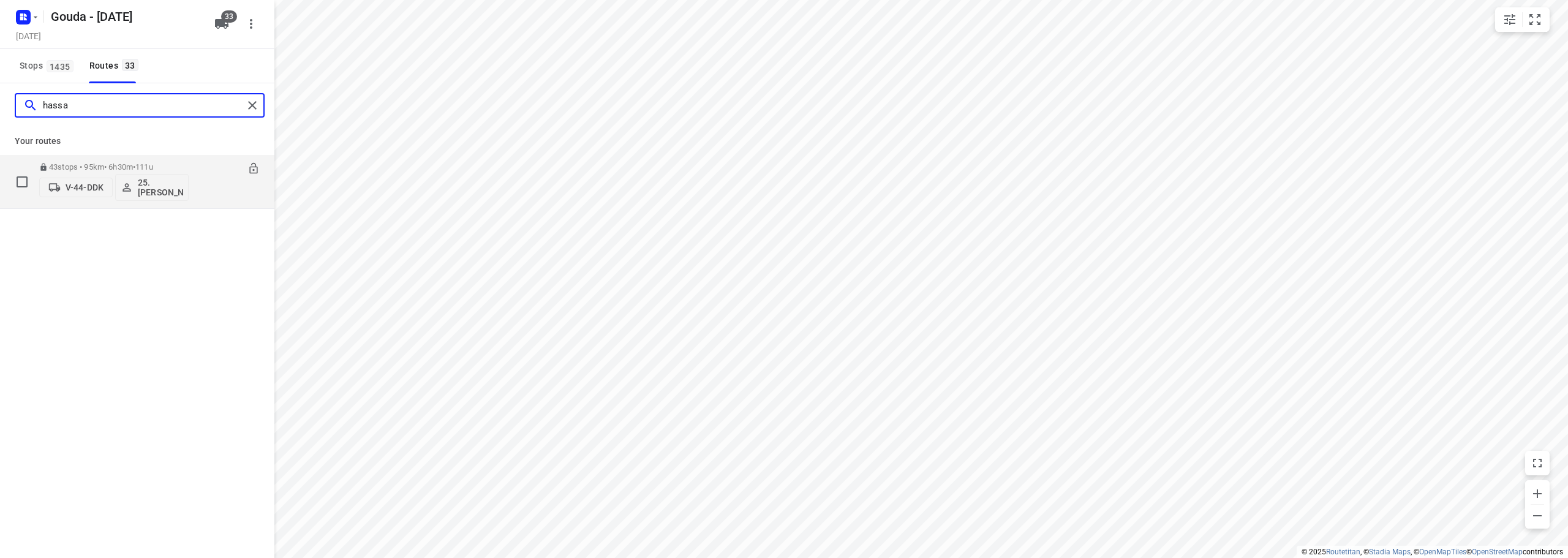
type input "hassa"
click at [158, 162] on div "43 stops • 95km • 6h30m • 111u V-44-DDK 25. Hassan Schweineh" at bounding box center [113, 181] width 149 height 51
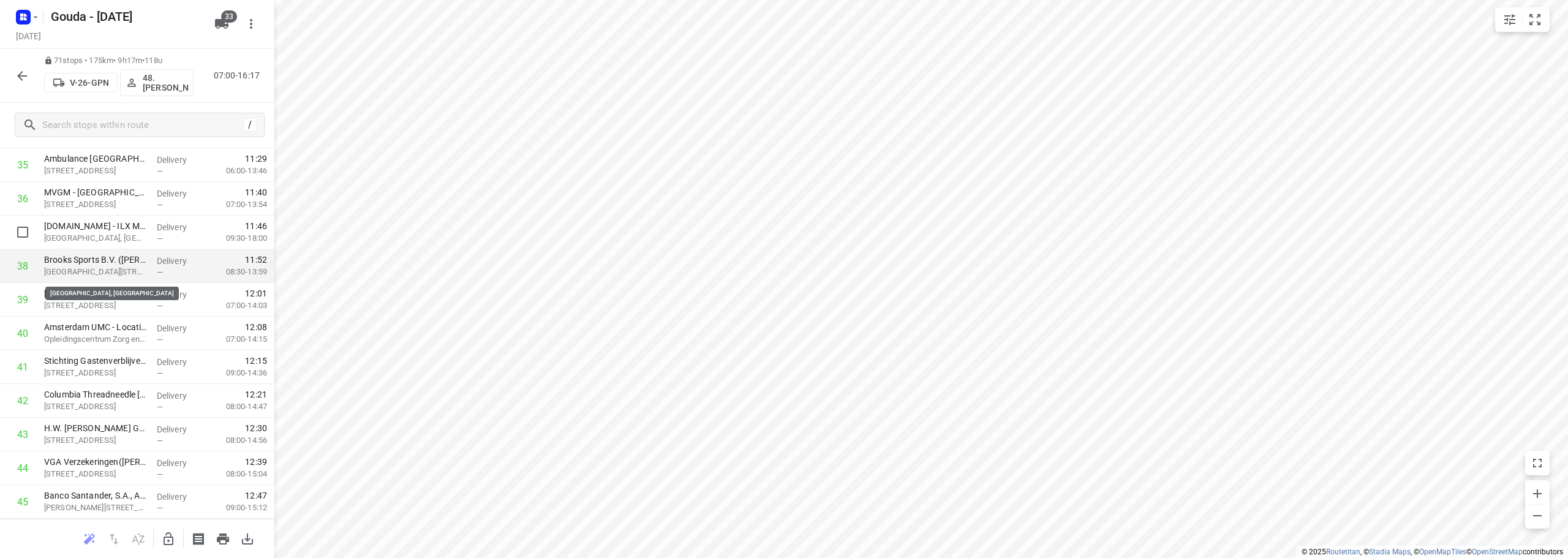
scroll to position [1021, 0]
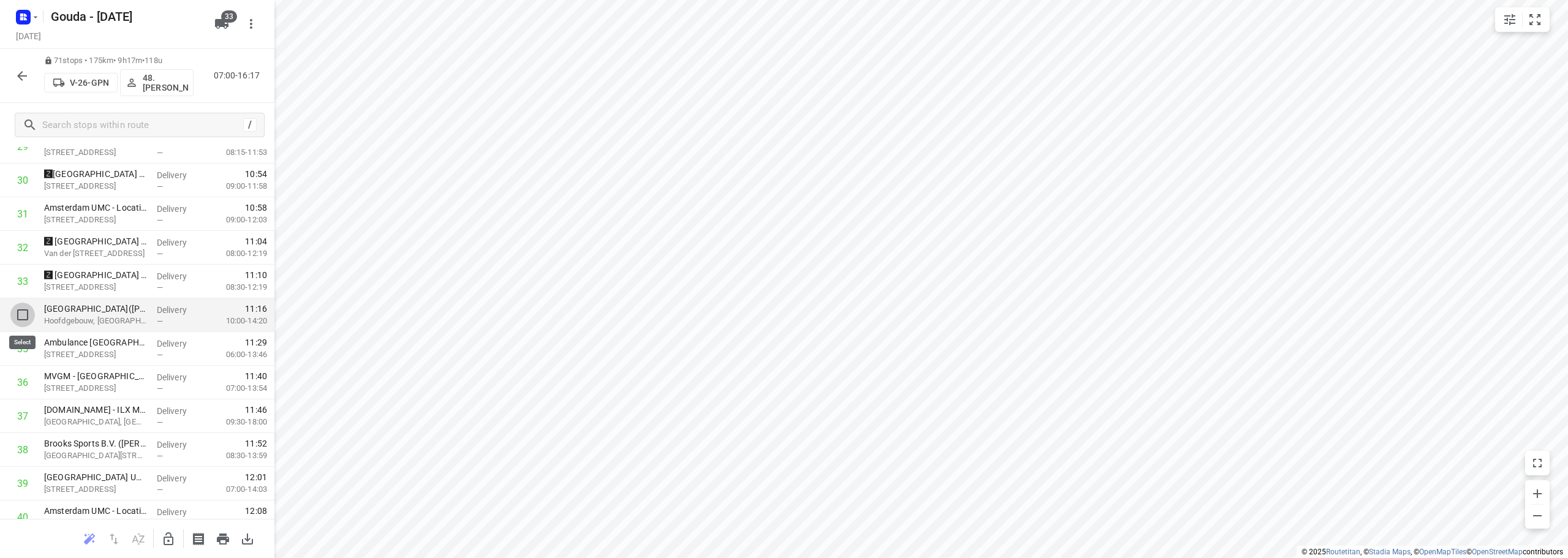
click at [20, 315] on input "checkbox" at bounding box center [22, 314] width 25 height 25
checkbox input "true"
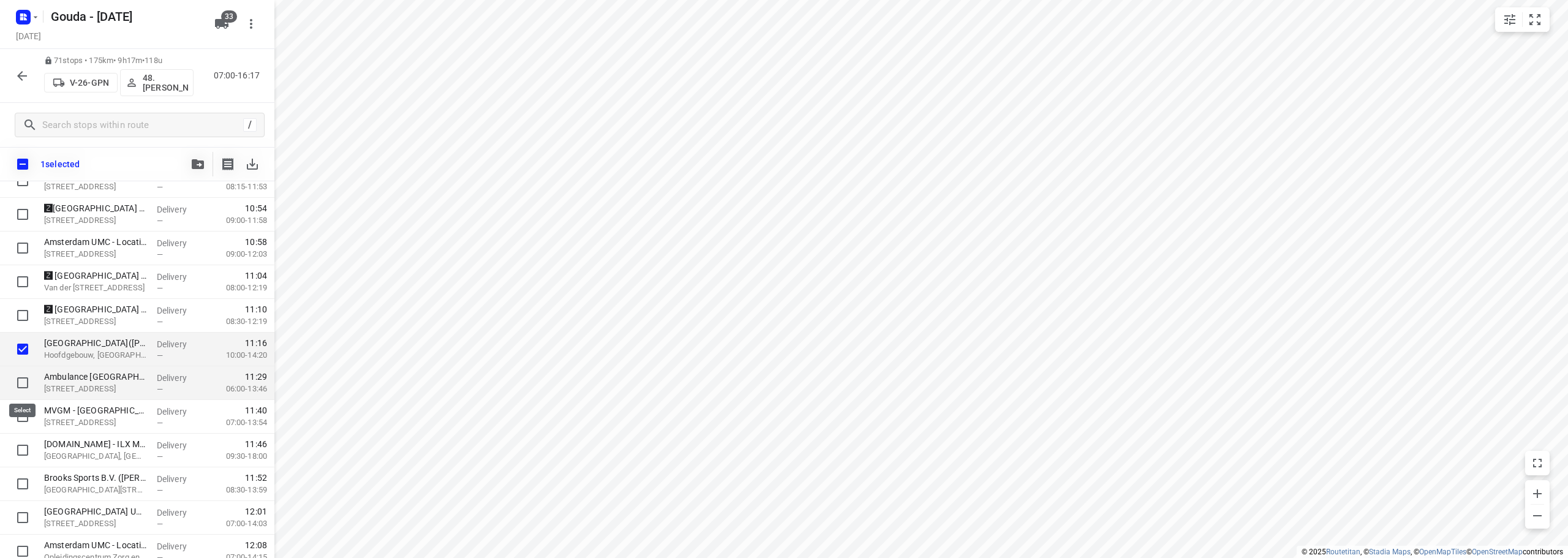
click at [21, 382] on input "checkbox" at bounding box center [22, 383] width 25 height 25
checkbox input "true"
click at [25, 409] on input "checkbox" at bounding box center [22, 416] width 25 height 25
checkbox input "true"
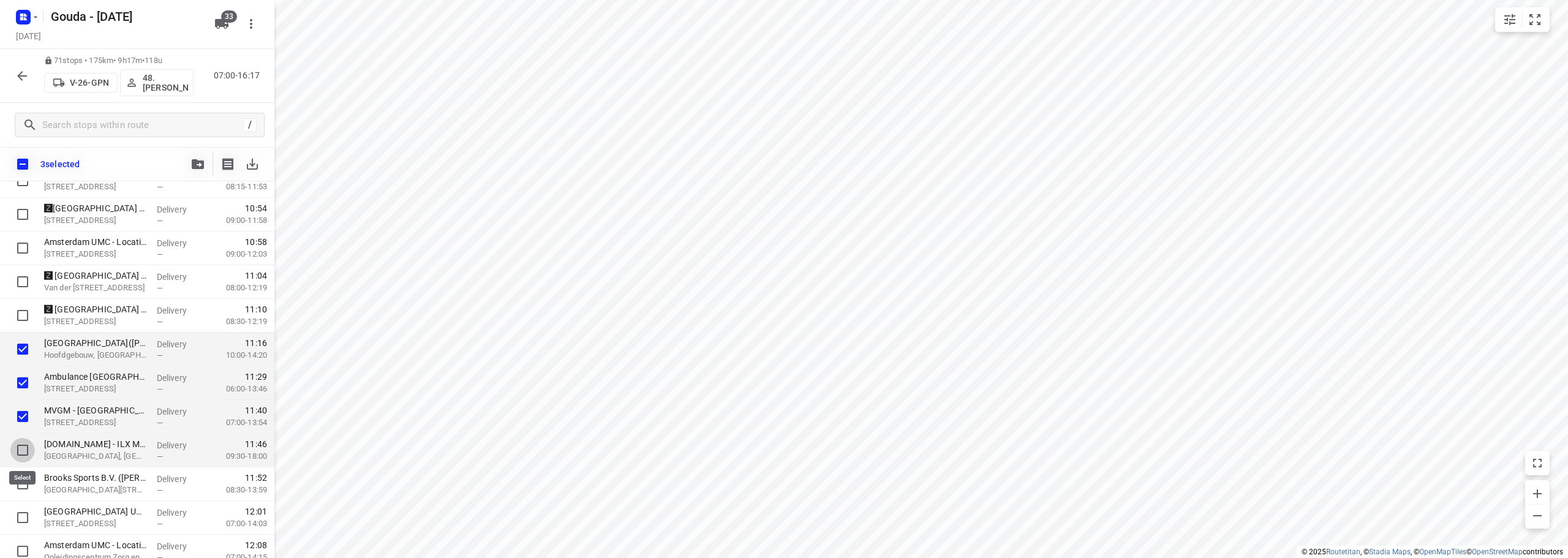
click at [11, 452] on input "checkbox" at bounding box center [22, 450] width 25 height 25
checkbox input "true"
drag, startPoint x: 20, startPoint y: 484, endPoint x: 208, endPoint y: 242, distance: 306.4
click at [27, 480] on input "checkbox" at bounding box center [22, 484] width 25 height 25
checkbox input "true"
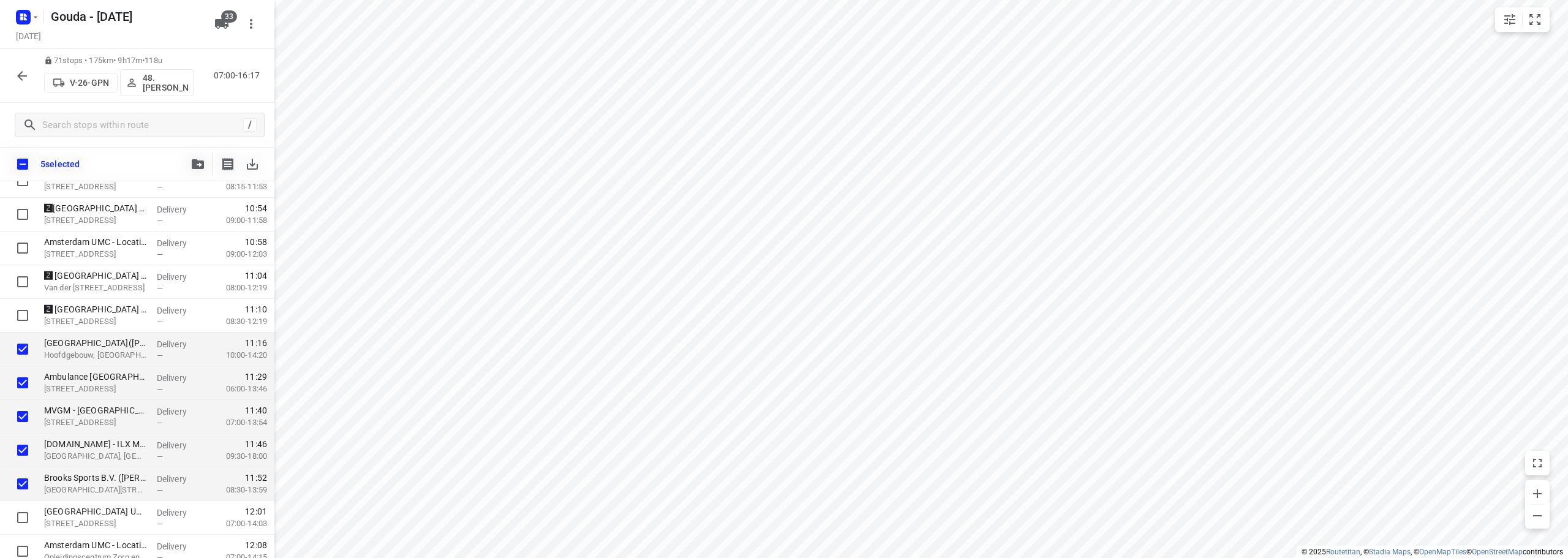
click at [190, 159] on button "button" at bounding box center [198, 164] width 25 height 25
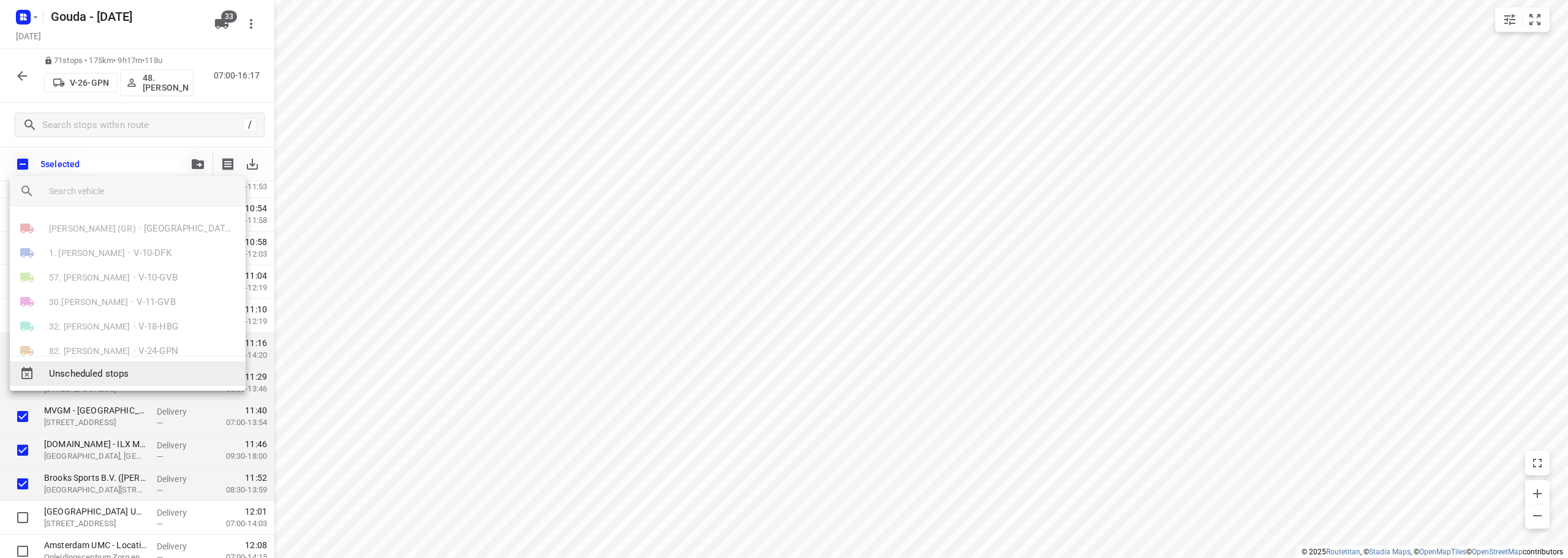
click at [157, 368] on span "Unscheduled stops" at bounding box center [142, 374] width 187 height 14
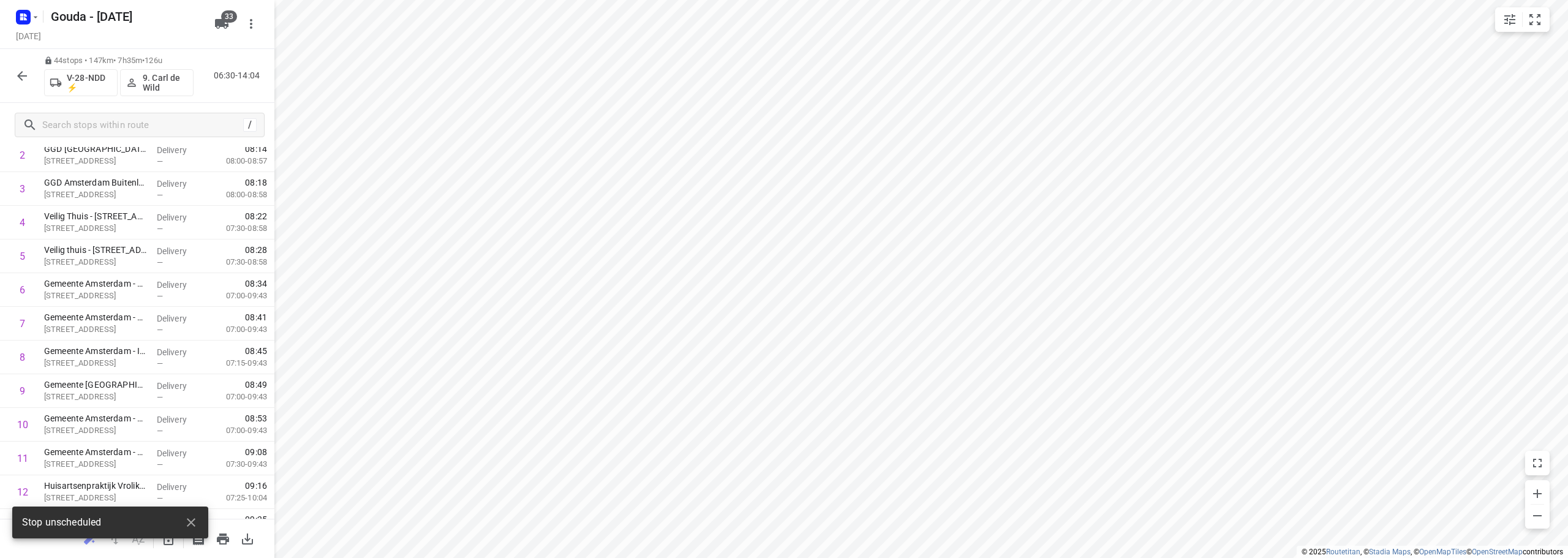
scroll to position [0, 0]
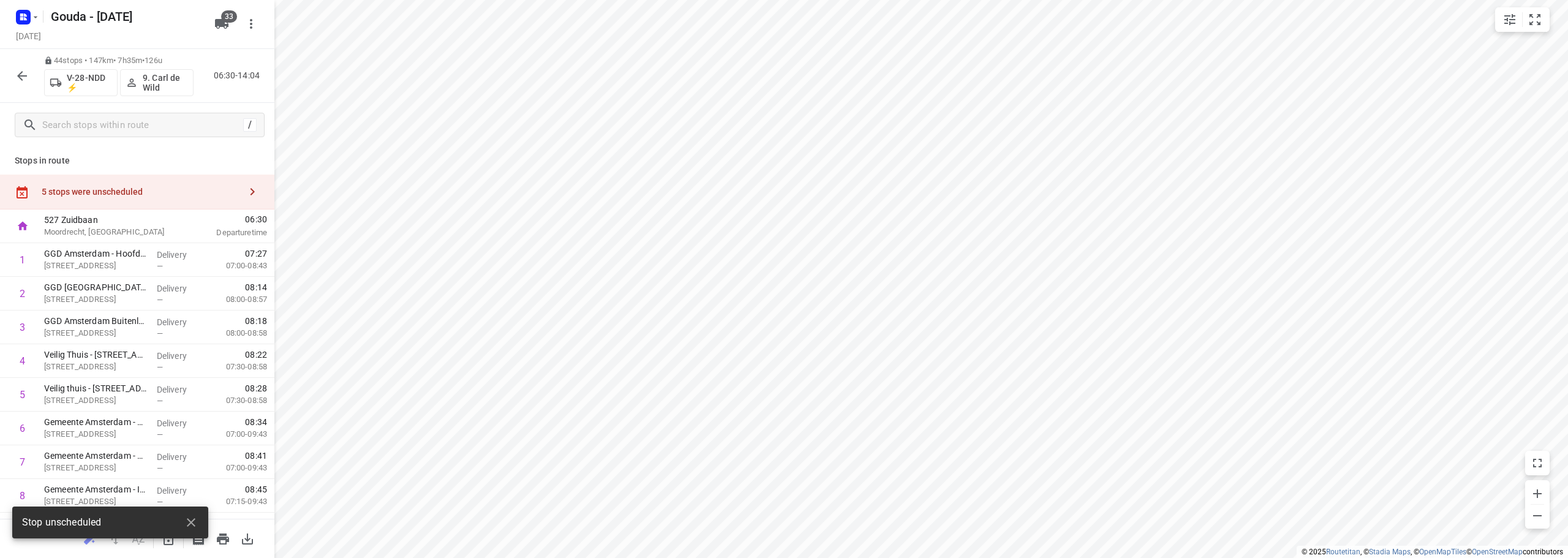
click at [123, 197] on div "5 stops were unscheduled" at bounding box center [137, 192] width 274 height 35
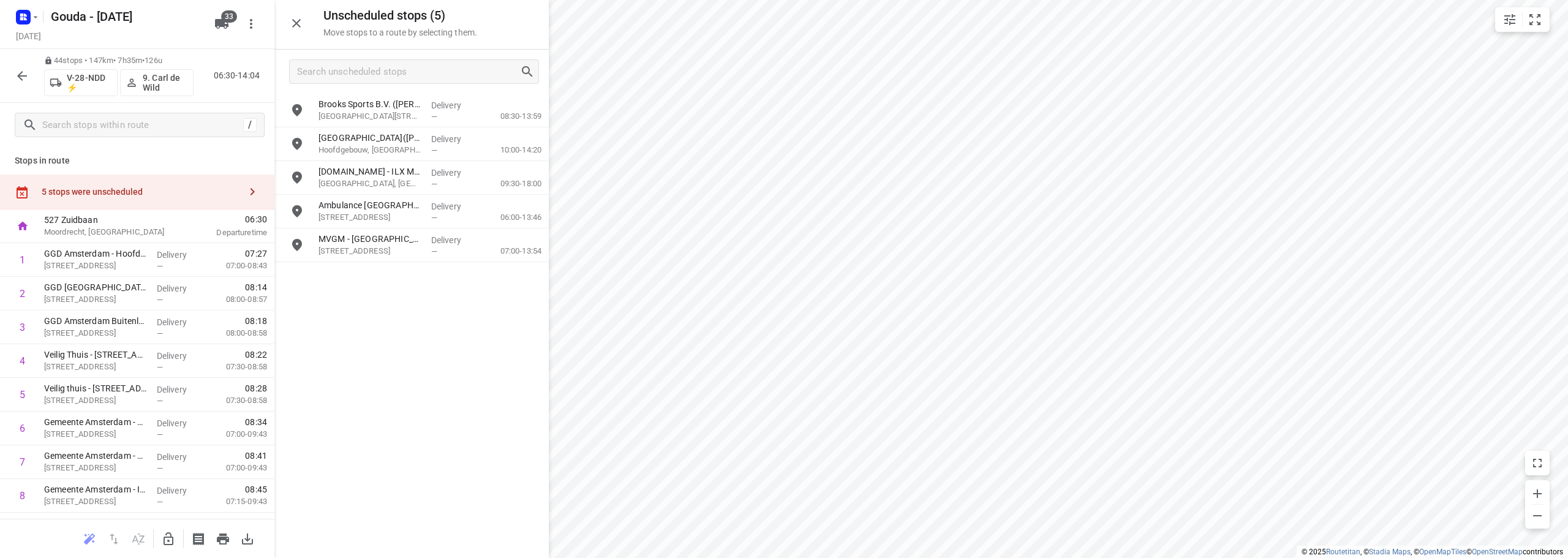
click at [172, 535] on icon "button" at bounding box center [168, 538] width 14 height 14
click at [298, 109] on input "grid" at bounding box center [297, 110] width 25 height 25
checkbox input "true"
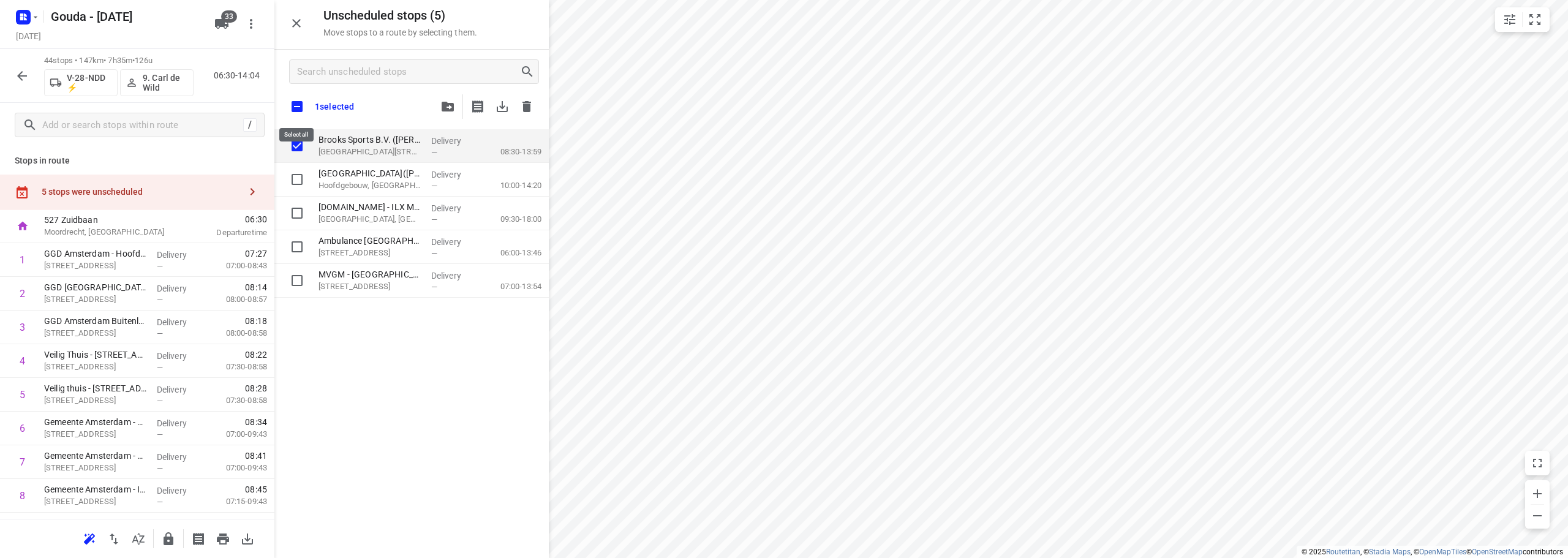
click at [297, 107] on input "checkbox" at bounding box center [297, 106] width 26 height 26
checkbox input "true"
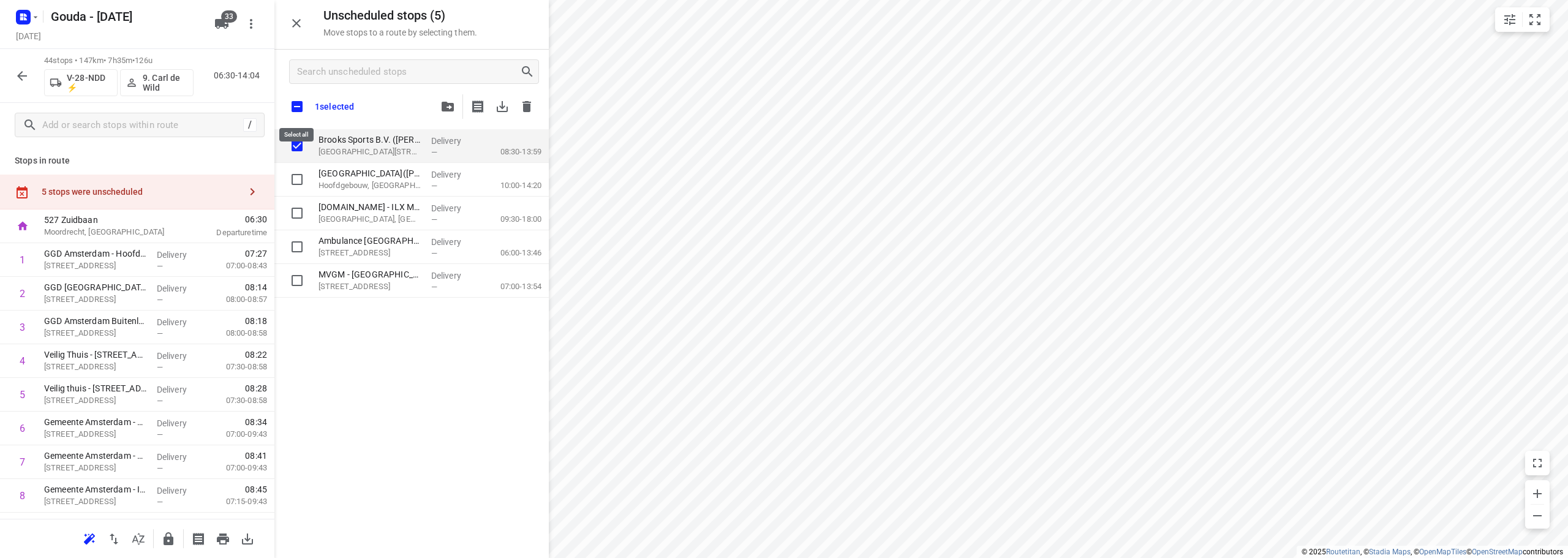
checkbox input "true"
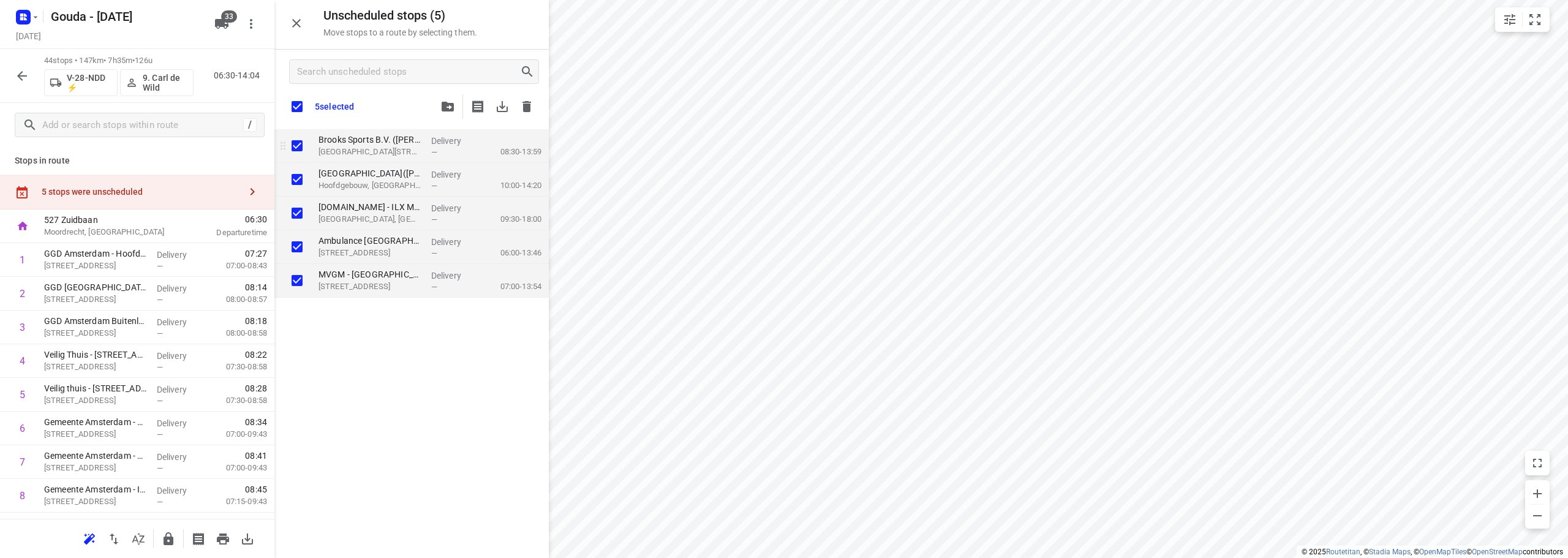
checkbox input "true"
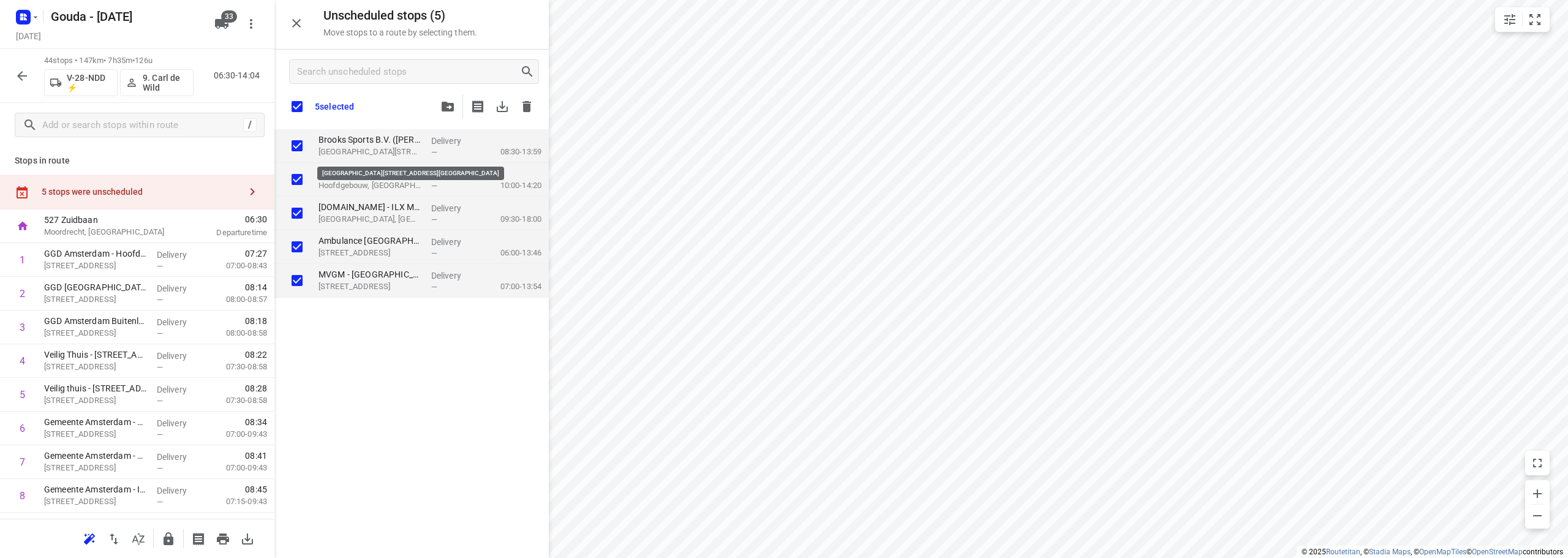
checkbox input "true"
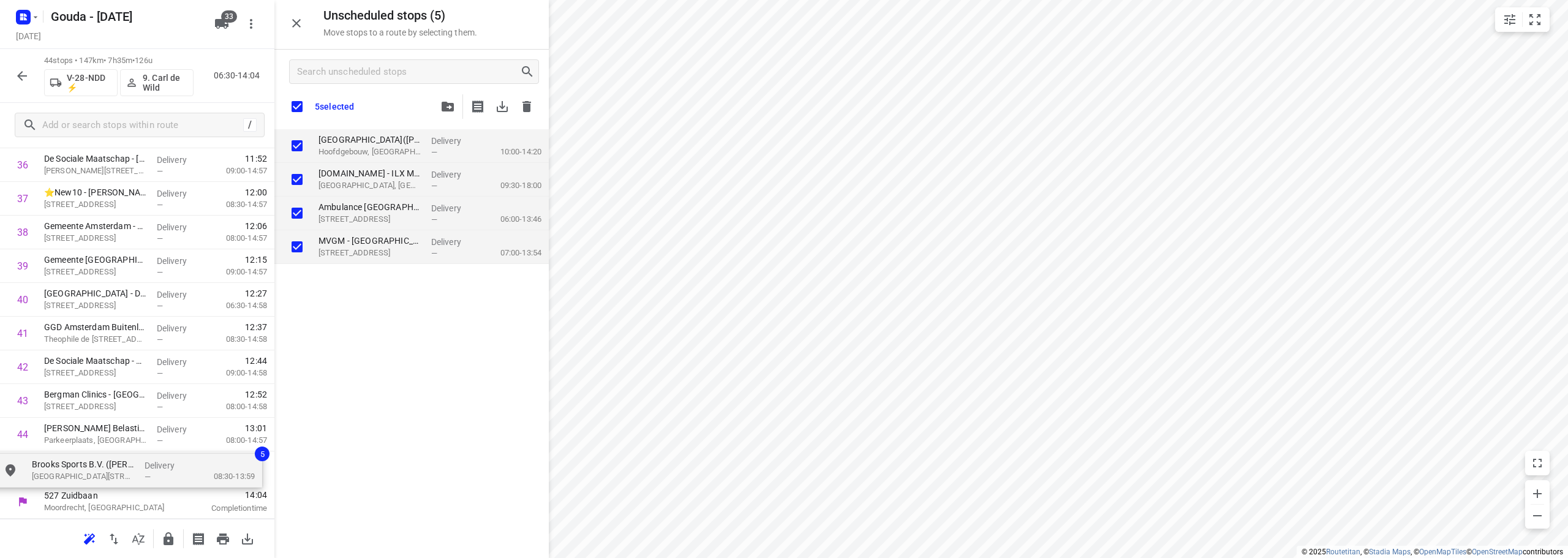
drag, startPoint x: 398, startPoint y: 148, endPoint x: 107, endPoint y: 474, distance: 437.0
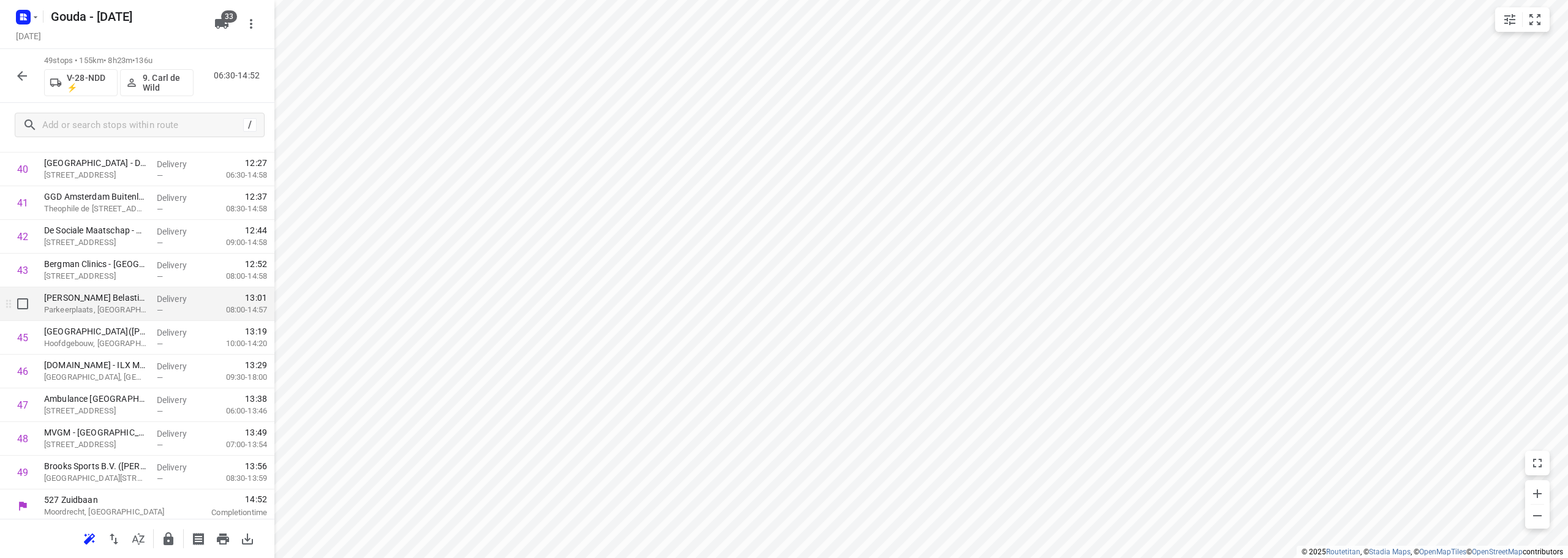
scroll to position [1374, 0]
drag, startPoint x: 95, startPoint y: 405, endPoint x: 99, endPoint y: 325, distance: 80.1
click at [23, 365] on input "checkbox" at bounding box center [22, 366] width 25 height 25
checkbox input "true"
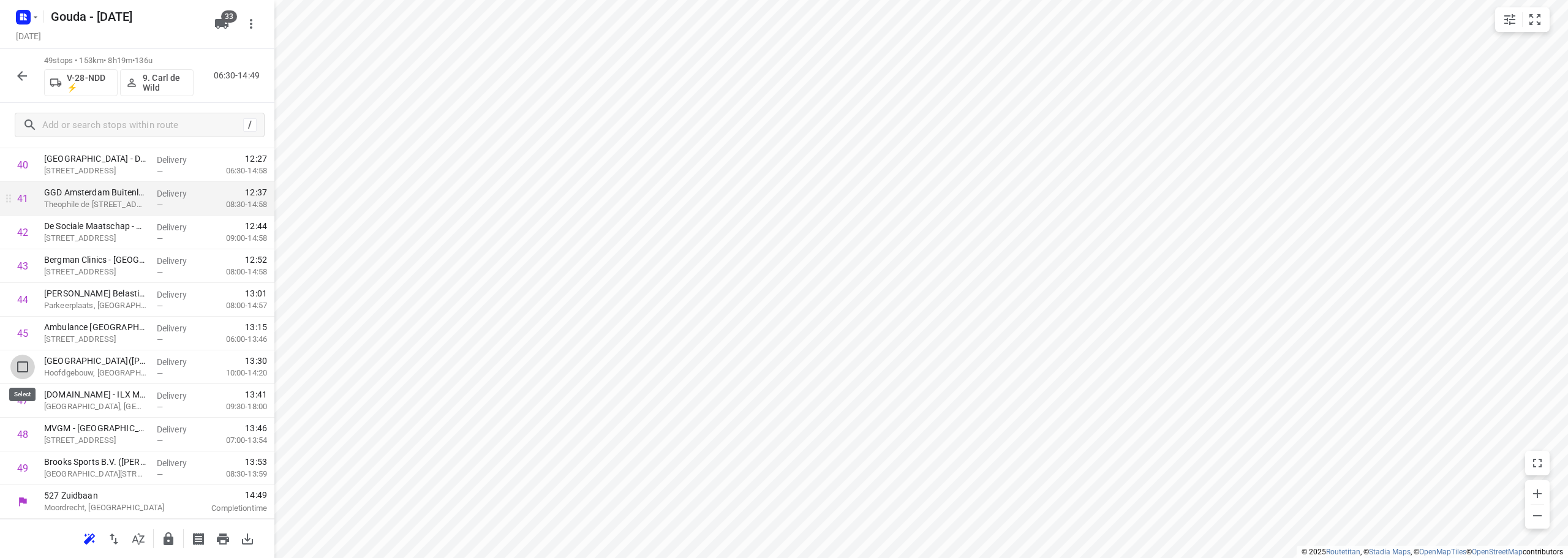
scroll to position [1369, 0]
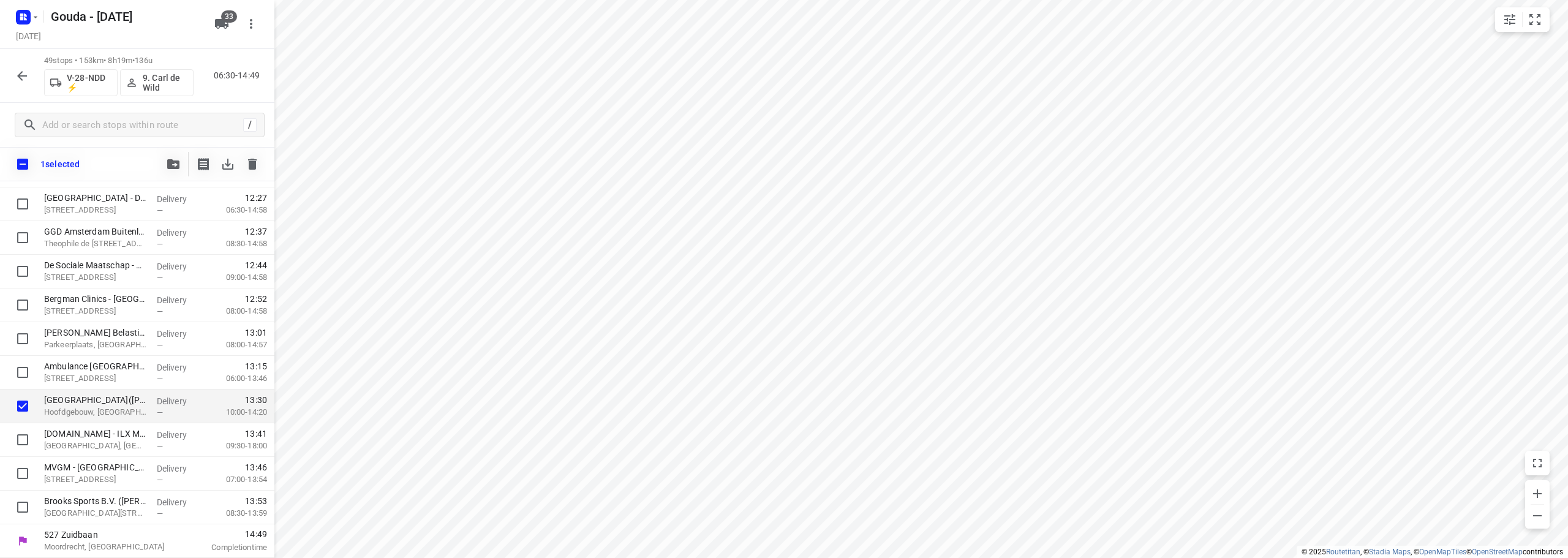
click at [165, 164] on button "button" at bounding box center [173, 164] width 25 height 25
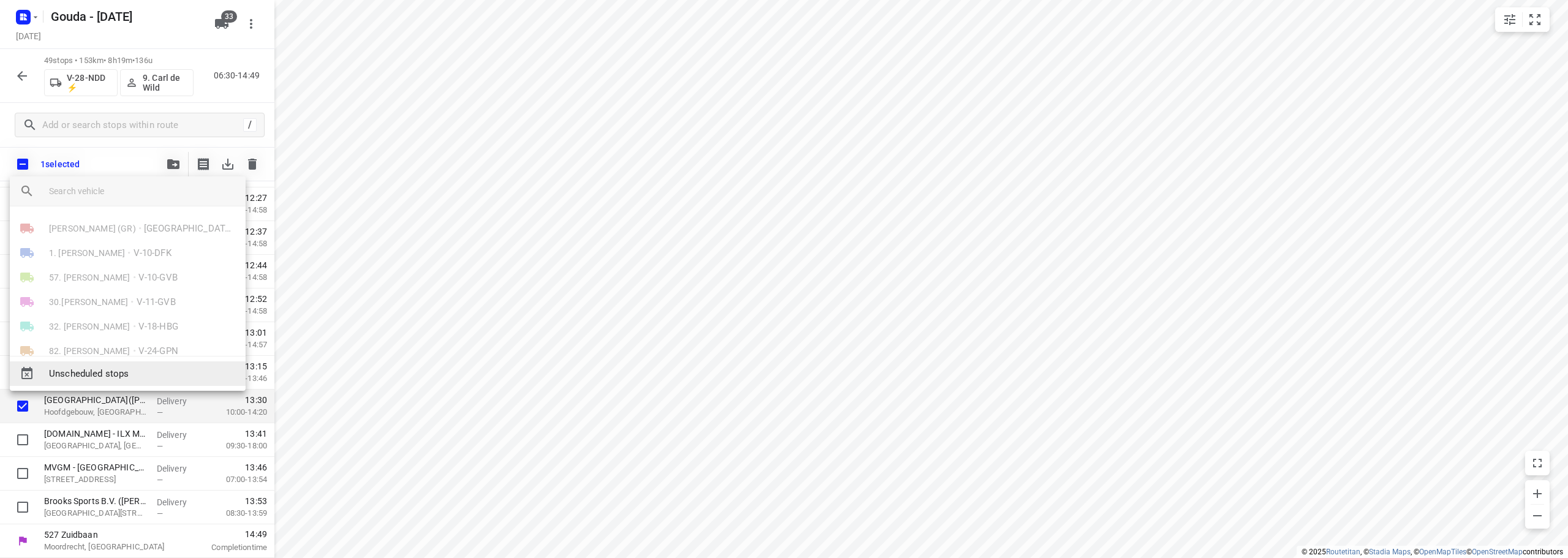
click at [107, 365] on div "Unscheduled stops" at bounding box center [128, 373] width 236 height 25
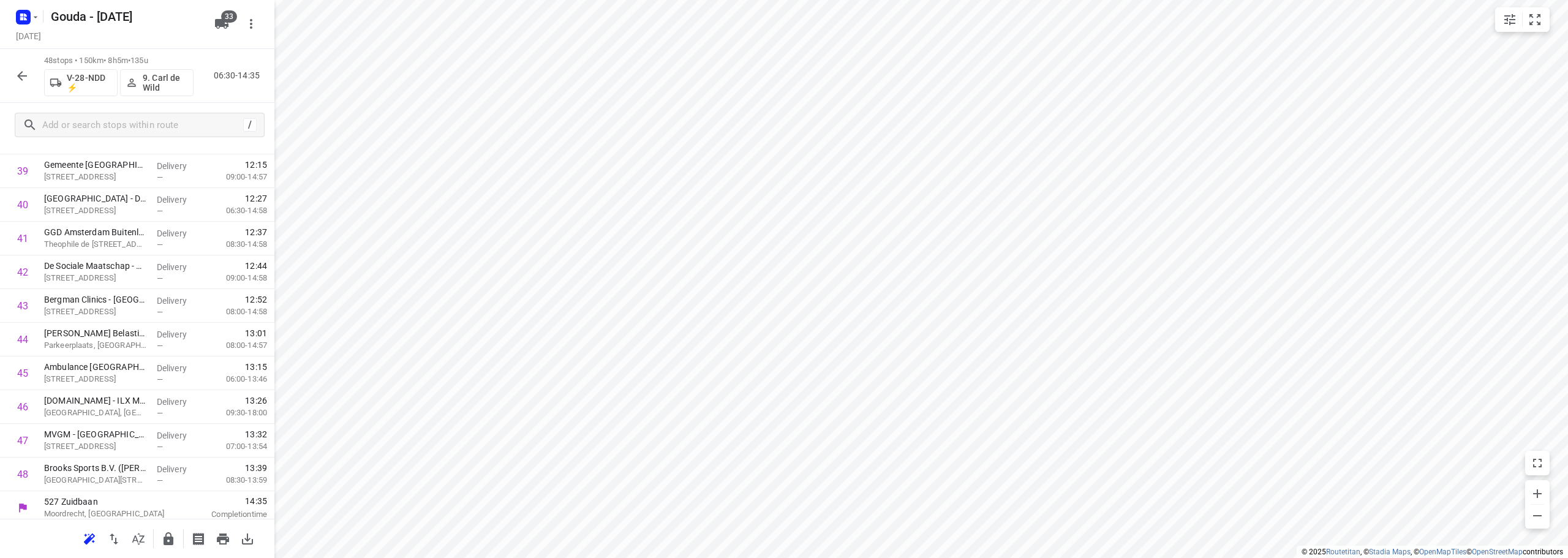
click at [164, 532] on icon "button" at bounding box center [168, 538] width 14 height 14
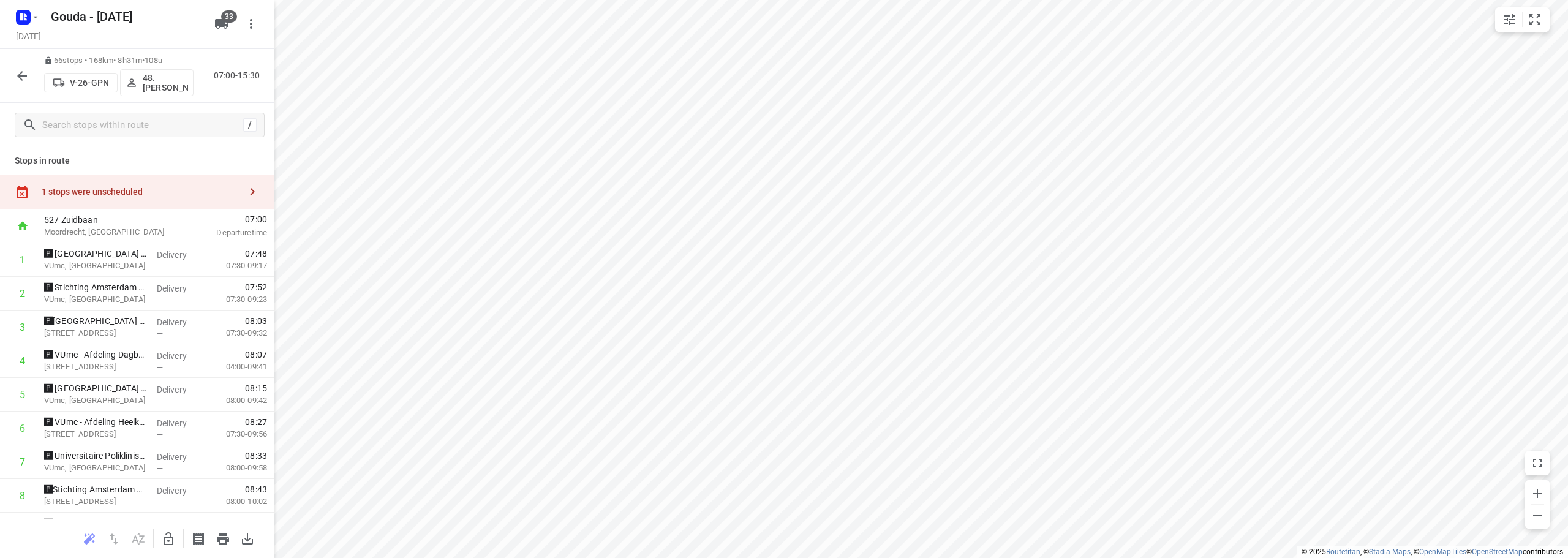
click at [136, 195] on div "1 stops were unscheduled" at bounding box center [141, 192] width 199 height 10
drag, startPoint x: 380, startPoint y: 114, endPoint x: 364, endPoint y: 480, distance: 366.3
click at [171, 539] on icon "button" at bounding box center [168, 538] width 14 height 14
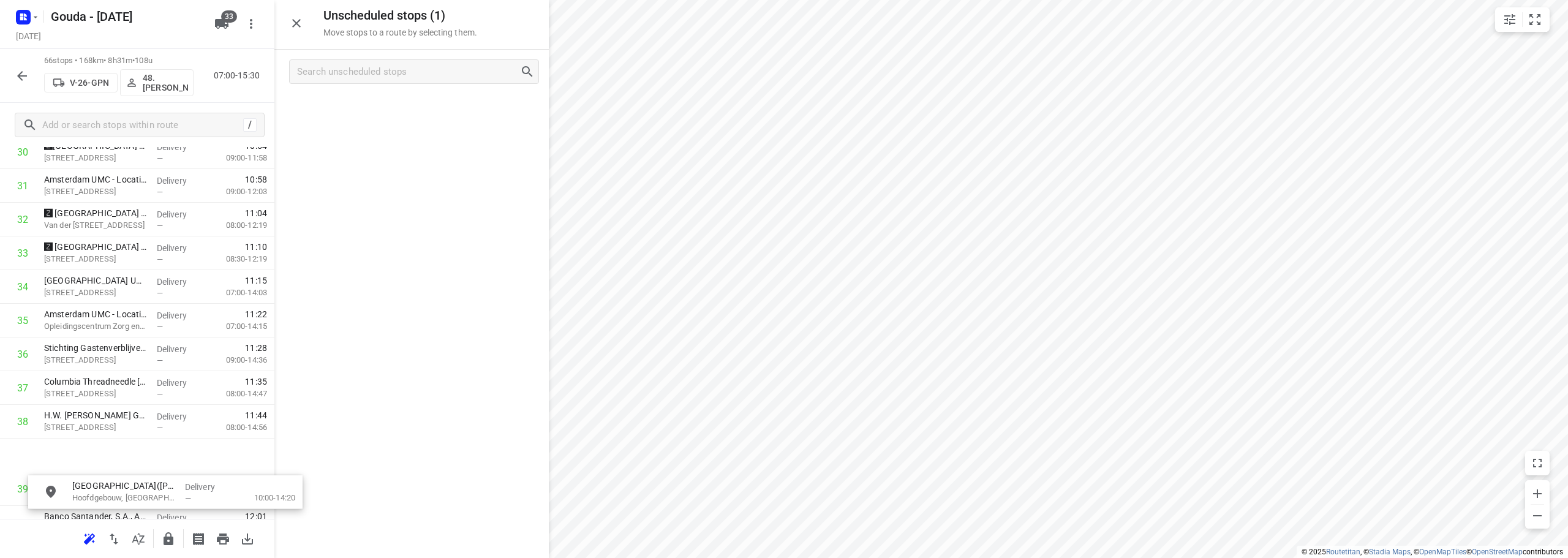
scroll to position [1085, 0]
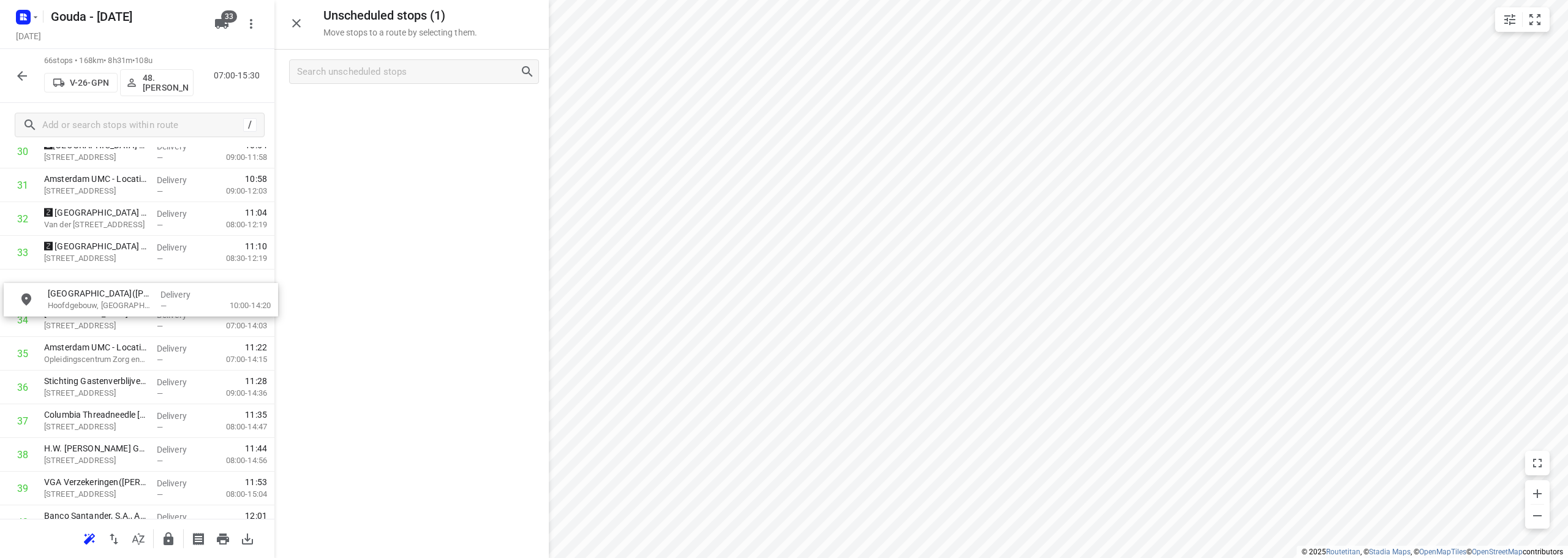
drag, startPoint x: 441, startPoint y: 103, endPoint x: 389, endPoint y: 300, distance: 203.7
drag, startPoint x: 119, startPoint y: 251, endPoint x: 125, endPoint y: 318, distance: 67.3
click at [125, 318] on div "1 🅿 Amsterdam UMC - locatie VUmc KNF(Anita Jongkind) VUmc, Amsterdam Delivery —…" at bounding box center [137, 251] width 274 height 2257
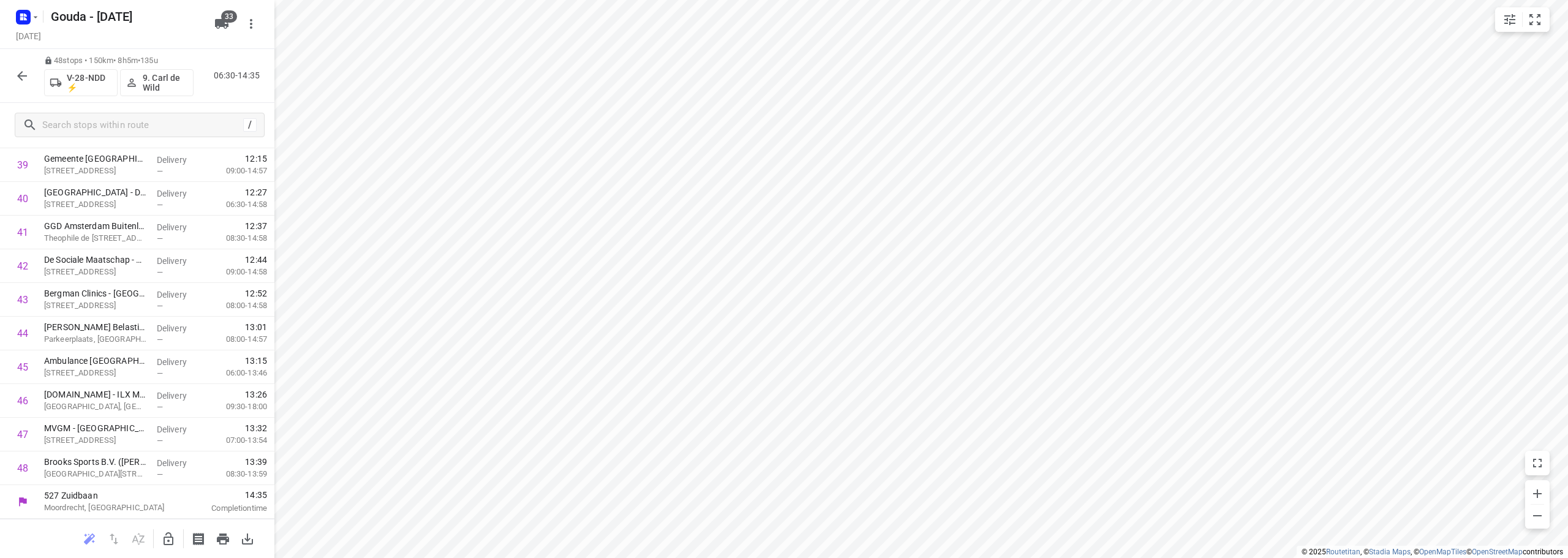
scroll to position [1340, 0]
click at [27, 78] on icon "button" at bounding box center [21, 76] width 14 height 14
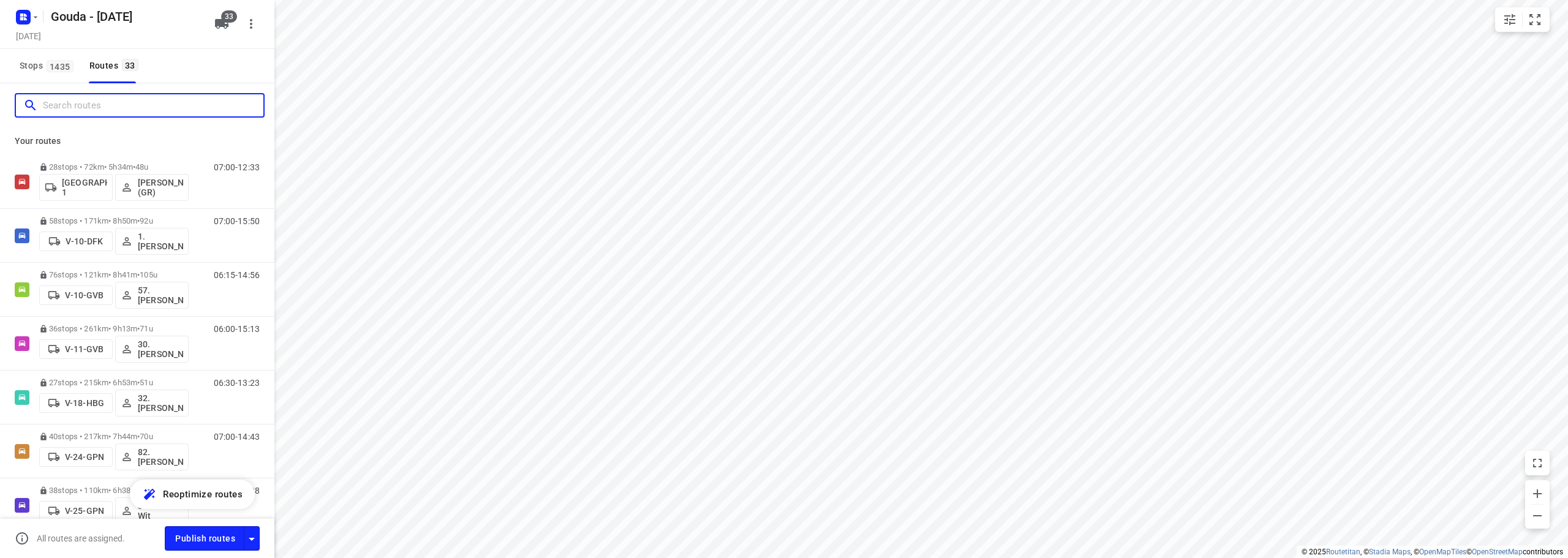
click at [103, 99] on input "Search routes" at bounding box center [153, 106] width 221 height 19
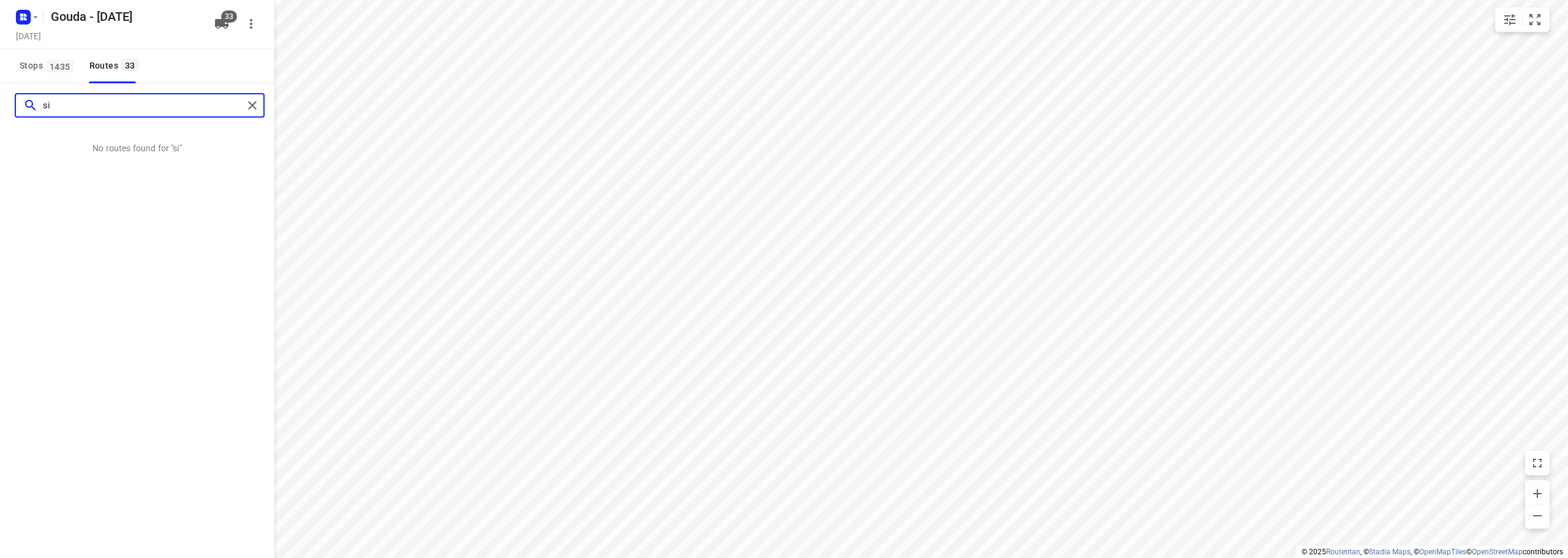
type input "s"
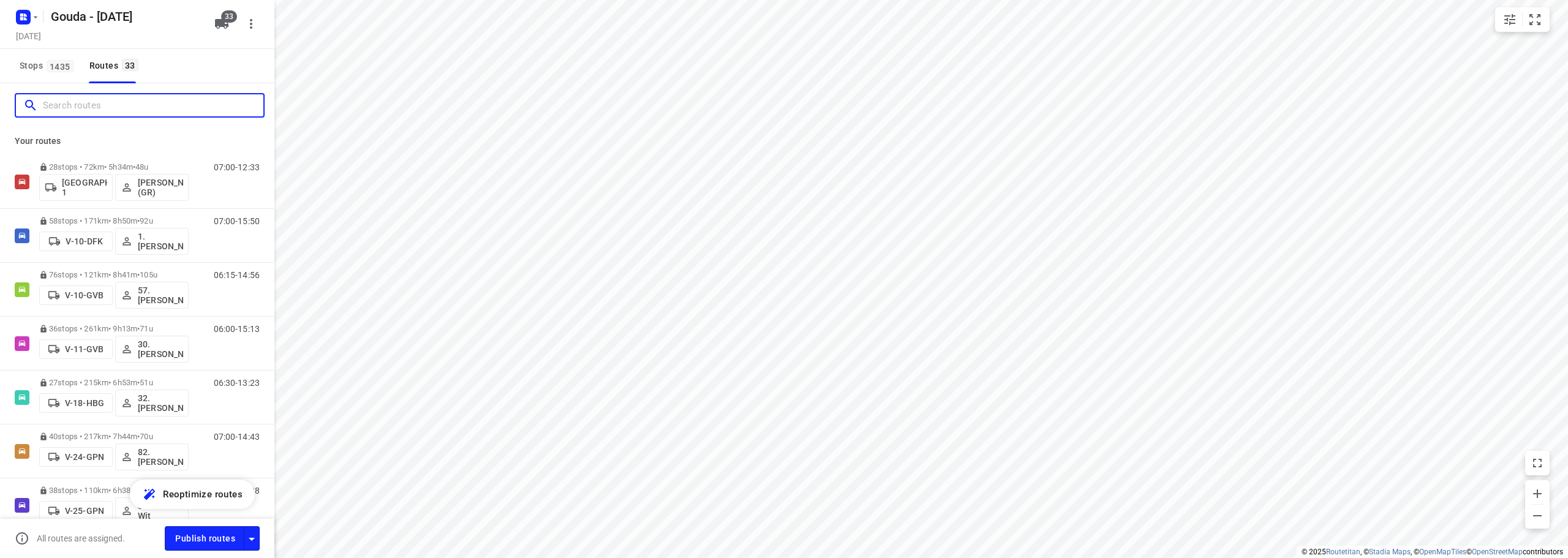
click at [84, 101] on input "Search routes" at bounding box center [153, 106] width 221 height 19
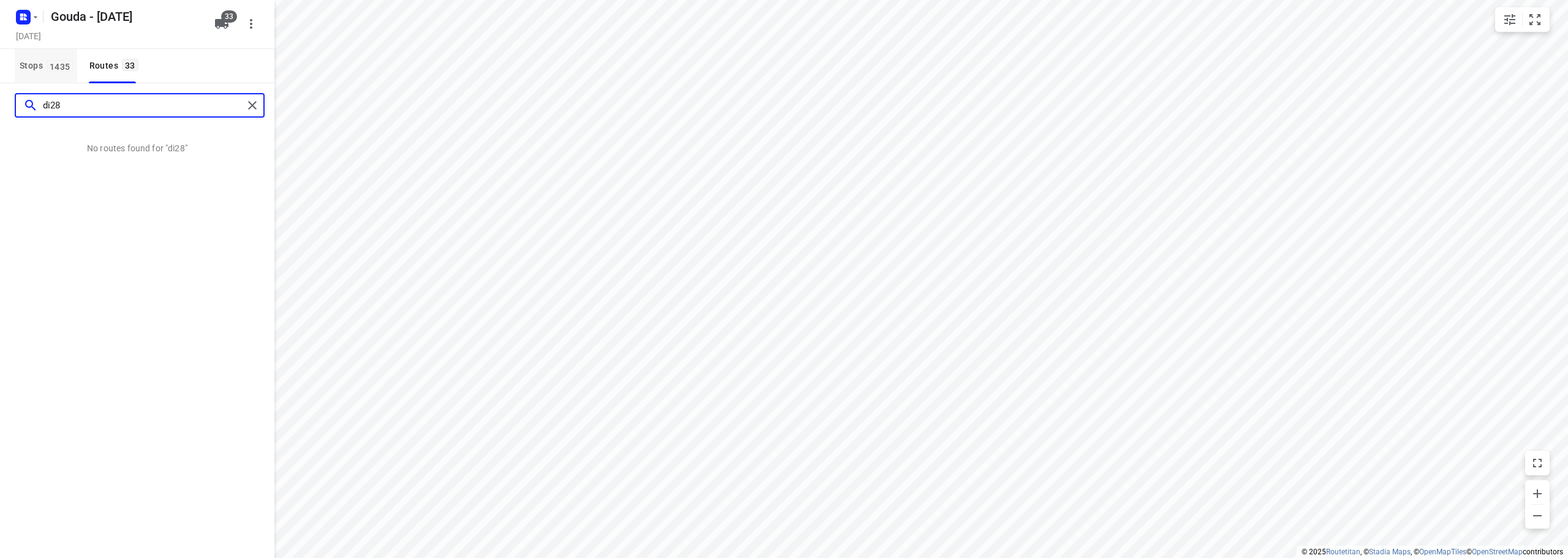
type input "di28"
click at [56, 76] on button "Stops 1435" at bounding box center [45, 66] width 62 height 34
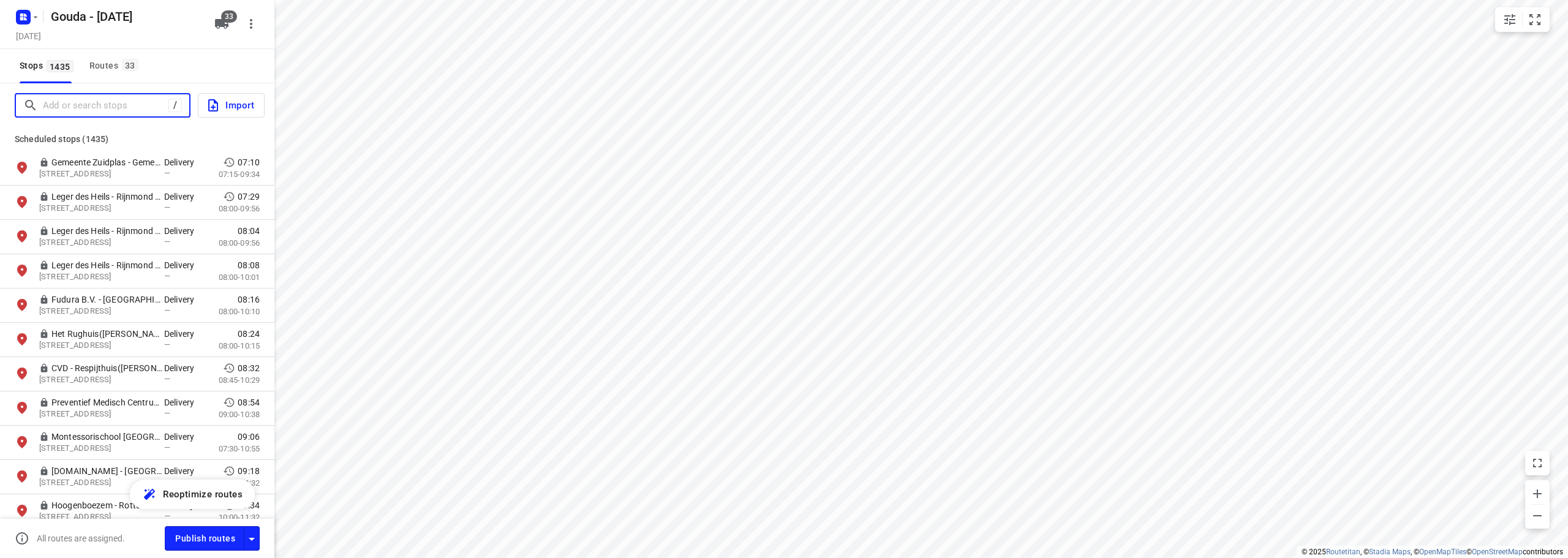
click at [85, 99] on input "Add or search stops" at bounding box center [105, 106] width 125 height 19
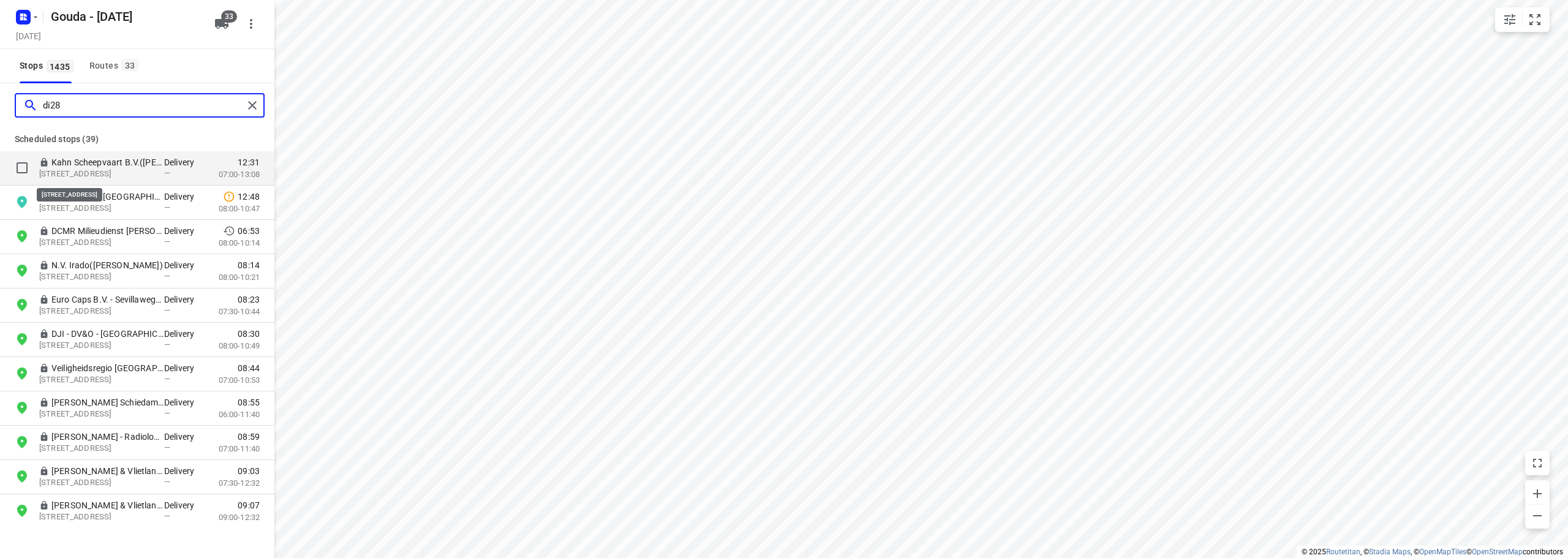
type input "di28"
click at [145, 170] on p "Havenstraat 23, 3115HC, Schiedam, NL" at bounding box center [95, 175] width 112 height 12
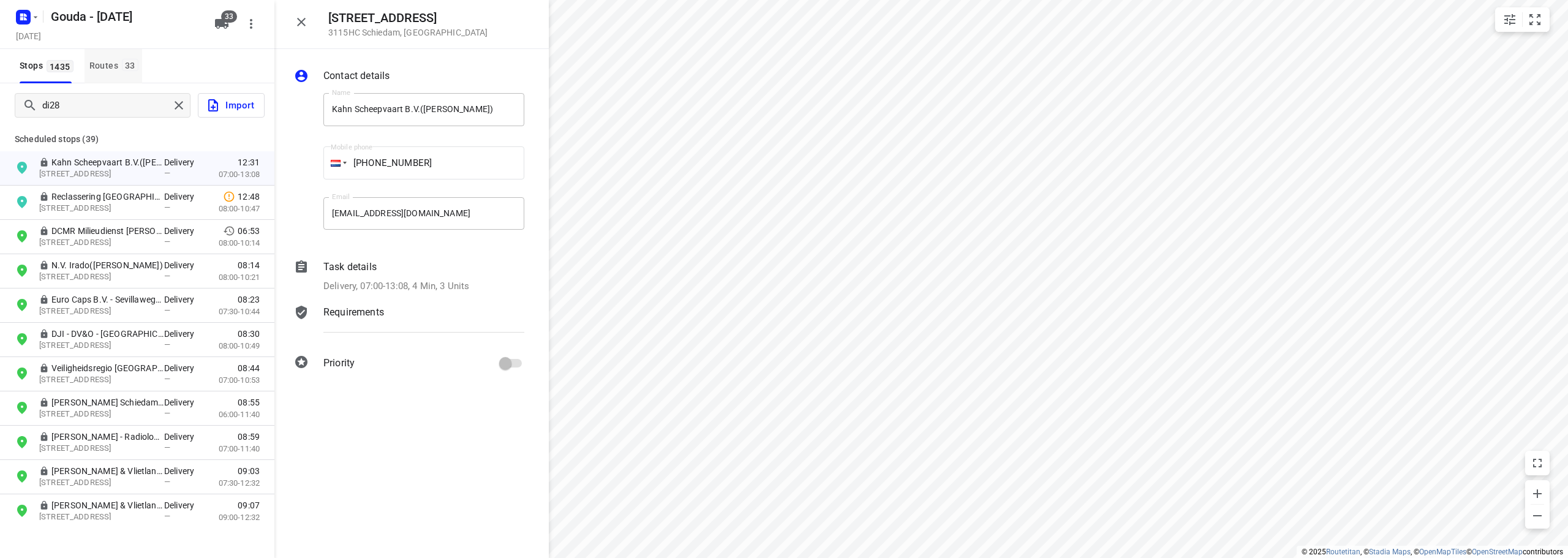
click at [114, 66] on div "Routes 33" at bounding box center [116, 66] width 53 height 15
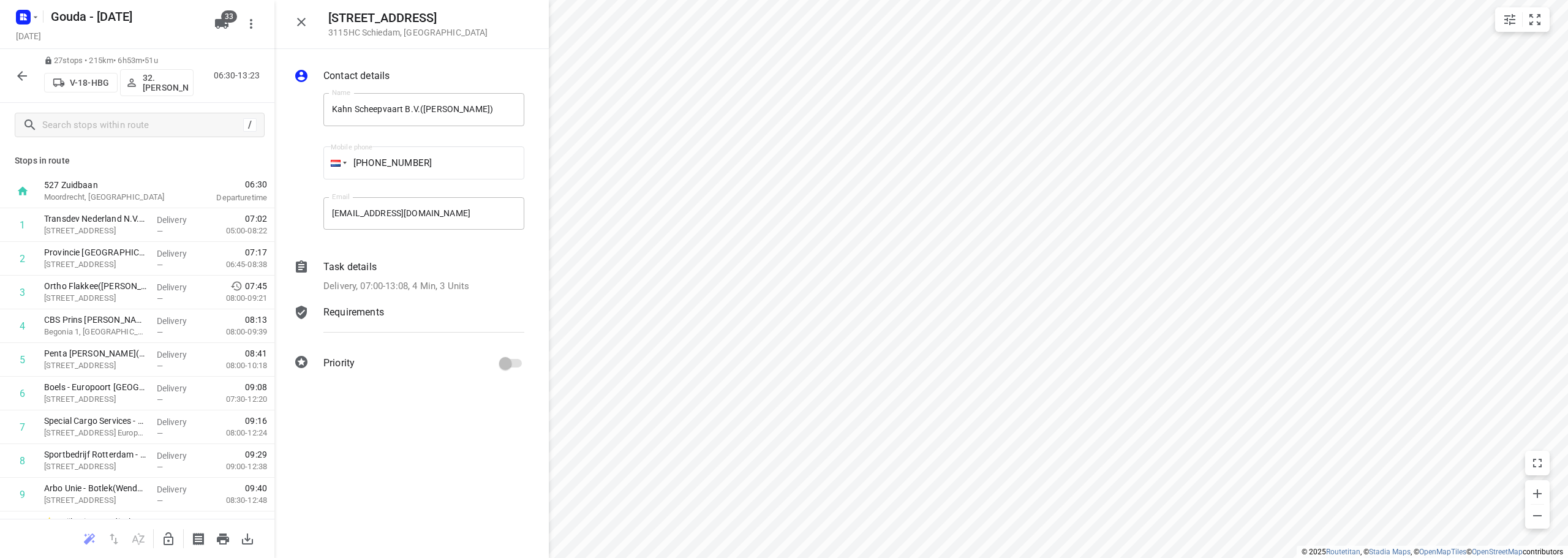
click at [301, 21] on icon "button" at bounding box center [302, 22] width 9 height 9
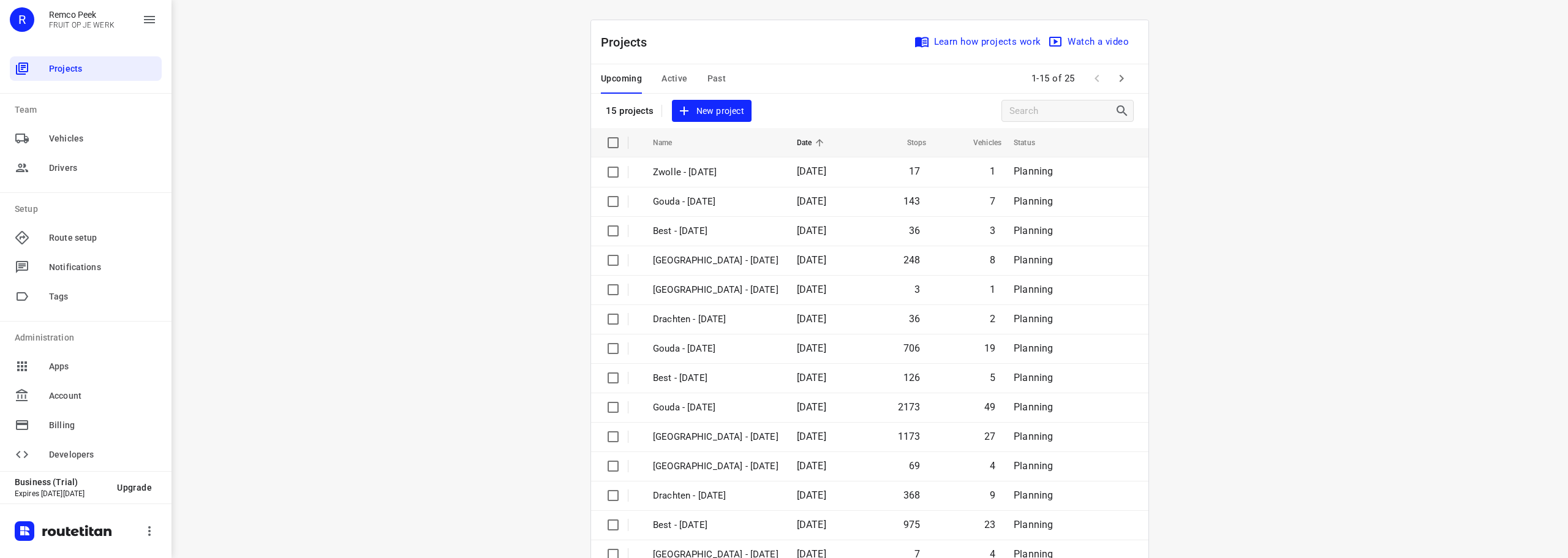
click at [692, 78] on div "Upcoming Active Past" at bounding box center [673, 78] width 145 height 30
click at [714, 74] on span "Past" at bounding box center [717, 78] width 19 height 15
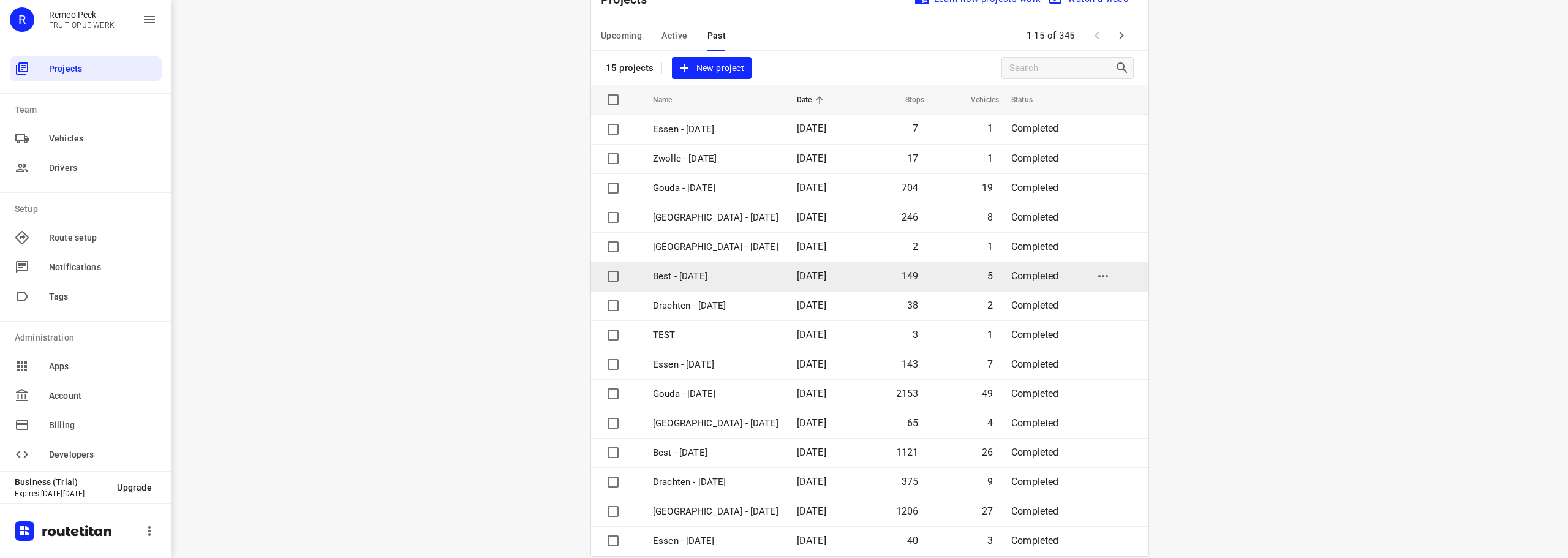
scroll to position [61, 0]
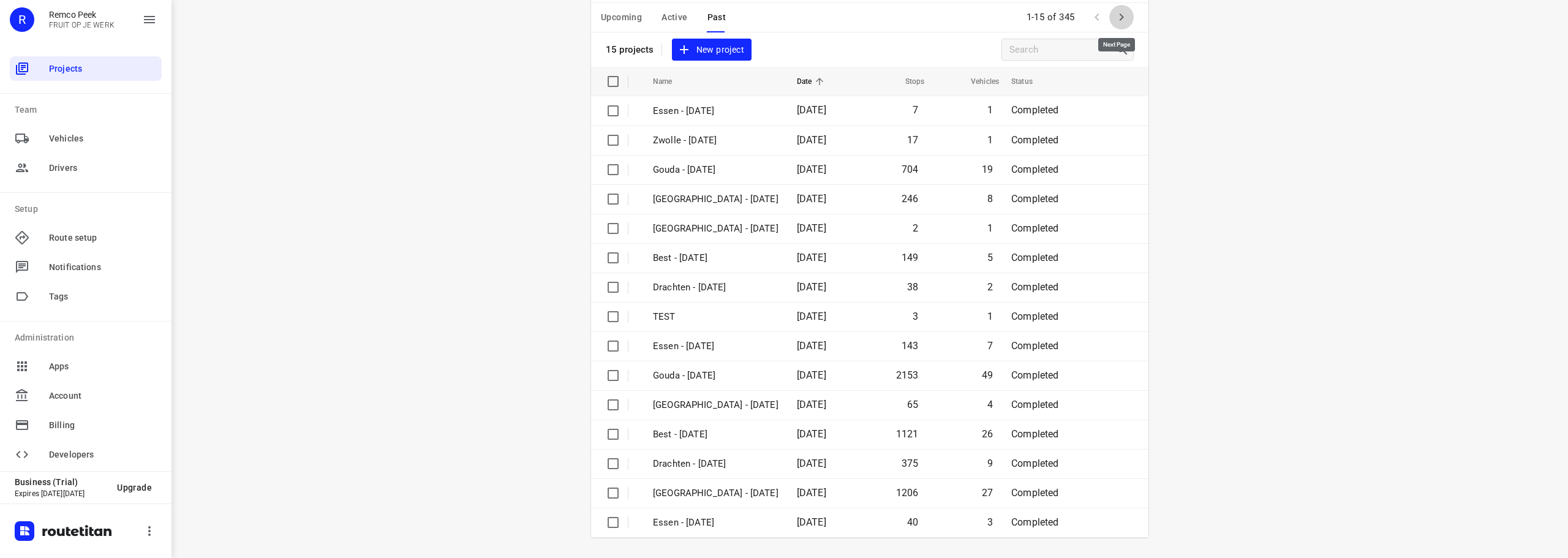
click at [1115, 17] on icon "button" at bounding box center [1121, 17] width 14 height 14
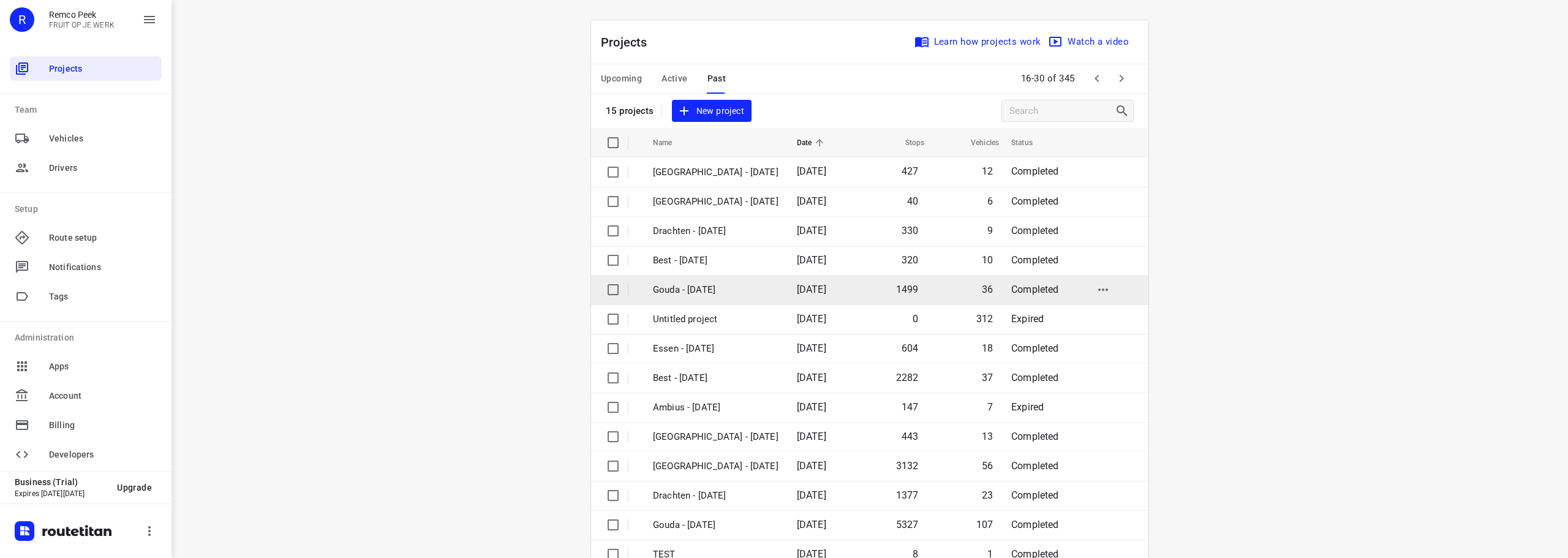
click at [700, 285] on p "Gouda - [DATE]" at bounding box center [715, 290] width 125 height 14
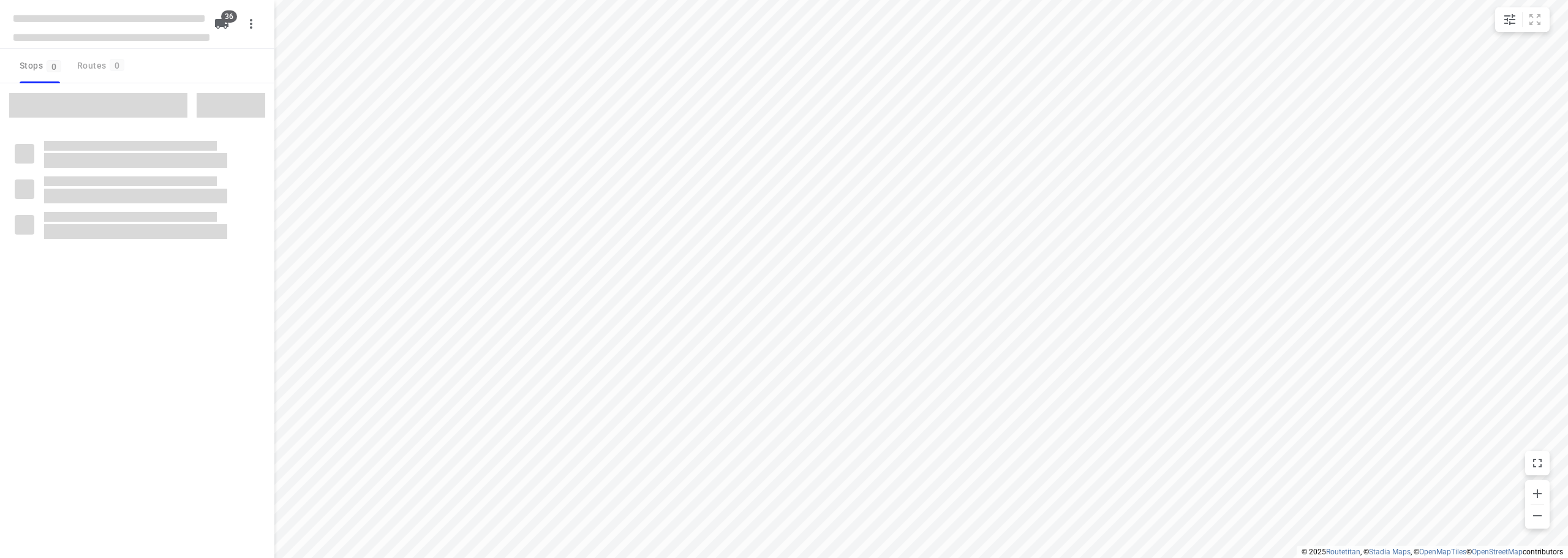
checkbox input "true"
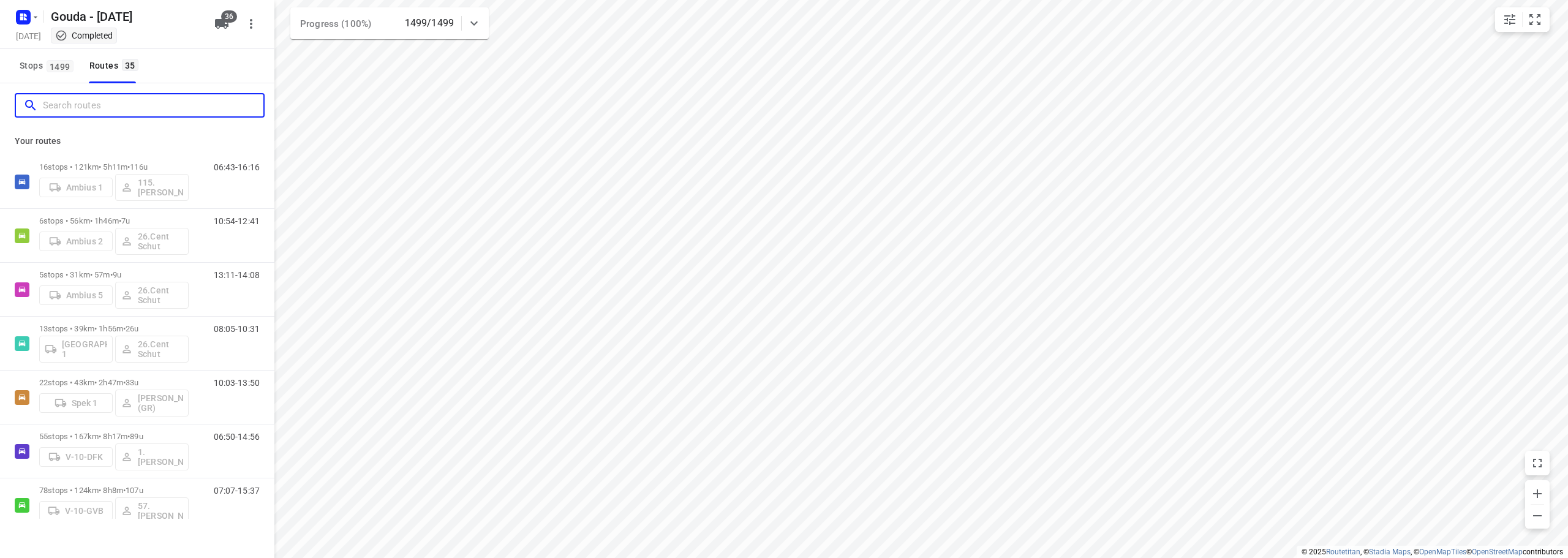
click at [81, 110] on input "Search routes" at bounding box center [153, 106] width 221 height 19
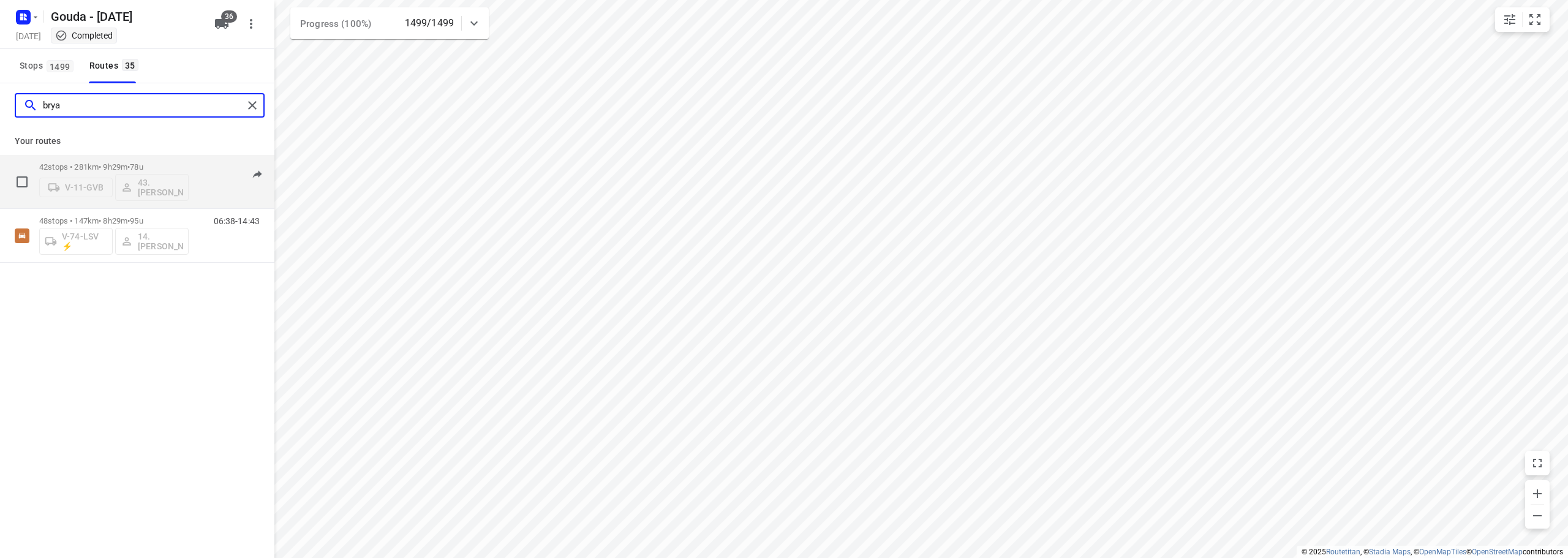
type input "brya"
click at [139, 160] on div "42 stops • 281km • 9h29m • 78u V-11-GVB 43.[PERSON_NAME]" at bounding box center [113, 181] width 149 height 51
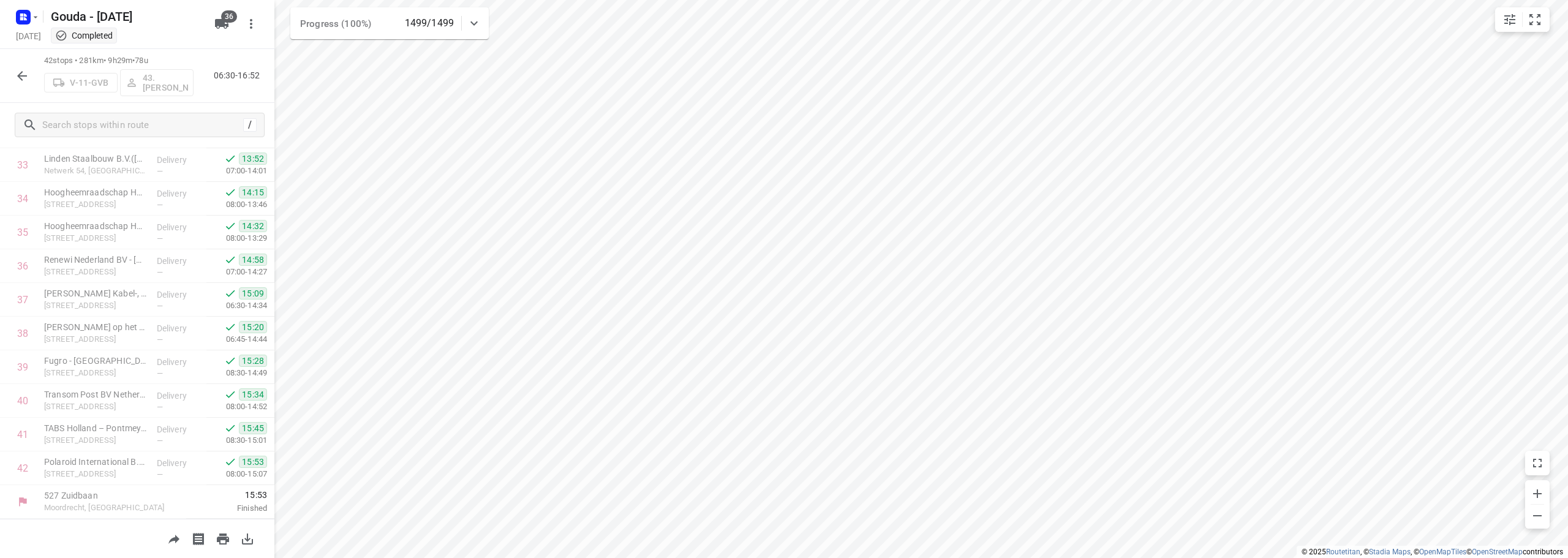
scroll to position [1138, 0]
click at [20, 78] on icon "button" at bounding box center [22, 76] width 10 height 10
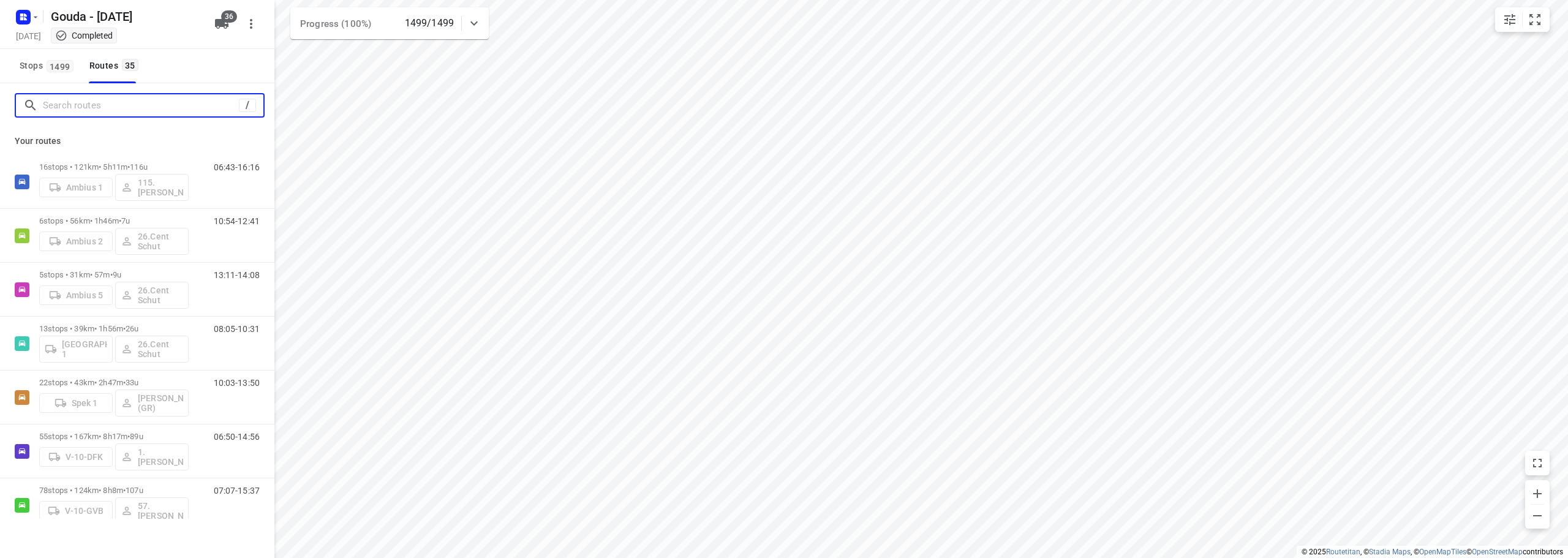
click at [87, 107] on input "Search routes" at bounding box center [141, 106] width 196 height 19
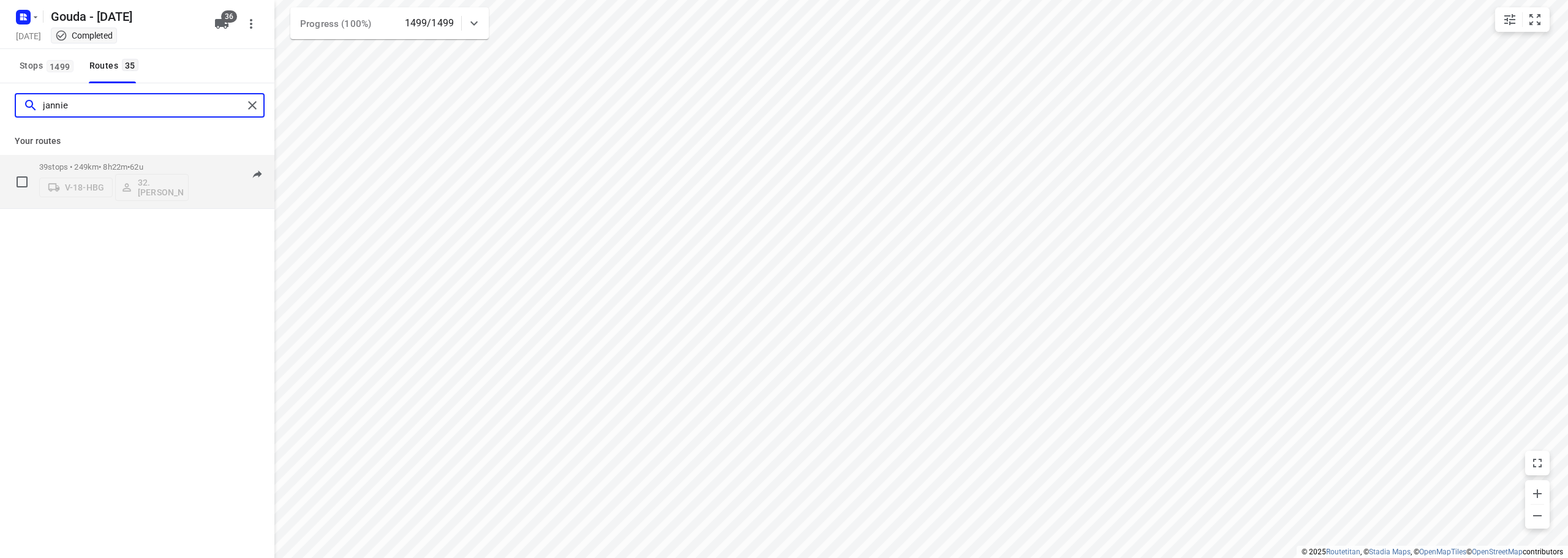
type input "jannie"
click at [116, 171] on div "V-18-HBG 32. [PERSON_NAME]" at bounding box center [113, 186] width 149 height 30
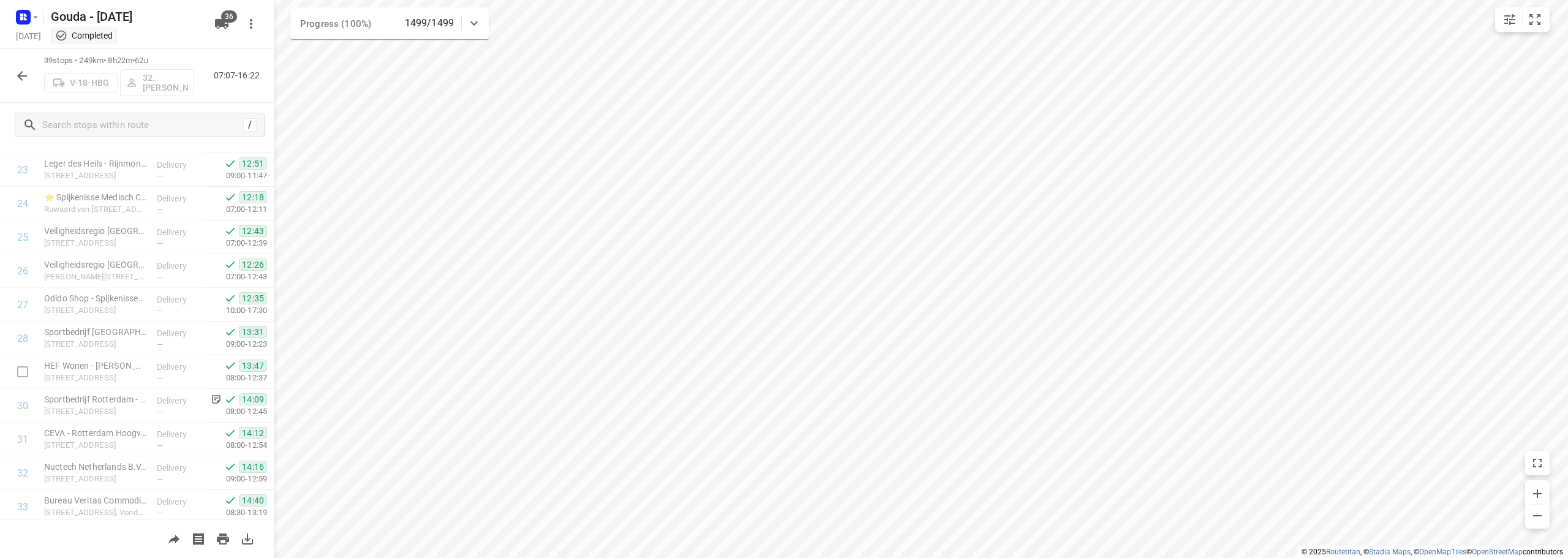
scroll to position [1037, 0]
click at [1537, 20] on icon "small contained button group" at bounding box center [1535, 19] width 14 height 14
click at [12, 71] on button "button" at bounding box center [22, 76] width 25 height 25
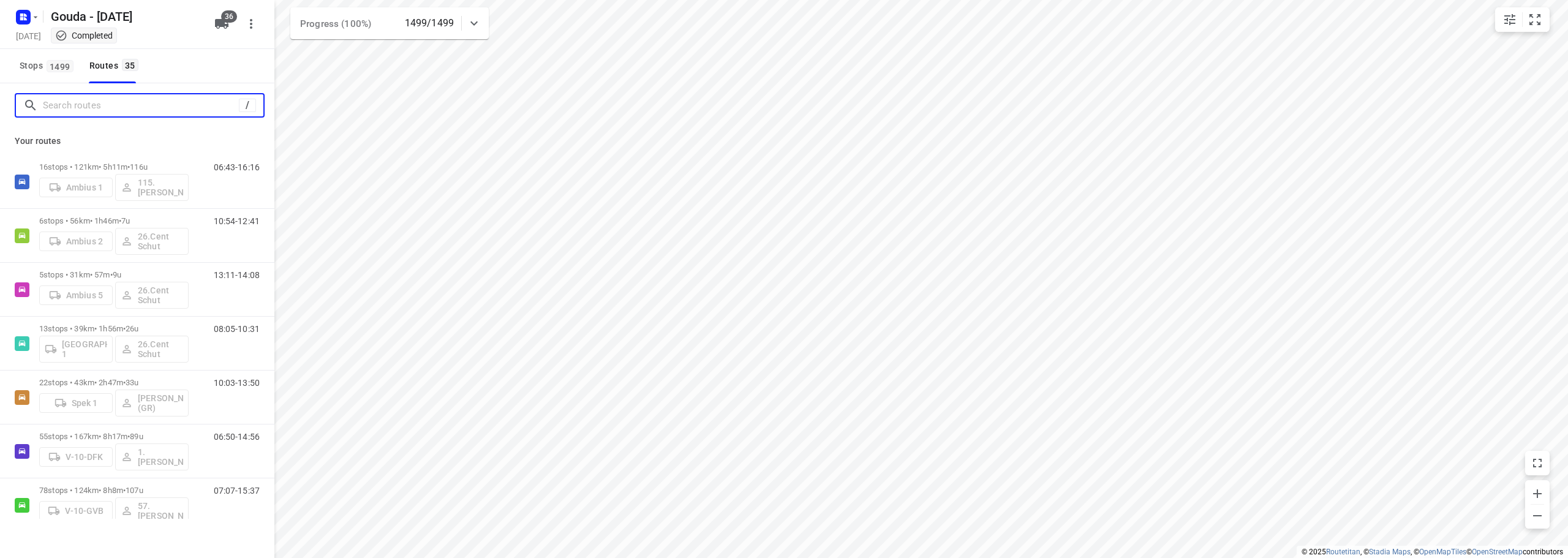
click at [80, 105] on input "Search routes" at bounding box center [141, 106] width 196 height 19
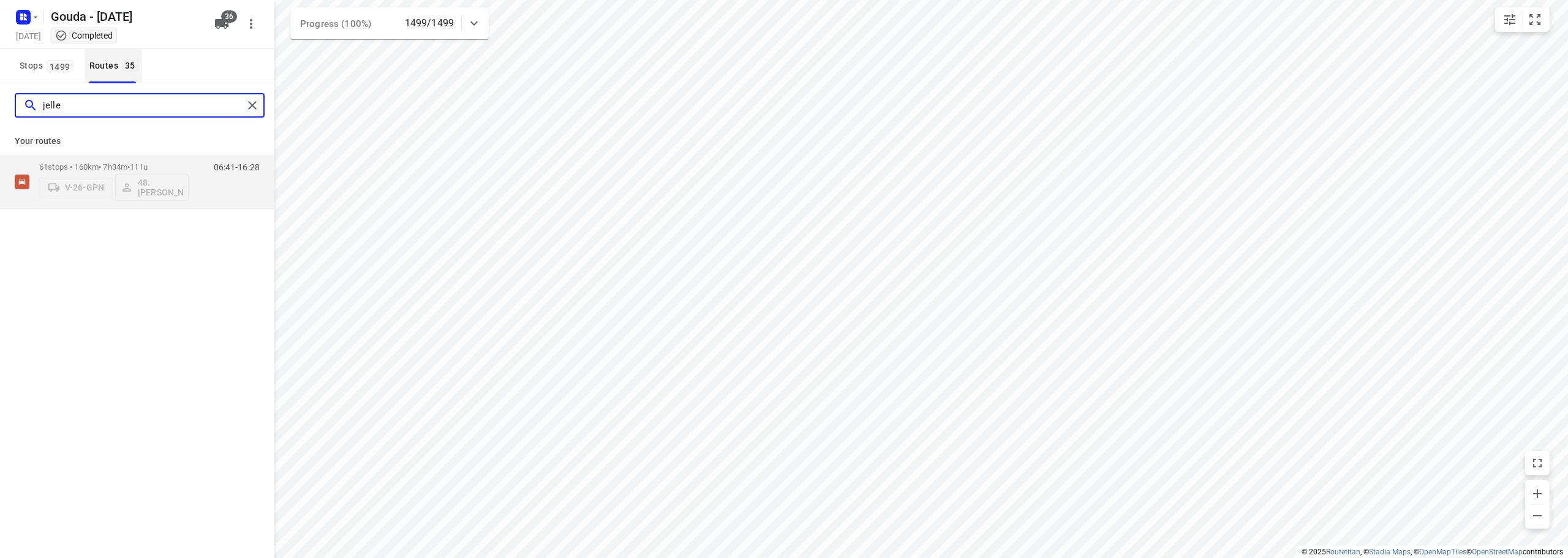
type input "jelle"
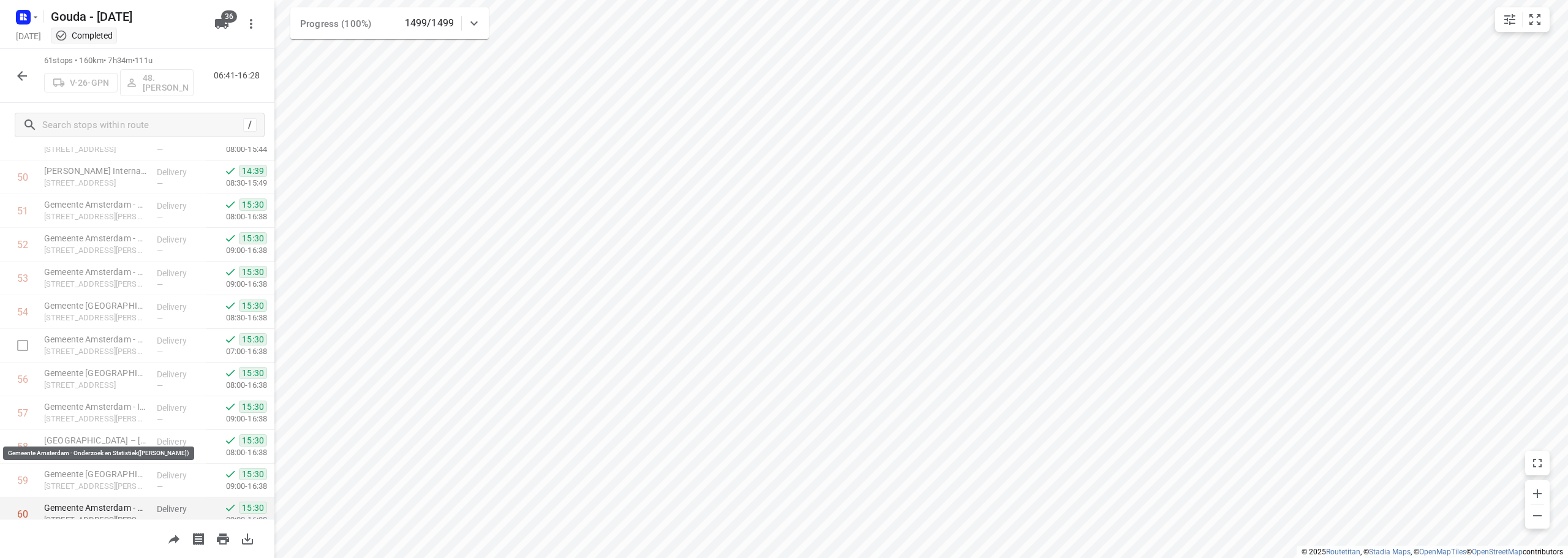
scroll to position [1778, 0]
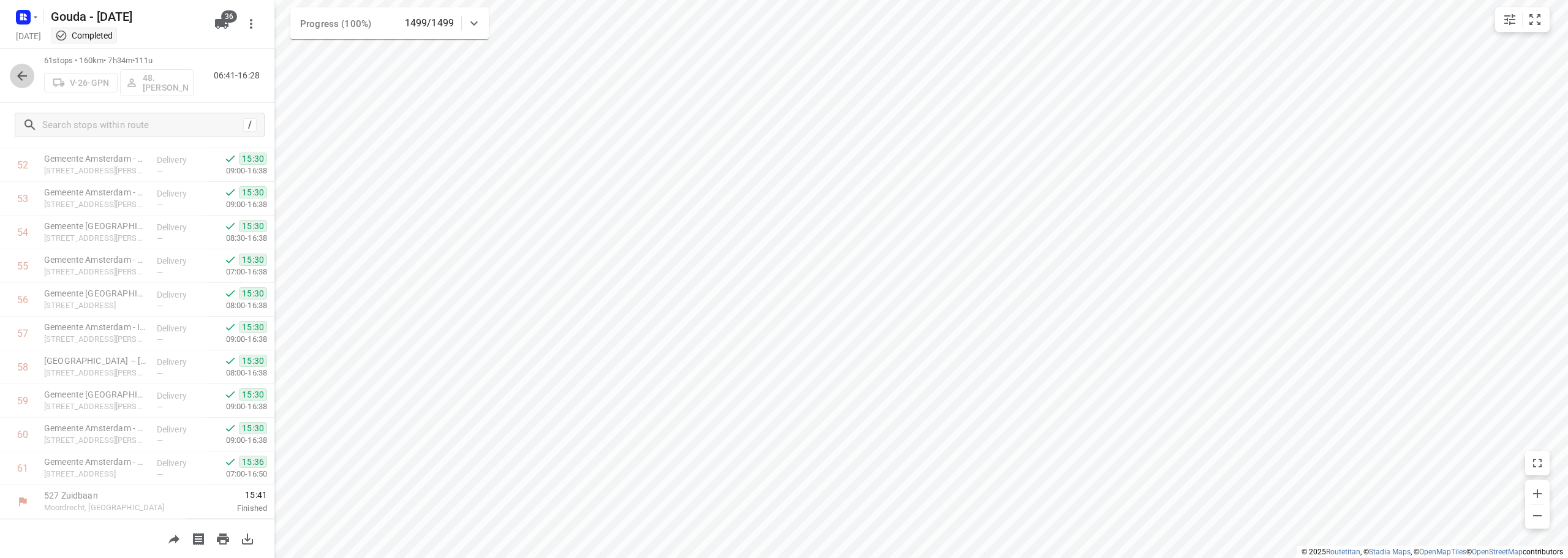
click at [12, 72] on button "button" at bounding box center [22, 76] width 25 height 25
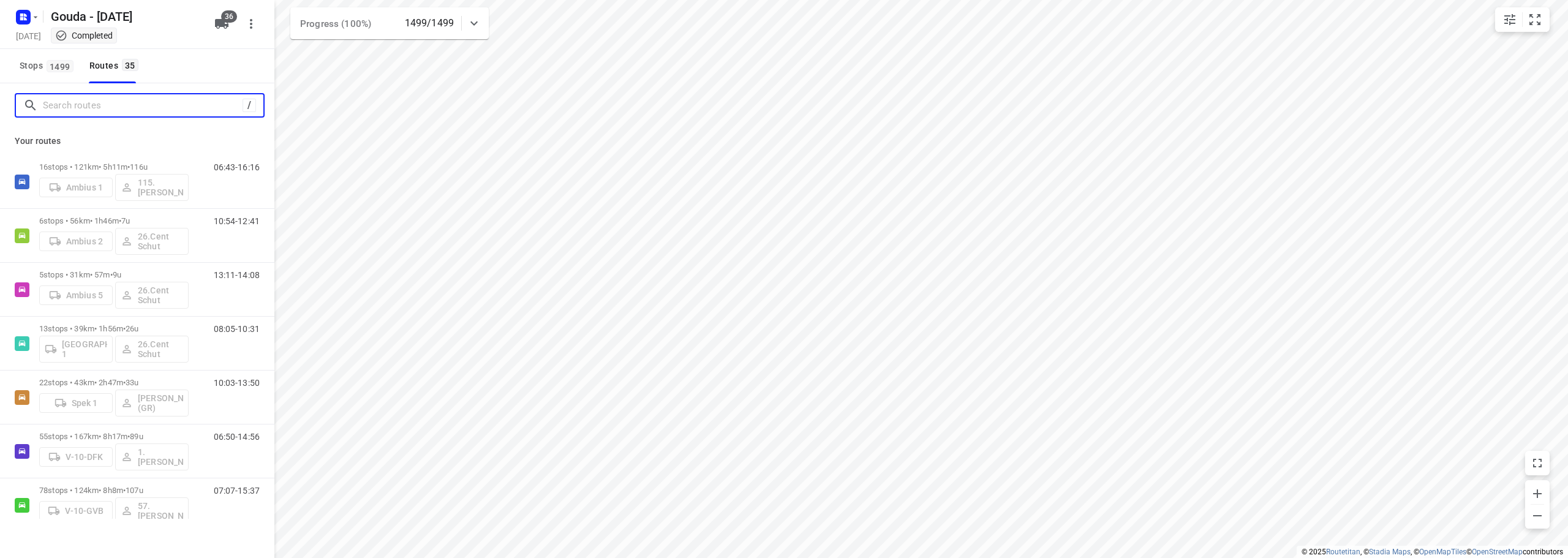
click at [71, 107] on input "Search routes" at bounding box center [142, 106] width 199 height 19
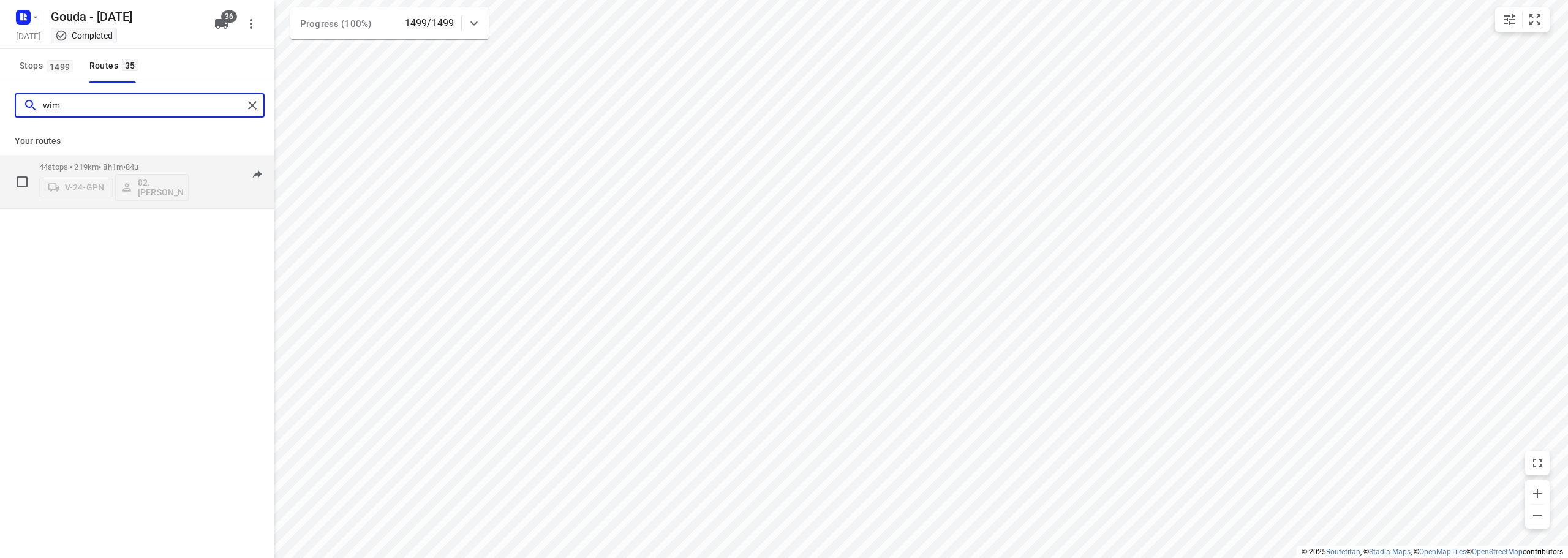
type input "wim"
click at [76, 159] on div "44 stops • 219km • 8h1m • 84u V-24-GPN 82. [PERSON_NAME]" at bounding box center [113, 181] width 149 height 51
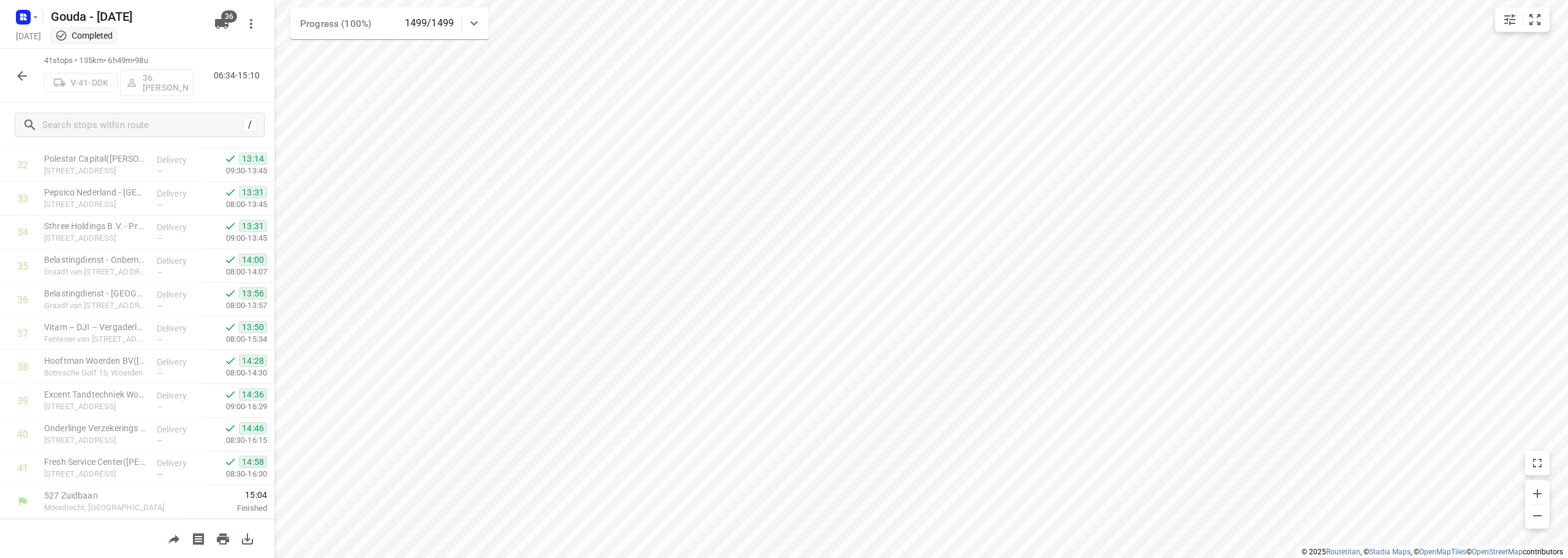
scroll to position [1104, 0]
click at [29, 77] on icon "button" at bounding box center [21, 76] width 14 height 14
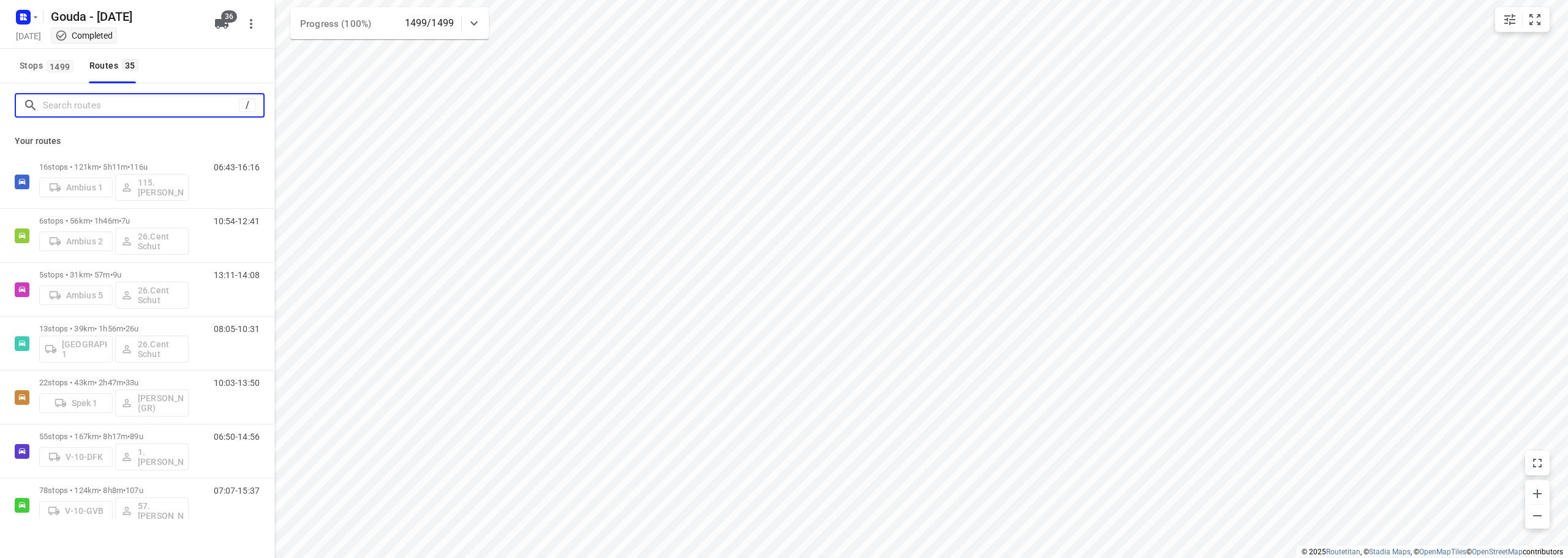
drag, startPoint x: 69, startPoint y: 107, endPoint x: 80, endPoint y: 87, distance: 22.8
click at [73, 99] on input "Search routes" at bounding box center [141, 106] width 196 height 19
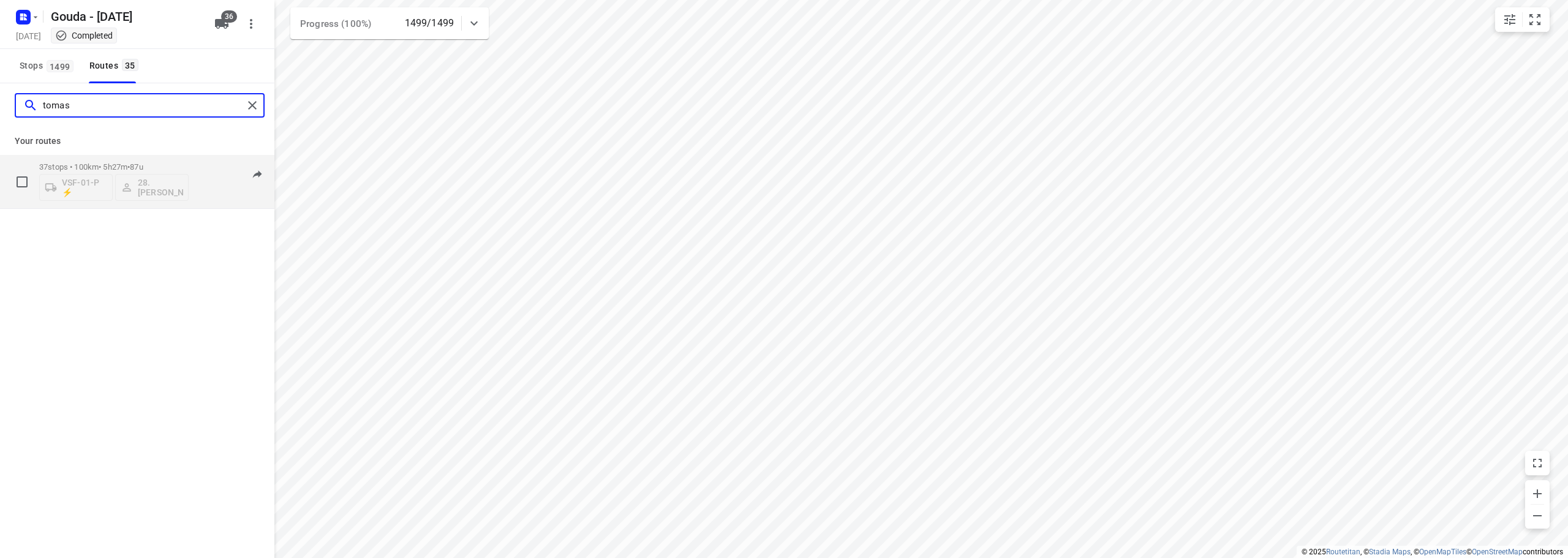
type input "tomas"
click at [143, 164] on span "87u" at bounding box center [135, 167] width 13 height 9
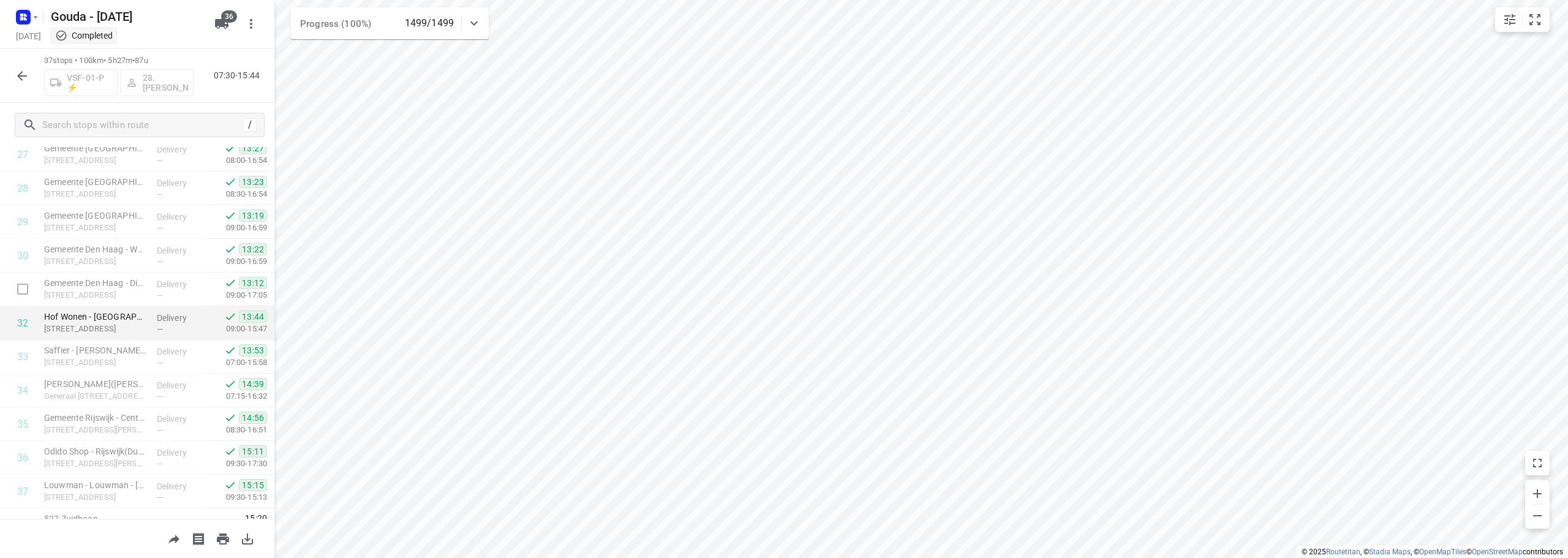
scroll to position [969, 0]
click at [23, 76] on icon "button" at bounding box center [22, 76] width 10 height 10
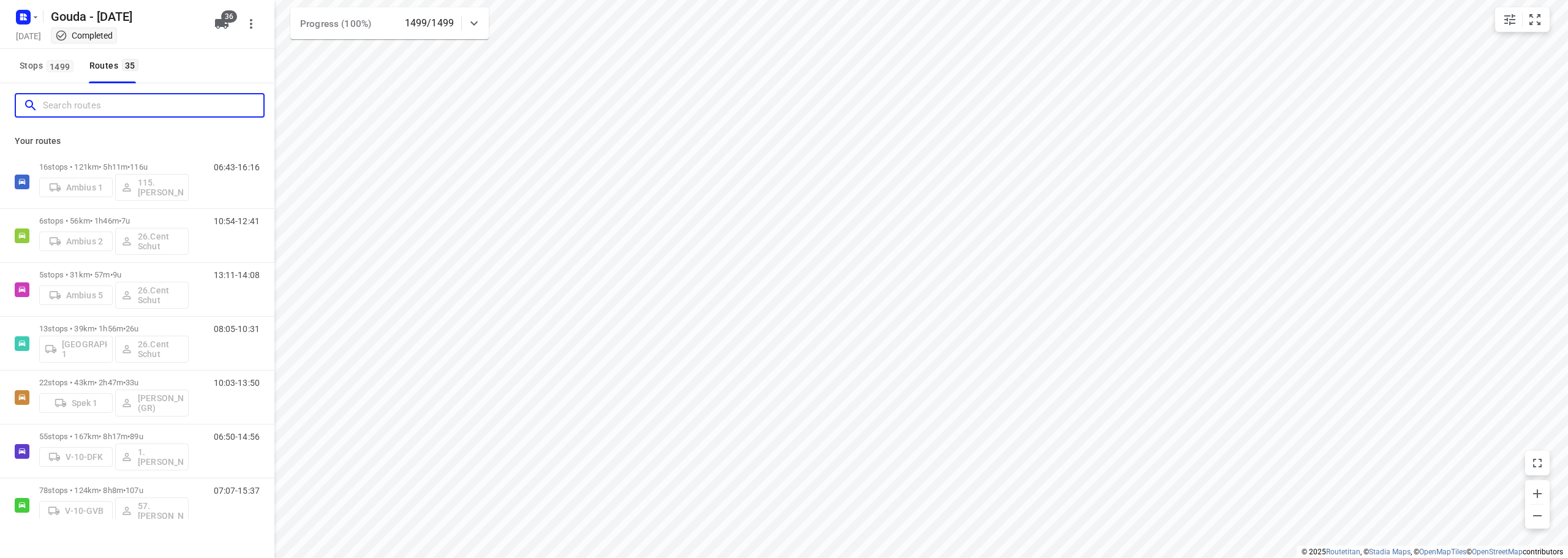
drag, startPoint x: 77, startPoint y: 112, endPoint x: 95, endPoint y: 92, distance: 26.9
click at [78, 110] on input "Search routes" at bounding box center [153, 106] width 221 height 19
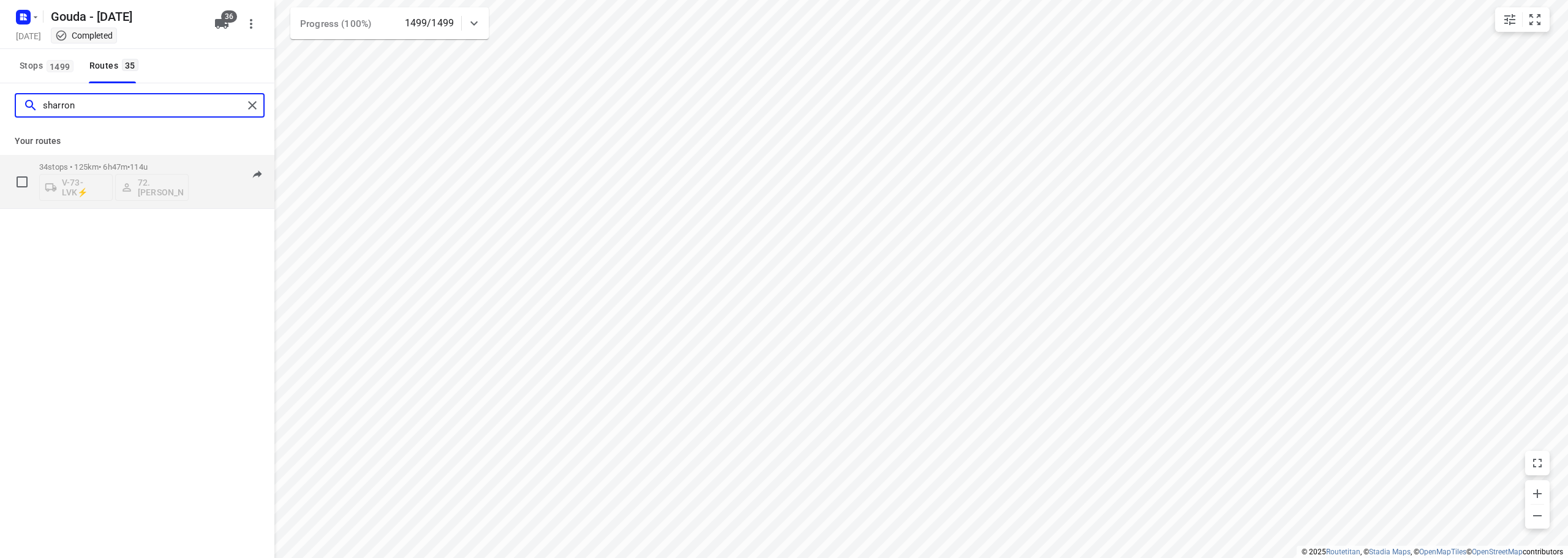
type input "sharron"
click at [143, 164] on span "114u" at bounding box center [138, 167] width 18 height 9
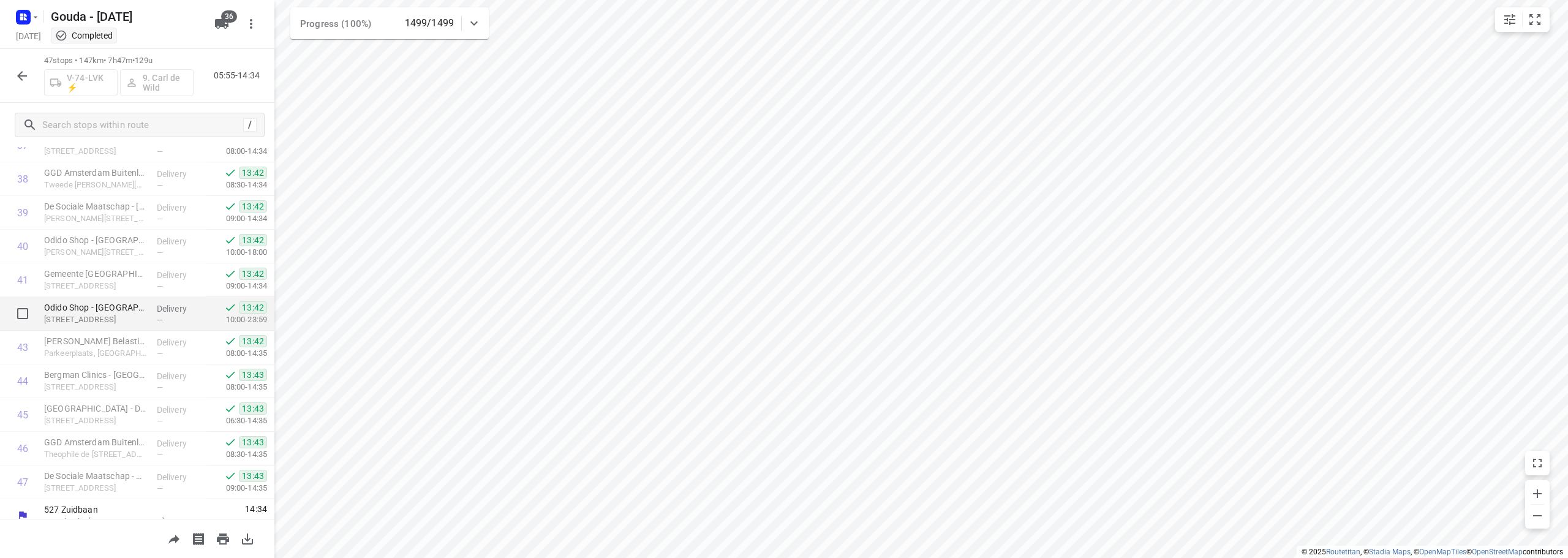
scroll to position [1306, 0]
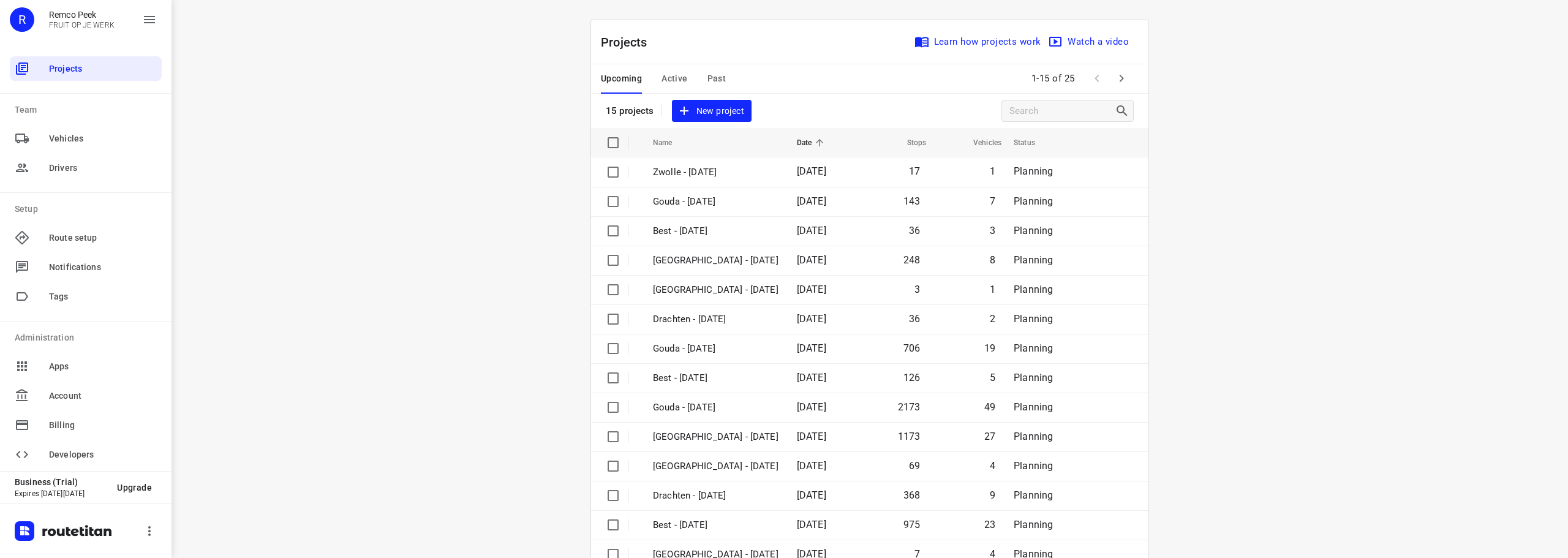
click at [729, 73] on div "Upcoming Active Past" at bounding box center [673, 78] width 145 height 30
click at [712, 75] on span "Past" at bounding box center [717, 78] width 19 height 15
click at [1115, 74] on icon "button" at bounding box center [1121, 78] width 14 height 14
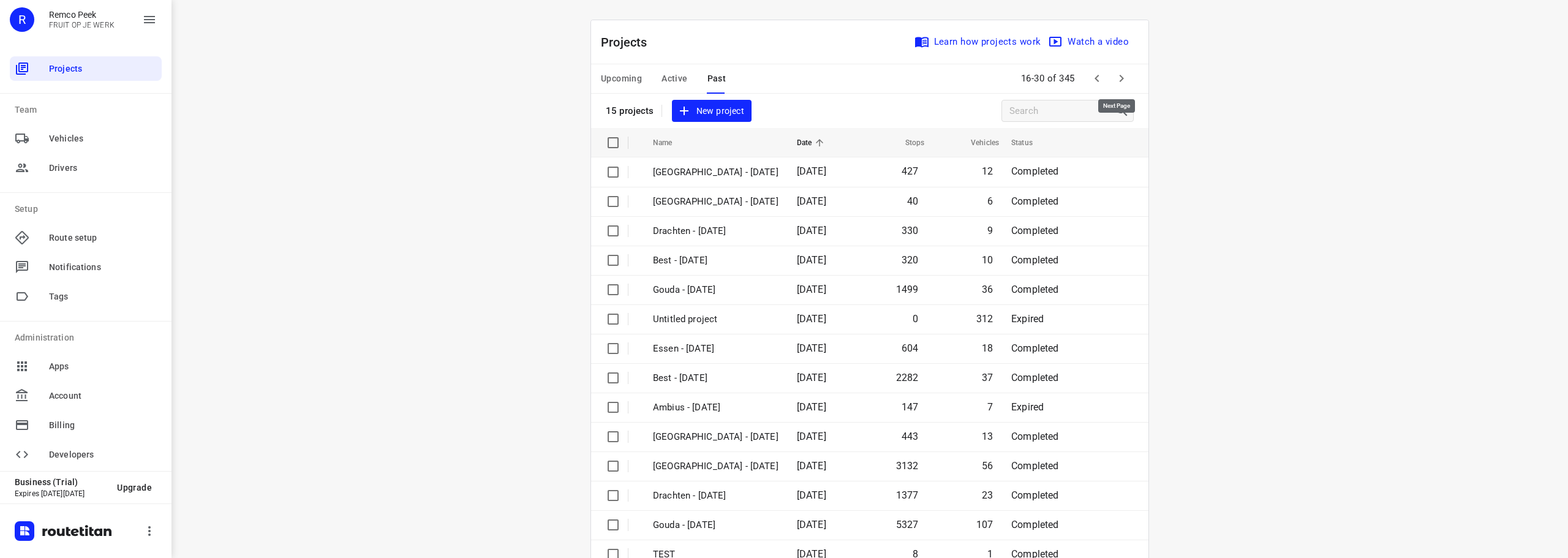
click at [1120, 71] on icon "button" at bounding box center [1121, 78] width 14 height 14
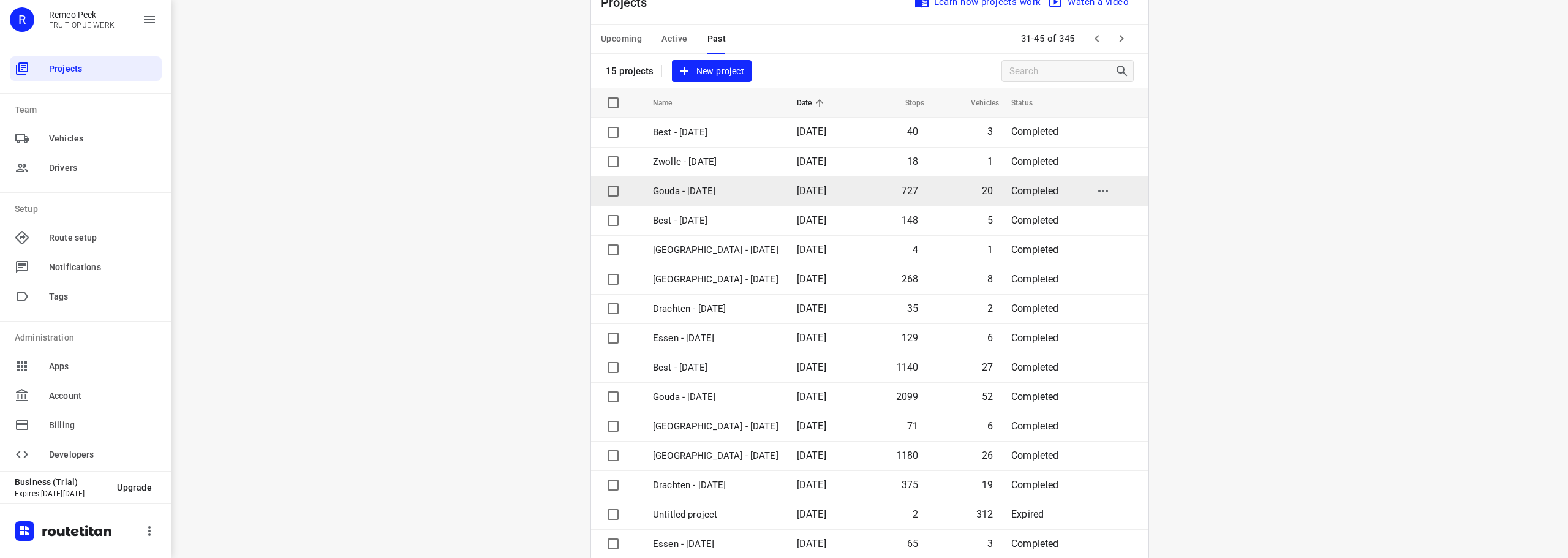
scroll to position [61, 0]
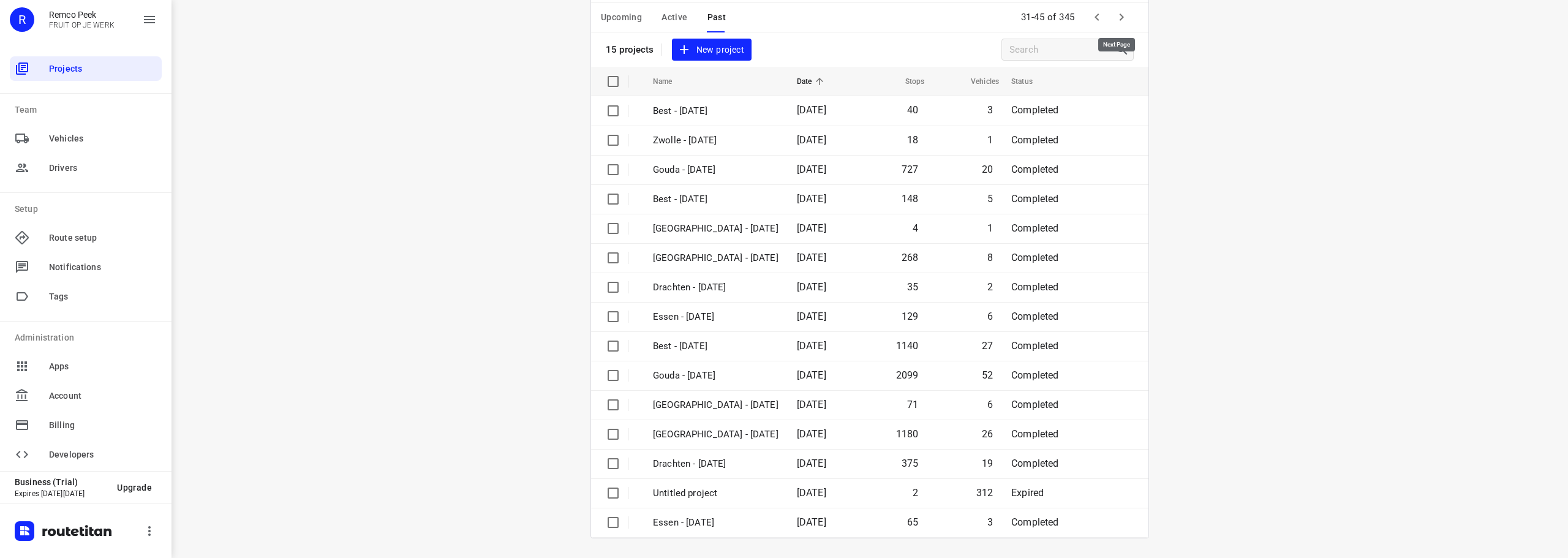
click at [1123, 12] on icon "button" at bounding box center [1121, 17] width 14 height 14
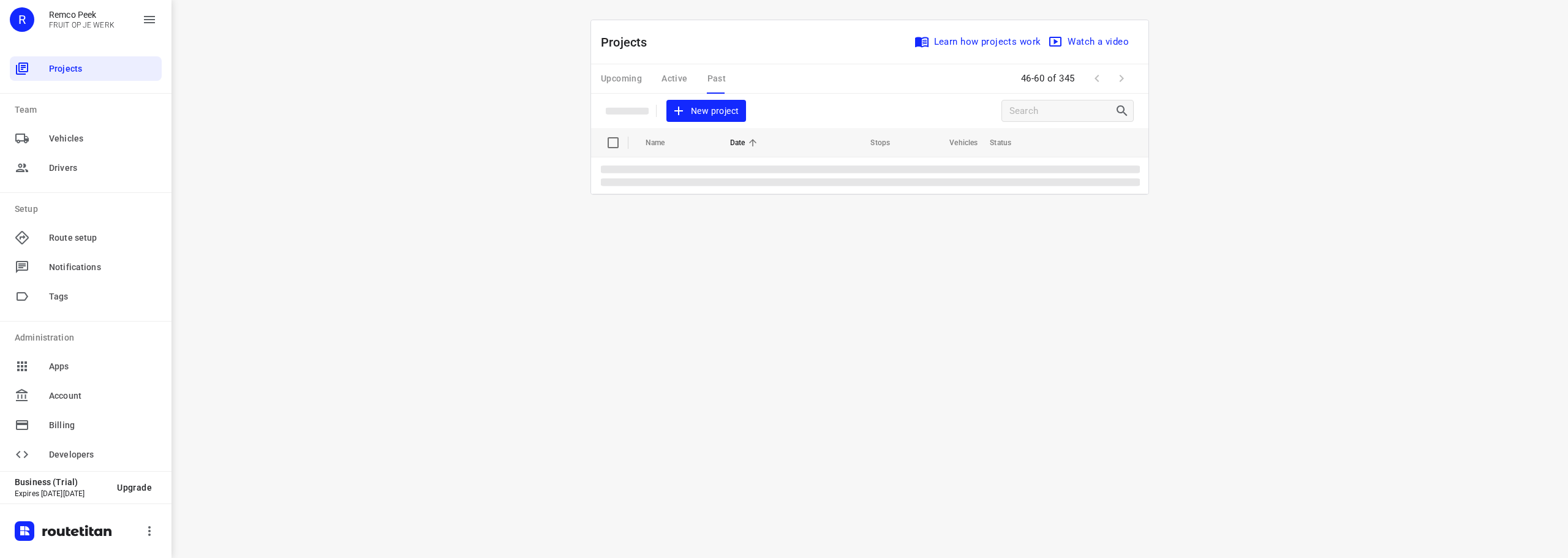
scroll to position [0, 0]
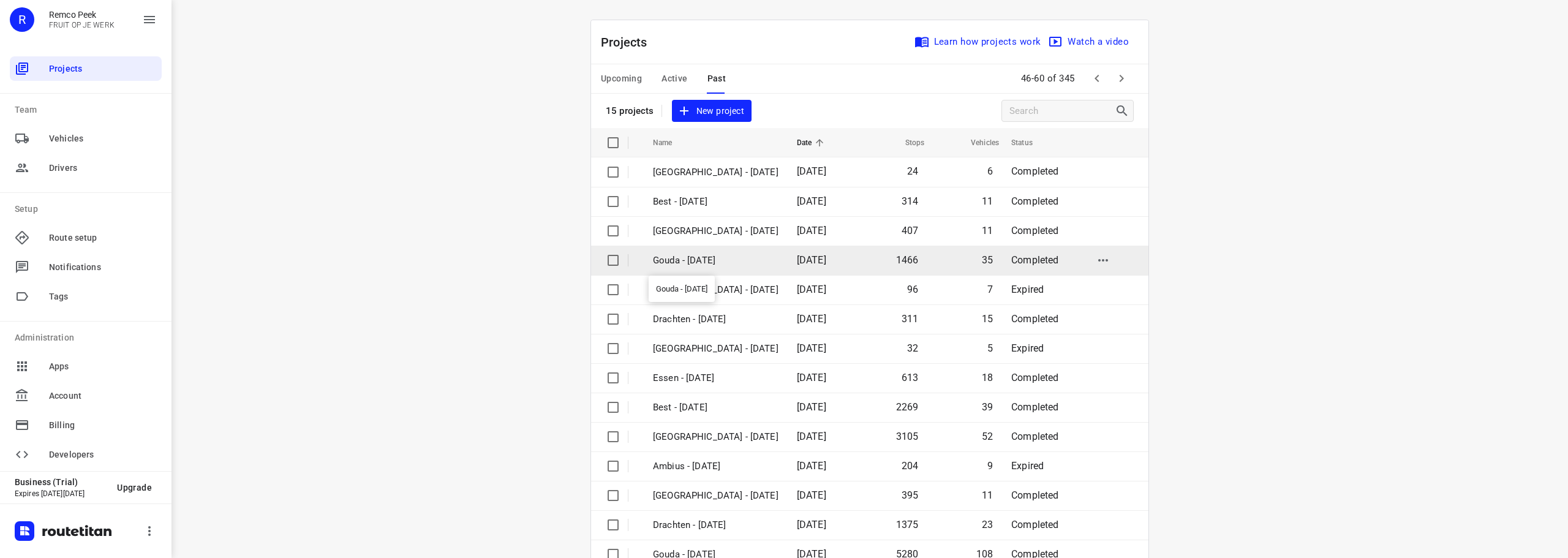
click at [702, 261] on p "Gouda - [DATE]" at bounding box center [715, 261] width 125 height 14
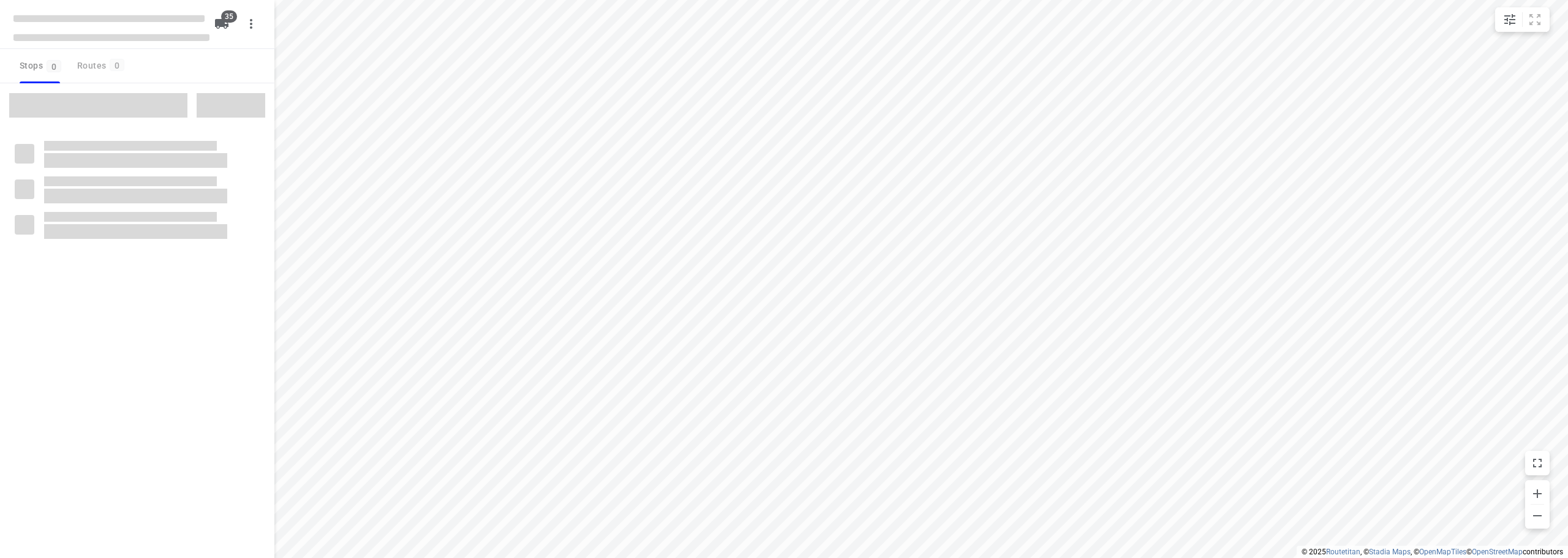
checkbox input "true"
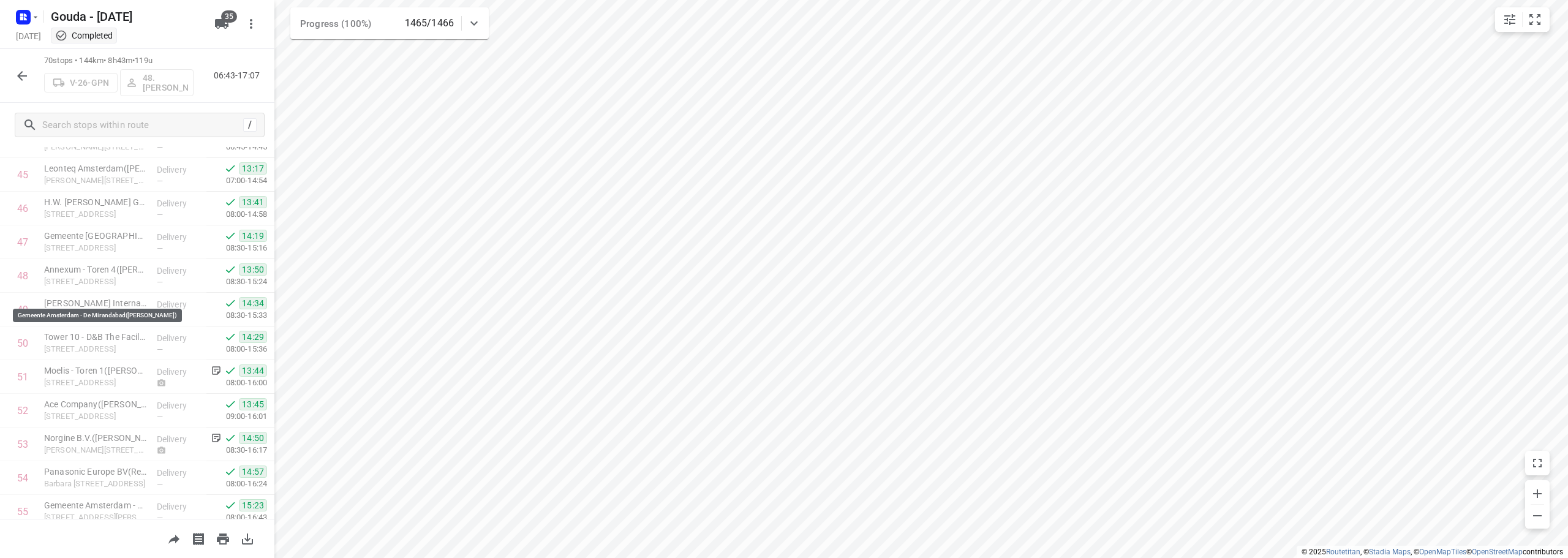
scroll to position [2081, 0]
click at [1027, 0] on html "i © 2025 Routetitan , © Stadia Maps , © OpenMapTiles © OpenStreetMap contributo…" at bounding box center [784, 279] width 1568 height 558
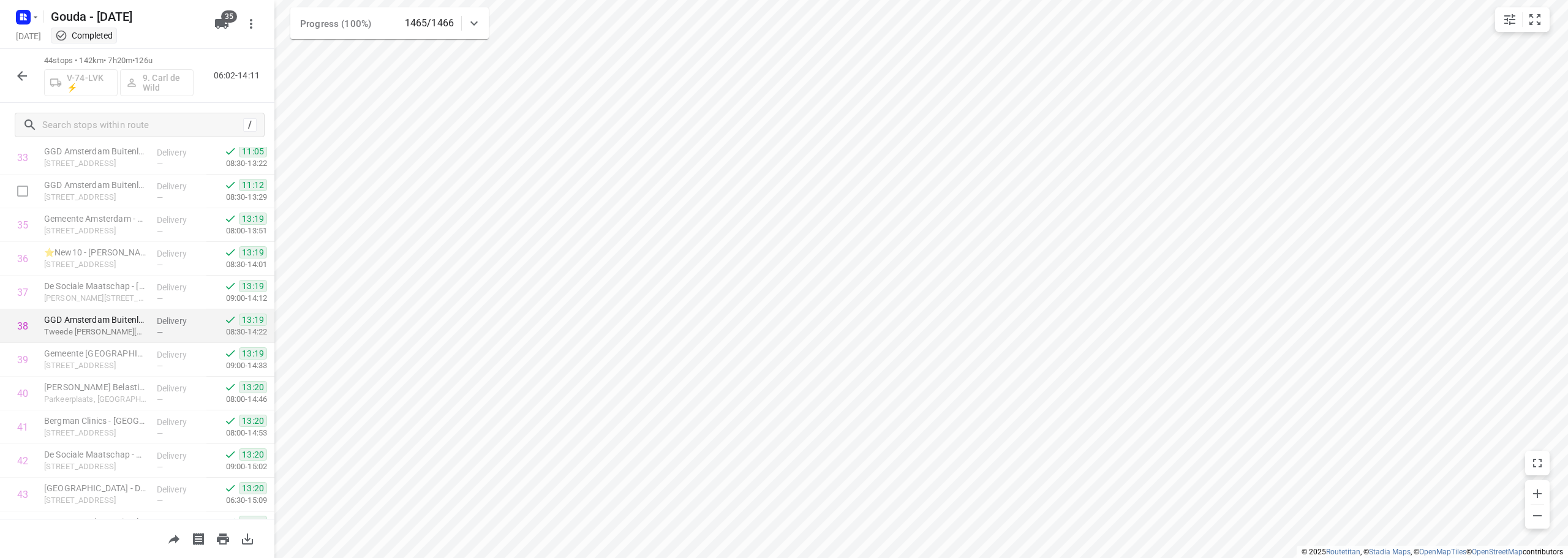
scroll to position [1205, 0]
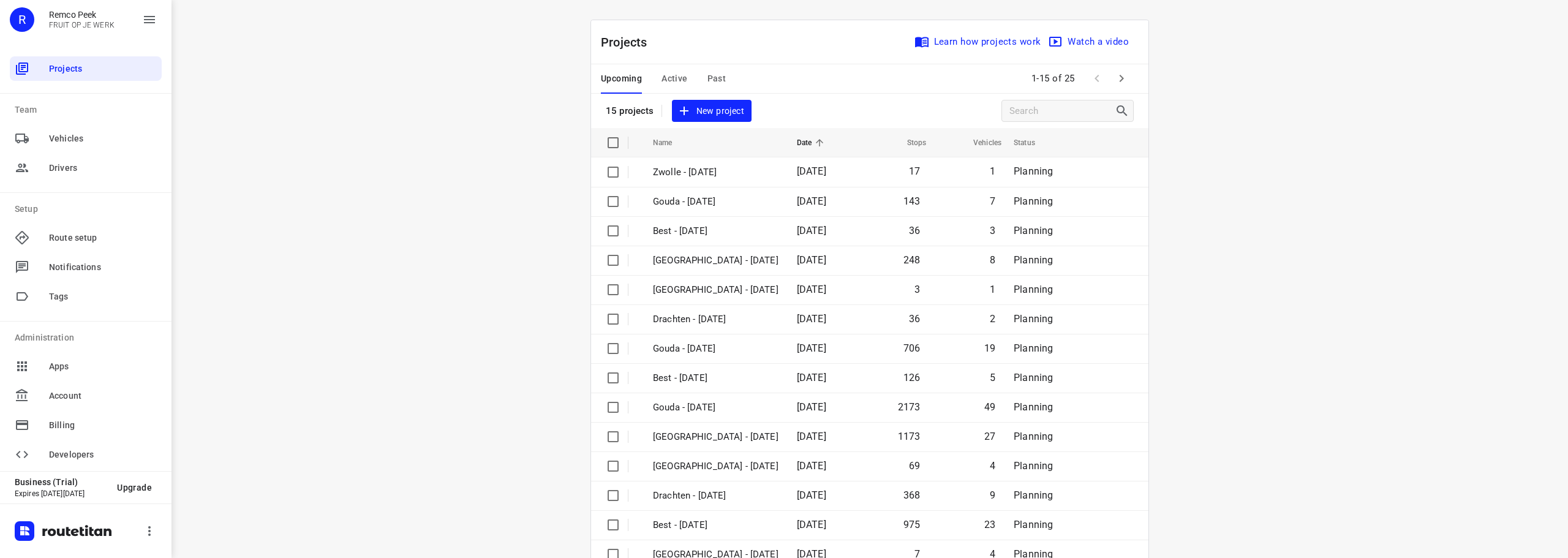
click at [718, 83] on span "Past" at bounding box center [717, 78] width 19 height 15
click at [1123, 74] on icon "button" at bounding box center [1121, 78] width 14 height 14
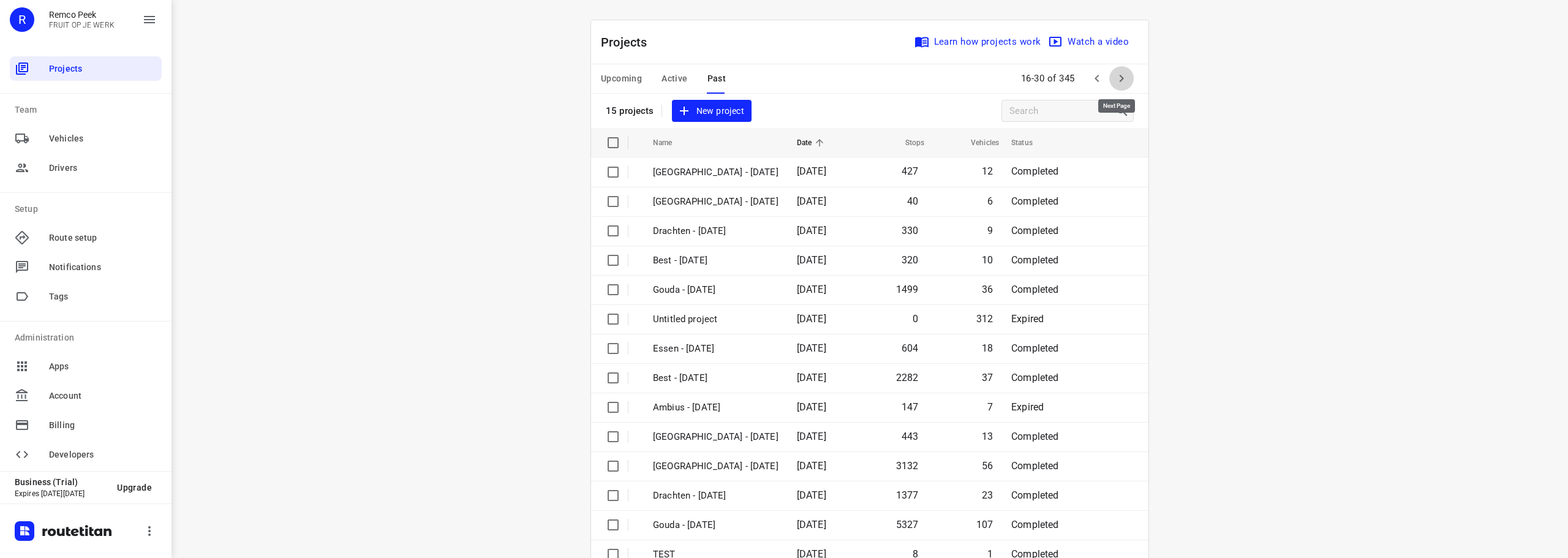
click at [1123, 74] on icon "button" at bounding box center [1121, 78] width 14 height 14
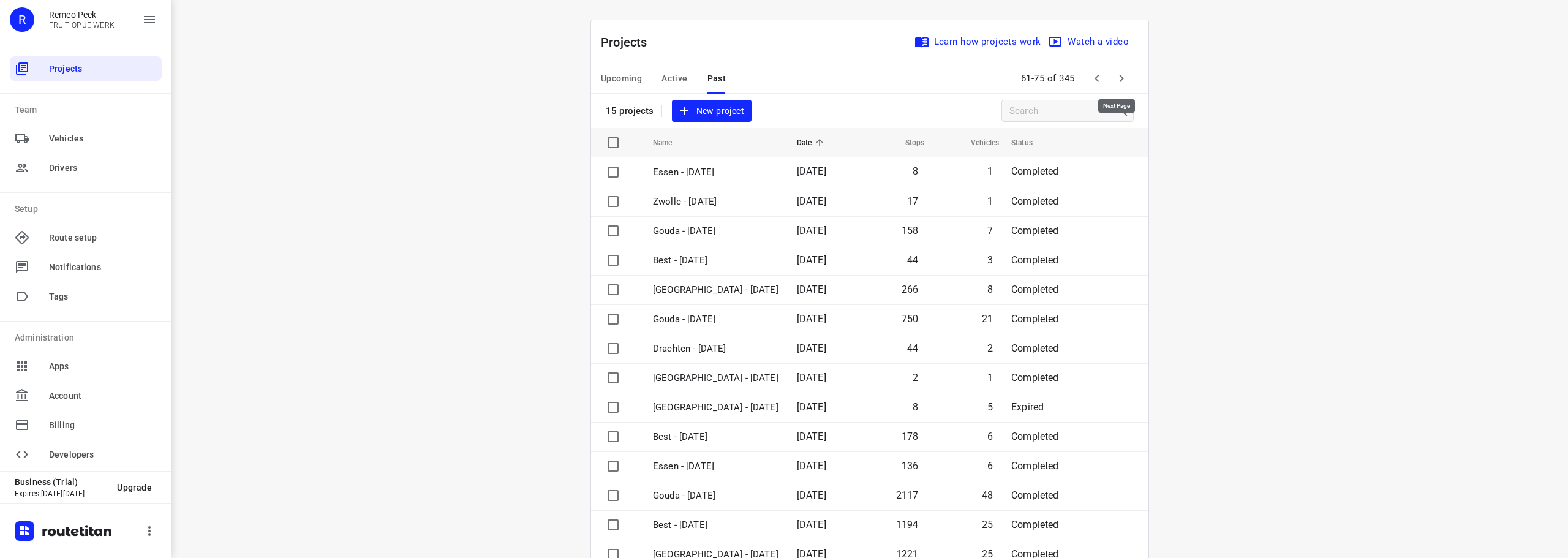
click at [1123, 74] on icon "button" at bounding box center [1121, 78] width 14 height 14
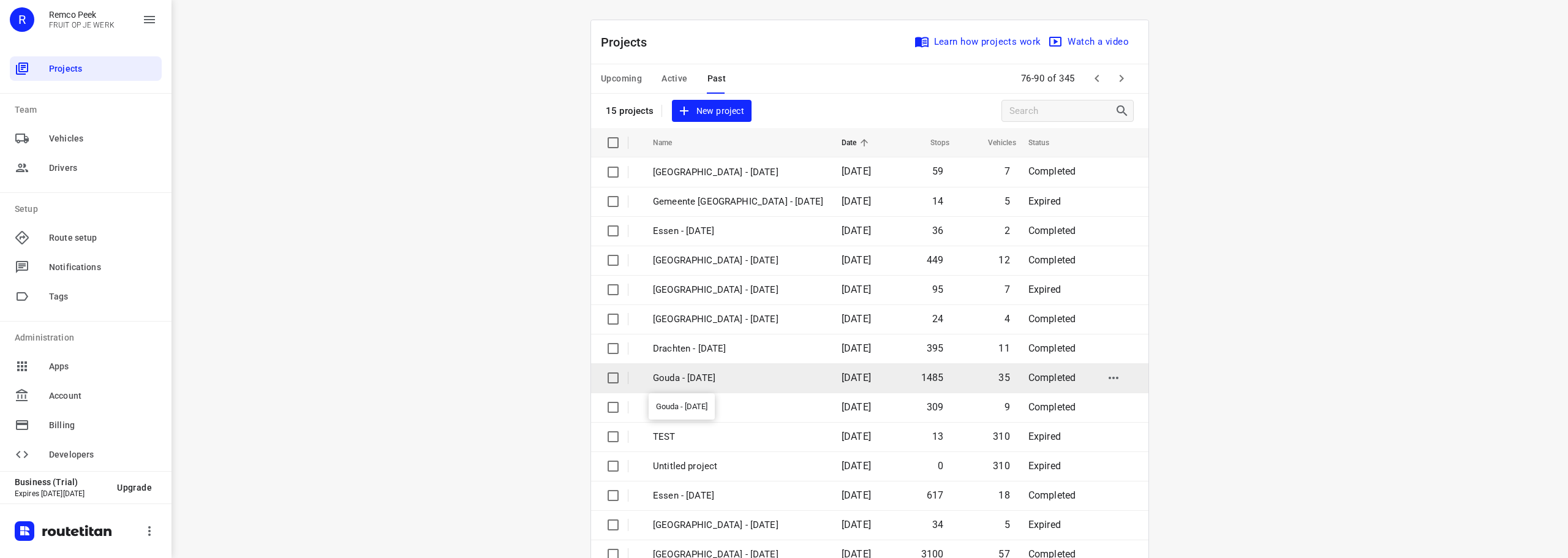
click at [718, 380] on p "Gouda - [DATE]" at bounding box center [738, 378] width 170 height 14
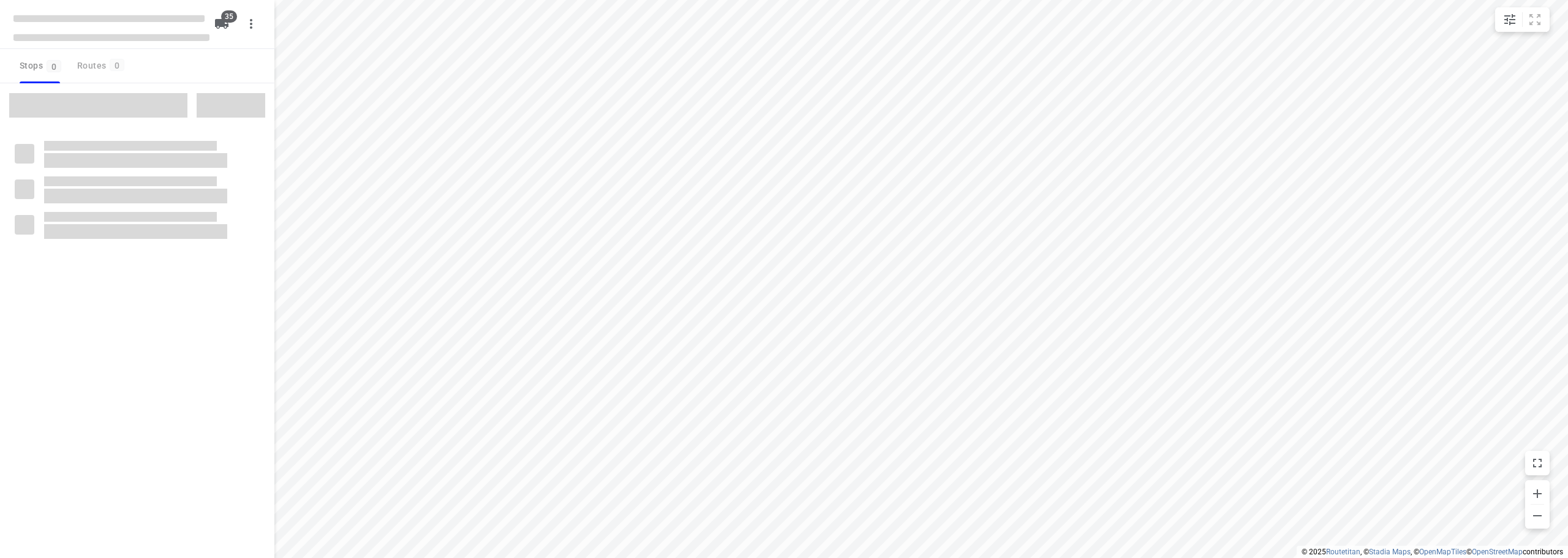
checkbox input "true"
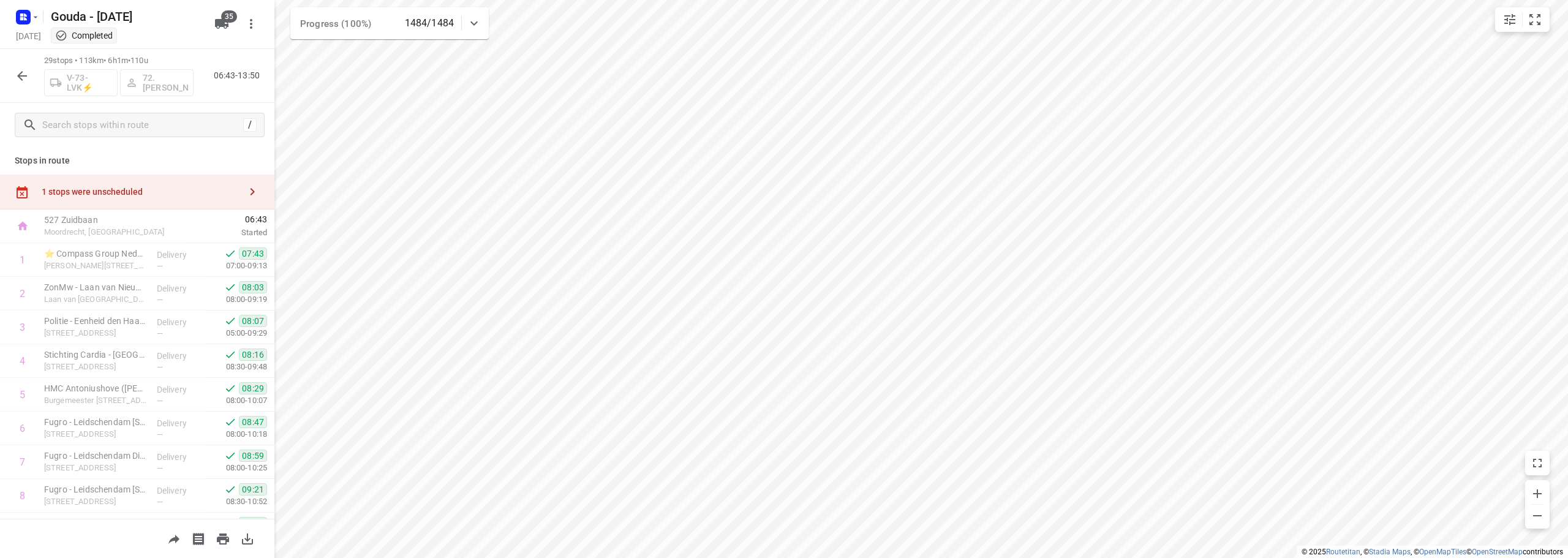
click at [465, 557] on html "i © 2025 Routetitan , © Stadia Maps , © OpenMapTiles © OpenStreetMap contributo…" at bounding box center [784, 279] width 1568 height 558
click at [710, 557] on html "i © 2025 Routetitan , © Stadia Maps , © OpenMapTiles © OpenStreetMap contributo…" at bounding box center [784, 279] width 1568 height 558
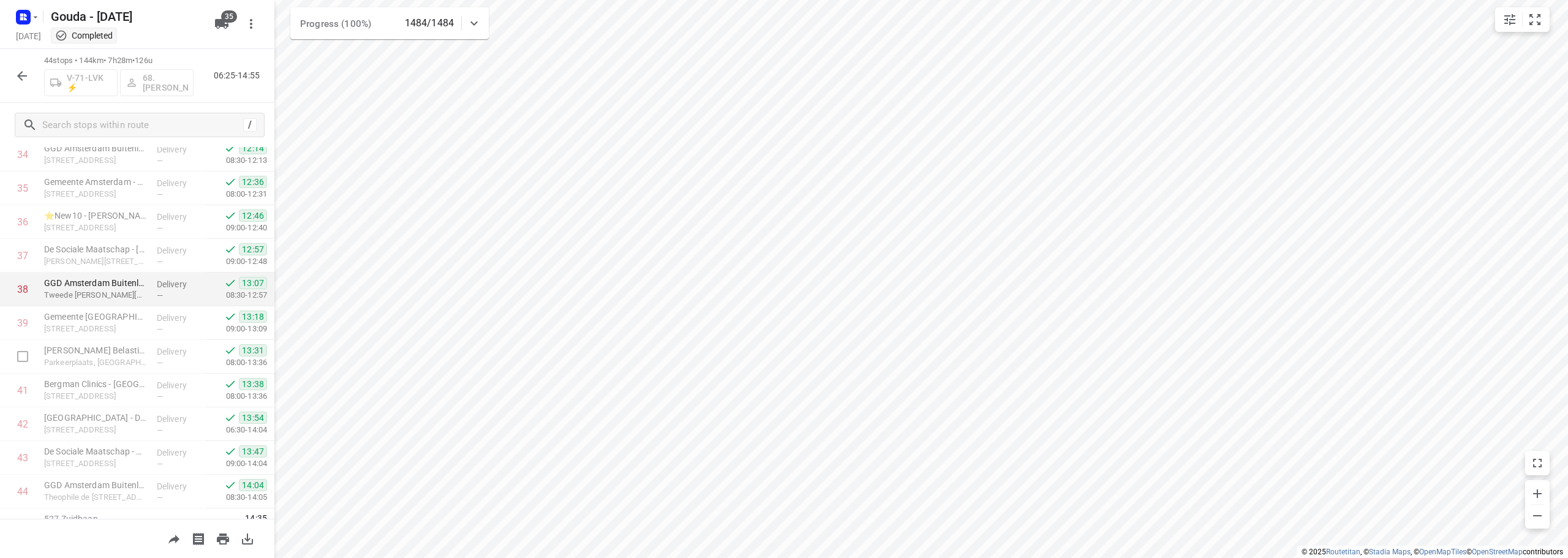
scroll to position [1240, 0]
click at [16, 78] on icon "button" at bounding box center [21, 76] width 14 height 14
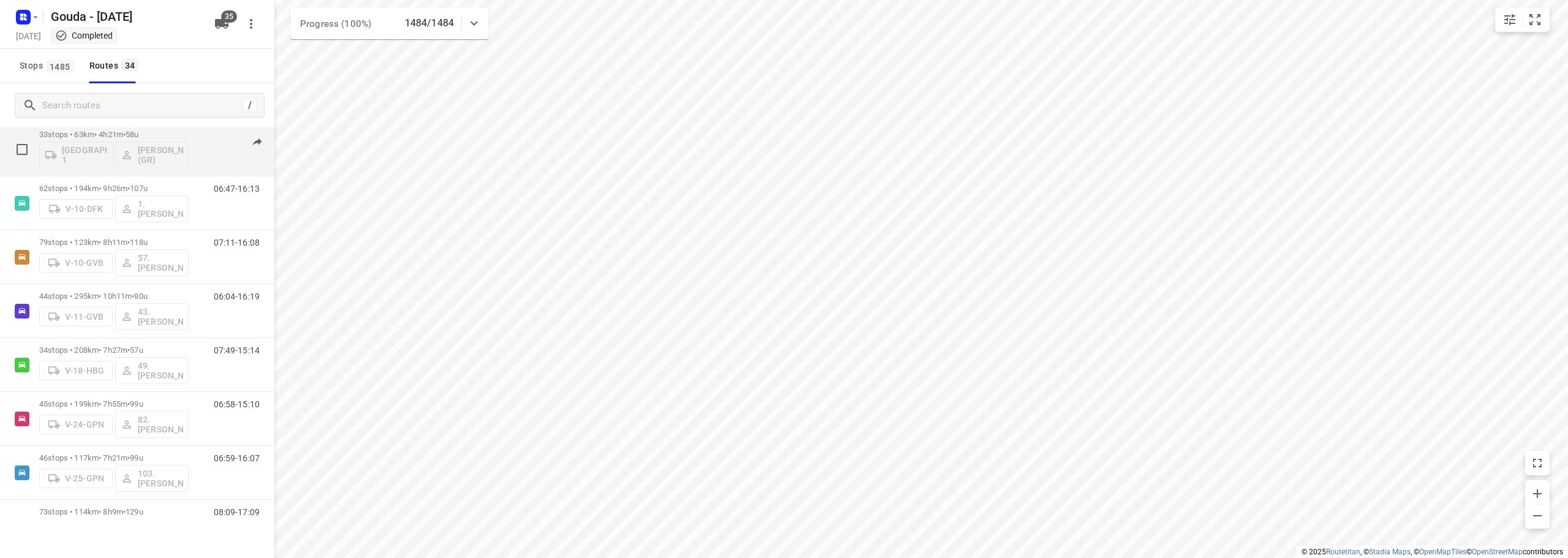
scroll to position [0, 0]
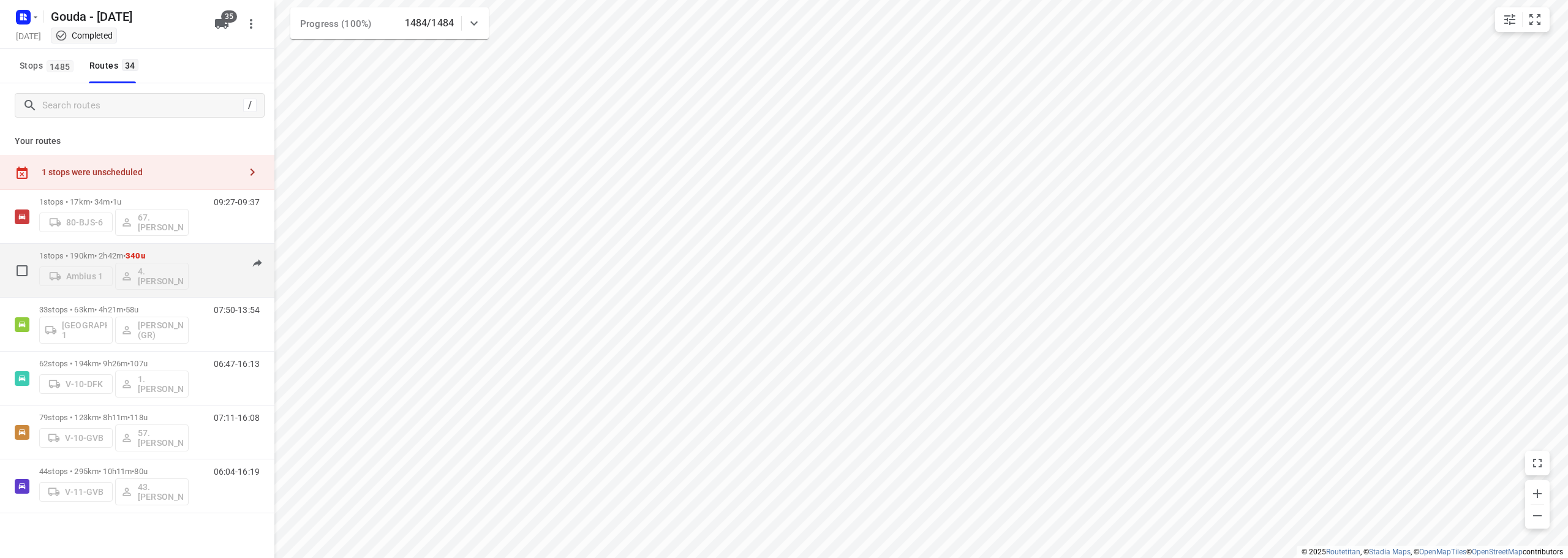
click at [187, 249] on div "1 stops • 190km • 2h42m • 340u Ambius 1 4. Anton Vringer" at bounding box center [113, 271] width 149 height 51
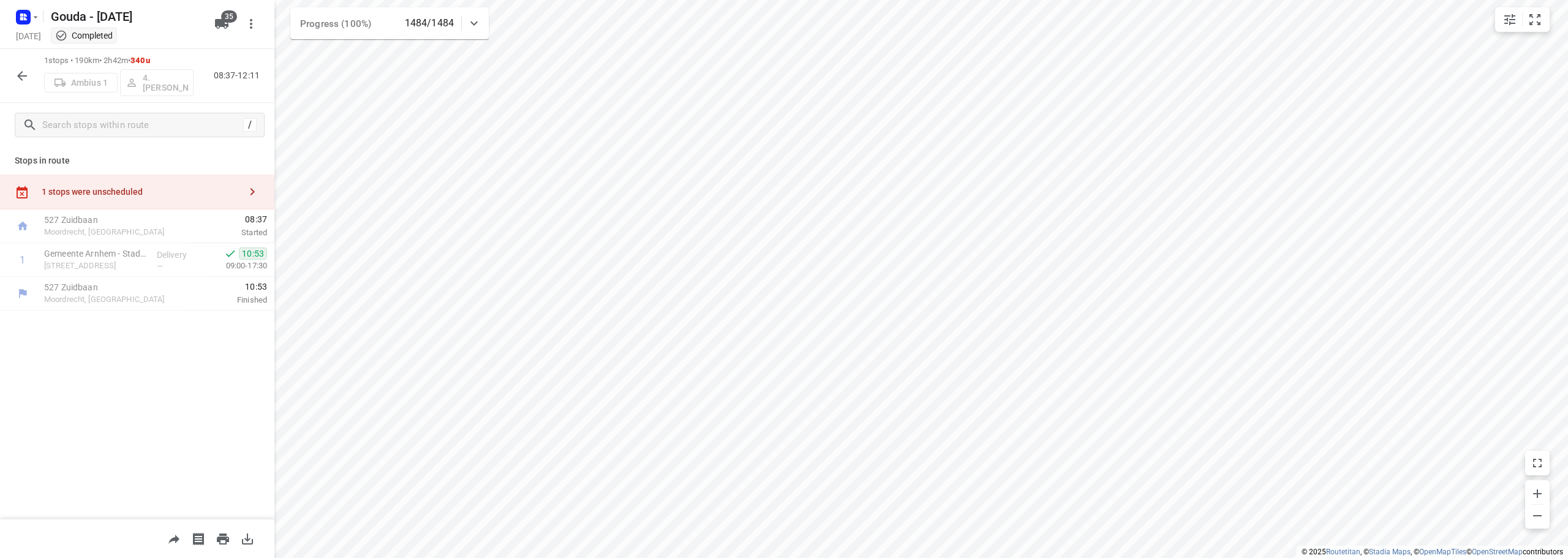
click at [20, 70] on icon "button" at bounding box center [21, 76] width 14 height 14
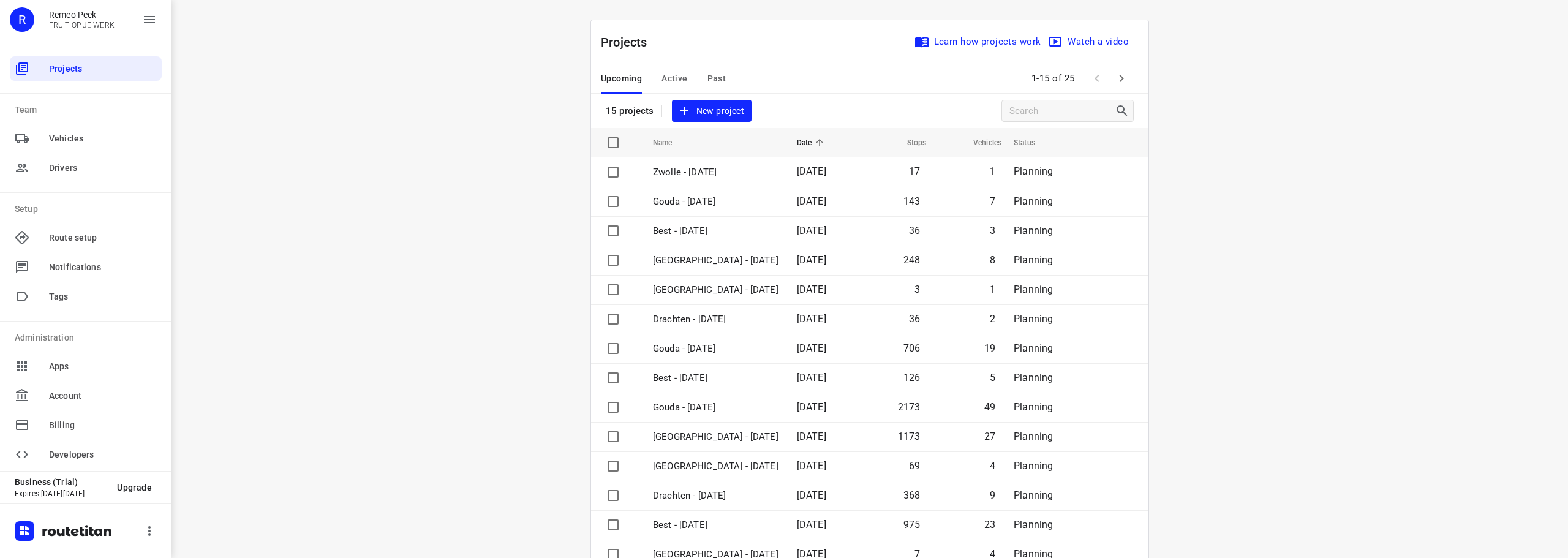
click at [1117, 78] on icon "button" at bounding box center [1121, 78] width 14 height 14
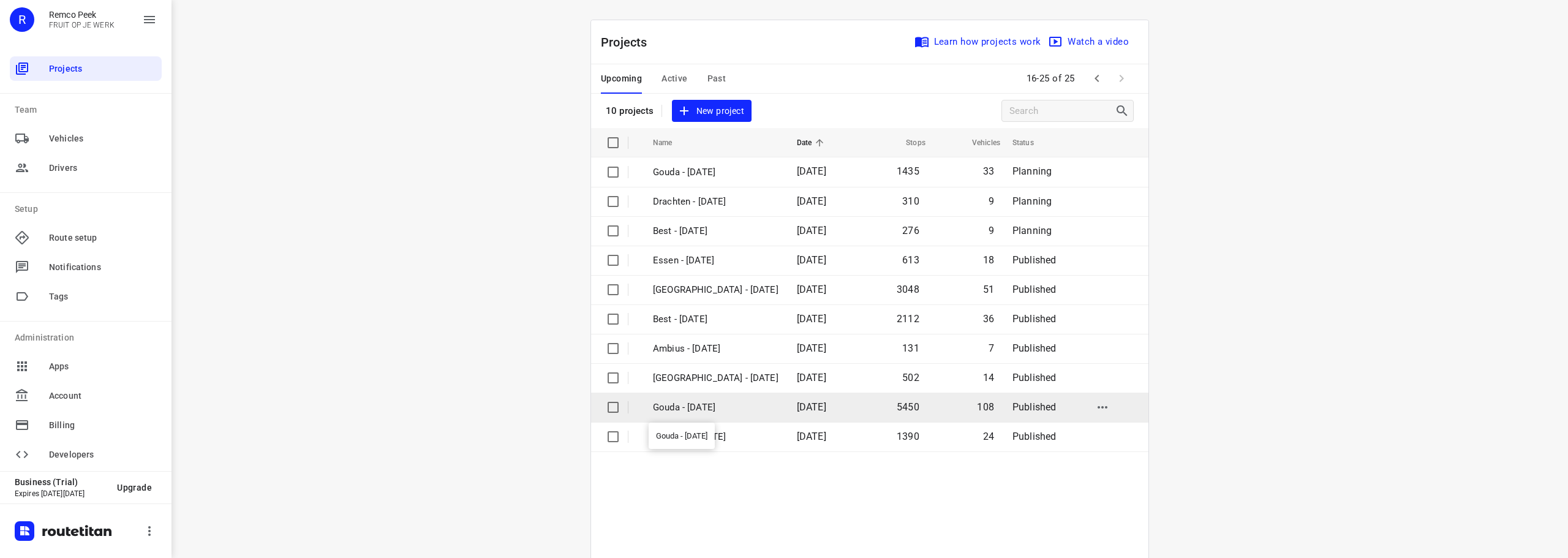
click at [694, 406] on p "Gouda - [DATE]" at bounding box center [715, 407] width 125 height 14
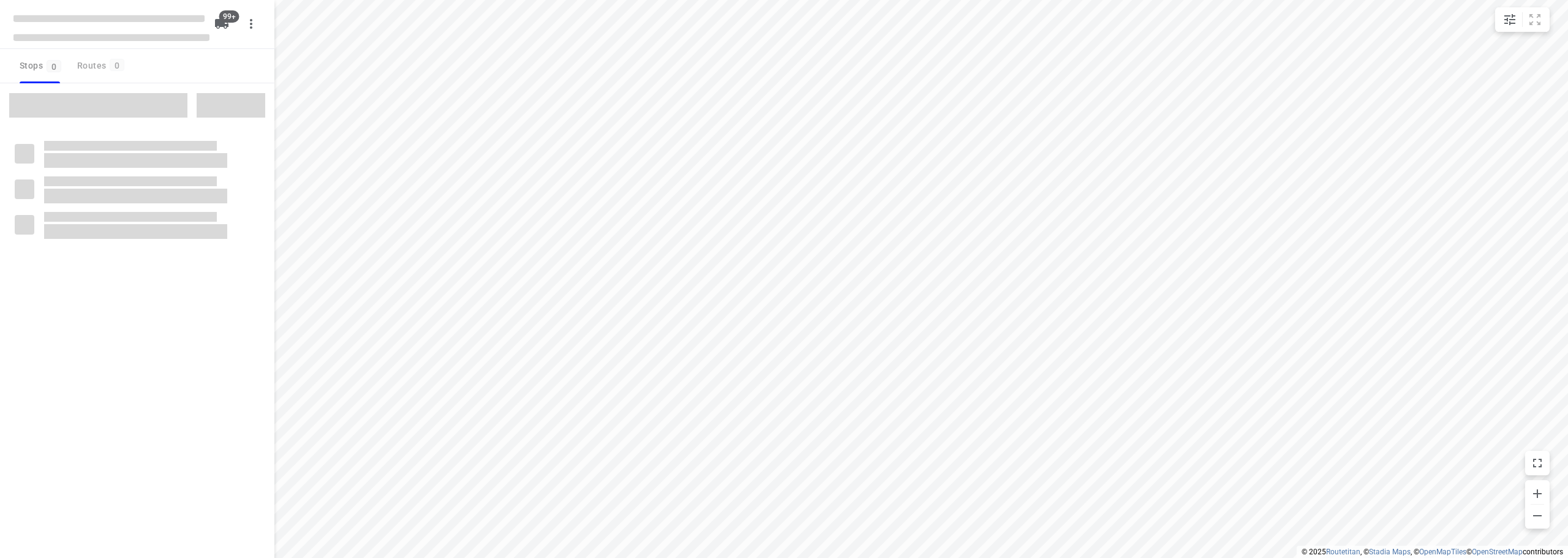
checkbox input "true"
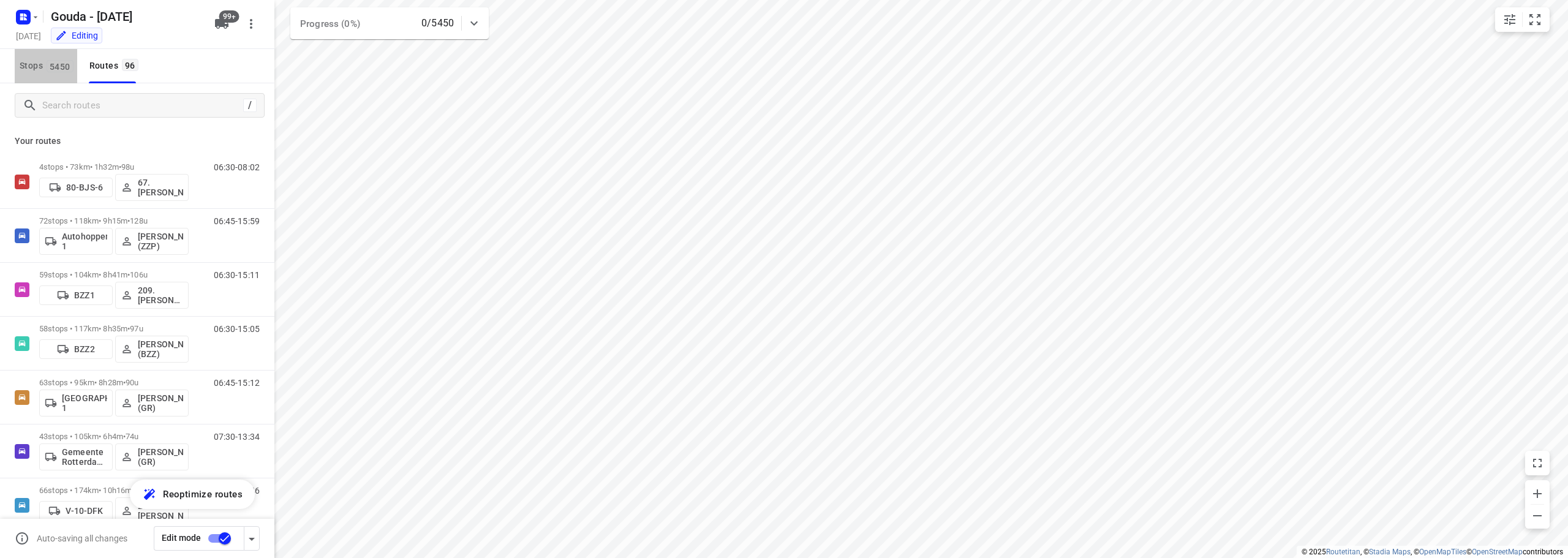
click at [47, 66] on span "5450" at bounding box center [61, 66] width 27 height 12
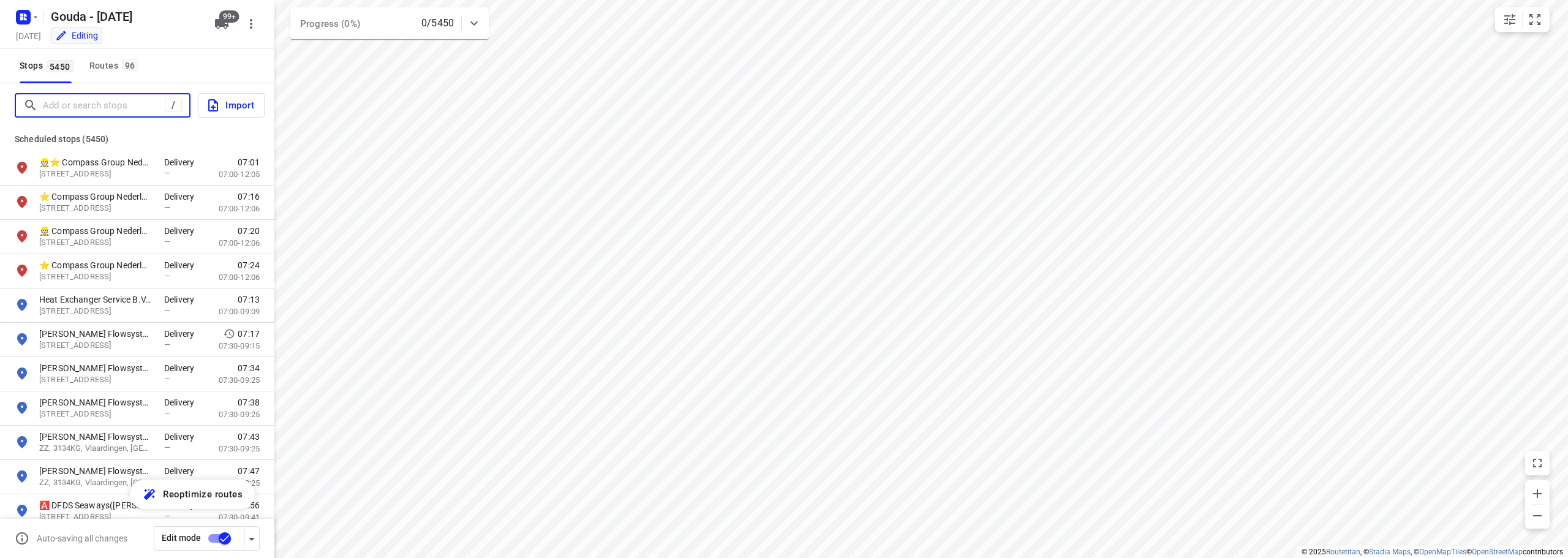
click at [81, 96] on input "Add or search stops" at bounding box center [103, 106] width 122 height 19
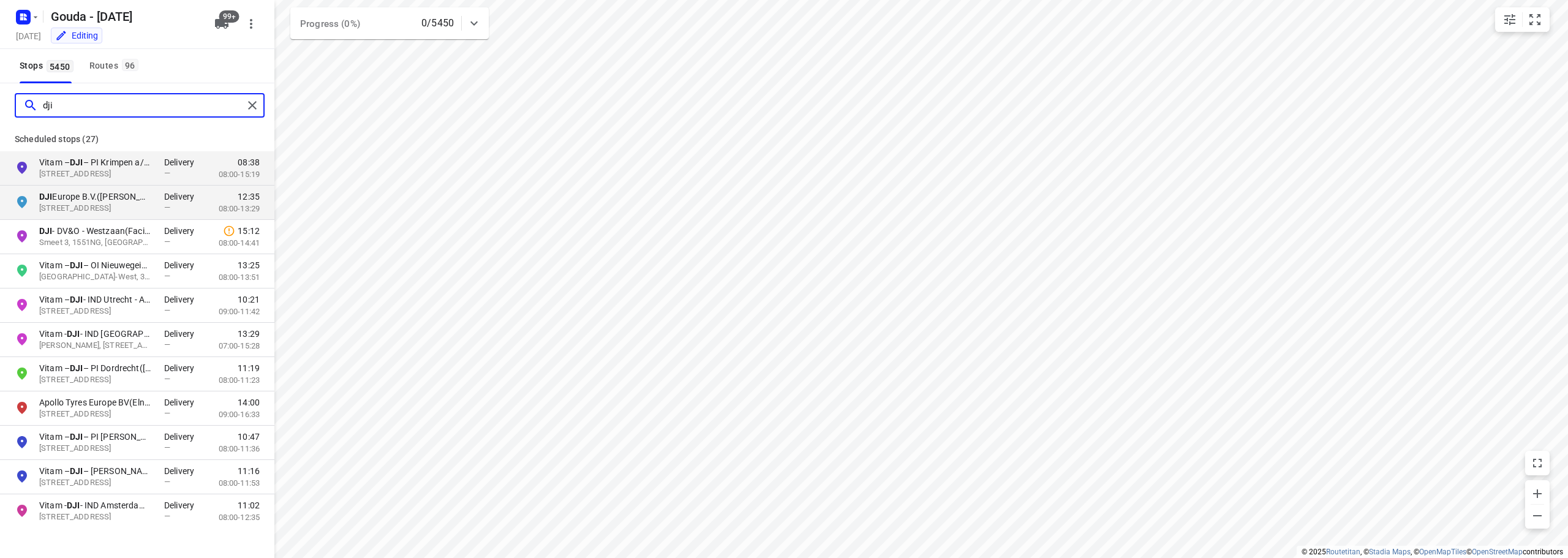
type input "dji"
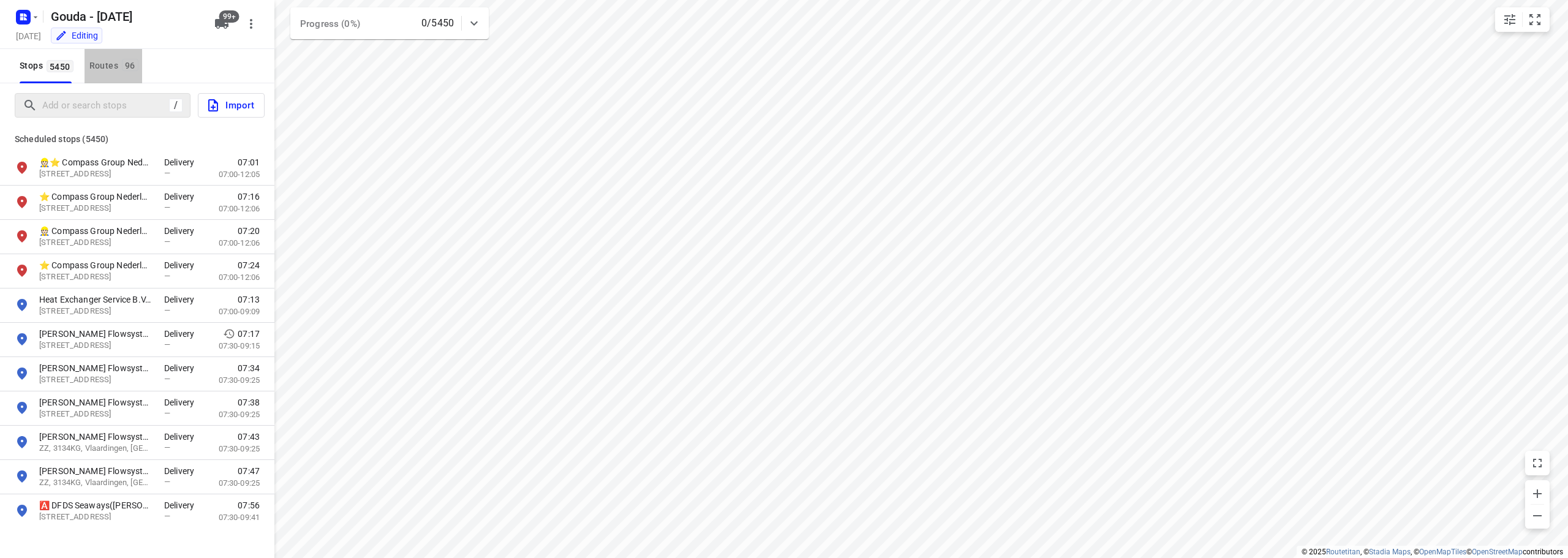
click at [112, 64] on div "Routes 96" at bounding box center [116, 66] width 53 height 15
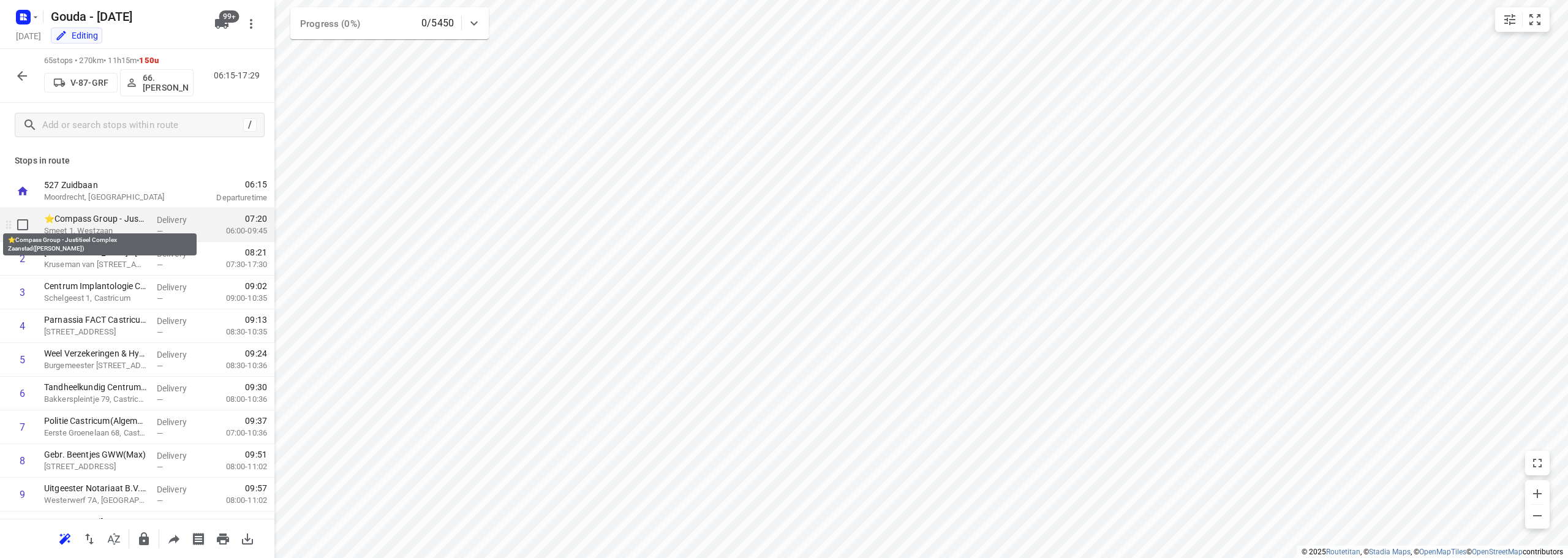
click at [102, 221] on p "⭐Compass Group - Justitieel Complex Zaanstad(Stanley Priesman)" at bounding box center [95, 218] width 103 height 12
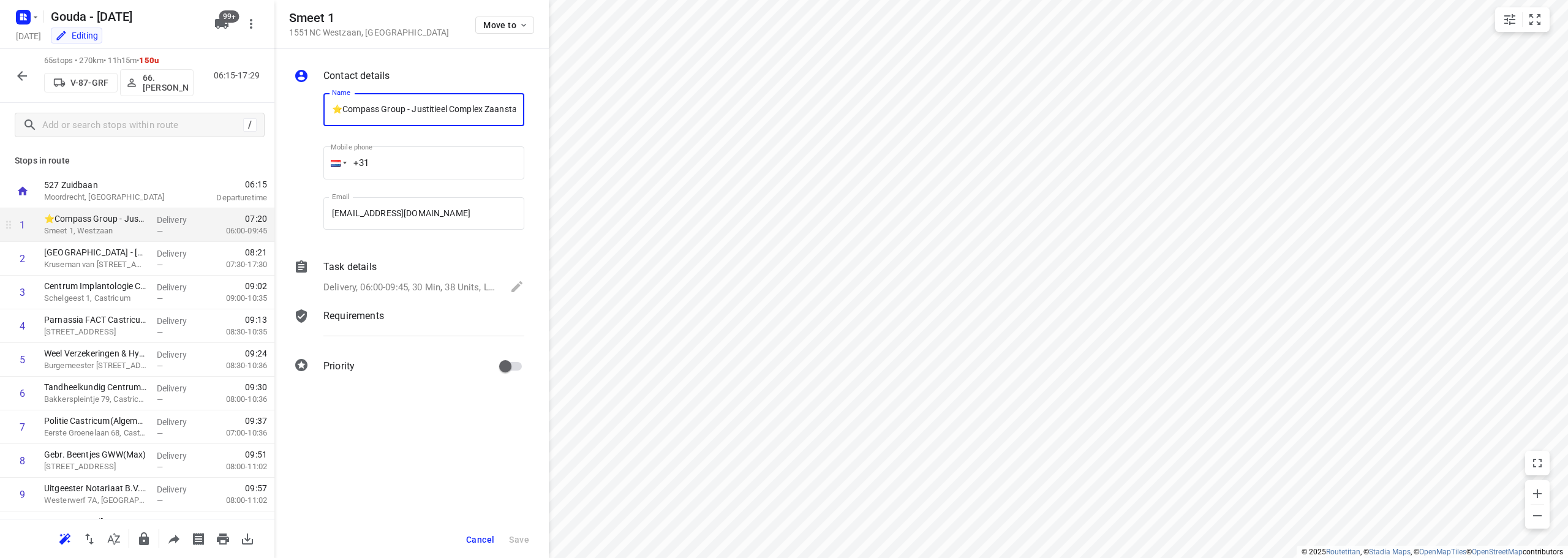
scroll to position [0, 83]
click at [548, 118] on div "i © 2025 Routetitan , © Stadia Maps , © OpenMapTiles © OpenStreetMap contributo…" at bounding box center [784, 279] width 1568 height 558
drag, startPoint x: 327, startPoint y: 111, endPoint x: 489, endPoint y: 108, distance: 162.0
click at [489, 108] on input "⭐Compass Group - Justitieel Complex Zaanstad(Stanley Priesman)" at bounding box center [424, 109] width 201 height 33
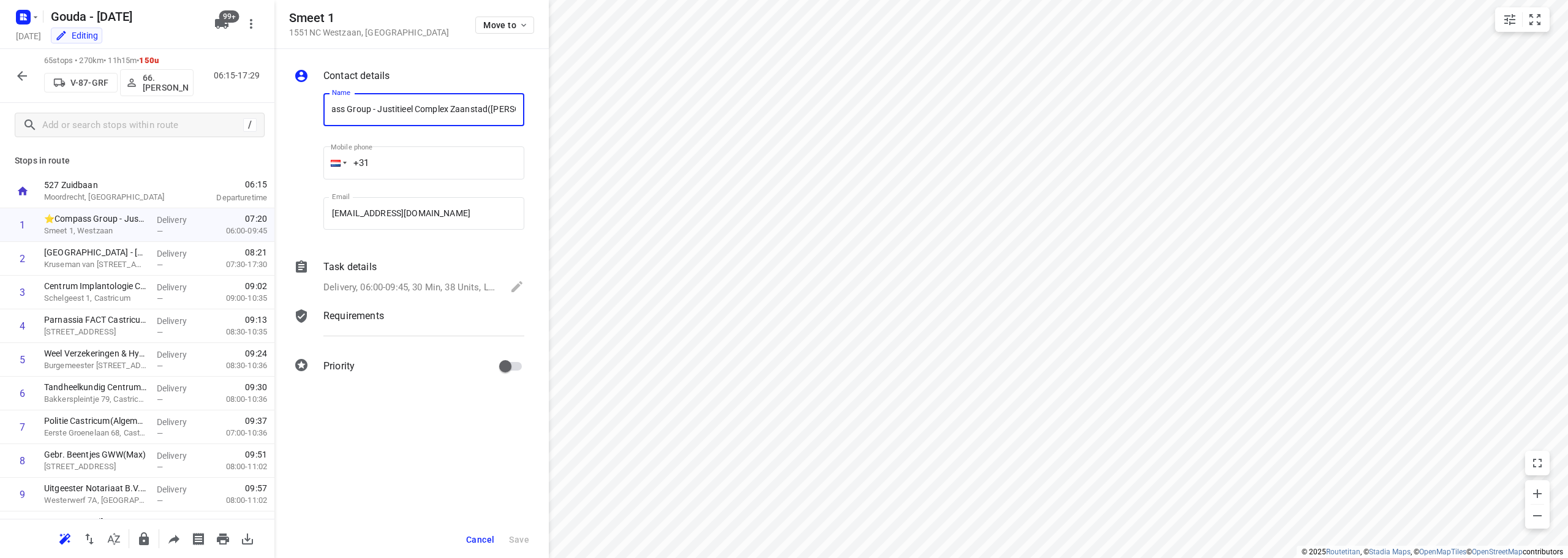
scroll to position [0, 0]
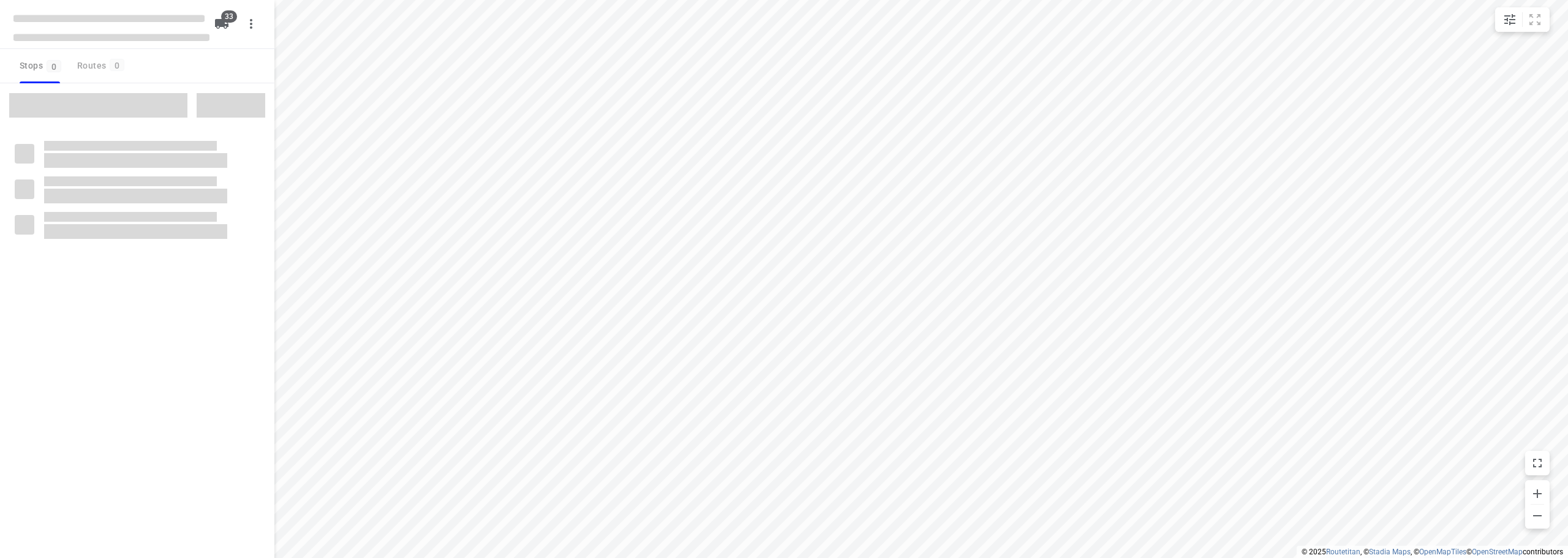
click at [872, 129] on div at bounding box center [784, 279] width 1568 height 558
checkbox input "true"
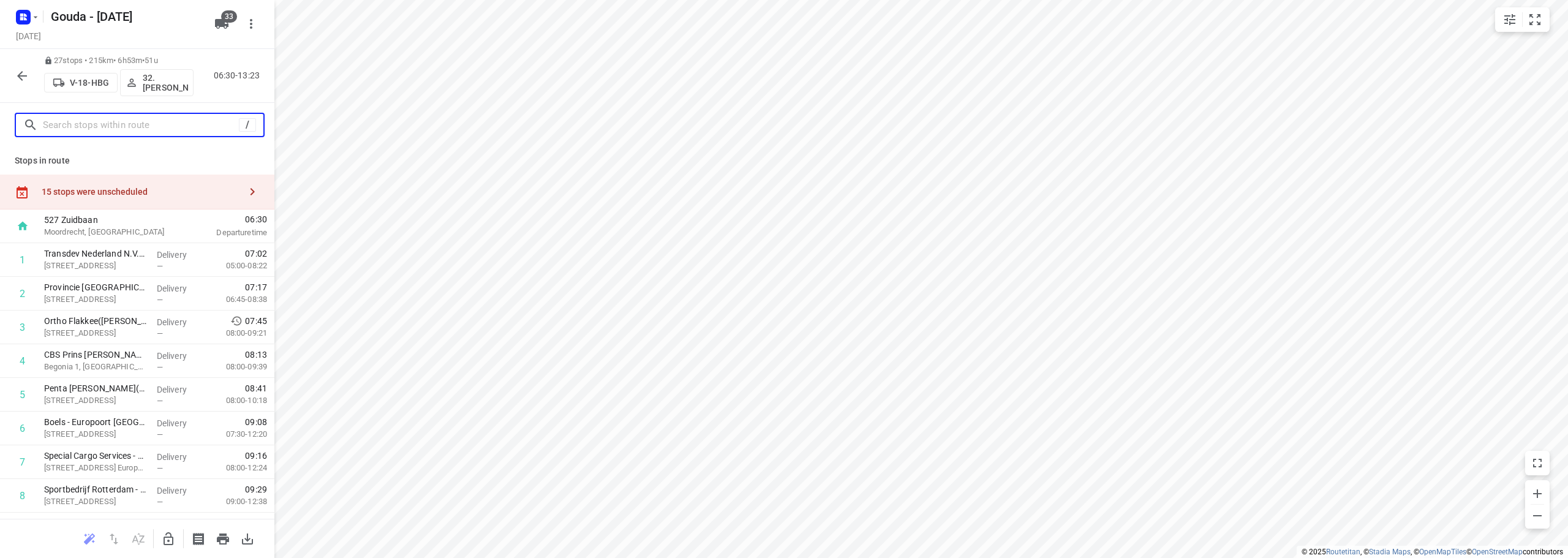
click at [122, 119] on input "text" at bounding box center [141, 125] width 196 height 19
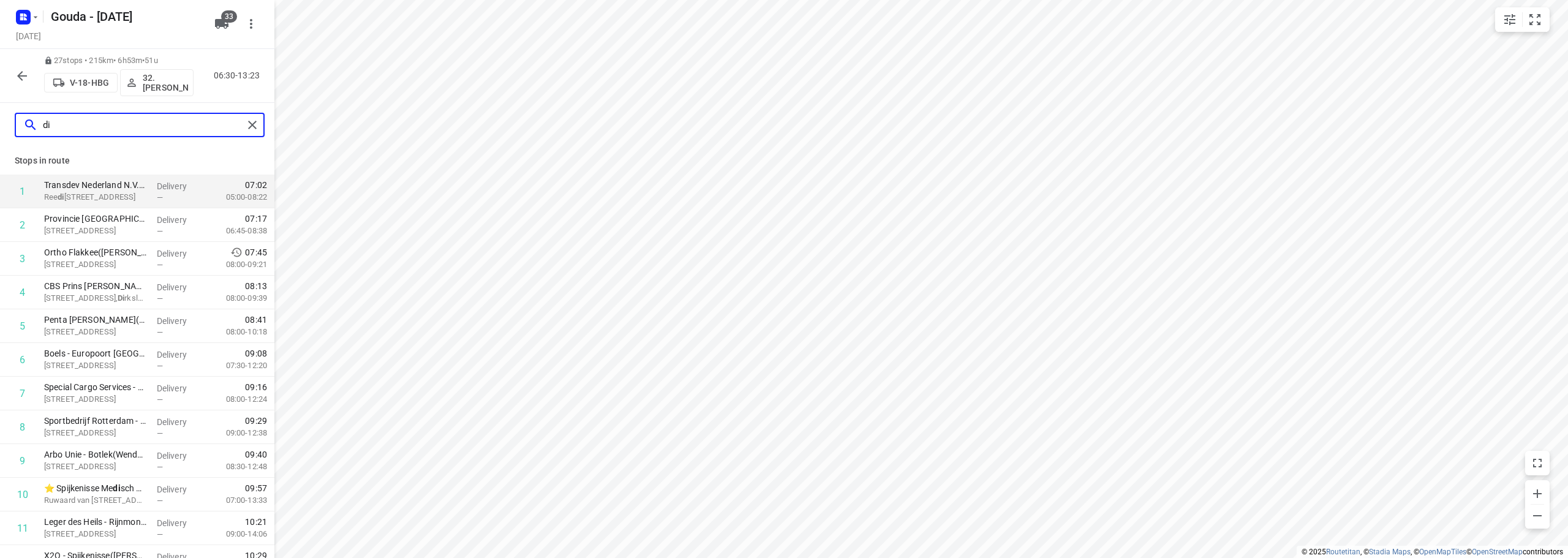
type input "d"
click at [117, 129] on input "di28" at bounding box center [142, 125] width 200 height 19
type input "di28"
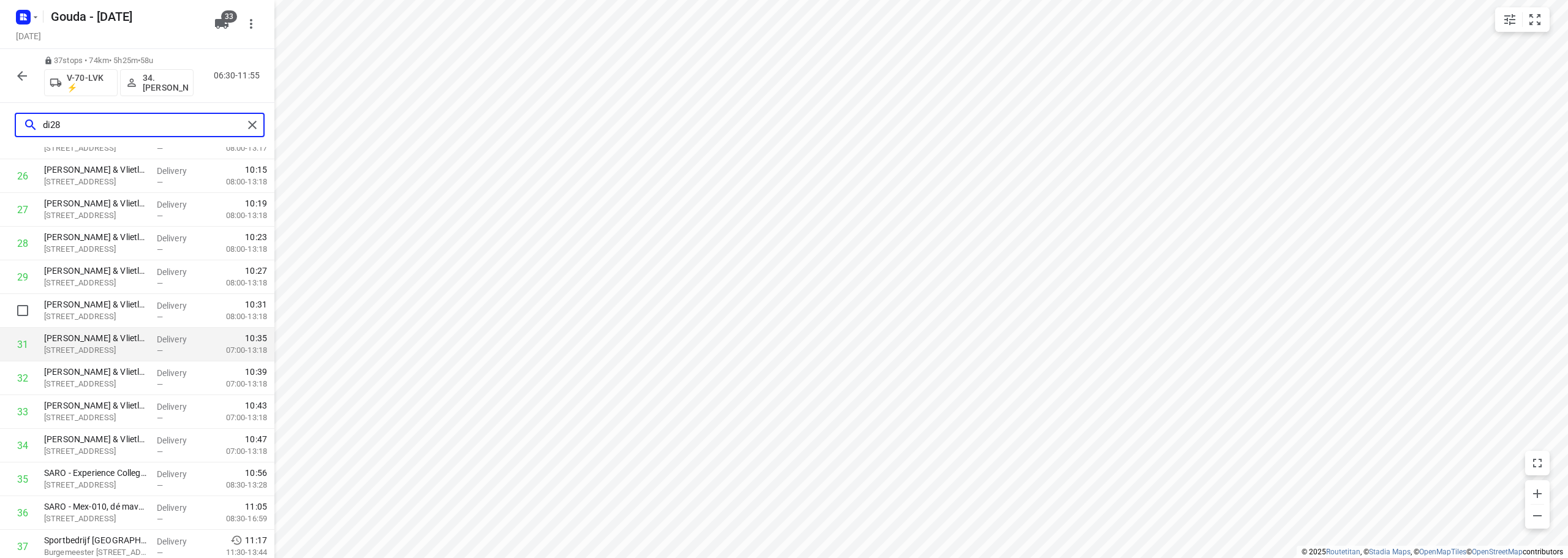
scroll to position [863, 0]
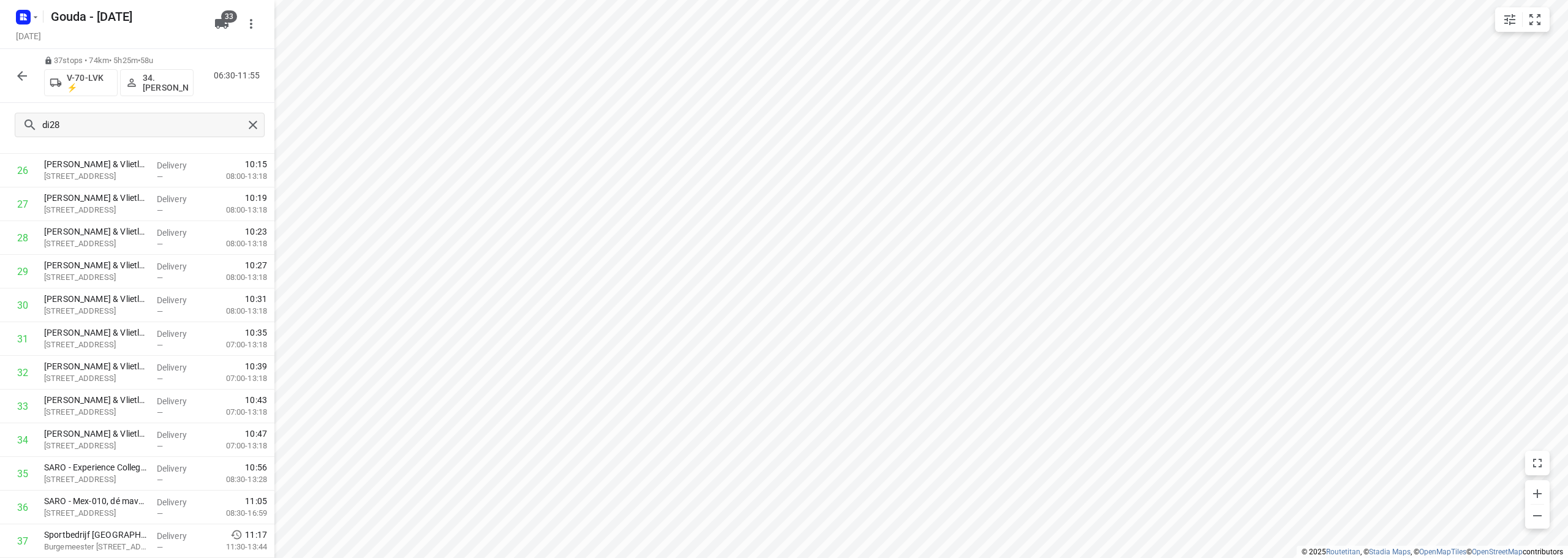
click at [267, 450] on div "i © 2025 Routetitan , © Stadia Maps , © OpenMapTiles © OpenStreetMap contributo…" at bounding box center [784, 279] width 1568 height 558
click at [12, 80] on button "button" at bounding box center [22, 76] width 25 height 25
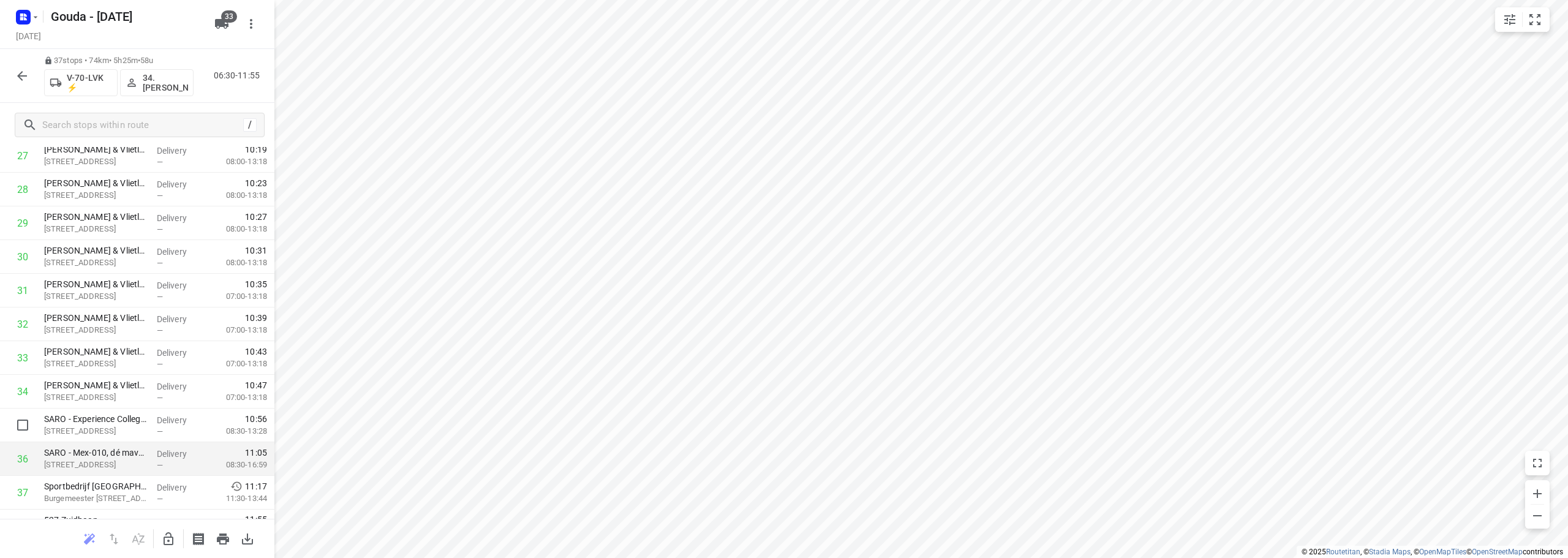
scroll to position [1004, 0]
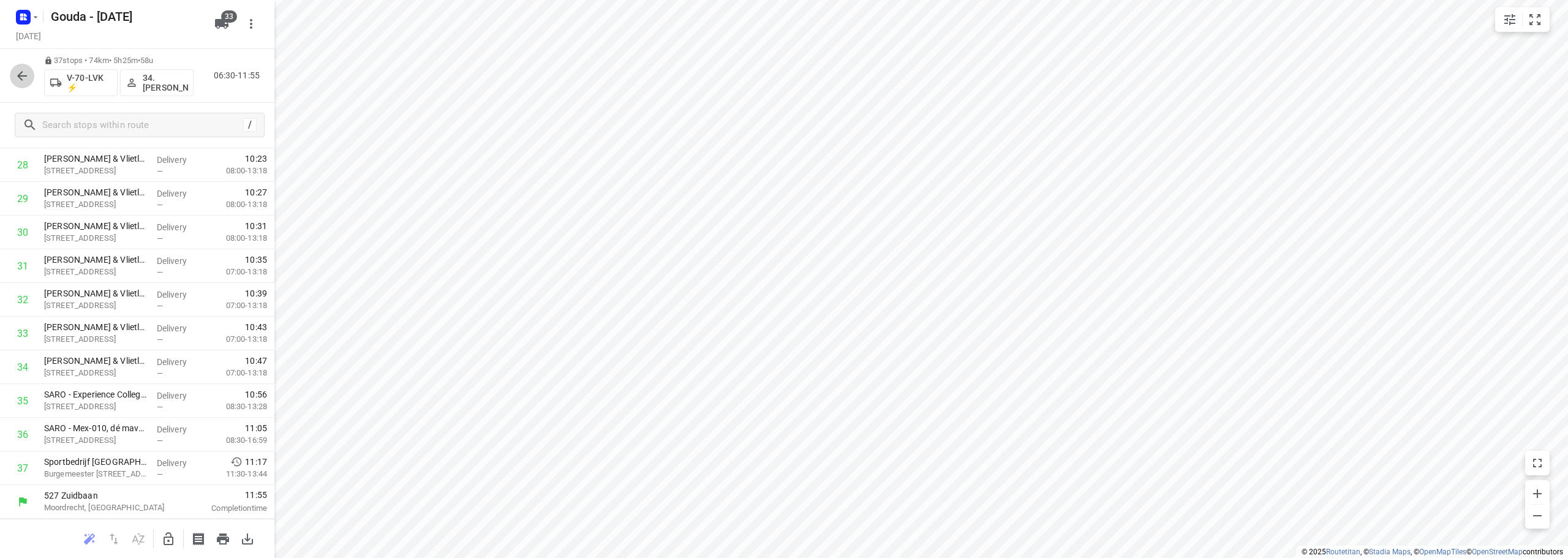
click at [25, 73] on icon "button" at bounding box center [21, 76] width 14 height 14
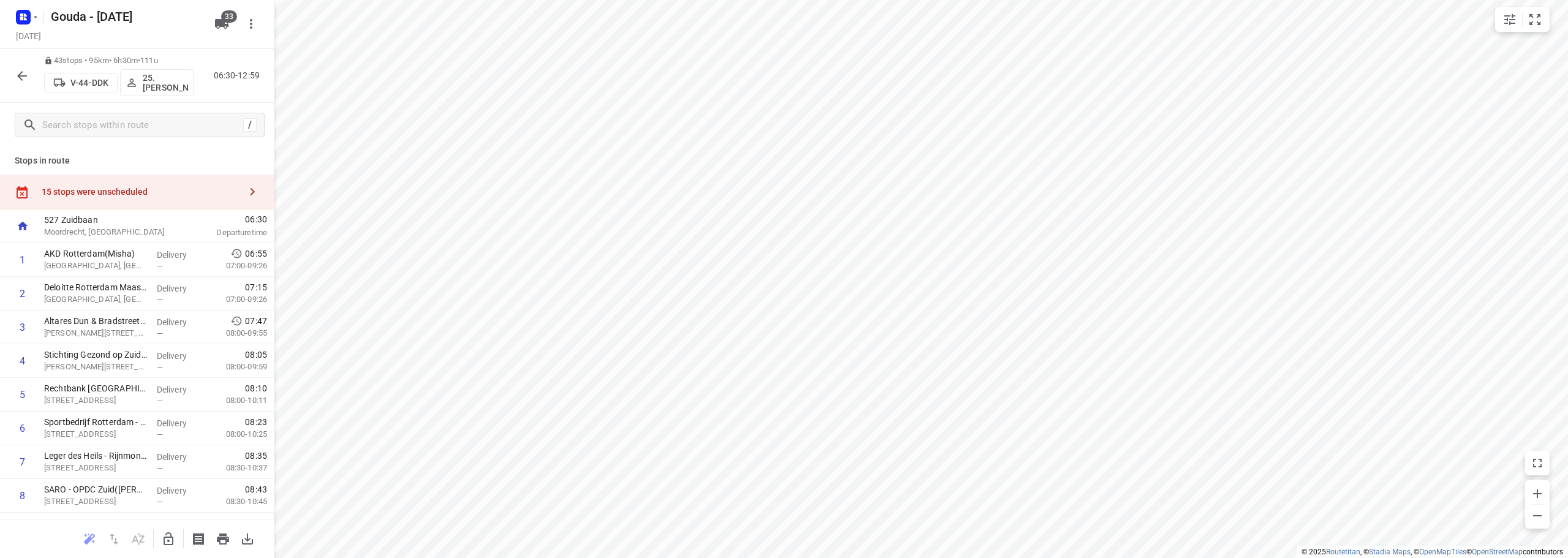
click at [130, 198] on div "15 stops were unscheduled" at bounding box center [137, 192] width 274 height 35
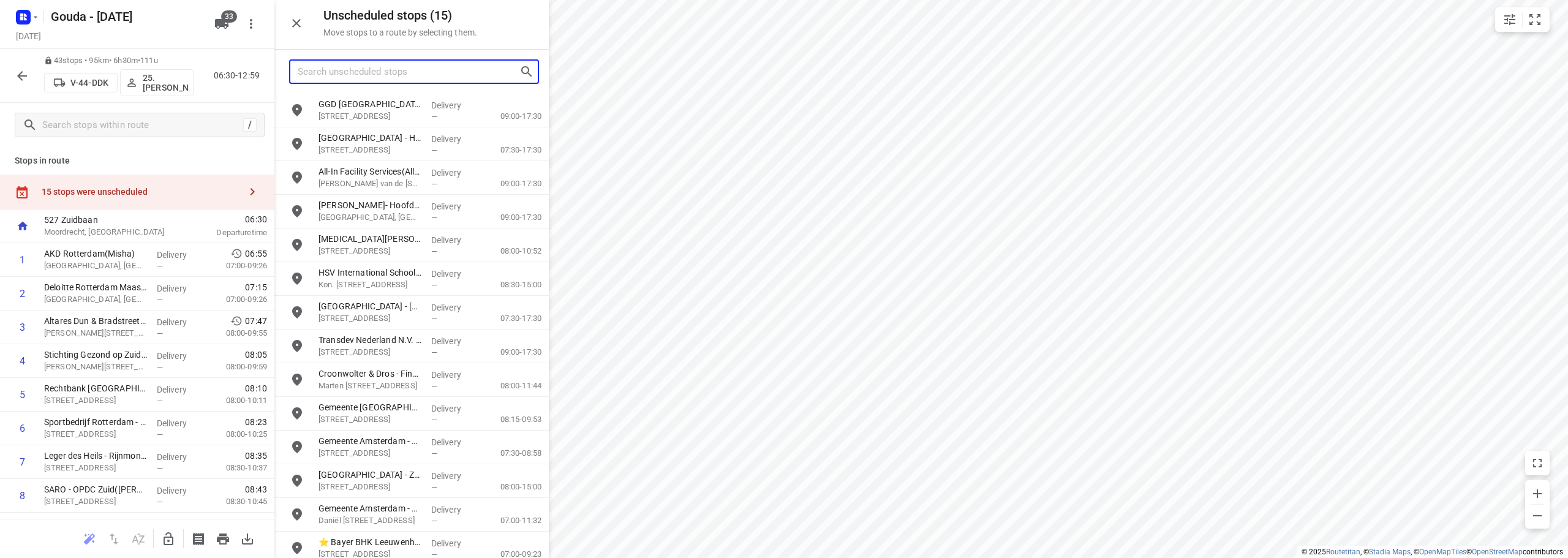
click at [389, 75] on input "Search unscheduled stops" at bounding box center [408, 72] width 222 height 19
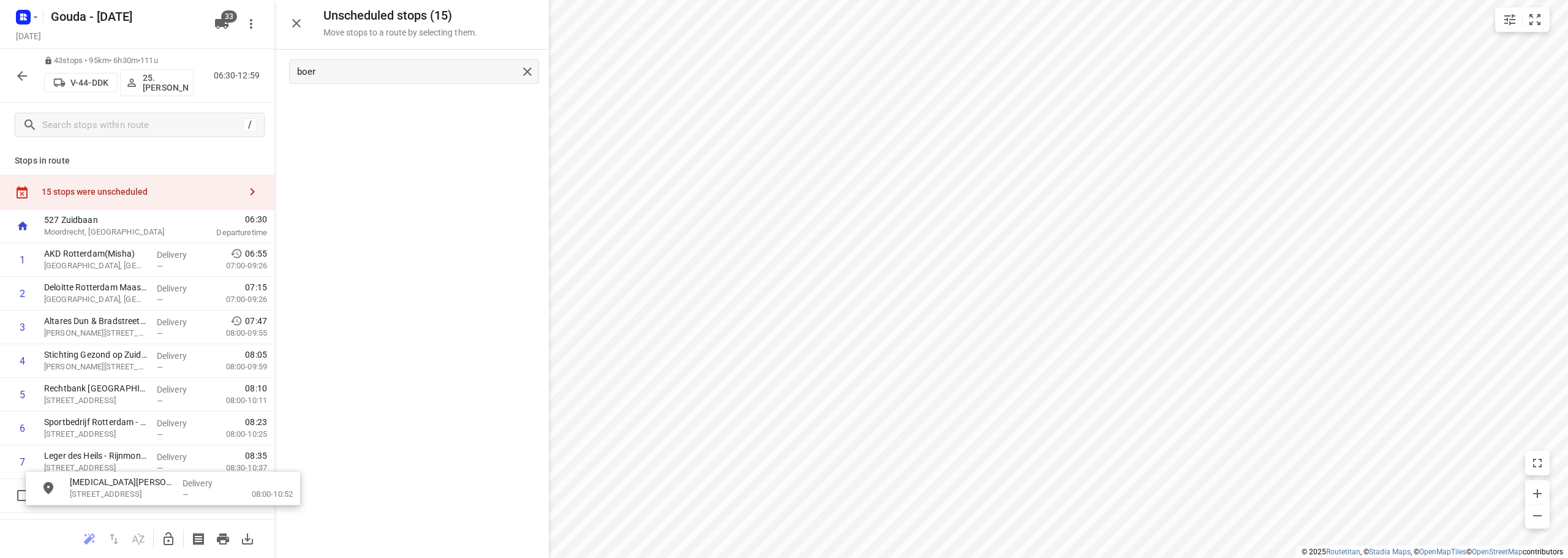
drag, startPoint x: 415, startPoint y: 116, endPoint x: 280, endPoint y: 446, distance: 356.5
click at [168, 537] on icon "button" at bounding box center [169, 538] width 10 height 13
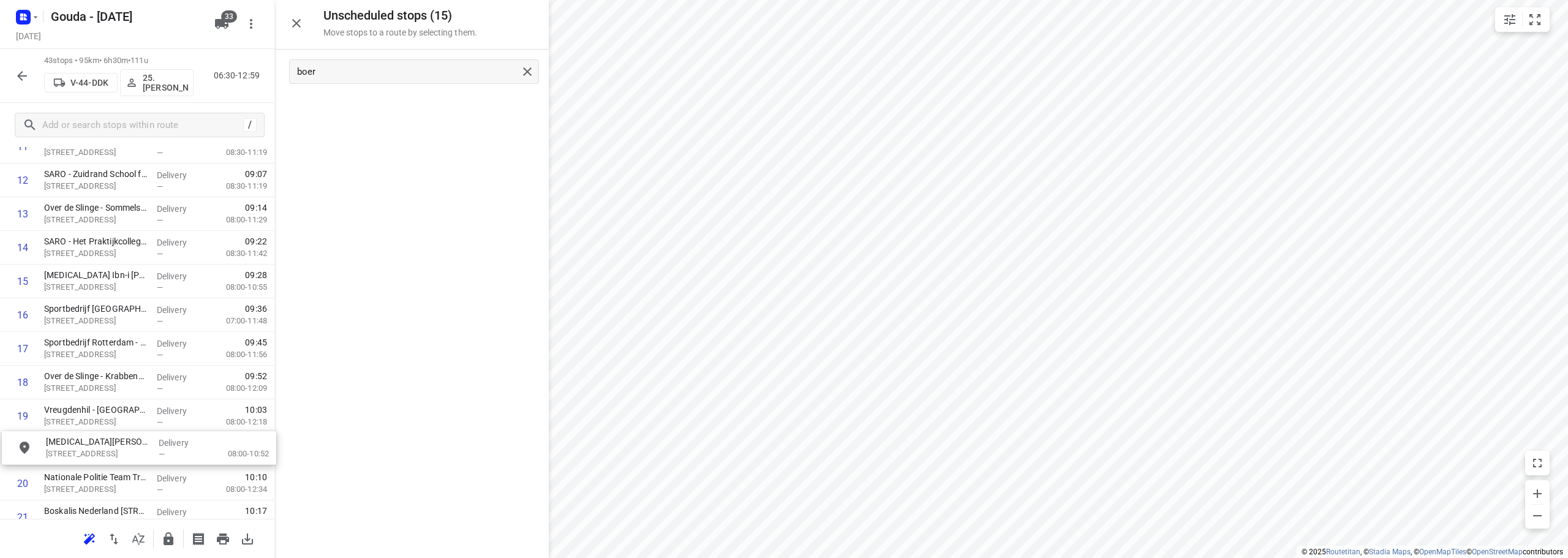
scroll to position [454, 0]
drag, startPoint x: 383, startPoint y: 115, endPoint x: 103, endPoint y: 316, distance: 344.7
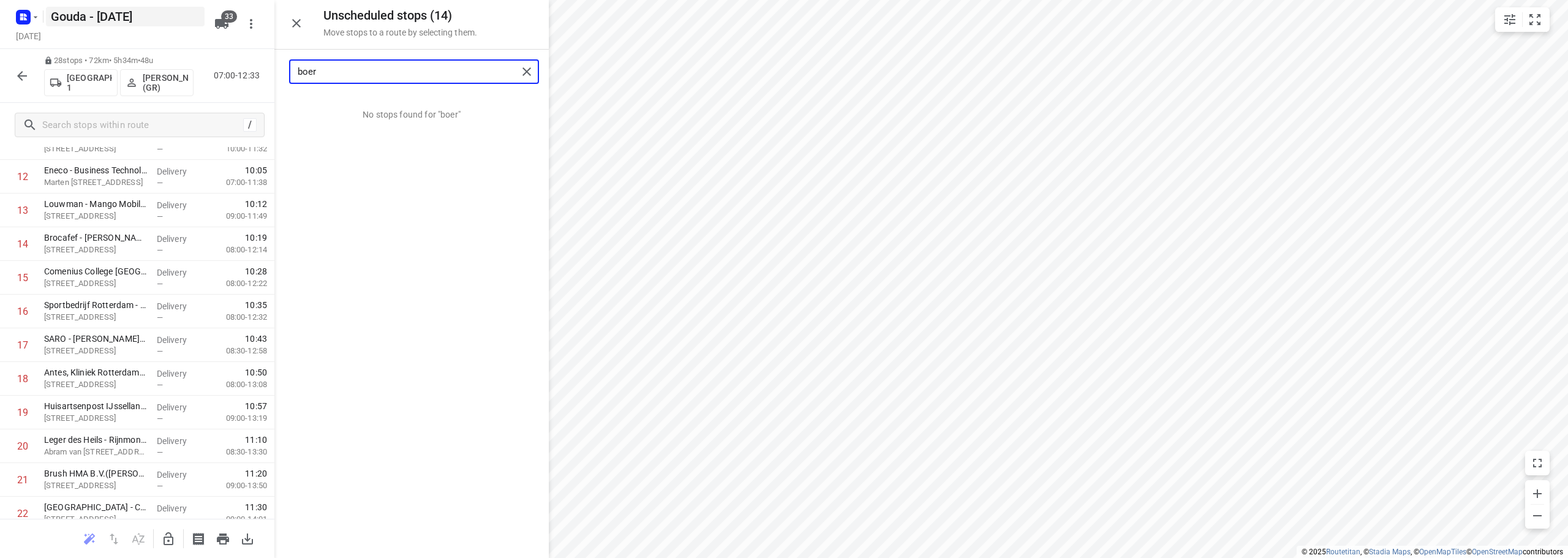
drag, startPoint x: 326, startPoint y: 72, endPoint x: 85, endPoint y: 14, distance: 247.9
click at [126, 41] on div "Unscheduled stops ( 14 ) Move stops to a route by selecting them. boer No stops…" at bounding box center [137, 279] width 274 height 558
type input "marte"
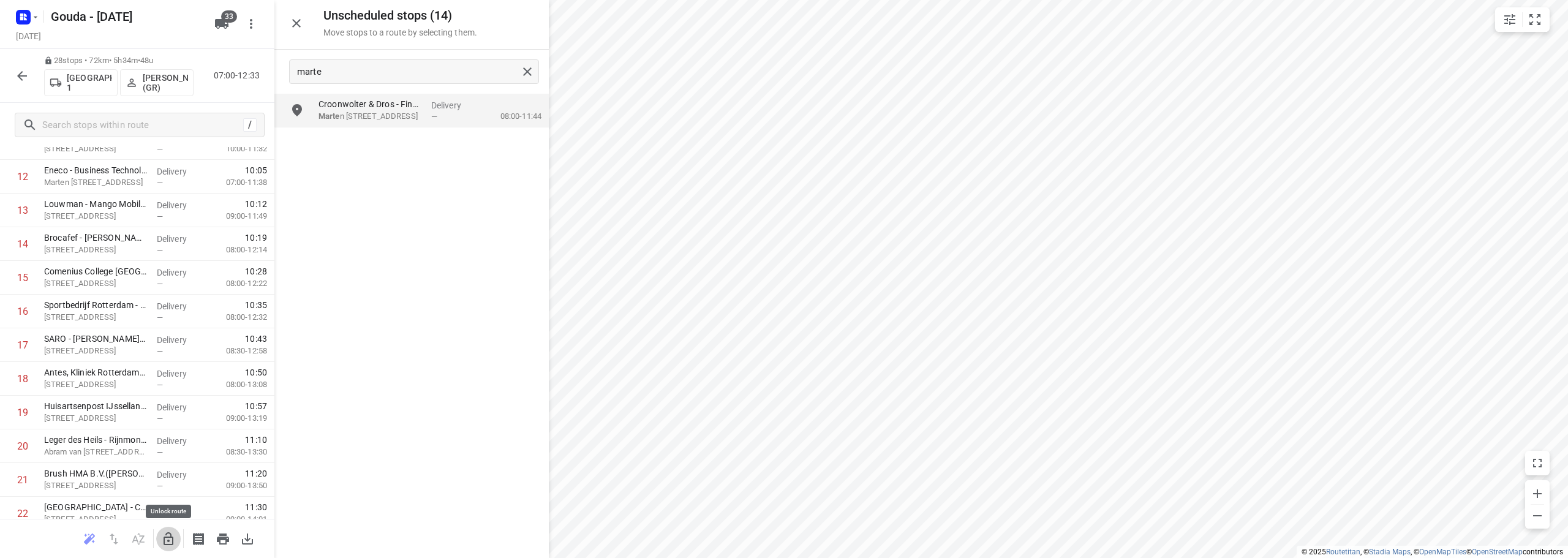
click at [167, 539] on icon "button" at bounding box center [168, 538] width 14 height 14
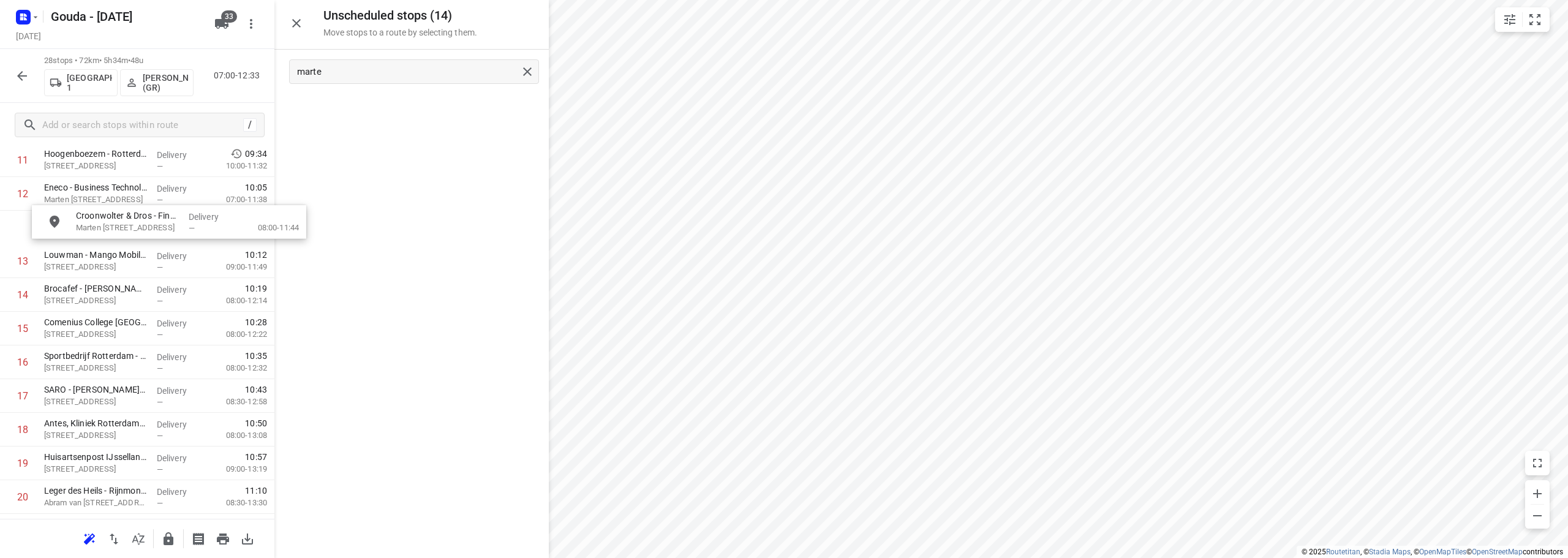
scroll to position [434, 0]
drag, startPoint x: 368, startPoint y: 114, endPoint x: 96, endPoint y: 247, distance: 302.8
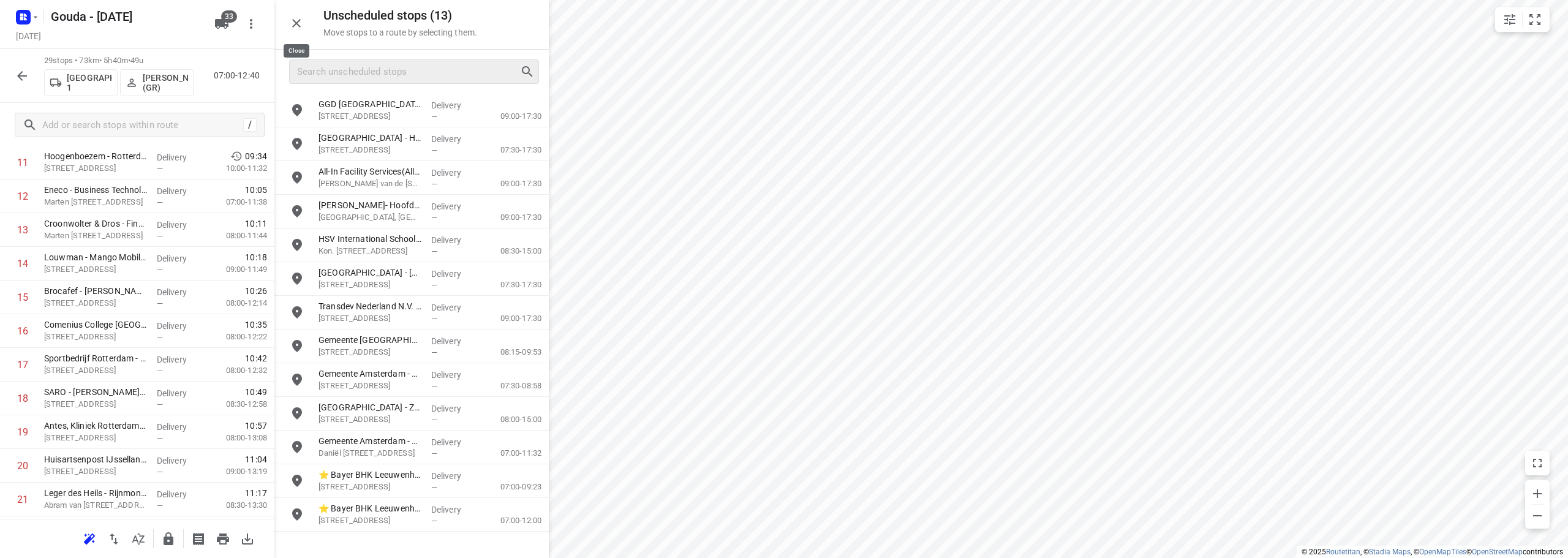
click at [305, 21] on button "button" at bounding box center [297, 23] width 25 height 25
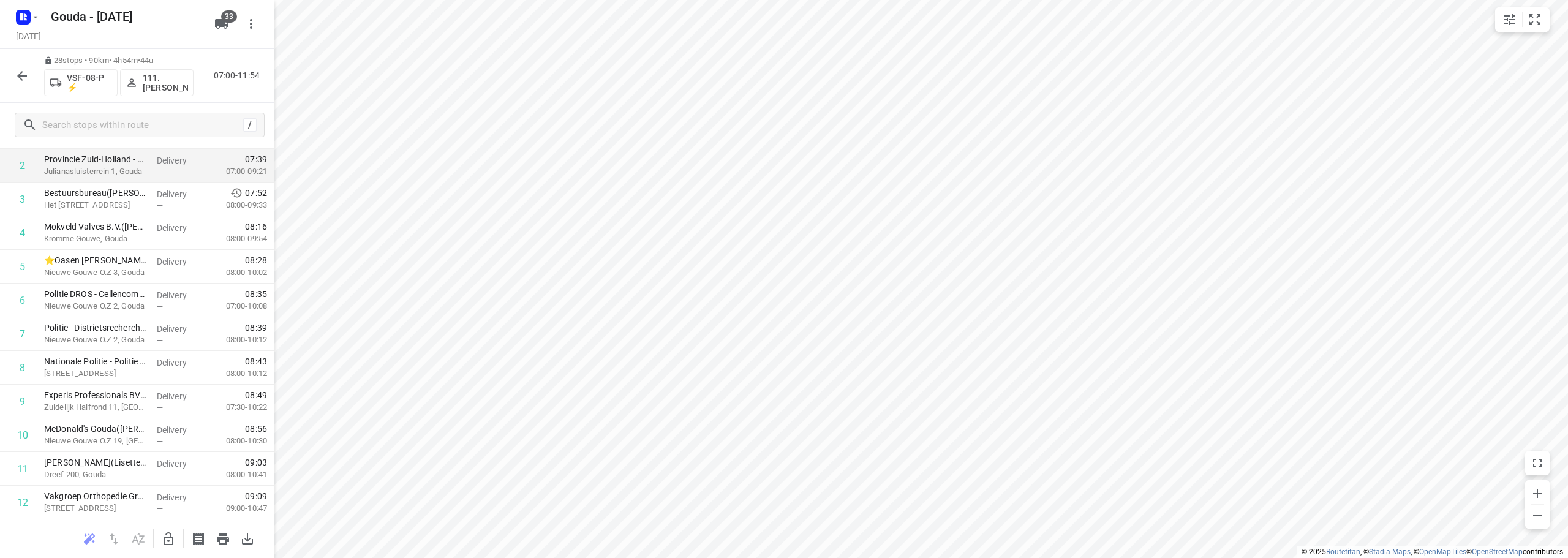
scroll to position [0, 0]
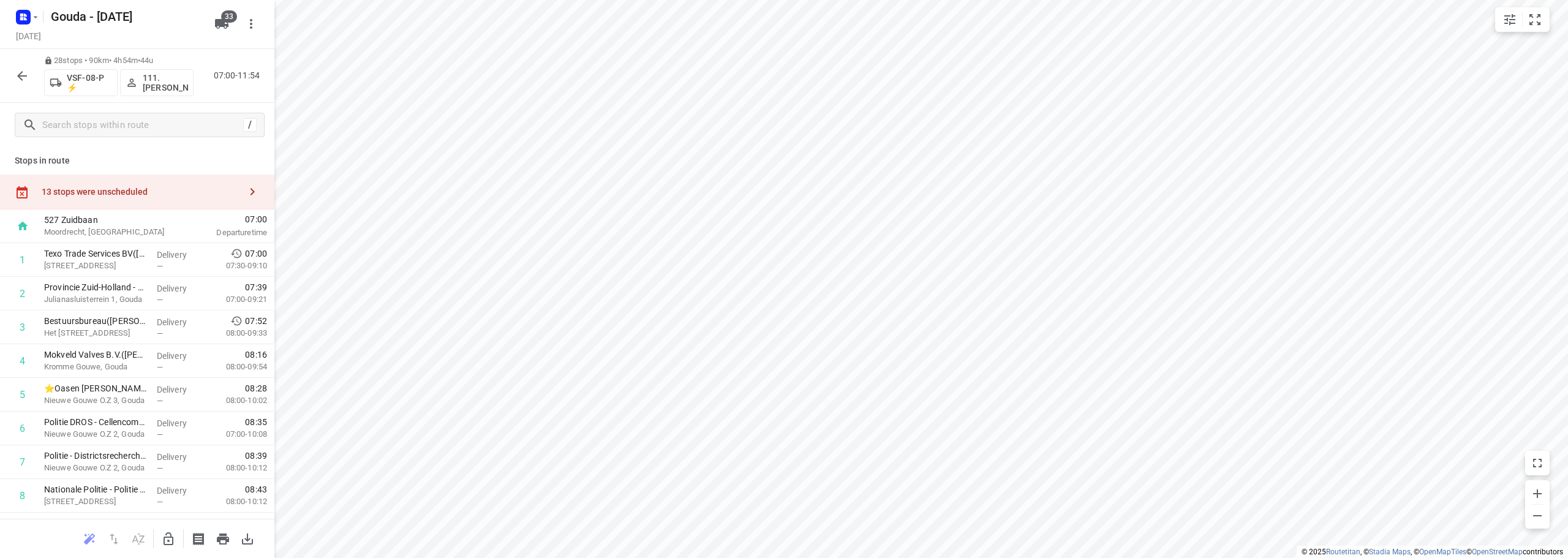
click at [130, 183] on div "13 stops were unscheduled" at bounding box center [137, 192] width 274 height 35
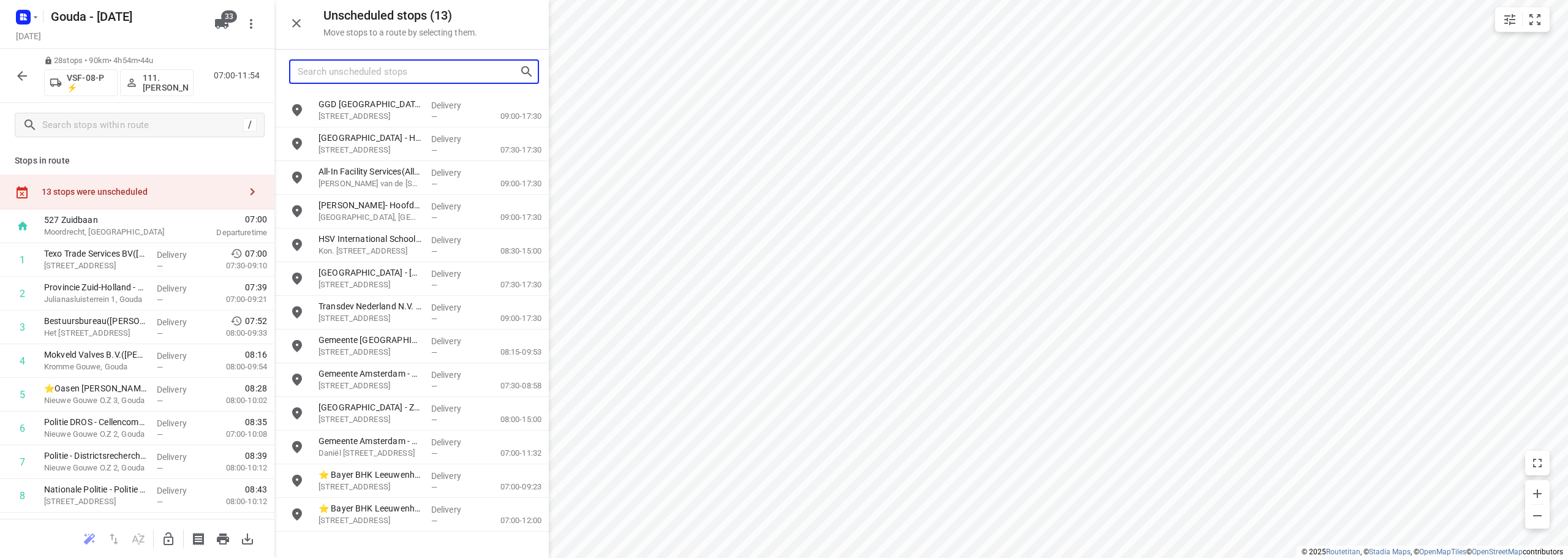
click at [437, 76] on input "Search unscheduled stops" at bounding box center [408, 72] width 222 height 19
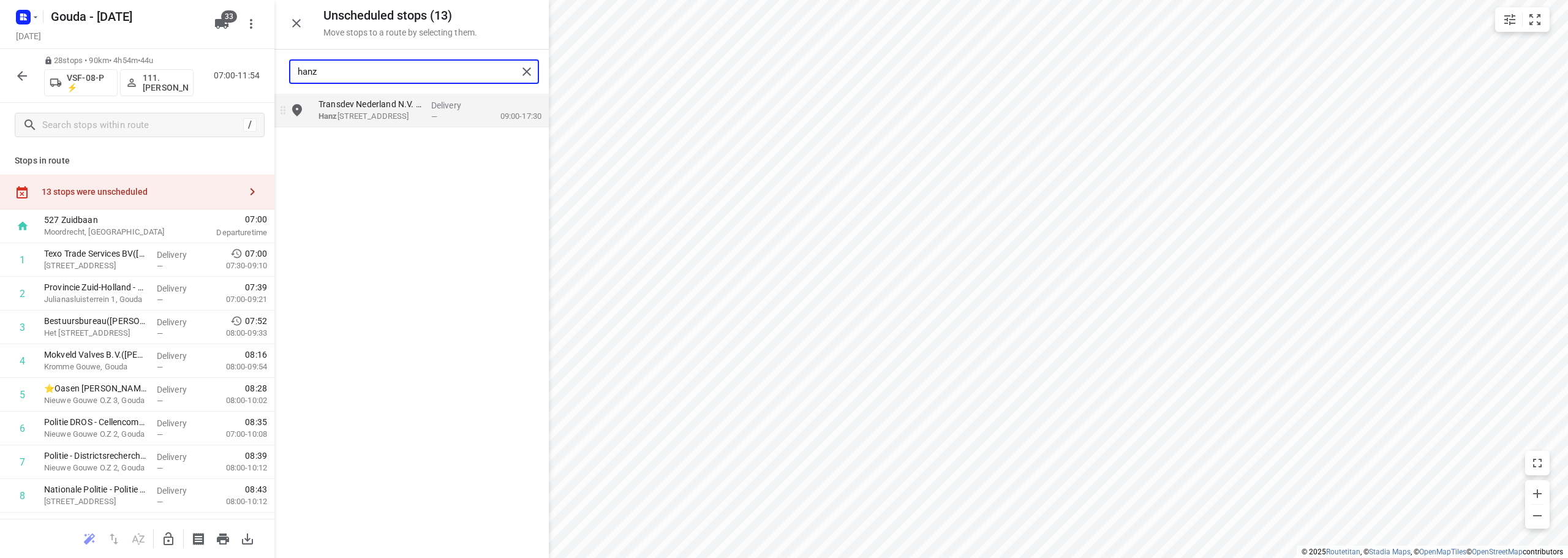
type input "hanz"
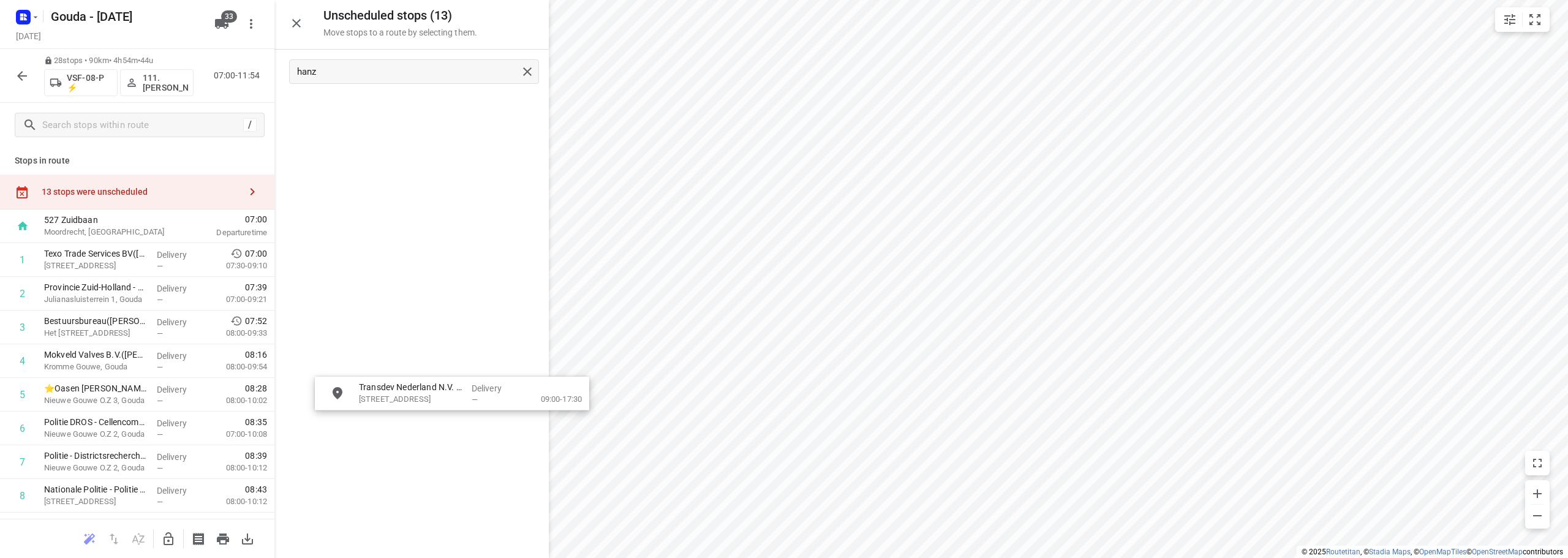
drag, startPoint x: 366, startPoint y: 101, endPoint x: 212, endPoint y: 554, distance: 478.5
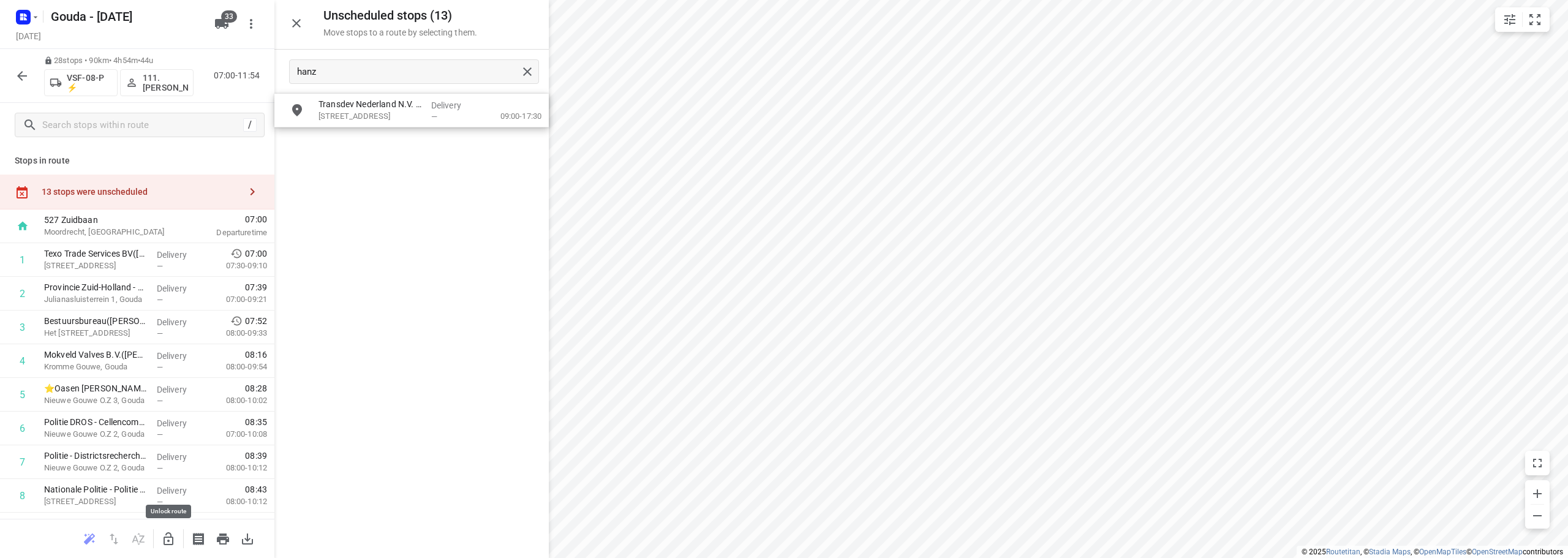
click at [173, 543] on icon "button" at bounding box center [169, 538] width 10 height 13
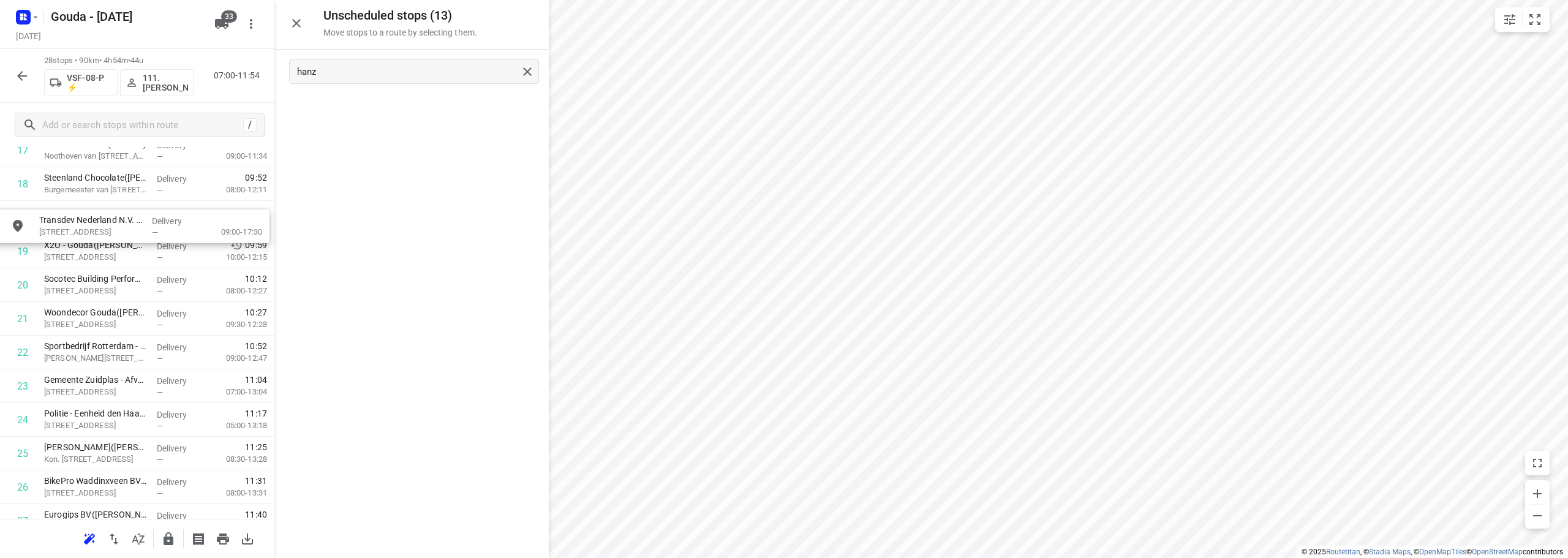
drag, startPoint x: 387, startPoint y: 118, endPoint x: 104, endPoint y: 236, distance: 306.6
click at [297, 26] on icon "button" at bounding box center [296, 23] width 14 height 14
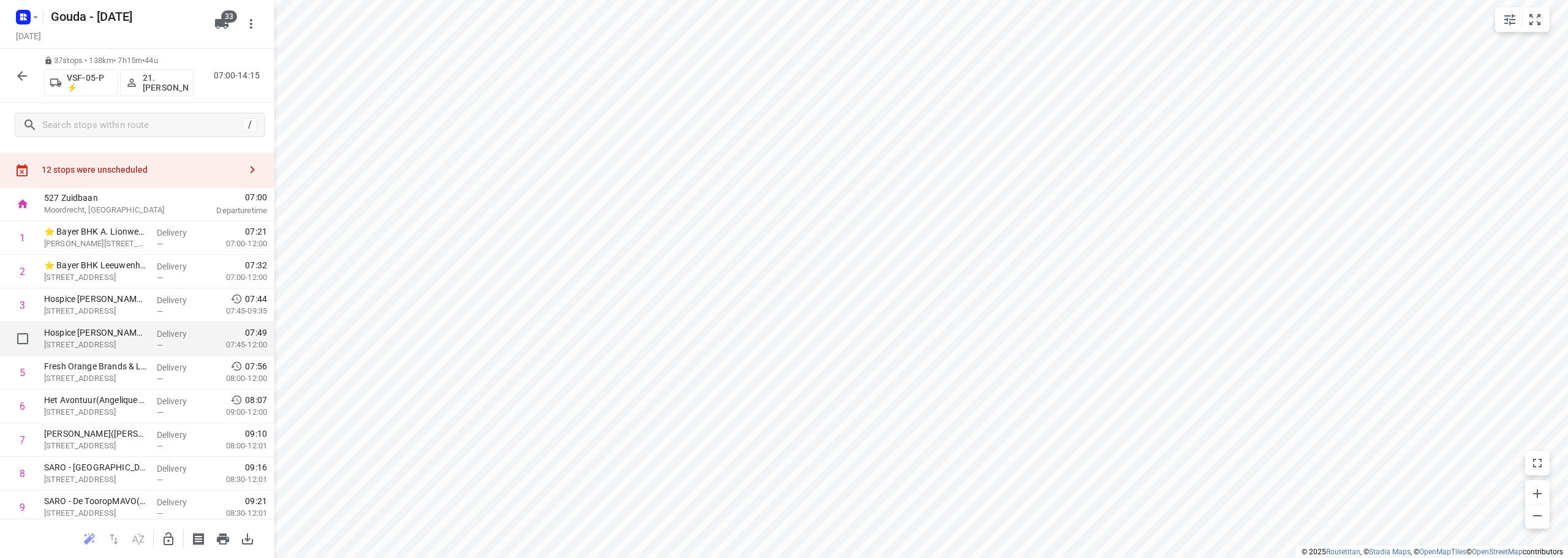
scroll to position [0, 0]
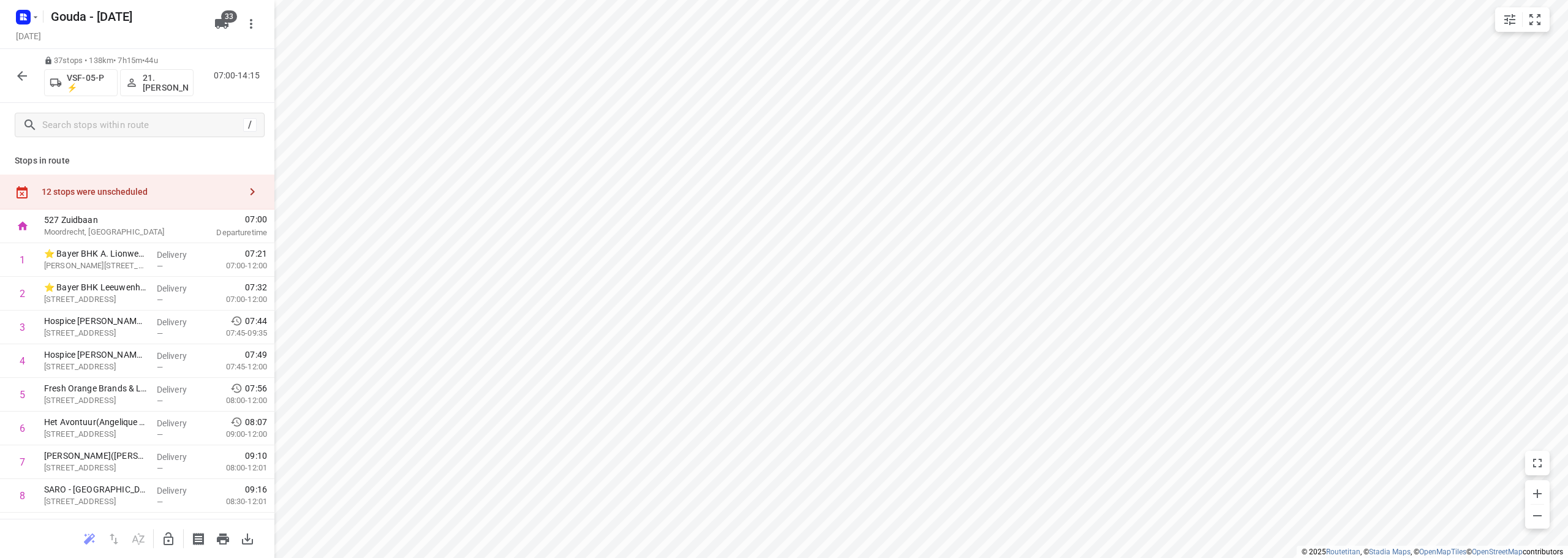
click at [178, 181] on div "12 stops were unscheduled" at bounding box center [137, 192] width 274 height 35
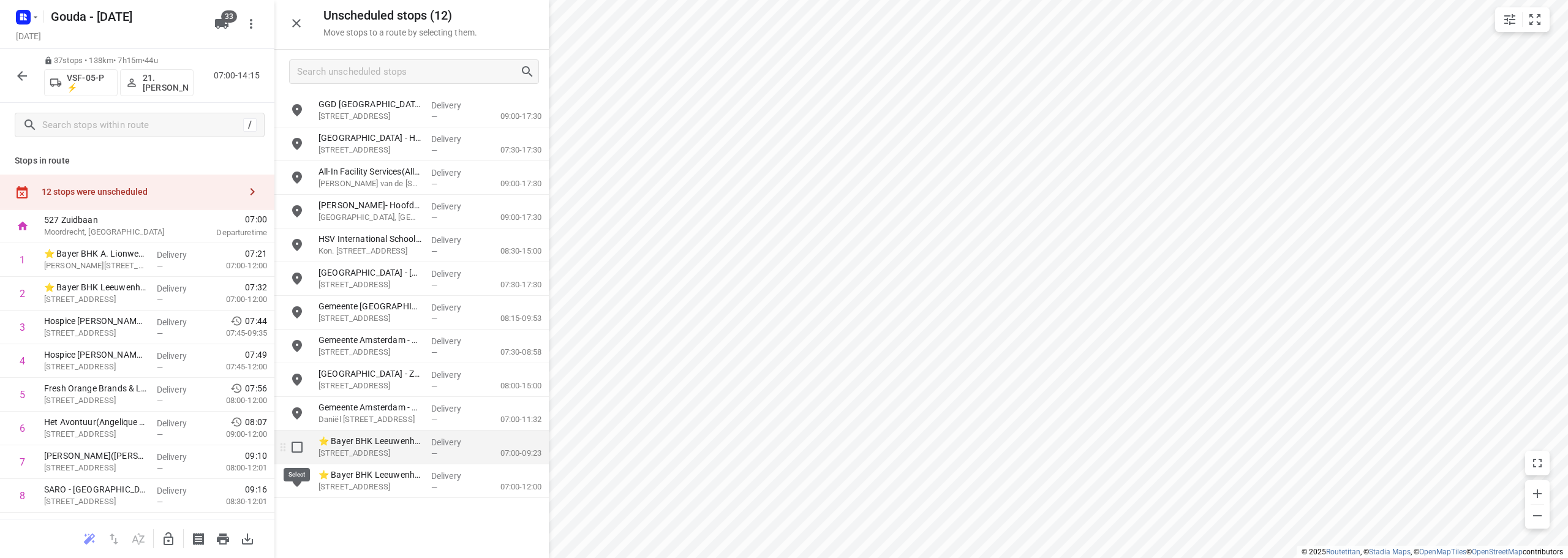
click at [301, 446] on input "grid" at bounding box center [297, 446] width 25 height 25
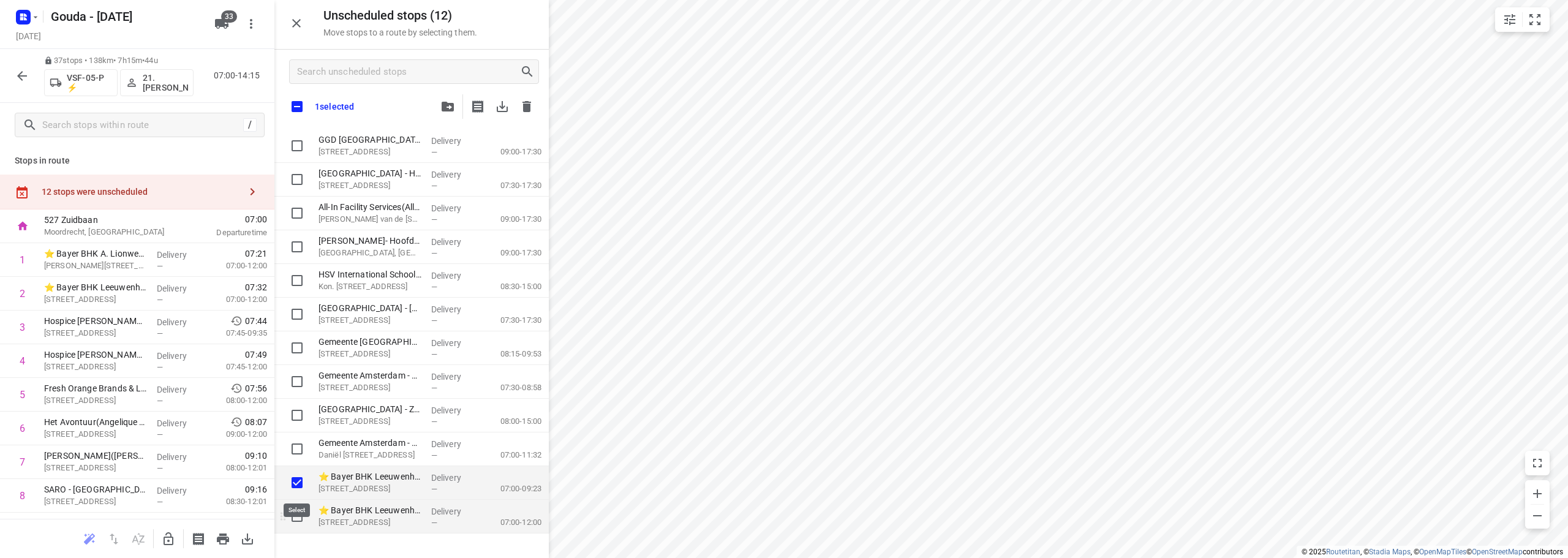
checkbox input "true"
click at [297, 514] on input "grid" at bounding box center [297, 516] width 25 height 25
checkbox input "true"
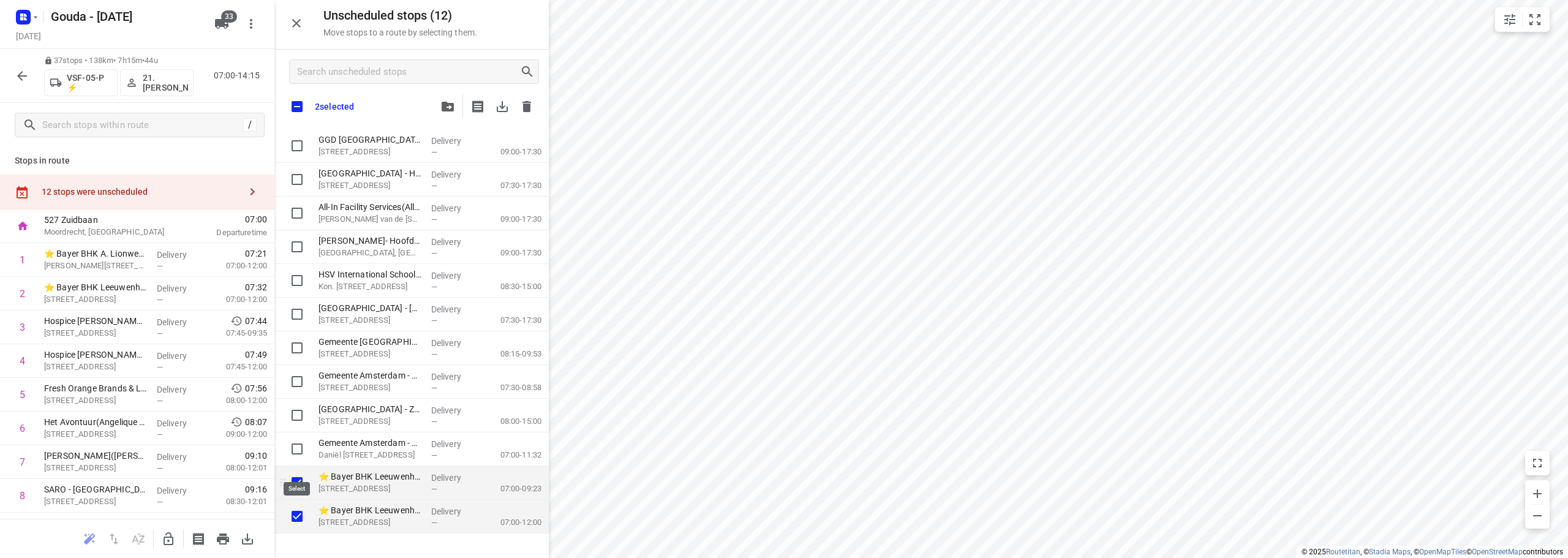
checkbox input "true"
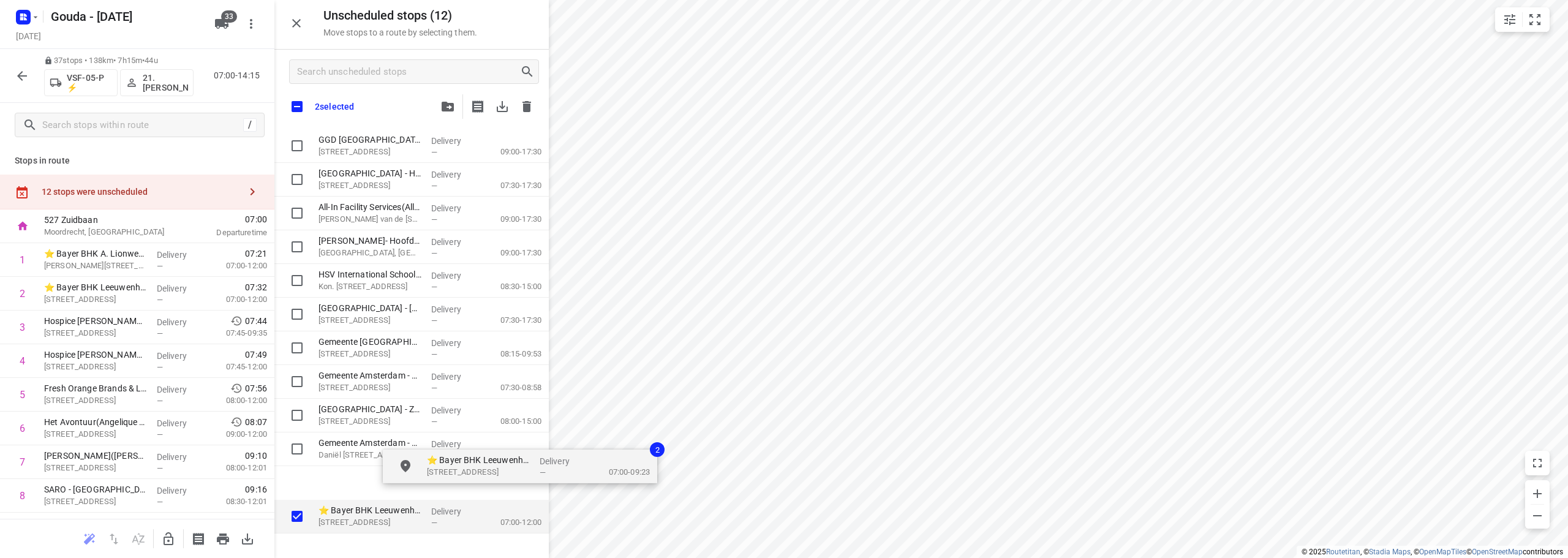
checkbox input "true"
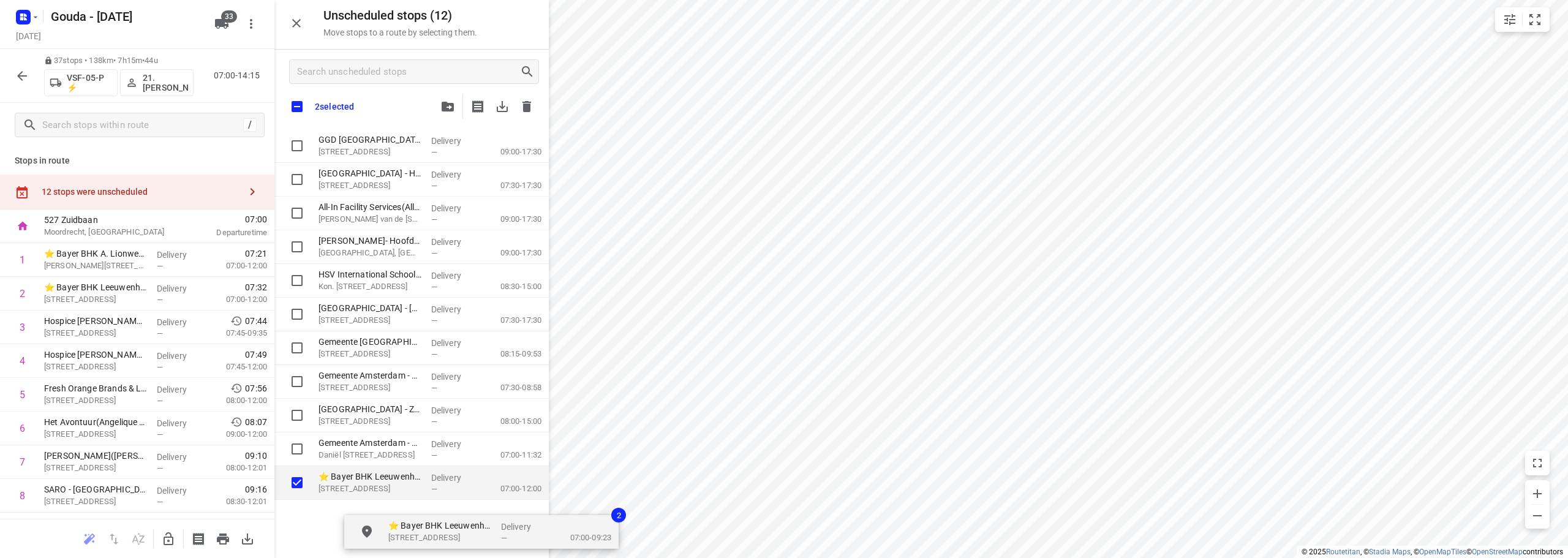
drag, startPoint x: 310, startPoint y: 465, endPoint x: 406, endPoint y: 539, distance: 121.2
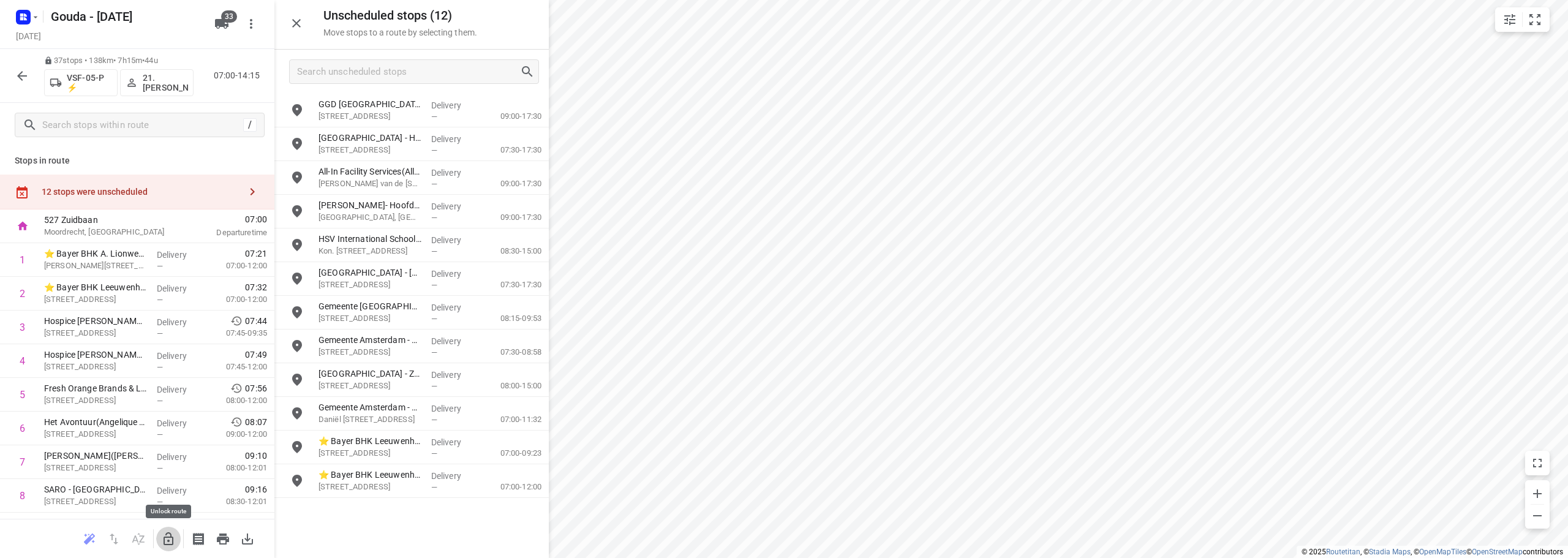
click at [169, 541] on icon "button" at bounding box center [169, 538] width 10 height 13
drag, startPoint x: 300, startPoint y: 451, endPoint x: 303, endPoint y: 463, distance: 12.4
click at [301, 452] on input "grid" at bounding box center [297, 446] width 25 height 25
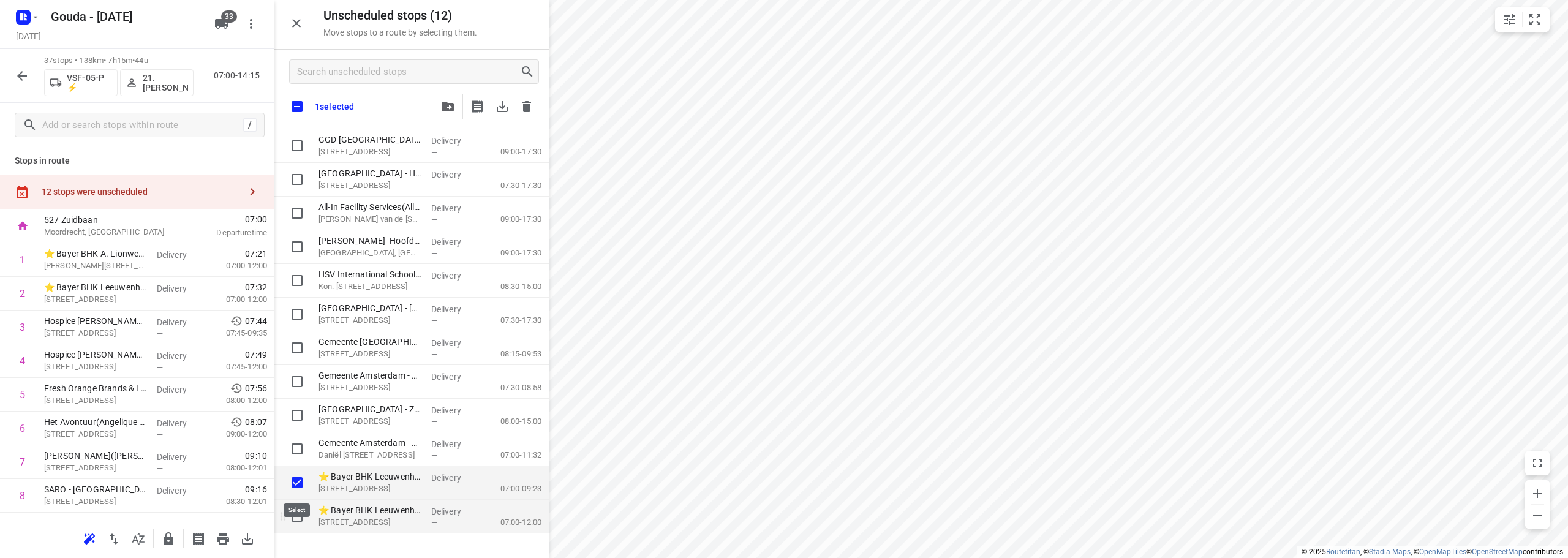
checkbox input "true"
click at [297, 513] on input "grid" at bounding box center [297, 516] width 25 height 25
checkbox input "true"
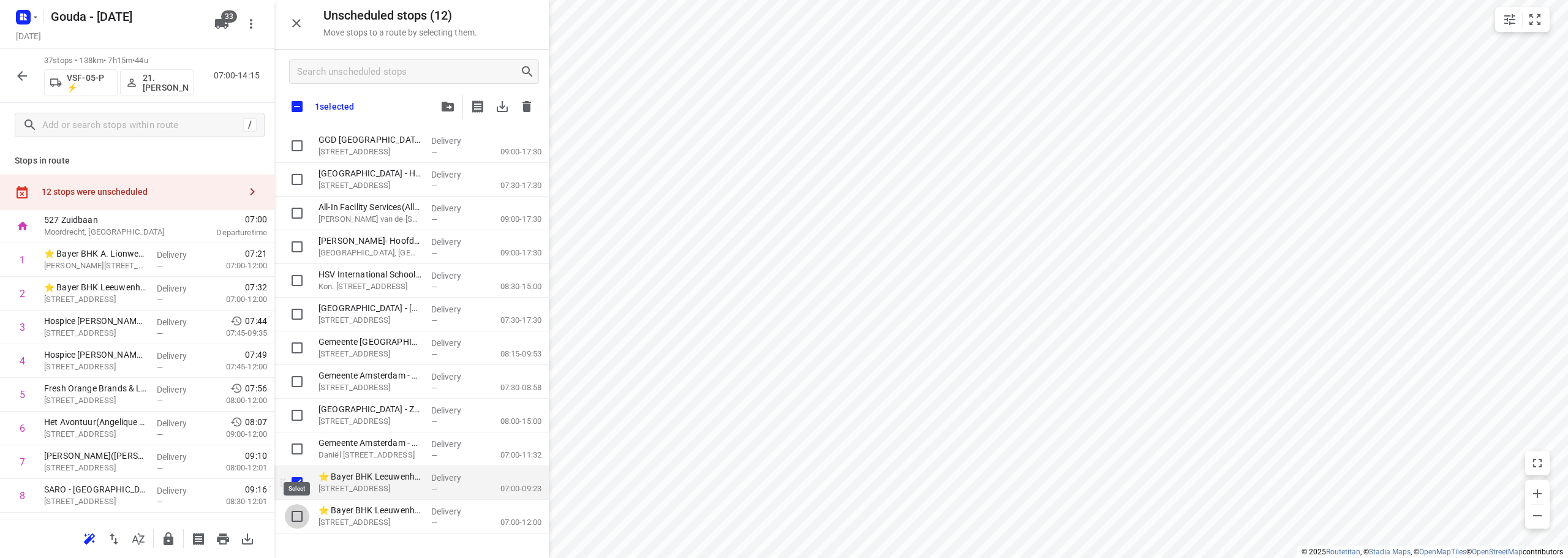
checkbox input "true"
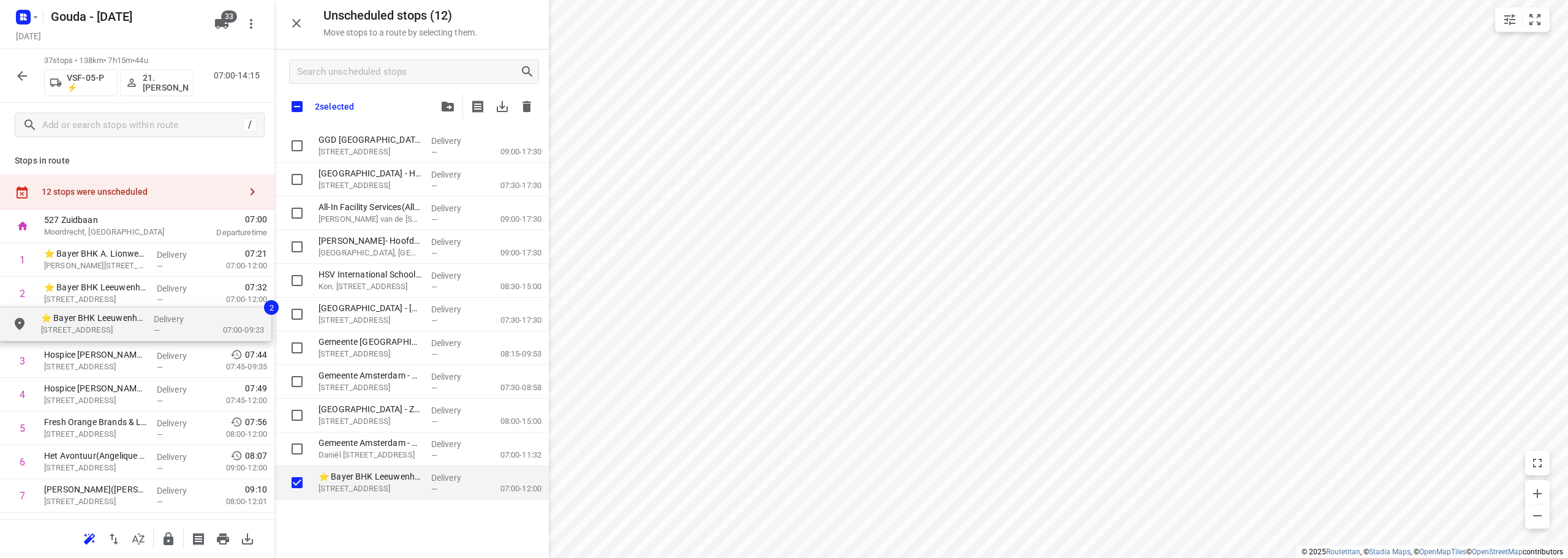
drag, startPoint x: 343, startPoint y: 487, endPoint x: 61, endPoint y: 328, distance: 323.7
checkbox input "true"
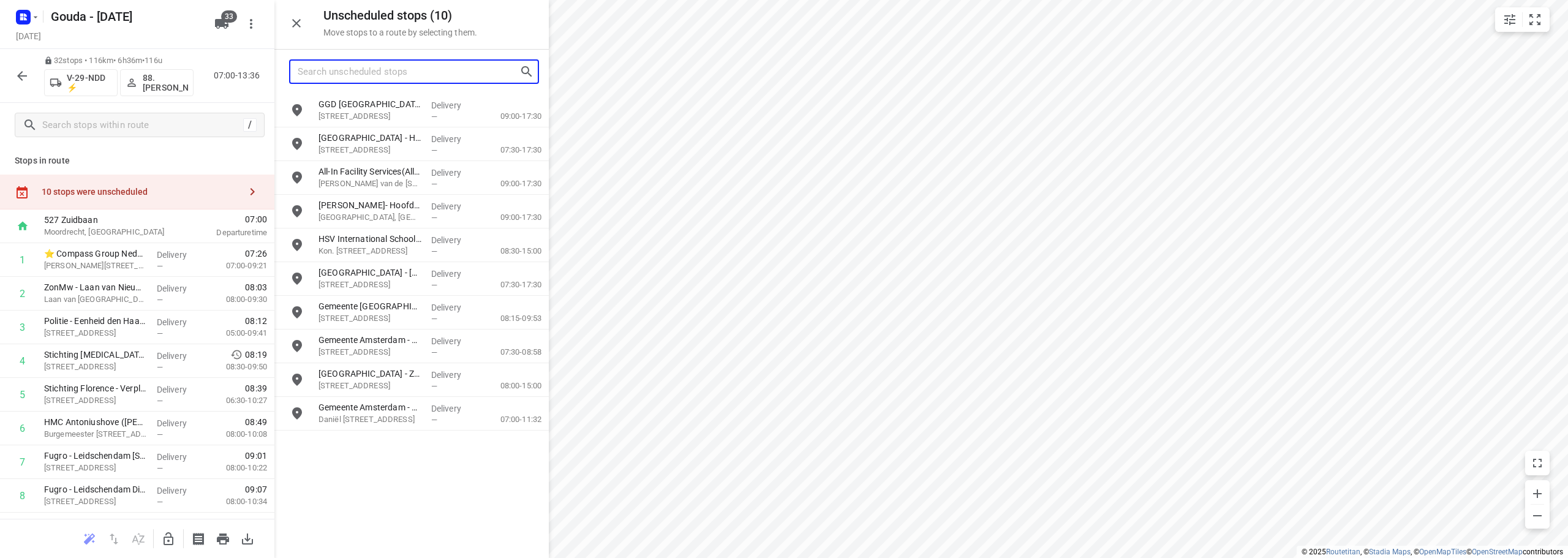
click at [388, 74] on input "Search unscheduled stops" at bounding box center [408, 72] width 222 height 19
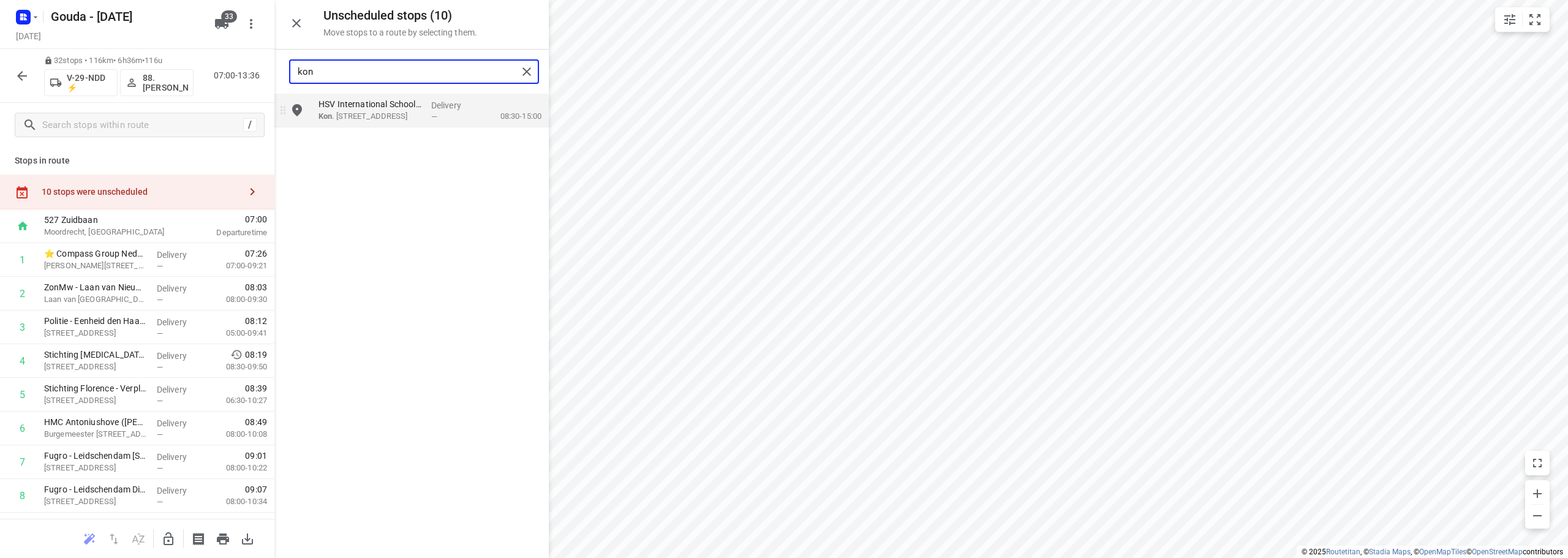
type input "kon"
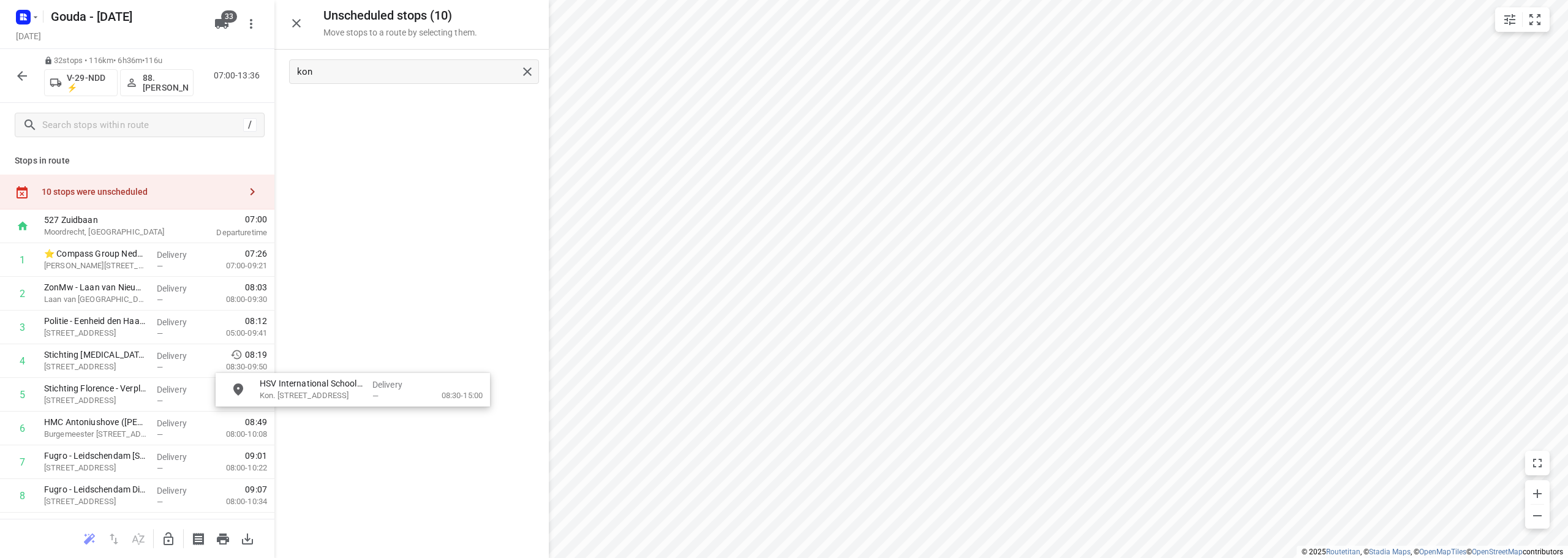
drag, startPoint x: 412, startPoint y: 117, endPoint x: 349, endPoint y: 409, distance: 298.7
click at [168, 537] on icon "button" at bounding box center [169, 538] width 10 height 13
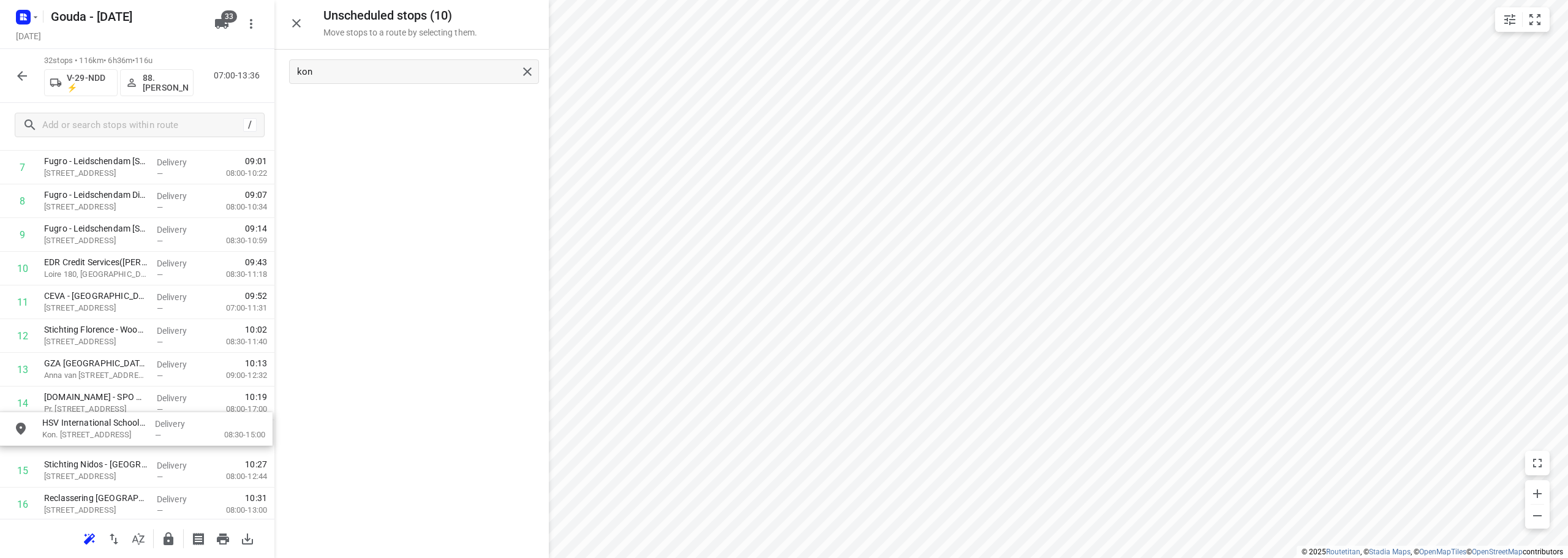
drag, startPoint x: 352, startPoint y: 111, endPoint x: 72, endPoint y: 433, distance: 426.7
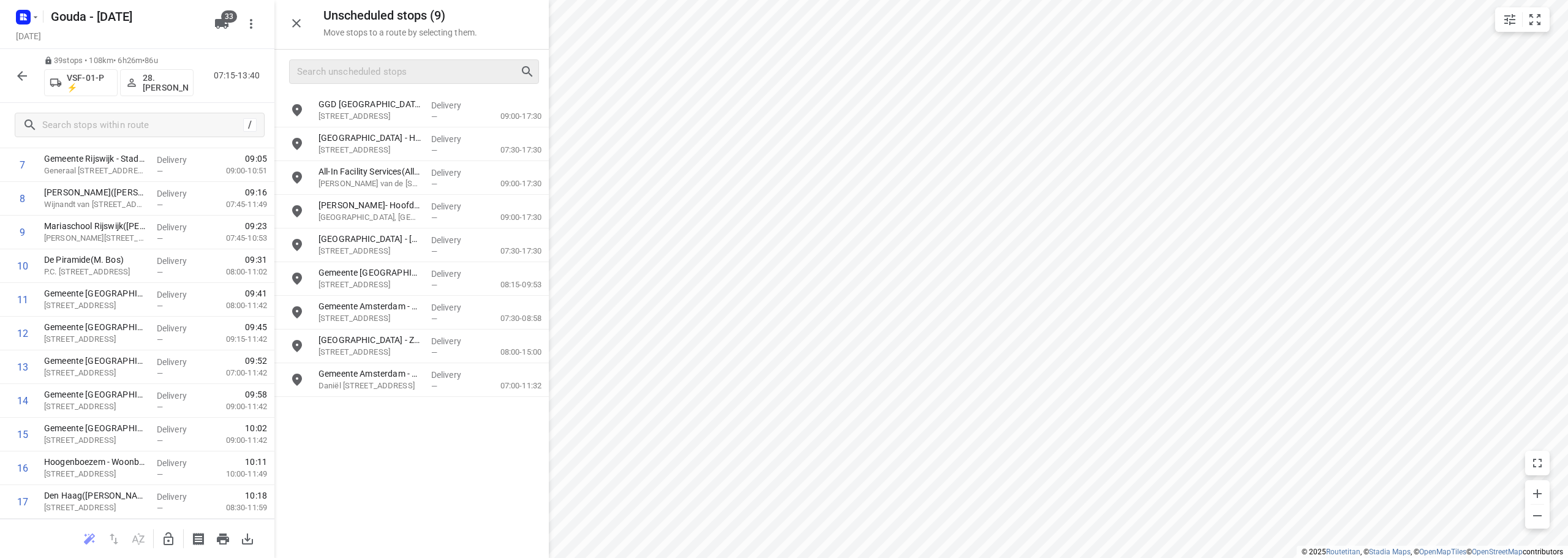
click at [527, 69] on icon at bounding box center [527, 71] width 14 height 14
click at [401, 76] on input "Search unscheduled stops" at bounding box center [408, 72] width 222 height 19
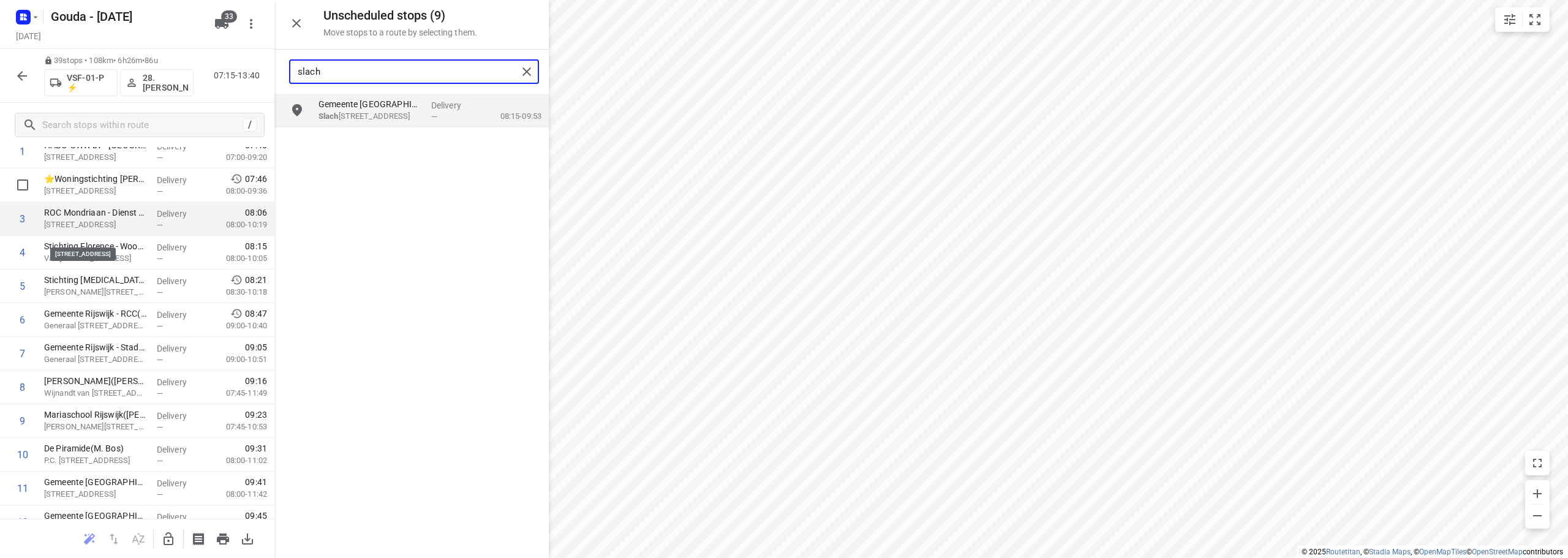
scroll to position [123, 0]
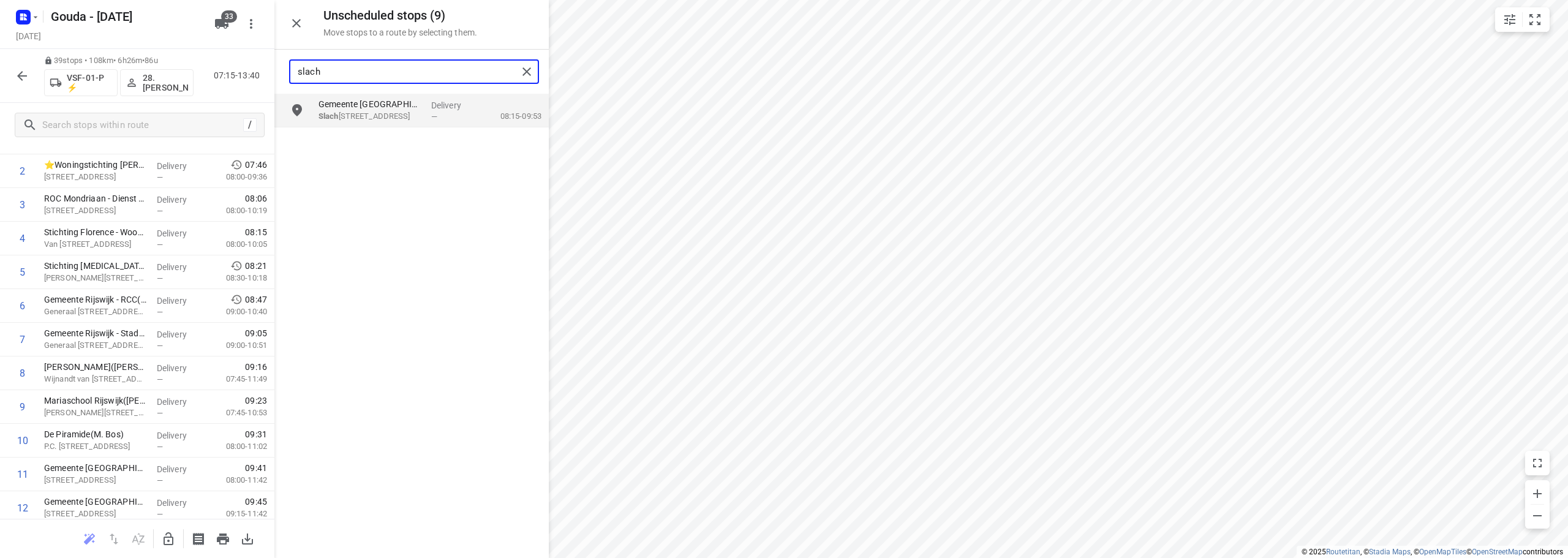
type input "slach"
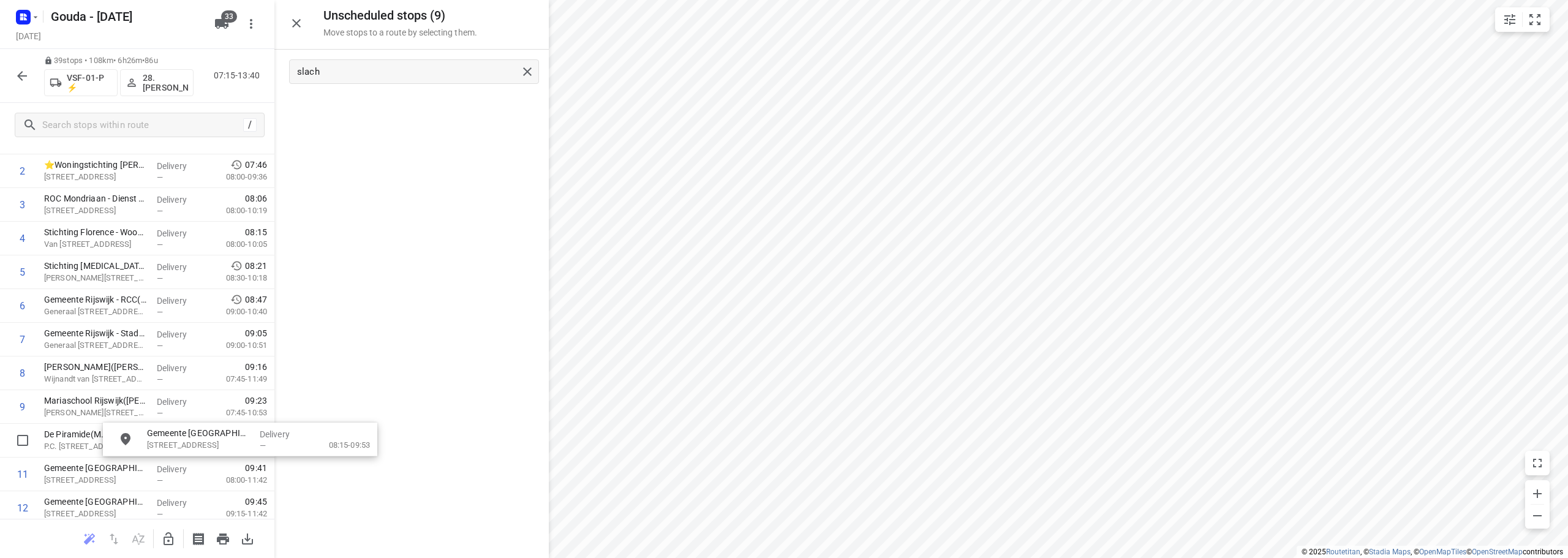
drag, startPoint x: 395, startPoint y: 119, endPoint x: 254, endPoint y: 481, distance: 388.5
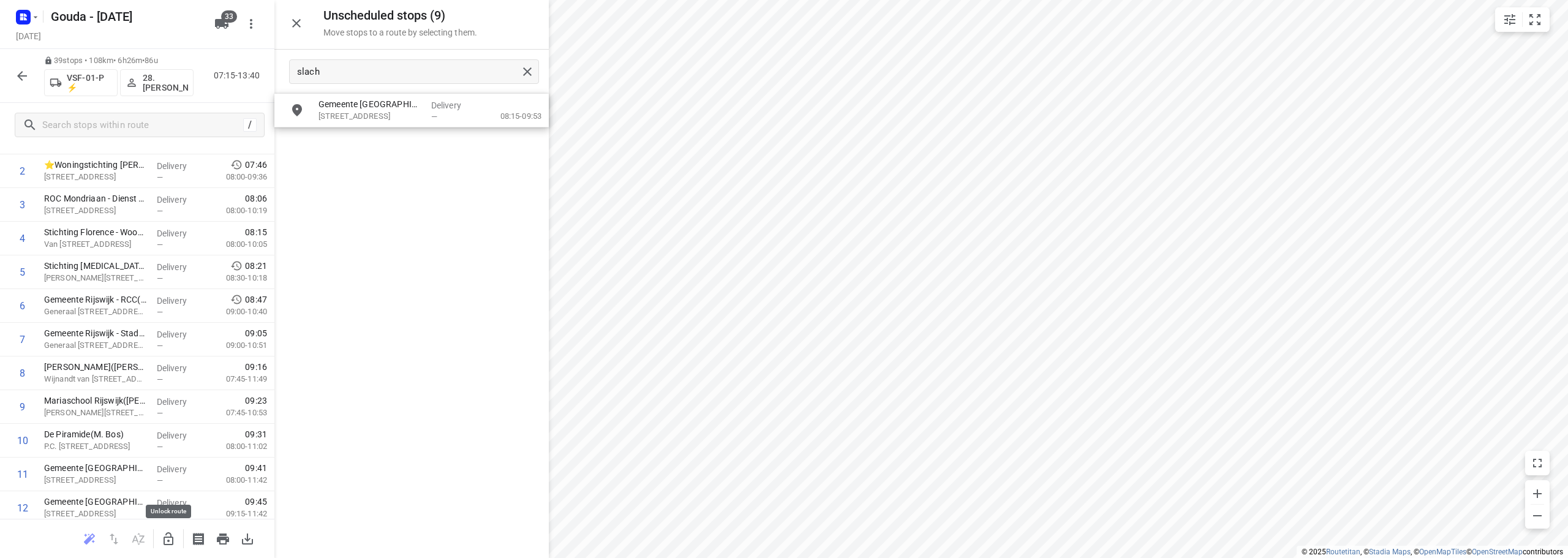
click at [170, 535] on icon "button" at bounding box center [168, 538] width 14 height 14
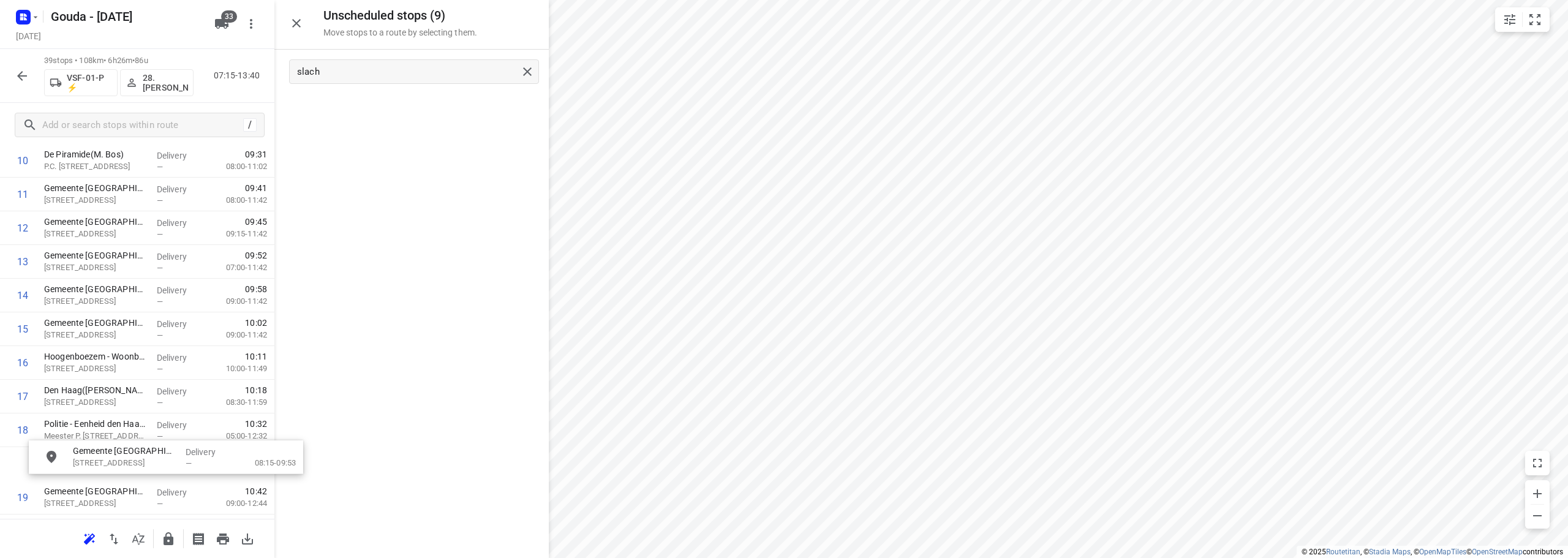
scroll to position [413, 0]
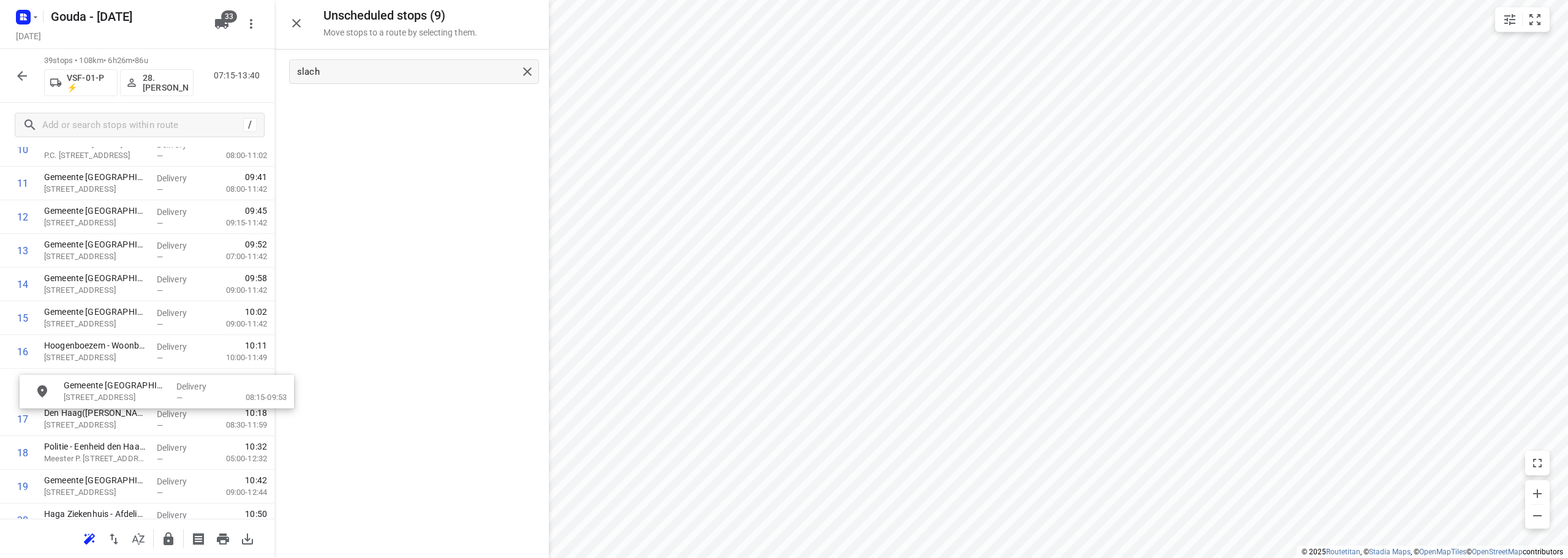
drag, startPoint x: 364, startPoint y: 106, endPoint x: 96, endPoint y: 399, distance: 397.1
click at [296, 24] on icon "button" at bounding box center [297, 23] width 9 height 9
click at [19, 73] on icon "button" at bounding box center [21, 76] width 14 height 14
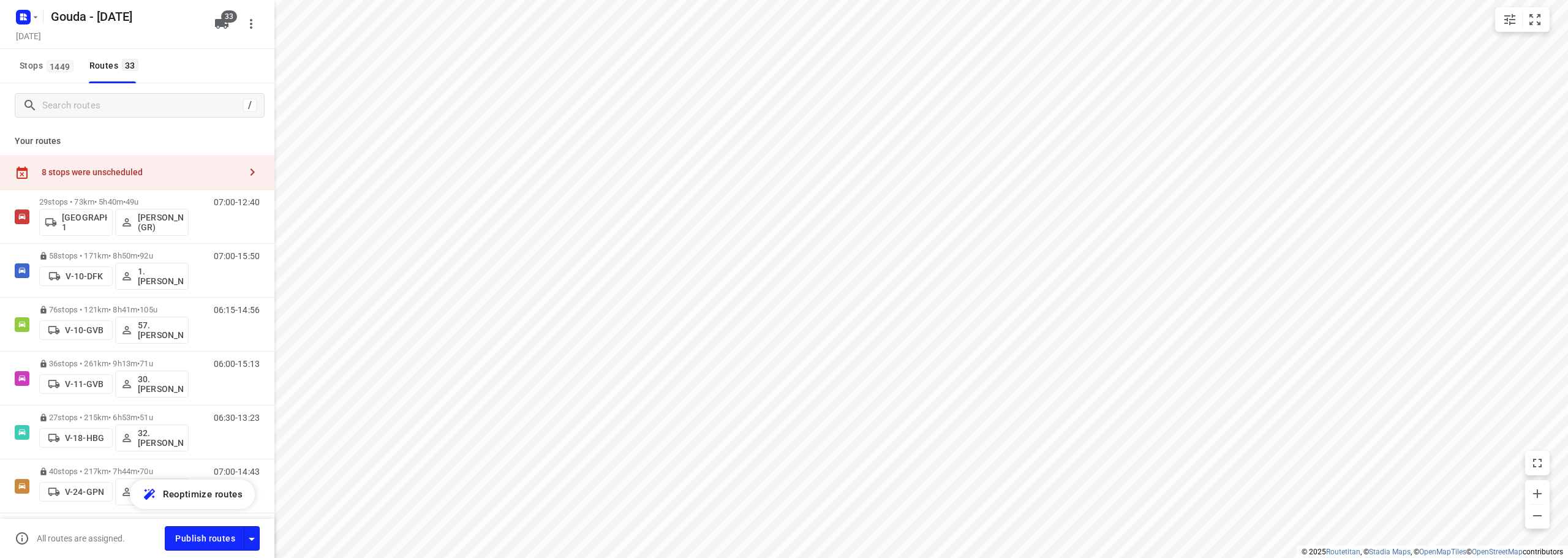
drag, startPoint x: 101, startPoint y: 177, endPoint x: 108, endPoint y: 175, distance: 7.3
click at [102, 177] on div "8 stops were unscheduled" at bounding box center [137, 172] width 274 height 35
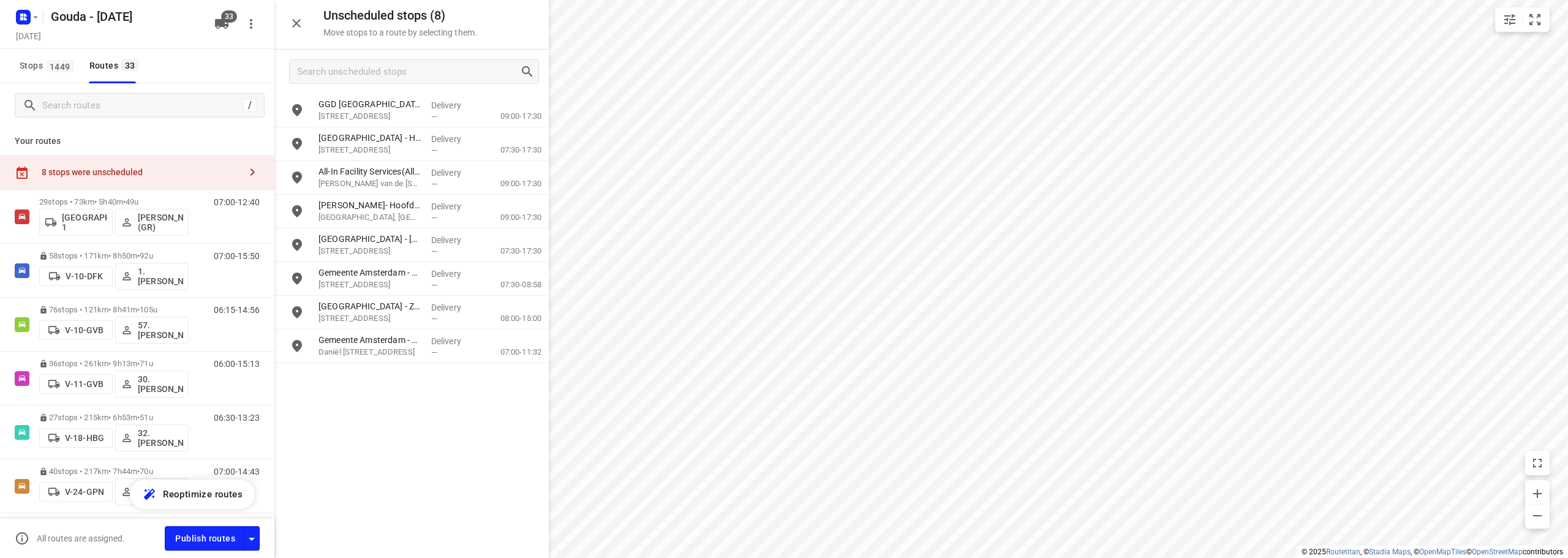
click at [299, 25] on icon "button" at bounding box center [296, 23] width 14 height 14
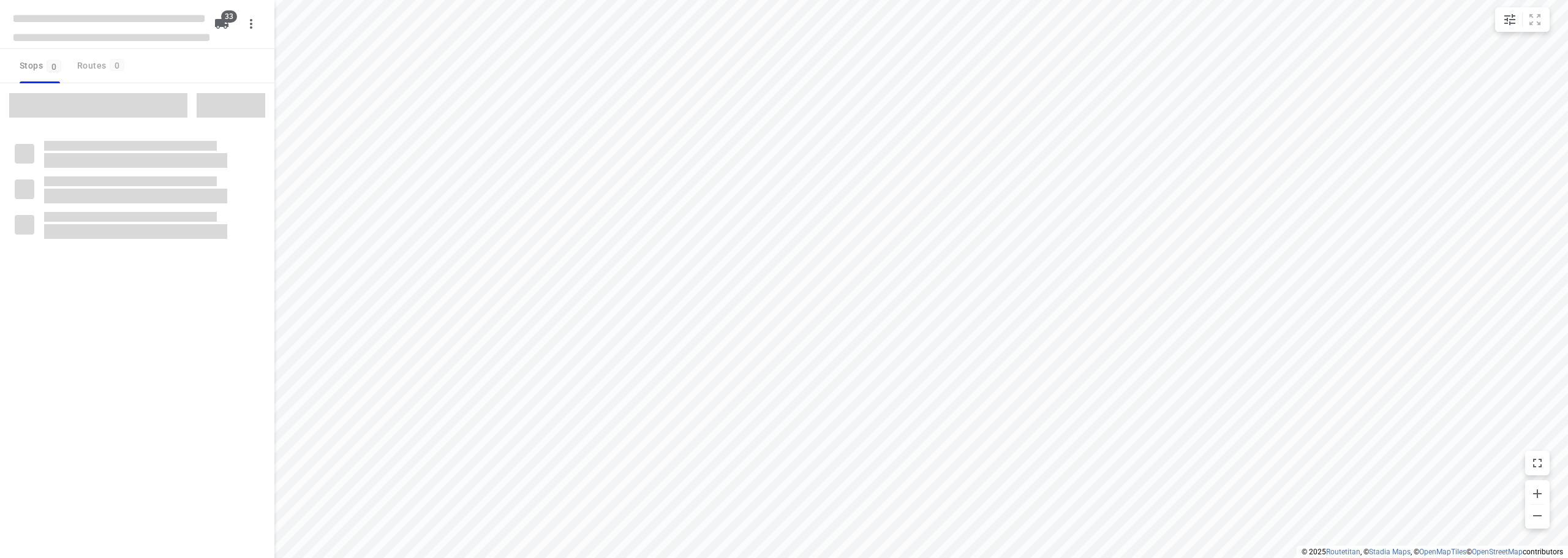
checkbox input "true"
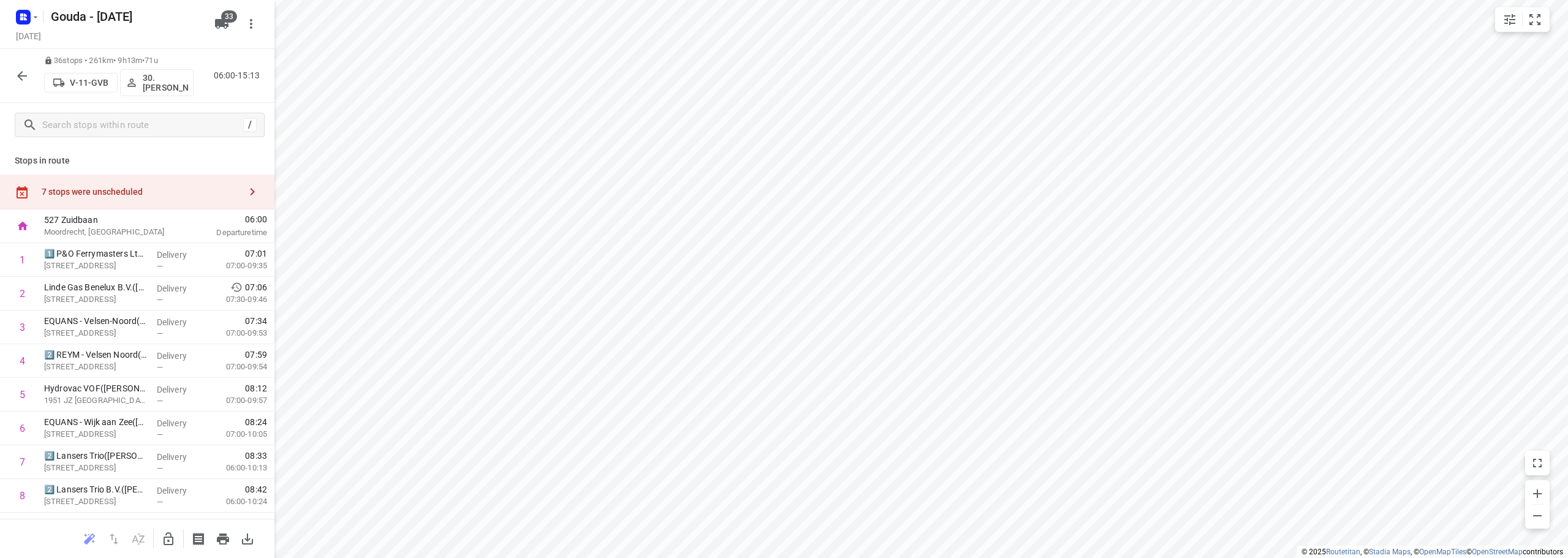
click at [128, 210] on div "527 [GEOGRAPHIC_DATA], [GEOGRAPHIC_DATA]" at bounding box center [107, 227] width 137 height 34
drag, startPoint x: 152, startPoint y: 189, endPoint x: 262, endPoint y: 204, distance: 111.0
click at [161, 188] on div "7 stops were unscheduled" at bounding box center [141, 192] width 199 height 10
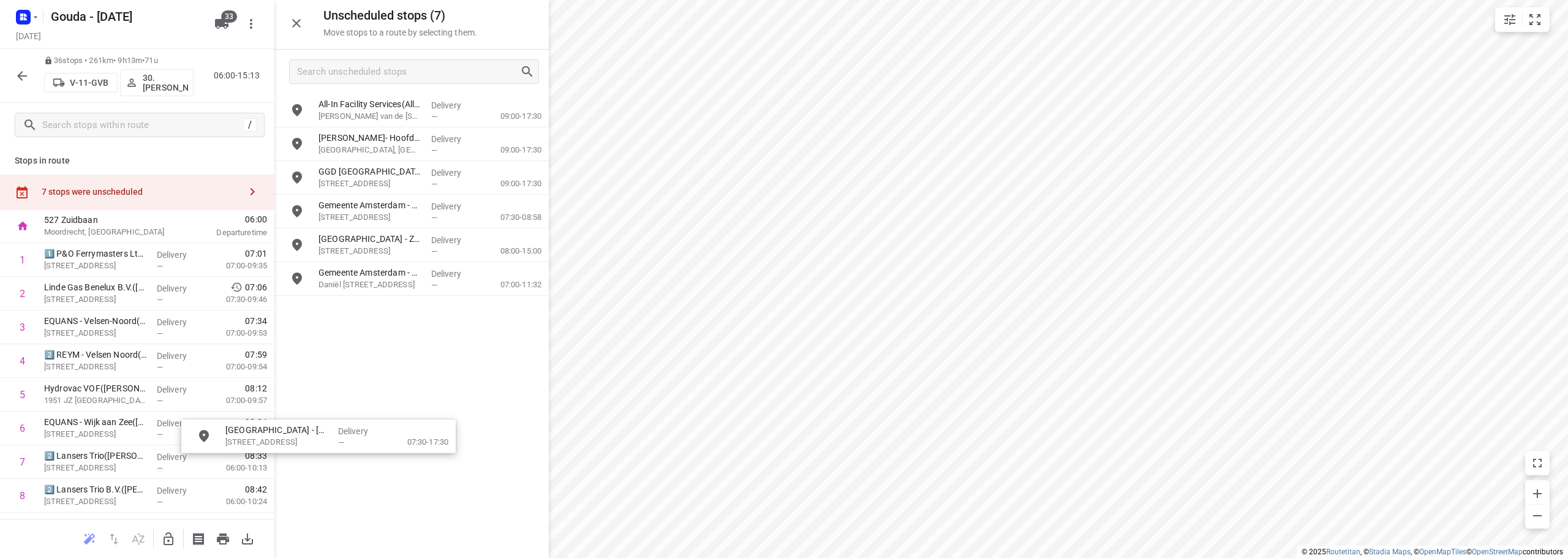
drag, startPoint x: 382, startPoint y: 211, endPoint x: 348, endPoint y: 441, distance: 232.5
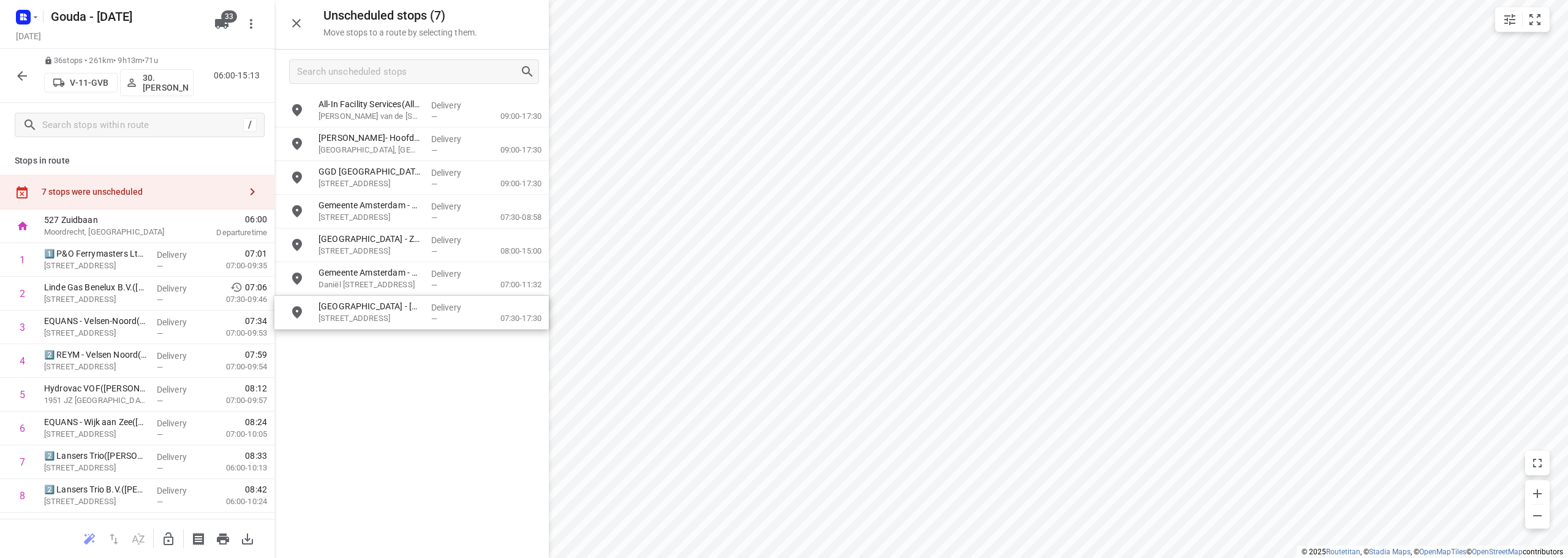
click at [170, 532] on icon "button" at bounding box center [168, 538] width 14 height 14
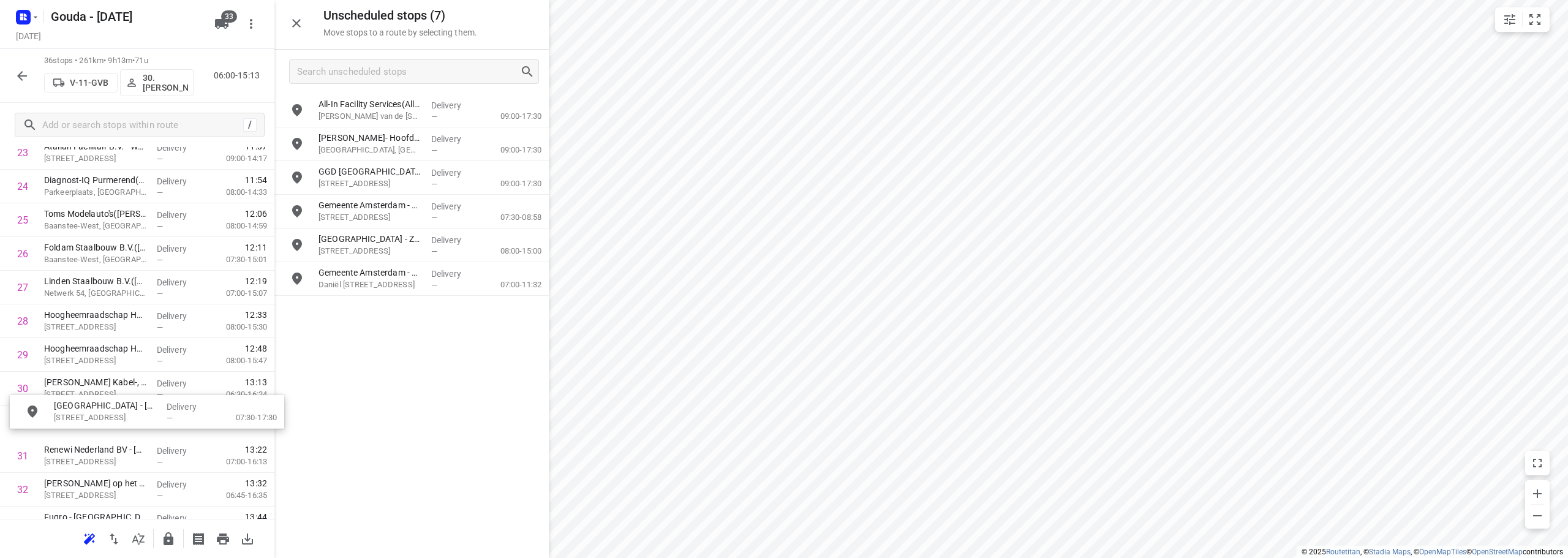
scroll to position [852, 0]
drag, startPoint x: 403, startPoint y: 212, endPoint x: 123, endPoint y: 324, distance: 301.6
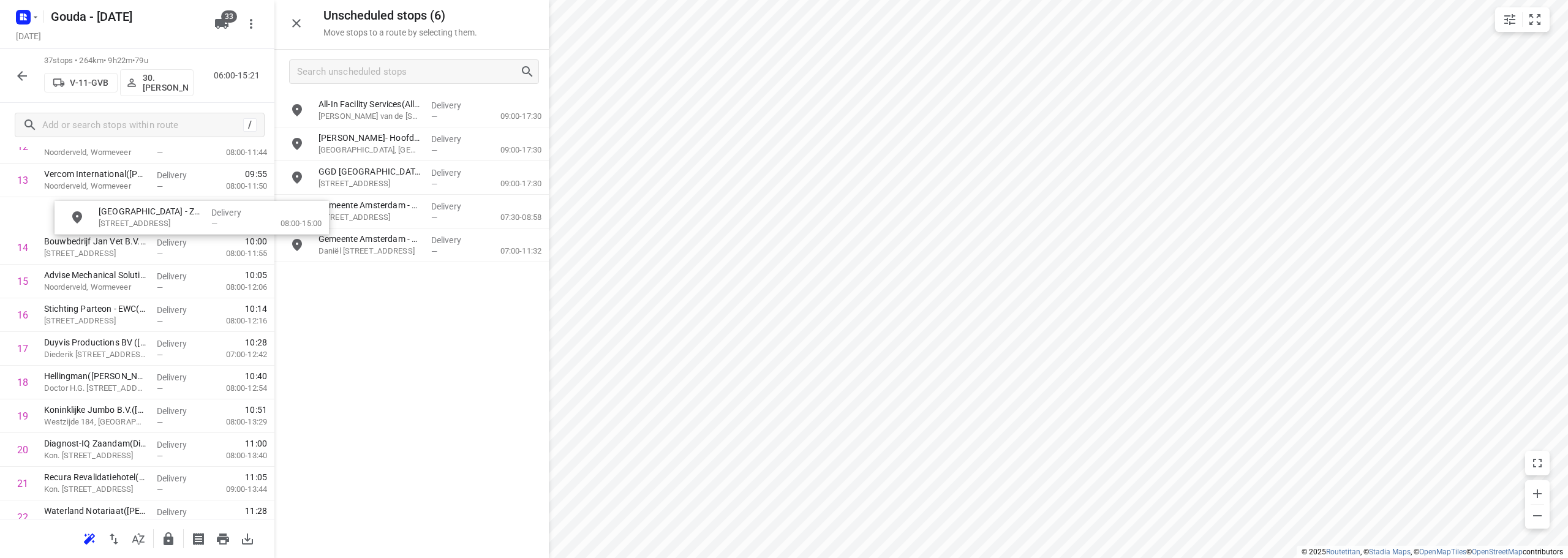
scroll to position [484, 0]
drag, startPoint x: 380, startPoint y: 237, endPoint x: 103, endPoint y: 400, distance: 321.4
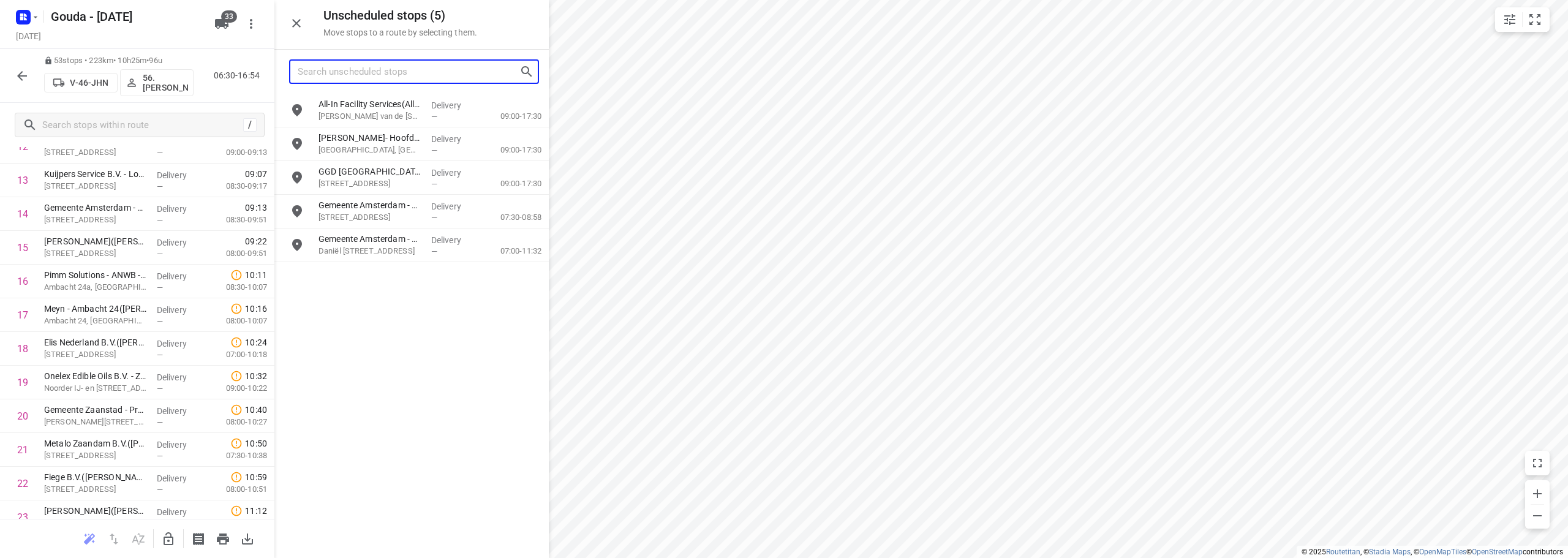
click at [388, 71] on input "Search unscheduled stops" at bounding box center [408, 72] width 222 height 19
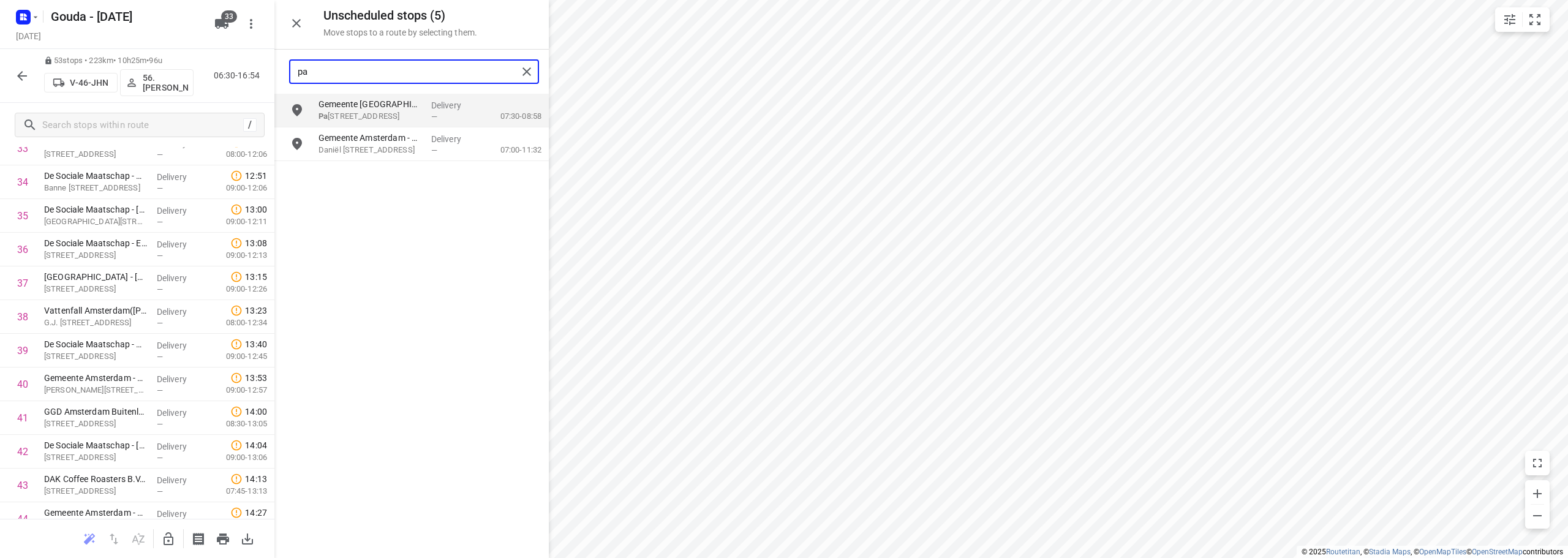
scroll to position [1176, 0]
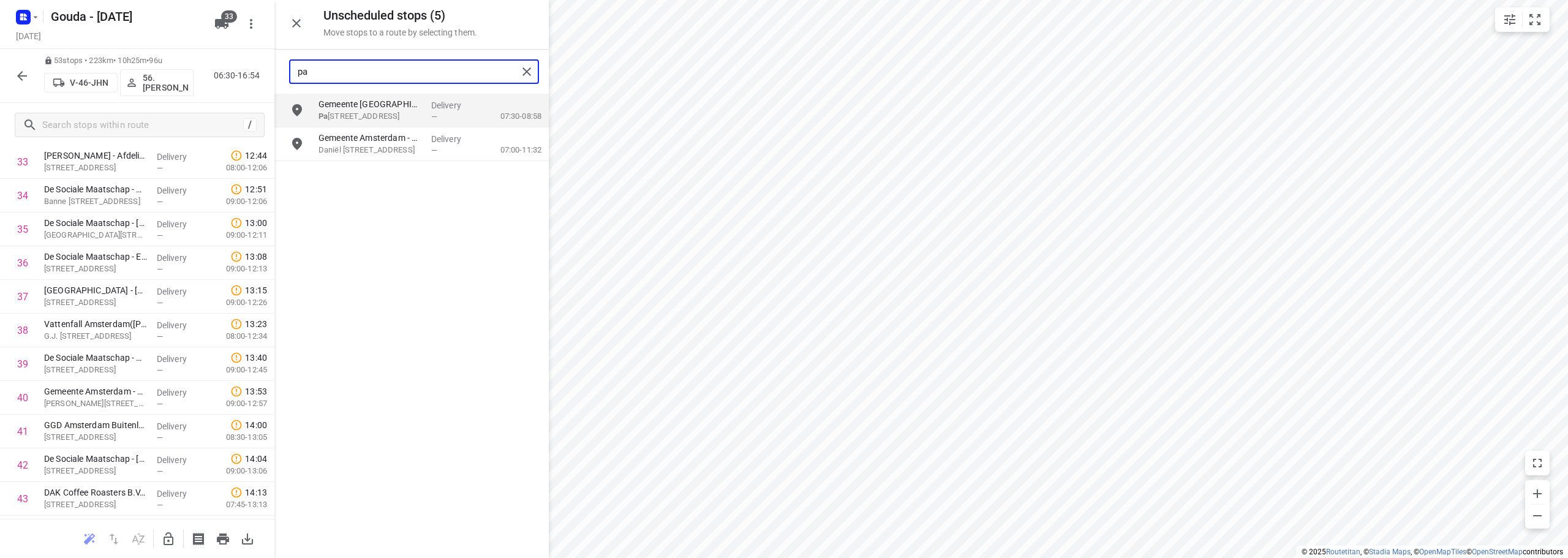
type input "pa"
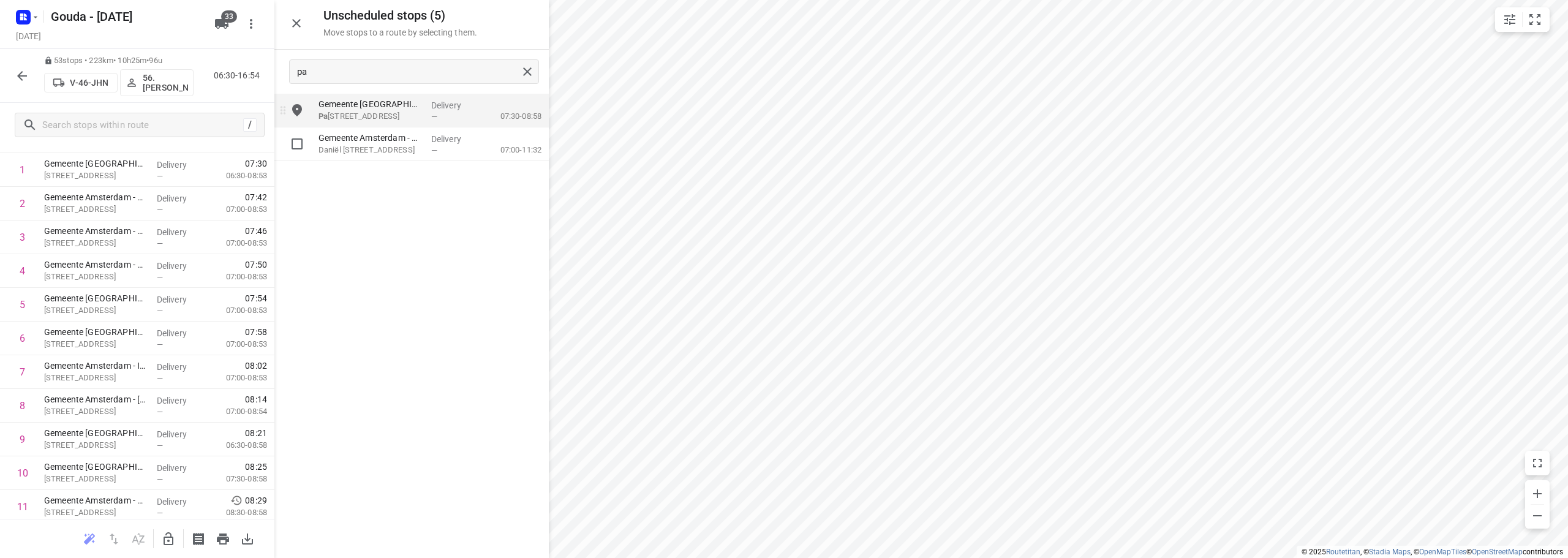
scroll to position [0, 0]
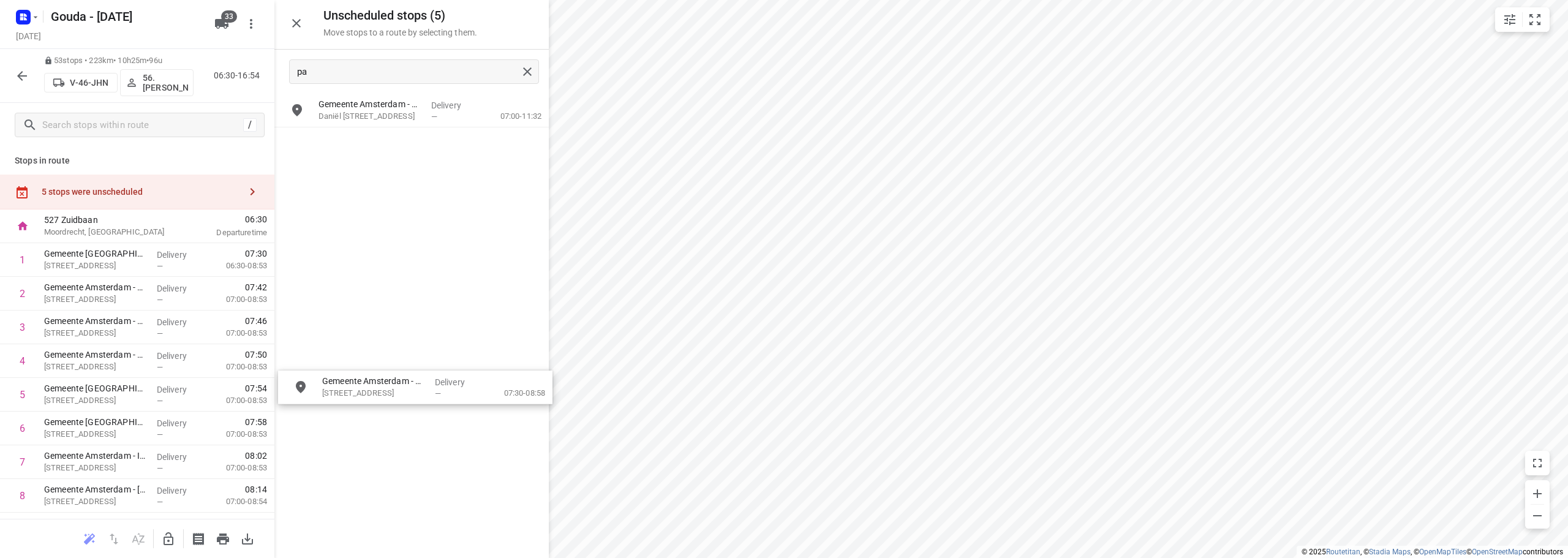
drag, startPoint x: 383, startPoint y: 112, endPoint x: 393, endPoint y: 394, distance: 282.2
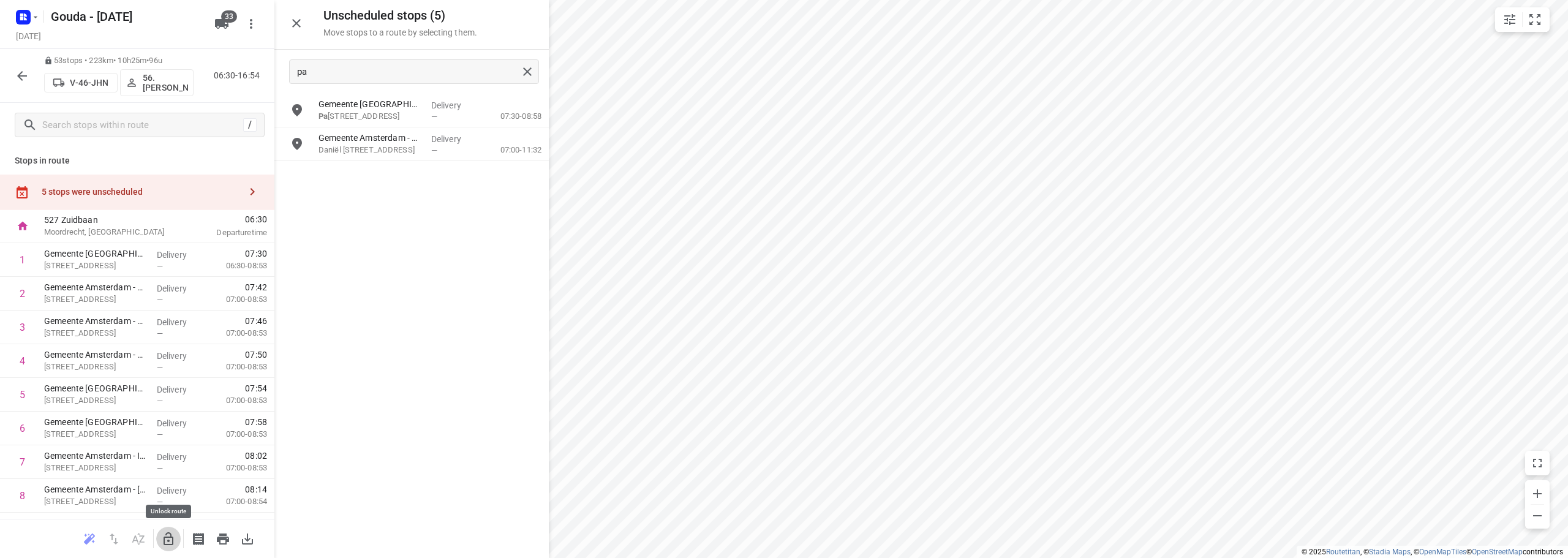
click at [175, 535] on icon "button" at bounding box center [168, 538] width 14 height 14
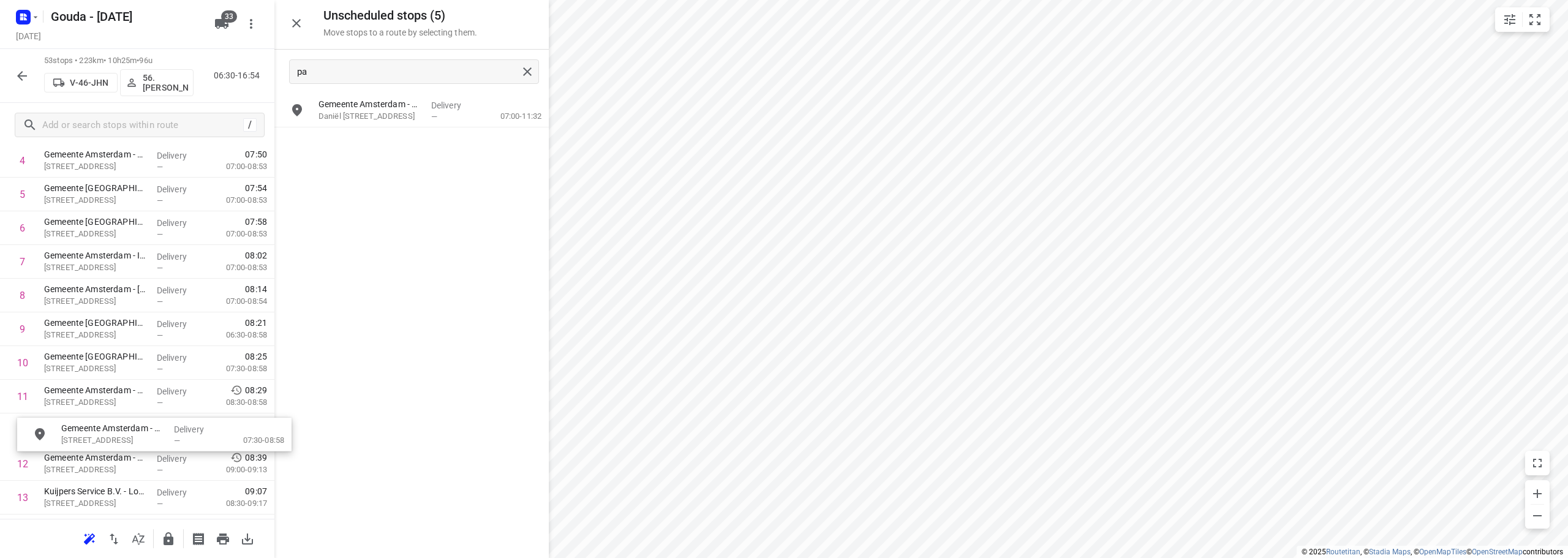
scroll to position [203, 0]
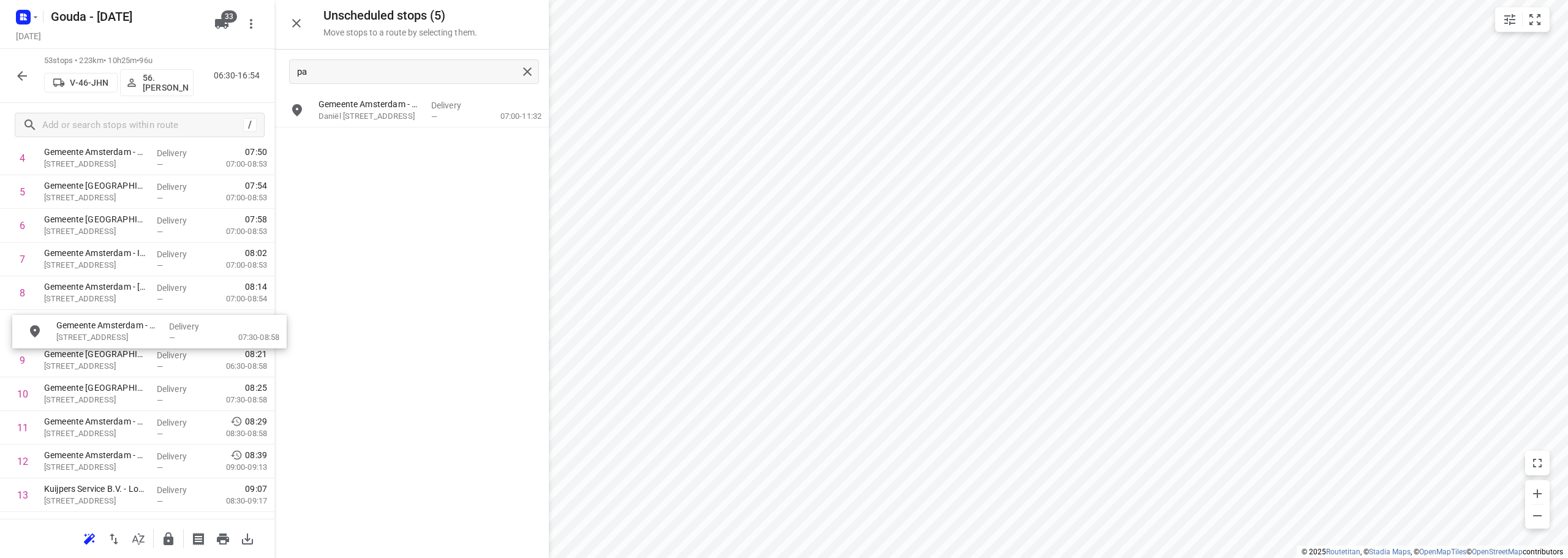
drag, startPoint x: 394, startPoint y: 112, endPoint x: 131, endPoint y: 337, distance: 346.1
click at [20, 79] on icon "button" at bounding box center [21, 76] width 14 height 14
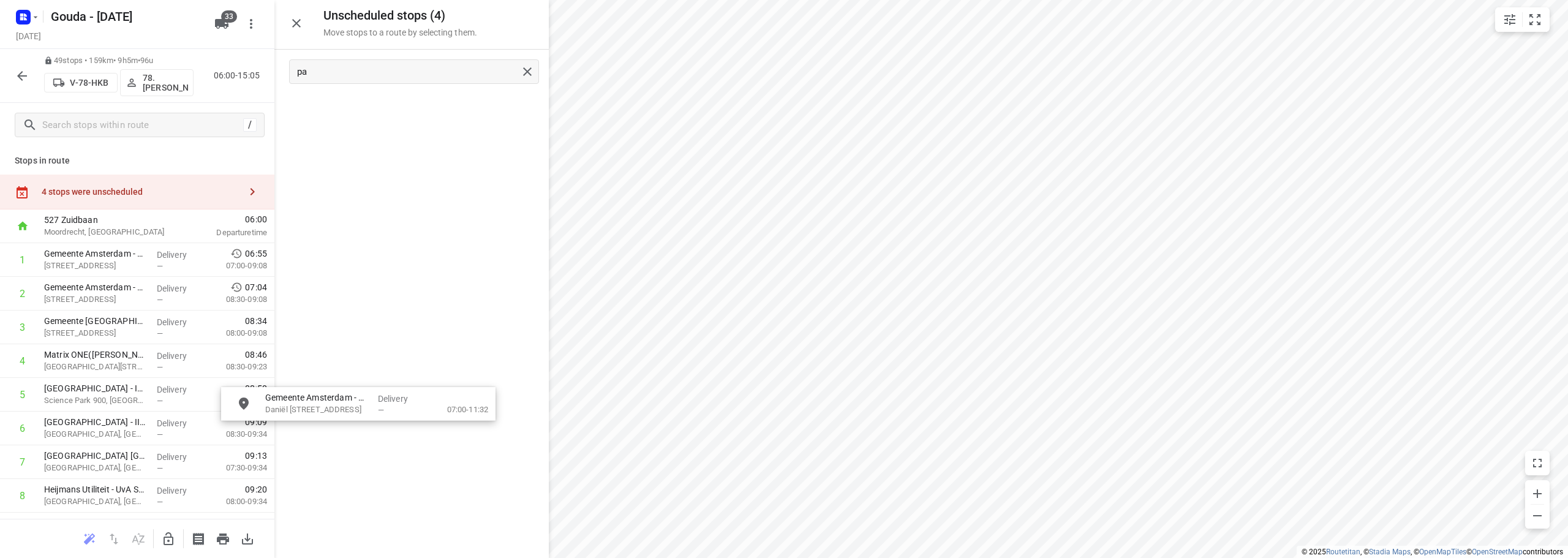
drag, startPoint x: 406, startPoint y: 117, endPoint x: 158, endPoint y: 548, distance: 497.3
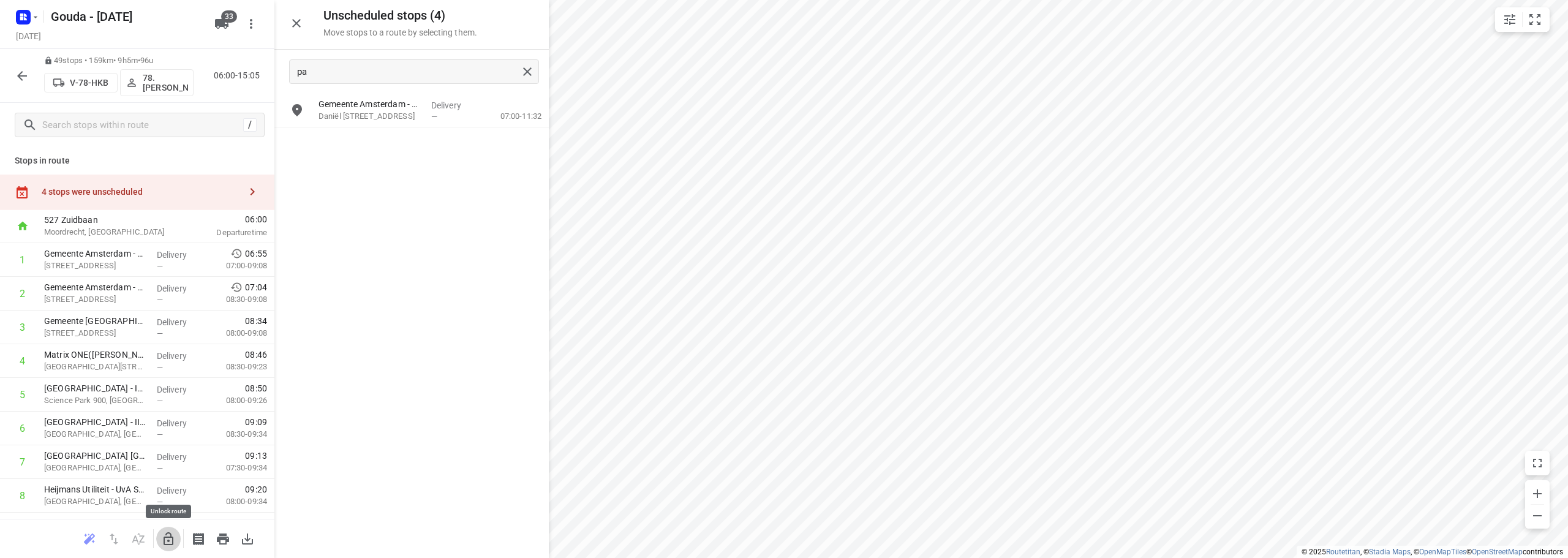
drag, startPoint x: 170, startPoint y: 533, endPoint x: 380, endPoint y: 147, distance: 439.4
click at [170, 532] on icon "button" at bounding box center [168, 538] width 14 height 14
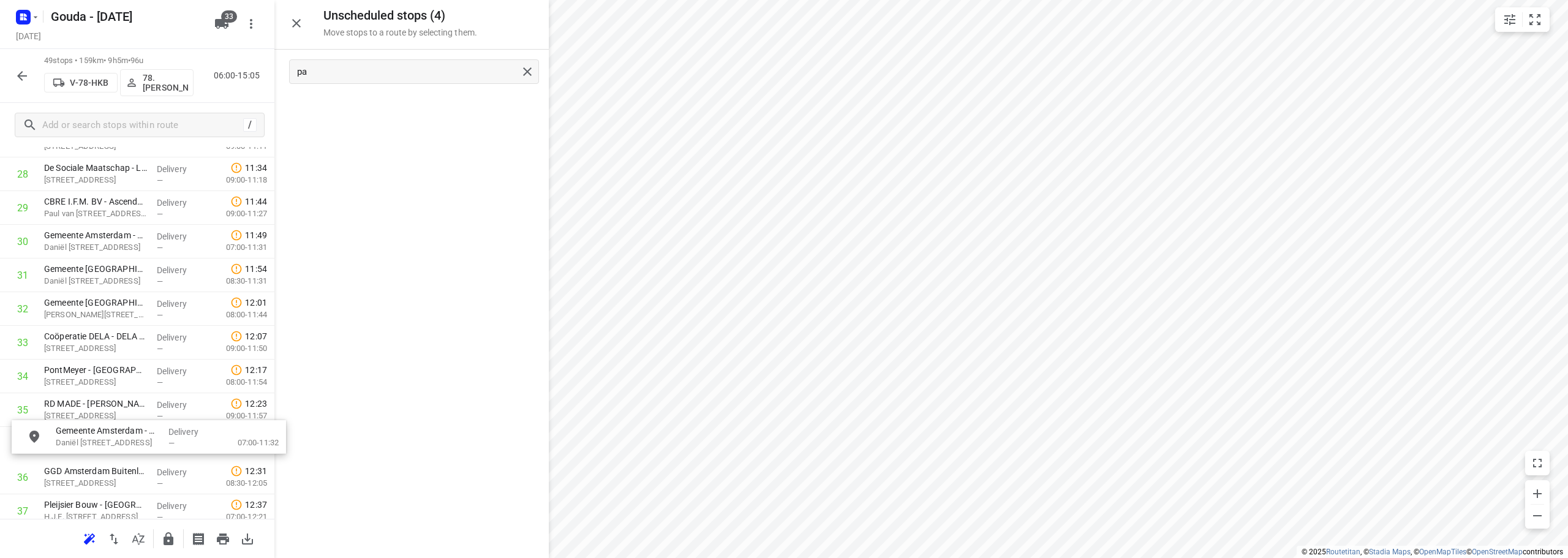
scroll to position [998, 0]
drag, startPoint x: 395, startPoint y: 101, endPoint x: 108, endPoint y: 268, distance: 332.1
click at [291, 26] on icon "button" at bounding box center [296, 23] width 14 height 14
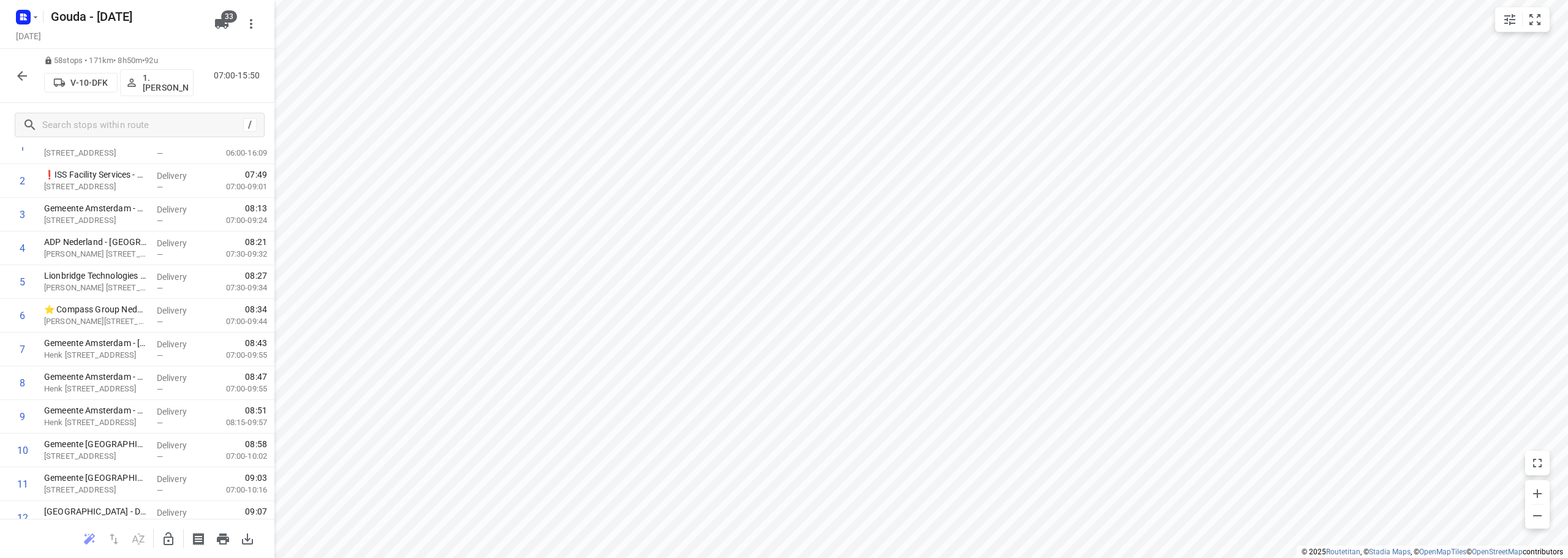
scroll to position [0, 0]
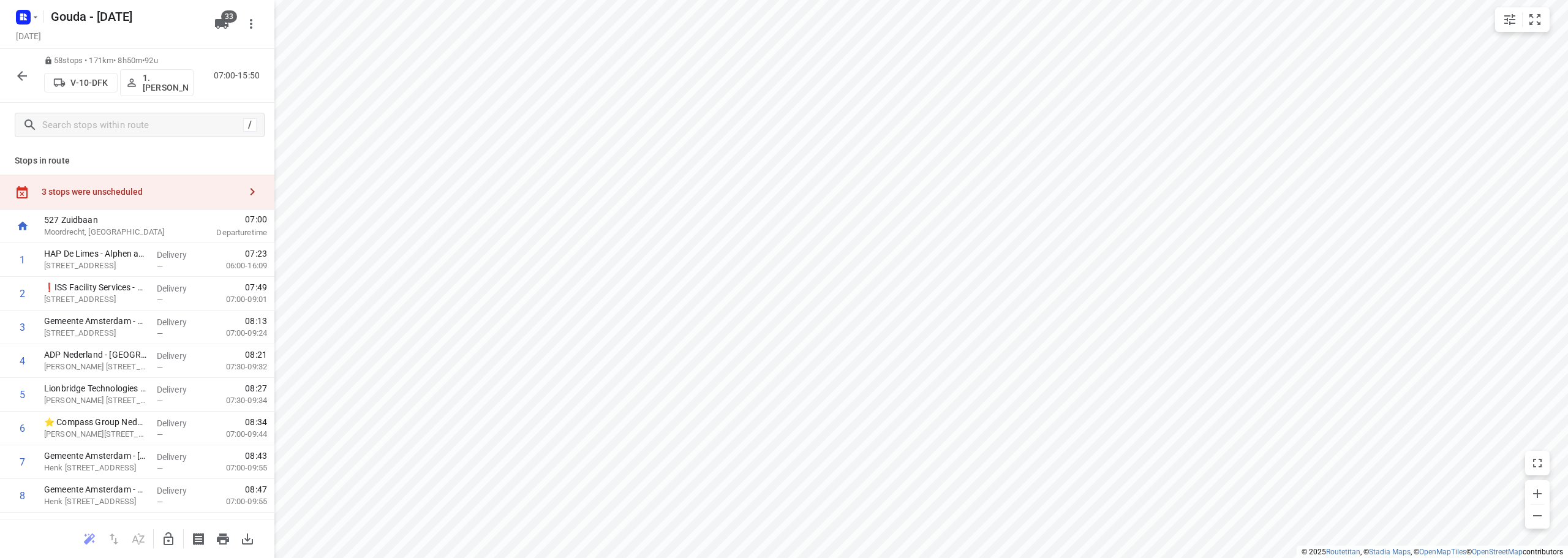
click at [82, 182] on div "3 stops were unscheduled" at bounding box center [137, 192] width 274 height 35
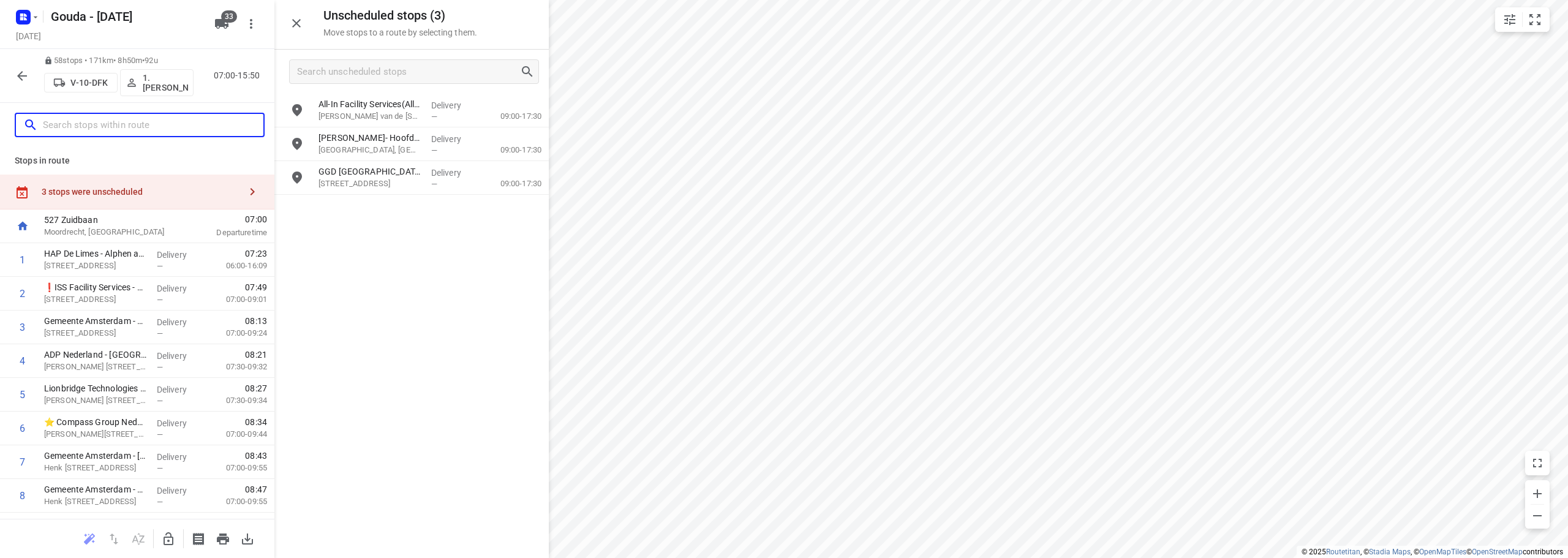
click at [114, 120] on input "text" at bounding box center [153, 125] width 221 height 19
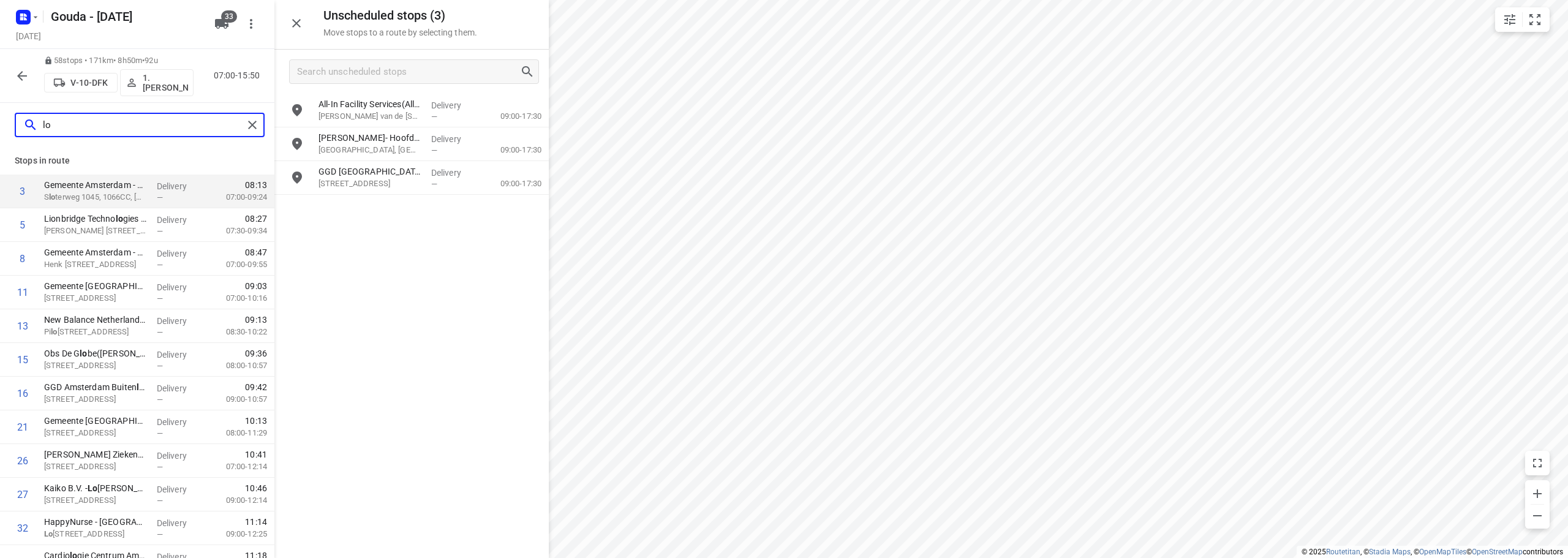
type input "l"
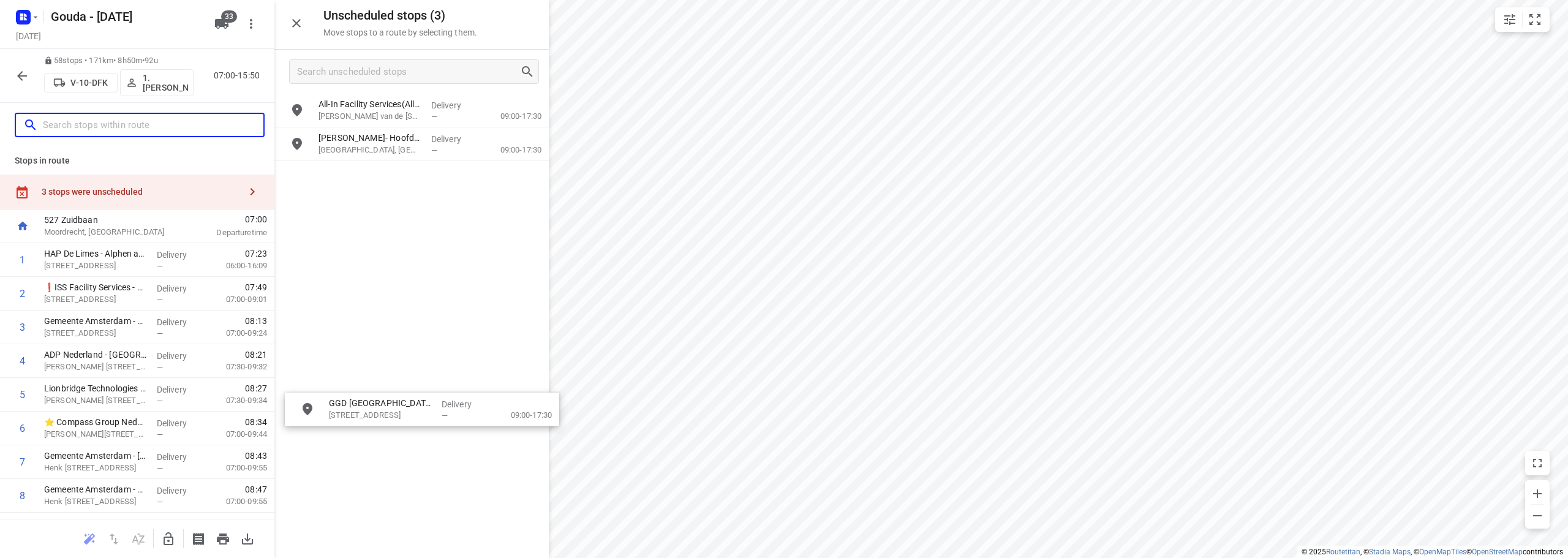
drag, startPoint x: 304, startPoint y: 247, endPoint x: 173, endPoint y: 552, distance: 331.9
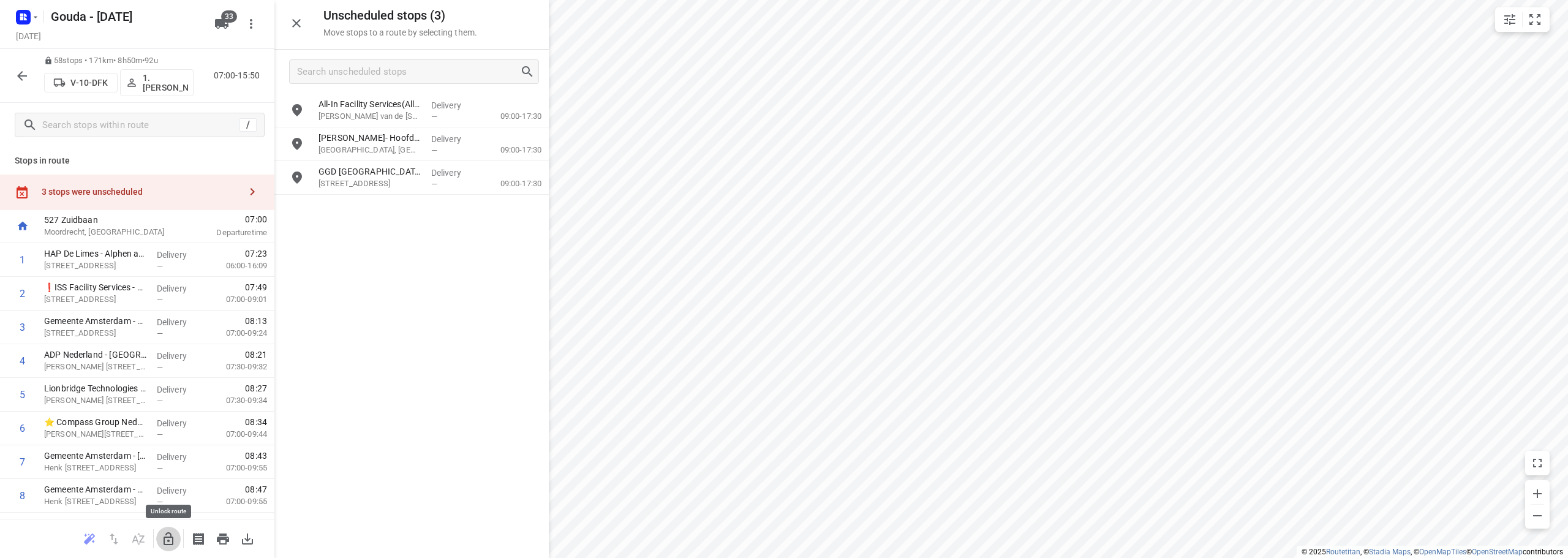
drag, startPoint x: 171, startPoint y: 544, endPoint x: 380, endPoint y: 211, distance: 393.2
click at [173, 541] on icon "button" at bounding box center [169, 538] width 10 height 13
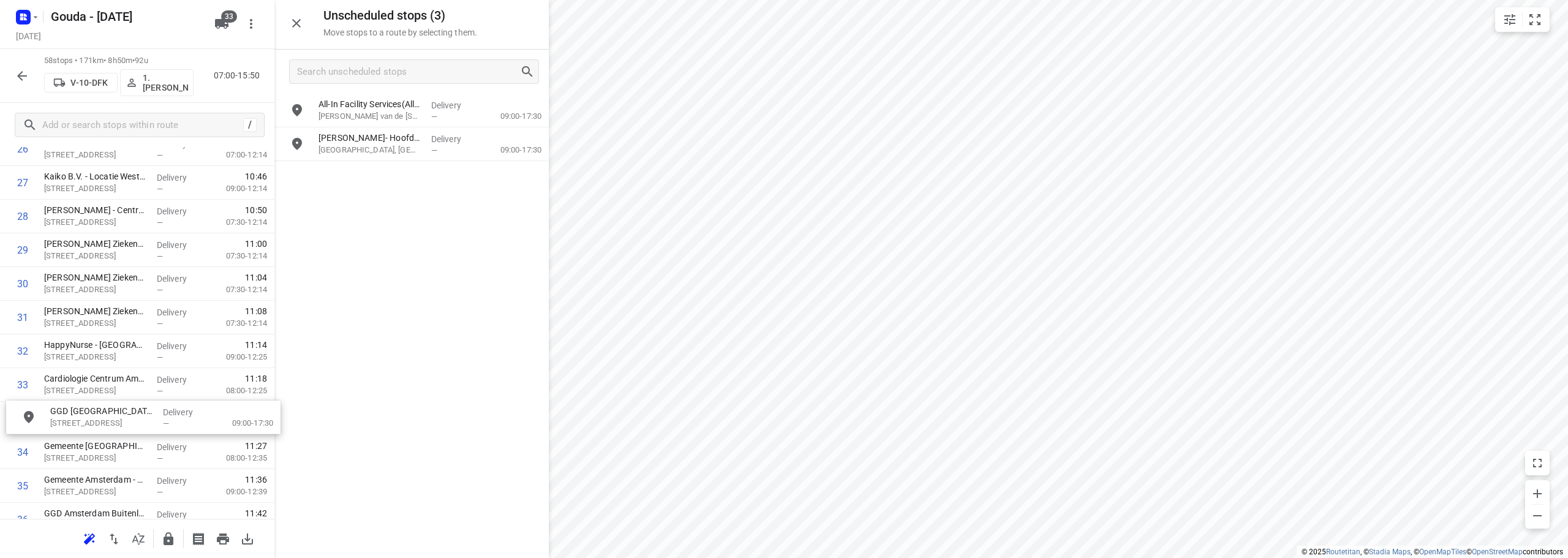
scroll to position [956, 0]
drag, startPoint x: 176, startPoint y: 388, endPoint x: 95, endPoint y: 380, distance: 81.4
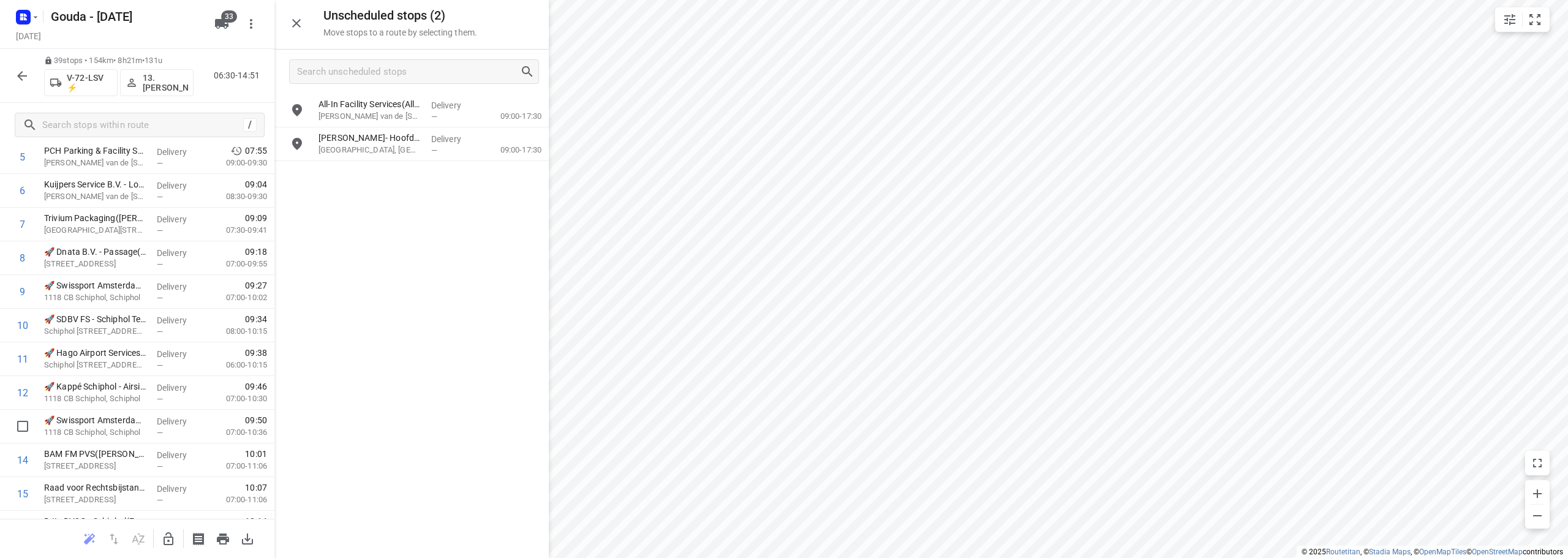
scroll to position [0, 0]
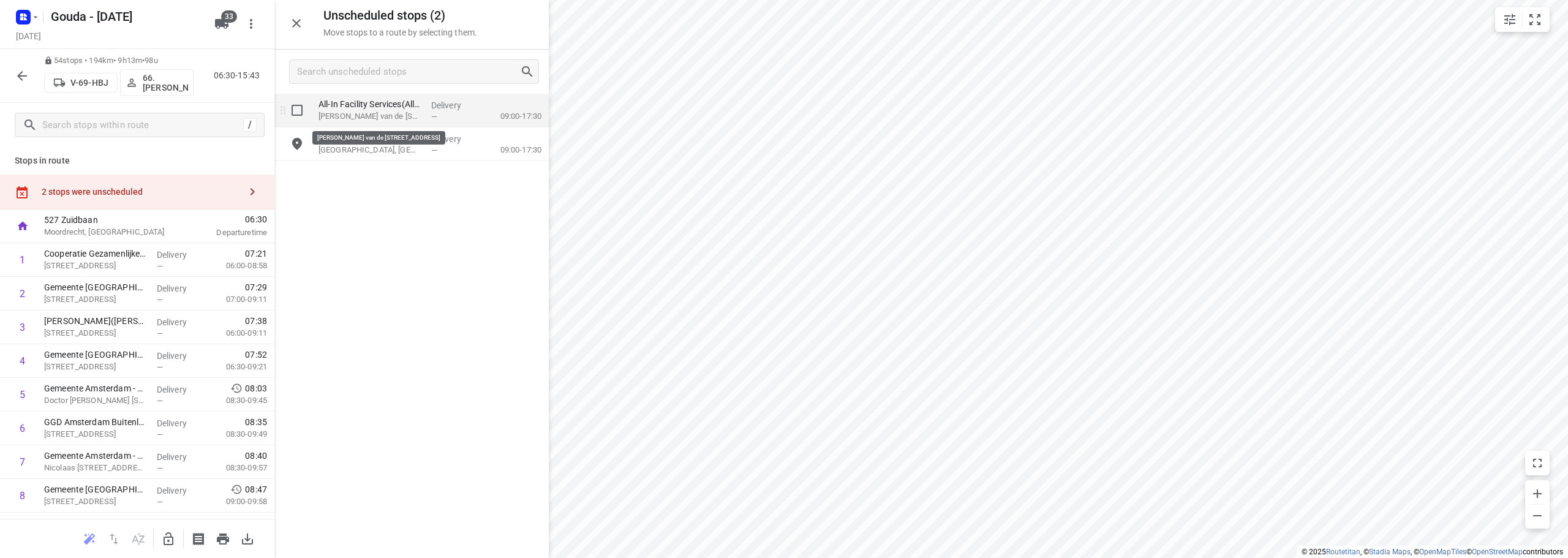
click at [418, 112] on p "[PERSON_NAME] van de [STREET_ADDRESS]" at bounding box center [370, 116] width 103 height 12
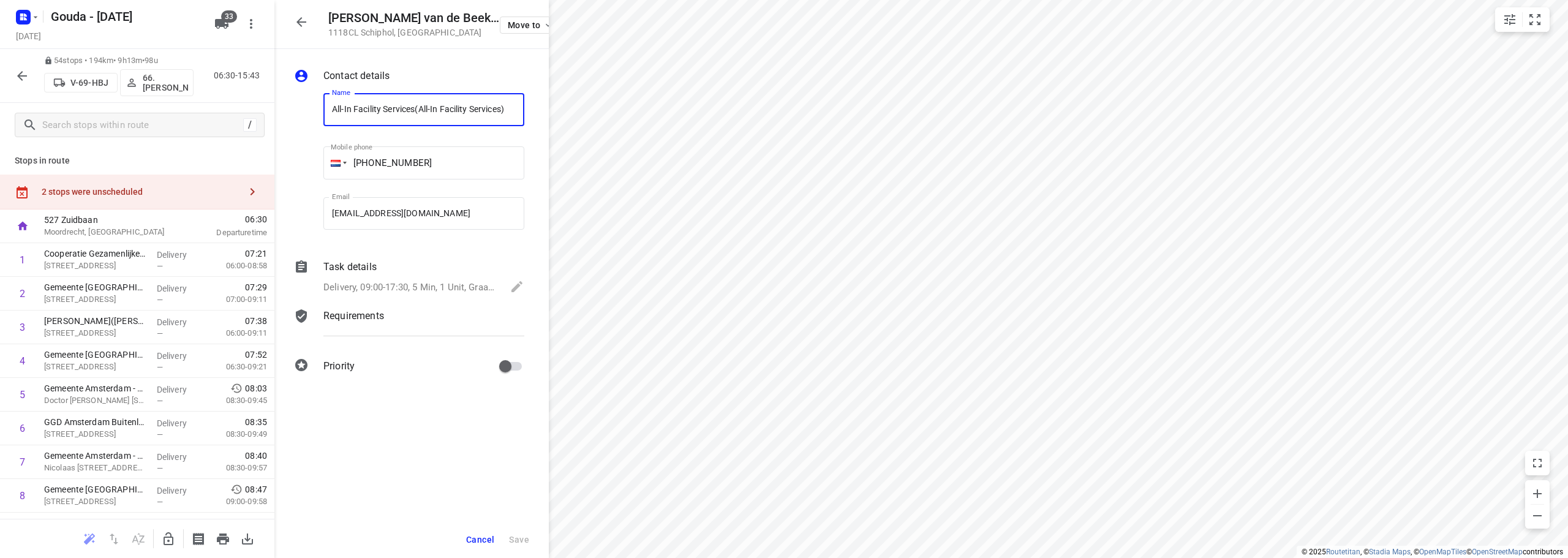
click at [477, 286] on p "Delivery, 09:00-17:30, 5 Min, 1 Unit, Graag bellen als je er bent" at bounding box center [411, 287] width 175 height 14
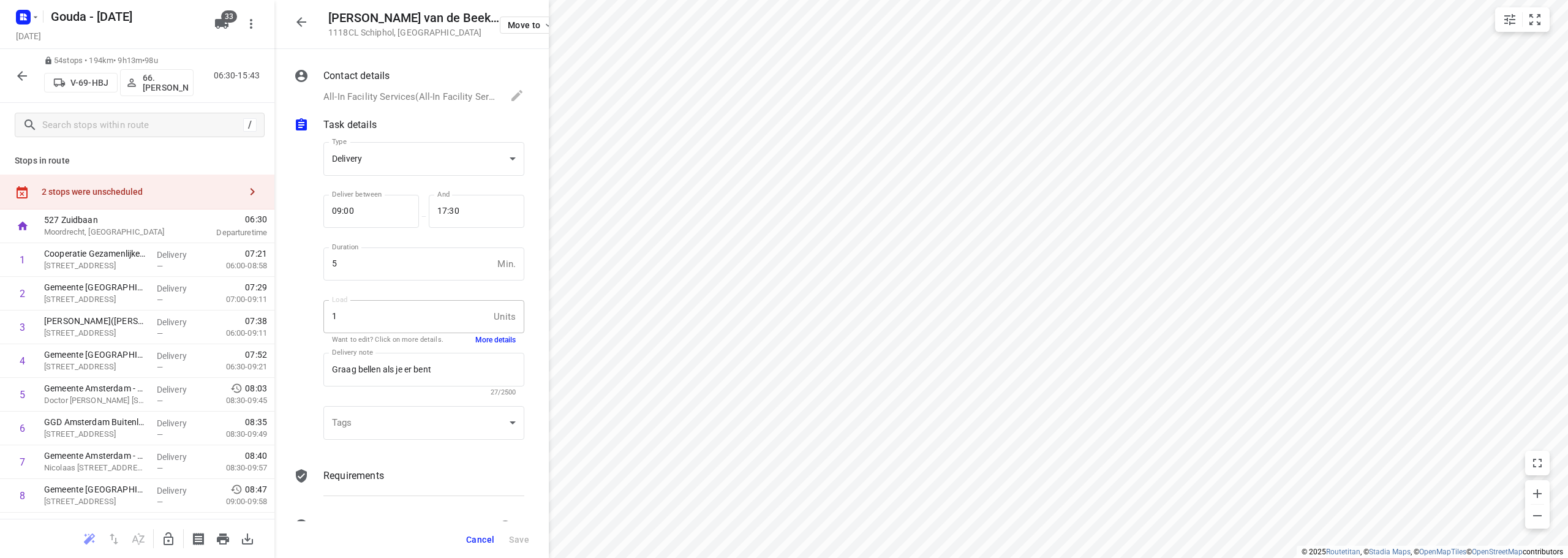
click at [489, 343] on button "More details" at bounding box center [495, 340] width 40 height 10
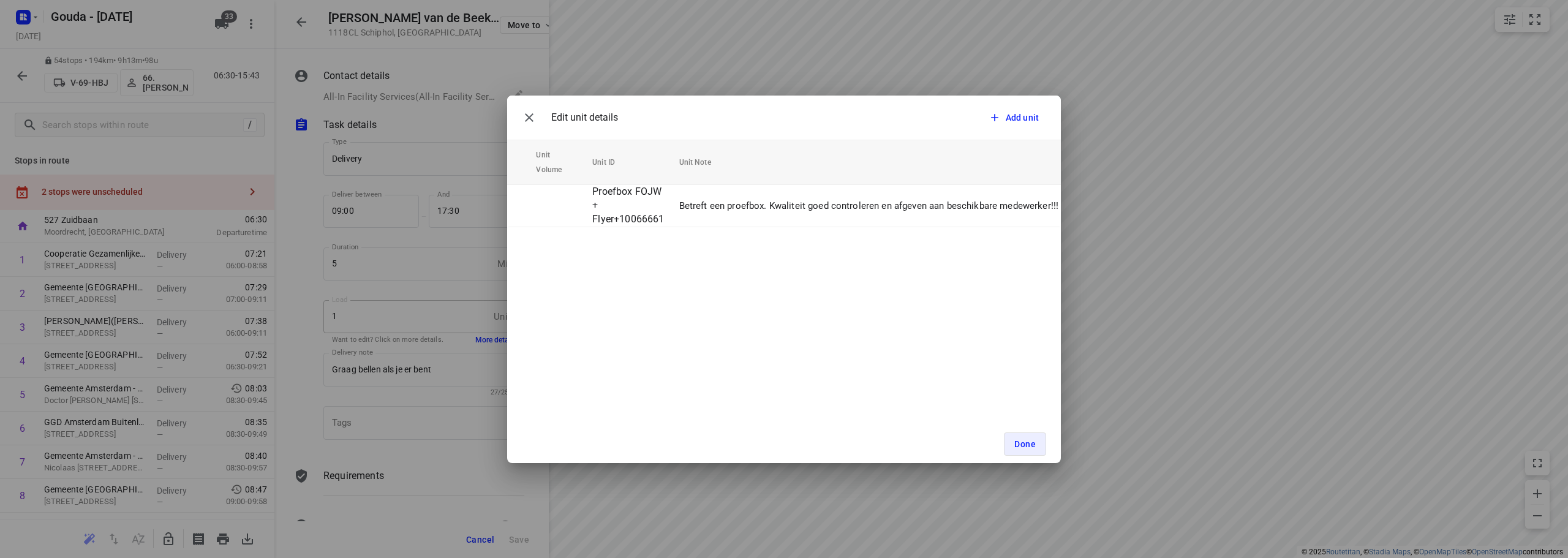
scroll to position [0, 147]
click at [1012, 438] on button "Done" at bounding box center [1025, 444] width 43 height 23
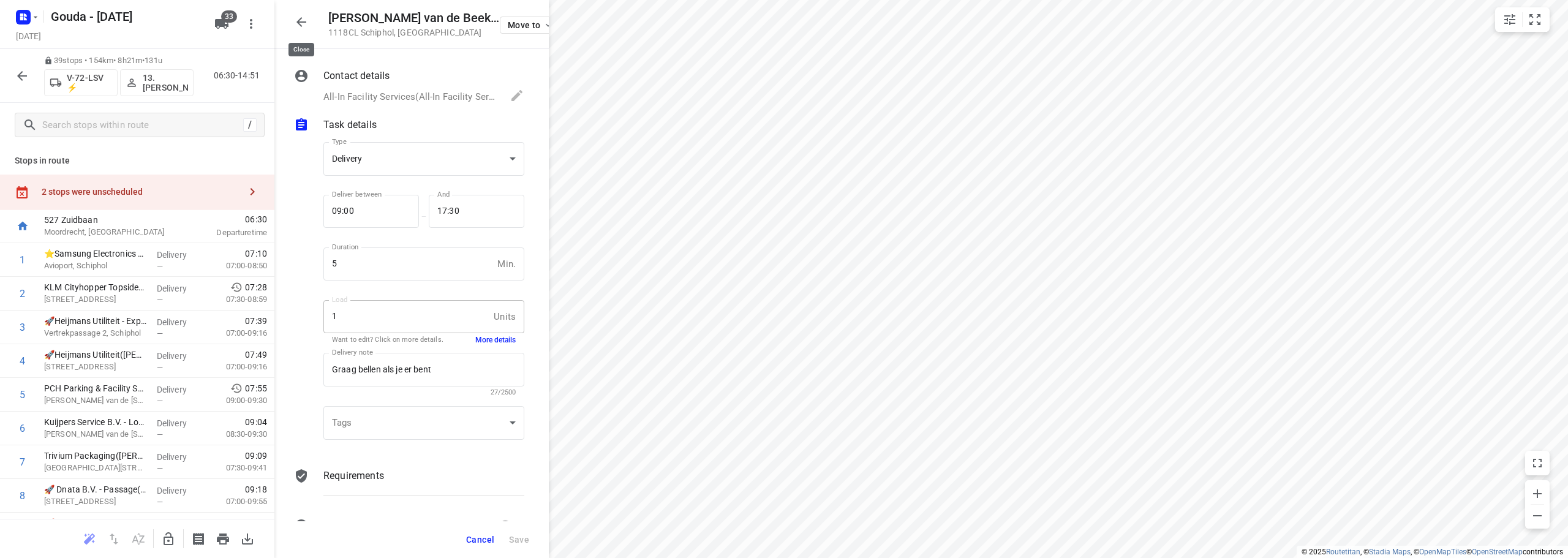
click at [295, 20] on icon "button" at bounding box center [301, 21] width 14 height 14
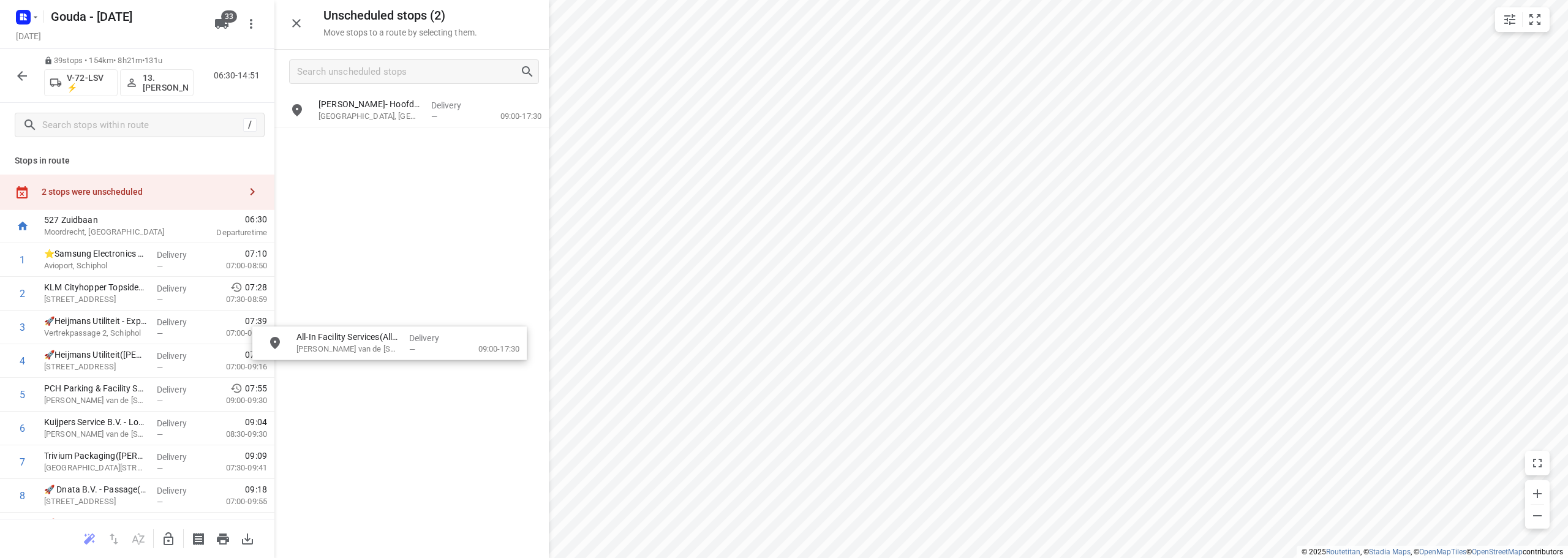
drag, startPoint x: 381, startPoint y: 109, endPoint x: 347, endPoint y: 356, distance: 249.3
drag, startPoint x: 170, startPoint y: 535, endPoint x: 349, endPoint y: 163, distance: 412.8
click at [170, 532] on icon "button" at bounding box center [168, 538] width 14 height 14
drag, startPoint x: 380, startPoint y: 107, endPoint x: 97, endPoint y: 395, distance: 403.8
drag, startPoint x: 372, startPoint y: 104, endPoint x: 463, endPoint y: 125, distance: 93.4
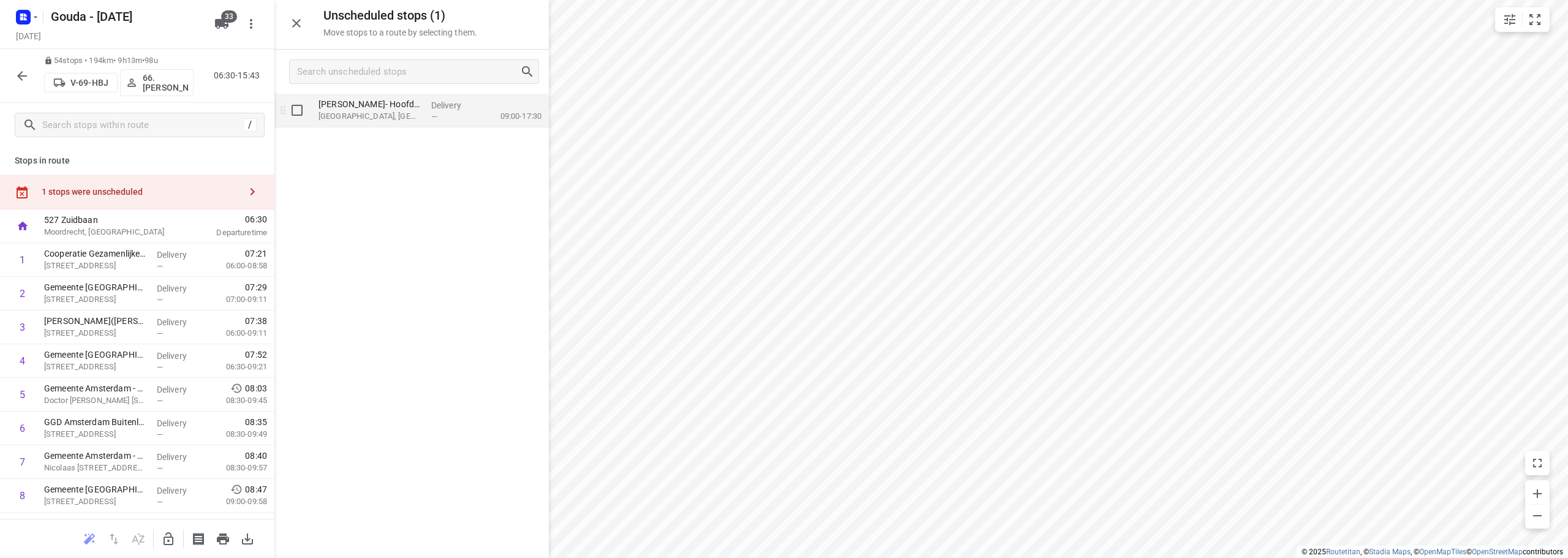
click at [372, 105] on p "[PERSON_NAME]- Hoofddorp([PERSON_NAME])" at bounding box center [370, 104] width 103 height 12
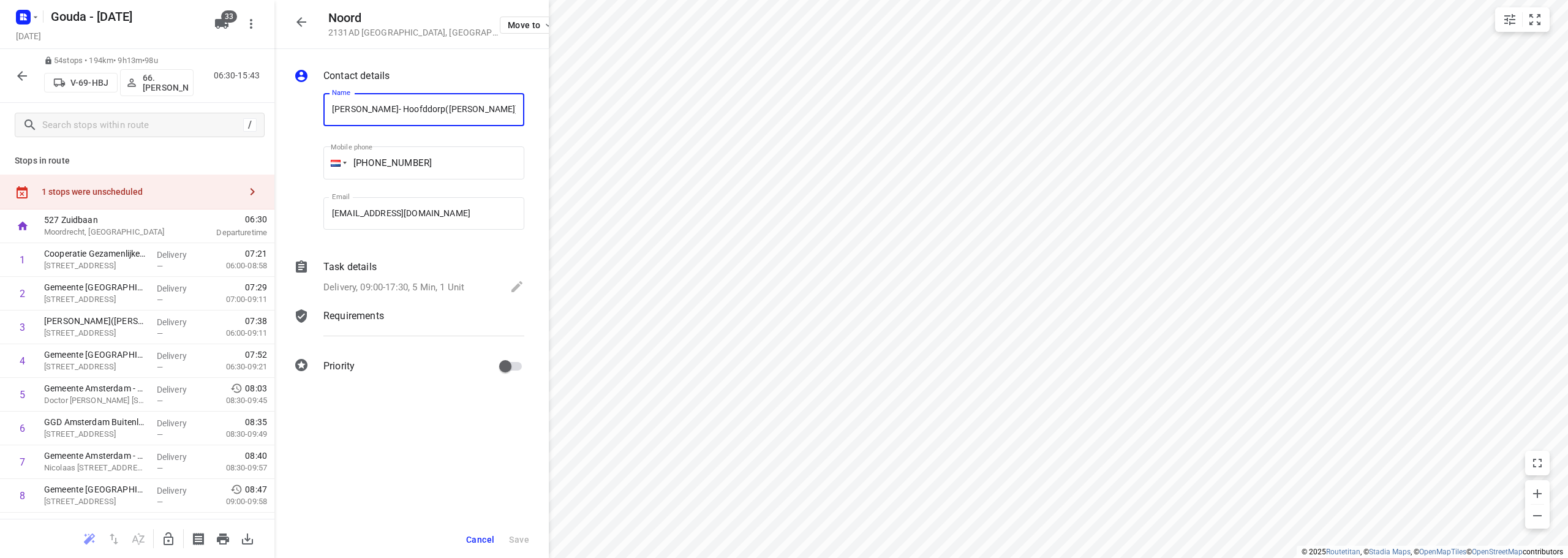
click at [425, 278] on div "Task details Delivery, 09:00-17:30, 5 Min, 1 Unit" at bounding box center [424, 278] width 206 height 42
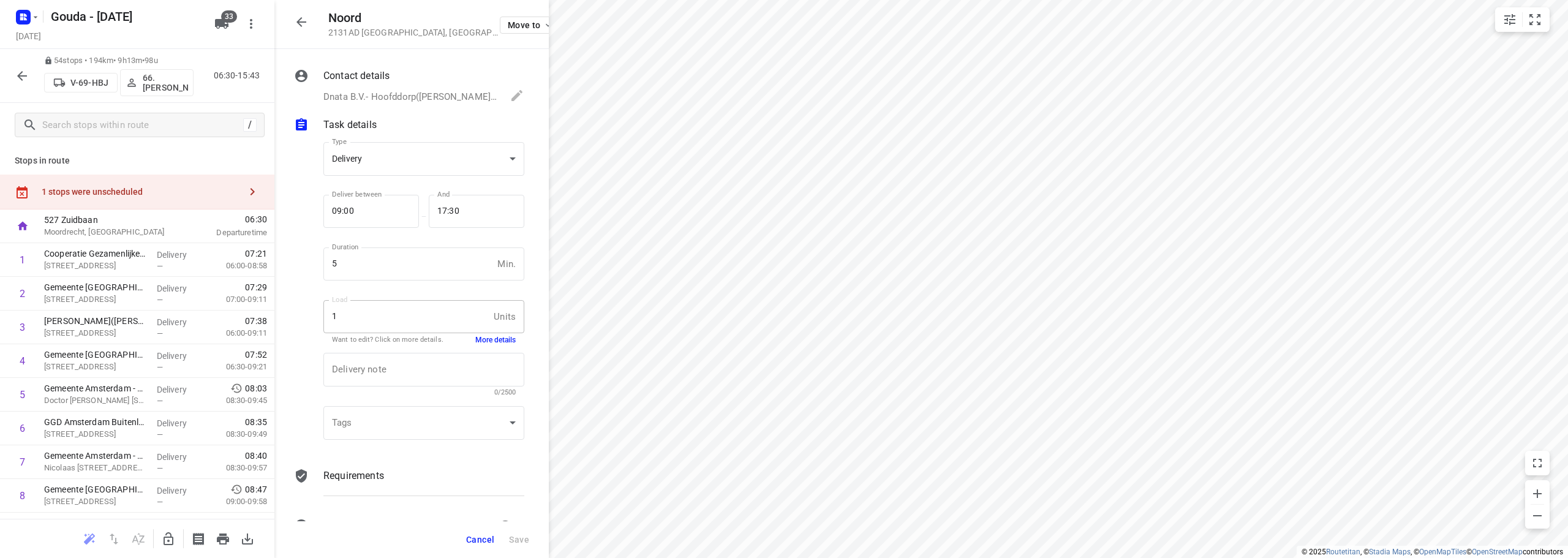
click at [493, 335] on button "More details" at bounding box center [495, 340] width 40 height 10
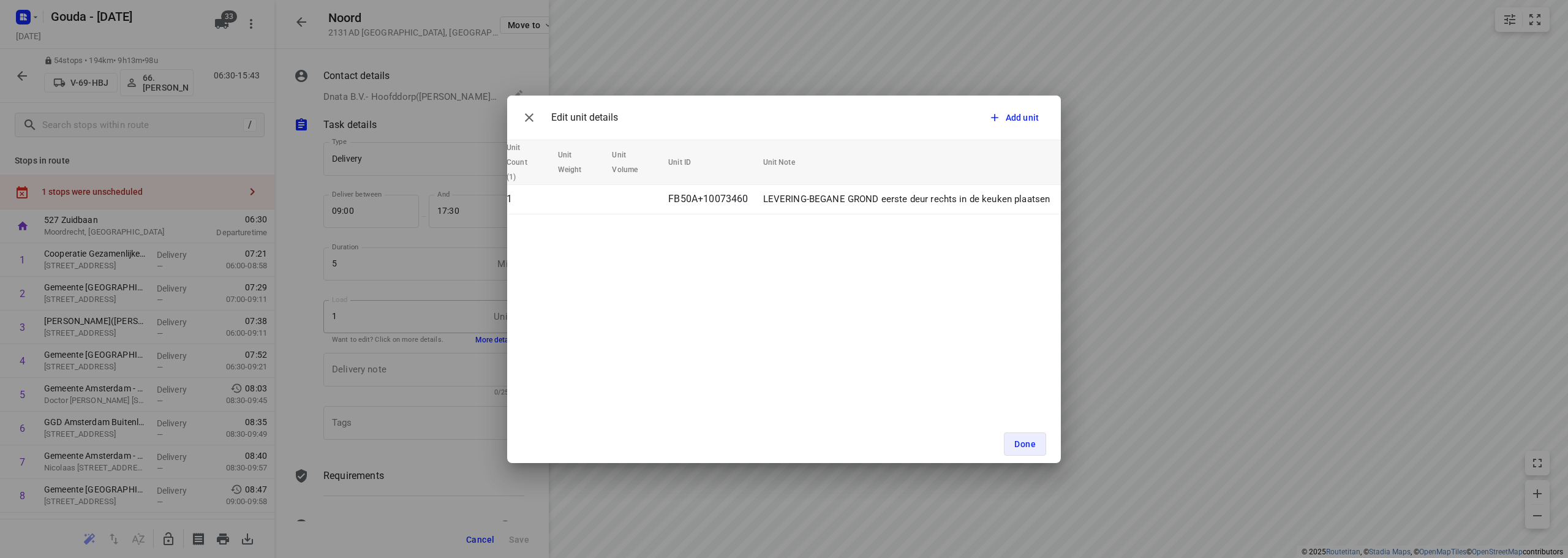
scroll to position [0, 67]
click at [1015, 430] on div "Done" at bounding box center [784, 444] width 554 height 38
click at [1016, 438] on button "Done" at bounding box center [1025, 444] width 43 height 23
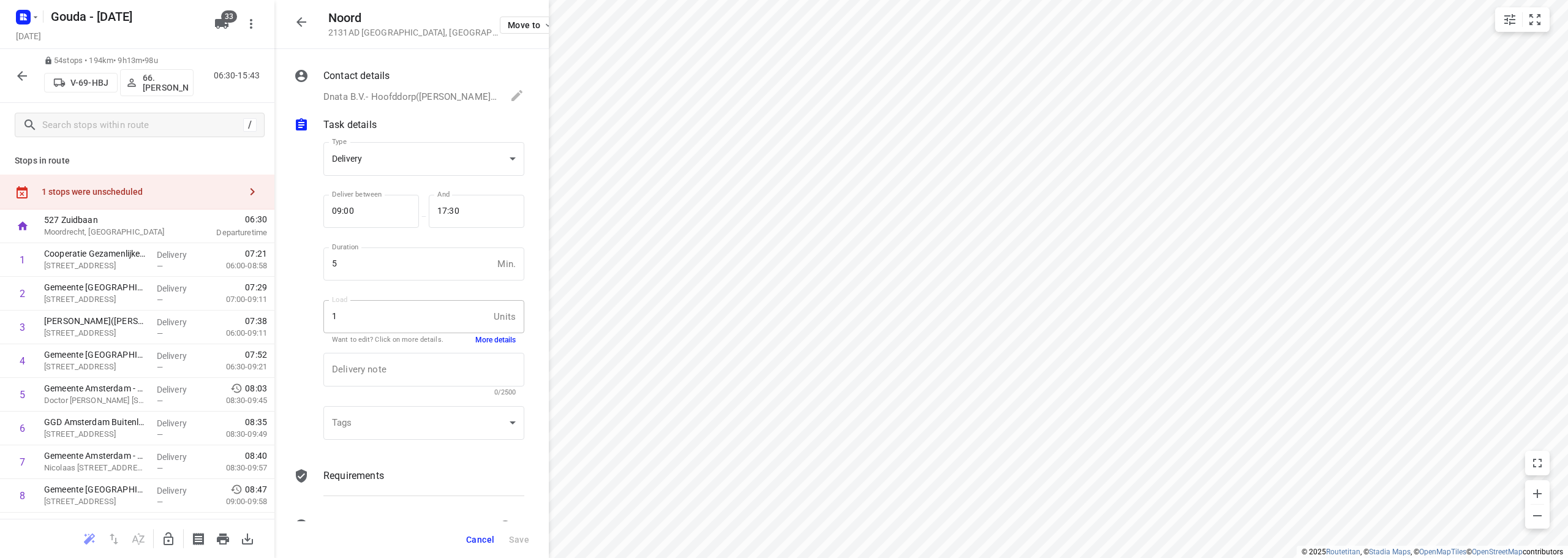
click at [297, 19] on icon "button" at bounding box center [301, 21] width 14 height 14
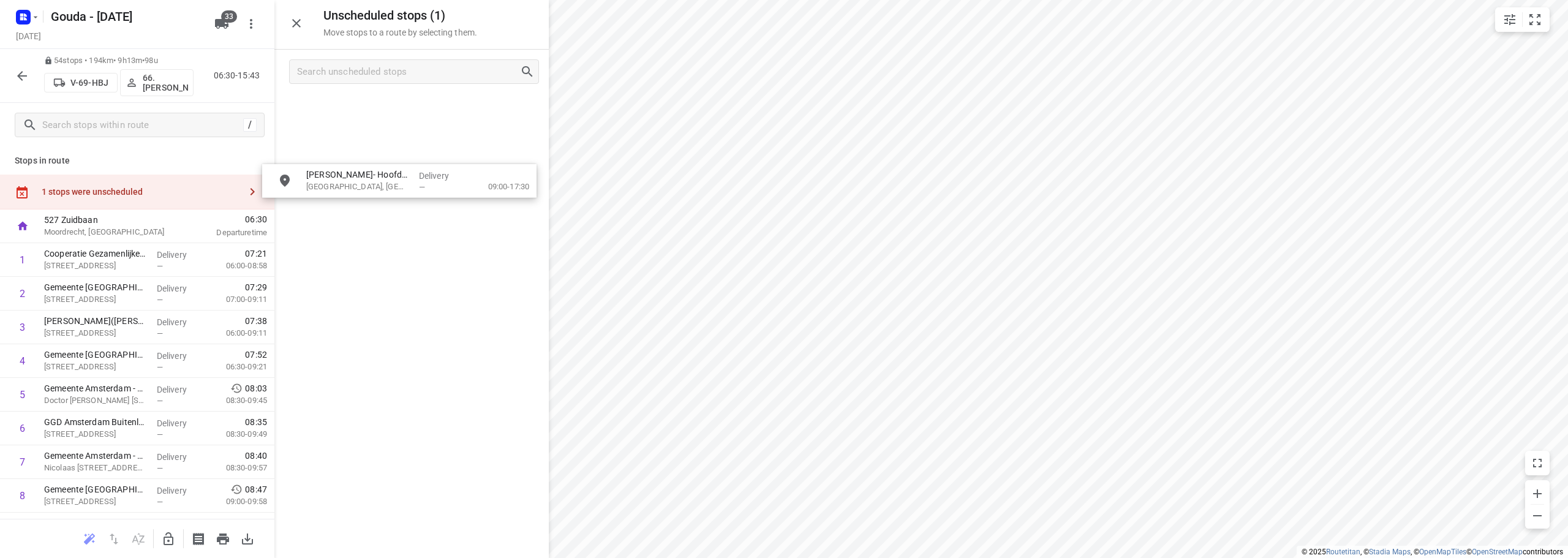
drag, startPoint x: 423, startPoint y: 117, endPoint x: 402, endPoint y: 199, distance: 84.6
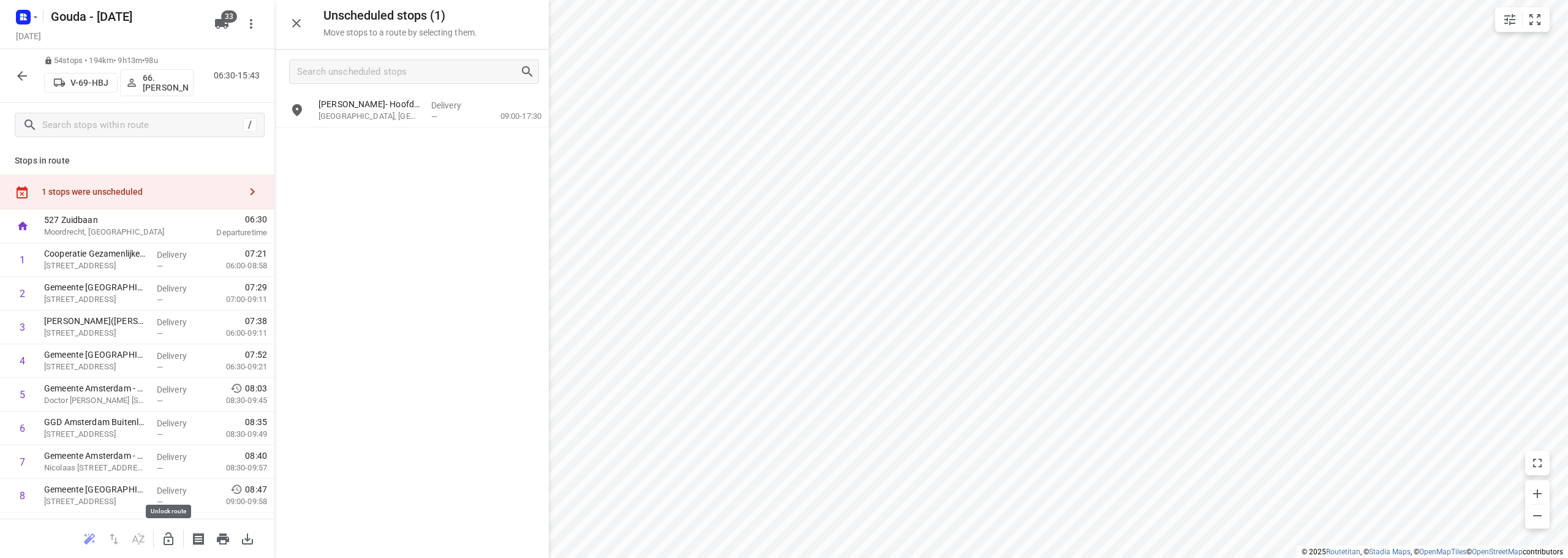
click at [167, 533] on icon "button" at bounding box center [168, 538] width 14 height 14
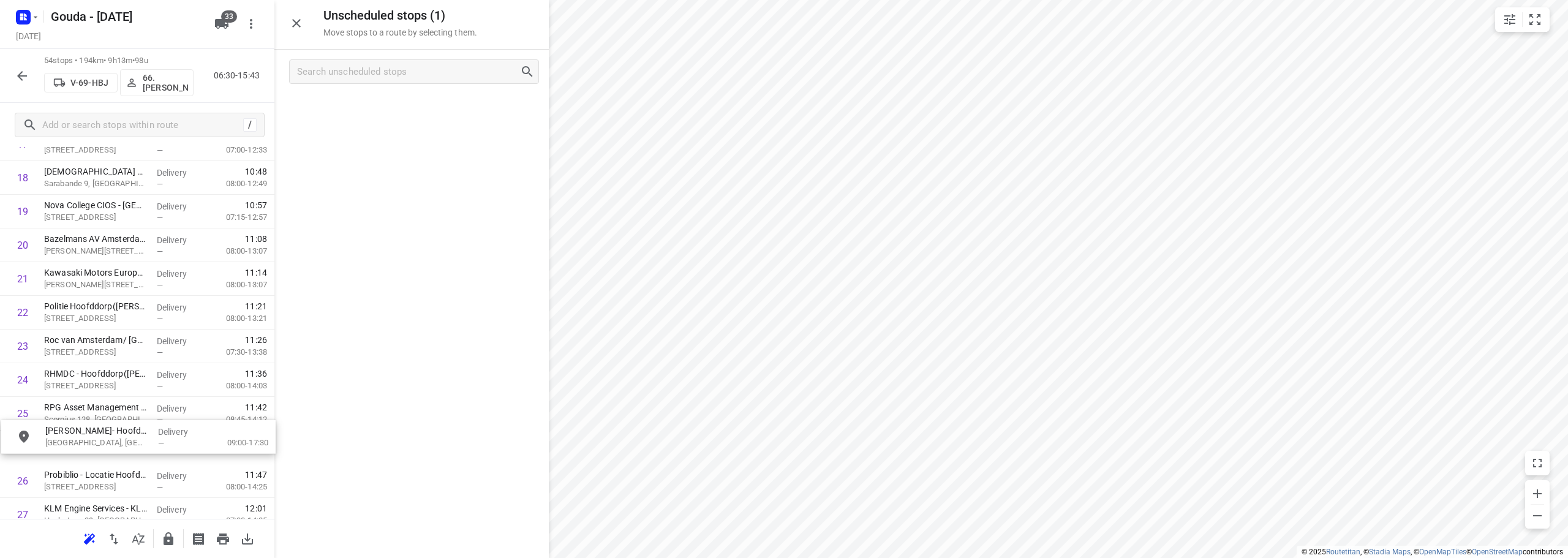
scroll to position [657, 0]
drag, startPoint x: 373, startPoint y: 118, endPoint x: 97, endPoint y: 378, distance: 379.2
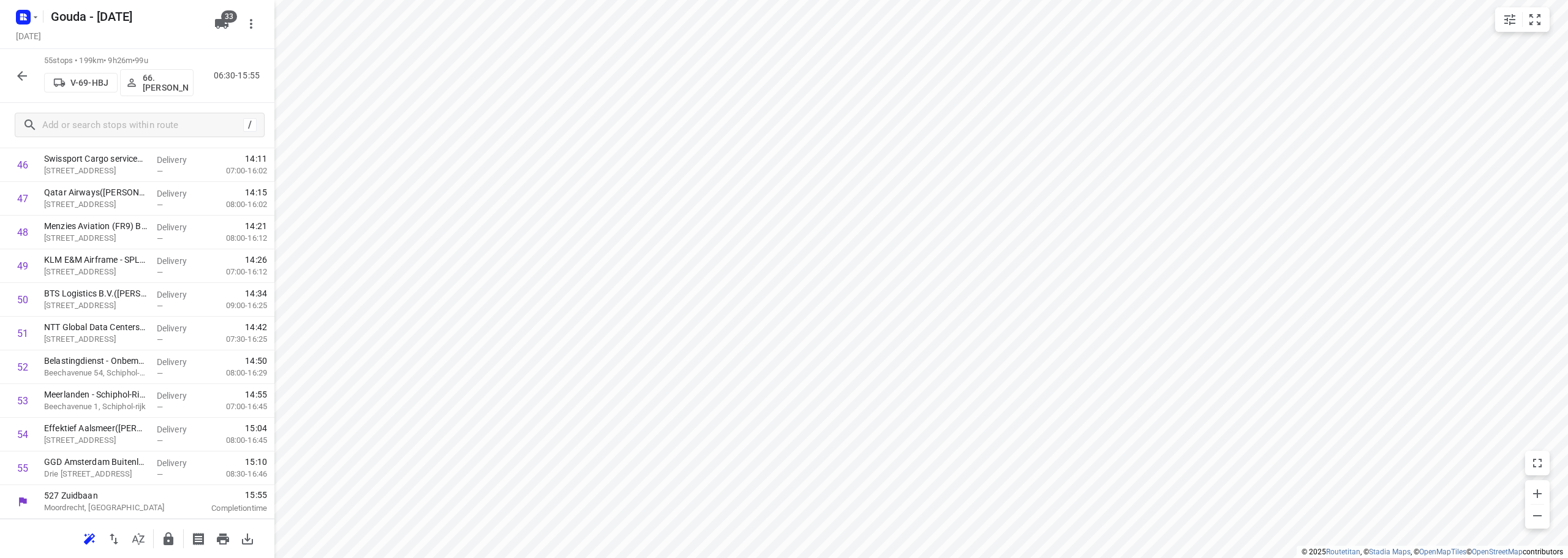
click at [5, 70] on div "55 stops • 199km • 9h26m • 99u V-69-HBJ 66. [PERSON_NAME] 06:30-15:55" at bounding box center [137, 76] width 274 height 54
click at [8, 72] on div "55 stops • 199km • 9h26m • 99u V-69-HBJ 66. [PERSON_NAME] 06:30-15:55" at bounding box center [137, 76] width 274 height 54
drag, startPoint x: 31, startPoint y: 72, endPoint x: 55, endPoint y: 66, distance: 24.7
click at [36, 69] on div "55 stops • 199km • 9h26m • 99u V-69-HBJ 66. [PERSON_NAME] 06:30-15:55" at bounding box center [137, 76] width 274 height 54
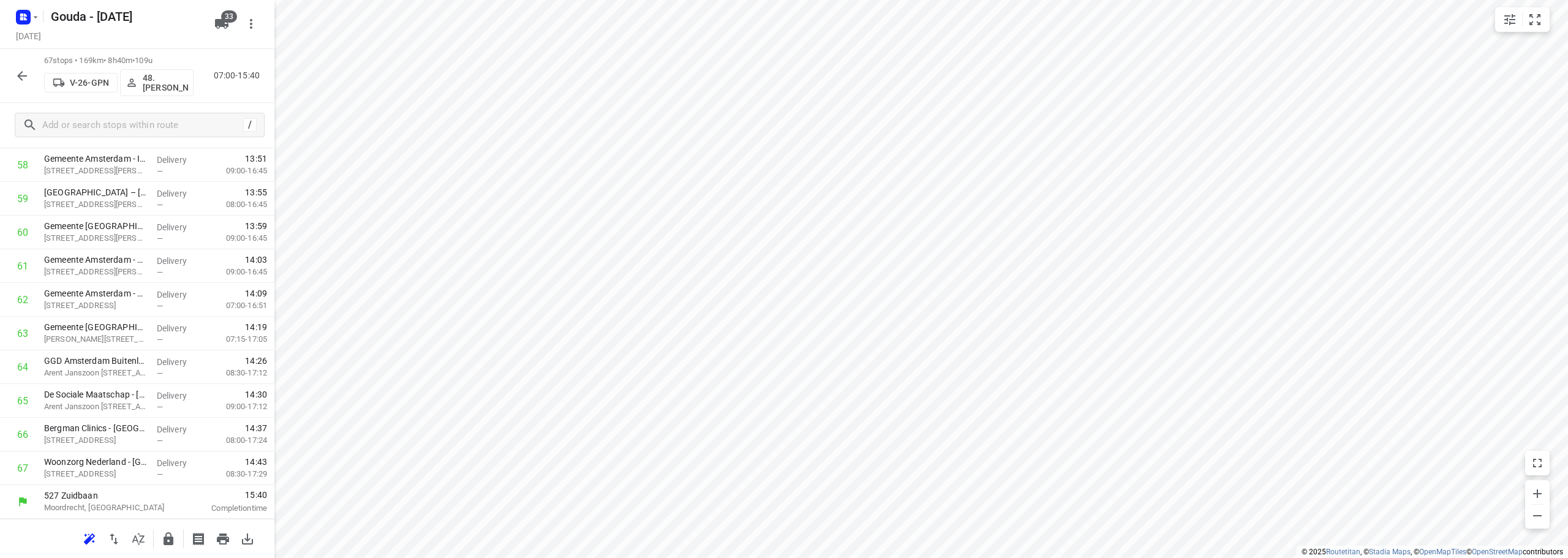
click at [26, 78] on icon "button" at bounding box center [21, 76] width 14 height 14
